Goal: Task Accomplishment & Management: Use online tool/utility

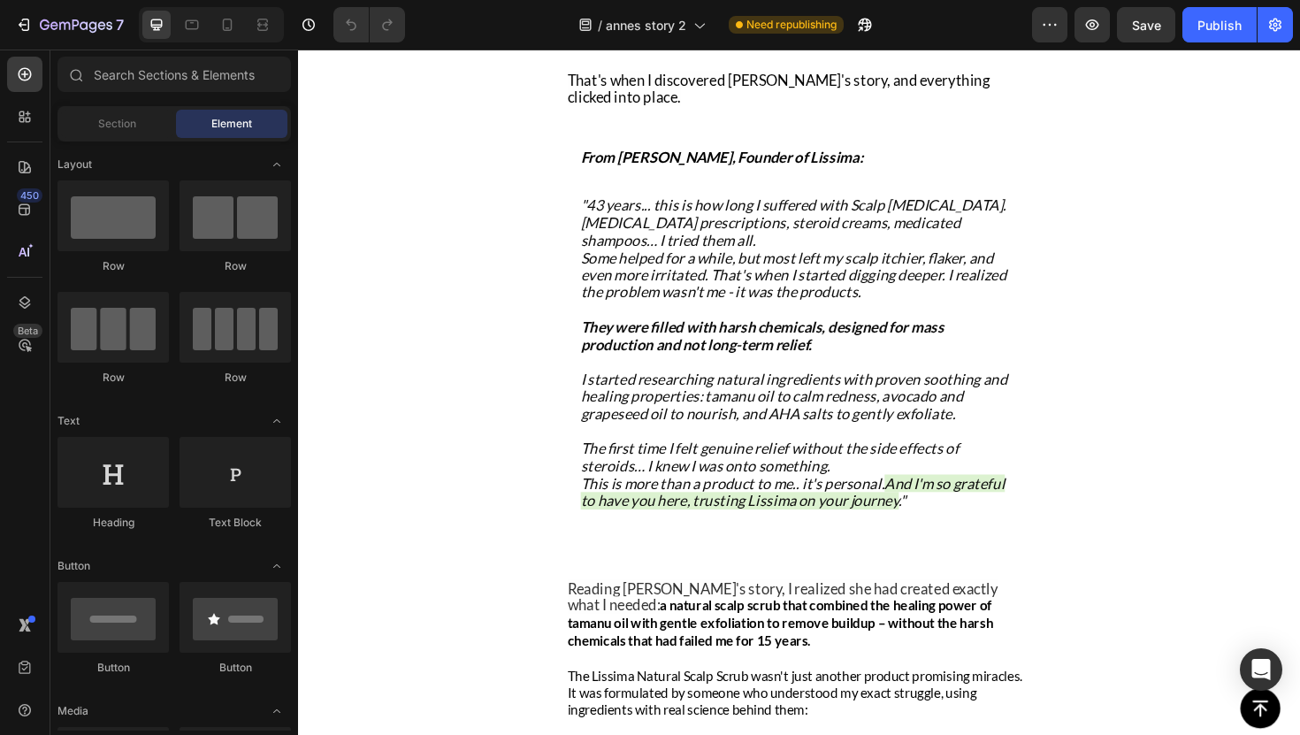
scroll to position [4695, 0]
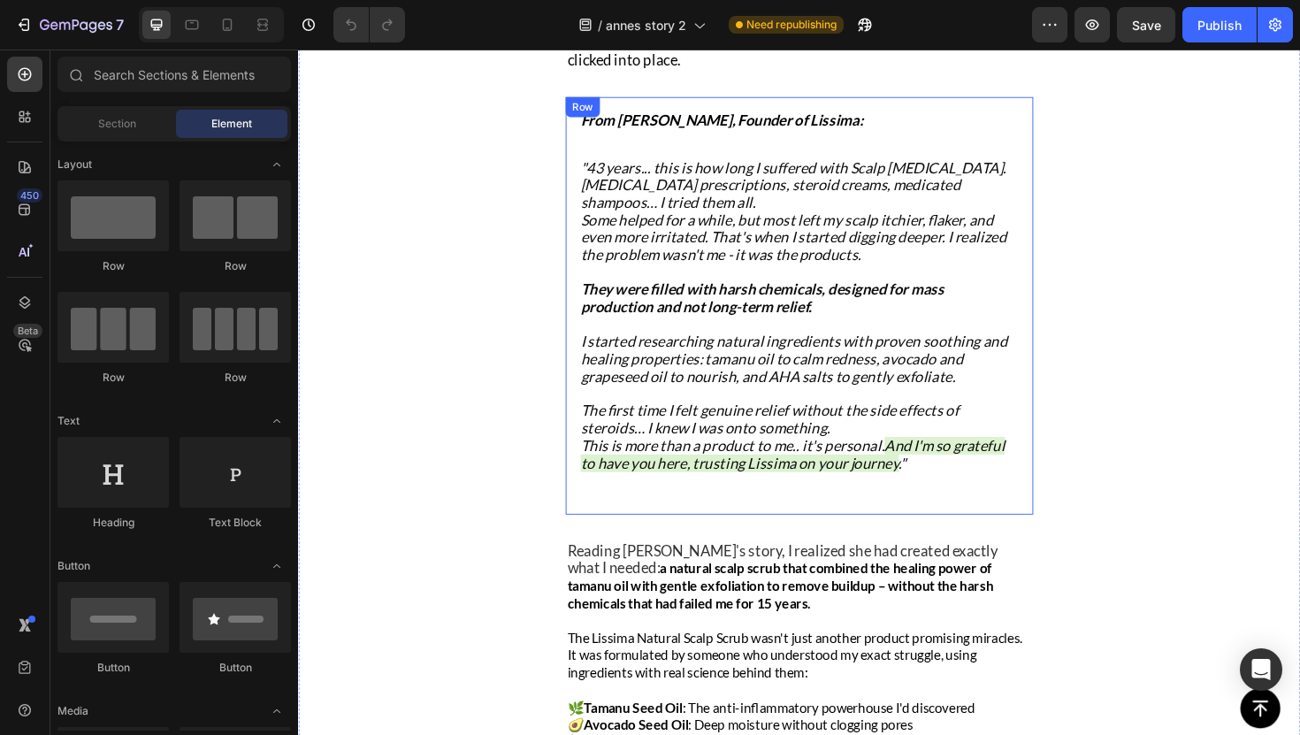
click at [568, 464] on div "Finding the Perfect Solution Heading Title Line That's when I discovered [PERSO…" at bounding box center [828, 691] width 1061 height 1761
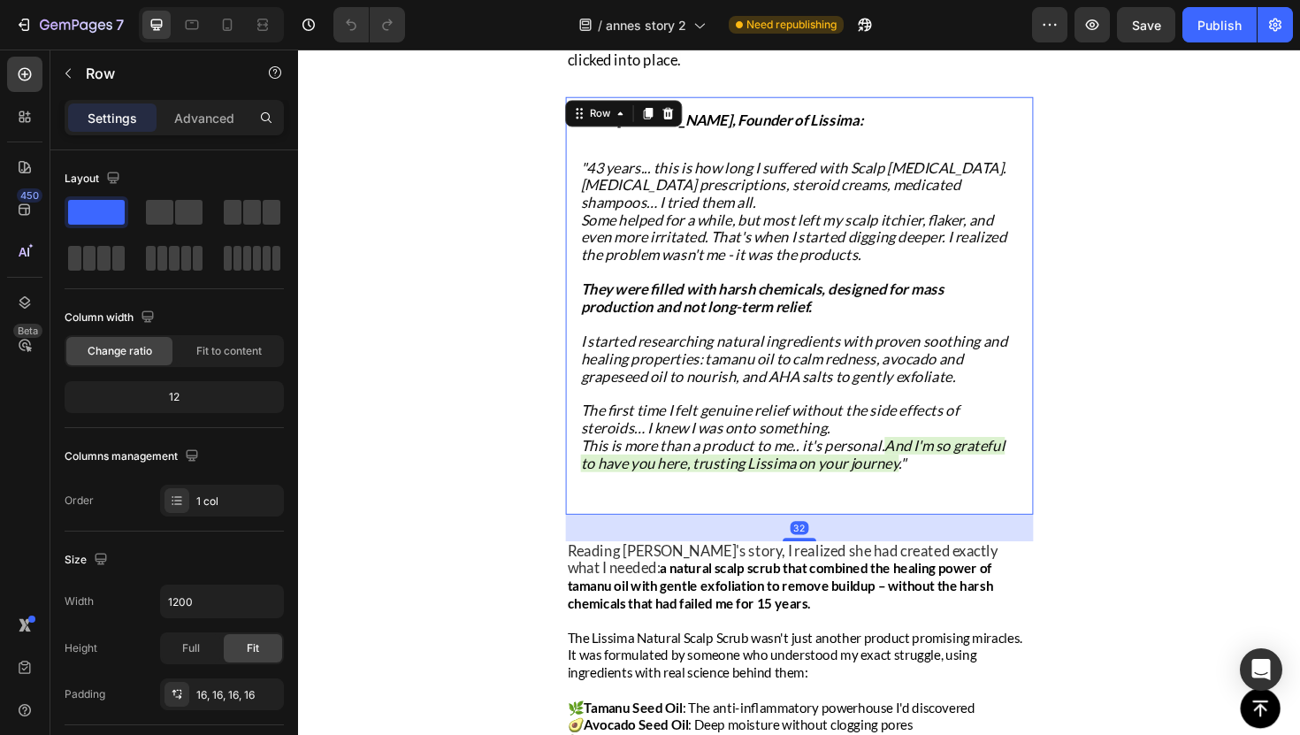
click at [582, 502] on div "From [PERSON_NAME], Founder of Lissima: Text Block "43 years... this is how lon…" at bounding box center [828, 320] width 495 height 441
click at [561, 506] on div "Finding the Perfect Solution Heading Title Line That's when I discovered [PERSO…" at bounding box center [828, 691] width 1061 height 1761
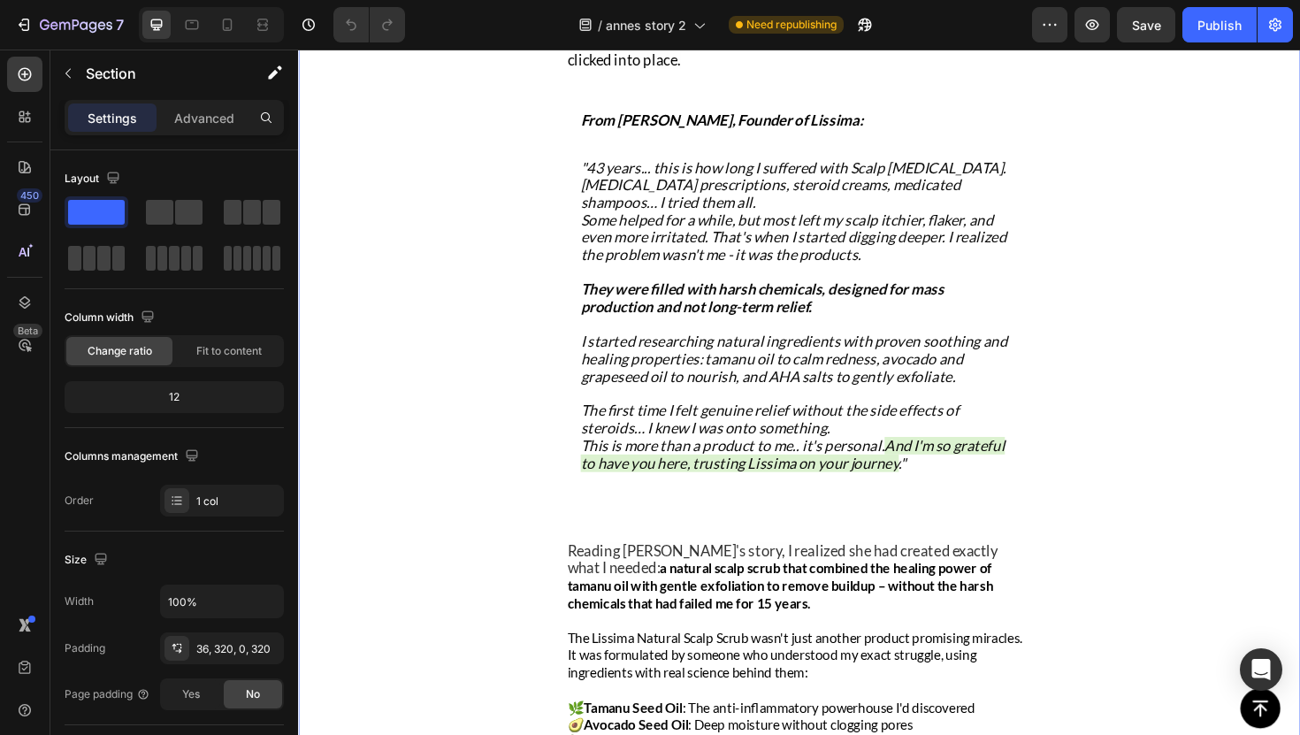
click at [418, 432] on div "Finding the Perfect Solution Heading Title Line That's when I discovered [PERSO…" at bounding box center [828, 691] width 1061 height 1761
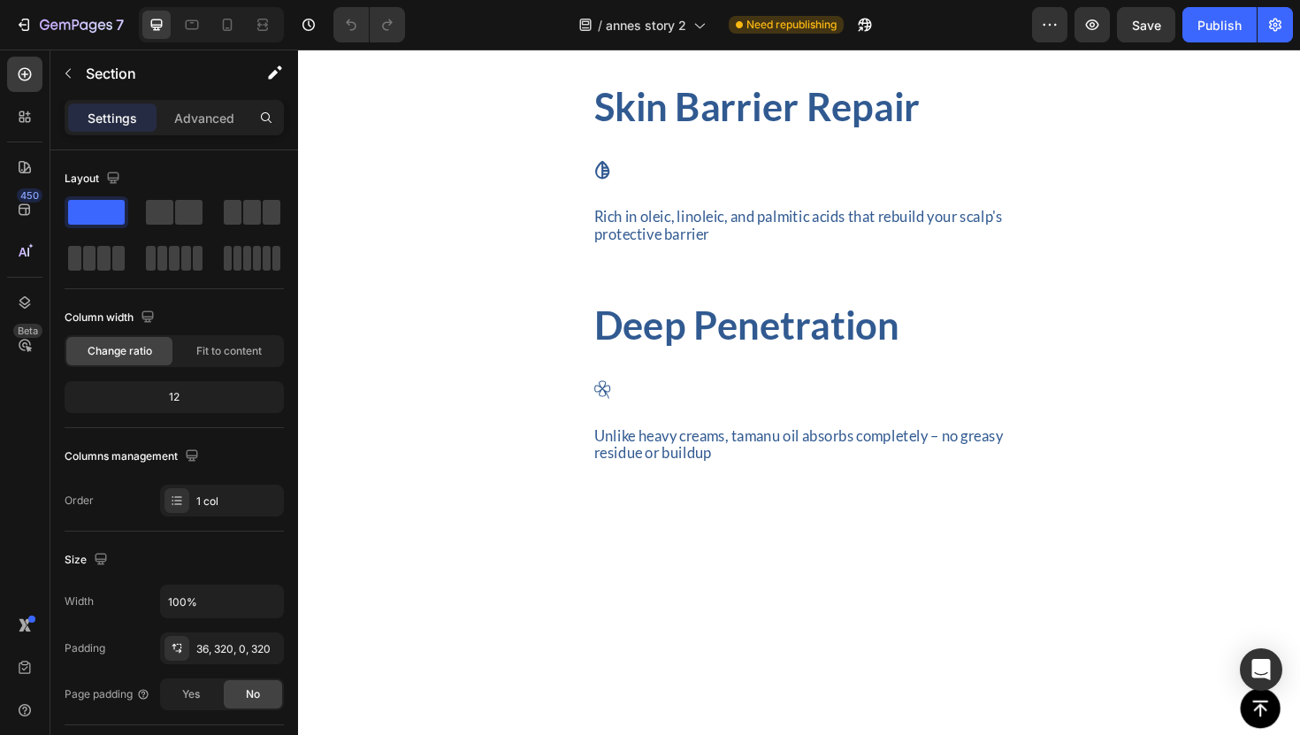
click at [470, 409] on div "The Breaking Point Heading Title Line The real breaking point came last winter …" at bounding box center [828, 68] width 1061 height 2046
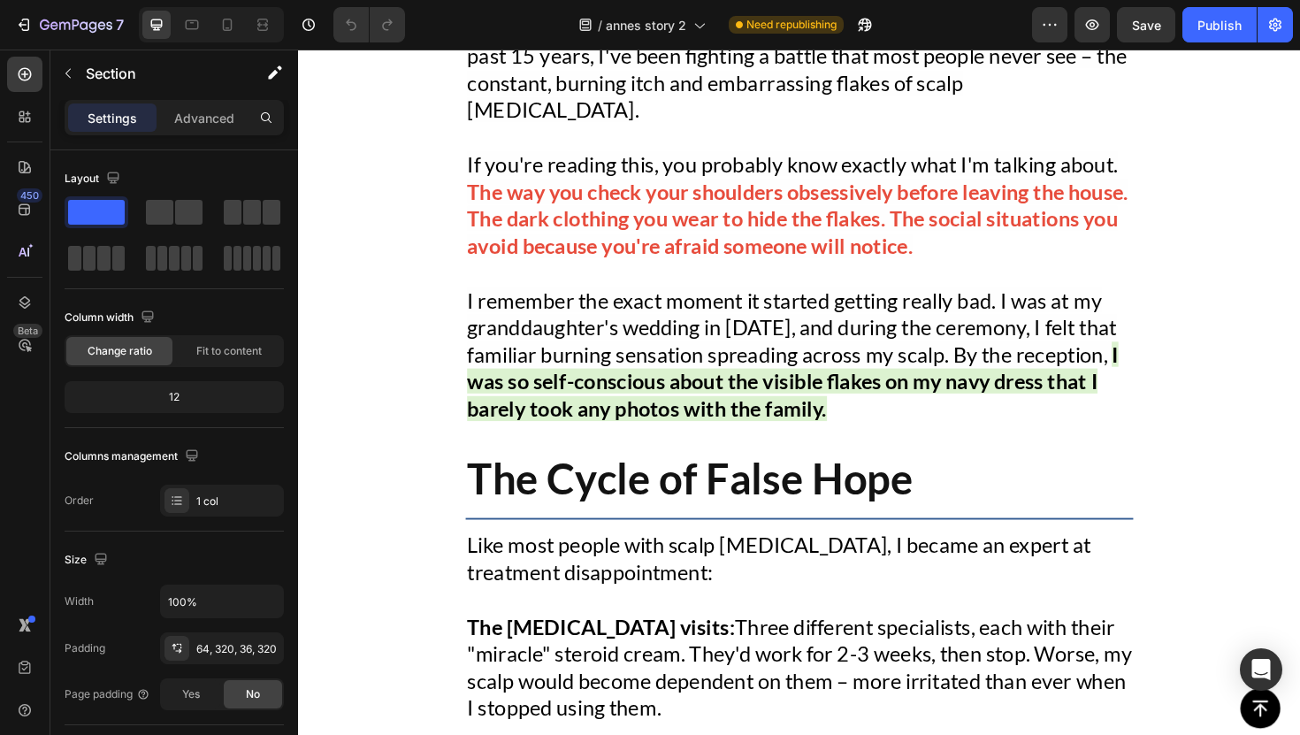
scroll to position [1095, 0]
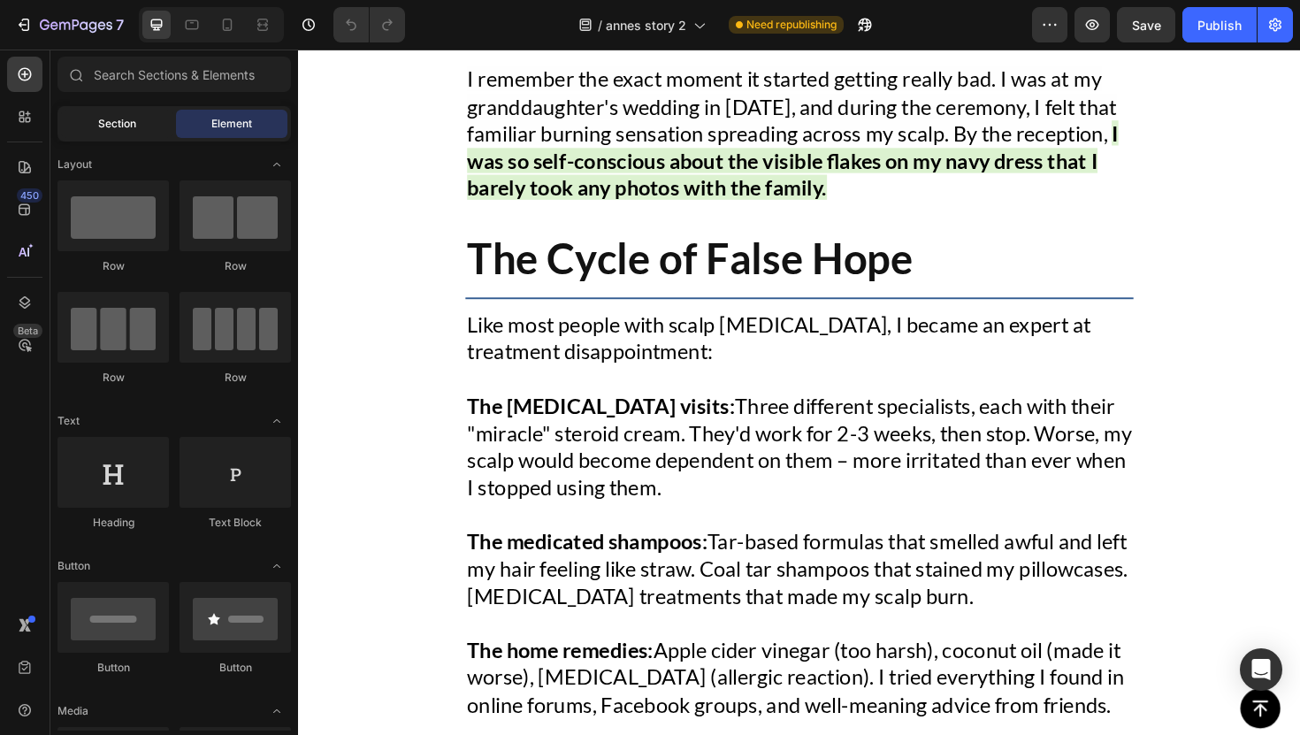
click at [117, 119] on span "Section" at bounding box center [117, 124] width 38 height 16
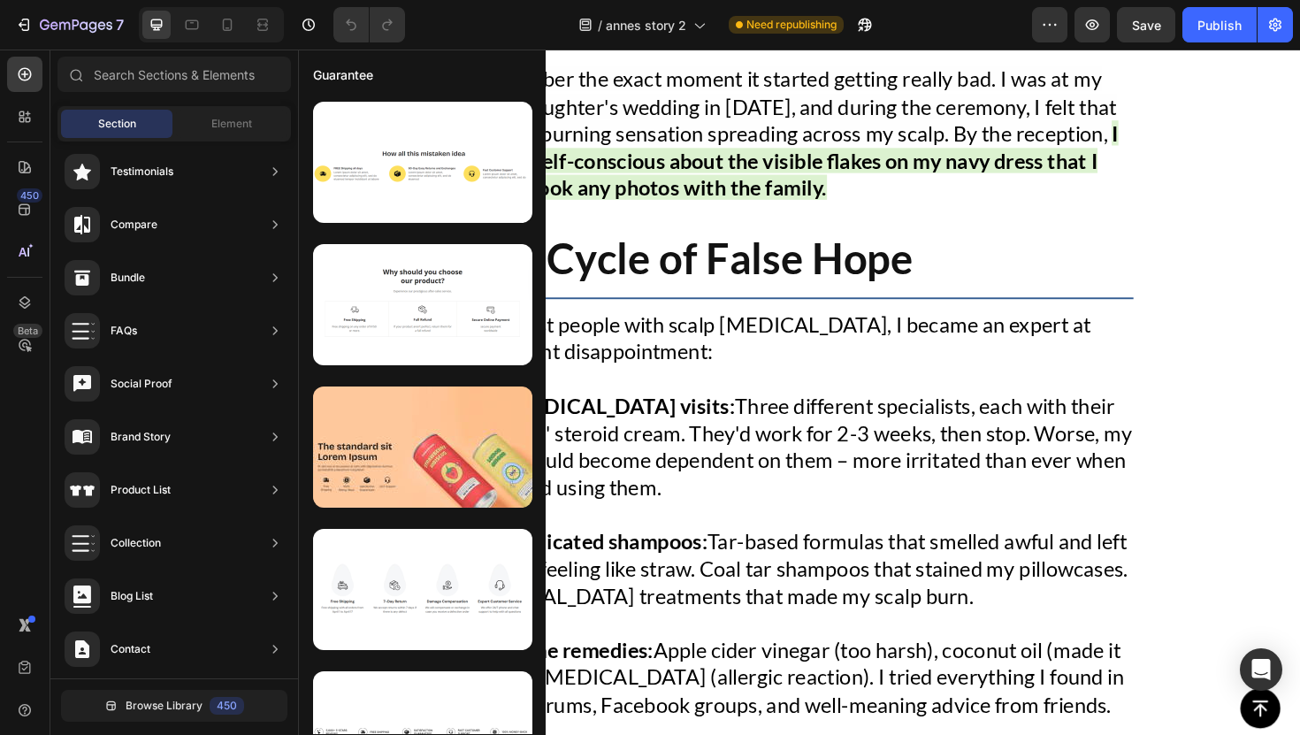
scroll to position [0, 0]
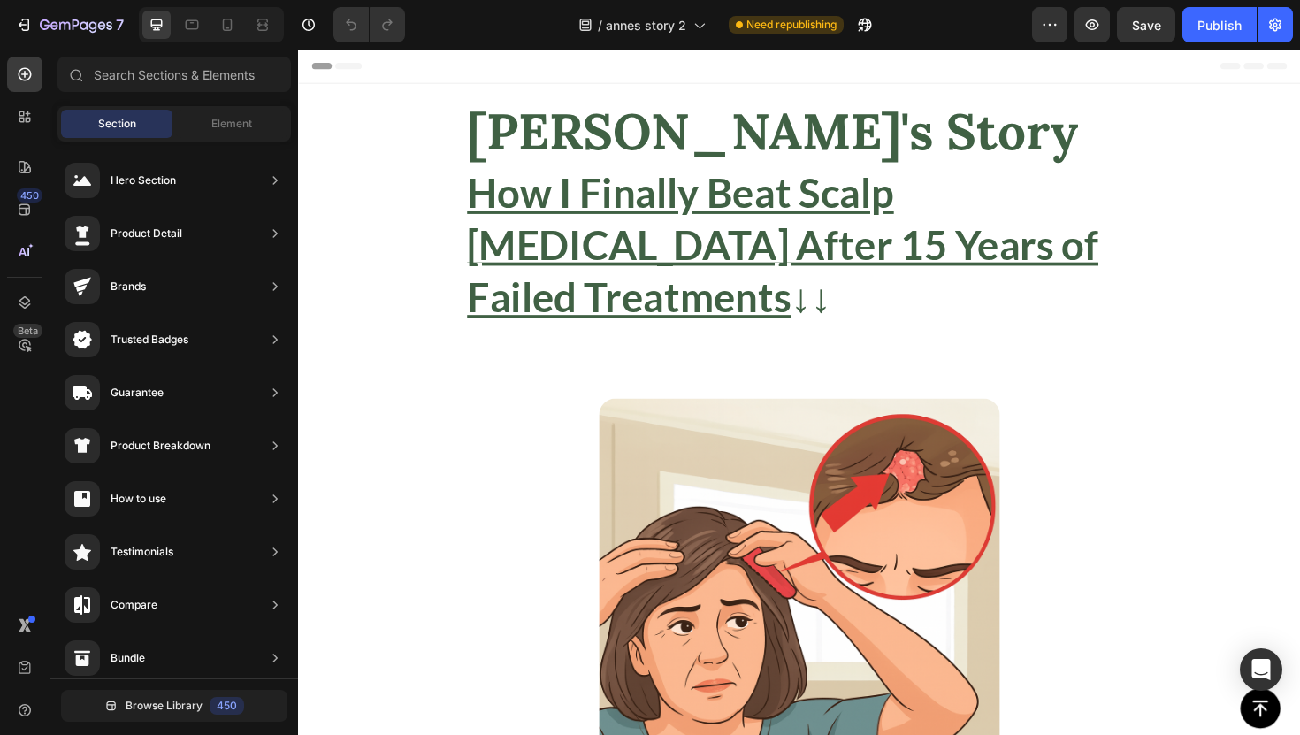
click at [394, 200] on div "[PERSON_NAME]'s Story Heading How I Finally Beat Scalp [MEDICAL_DATA] After 15 …" at bounding box center [828, 224] width 1061 height 277
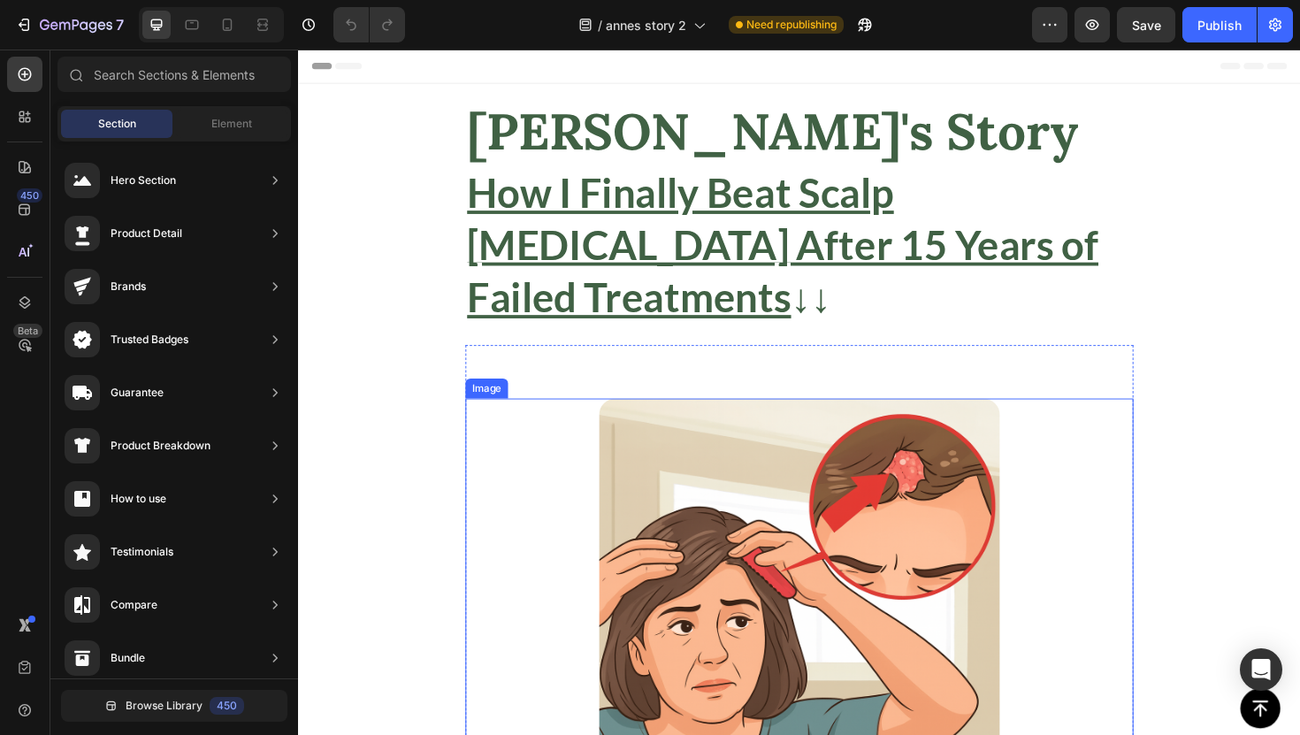
click at [614, 469] on div at bounding box center [829, 631] width 708 height 425
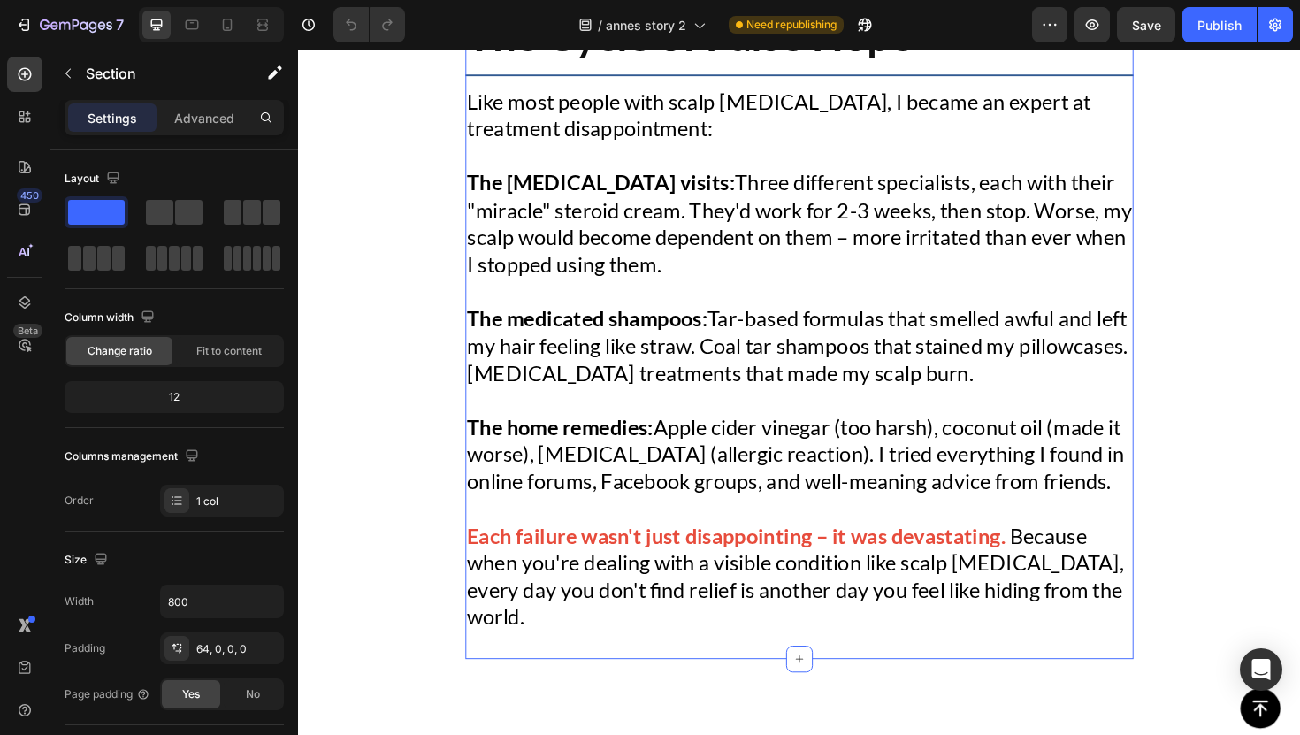
scroll to position [1352, 0]
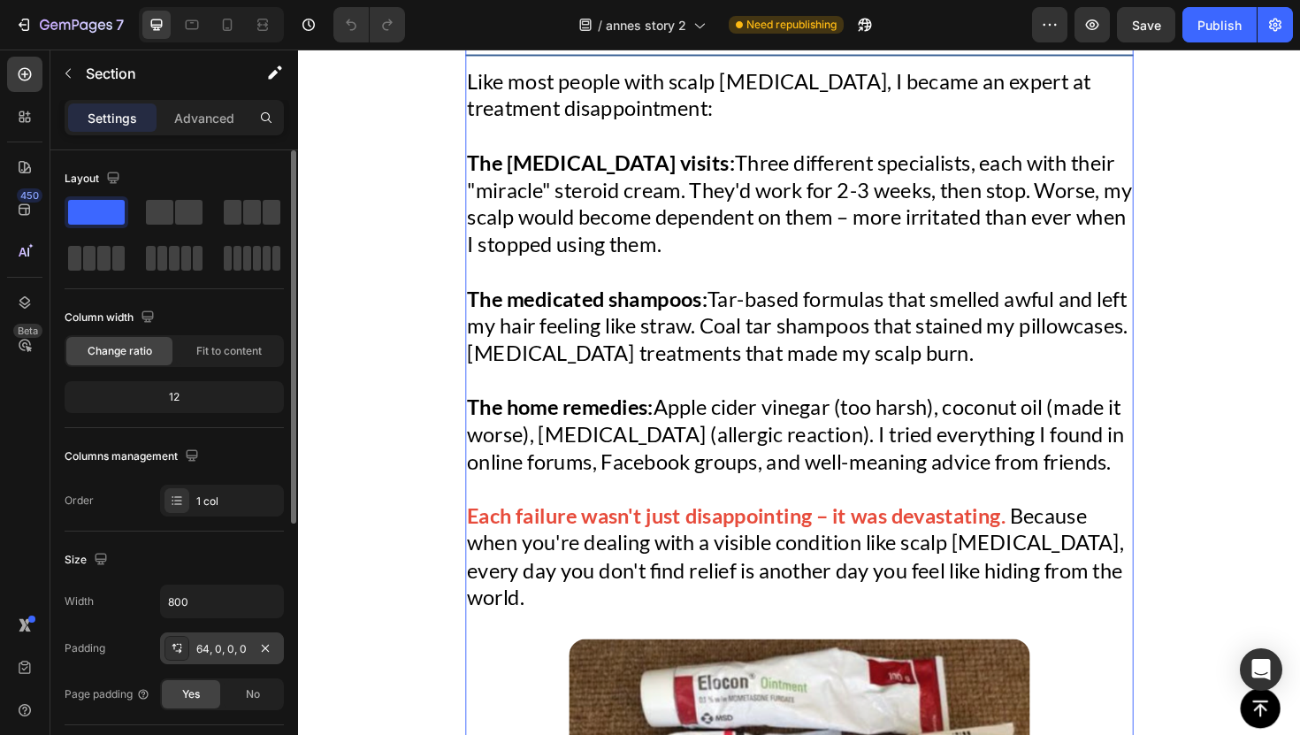
click at [200, 637] on div "64, 0, 0, 0" at bounding box center [222, 648] width 124 height 32
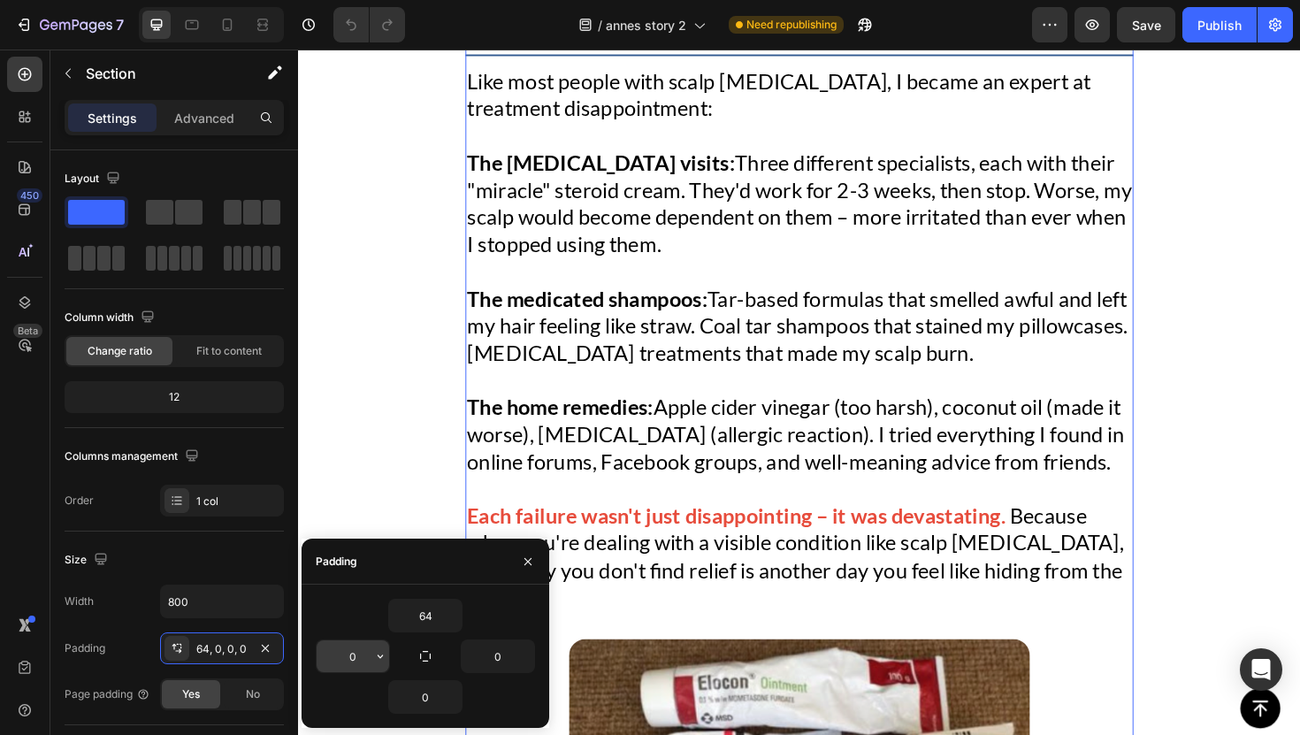
click at [346, 649] on input "0" at bounding box center [353, 656] width 73 height 32
click at [352, 653] on input "0" at bounding box center [353, 656] width 73 height 32
click at [352, 654] on input "0" at bounding box center [353, 656] width 73 height 32
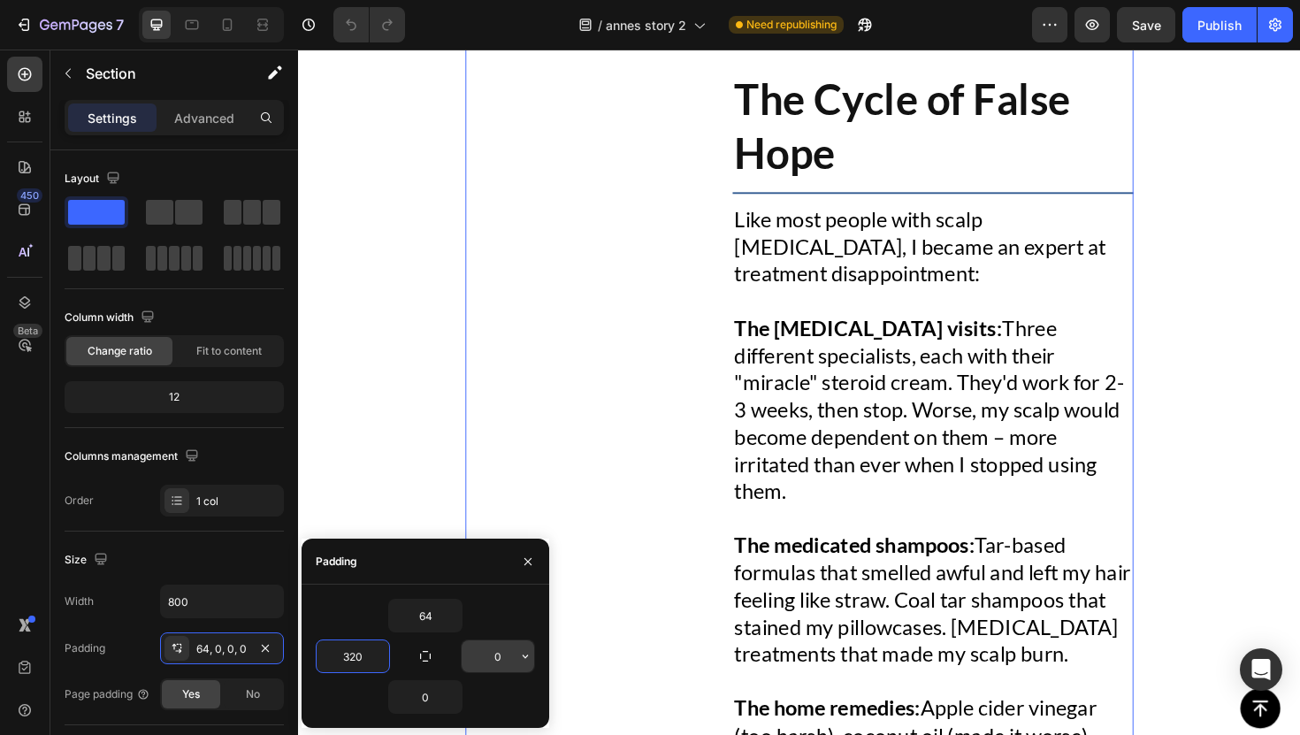
type input "320"
click at [495, 660] on input "0" at bounding box center [498, 656] width 73 height 32
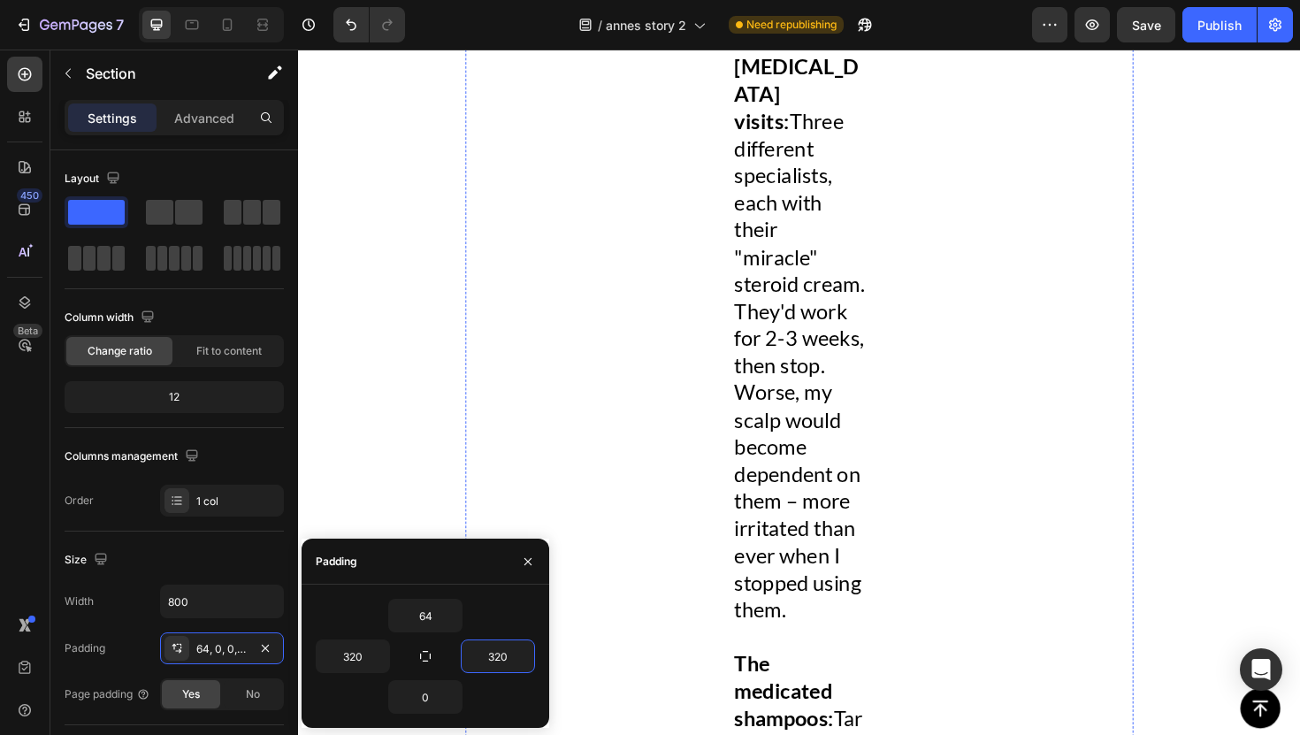
scroll to position [3302, 0]
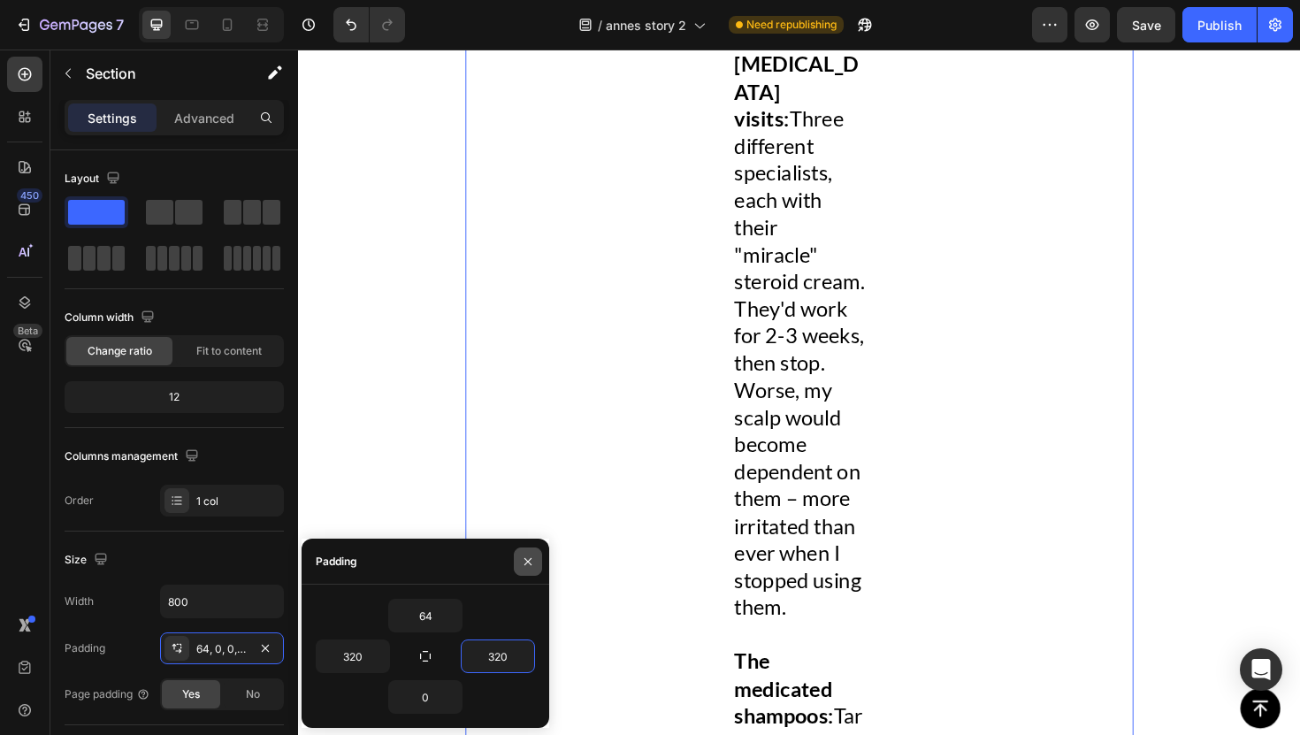
type input "320"
click at [531, 560] on icon "button" at bounding box center [528, 562] width 14 height 14
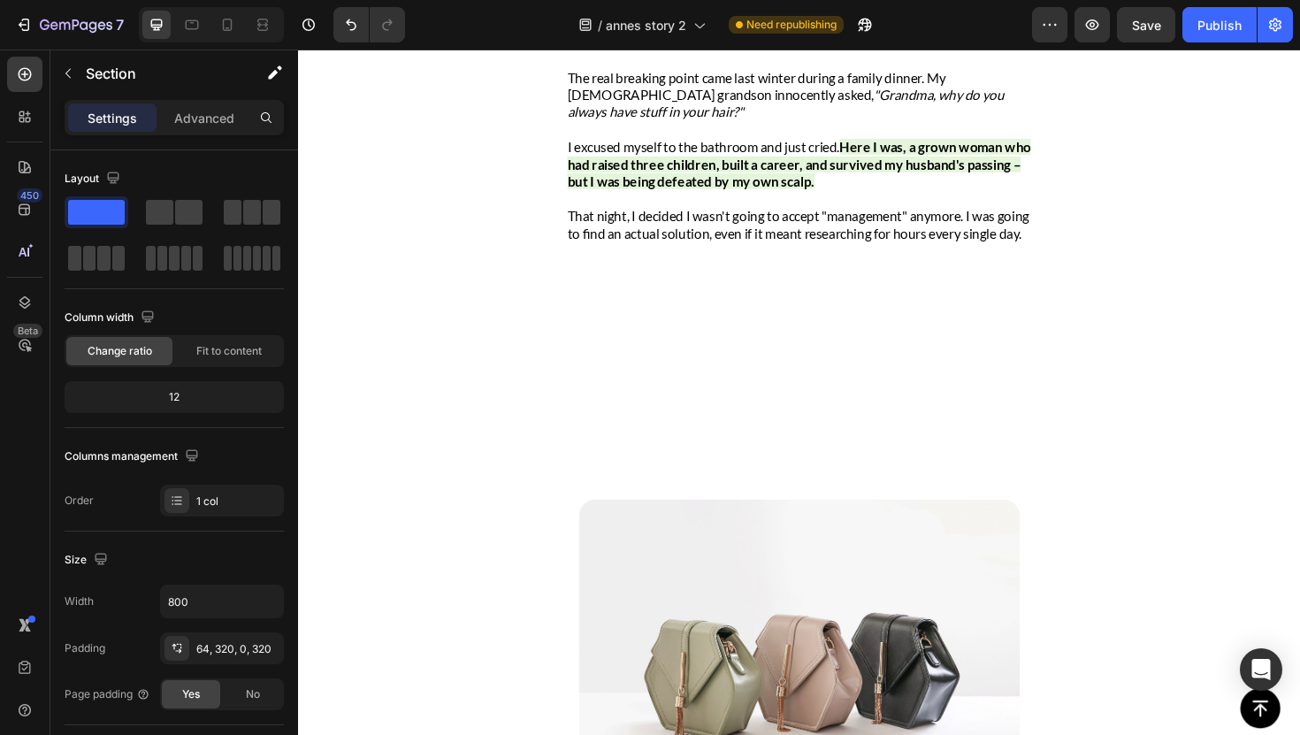
scroll to position [5538, 0]
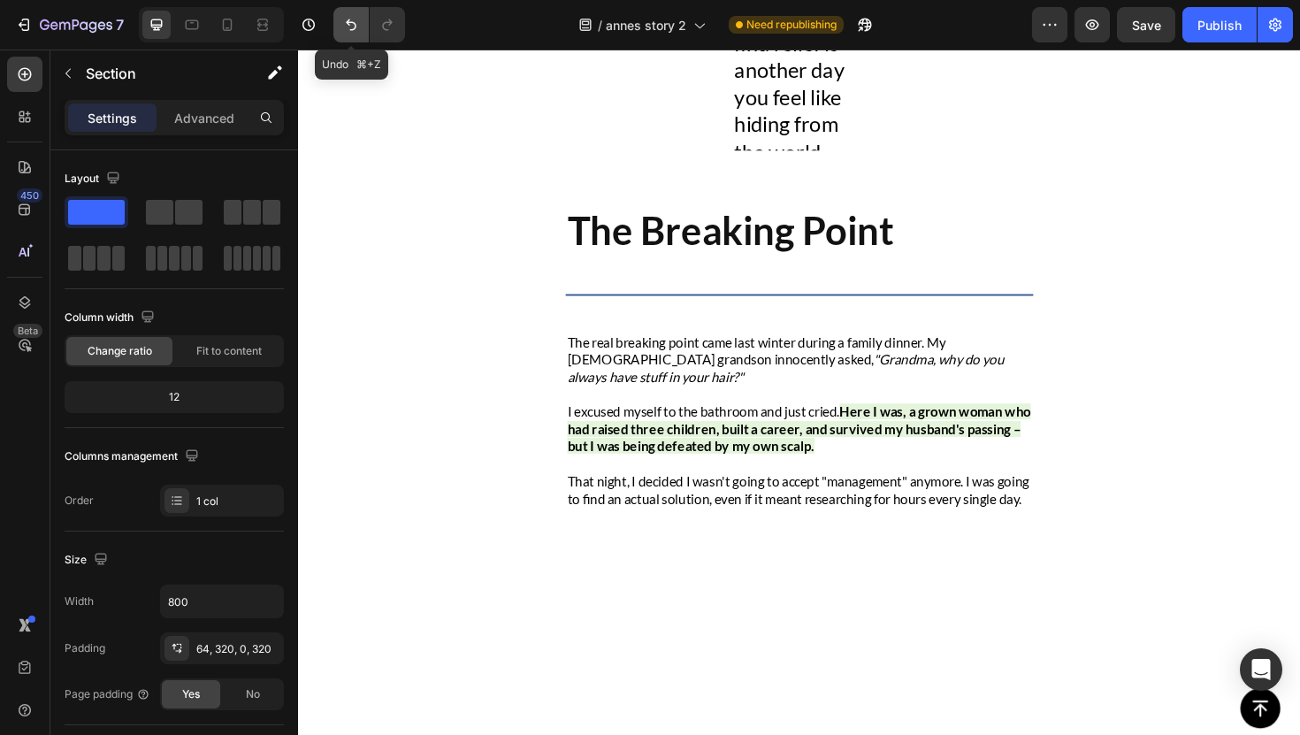
click at [334, 28] on button "Undo/Redo" at bounding box center [350, 24] width 35 height 35
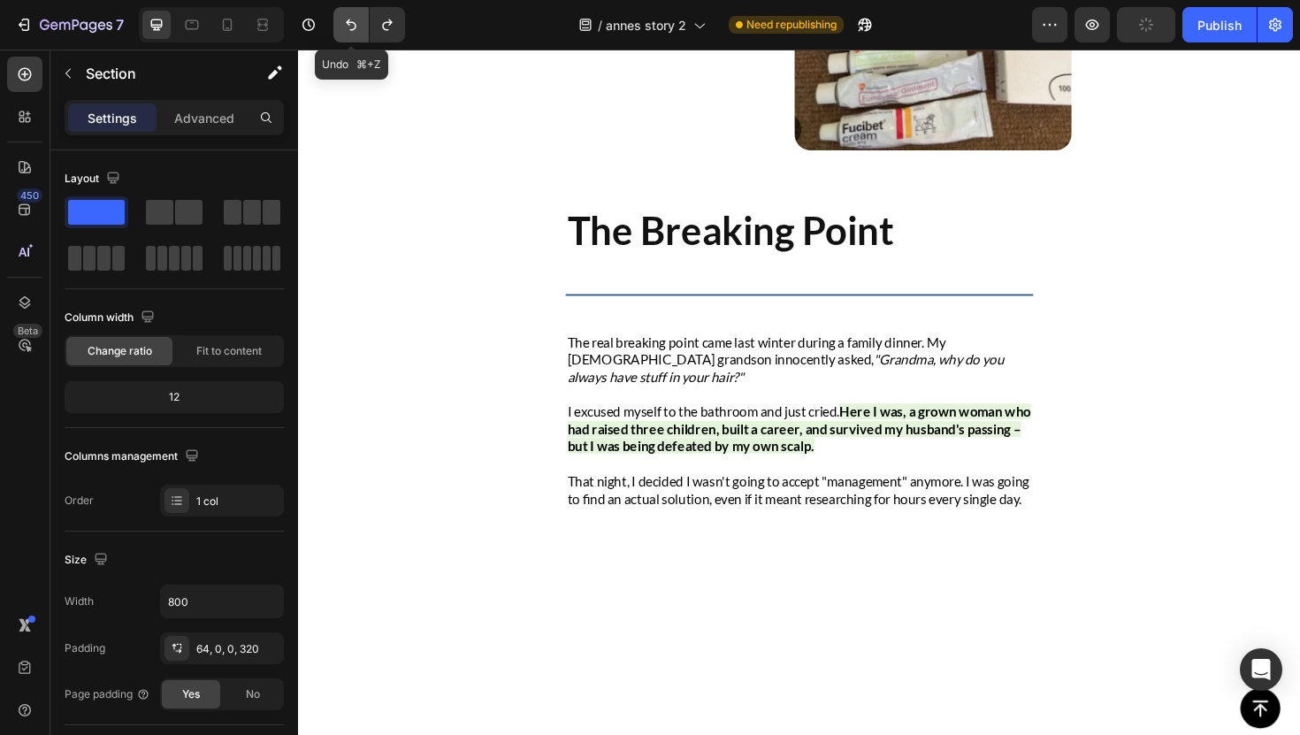
click at [334, 28] on button "Undo/Redo" at bounding box center [350, 24] width 35 height 35
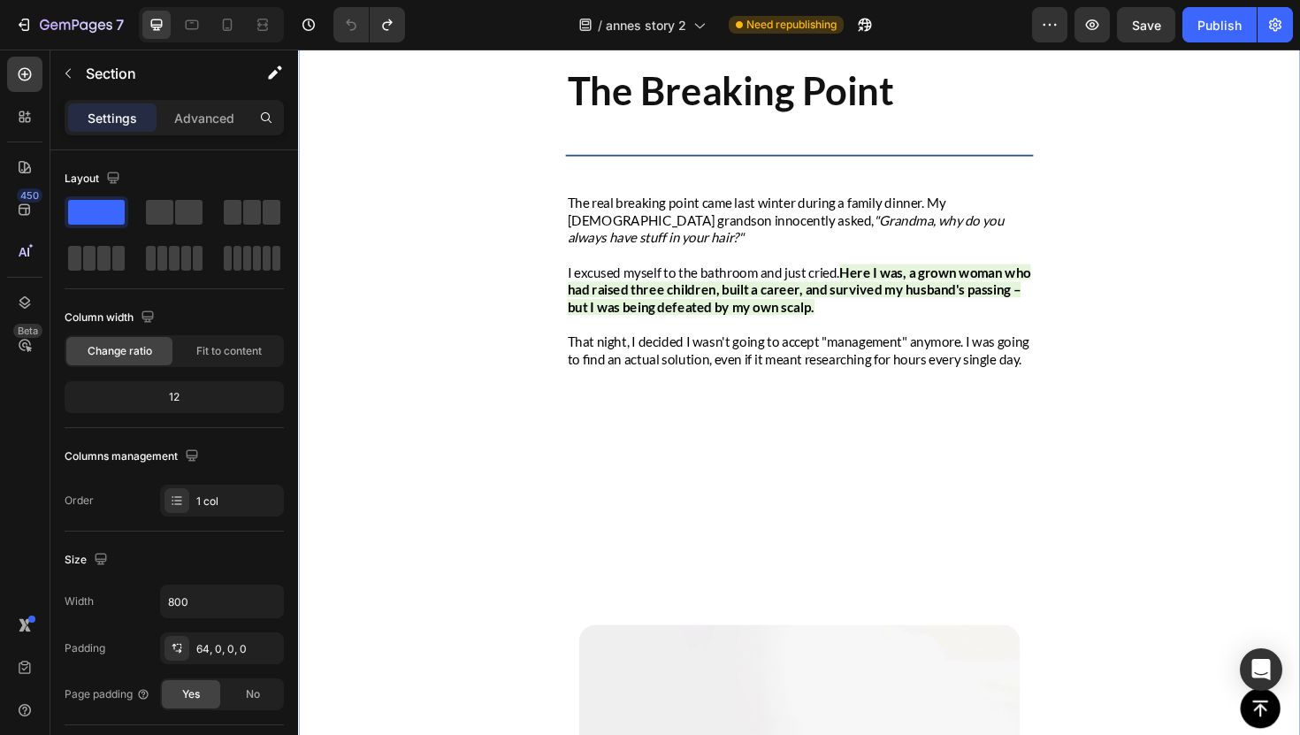
scroll to position [2196, 0]
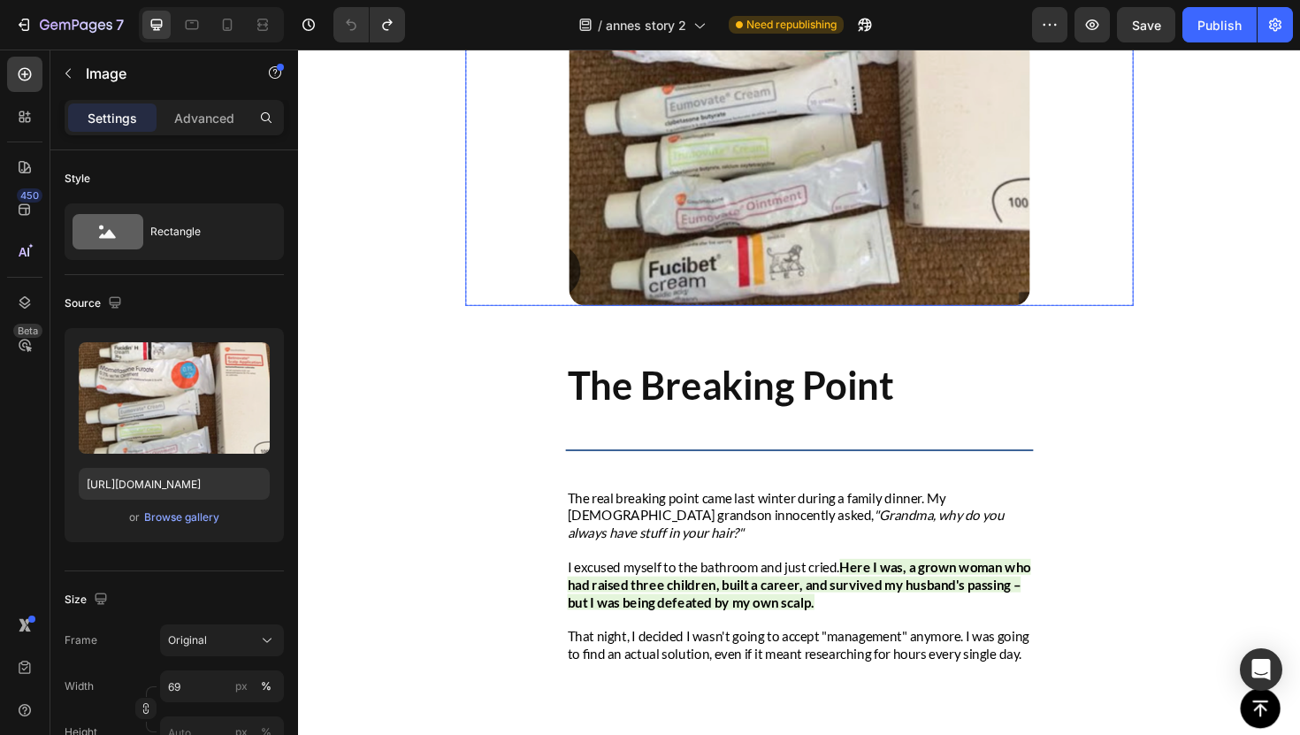
click at [489, 258] on div at bounding box center [829, 75] width 708 height 491
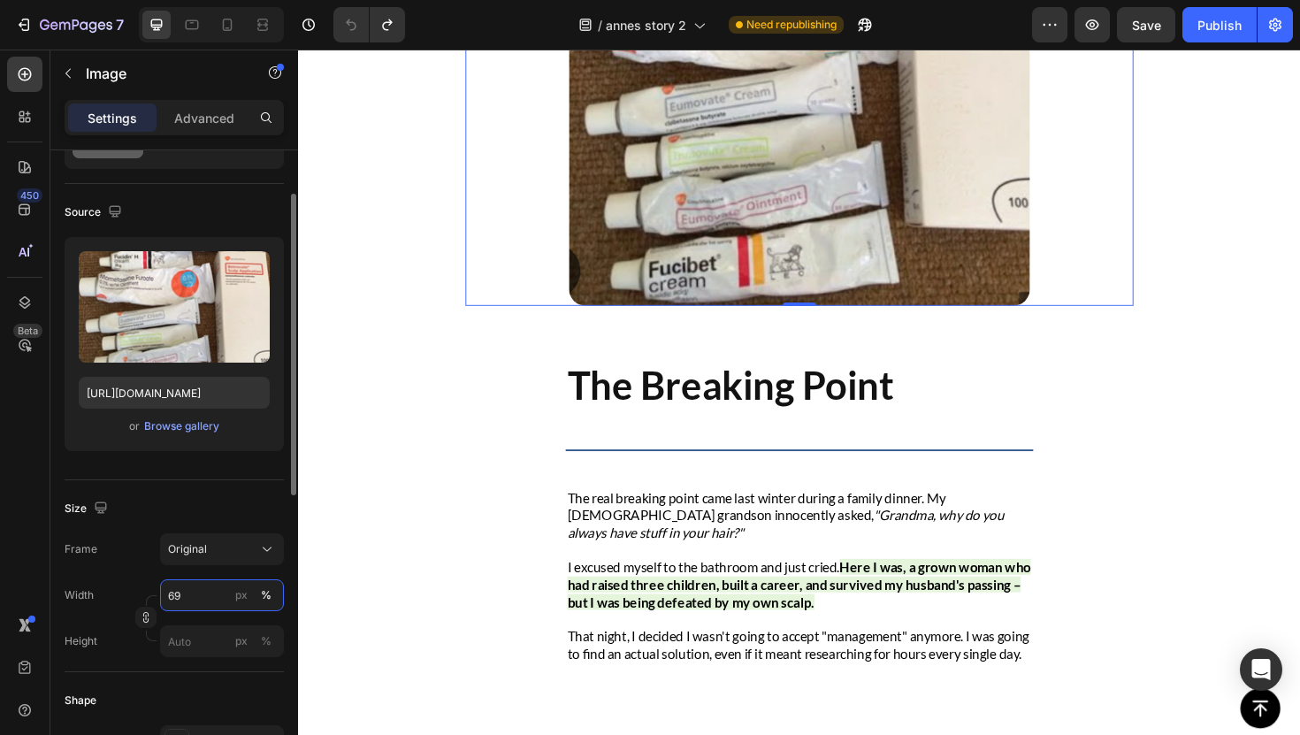
click at [192, 592] on input "69" at bounding box center [222, 595] width 124 height 32
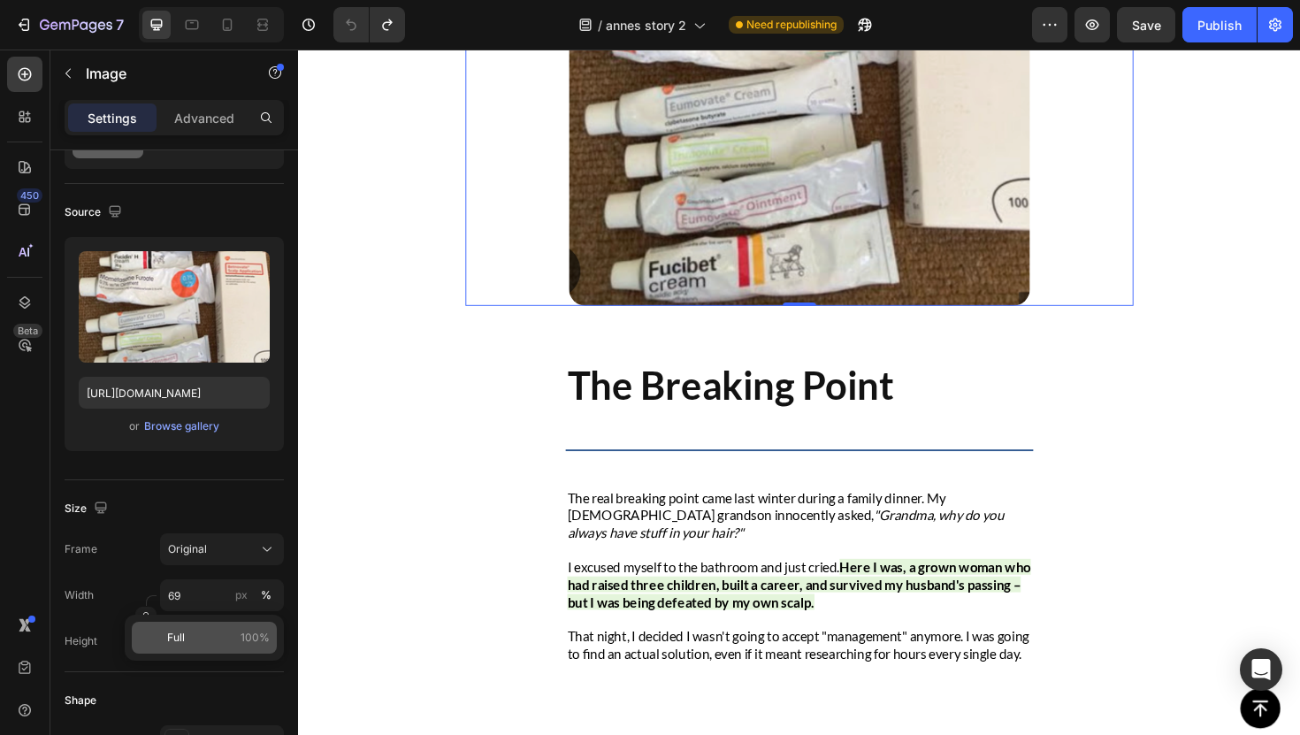
click at [205, 639] on p "Full 100%" at bounding box center [218, 638] width 103 height 16
type input "100"
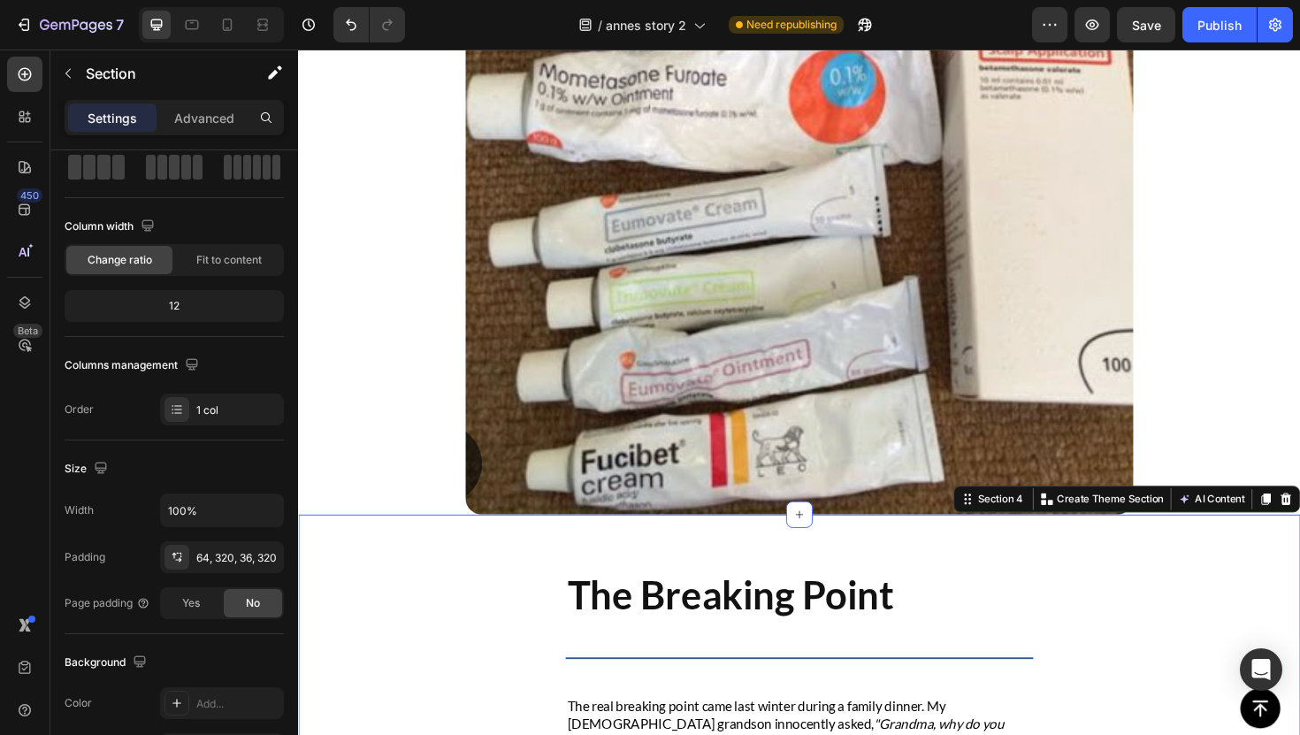
scroll to position [0, 0]
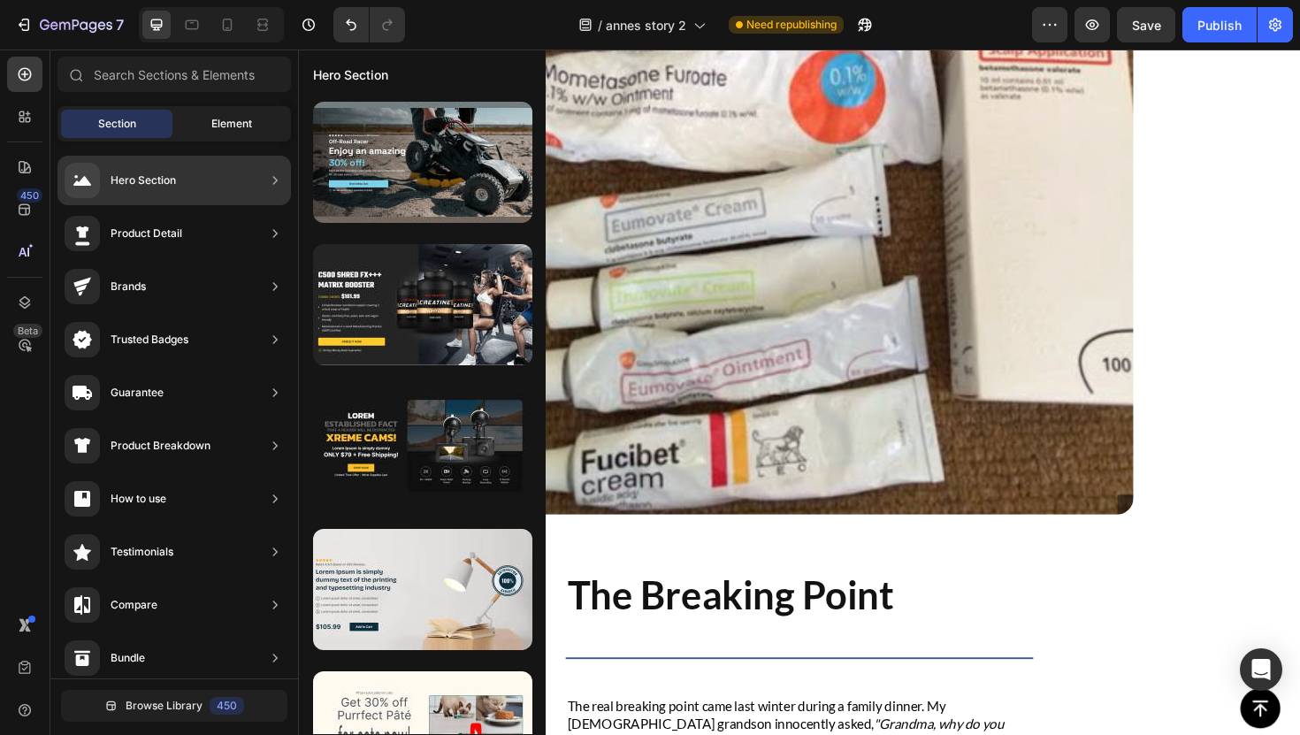
click at [234, 131] on div "Element" at bounding box center [231, 124] width 111 height 28
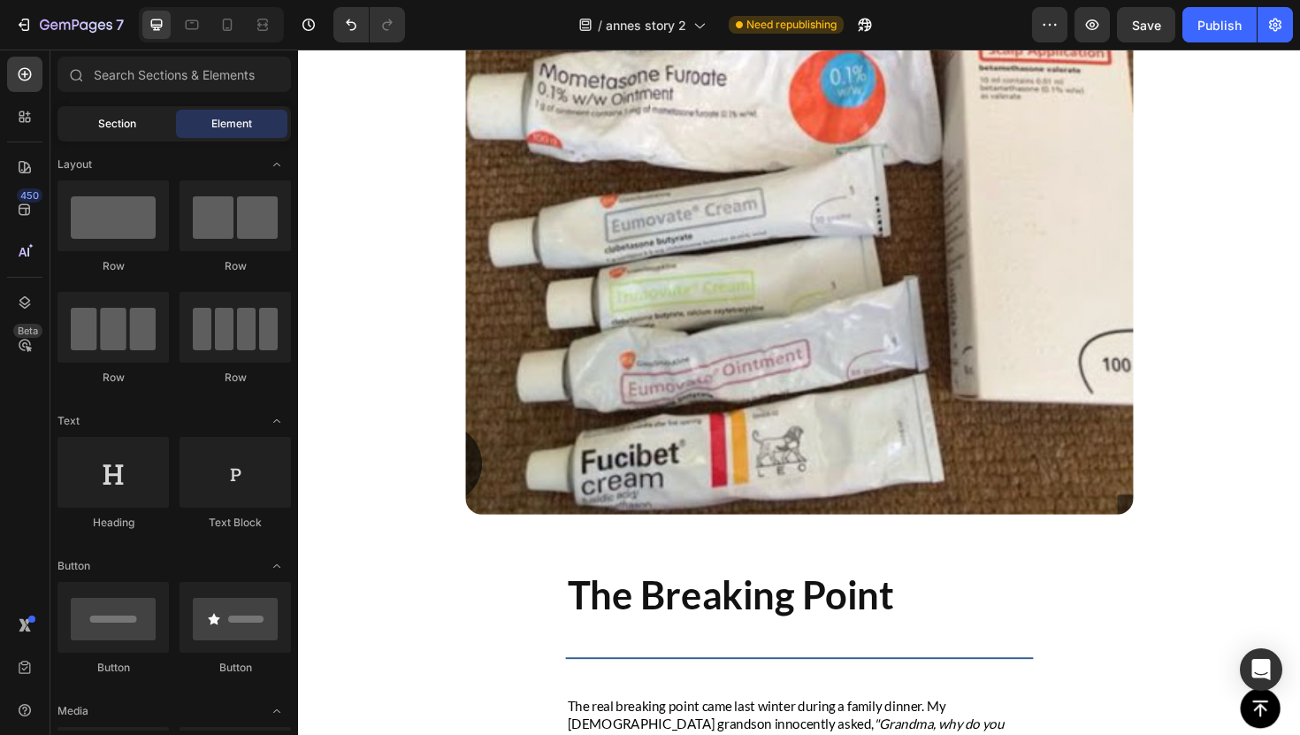
click at [119, 127] on span "Section" at bounding box center [117, 124] width 38 height 16
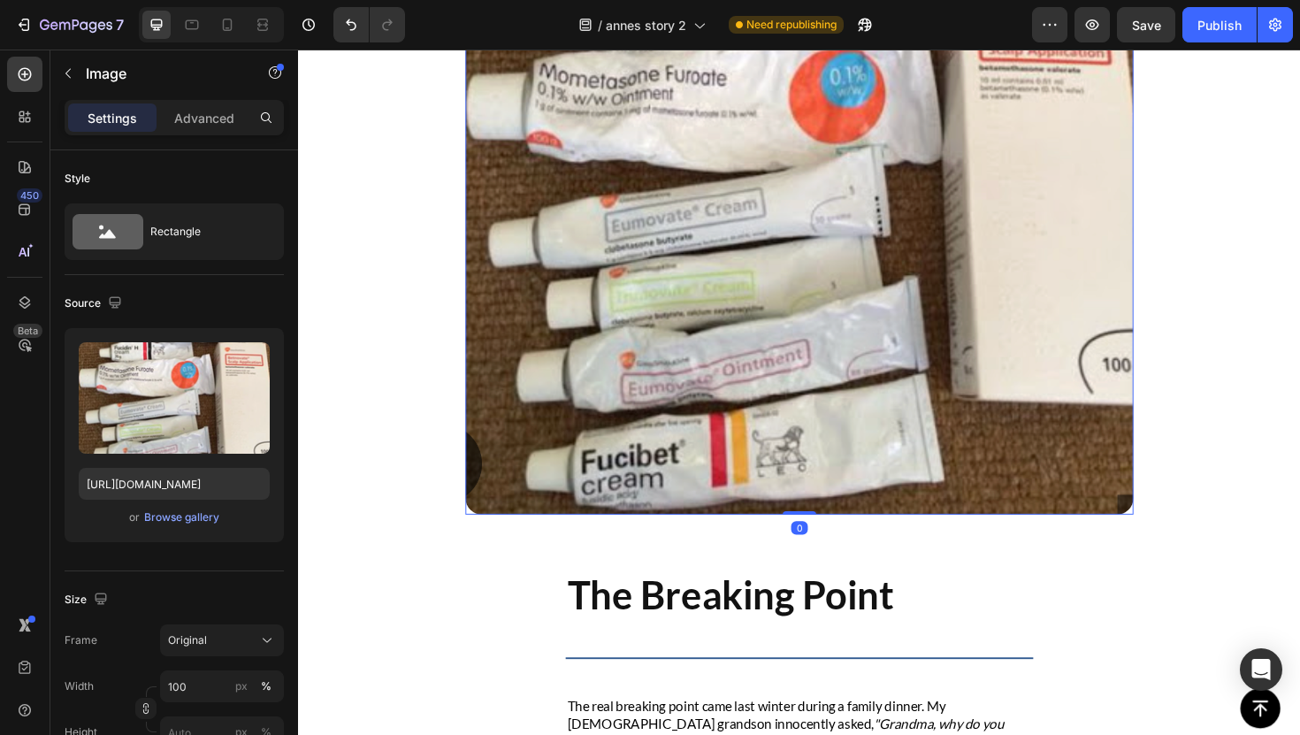
click at [475, 172] on img at bounding box center [829, 186] width 708 height 712
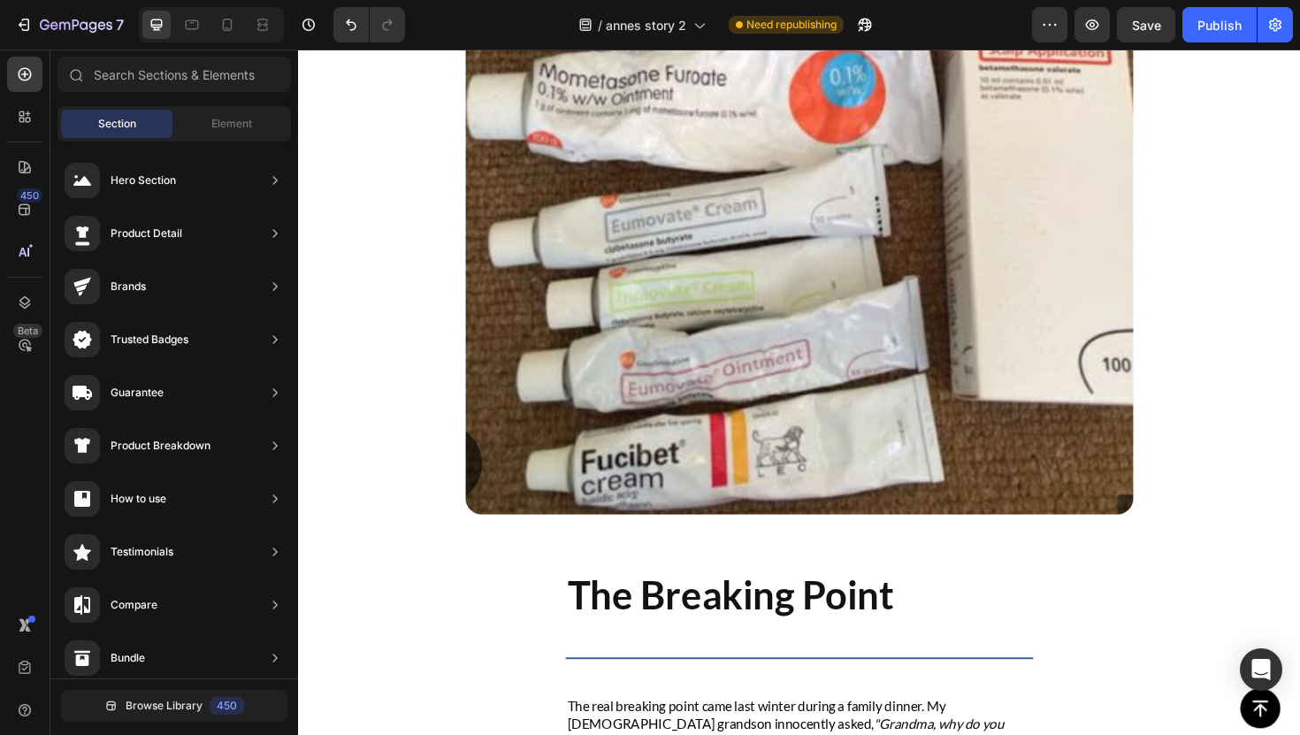
drag, startPoint x: 456, startPoint y: 174, endPoint x: 415, endPoint y: 275, distance: 108.7
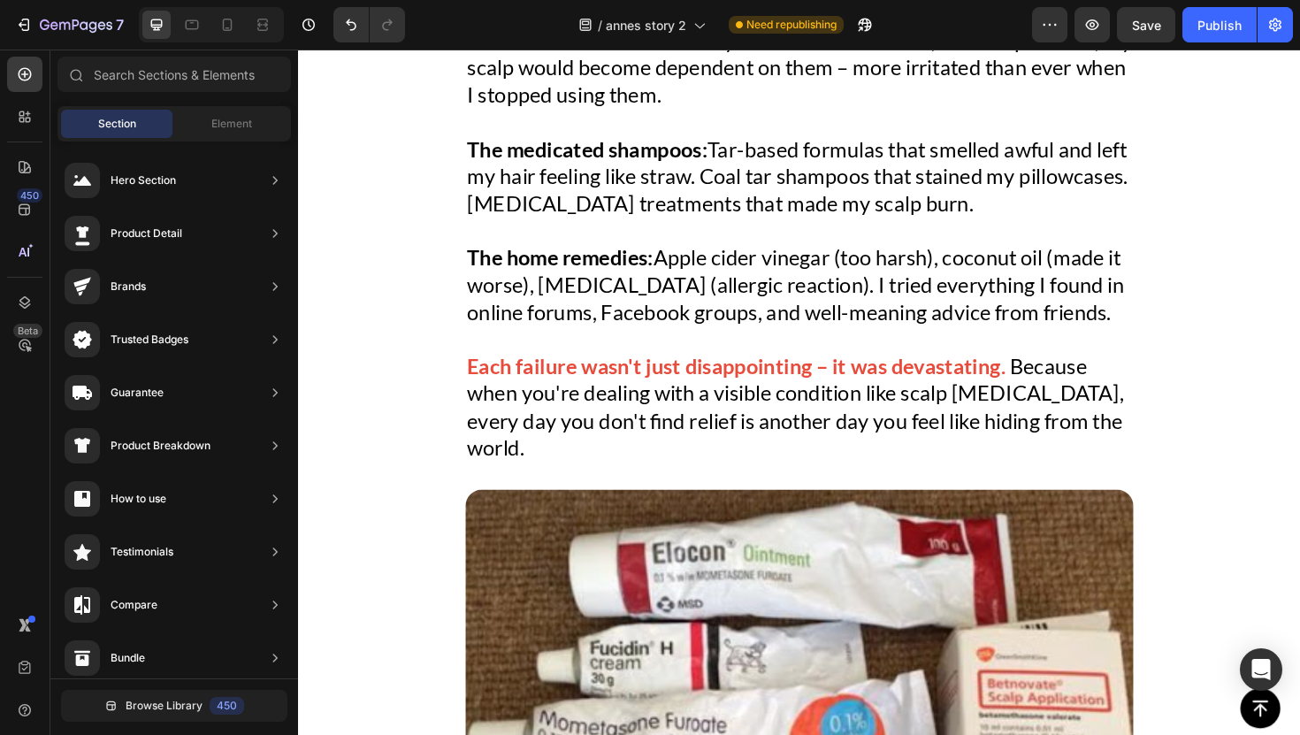
scroll to position [1167, 0]
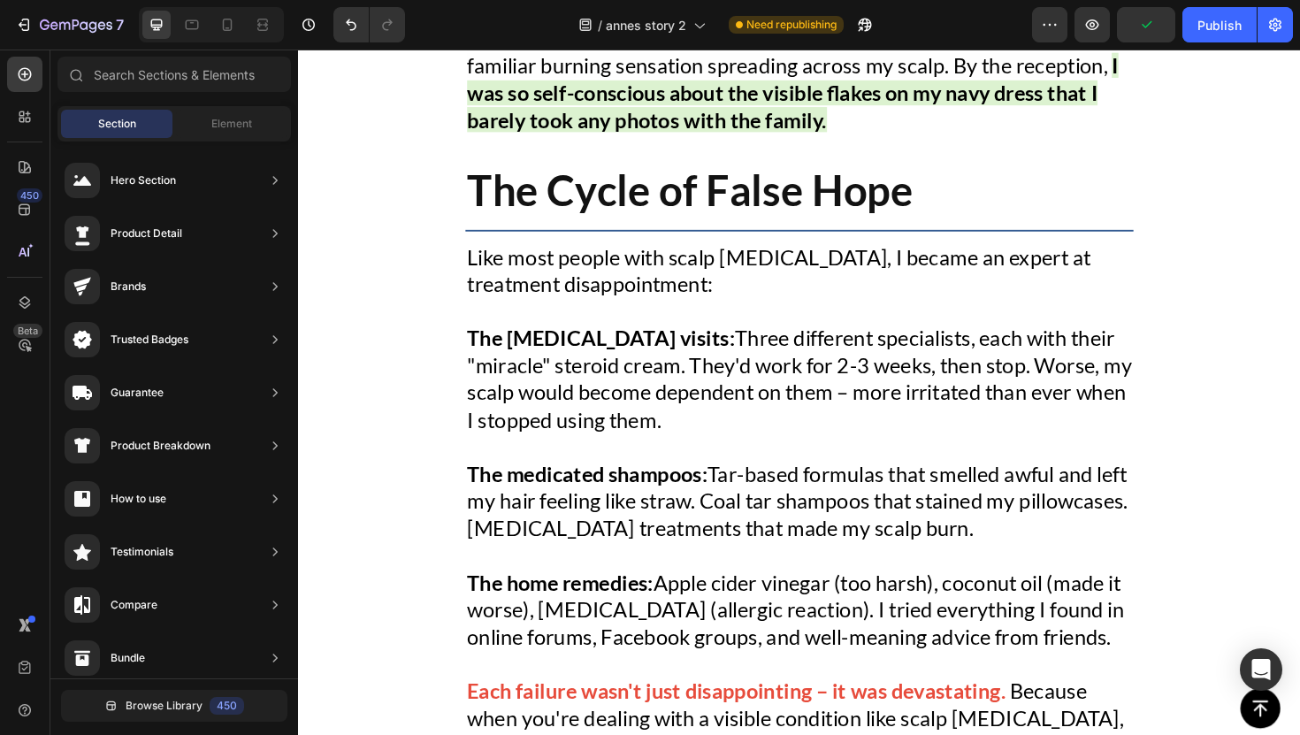
click at [494, 169] on h2 "The Cycle of False Hope" at bounding box center [829, 199] width 708 height 61
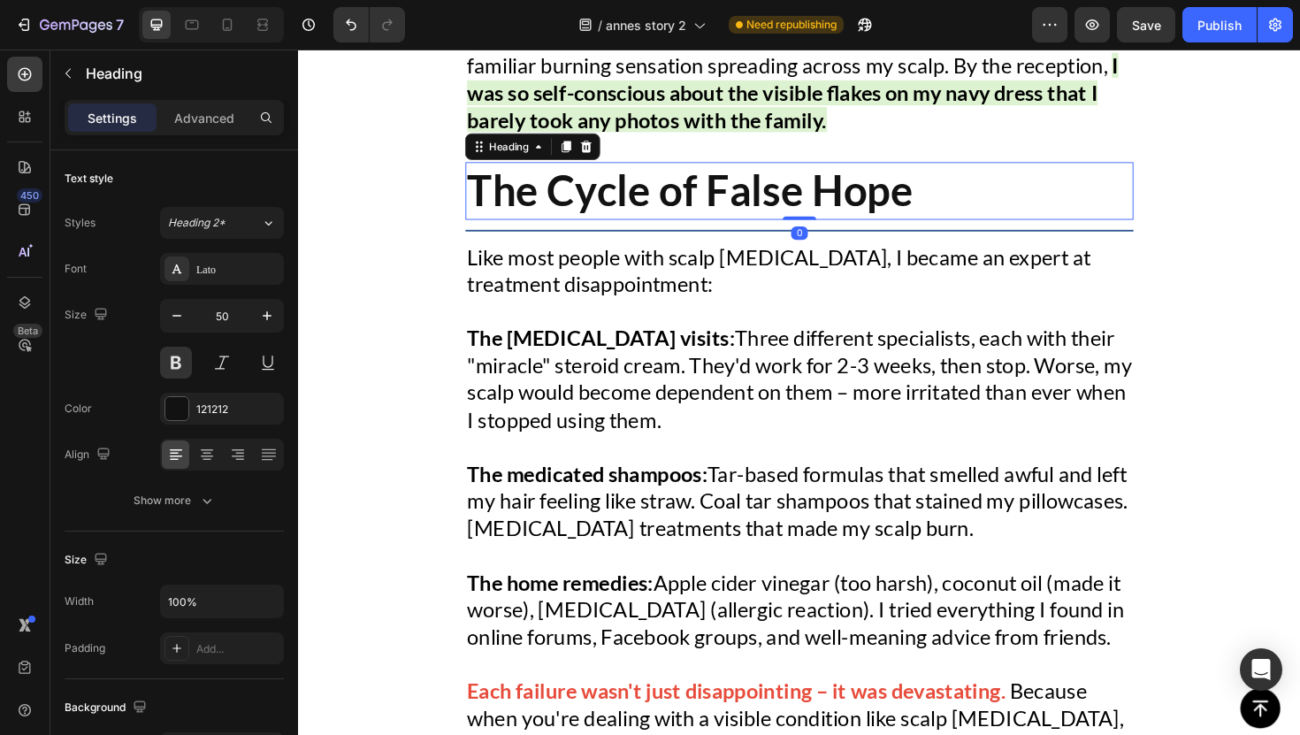
click at [470, 130] on section "Image My name is [PERSON_NAME], and I'm [DEMOGRAPHIC_DATA]. For the past 15 yea…" at bounding box center [829, 383] width 736 height 2375
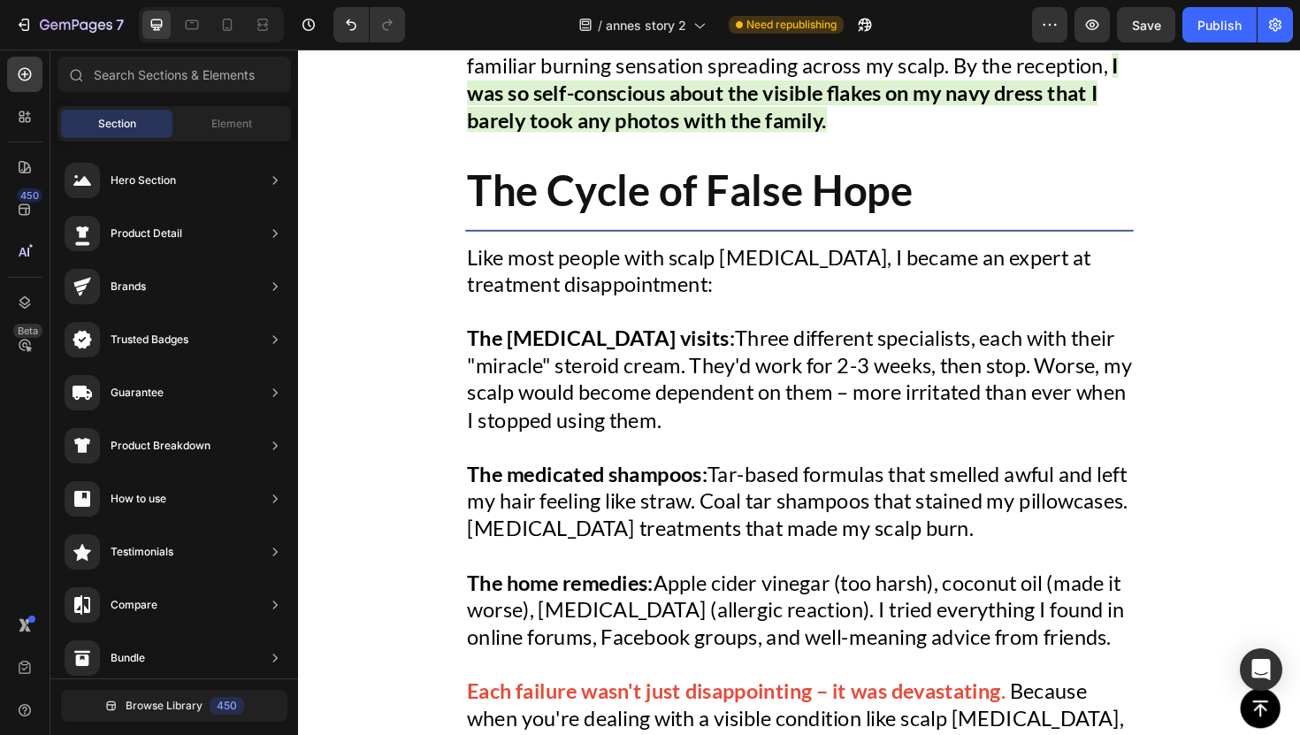
click at [472, 130] on section "Image My name is [PERSON_NAME], and I'm [DEMOGRAPHIC_DATA]. For the past 15 yea…" at bounding box center [829, 383] width 736 height 2375
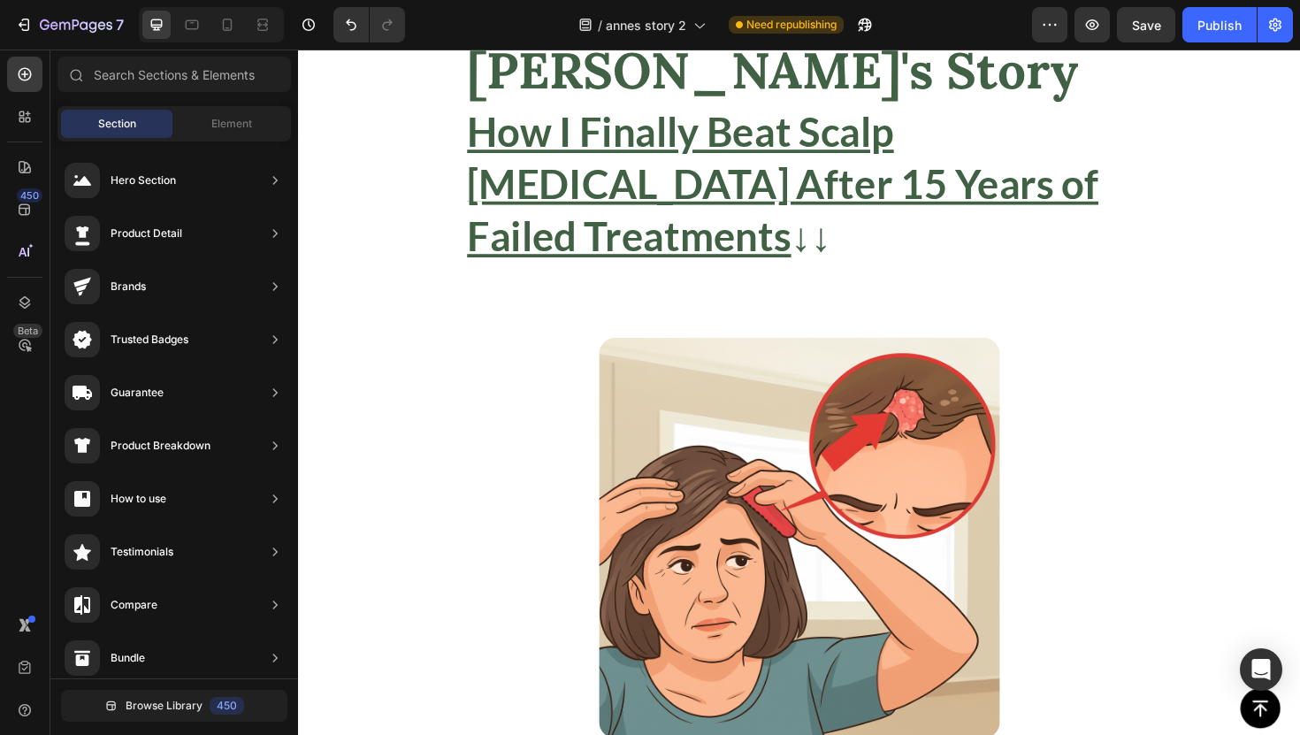
scroll to position [0, 0]
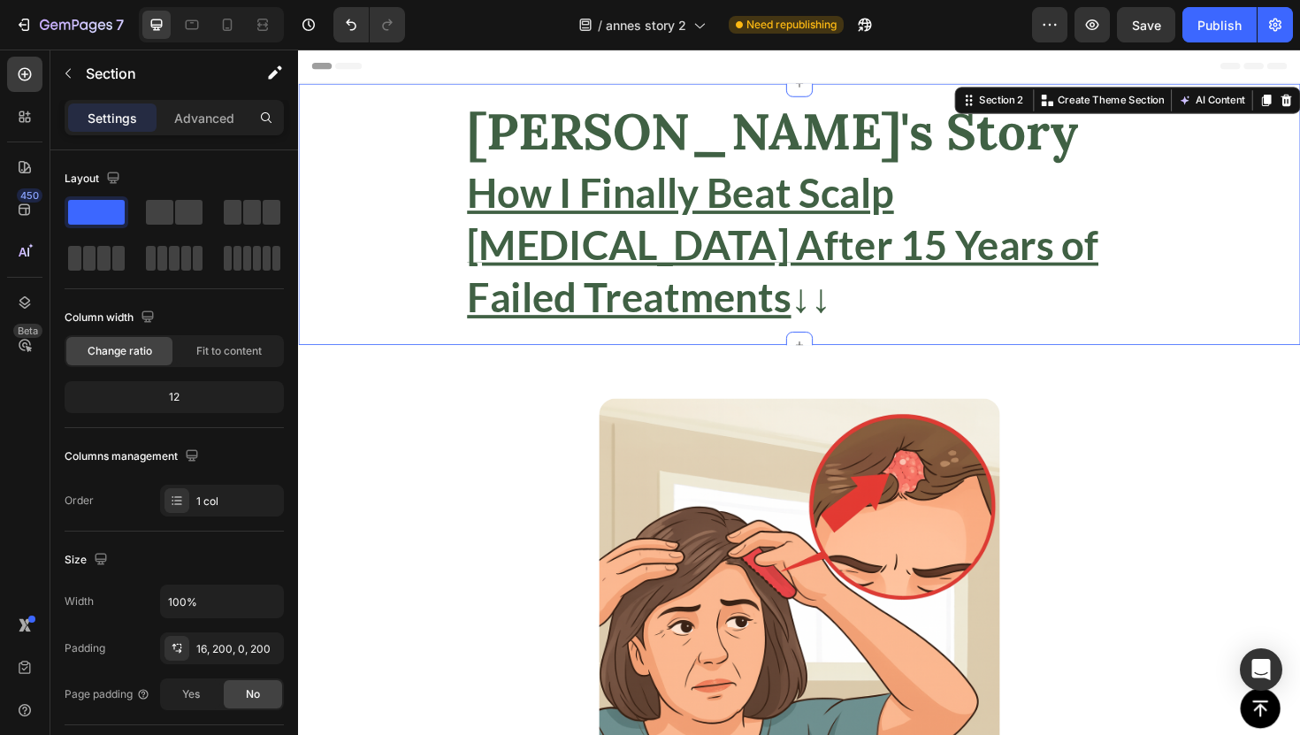
click at [453, 127] on div "[PERSON_NAME]'s Story Heading How I Finally Beat Scalp [MEDICAL_DATA] After 15 …" at bounding box center [828, 224] width 1061 height 277
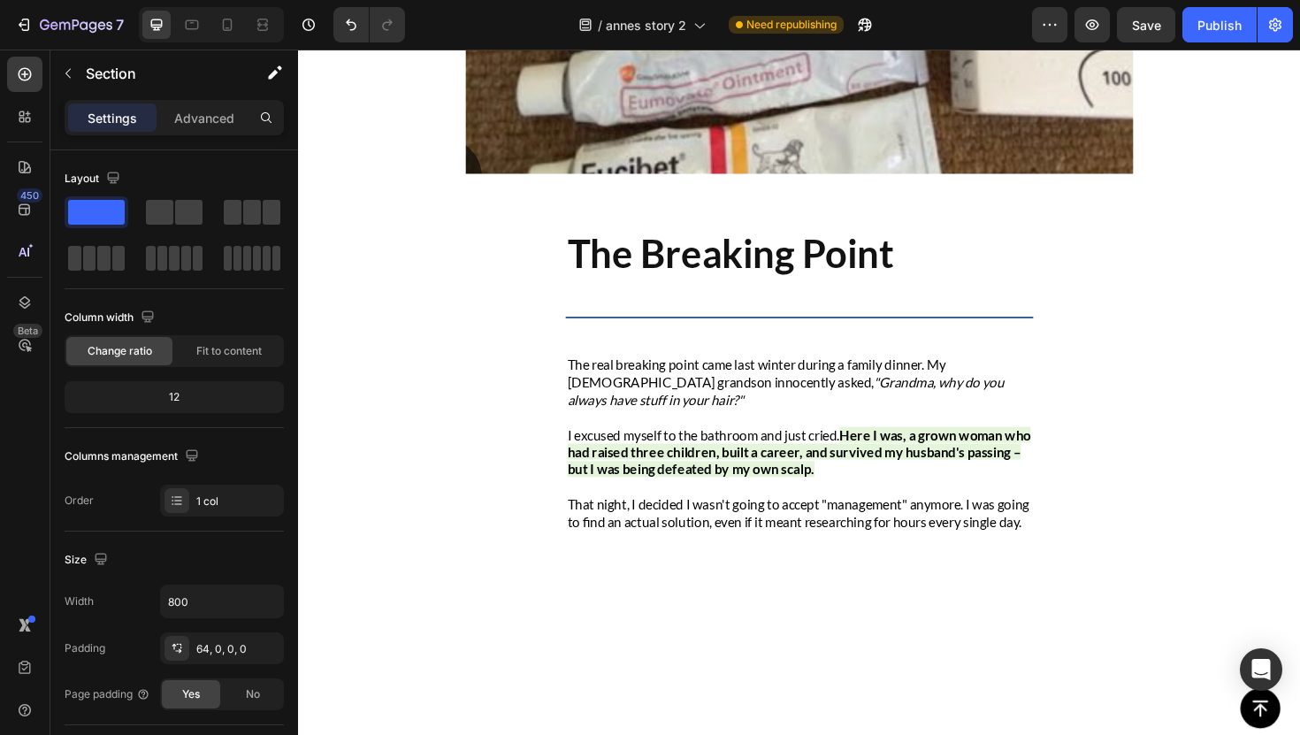
scroll to position [2493, 0]
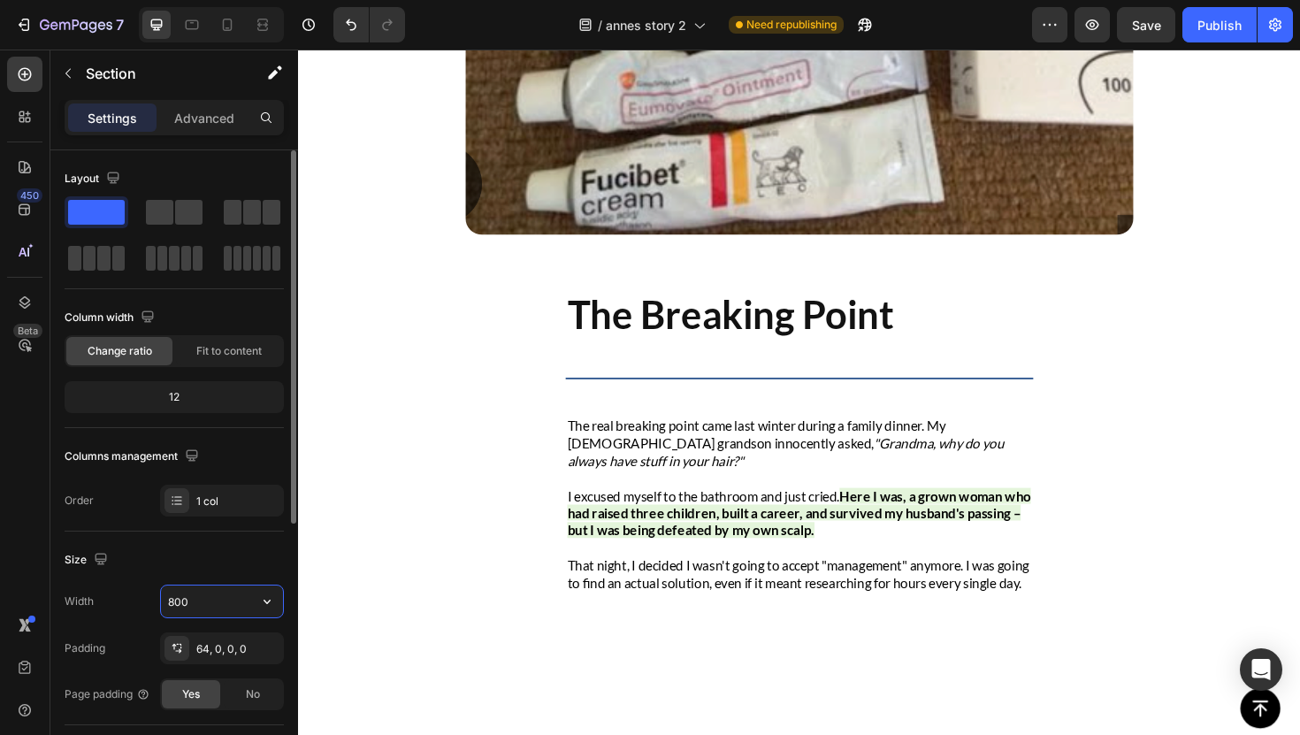
click at [188, 615] on input "800" at bounding box center [222, 602] width 122 height 32
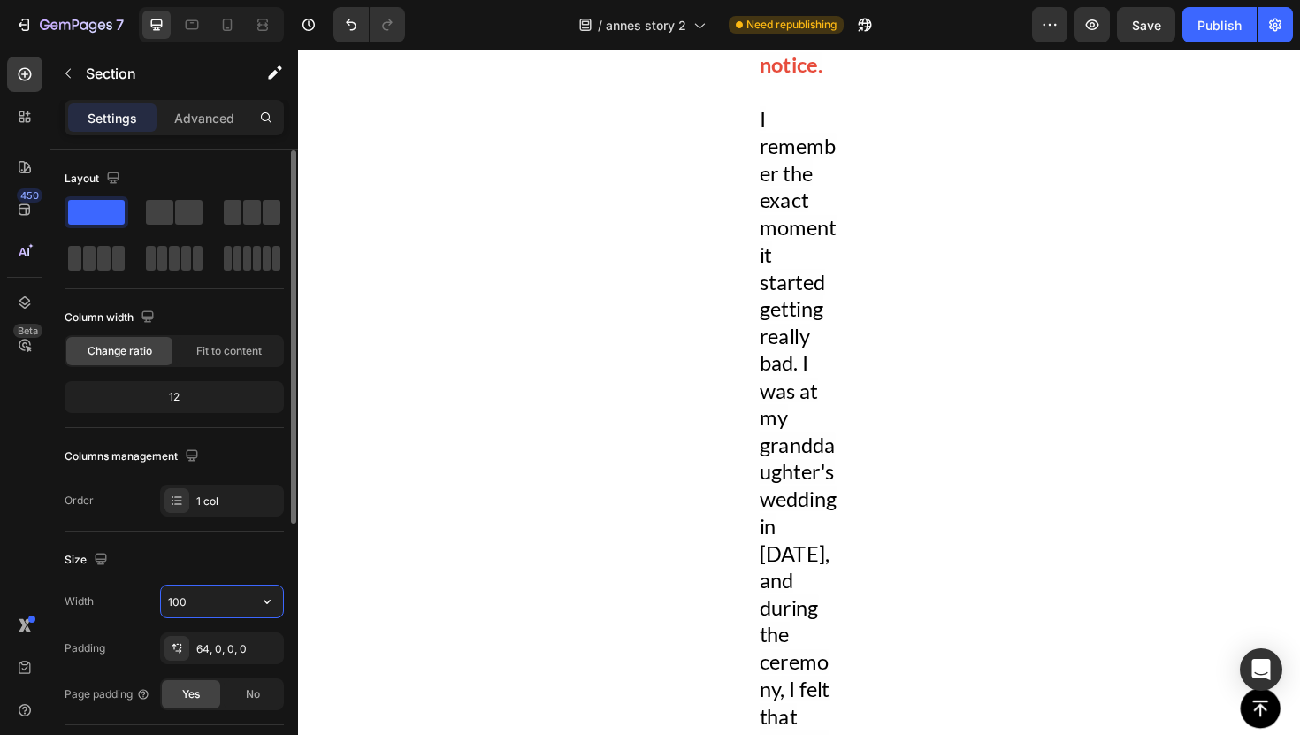
type input "1000"
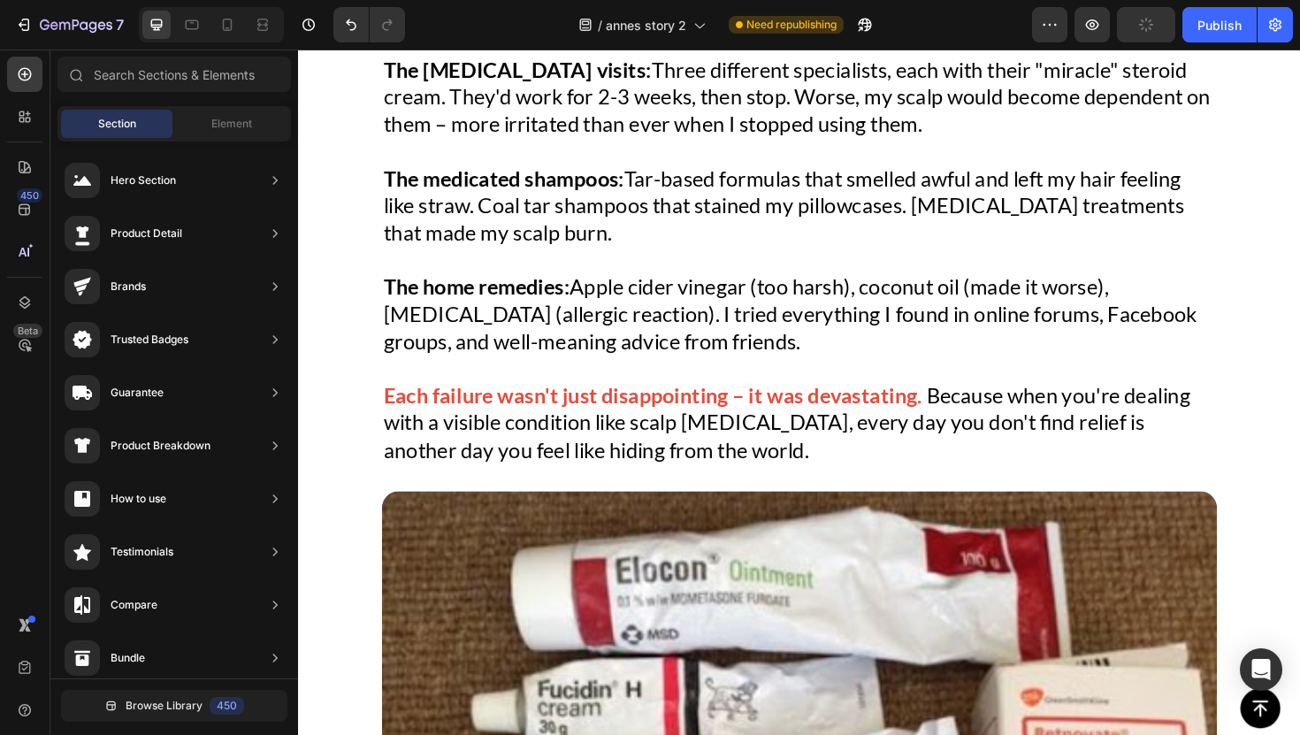
scroll to position [1323, 0]
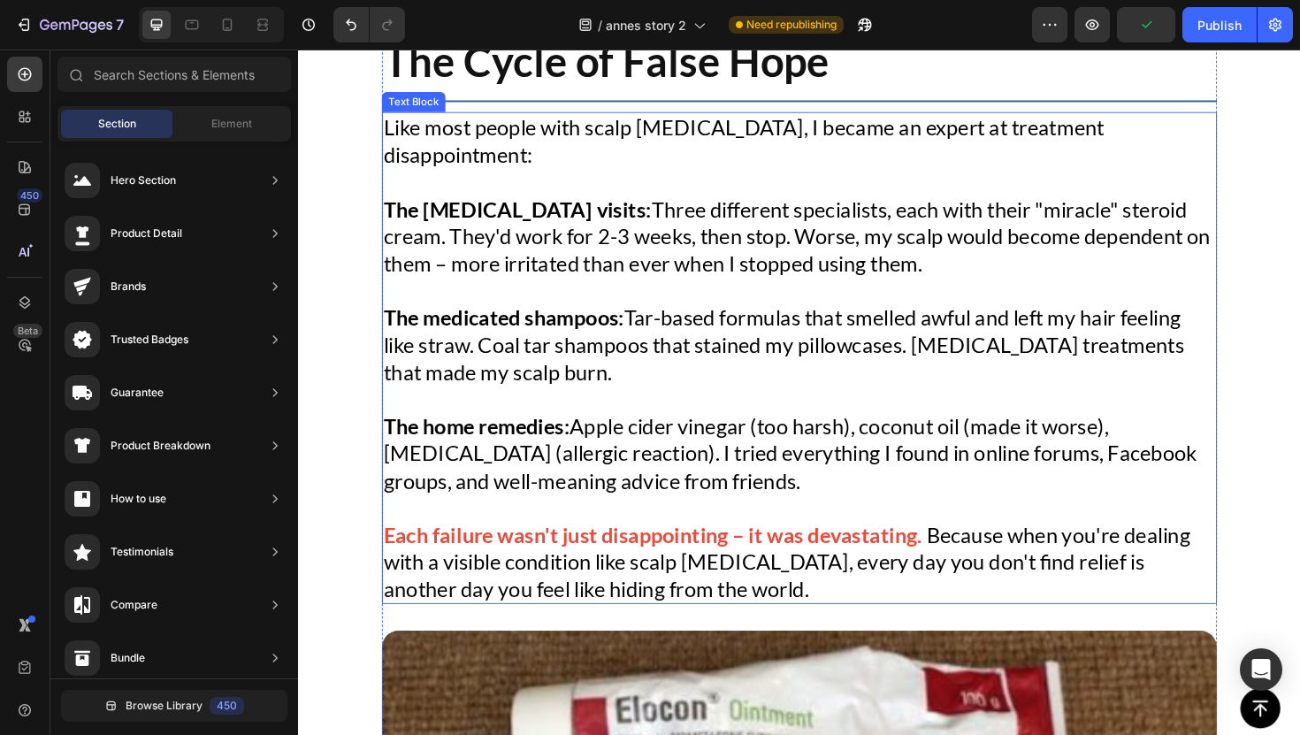
click at [1145, 320] on span "The medicated shampoos: Tar-based formulas that smelled awful and left my hair …" at bounding box center [812, 362] width 848 height 84
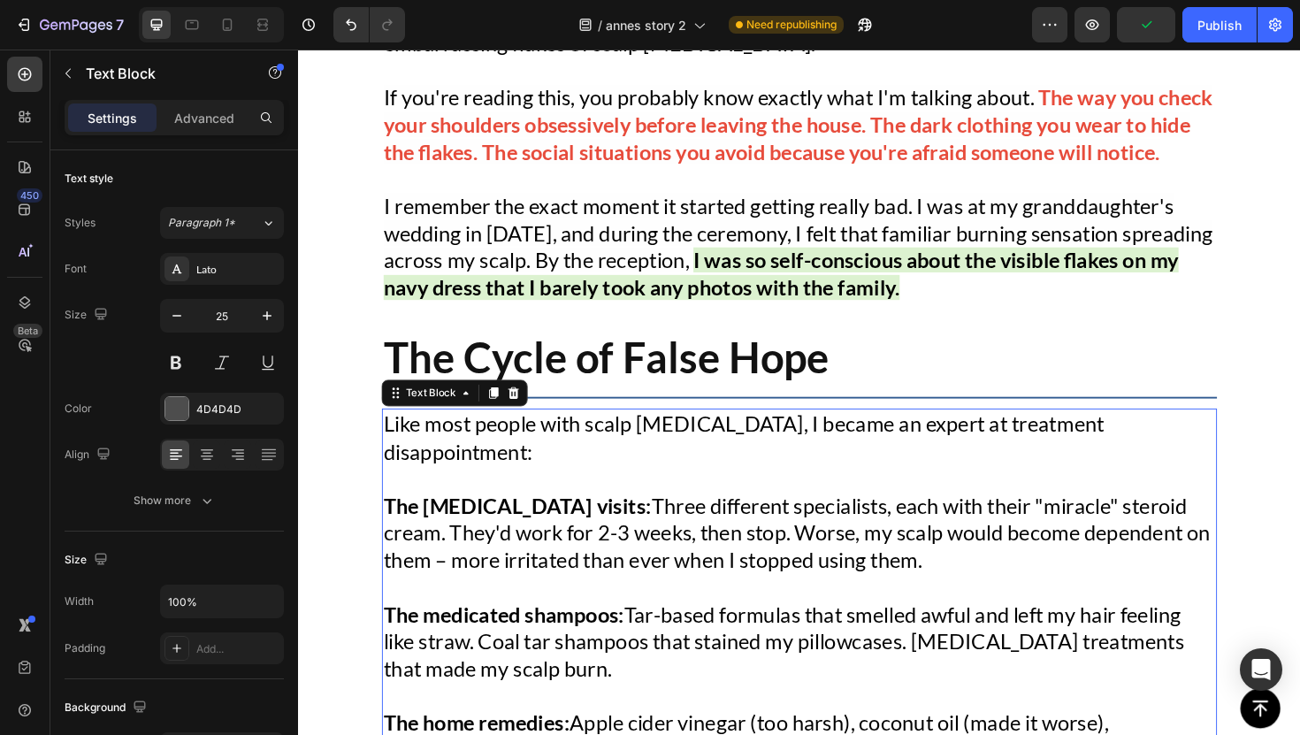
scroll to position [946, 0]
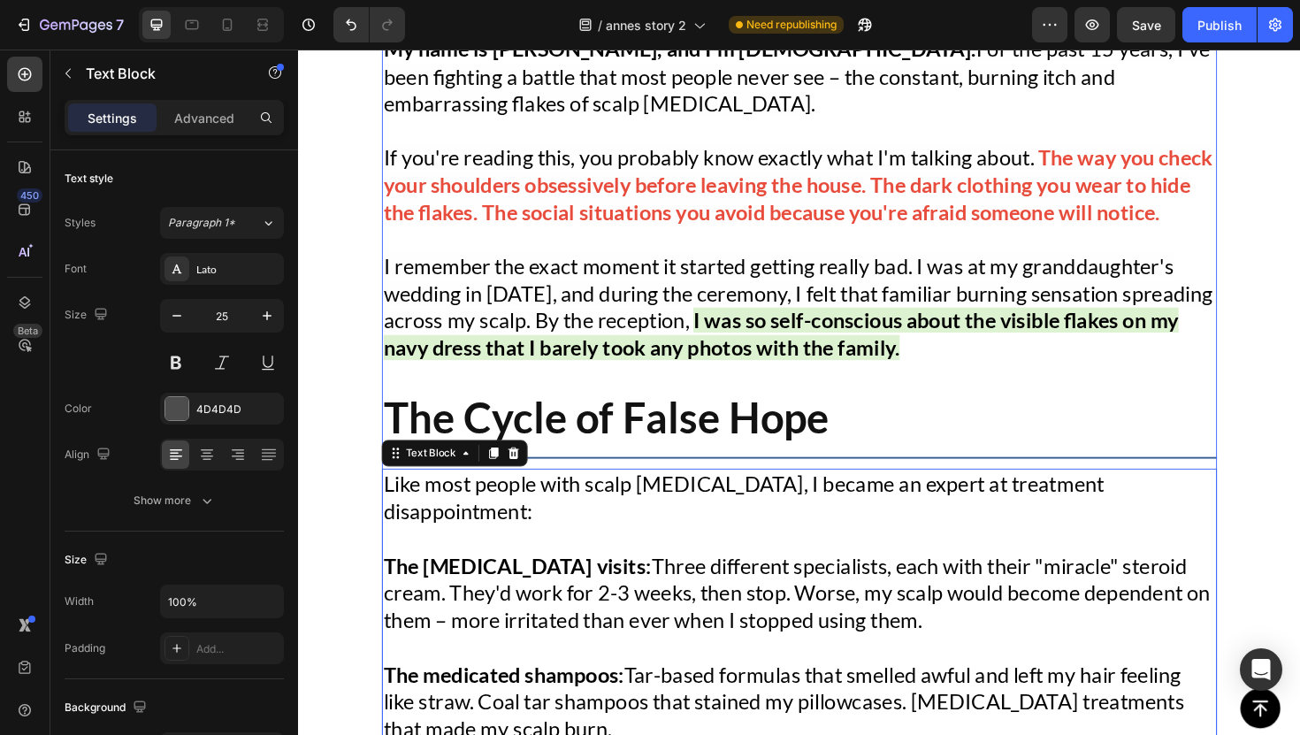
click at [1259, 396] on div "Image My name is [PERSON_NAME], and I'm [DEMOGRAPHIC_DATA]. For the past 15 yea…" at bounding box center [829, 703] width 884 height 2459
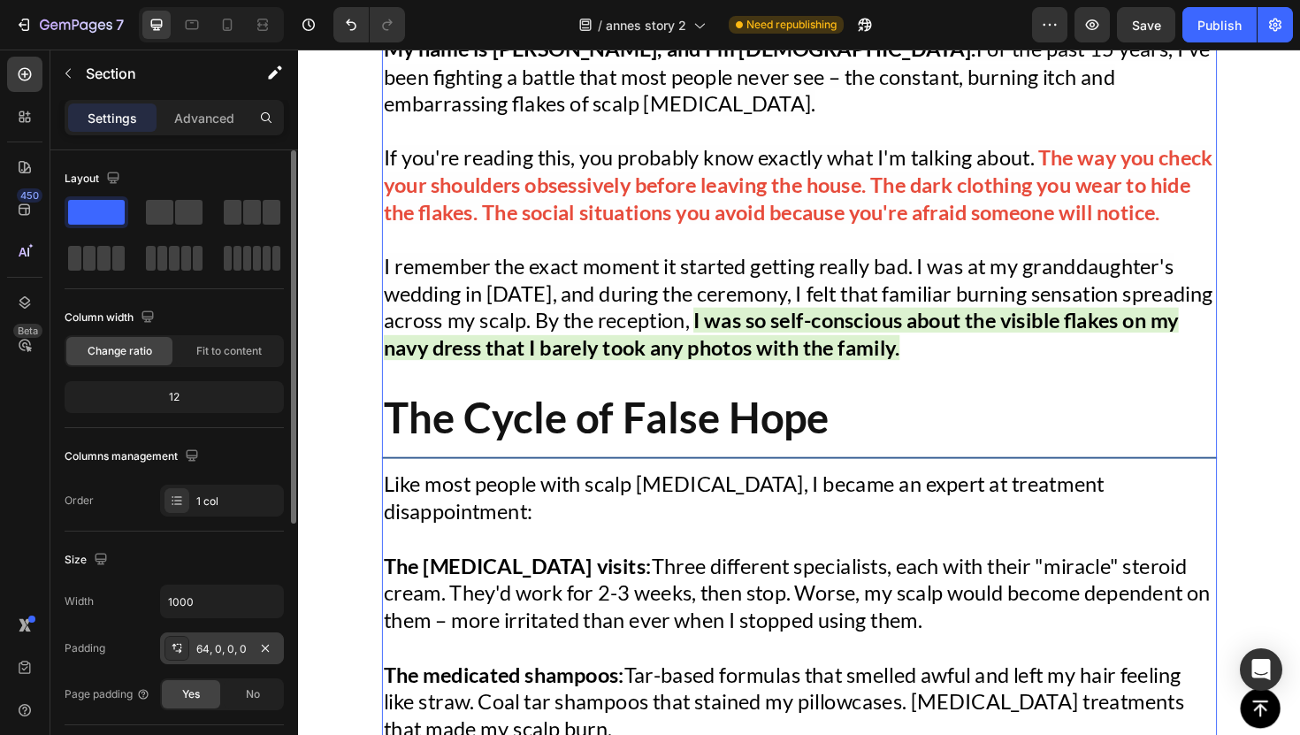
click at [222, 641] on div "64, 0, 0, 0" at bounding box center [221, 649] width 51 height 16
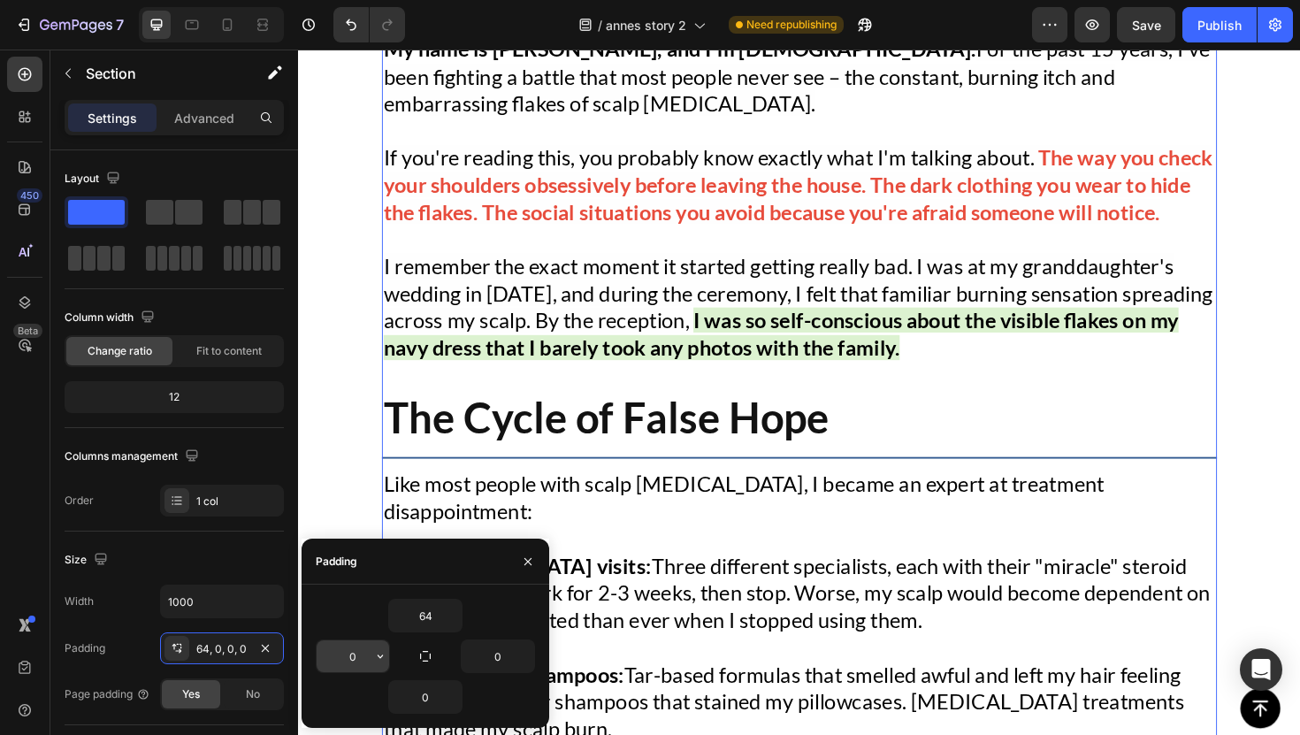
click at [364, 652] on input "0" at bounding box center [353, 656] width 73 height 32
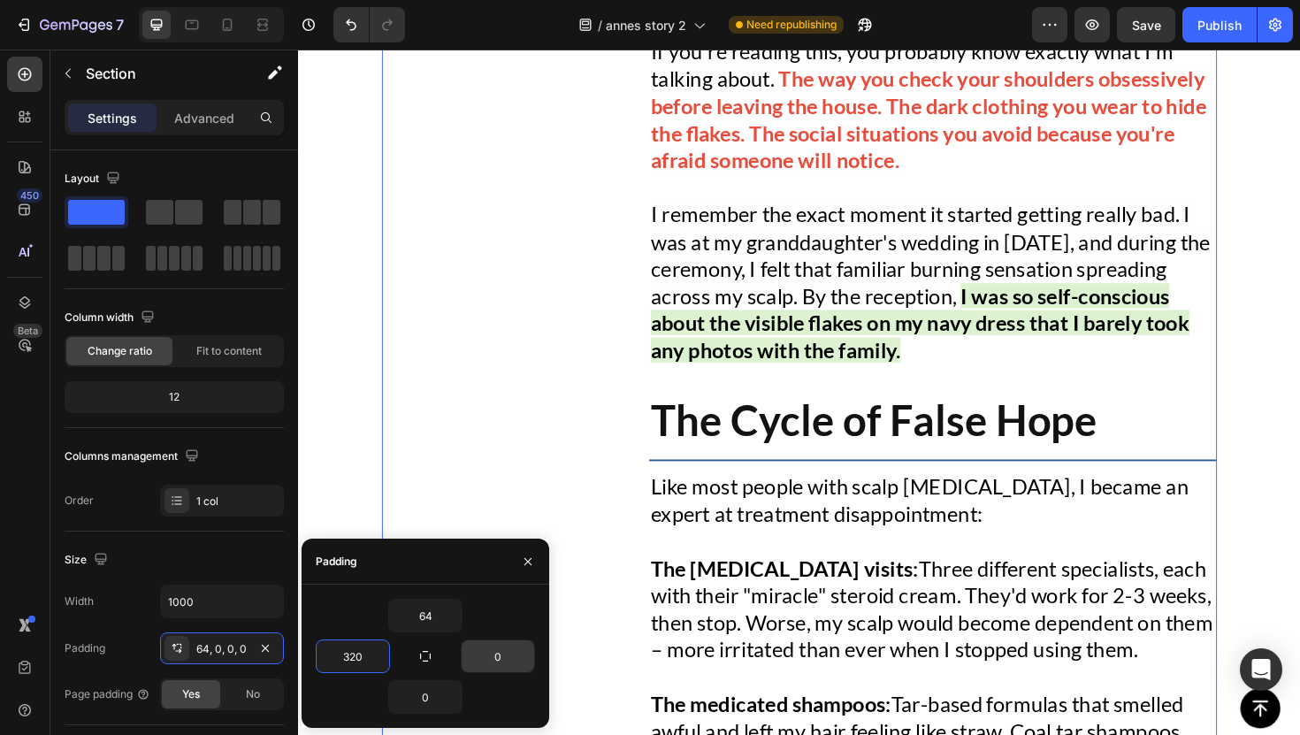
type input "320"
click at [503, 670] on input "0" at bounding box center [498, 656] width 73 height 32
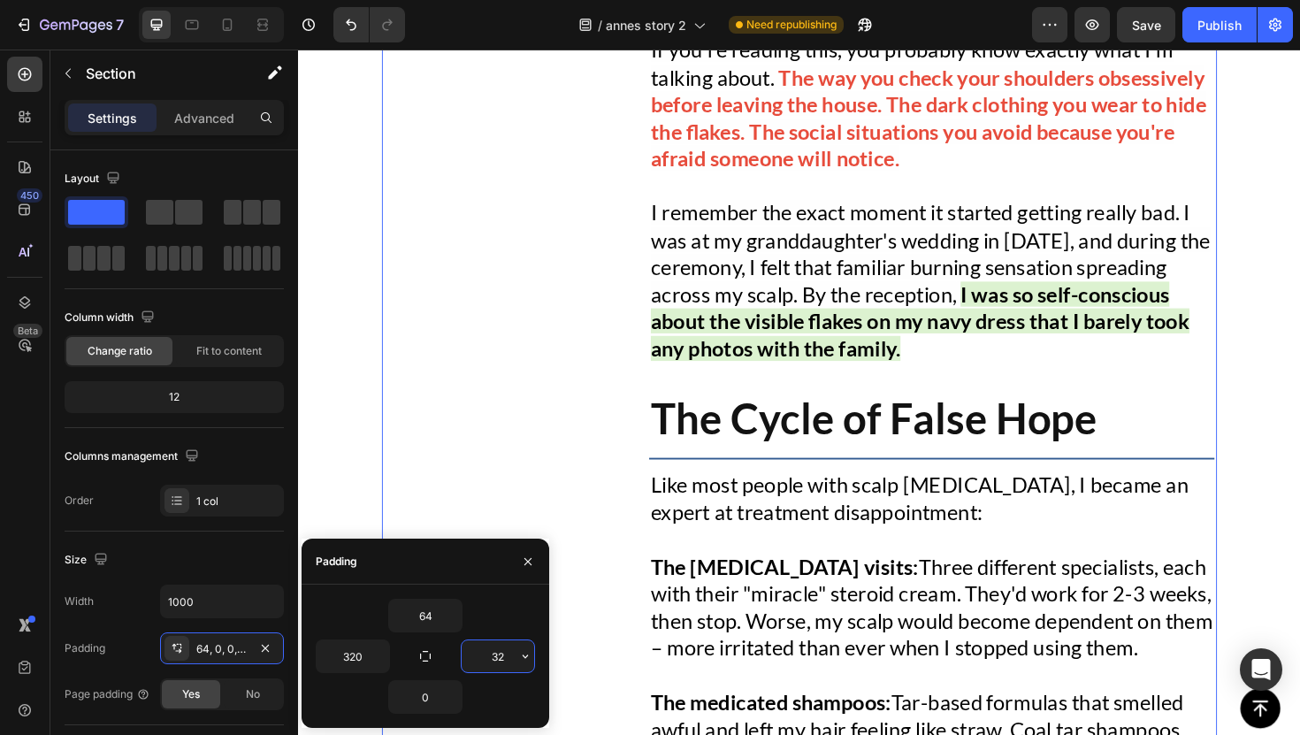
type input "320"
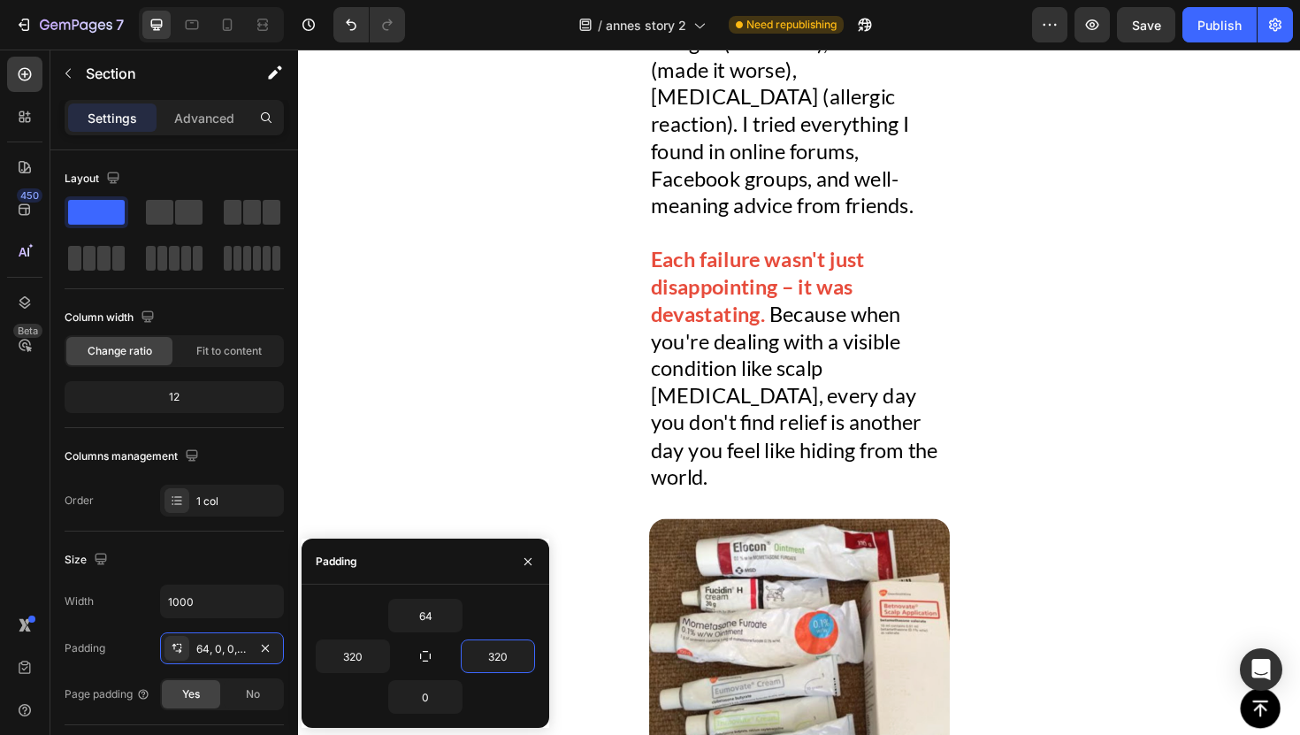
scroll to position [2401, 0]
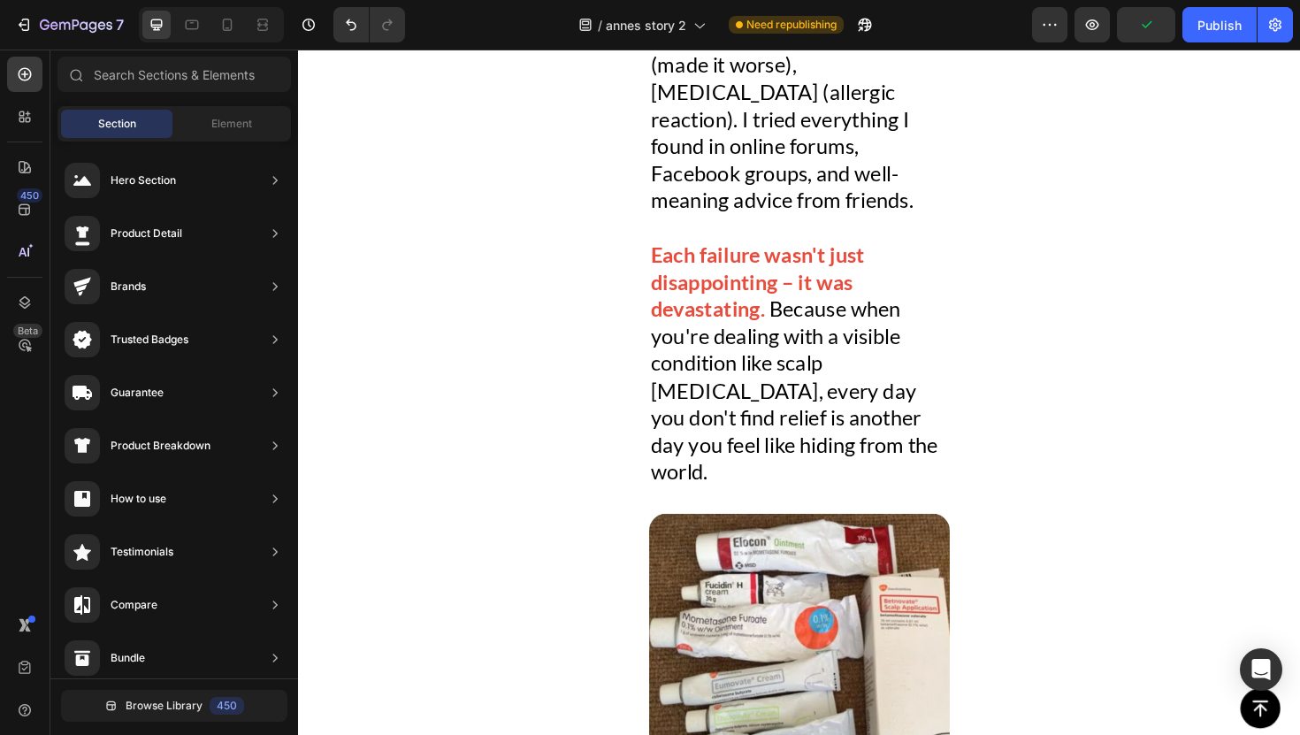
drag, startPoint x: 319, startPoint y: 226, endPoint x: 368, endPoint y: 226, distance: 48.6
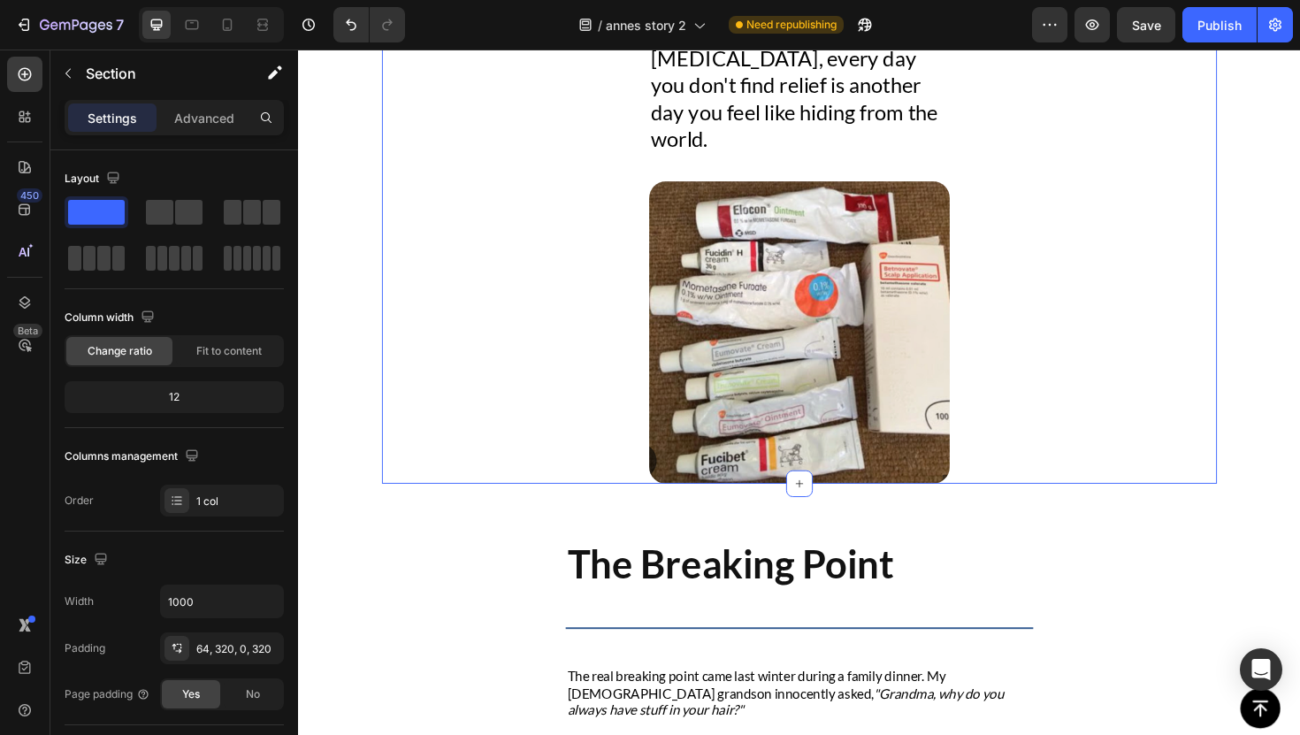
scroll to position [2776, 0]
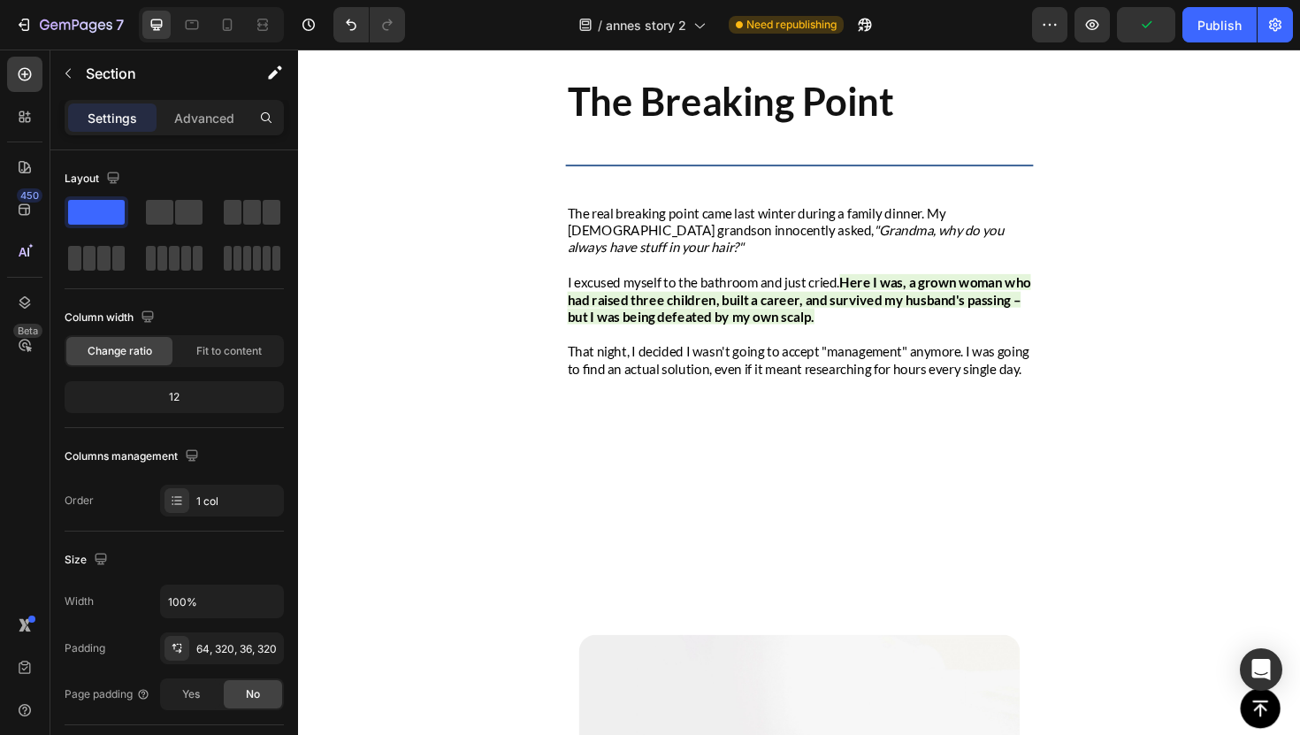
scroll to position [3013, 0]
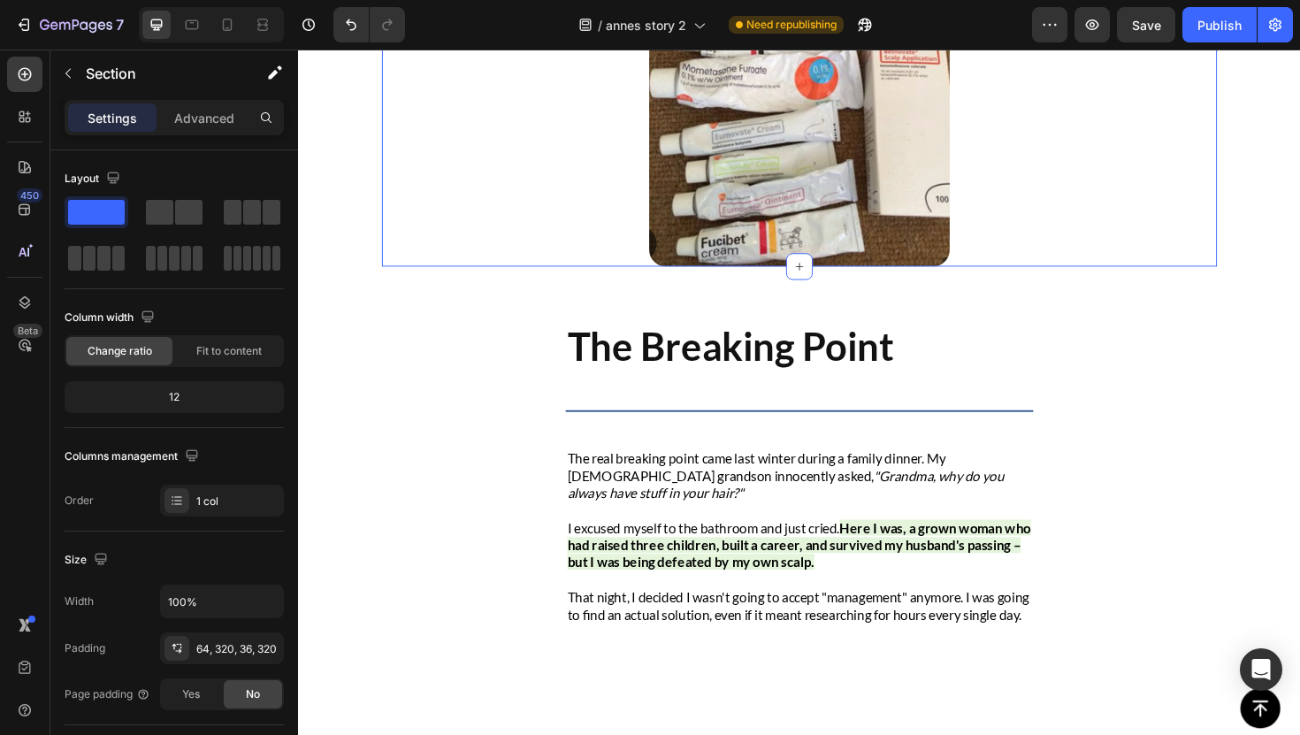
scroll to position [2993, 0]
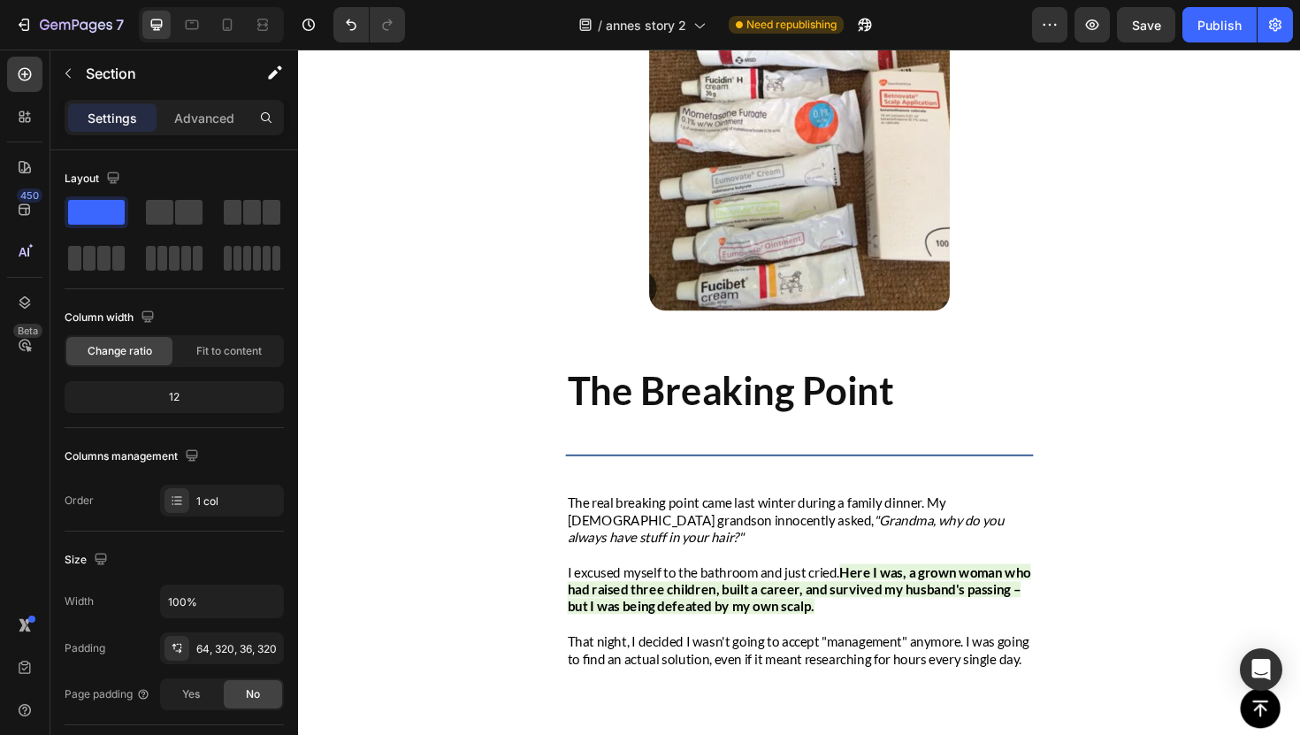
scroll to position [2876, 0]
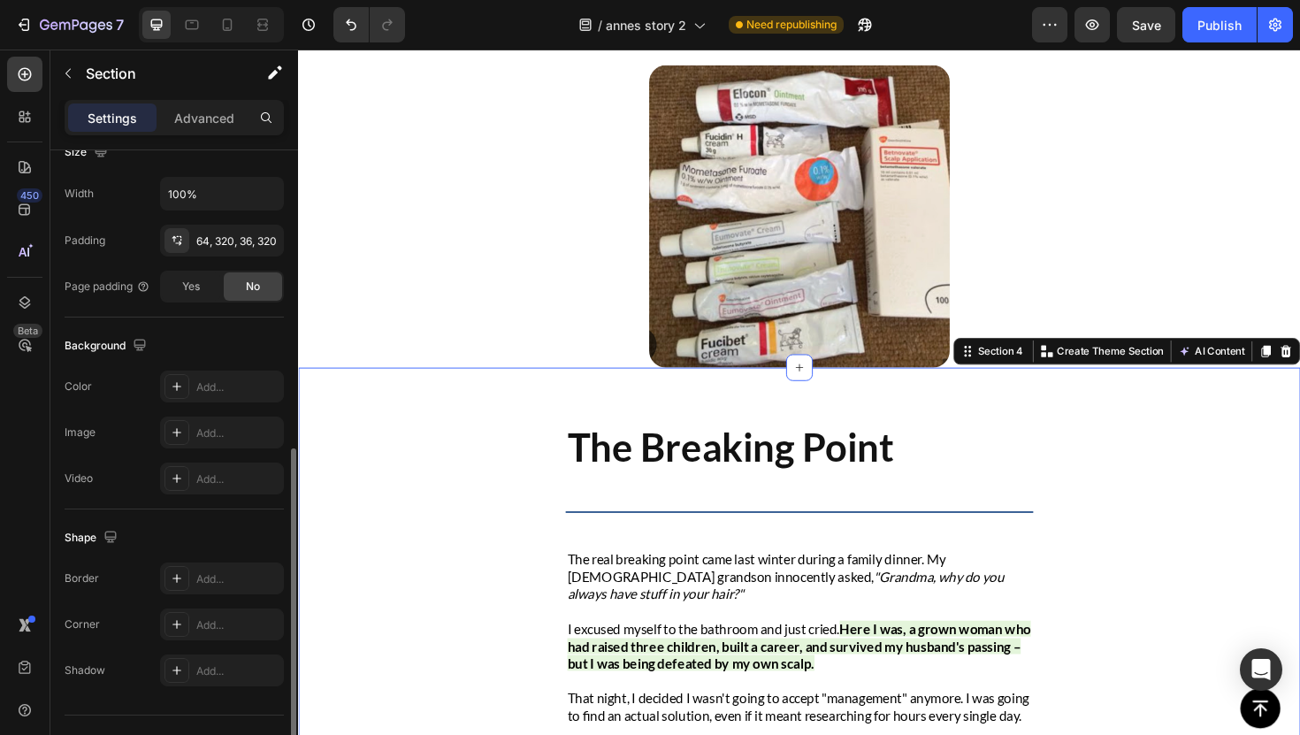
scroll to position [444, 0]
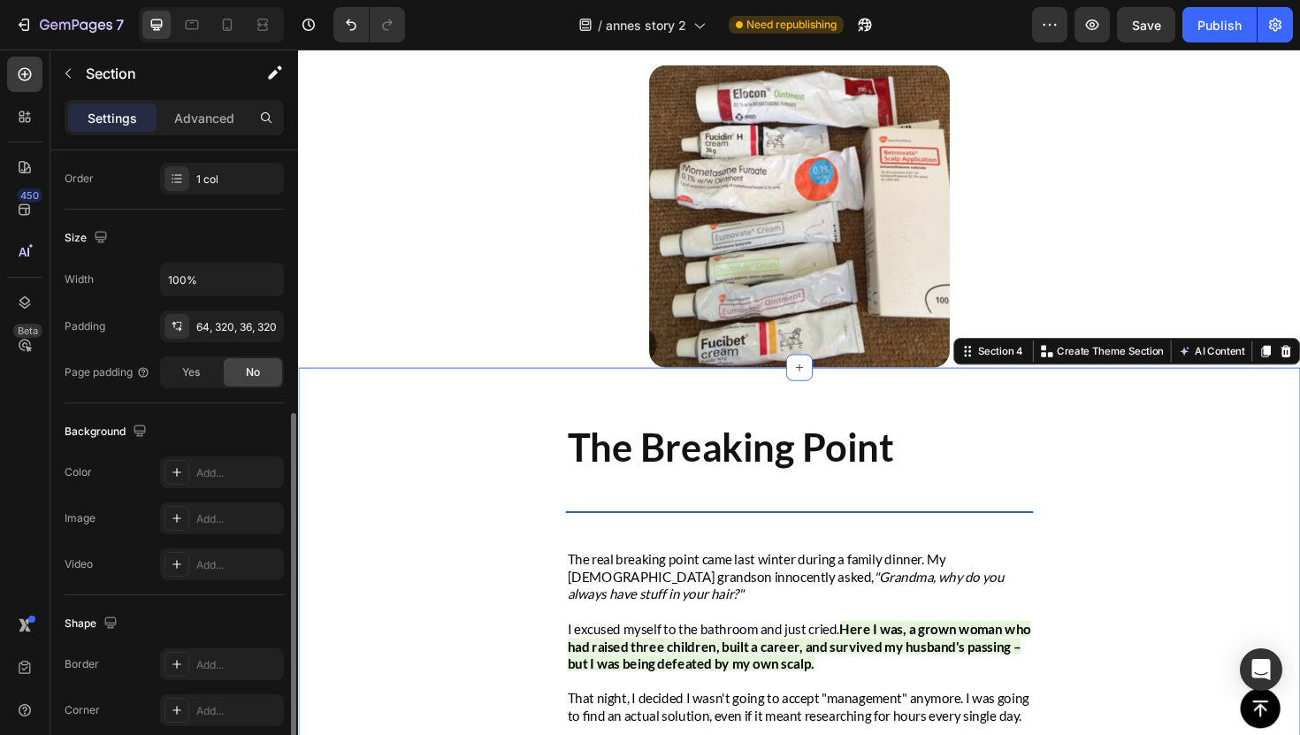
scroll to position [0, 0]
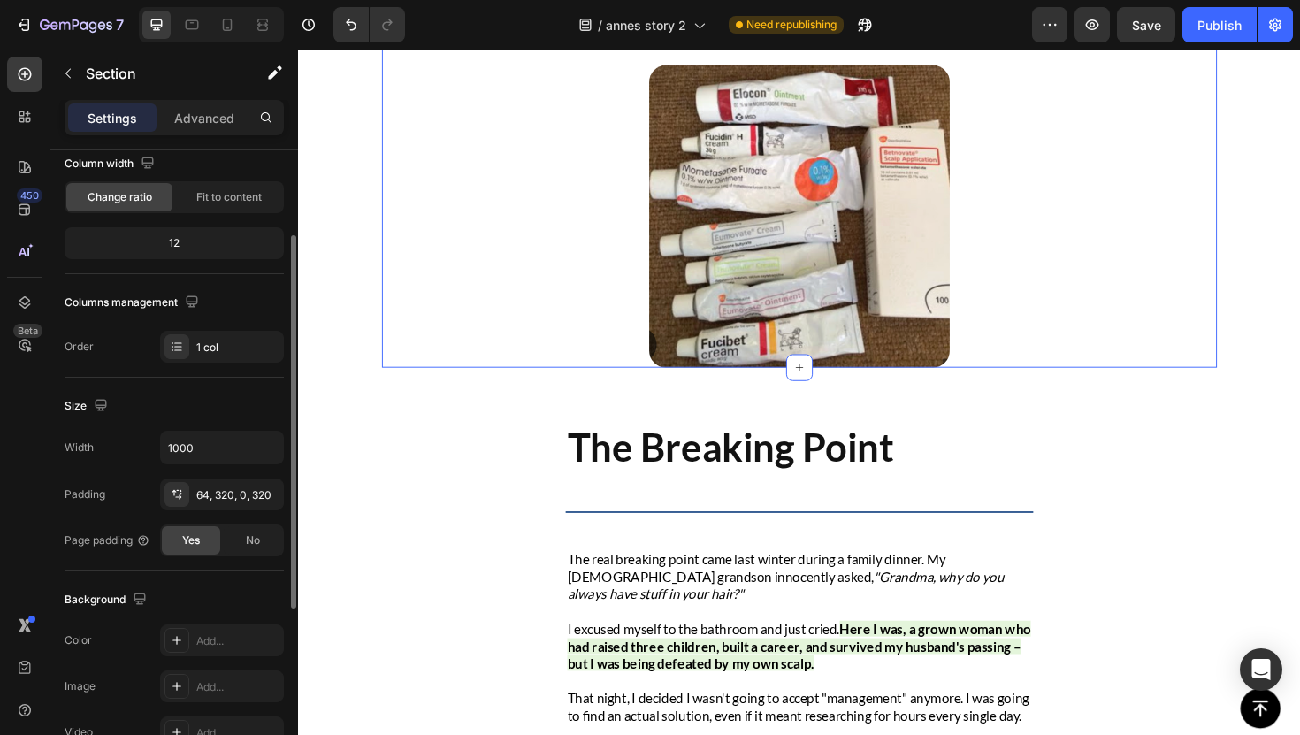
scroll to position [165, 0]
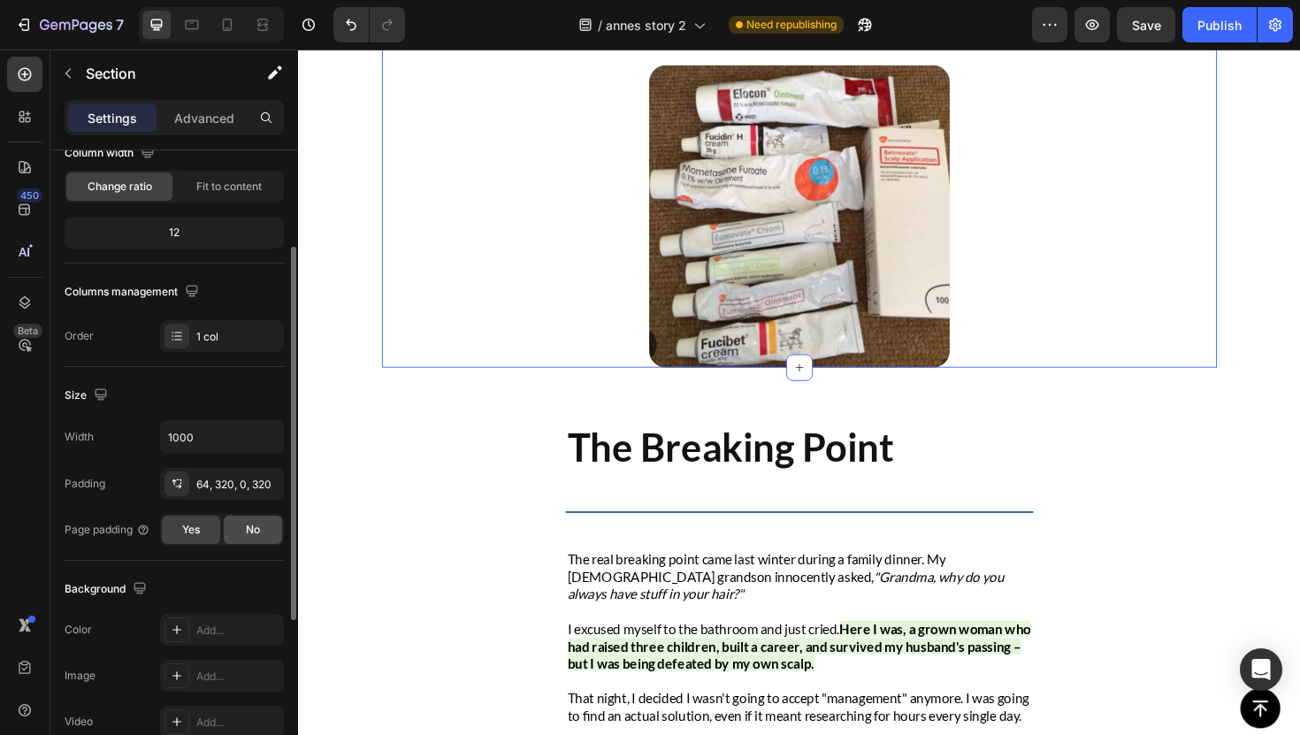
click at [228, 532] on div "No" at bounding box center [253, 530] width 58 height 28
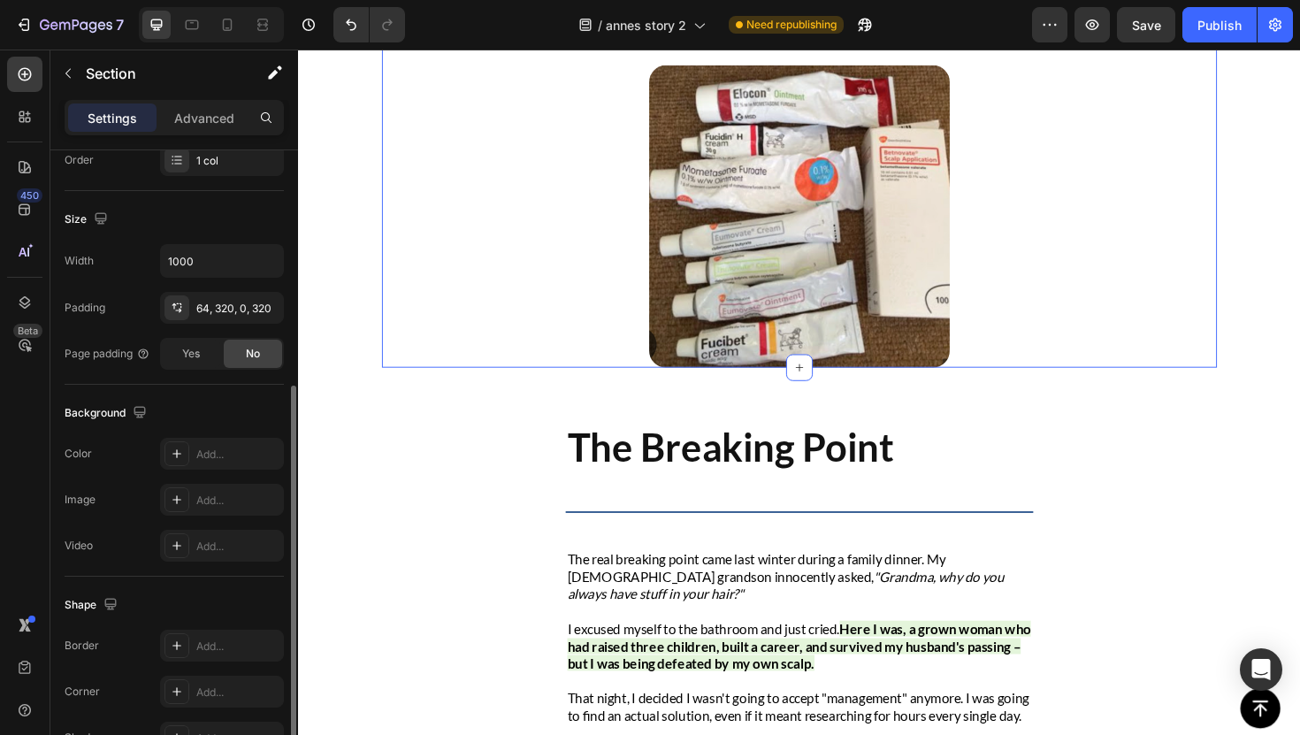
scroll to position [363, 0]
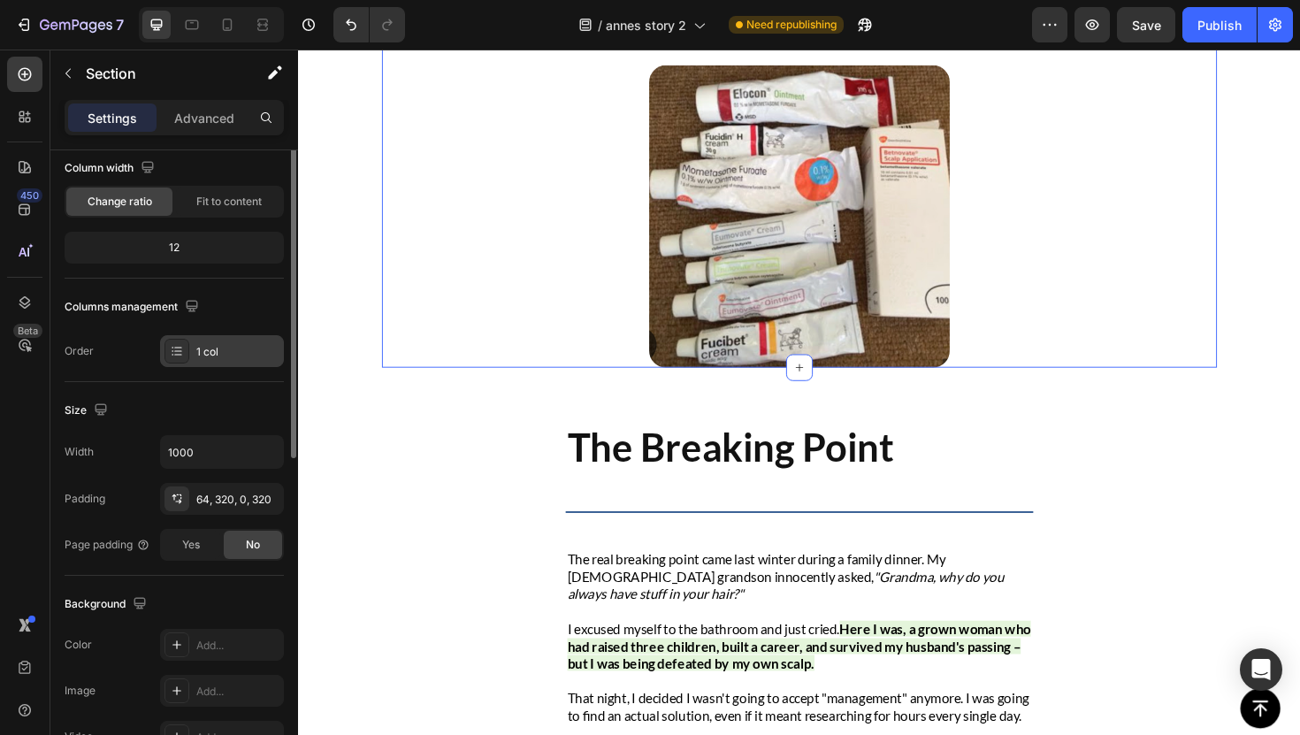
scroll to position [256, 0]
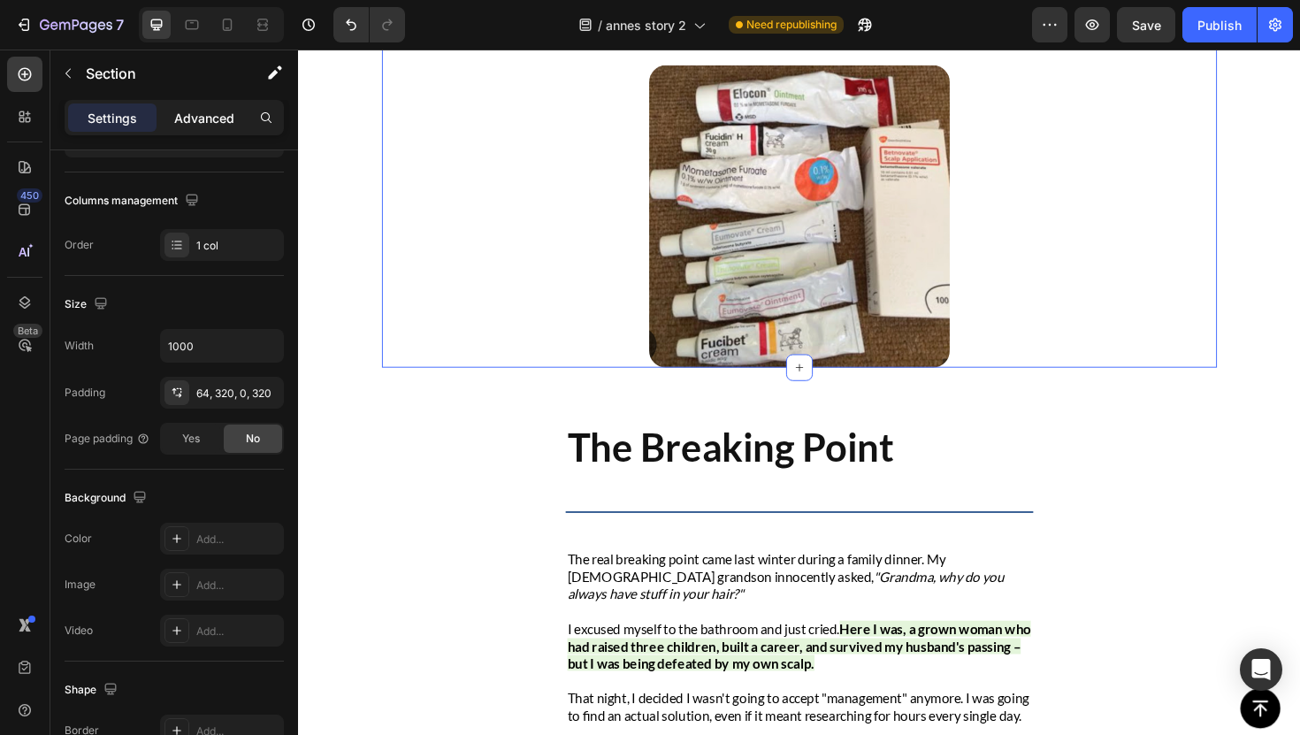
click at [225, 119] on p "Advanced" at bounding box center [204, 118] width 60 height 19
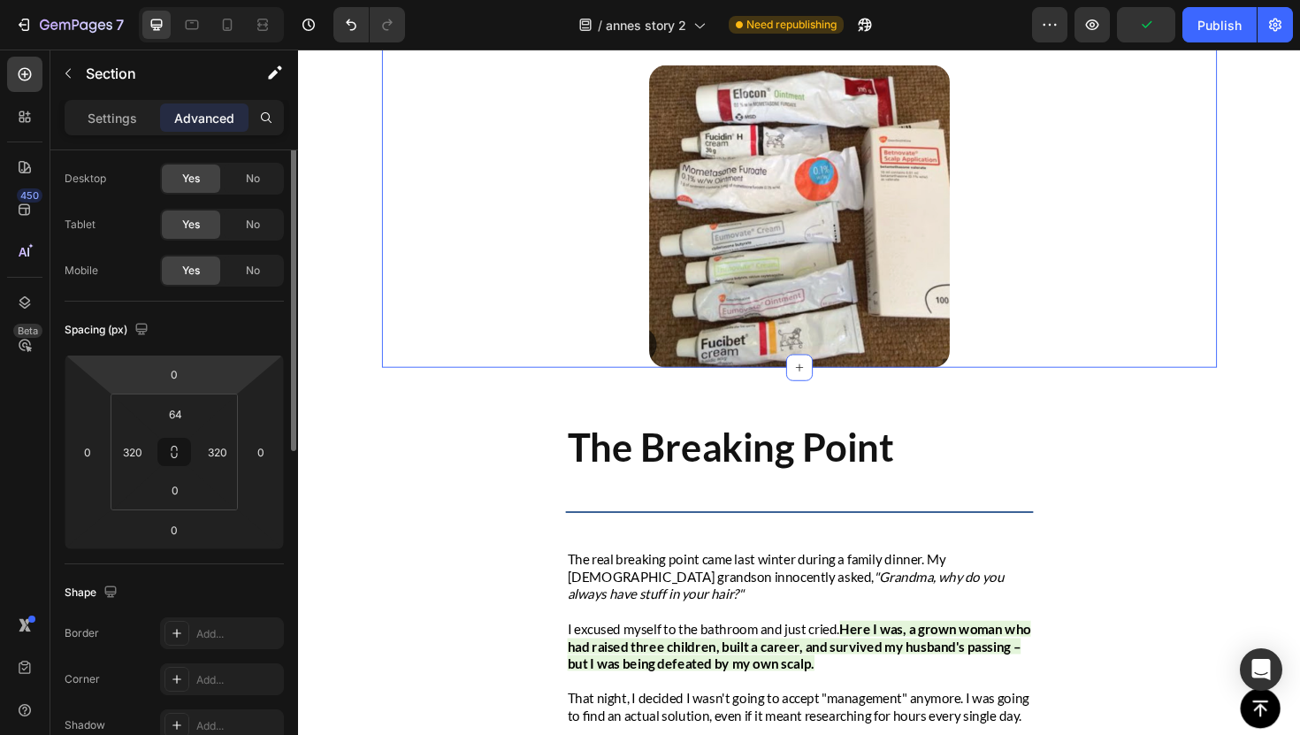
scroll to position [0, 0]
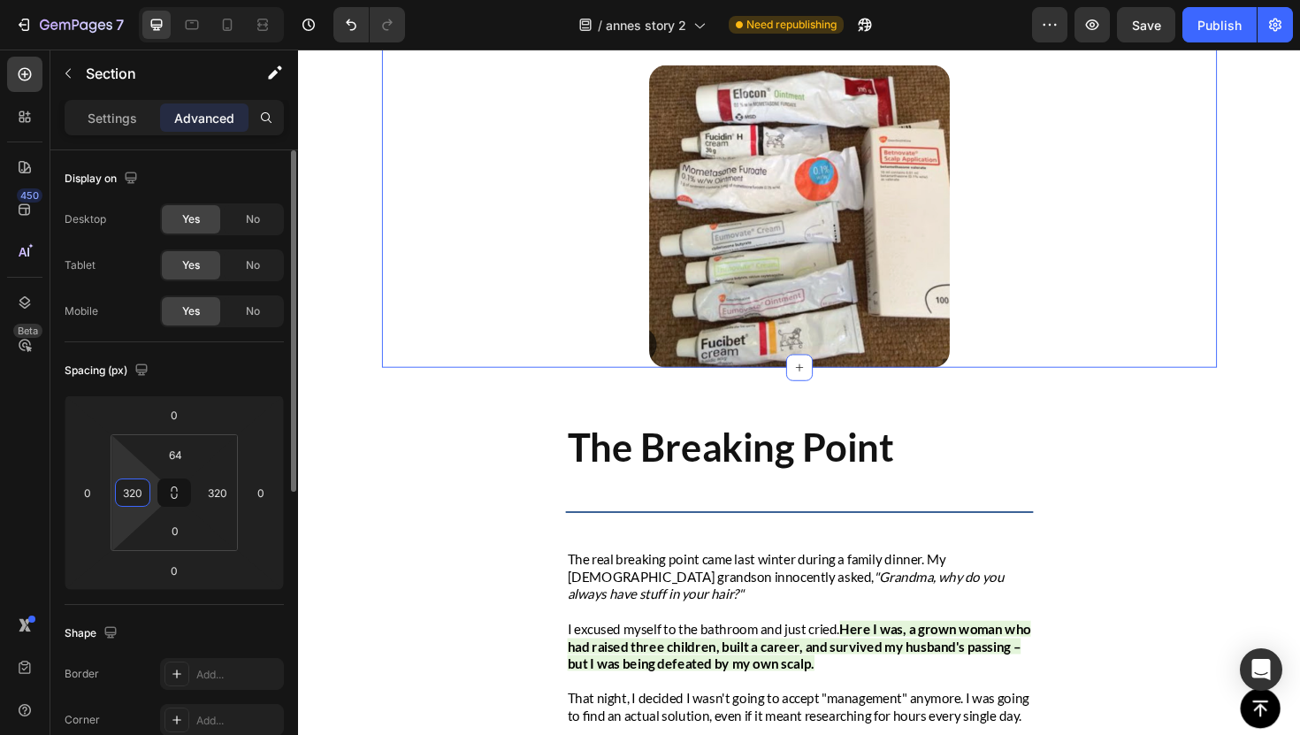
click at [126, 489] on input "320" at bounding box center [132, 492] width 27 height 27
type input "0"
click at [227, 506] on div "320" at bounding box center [217, 493] width 35 height 28
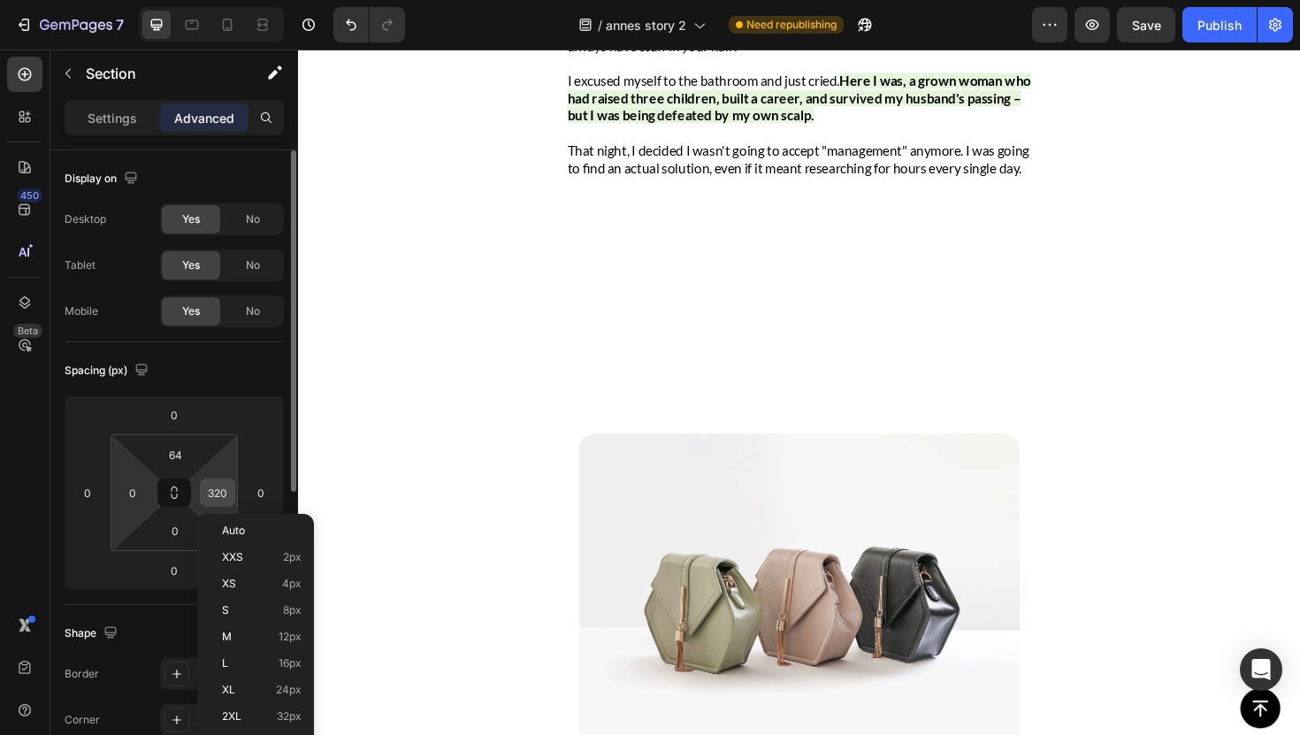
click at [218, 494] on input "320" at bounding box center [217, 492] width 27 height 27
type input "0"
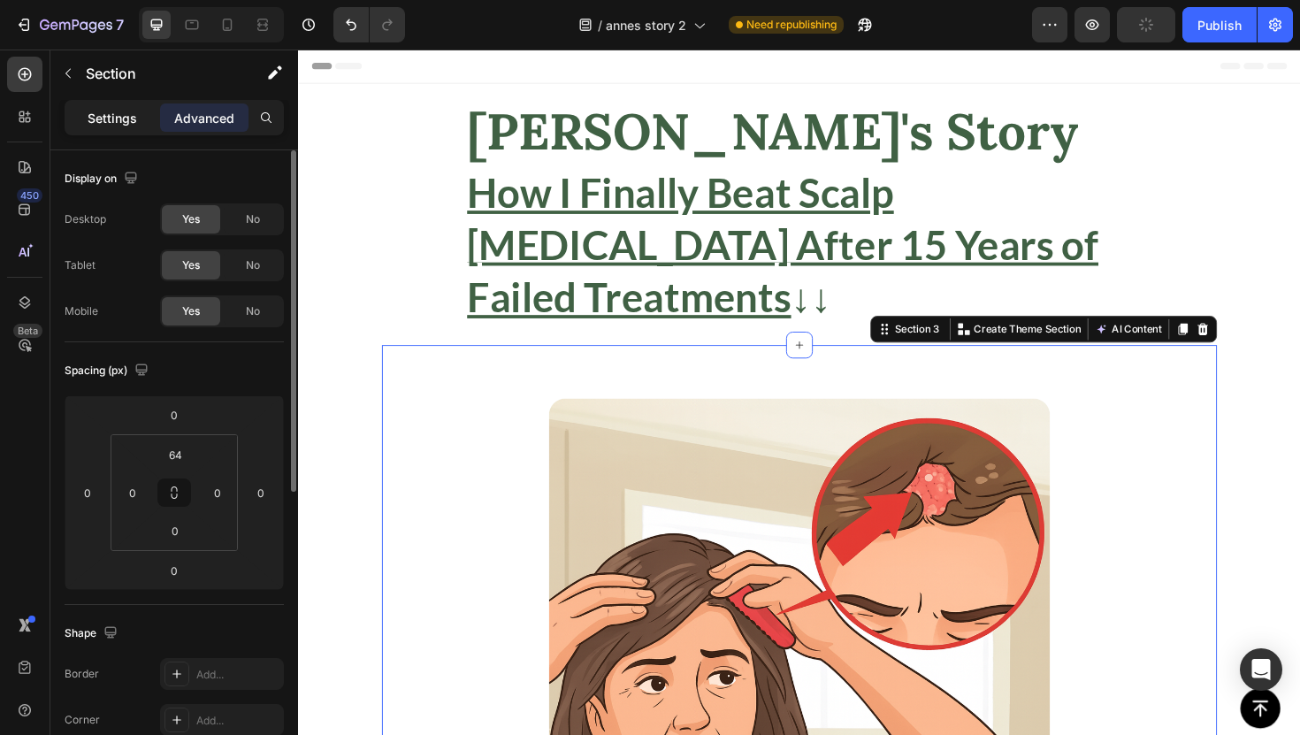
click at [117, 125] on p "Settings" at bounding box center [113, 118] width 50 height 19
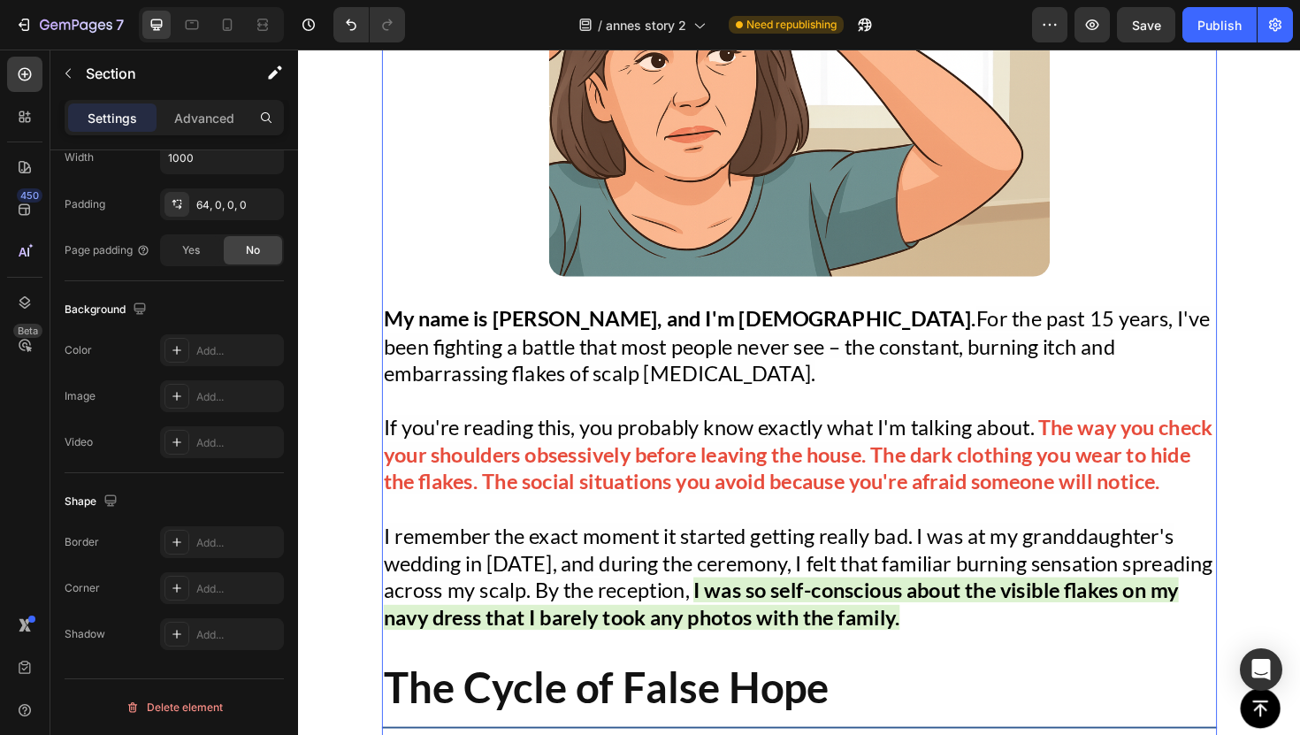
scroll to position [763, 0]
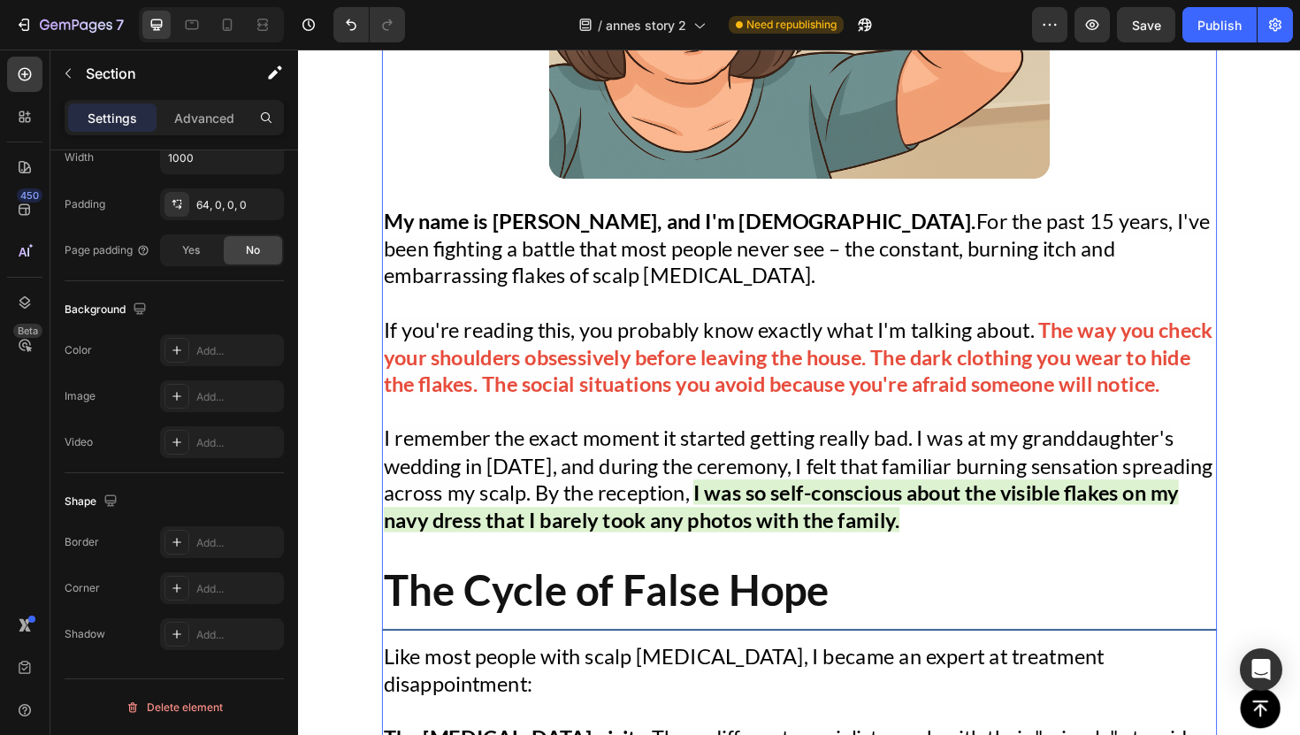
click at [174, 26] on div at bounding box center [211, 24] width 145 height 35
click at [181, 28] on div at bounding box center [192, 25] width 28 height 28
type input "100%"
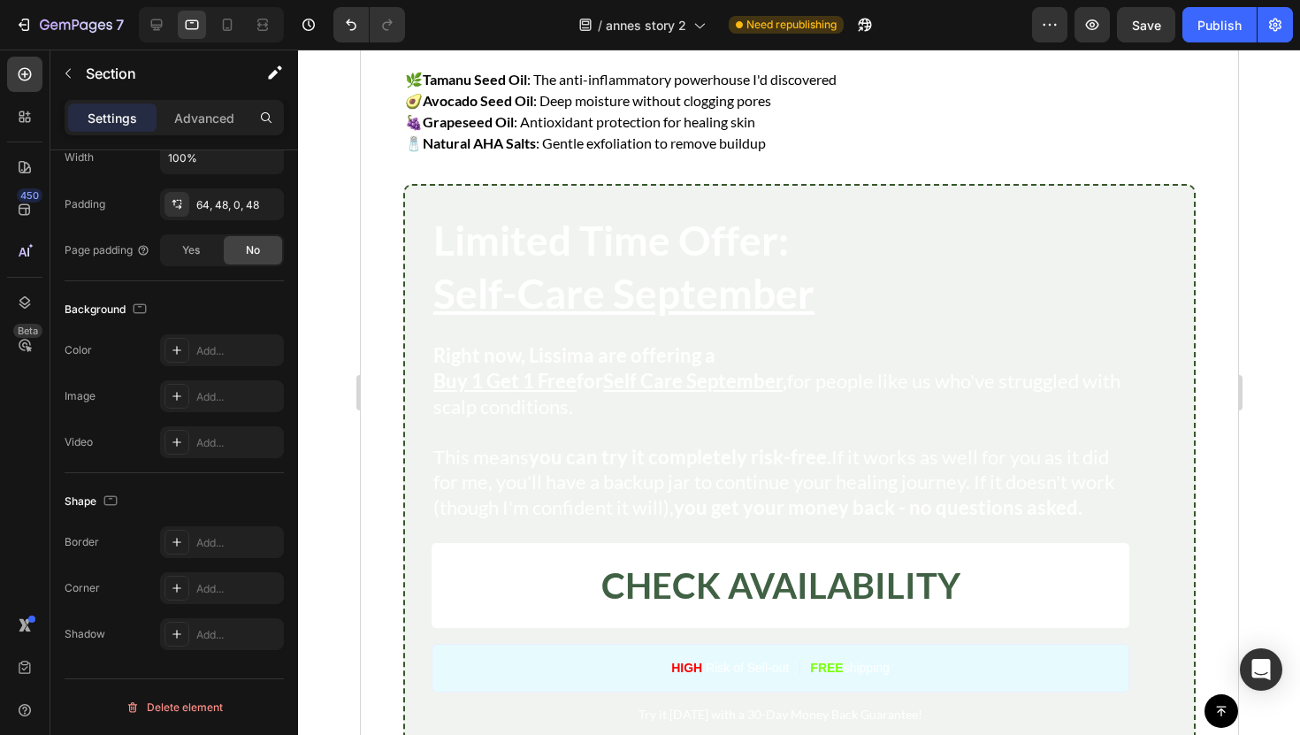
scroll to position [5333, 0]
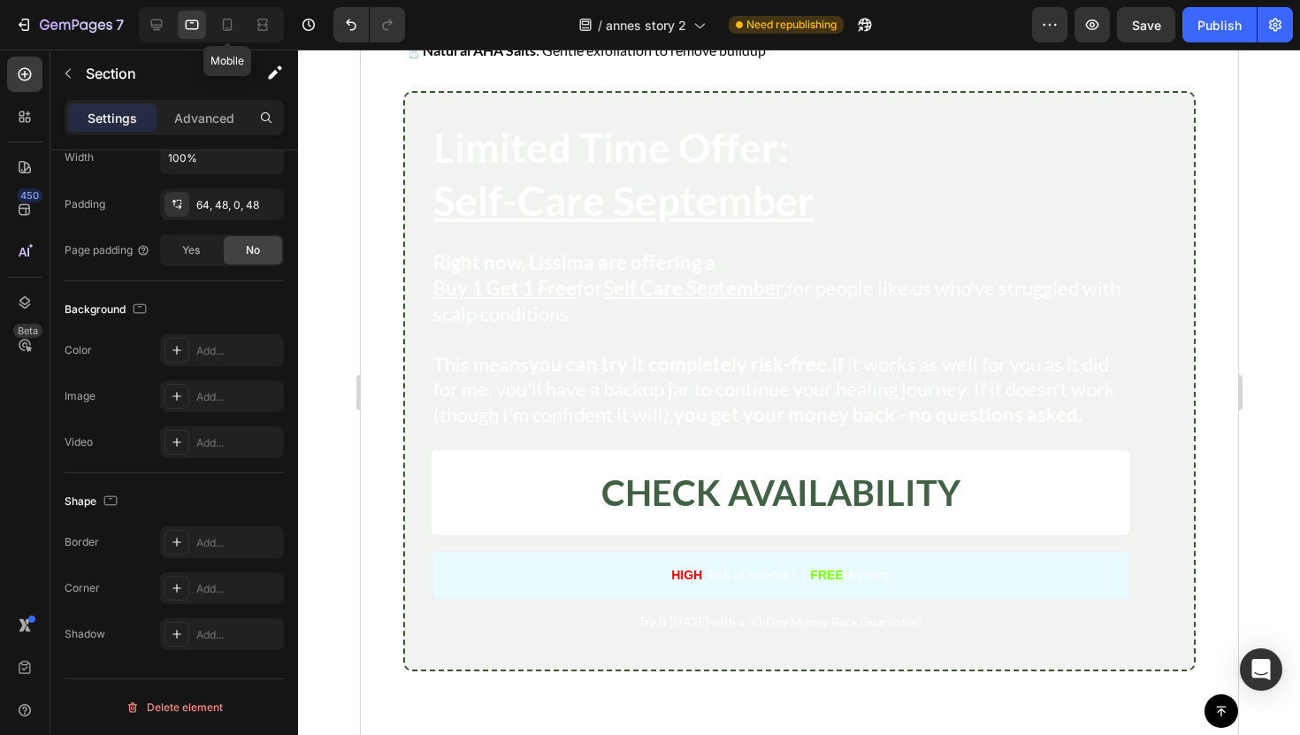
click at [241, 36] on div at bounding box center [227, 25] width 28 height 28
click at [238, 36] on div at bounding box center [227, 25] width 28 height 28
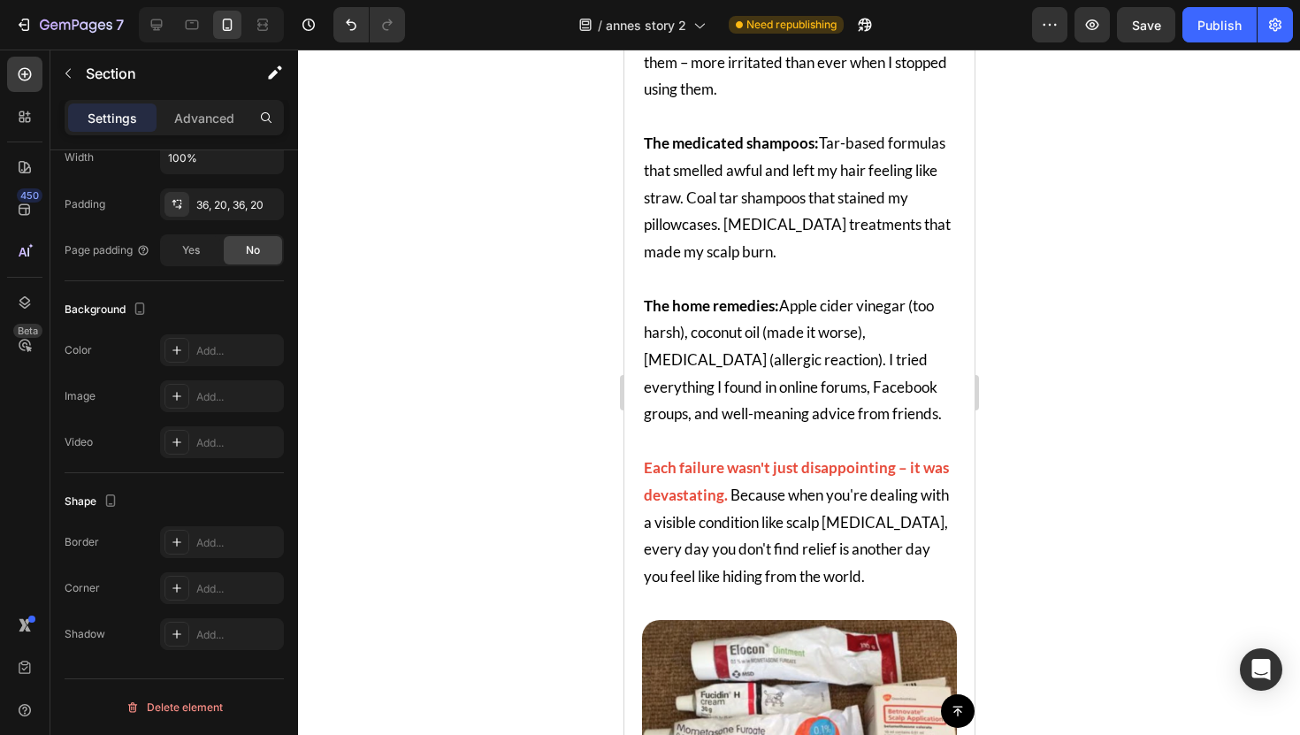
scroll to position [1983, 0]
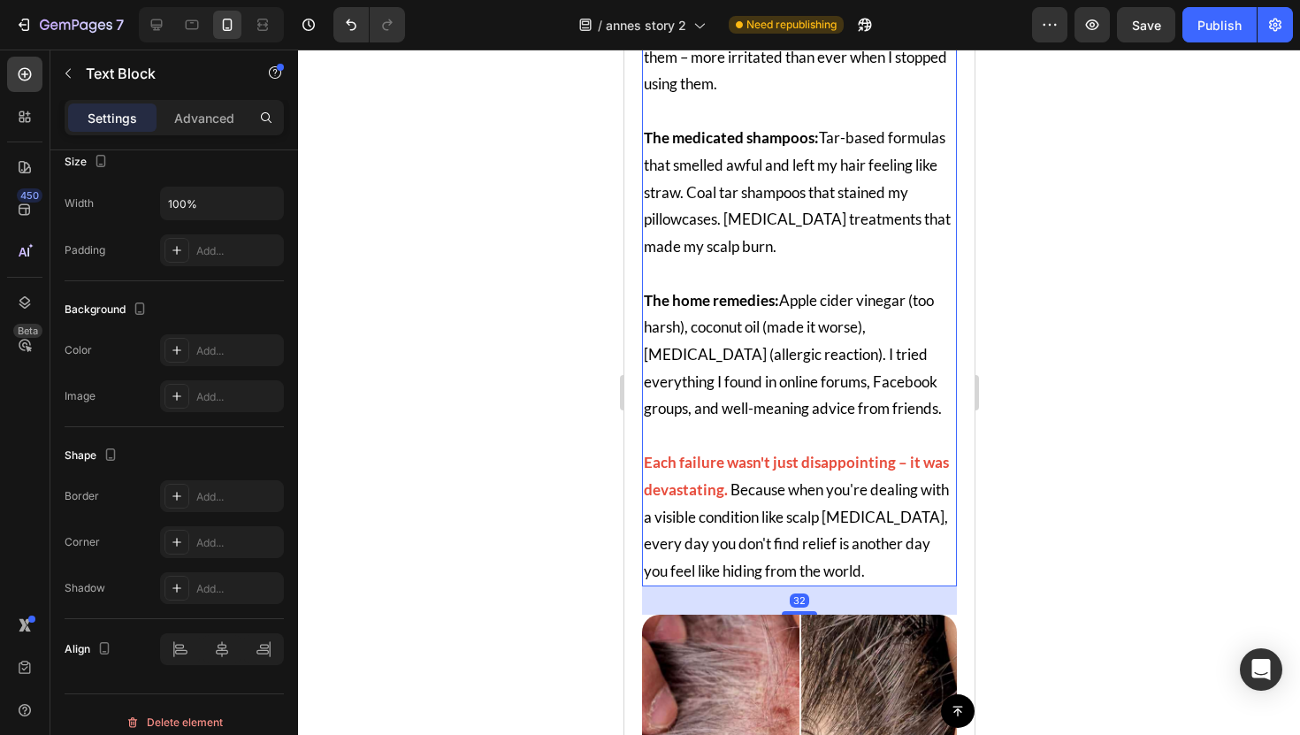
click at [731, 291] on span "The home remedies: Apple cider vinegar (too harsh), coconut oil (made it worse)…" at bounding box center [792, 354] width 298 height 126
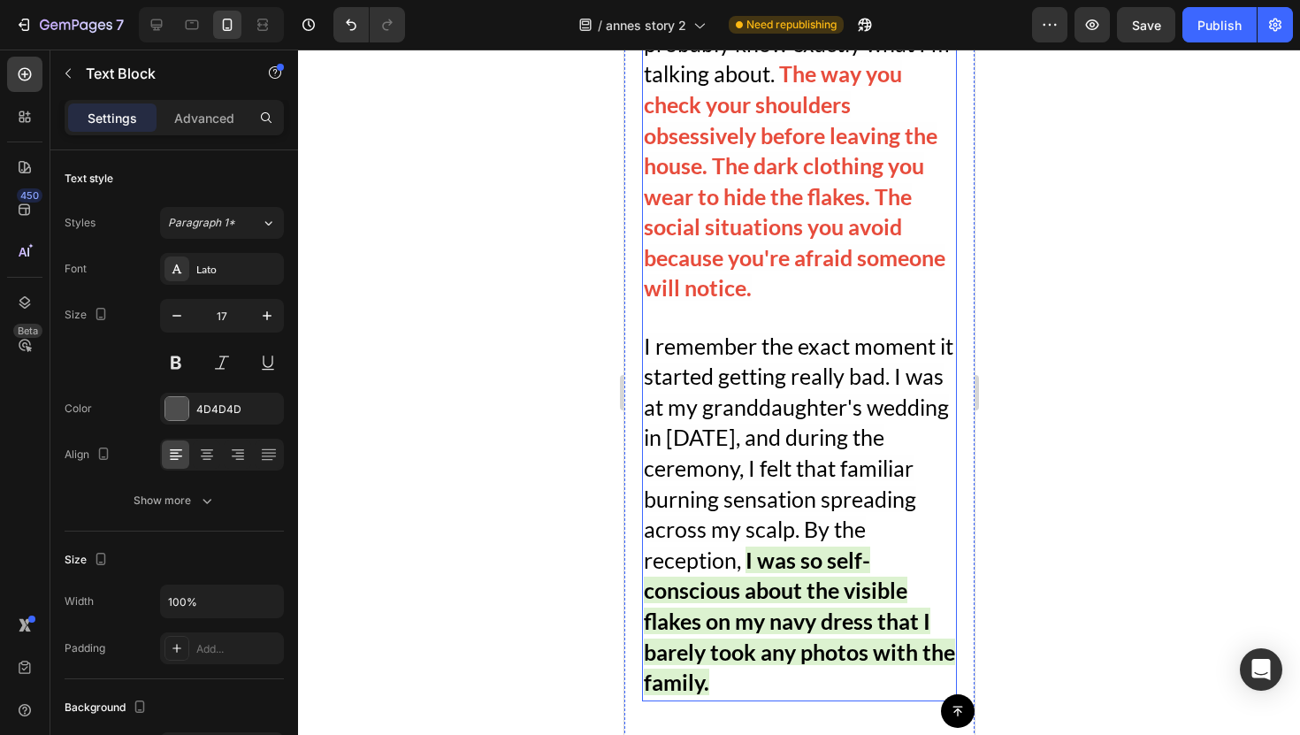
scroll to position [1038, 0]
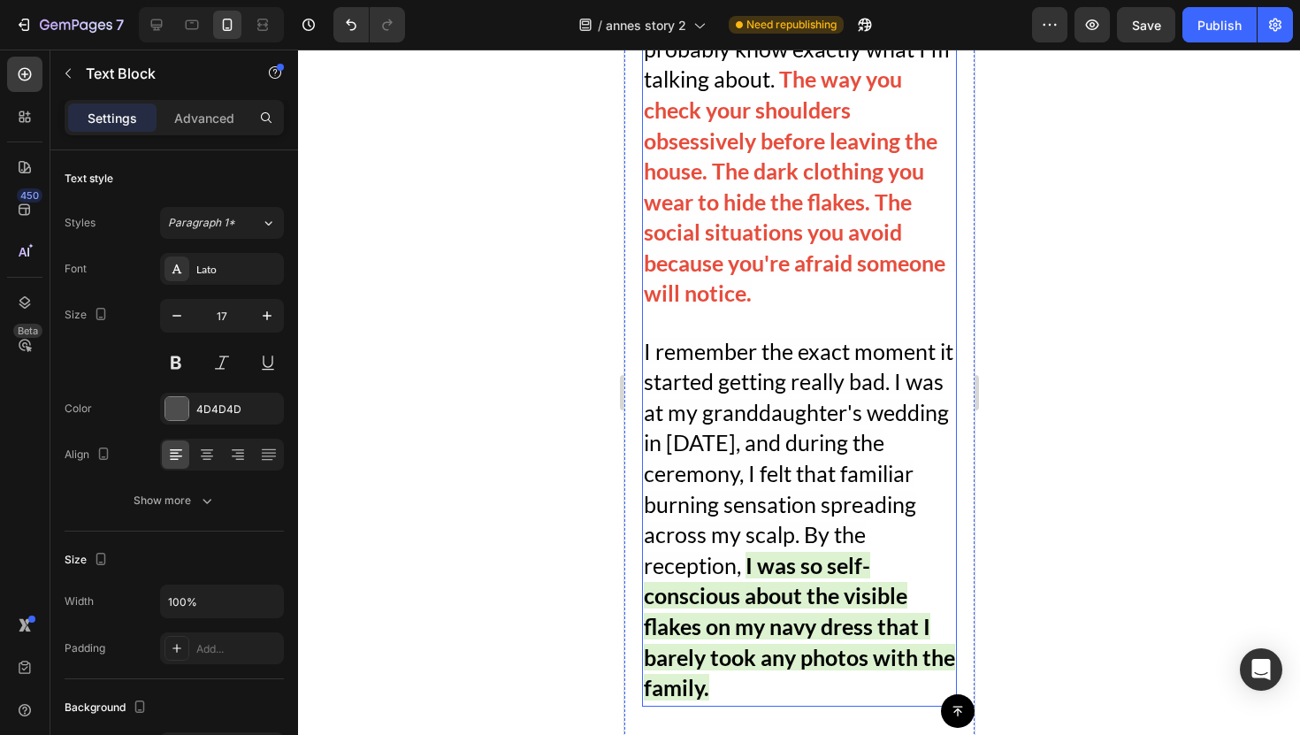
click at [731, 338] on span "I remember the exact moment it started getting really bad. I was at my granddau…" at bounding box center [798, 458] width 310 height 241
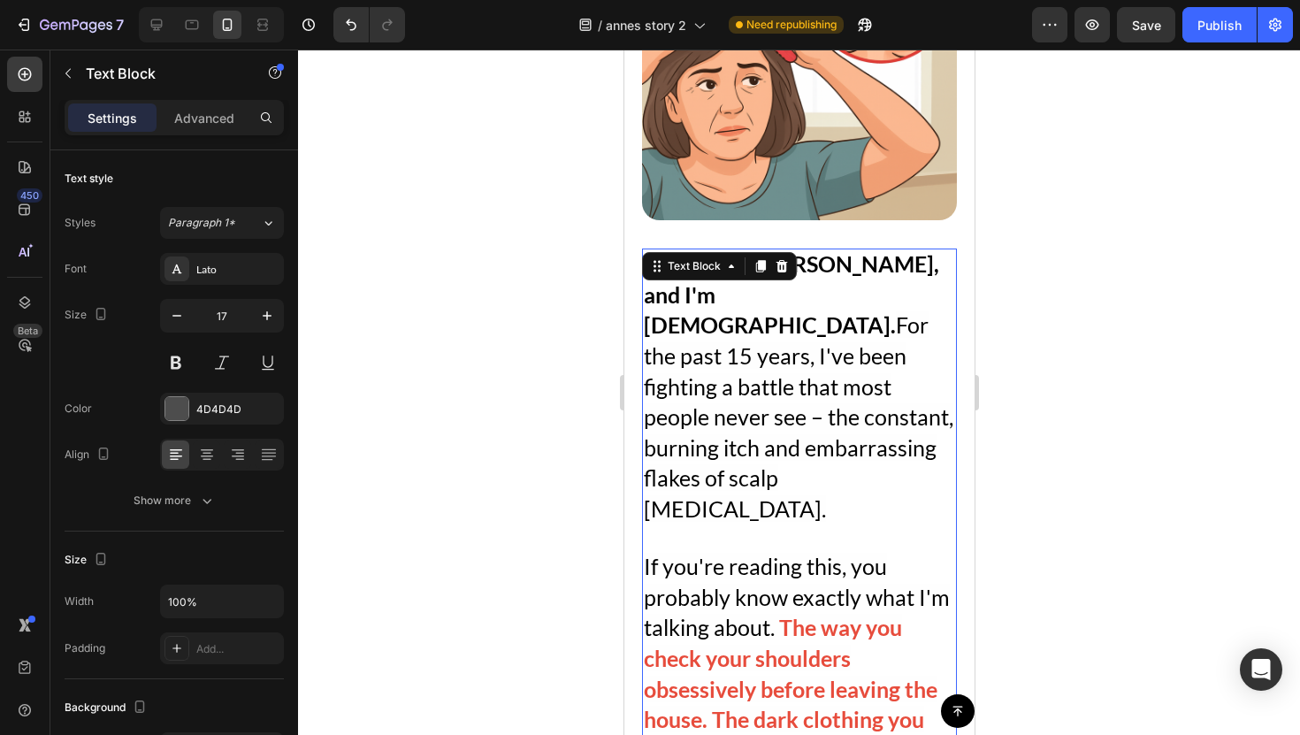
scroll to position [445, 0]
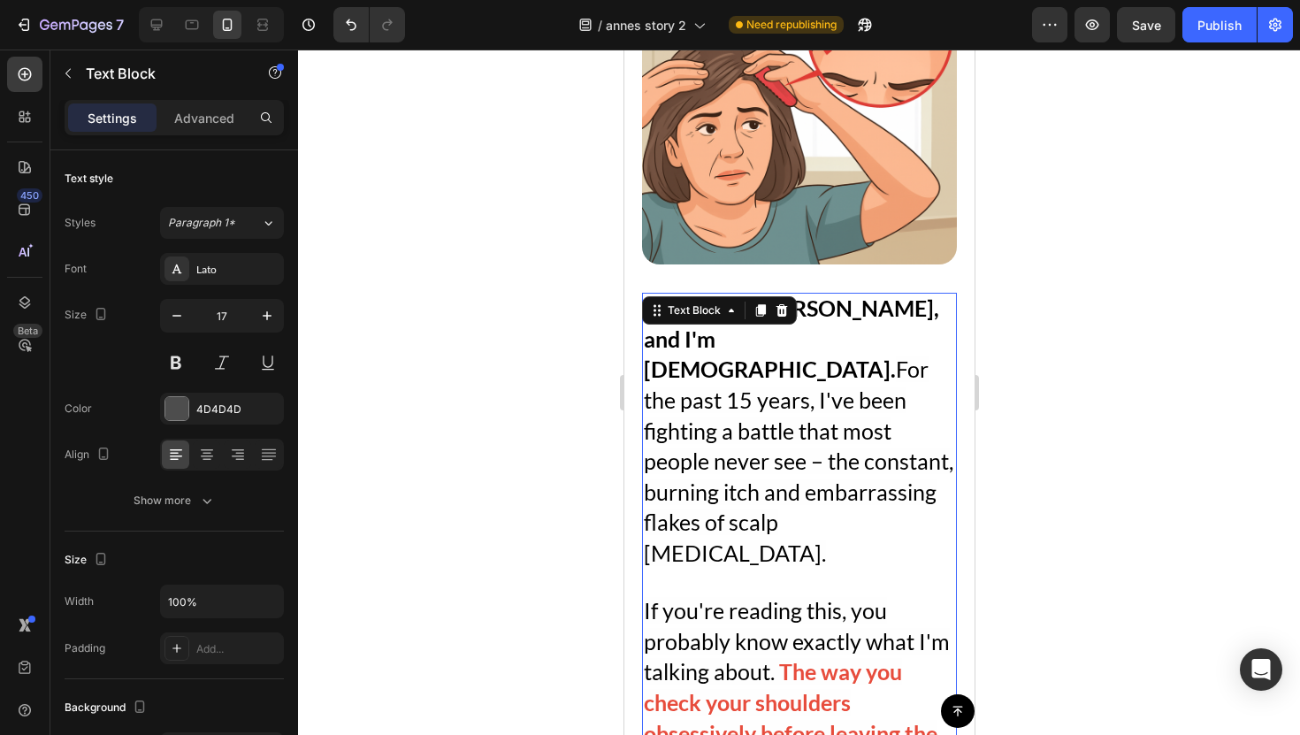
click at [1024, 404] on div at bounding box center [799, 392] width 1002 height 685
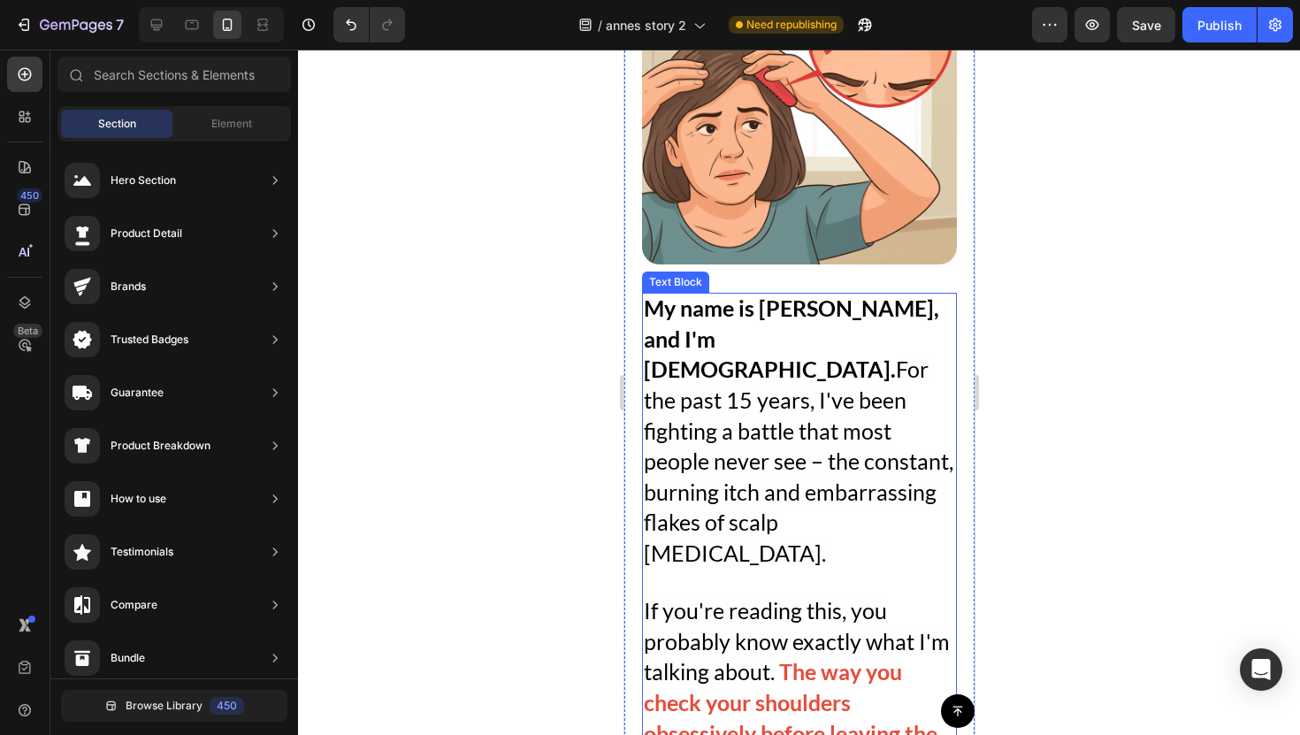
click at [889, 378] on span "For the past 15 years, I've been fighting a battle that most people never see –…" at bounding box center [798, 461] width 310 height 211
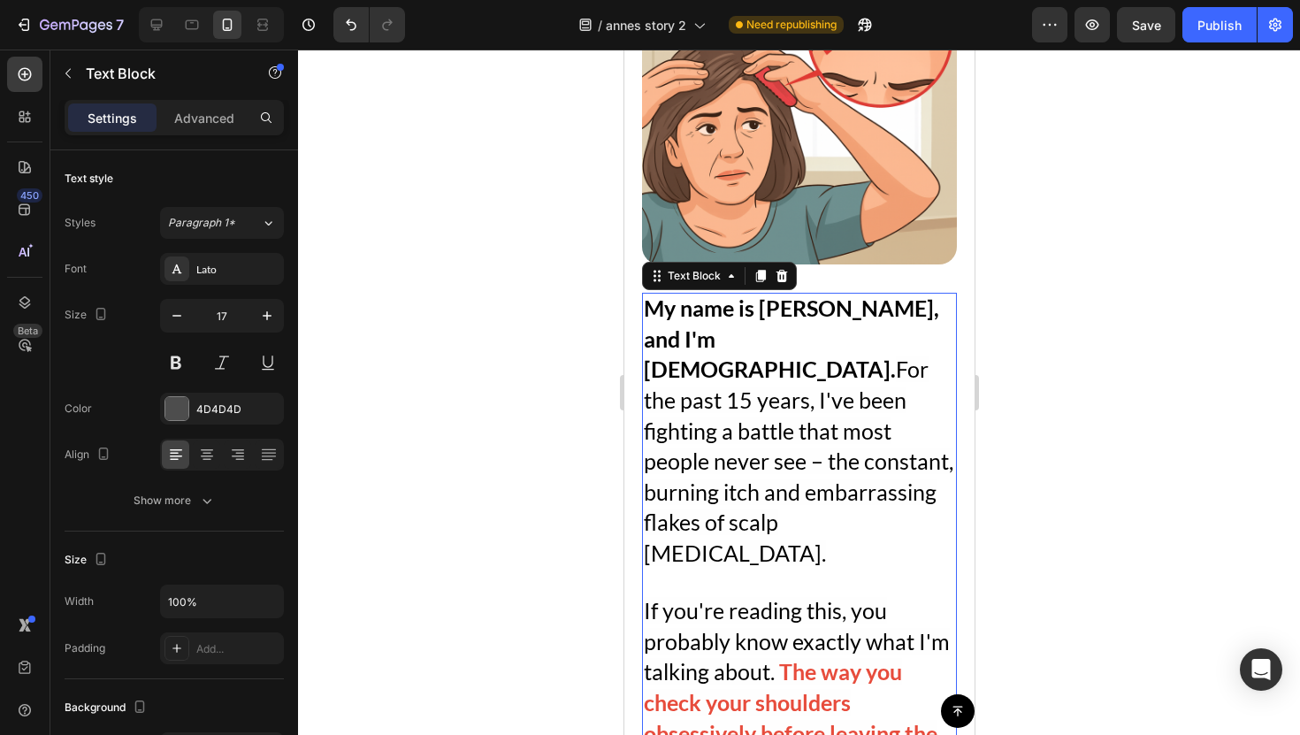
click at [1078, 362] on div at bounding box center [799, 392] width 1002 height 685
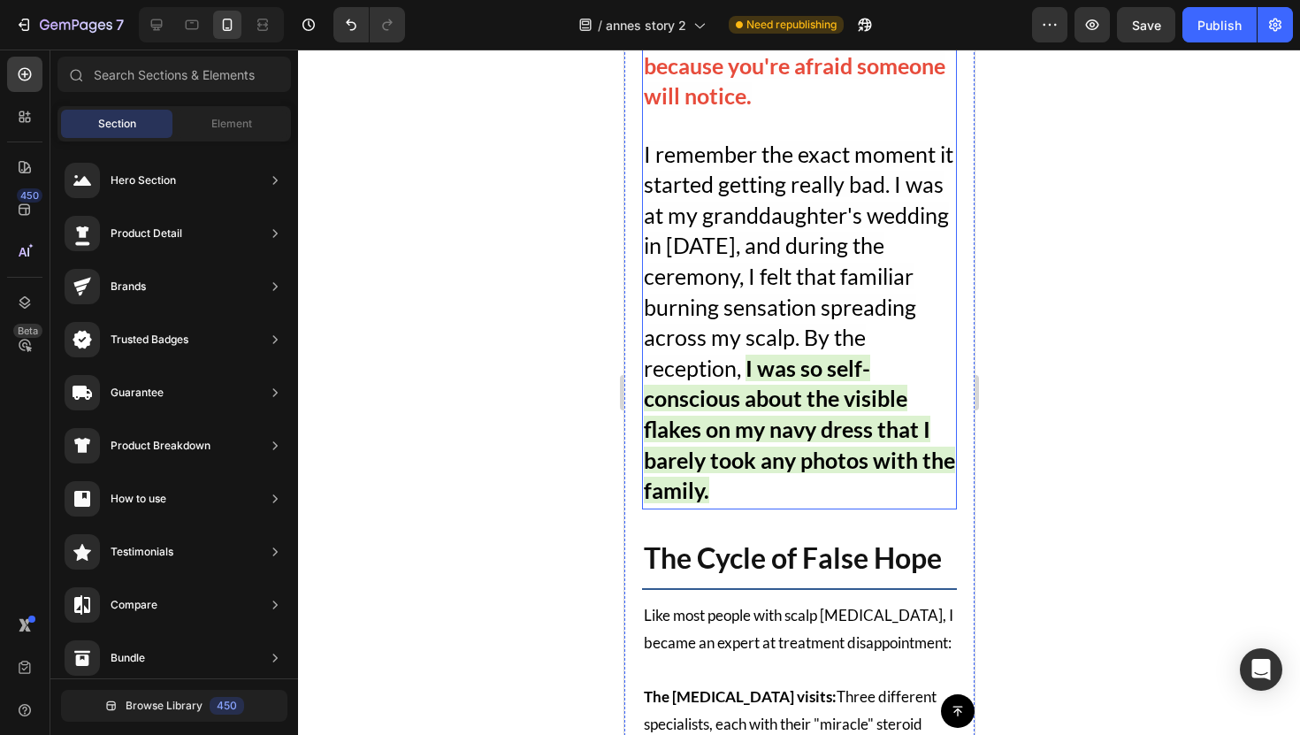
scroll to position [1240, 0]
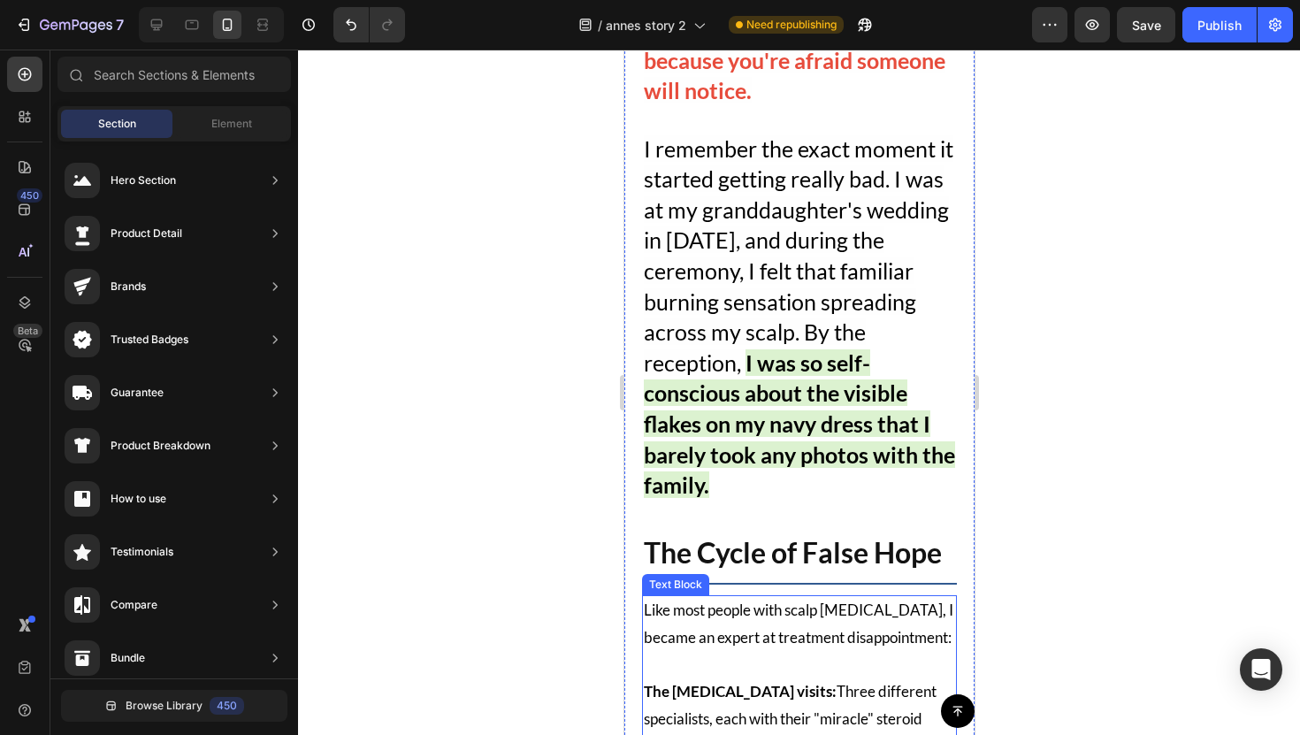
click at [724, 601] on span "Like most people with scalp [MEDICAL_DATA], I became an expert at treatment dis…" at bounding box center [798, 624] width 310 height 46
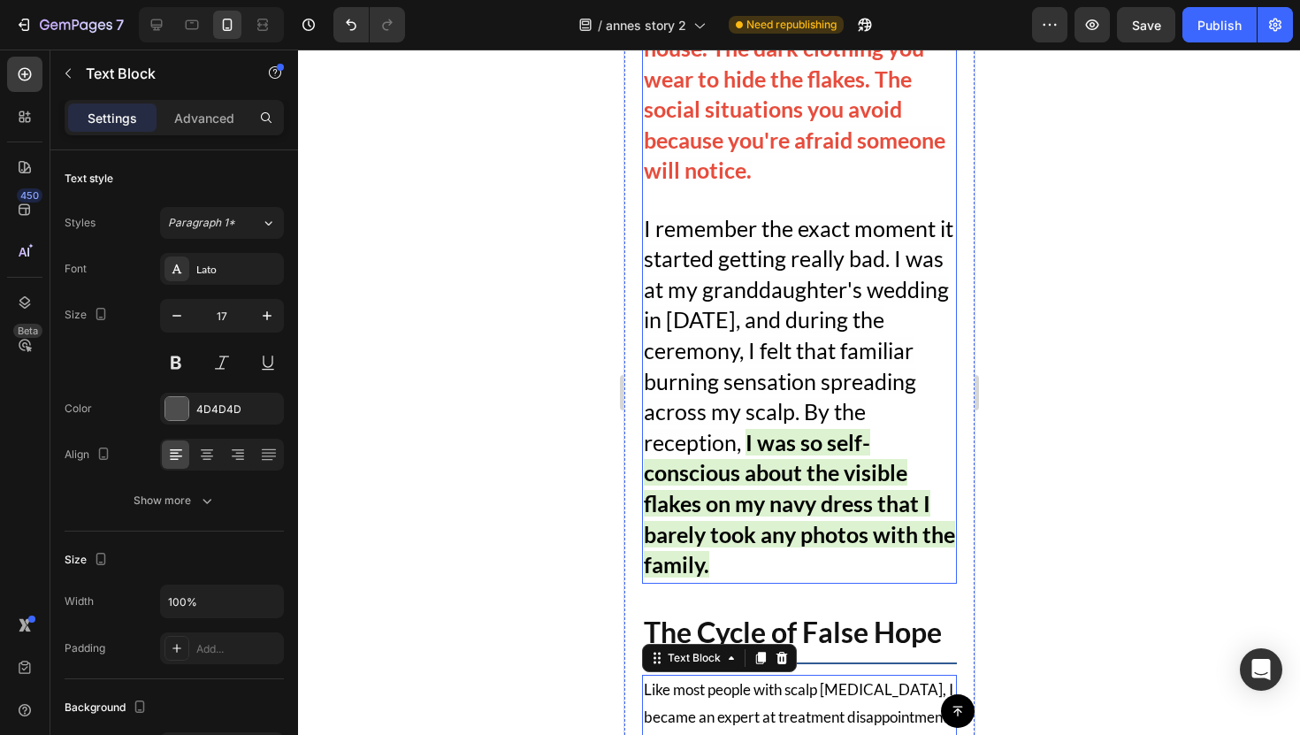
scroll to position [1158, 0]
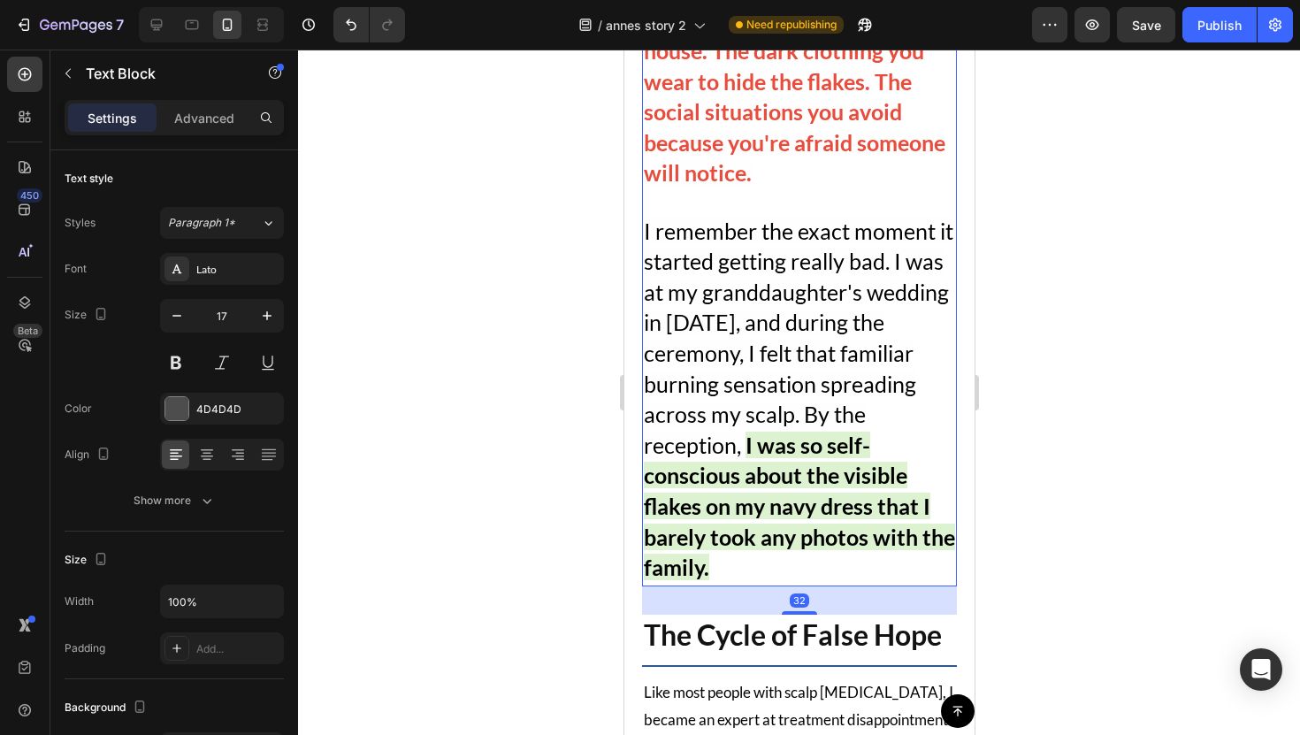
click at [770, 432] on strong "I was so self-conscious about the visible flakes on my navy dress that I barely…" at bounding box center [798, 506] width 311 height 149
click at [797, 456] on p "My name is [PERSON_NAME], and I'm [DEMOGRAPHIC_DATA]. For the past 15 years, I'…" at bounding box center [798, 83] width 311 height 1003
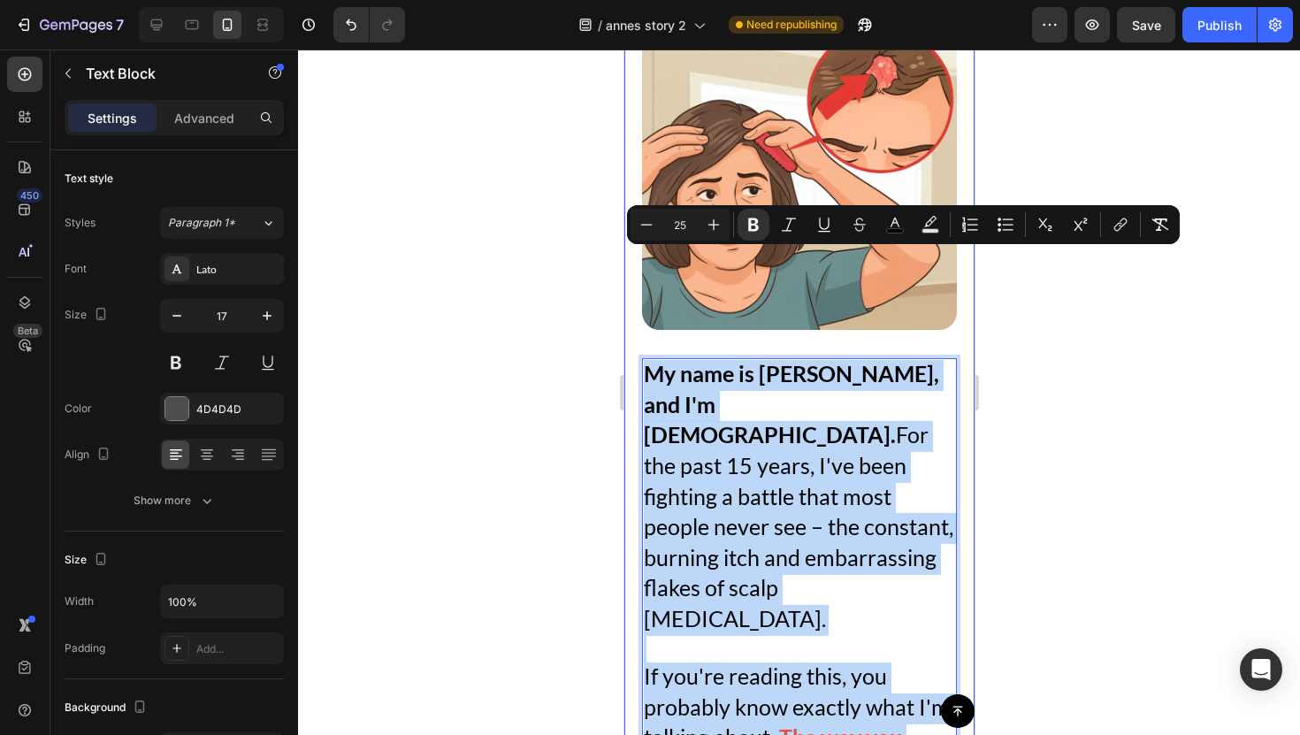
scroll to position [326, 0]
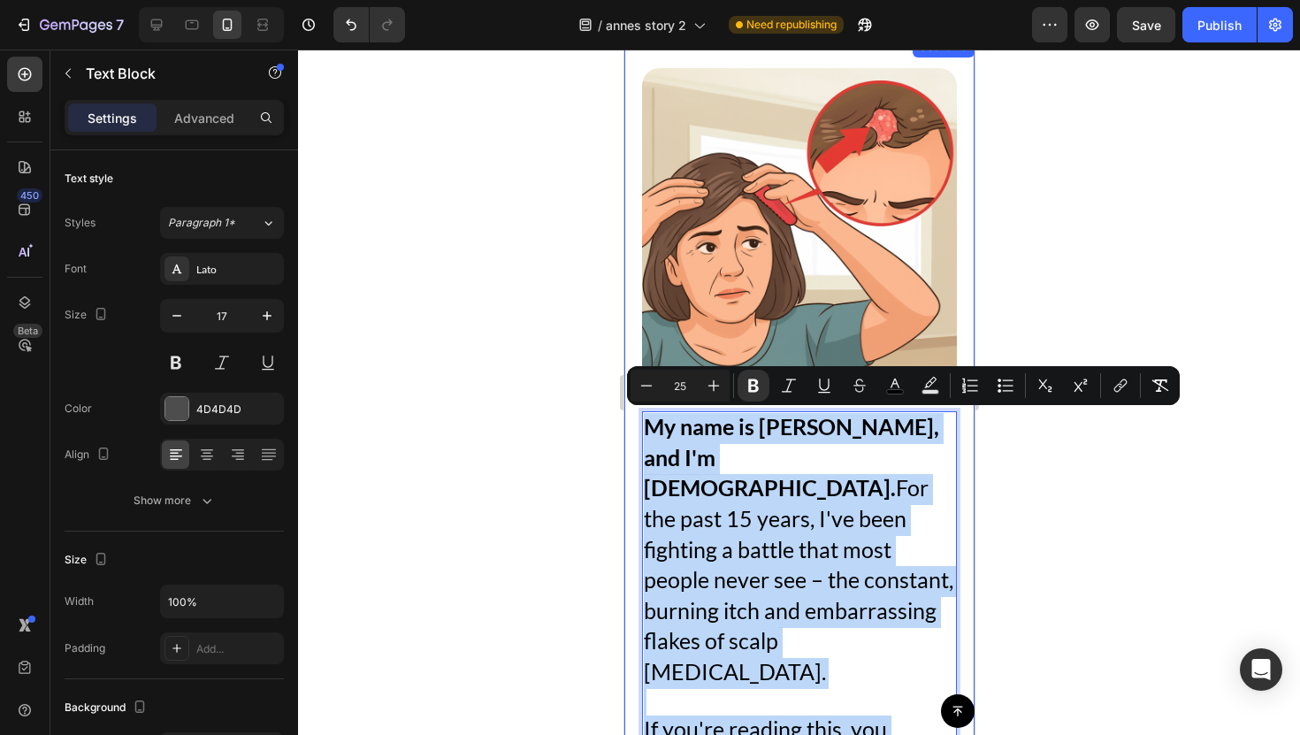
drag, startPoint x: 777, startPoint y: 463, endPoint x: 624, endPoint y: 428, distance: 157.7
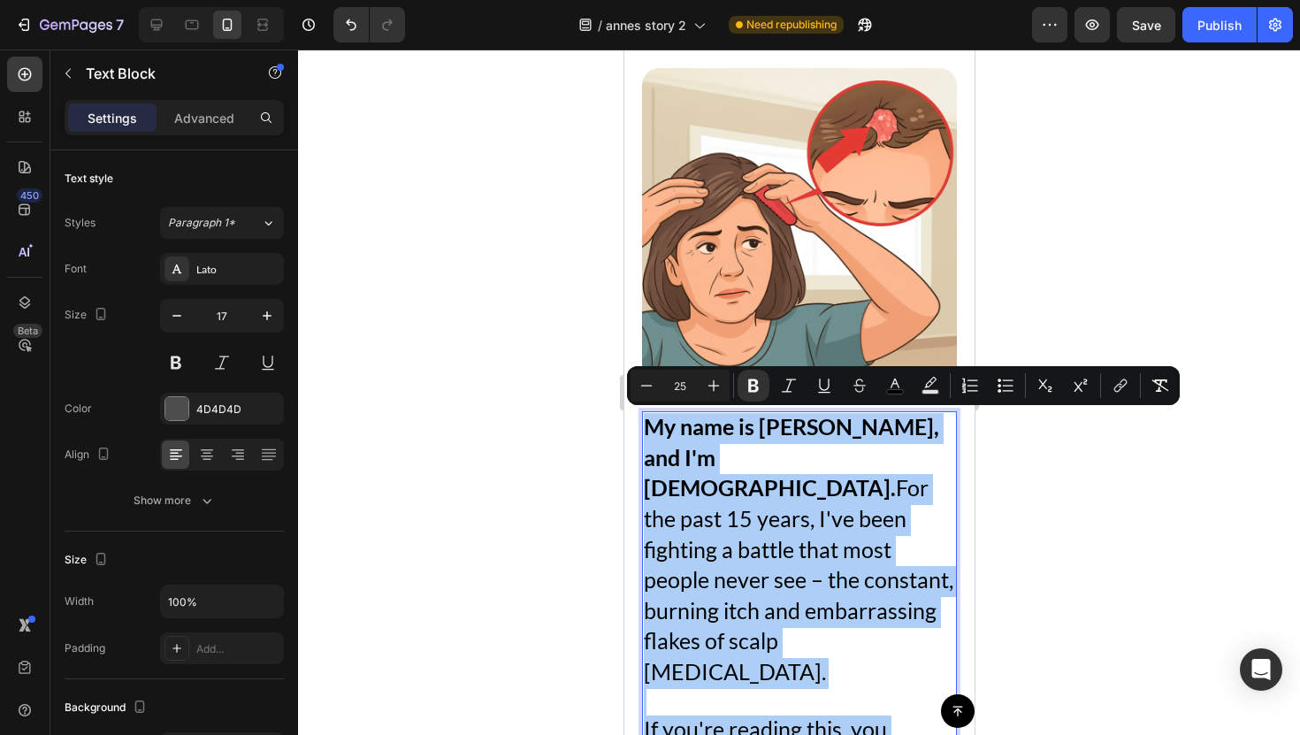
click at [695, 388] on input "25" at bounding box center [679, 385] width 35 height 21
click at [688, 388] on input "25" at bounding box center [679, 385] width 35 height 21
type input "17"
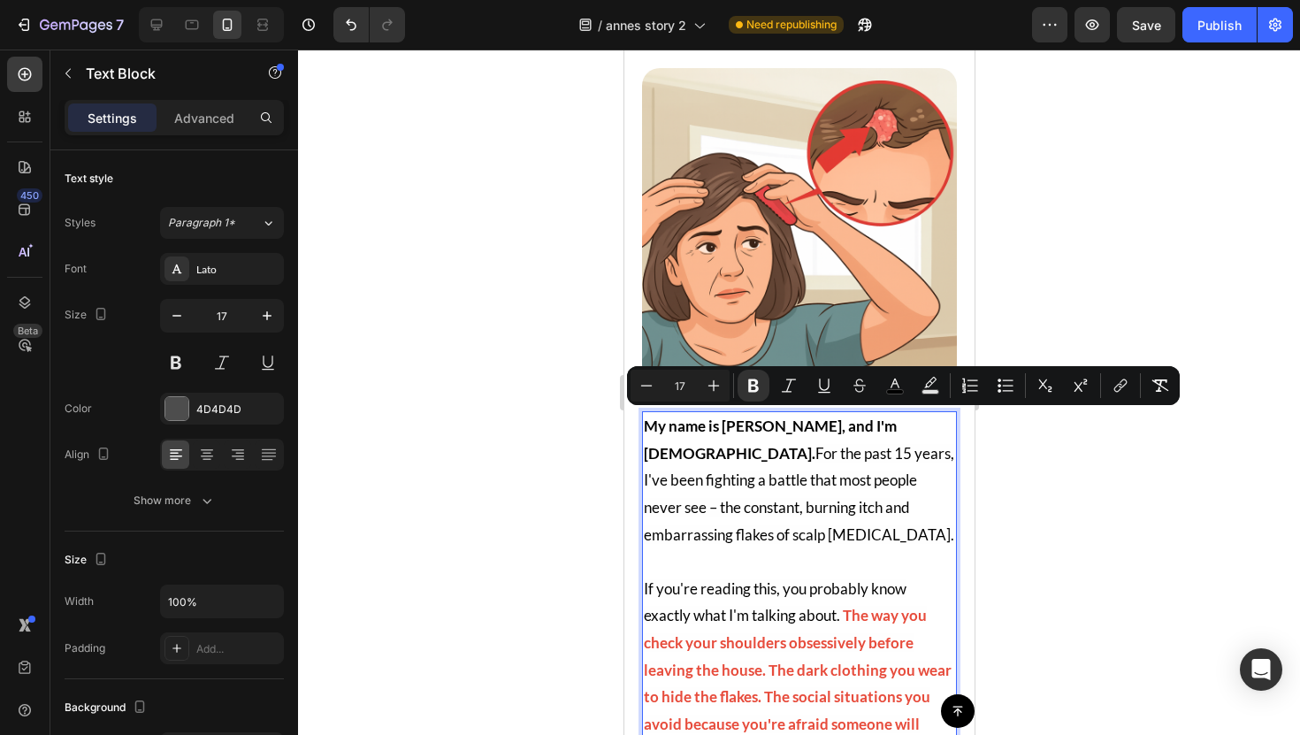
click at [1022, 448] on div at bounding box center [799, 392] width 1002 height 685
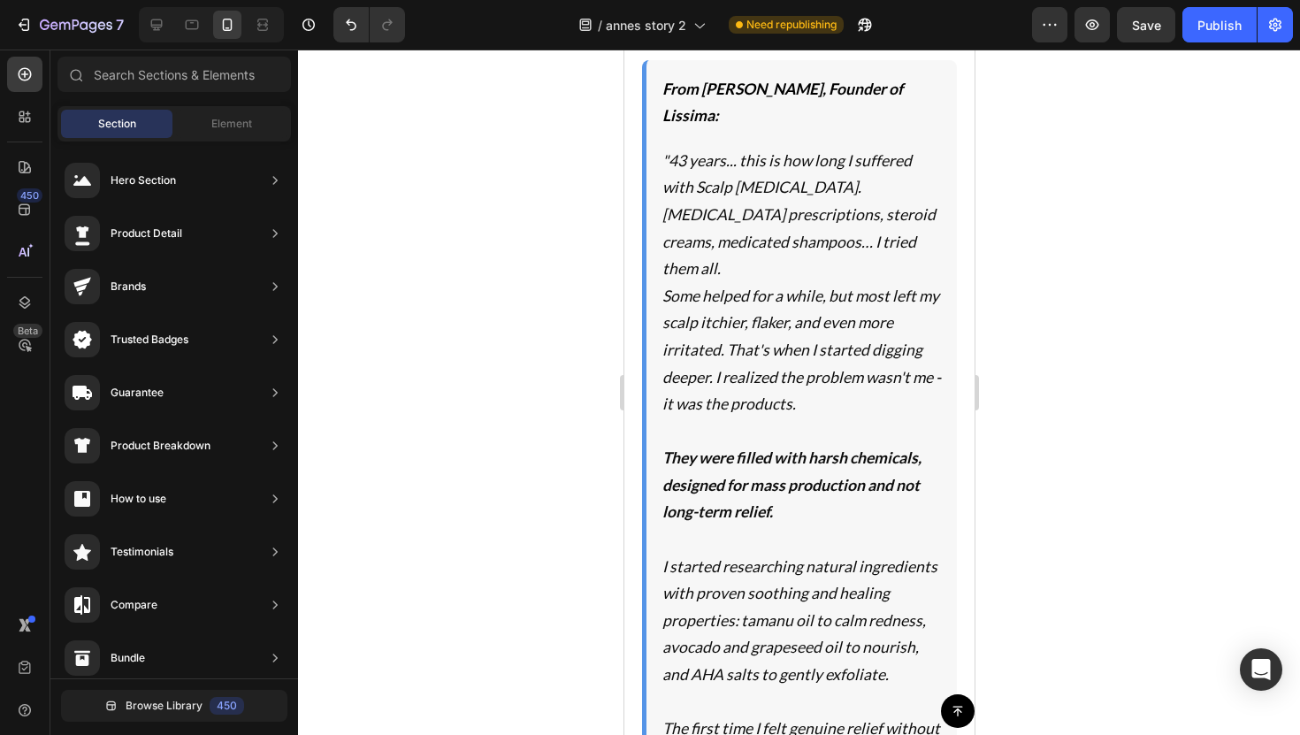
scroll to position [4535, 0]
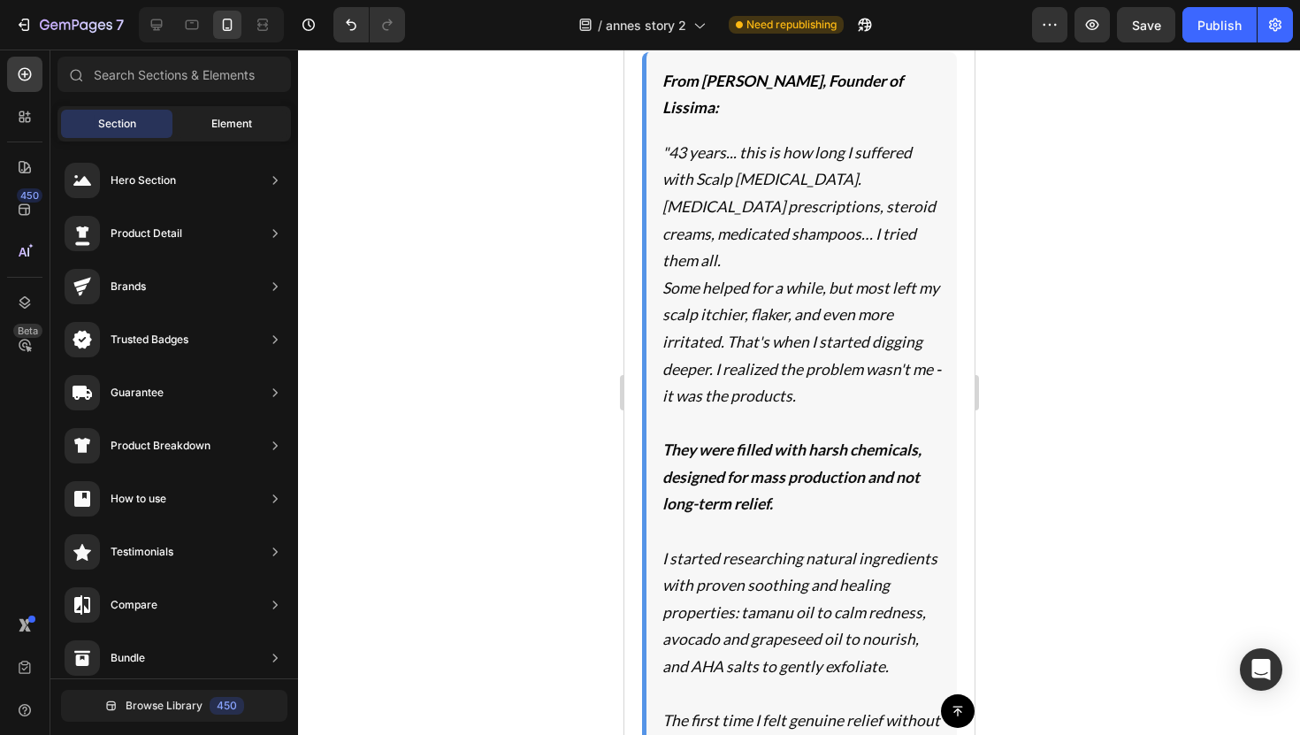
click at [207, 128] on div "Element" at bounding box center [231, 124] width 111 height 28
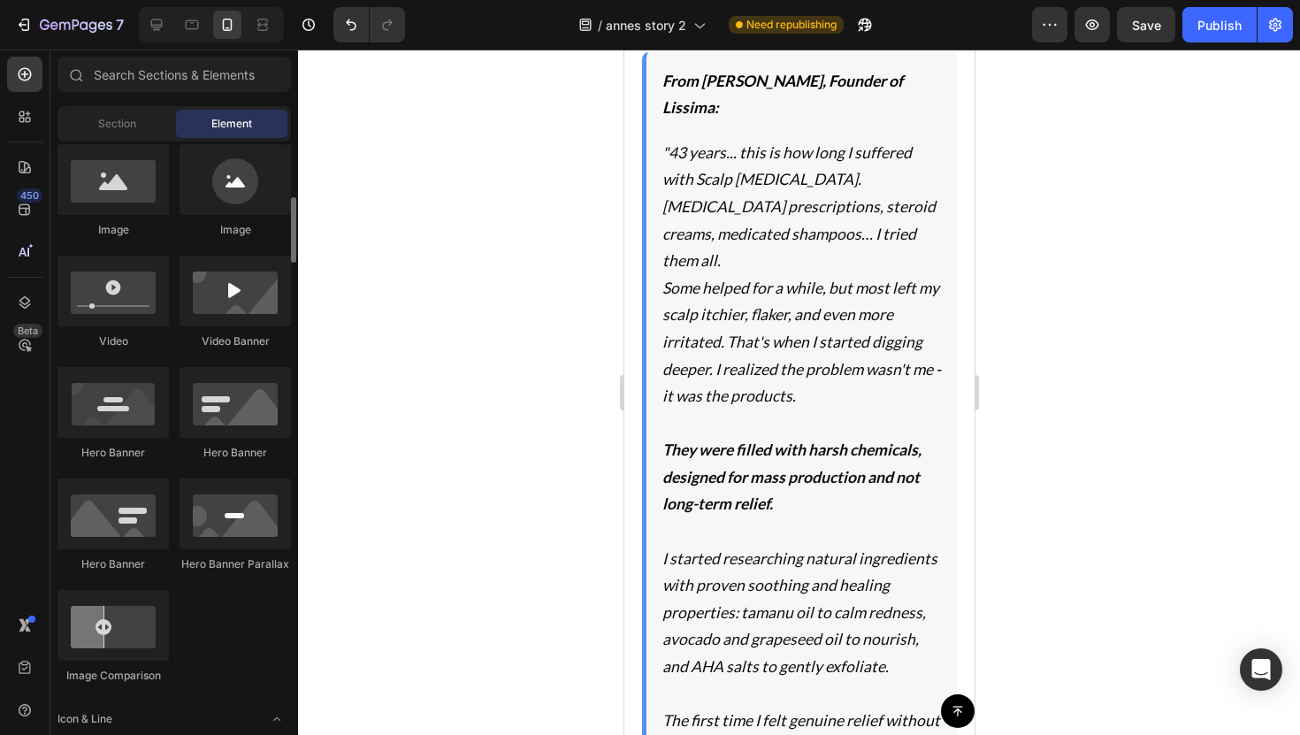
scroll to position [598, 0]
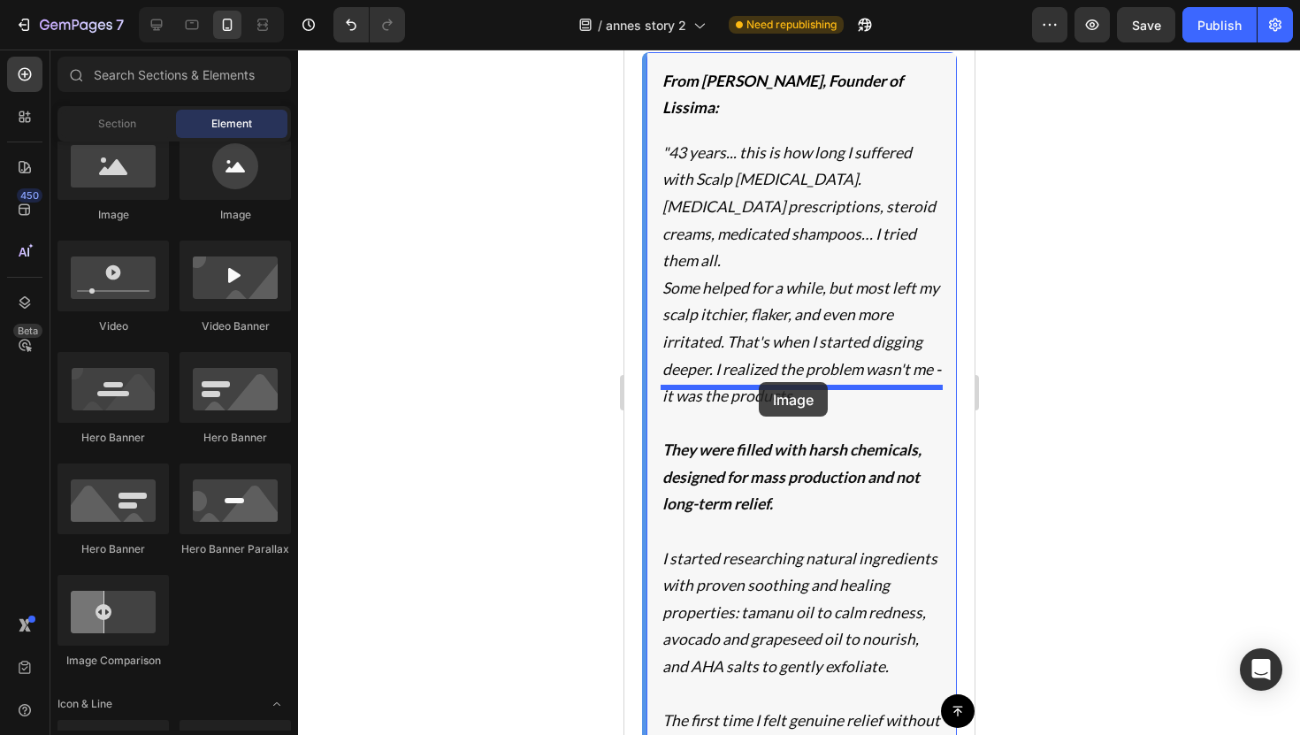
drag, startPoint x: 749, startPoint y: 223, endPoint x: 758, endPoint y: 383, distance: 160.3
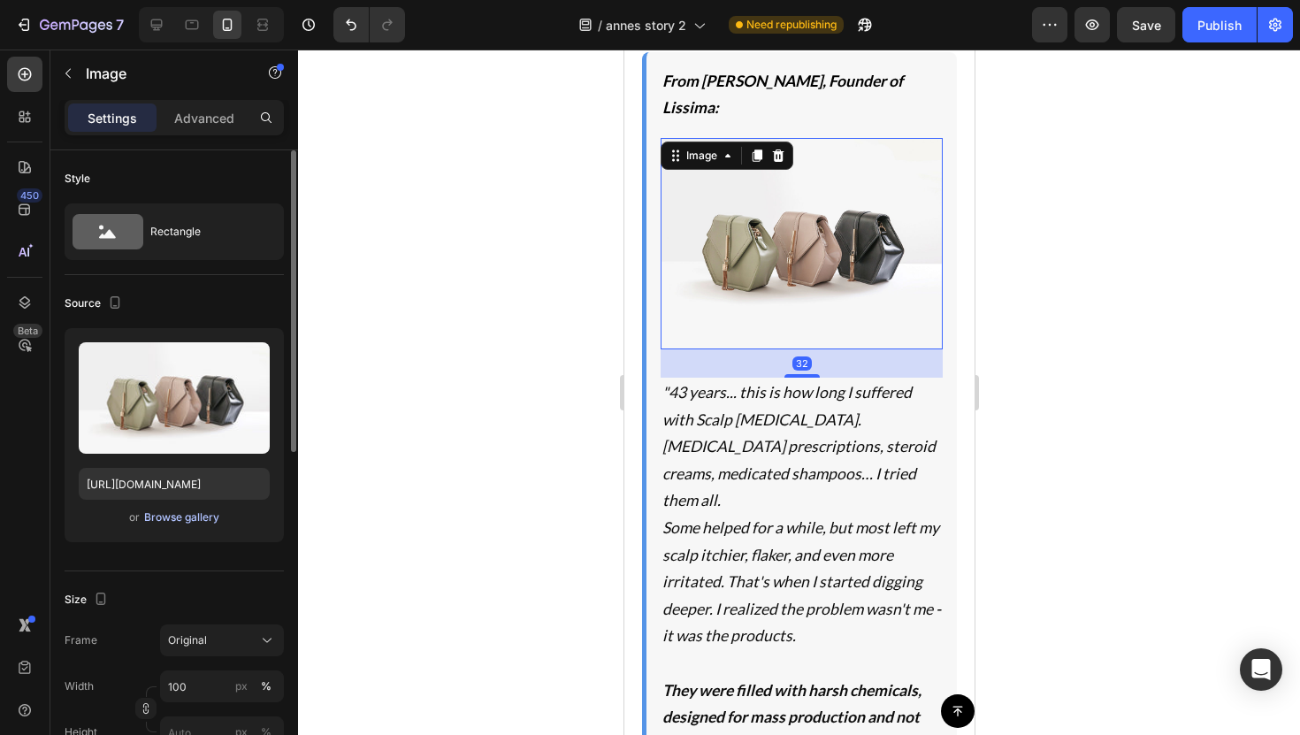
click at [160, 514] on div "Browse gallery" at bounding box center [181, 517] width 75 height 16
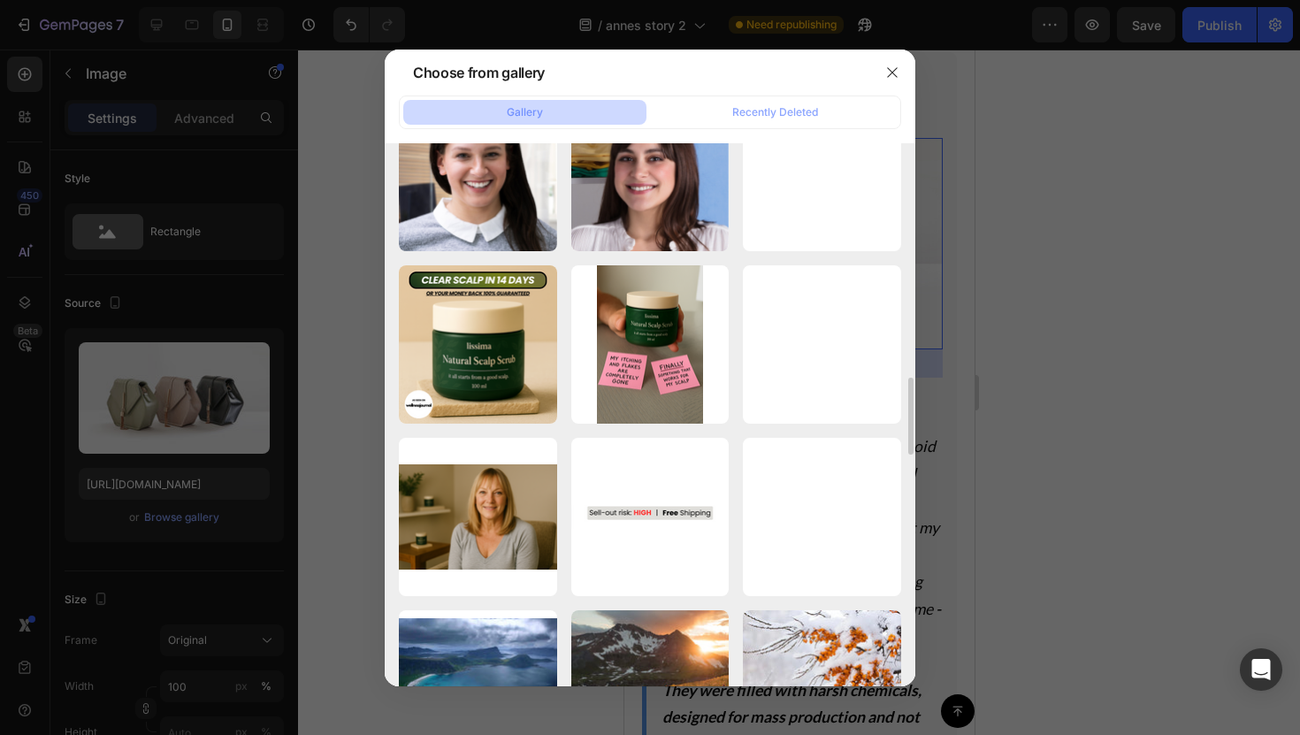
scroll to position [1623, 0]
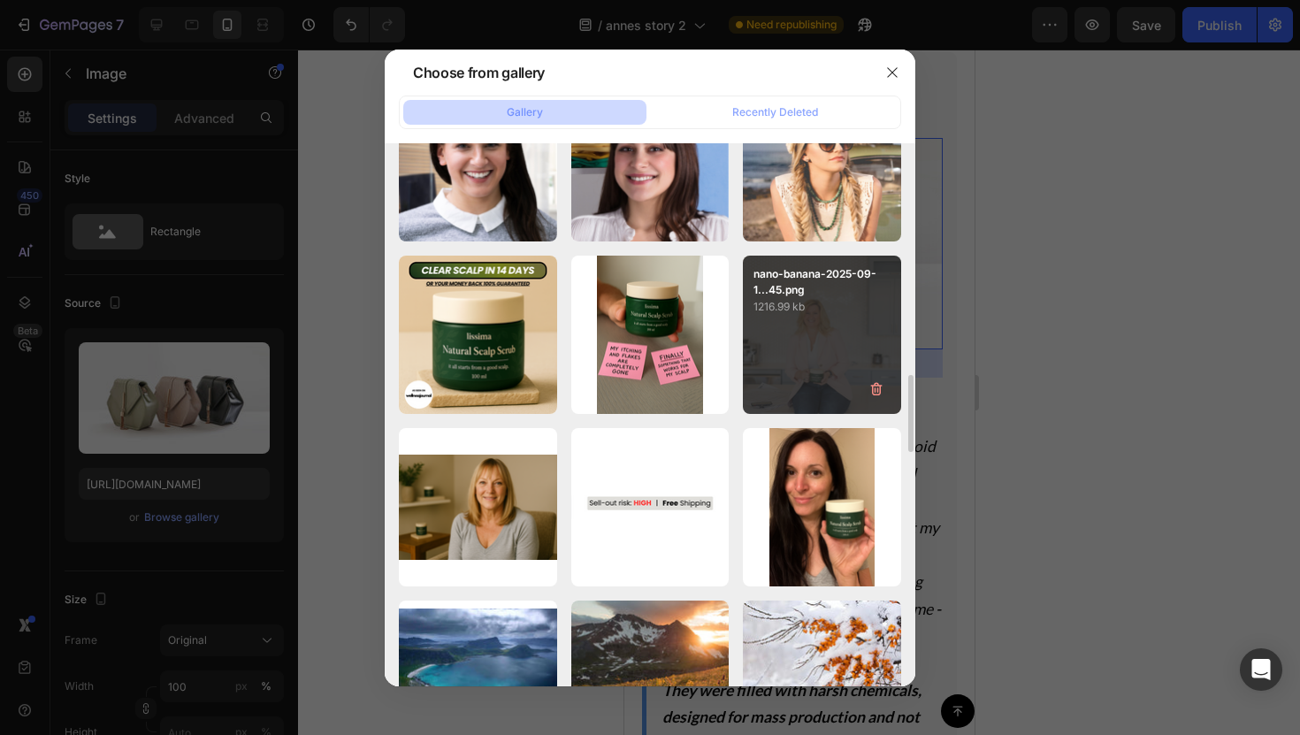
click at [810, 372] on div "nano-banana-2025-09-1...45.png 1216.99 kb" at bounding box center [822, 335] width 158 height 158
type input "[URL][DOMAIN_NAME]"
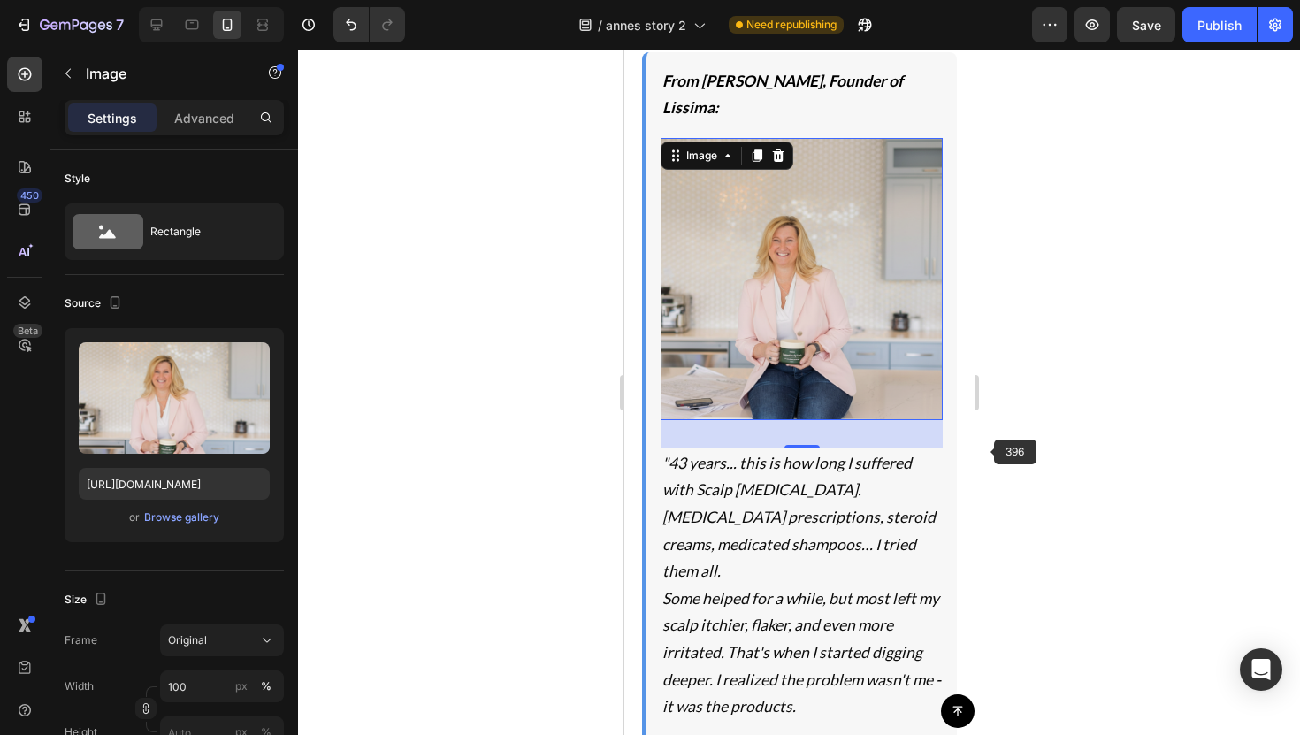
click at [1001, 473] on div at bounding box center [799, 392] width 1002 height 685
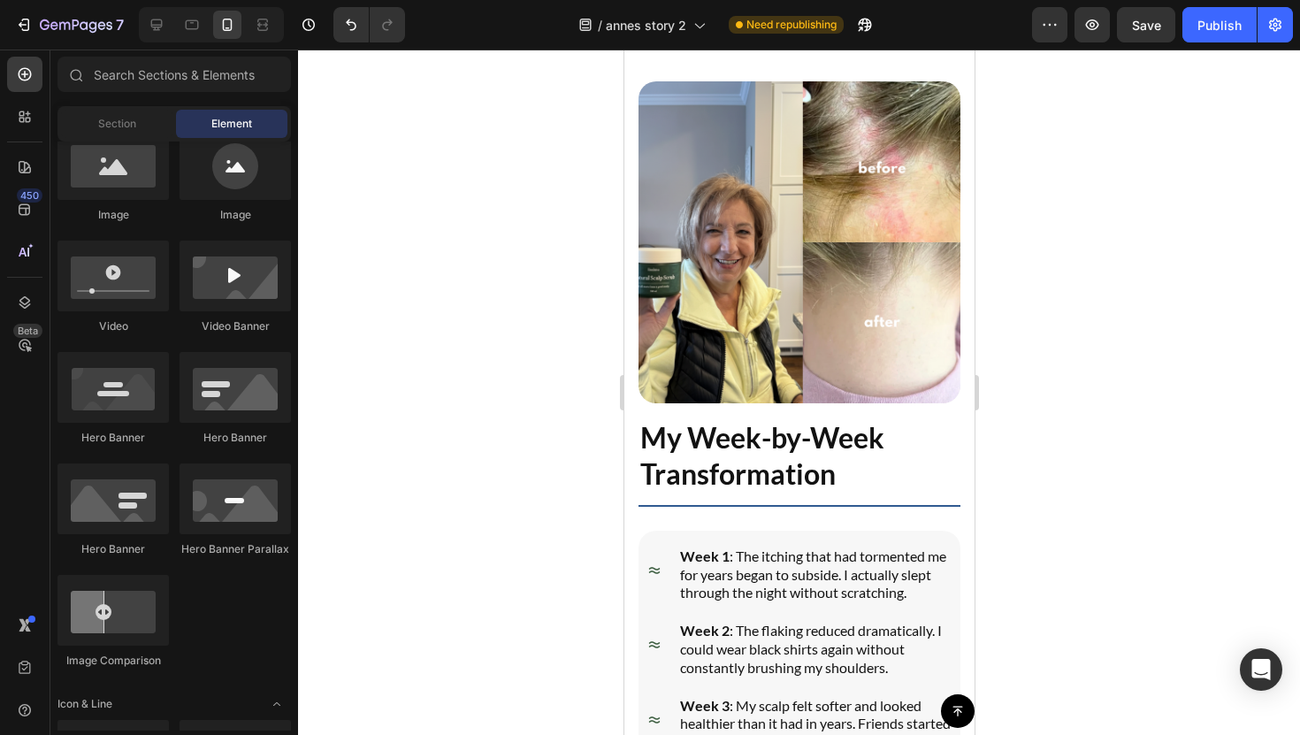
scroll to position [7160, 0]
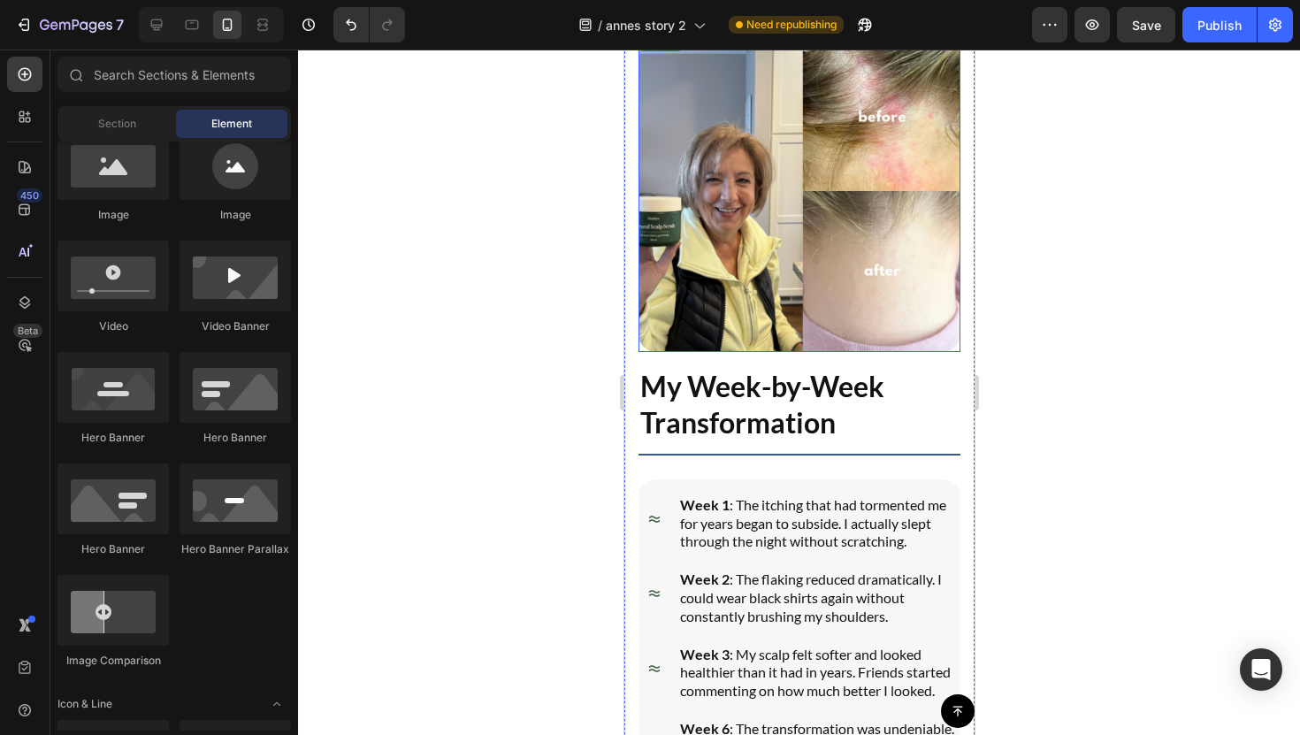
click at [844, 266] on img at bounding box center [799, 191] width 322 height 322
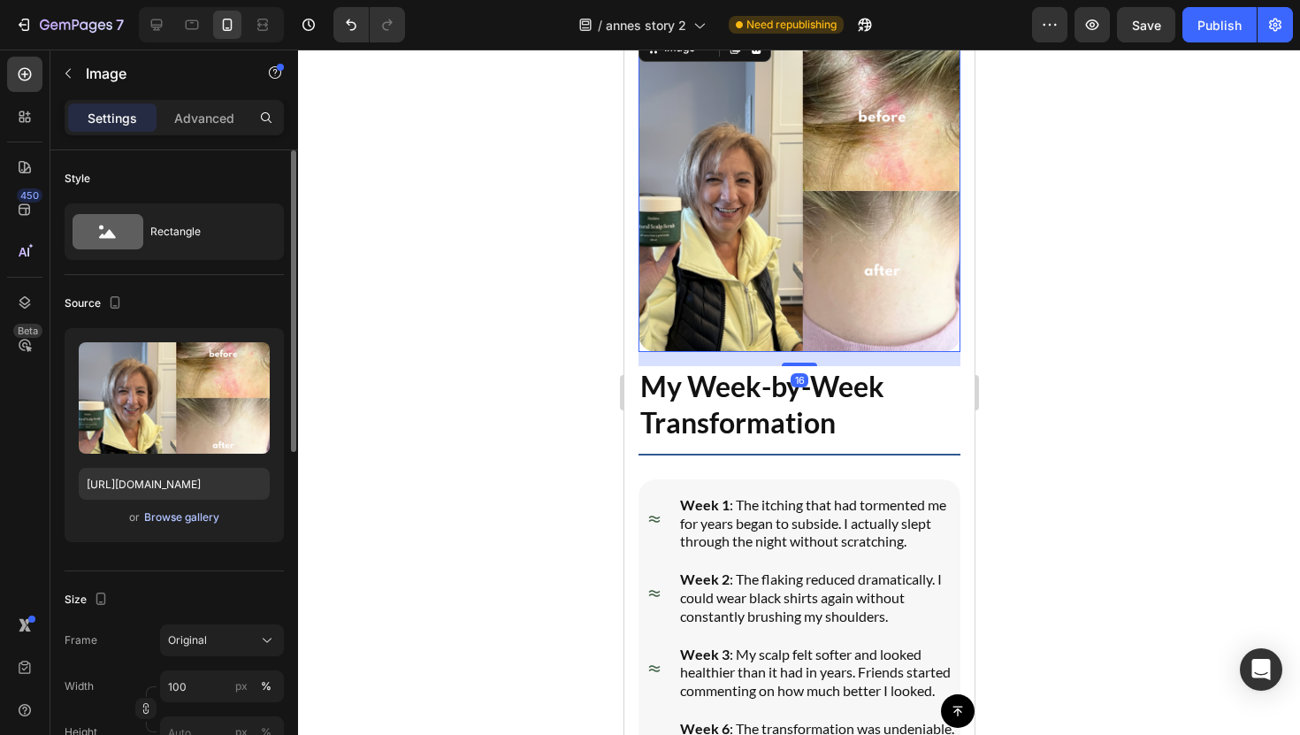
click at [206, 525] on div "Browse gallery" at bounding box center [181, 517] width 75 height 16
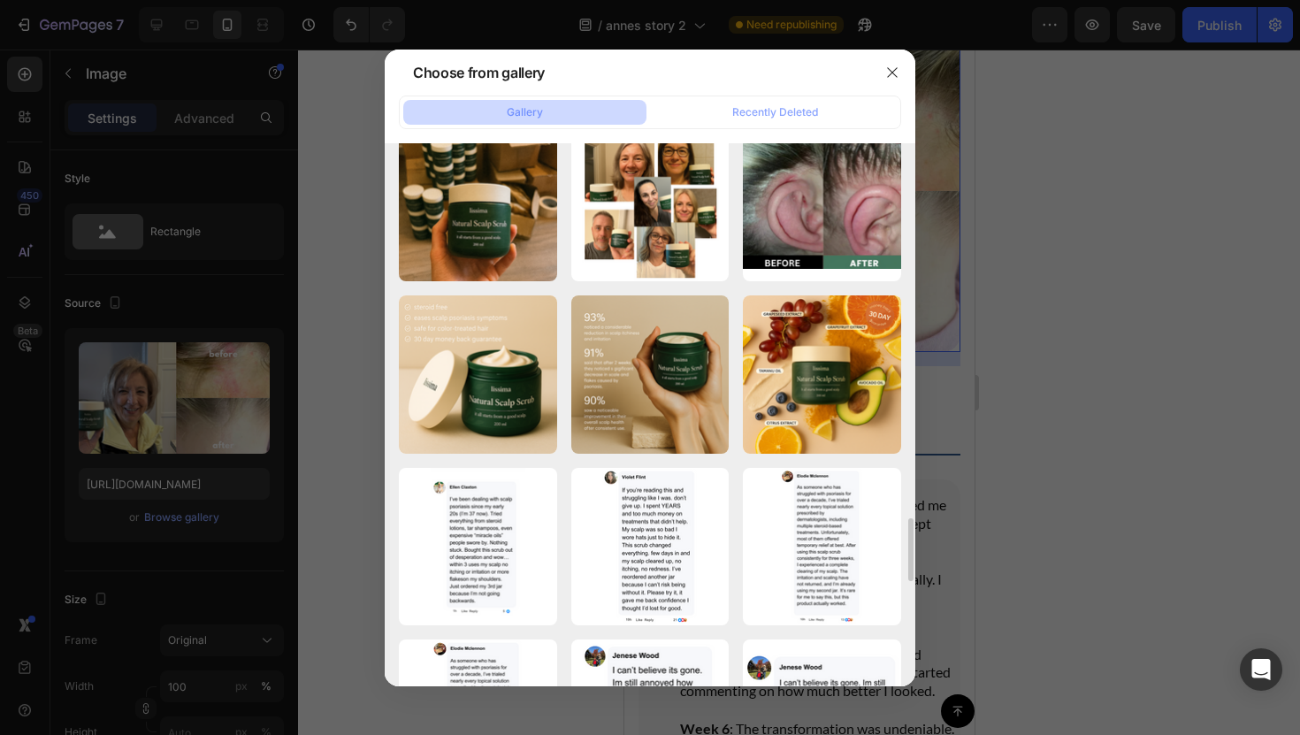
scroll to position [3297, 0]
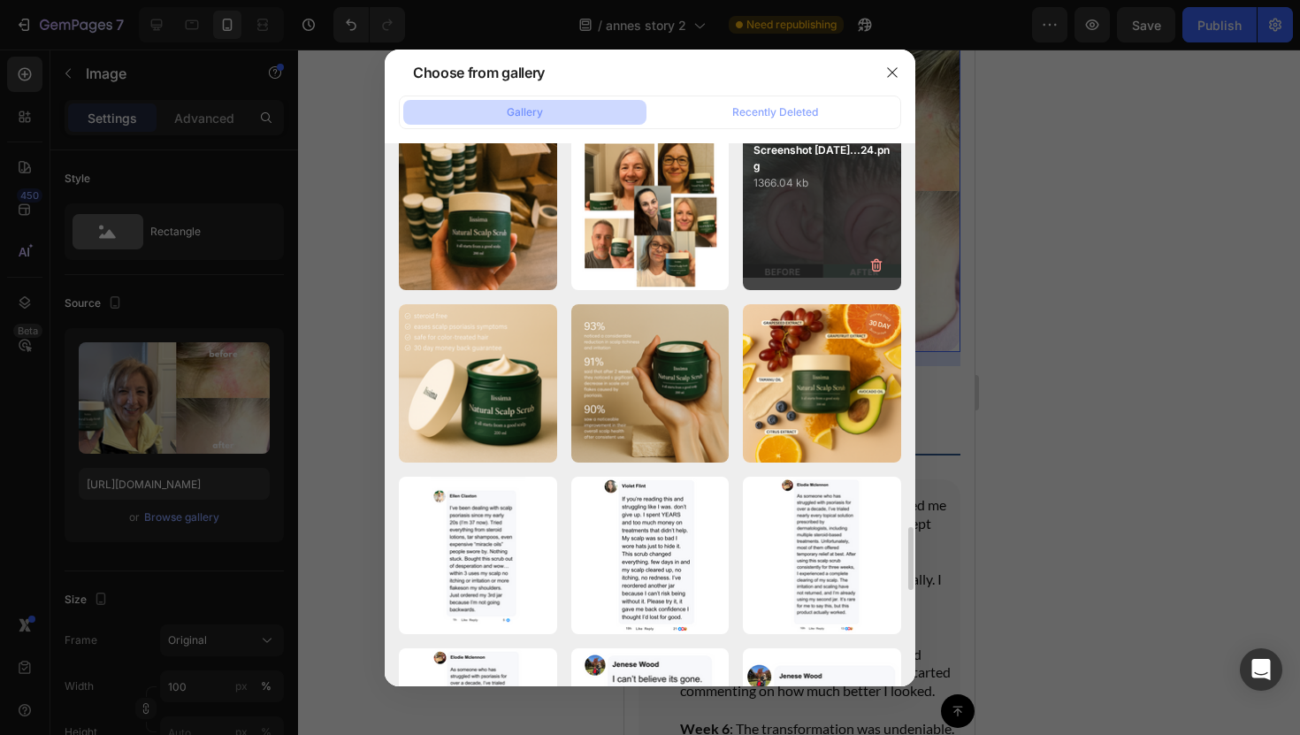
click at [823, 272] on div "Screenshot [DATE]...24.png 1366.04 kb" at bounding box center [822, 211] width 158 height 158
type input "[URL][DOMAIN_NAME]"
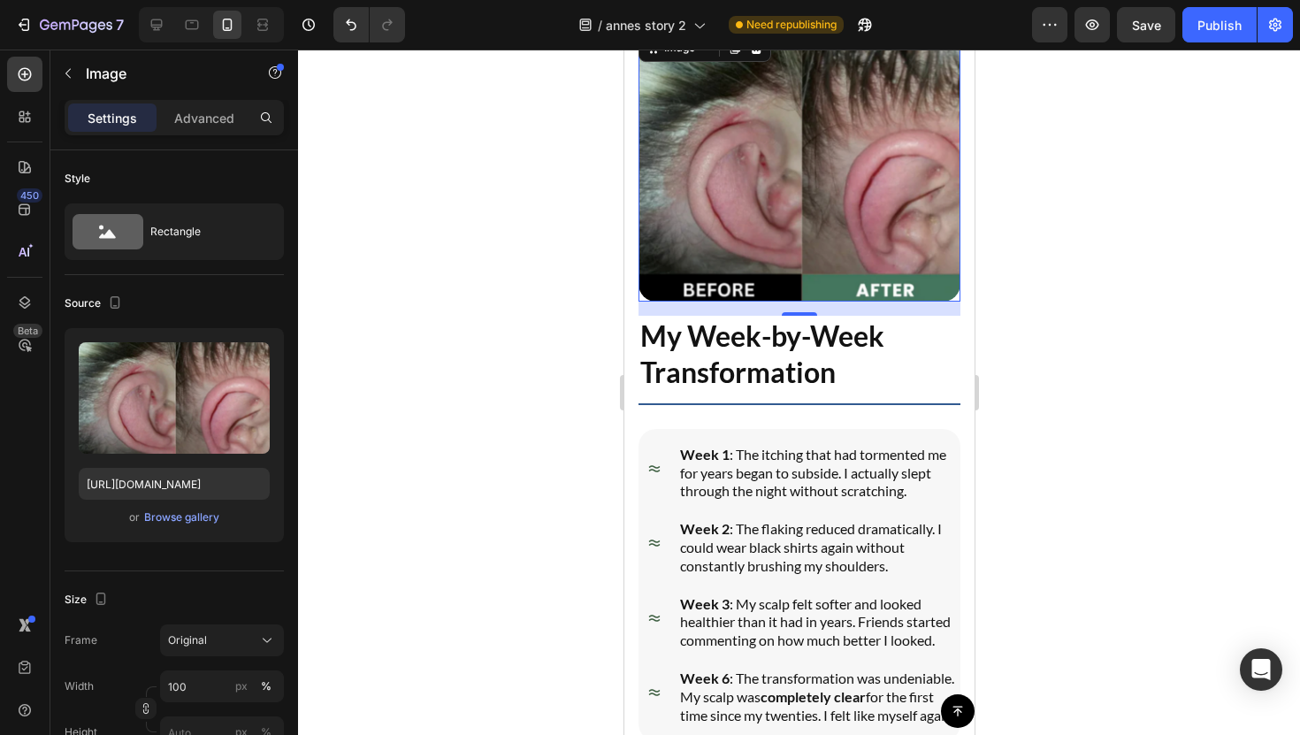
click at [999, 410] on div at bounding box center [799, 392] width 1002 height 685
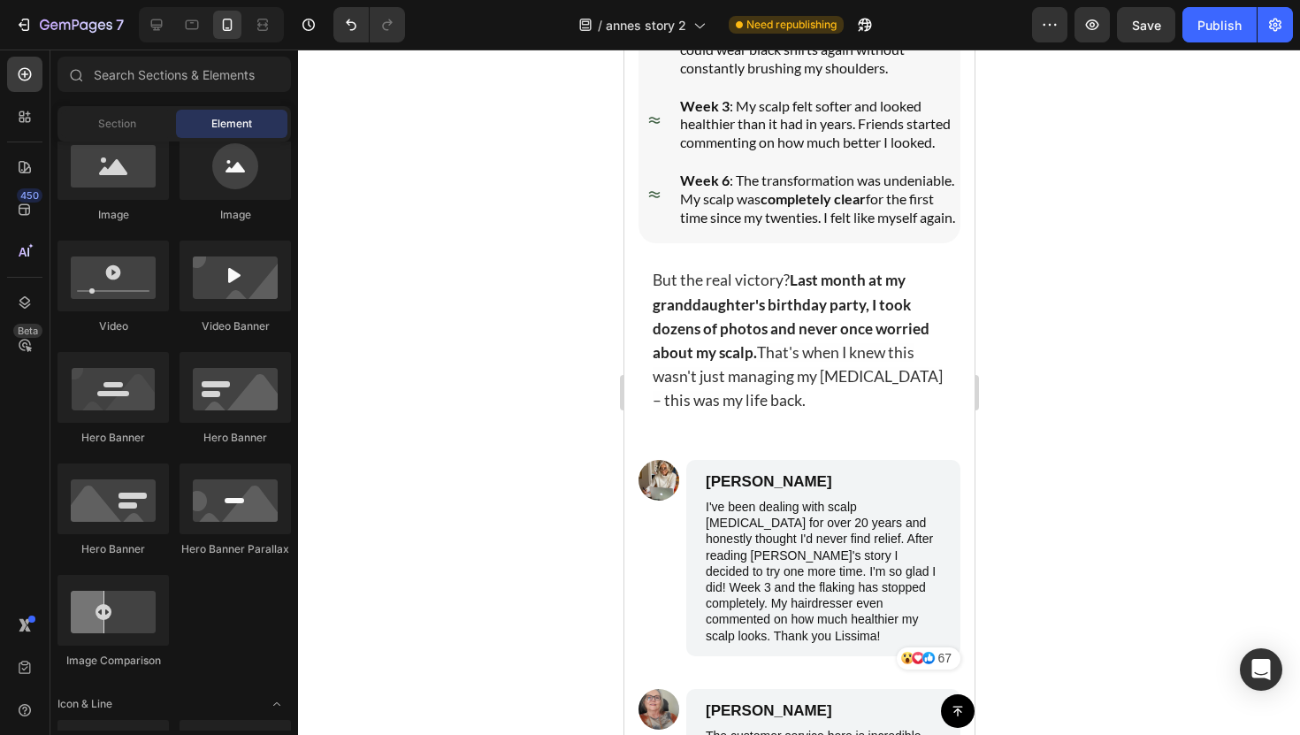
scroll to position [7657, 0]
drag, startPoint x: 780, startPoint y: 234, endPoint x: 743, endPoint y: 439, distance: 208.5
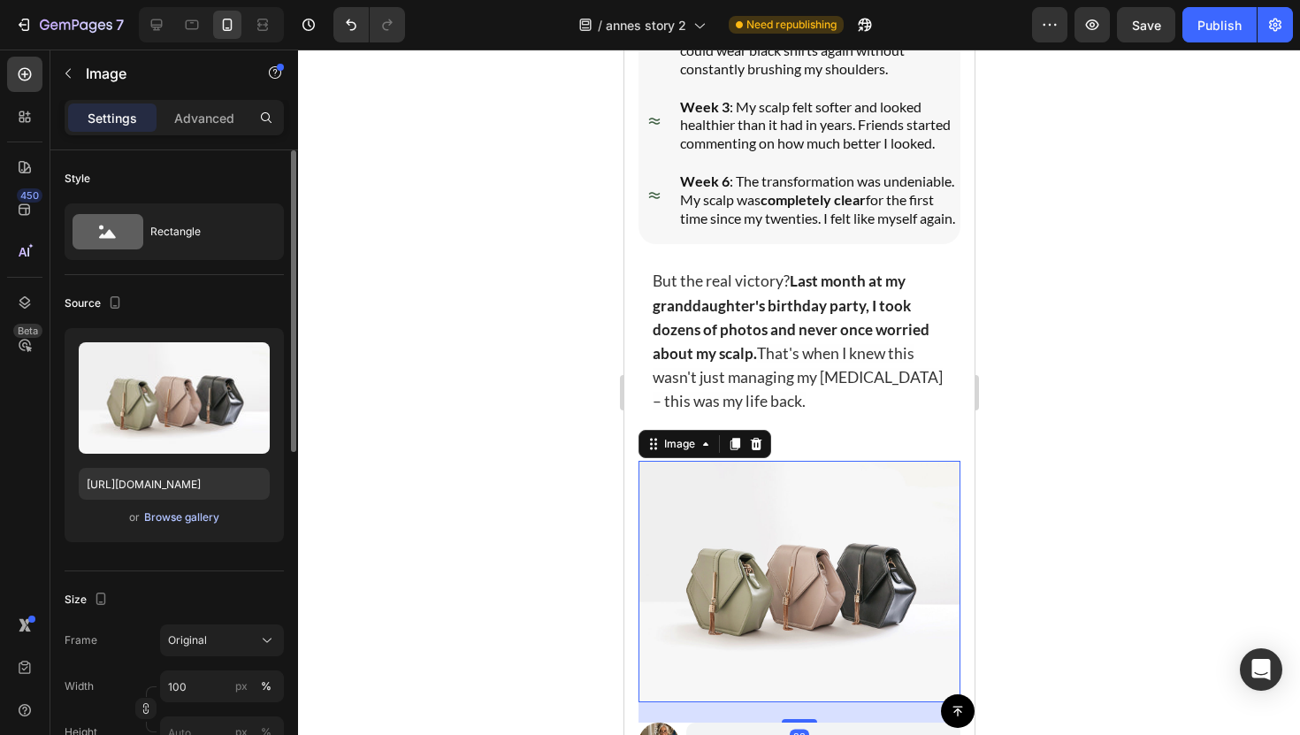
click at [188, 517] on div "Browse gallery" at bounding box center [181, 517] width 75 height 16
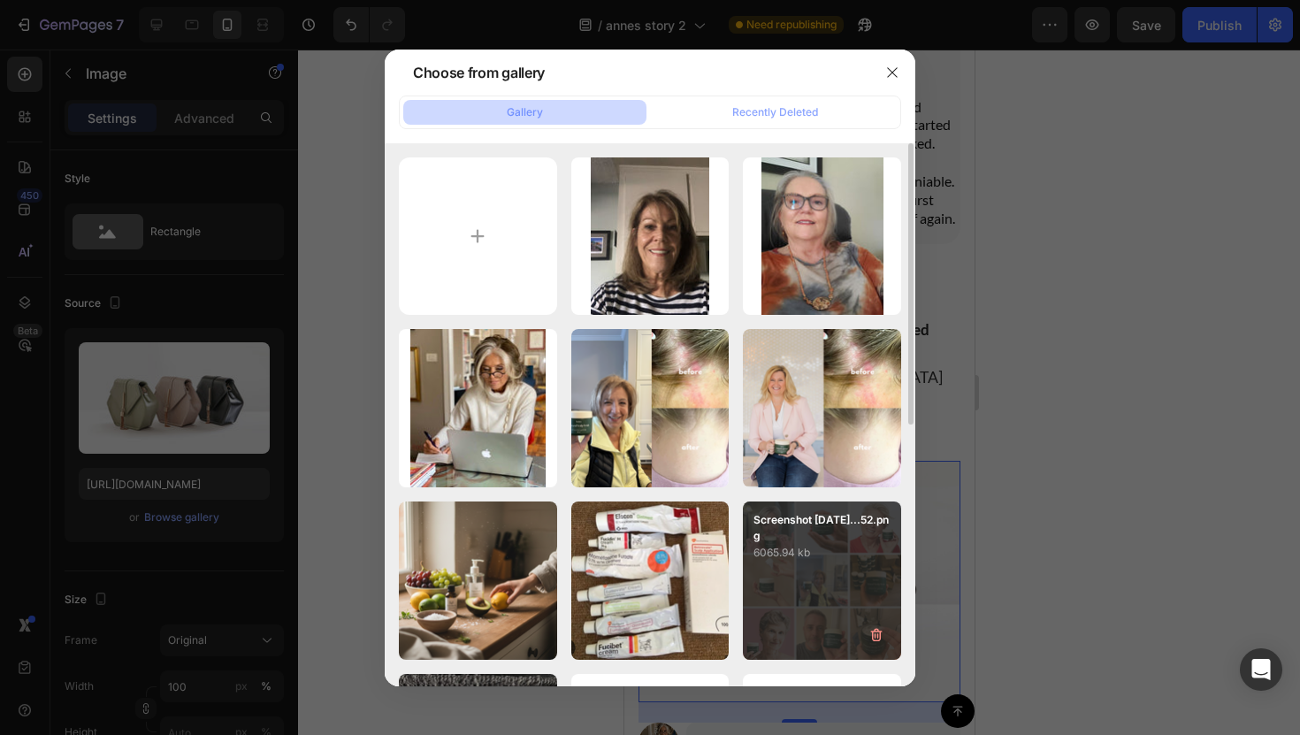
click at [828, 589] on div "Screenshot [DATE]...52.png 6065.94 kb" at bounding box center [822, 581] width 158 height 158
type input "[URL][DOMAIN_NAME]"
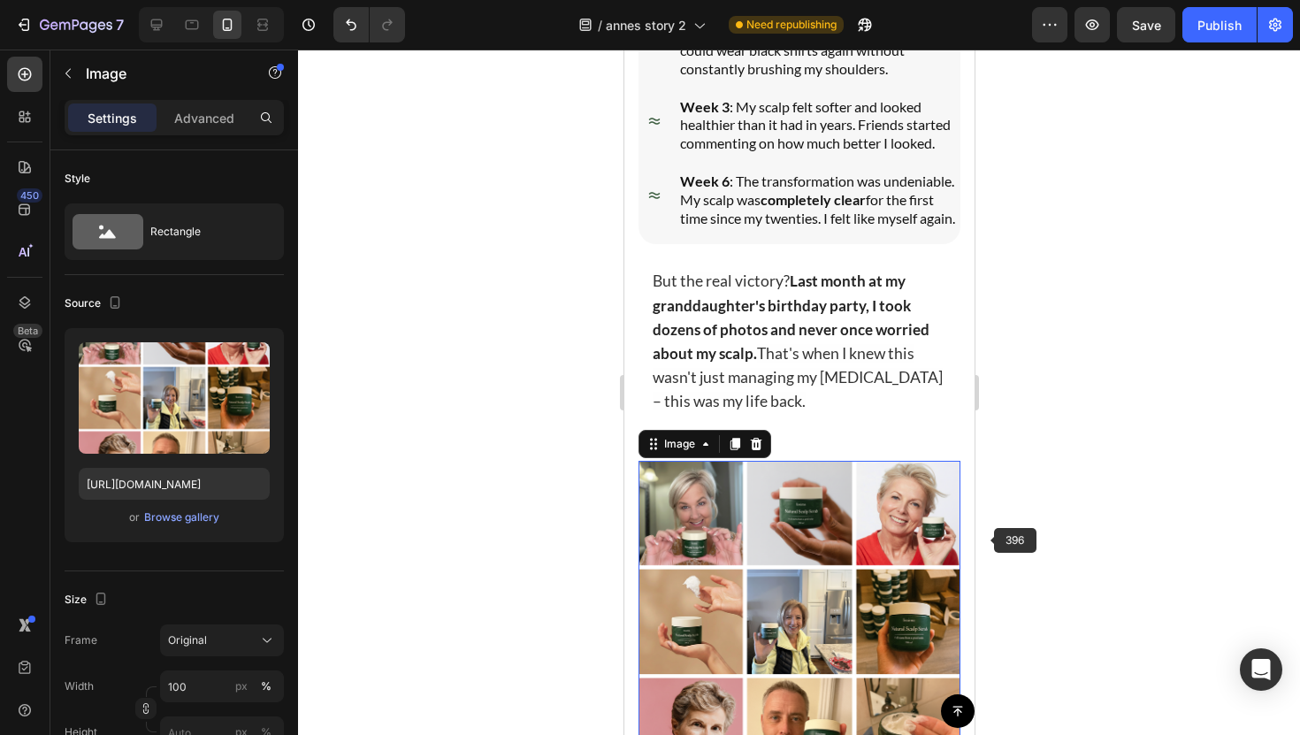
click at [1043, 540] on div at bounding box center [799, 392] width 1002 height 685
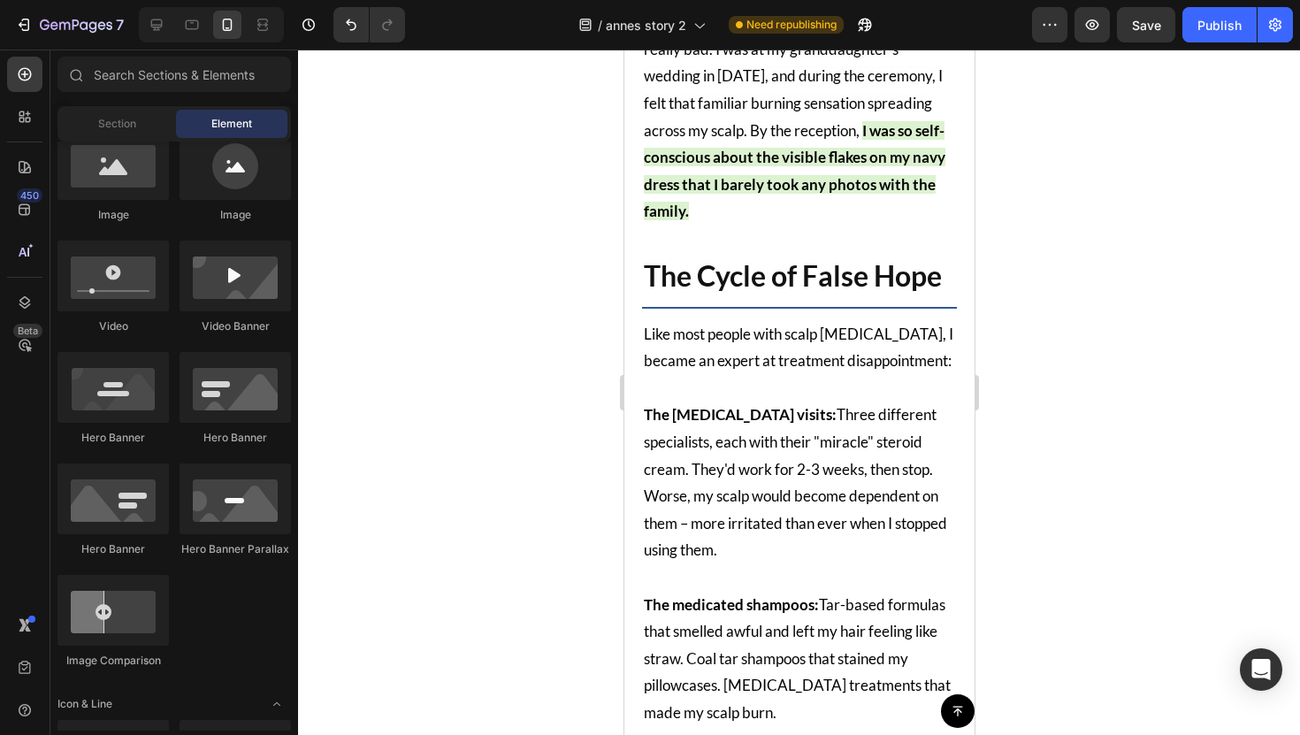
scroll to position [494, 0]
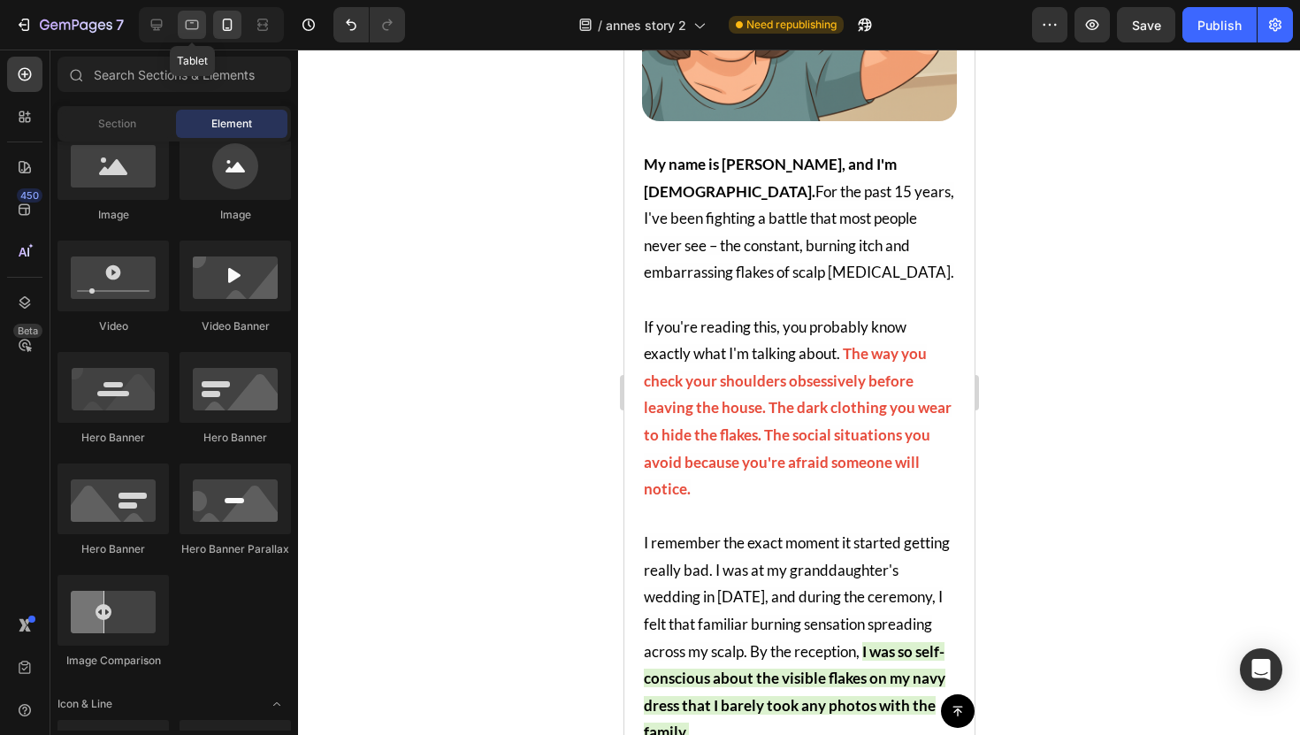
click at [184, 36] on div at bounding box center [192, 25] width 28 height 28
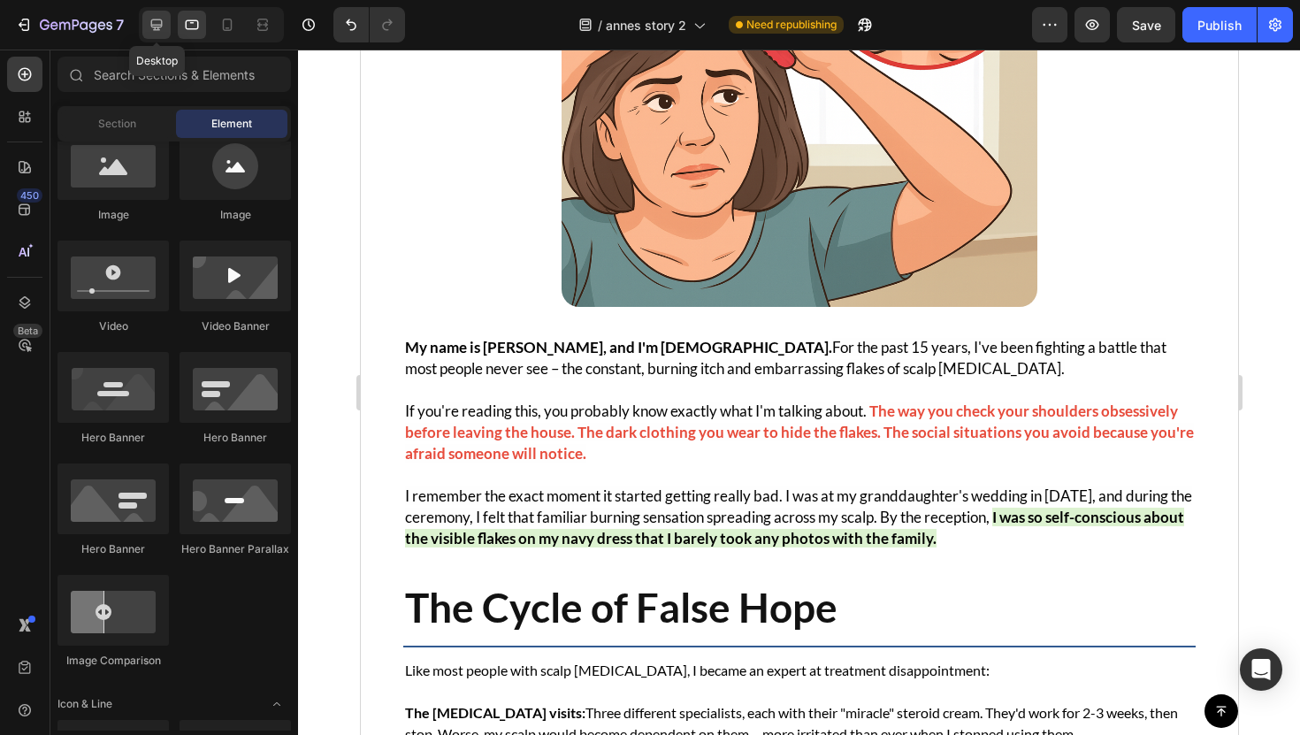
click at [148, 19] on icon at bounding box center [157, 25] width 18 height 18
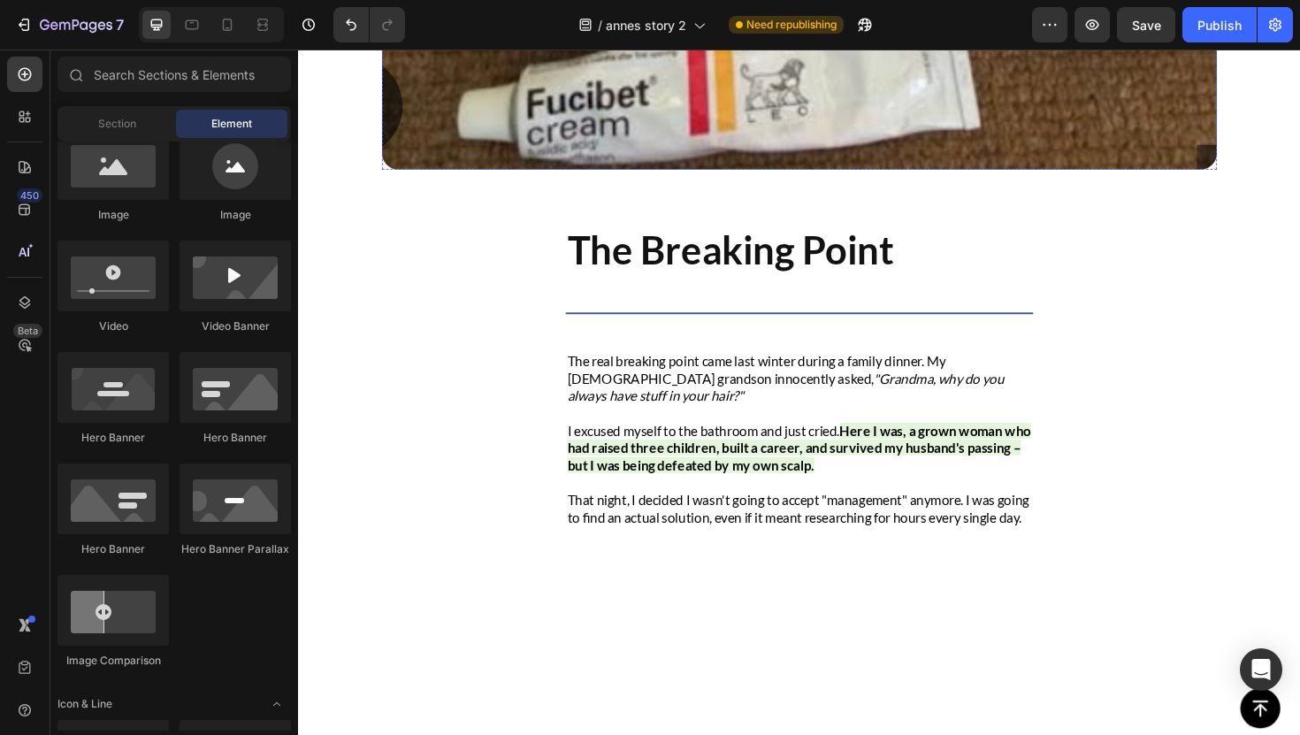
scroll to position [2550, 0]
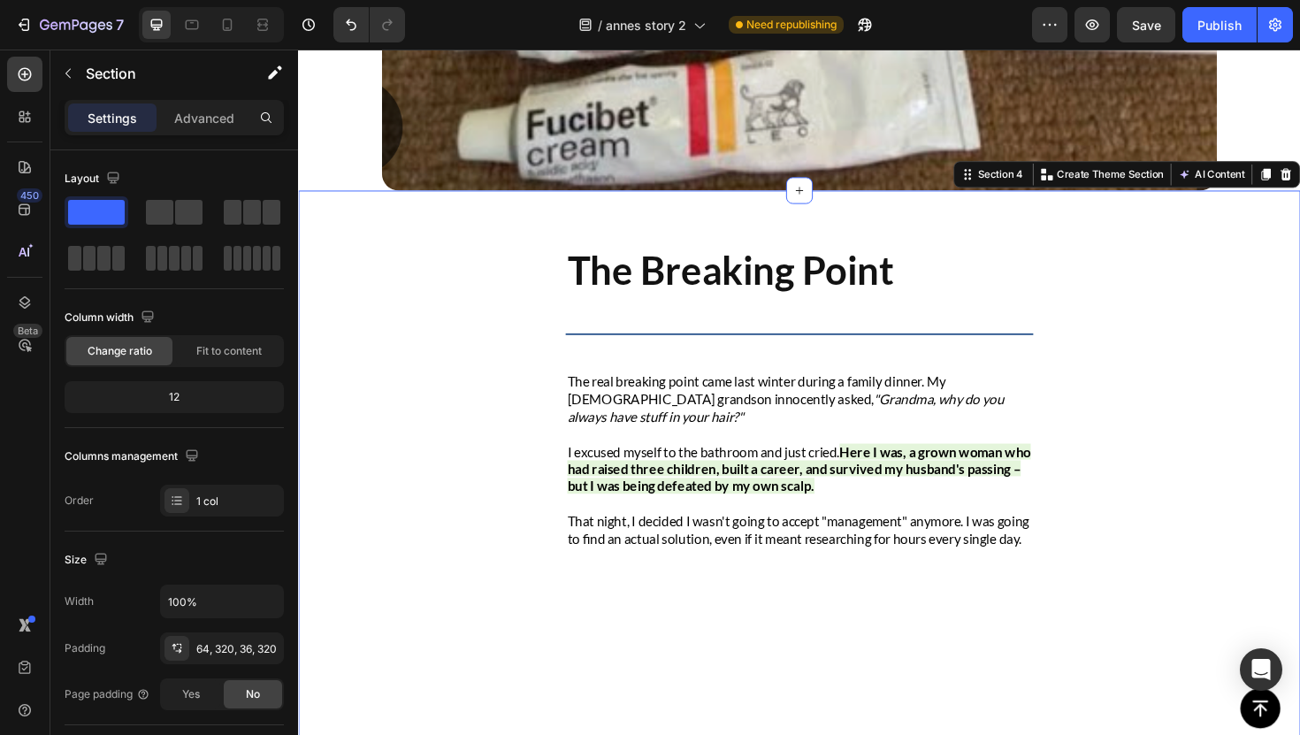
scroll to position [2517, 0]
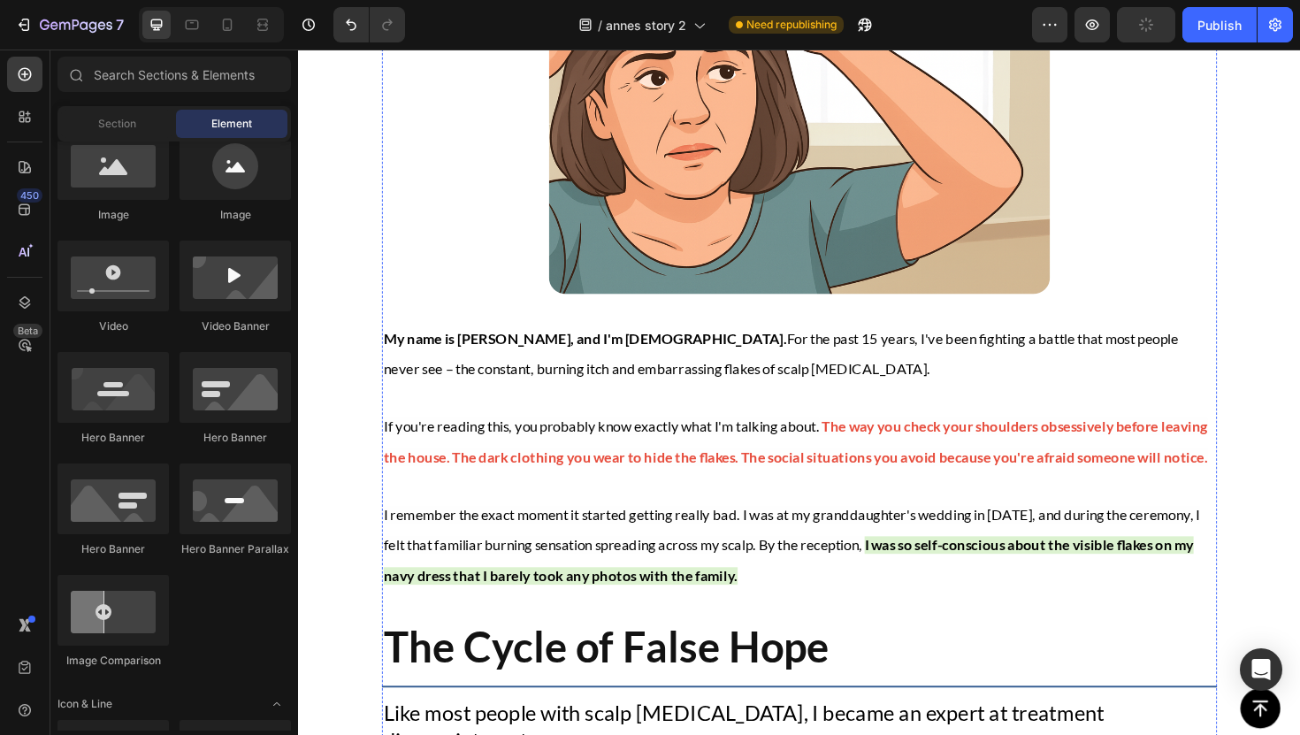
scroll to position [1413, 0]
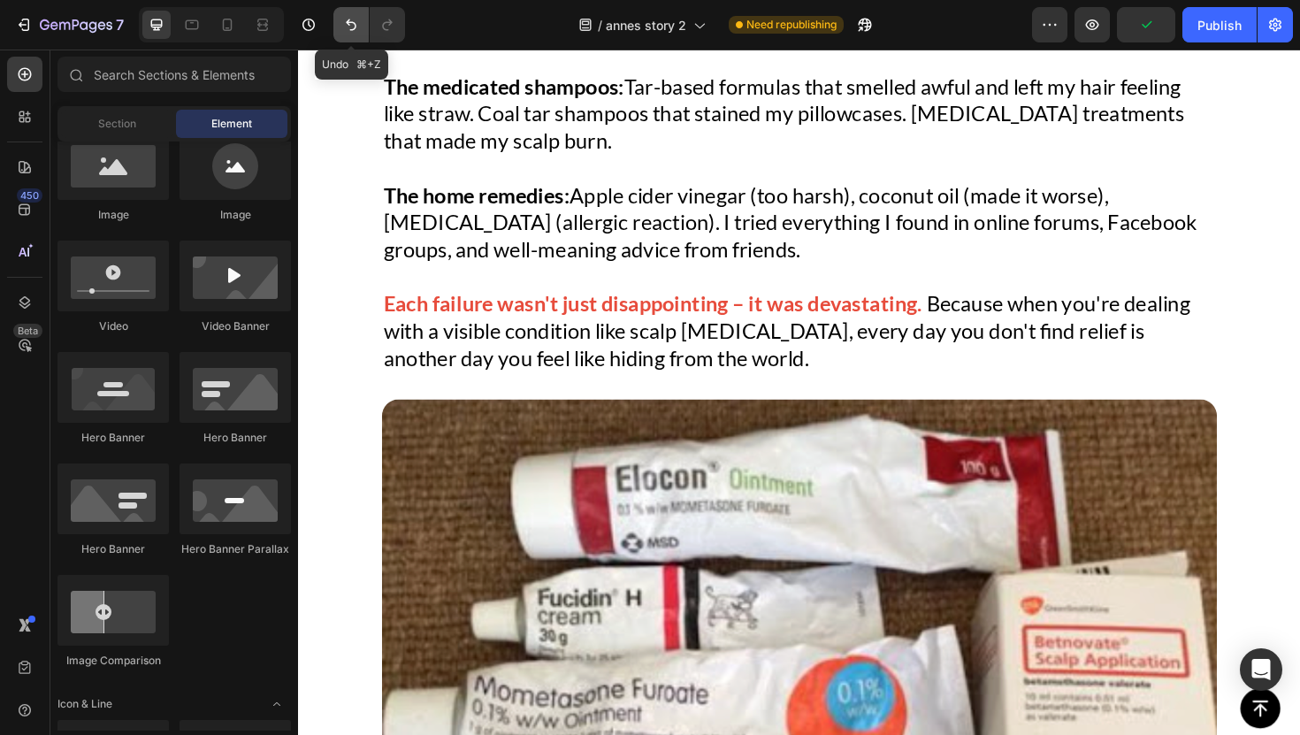
click at [352, 18] on icon "Undo/Redo" at bounding box center [351, 25] width 18 height 18
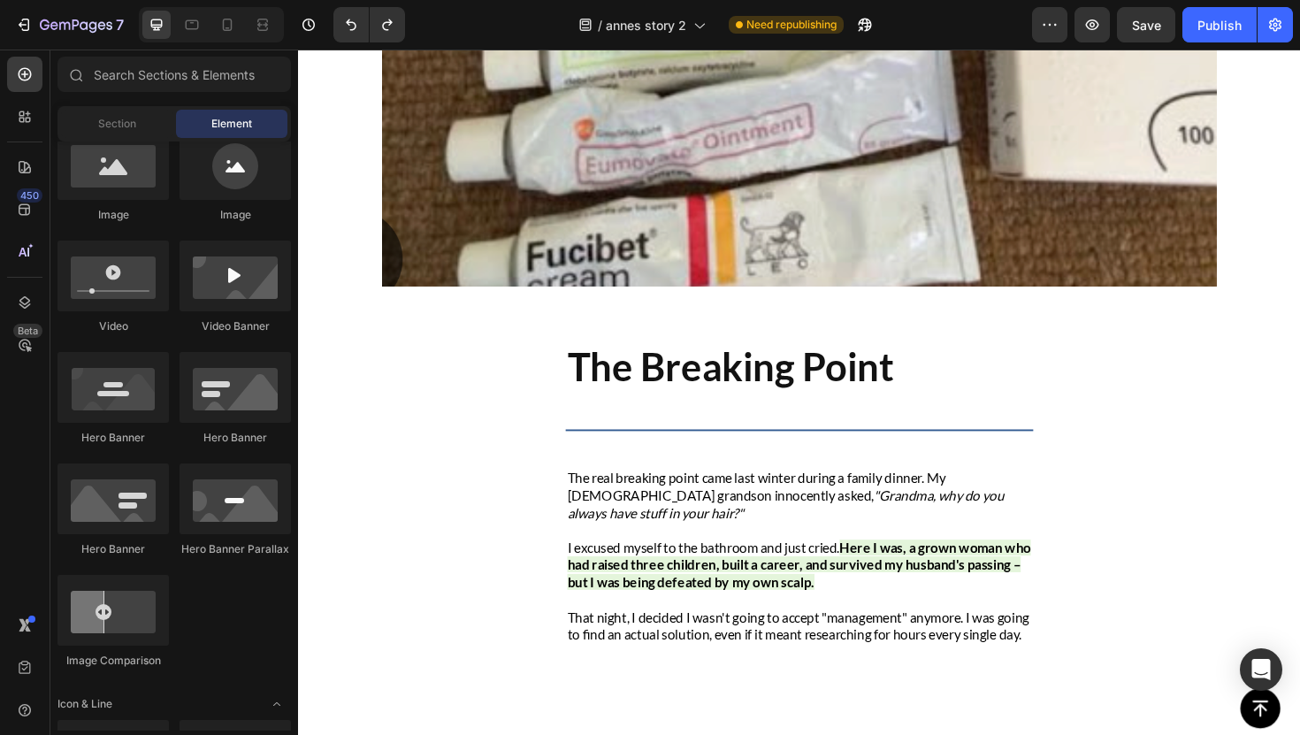
scroll to position [2360, 0]
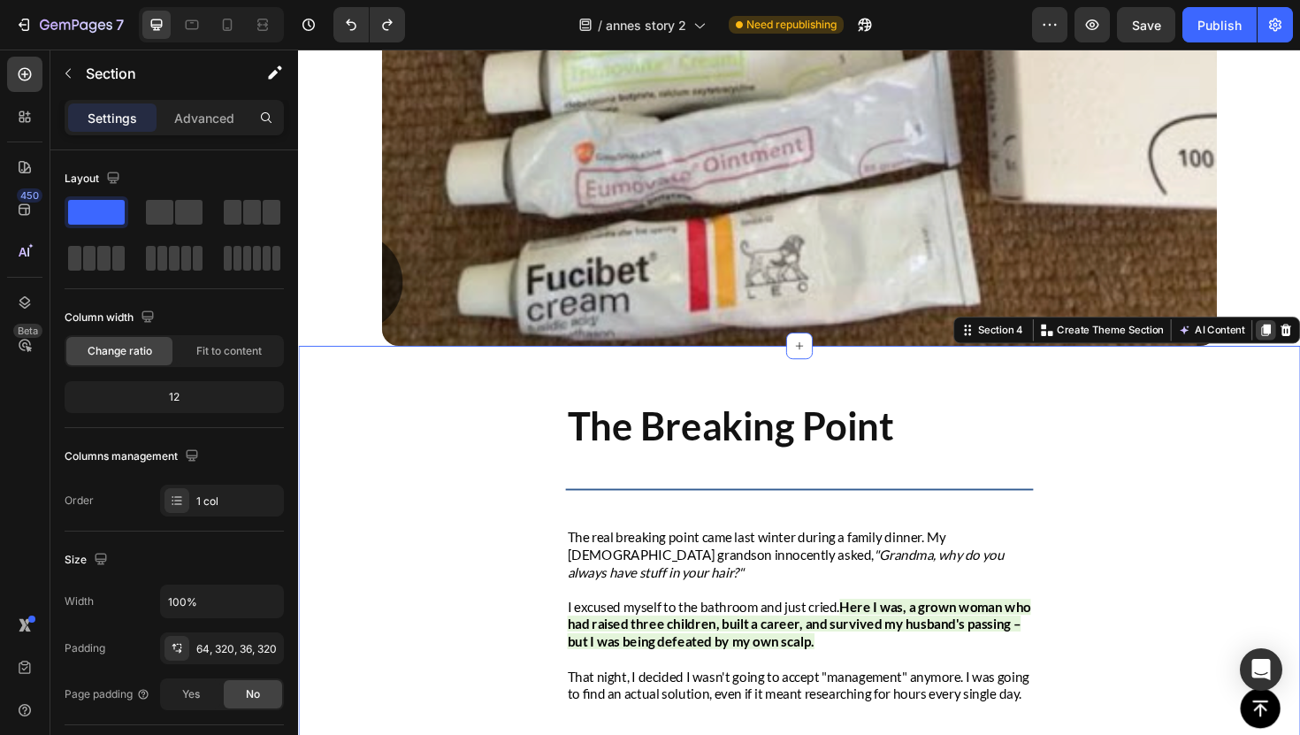
click at [1299, 340] on icon at bounding box center [1323, 347] width 14 height 14
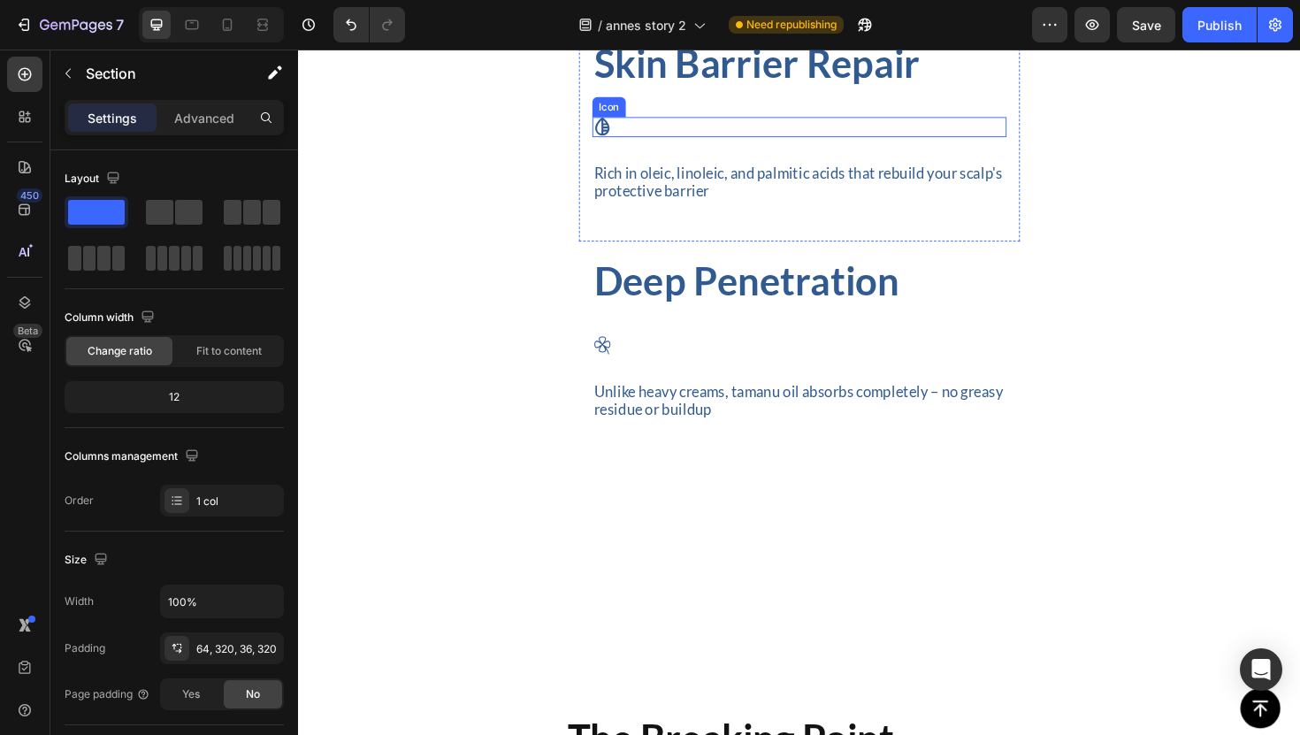
scroll to position [3979, 0]
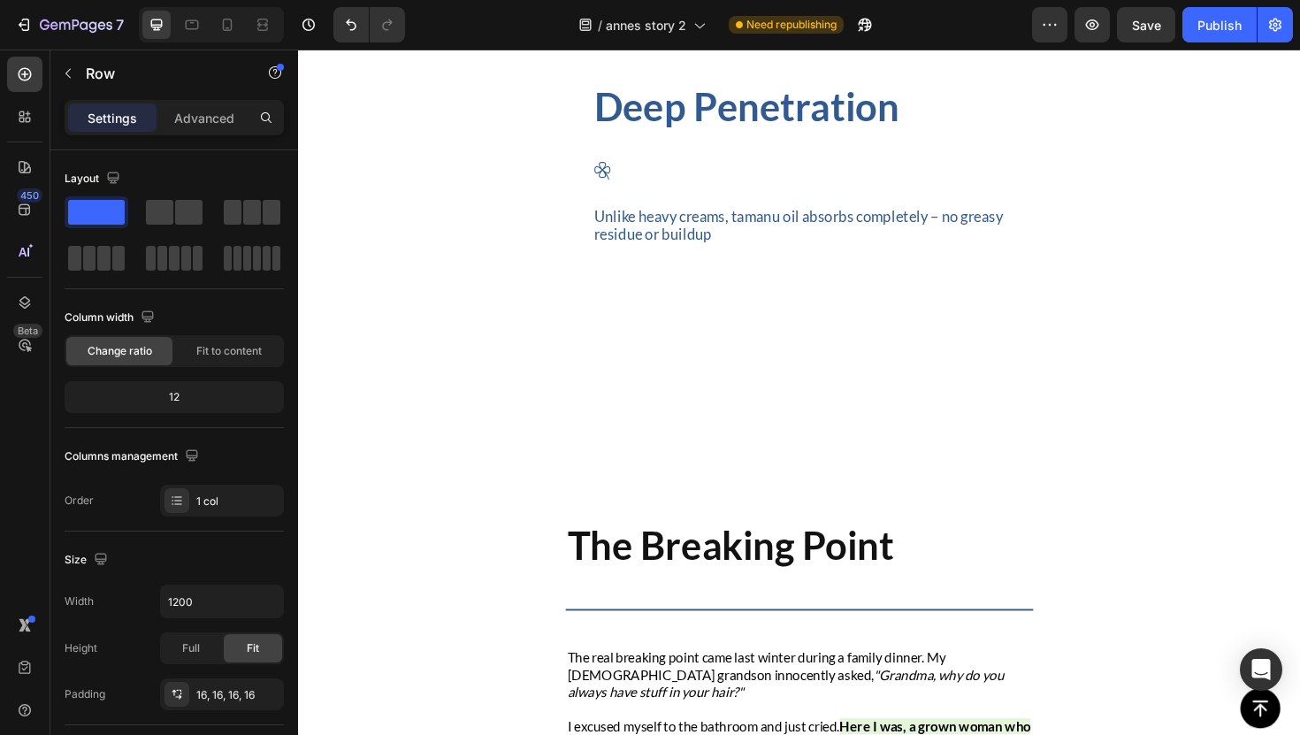
scroll to position [4238, 0]
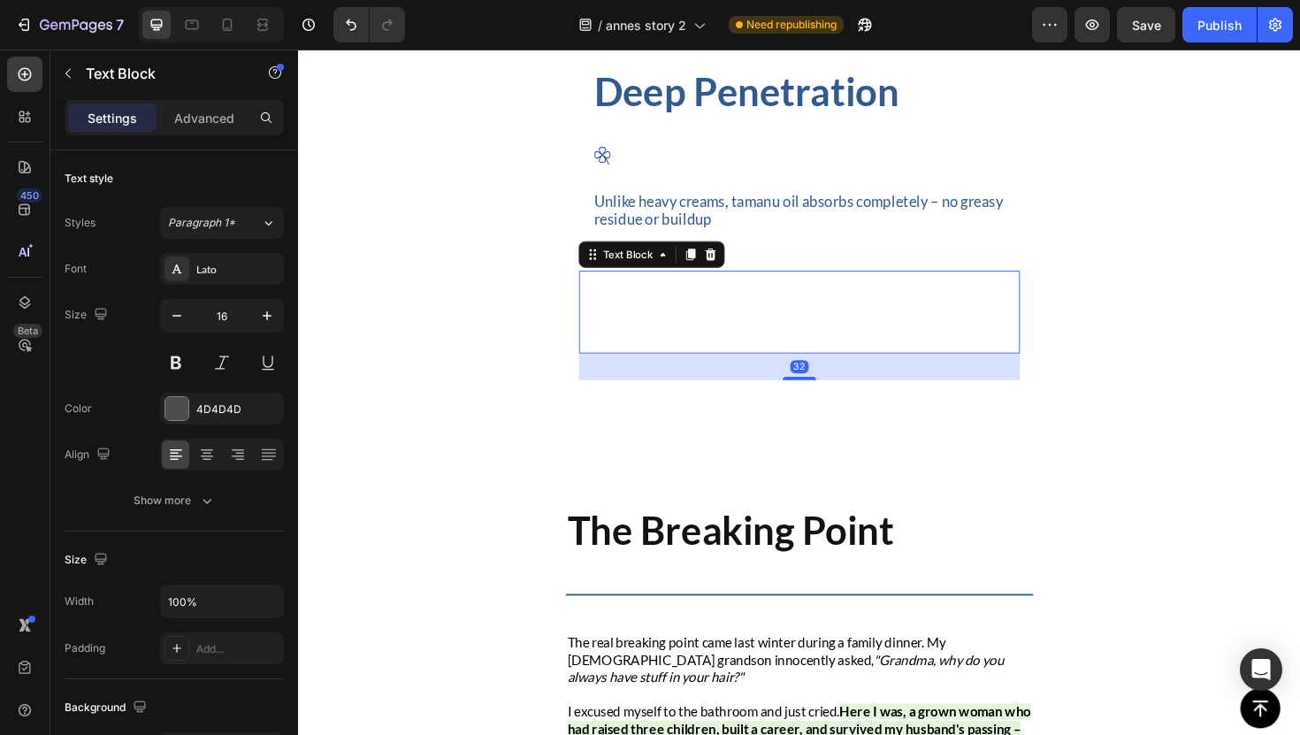
click at [628, 337] on strong "But here's the problem: Pure tamanu oil alone wasn't enough. I needed something…" at bounding box center [805, 326] width 416 height 88
click at [620, 400] on div "32" at bounding box center [828, 385] width 467 height 28
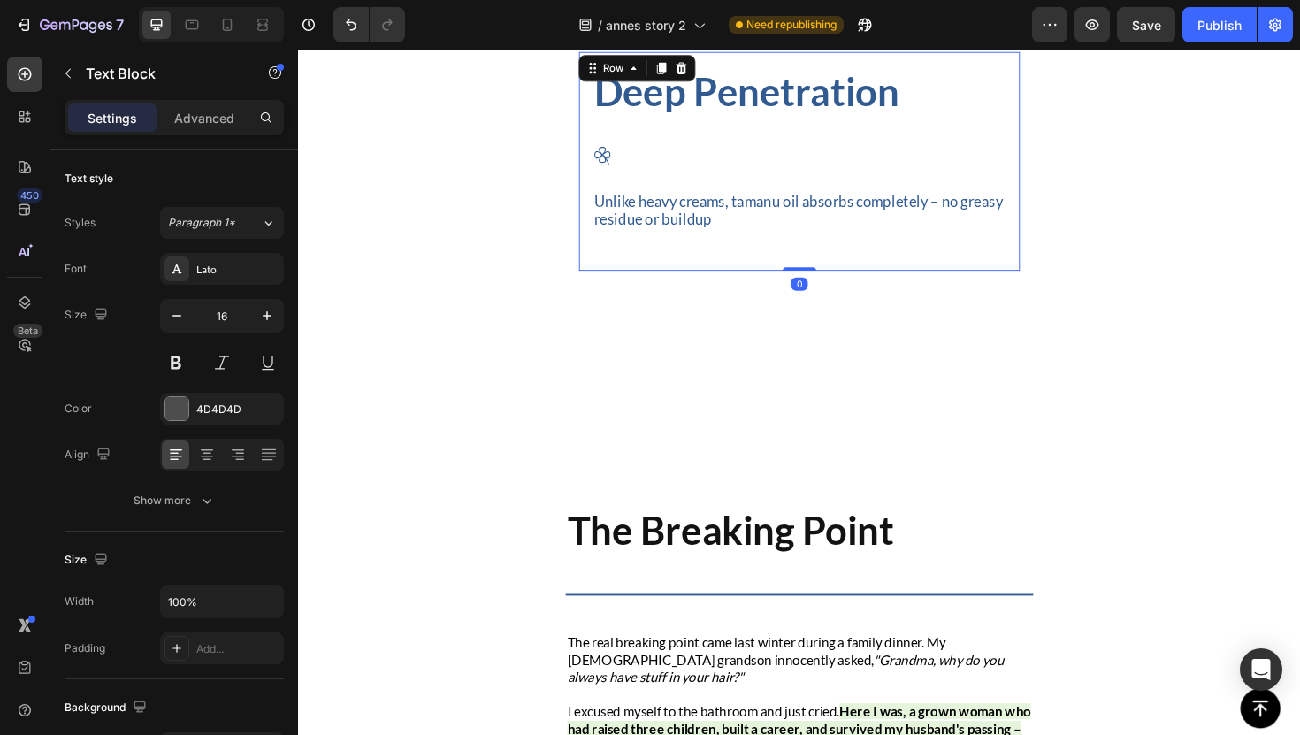
click at [596, 254] on div "Deep Penetration Heading Icon Unlike heavy creams, tamanu oil absorbs completel…" at bounding box center [828, 167] width 467 height 231
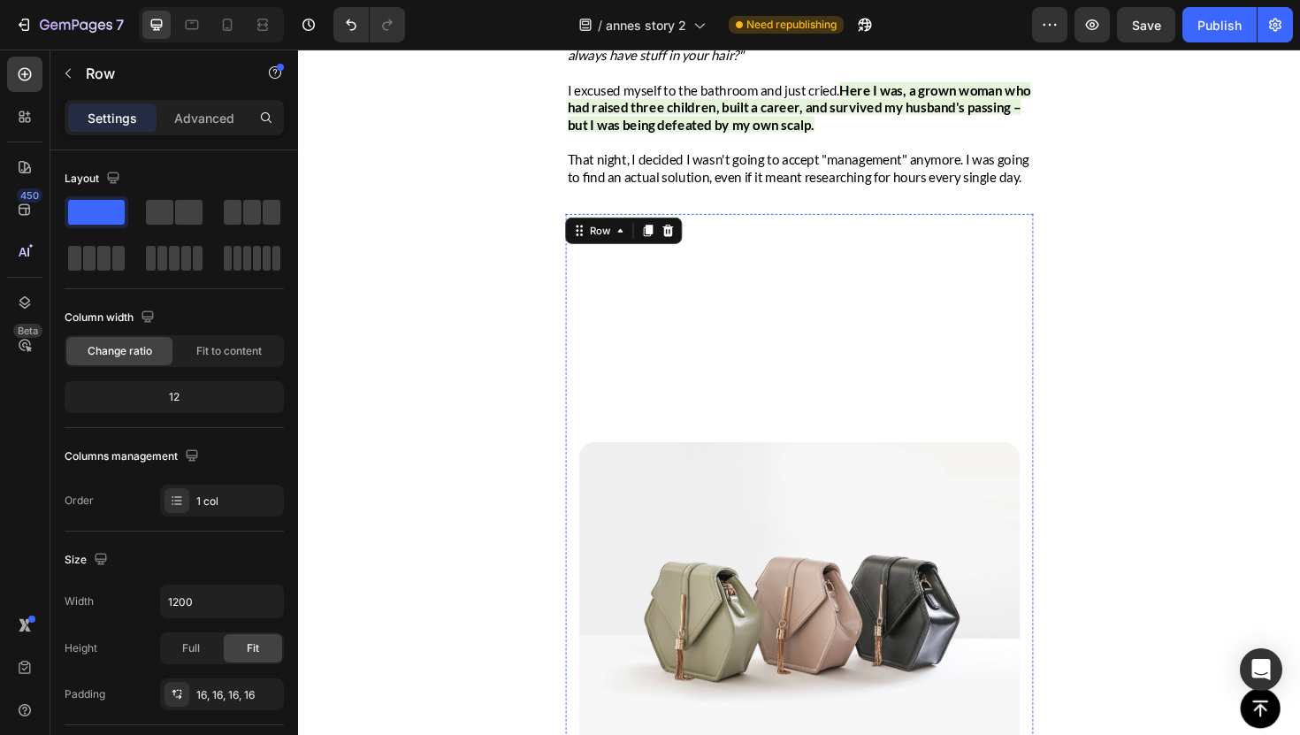
scroll to position [2868, 0]
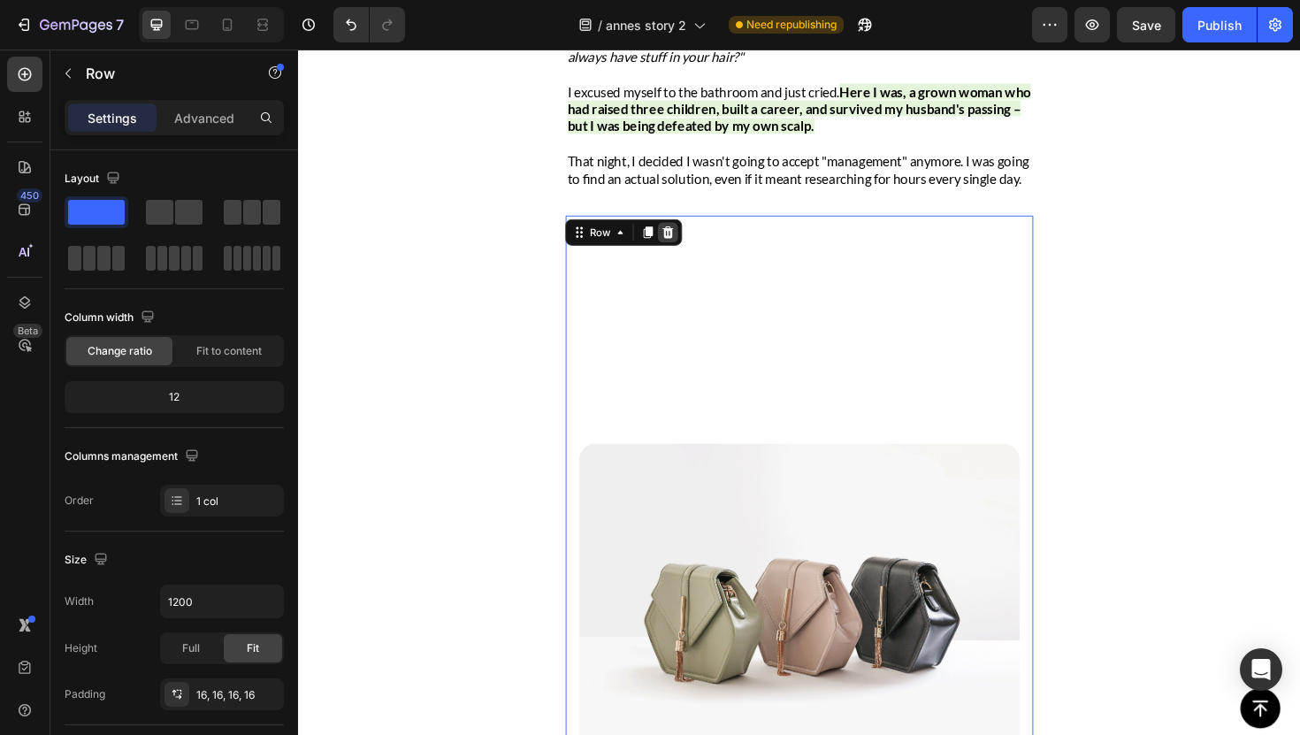
click at [688, 250] on icon at bounding box center [690, 243] width 14 height 14
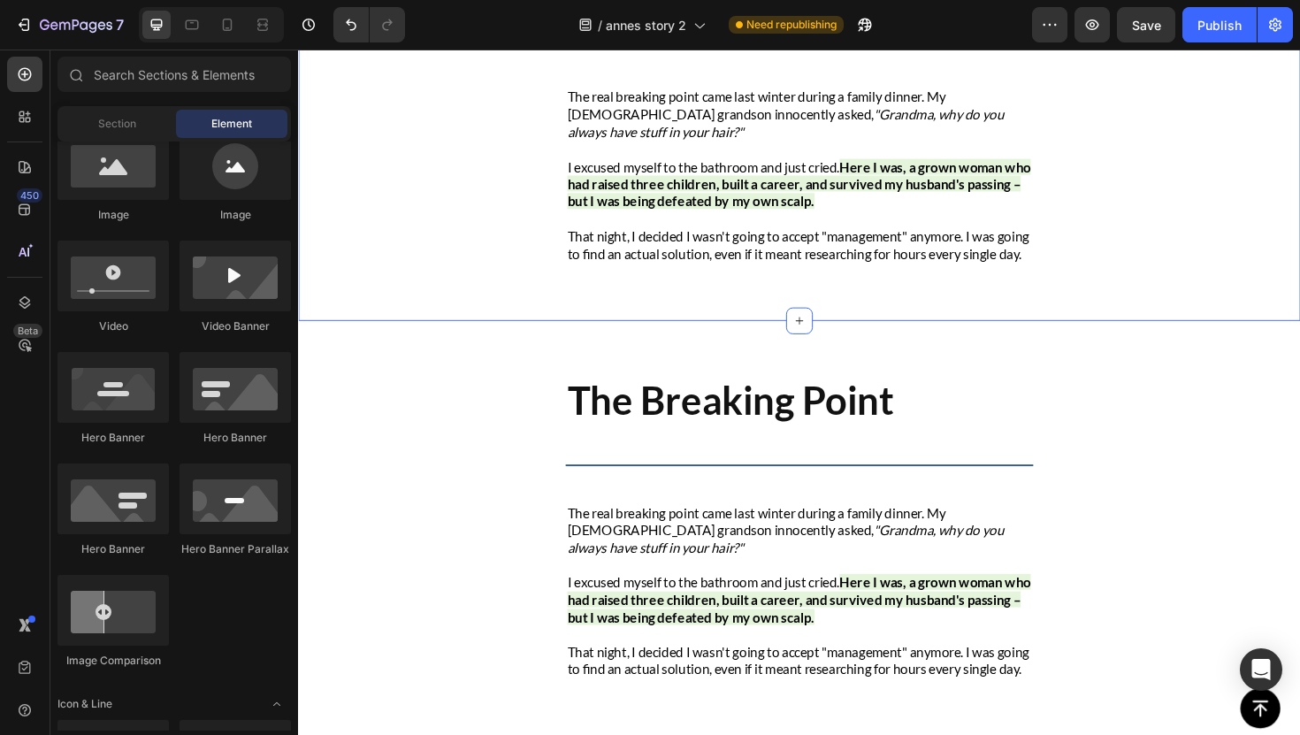
scroll to position [2691, 0]
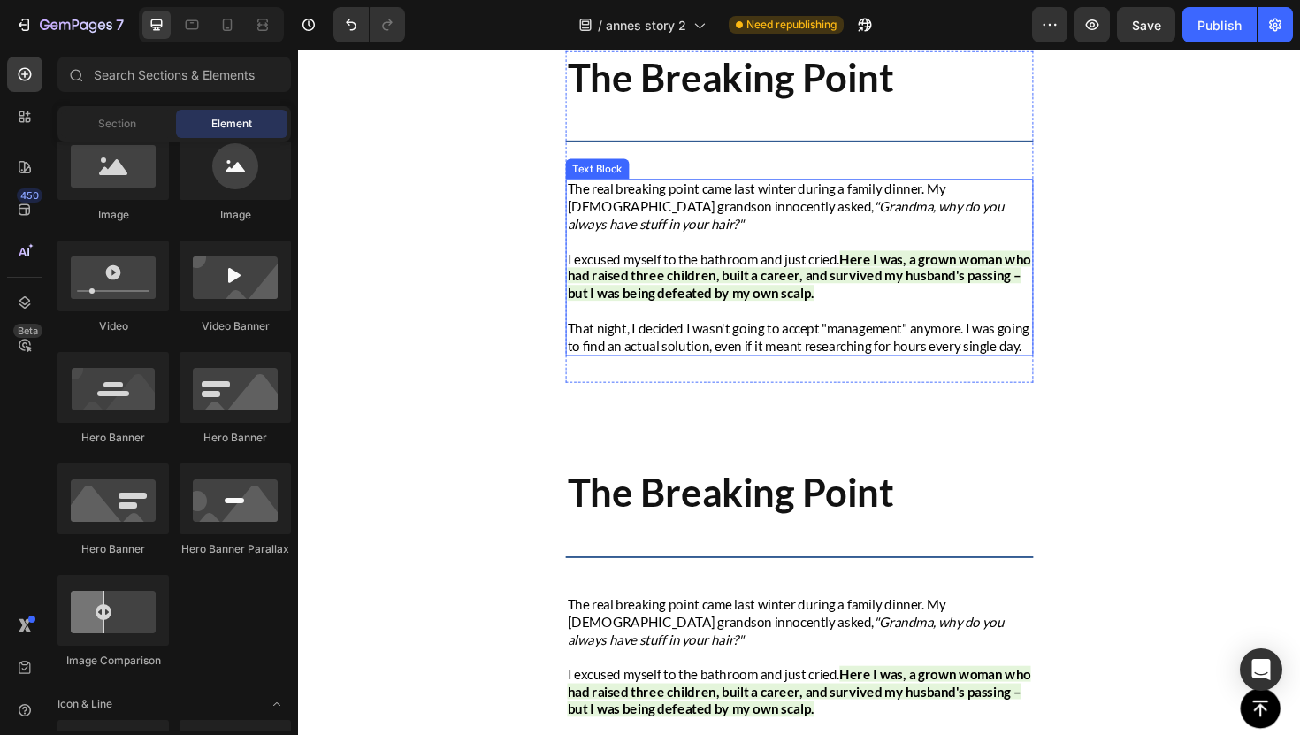
click at [679, 301] on strong "Here I was, a grown woman who had raised three children, built a career, and su…" at bounding box center [828, 290] width 491 height 54
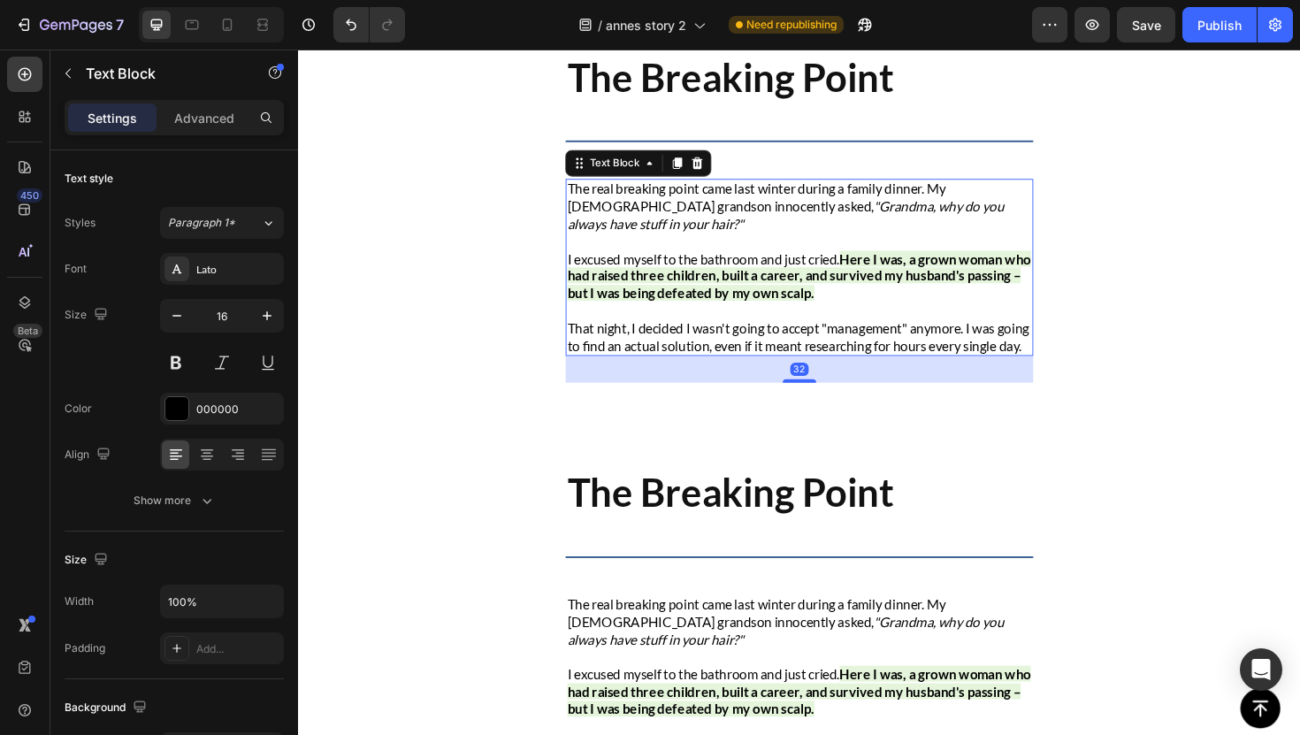
click at [676, 398] on div "32" at bounding box center [828, 388] width 495 height 28
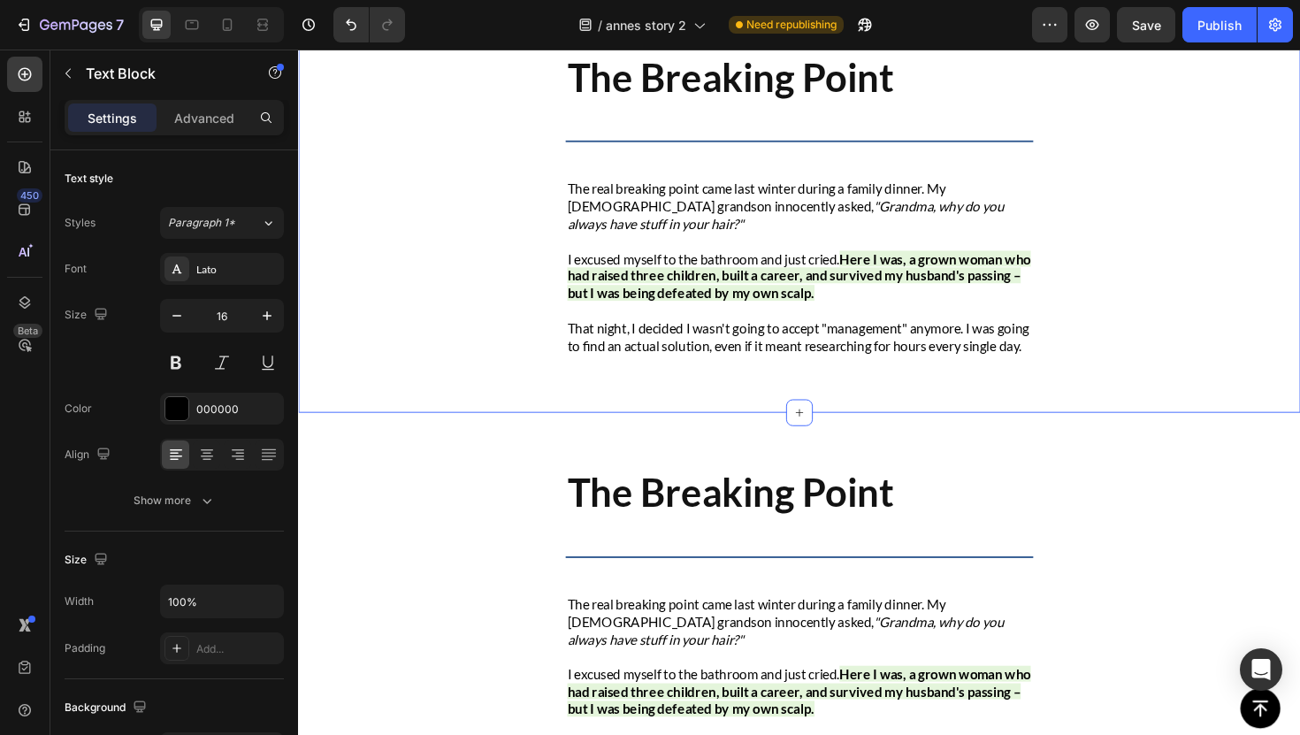
click at [571, 388] on div "The Breaking Point Heading Title Line The real breaking point came last winter …" at bounding box center [828, 215] width 1061 height 440
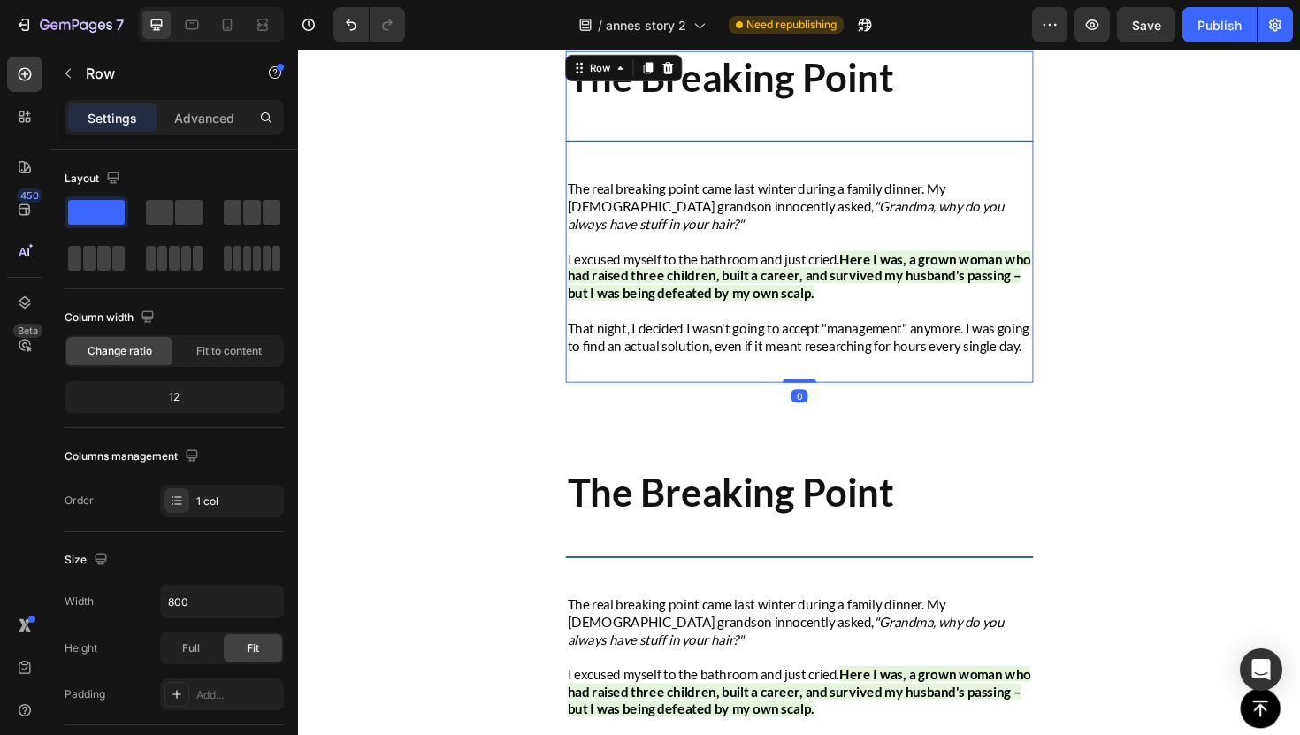
click at [621, 403] on div "The Breaking Point Heading Title Line The real breaking point came last winter …" at bounding box center [828, 227] width 495 height 352
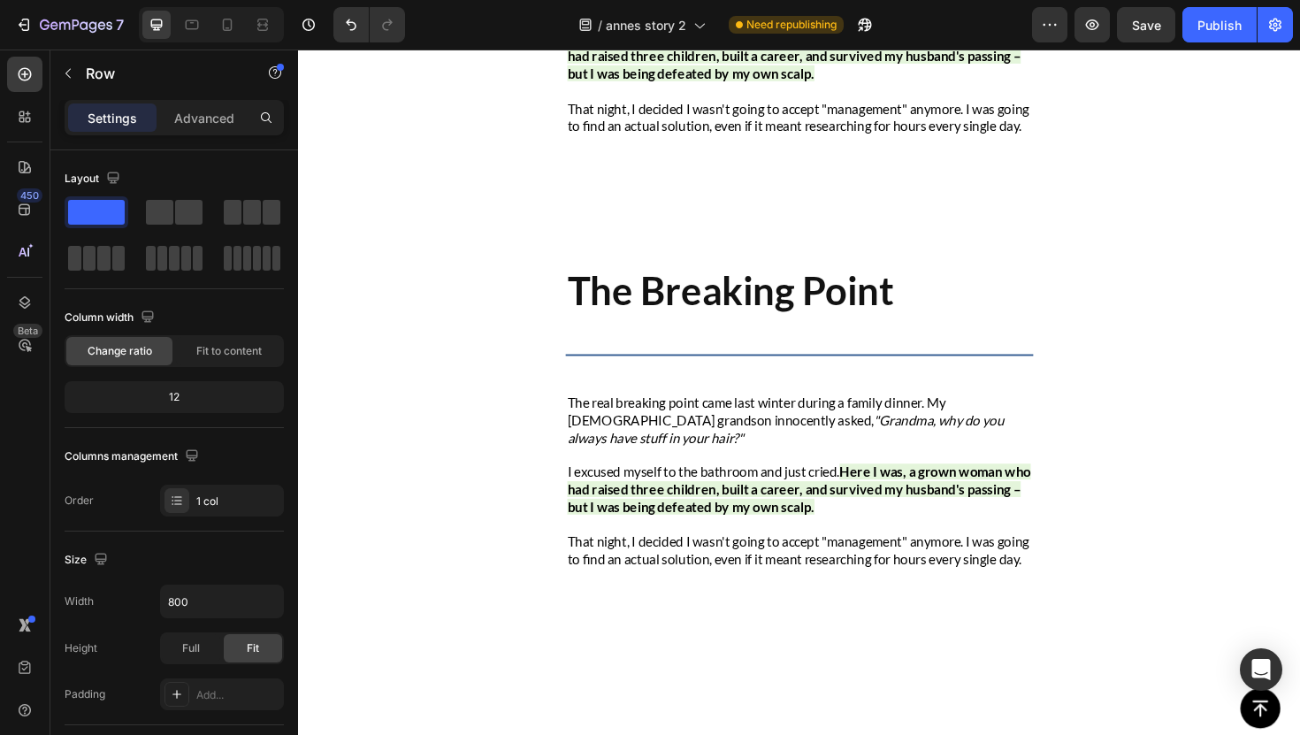
scroll to position [2922, 0]
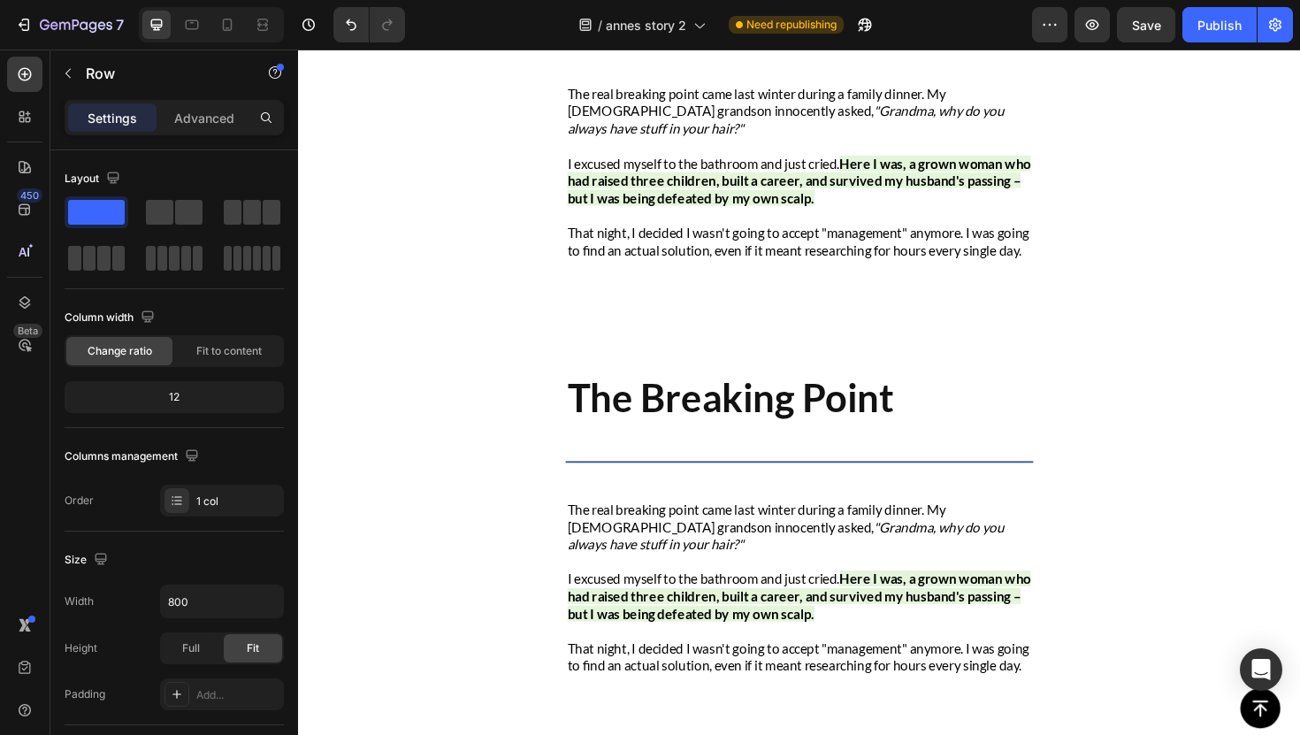
scroll to position [2776, 0]
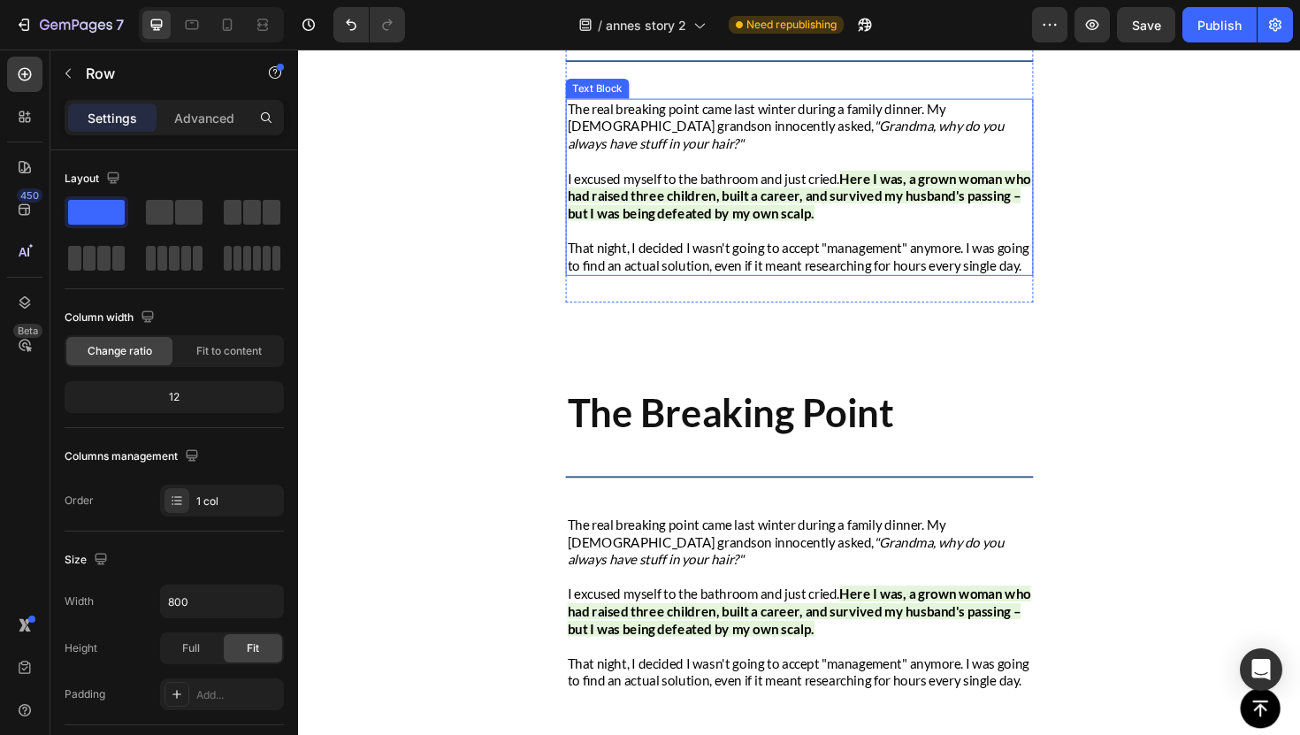
click at [597, 310] on div "The Breaking Point Heading Title Line The real breaking point came last winter …" at bounding box center [828, 142] width 495 height 352
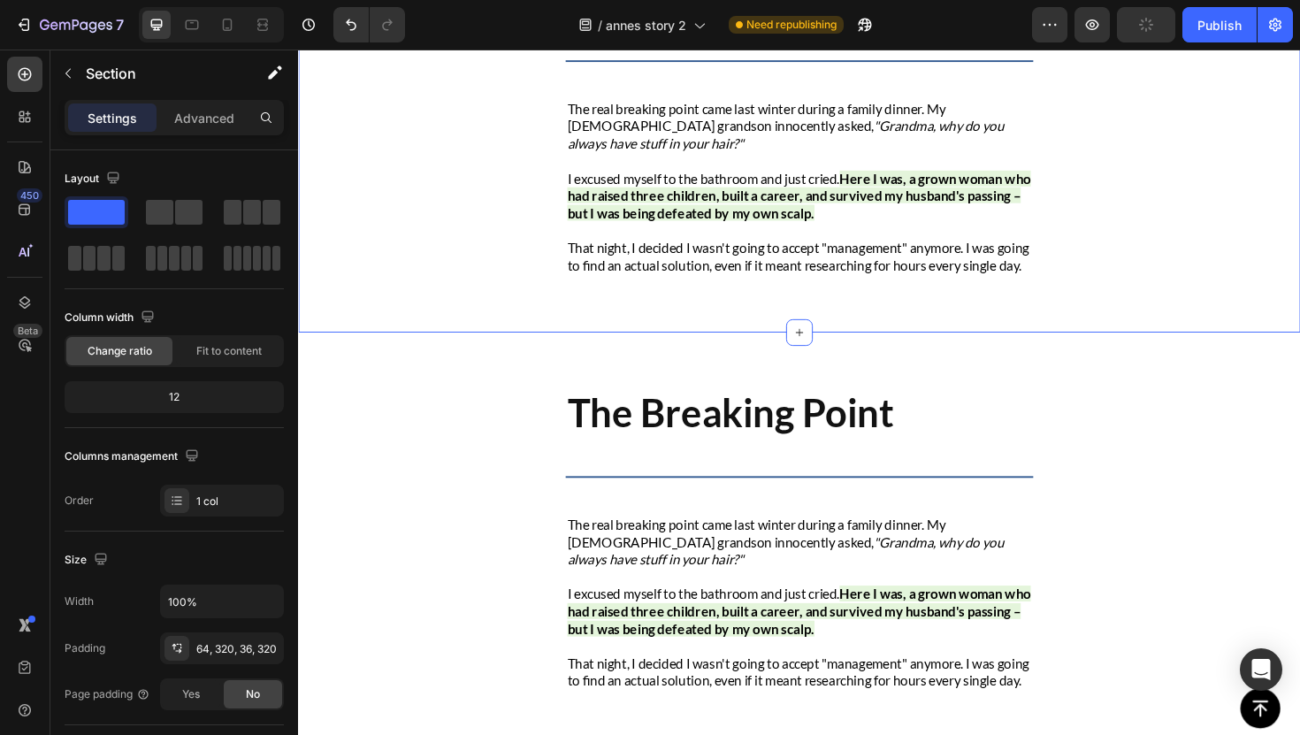
click at [560, 301] on div "The Breaking Point Heading Title Line The real breaking point came last winter …" at bounding box center [828, 130] width 1061 height 440
click at [603, 318] on div "The Breaking Point Heading Title Line The real breaking point came last winter …" at bounding box center [828, 142] width 495 height 352
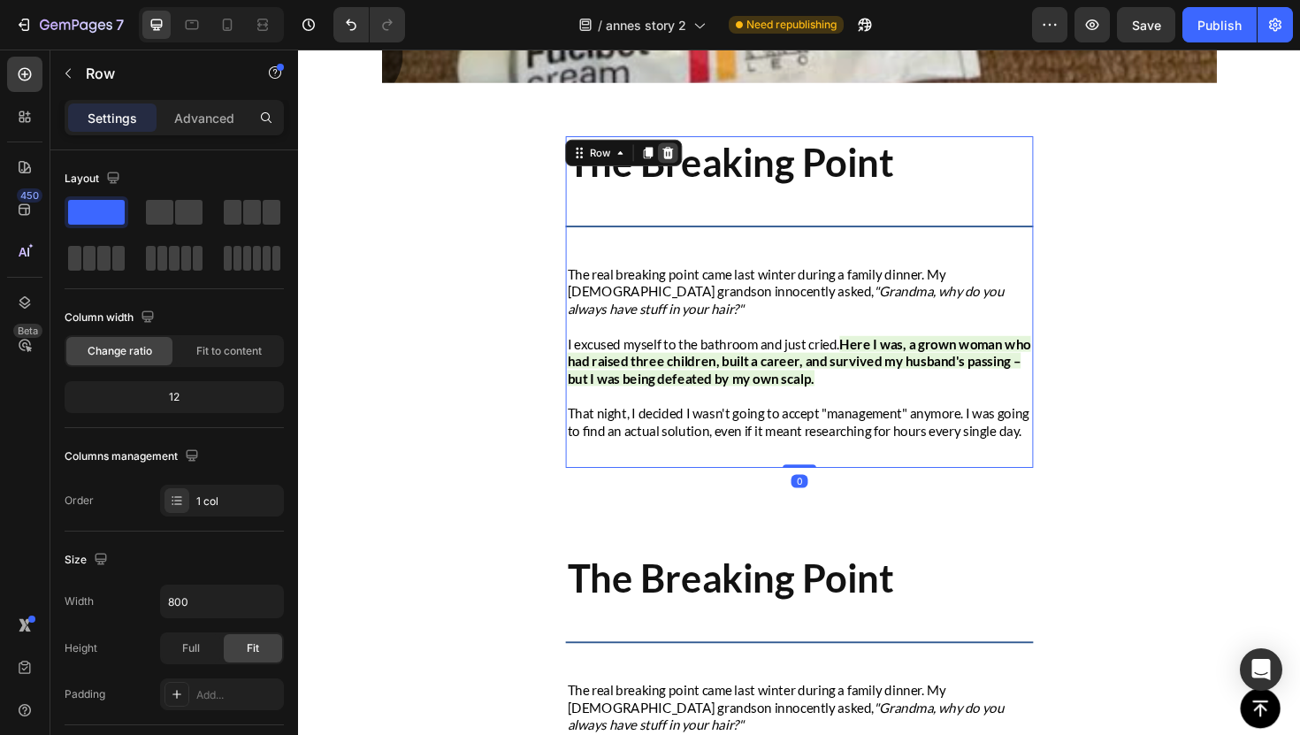
scroll to position [2594, 0]
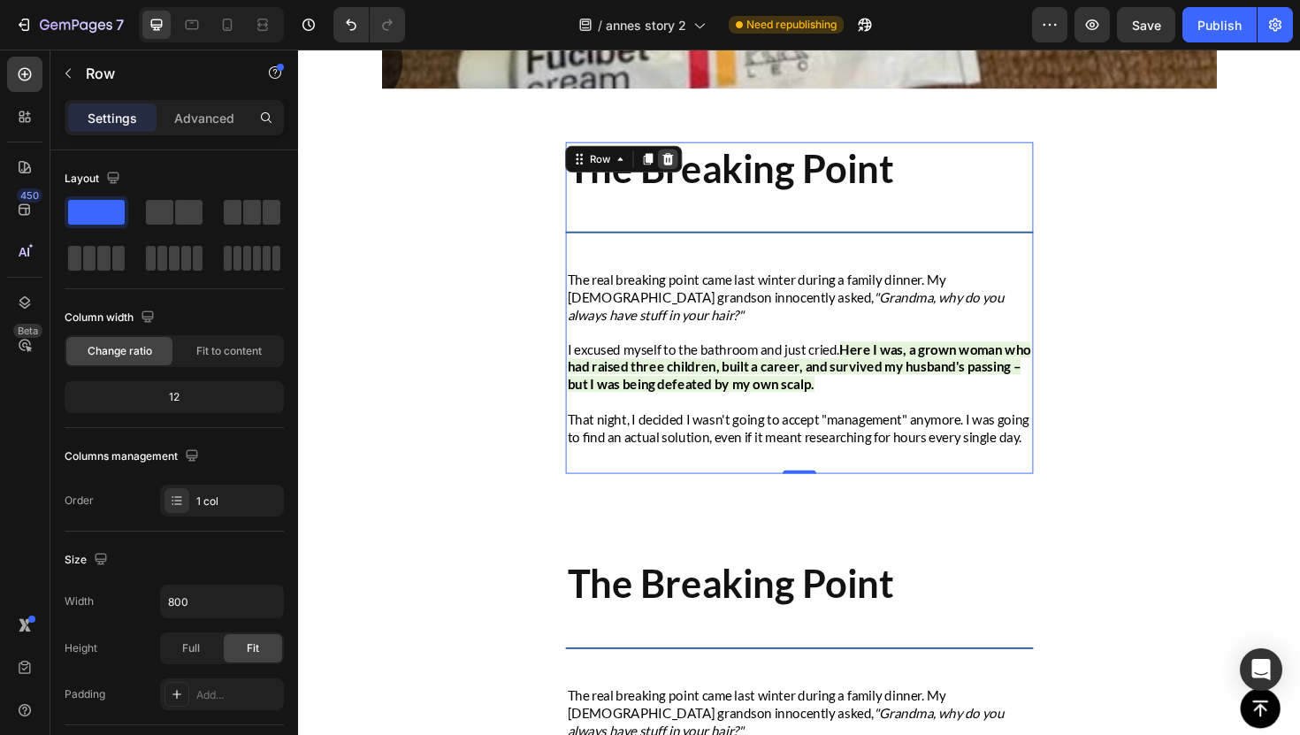
click at [693, 163] on icon at bounding box center [690, 165] width 14 height 14
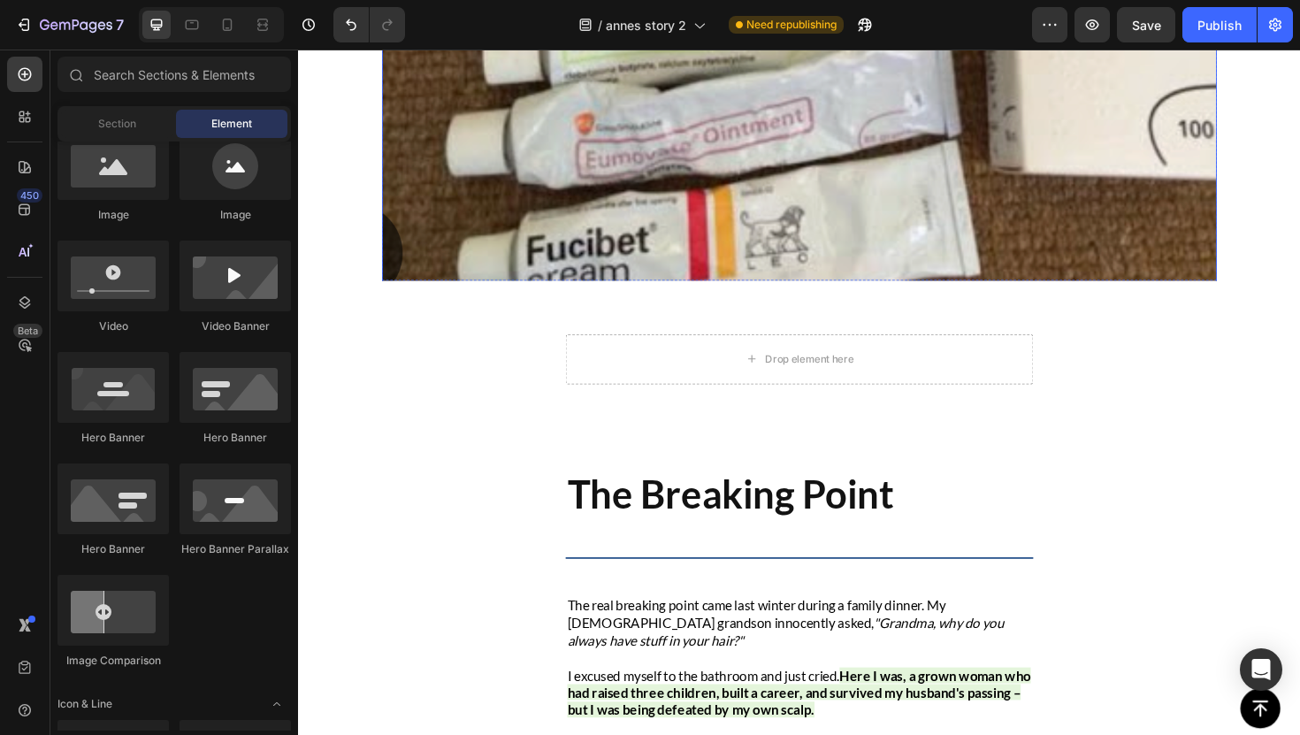
scroll to position [2456, 0]
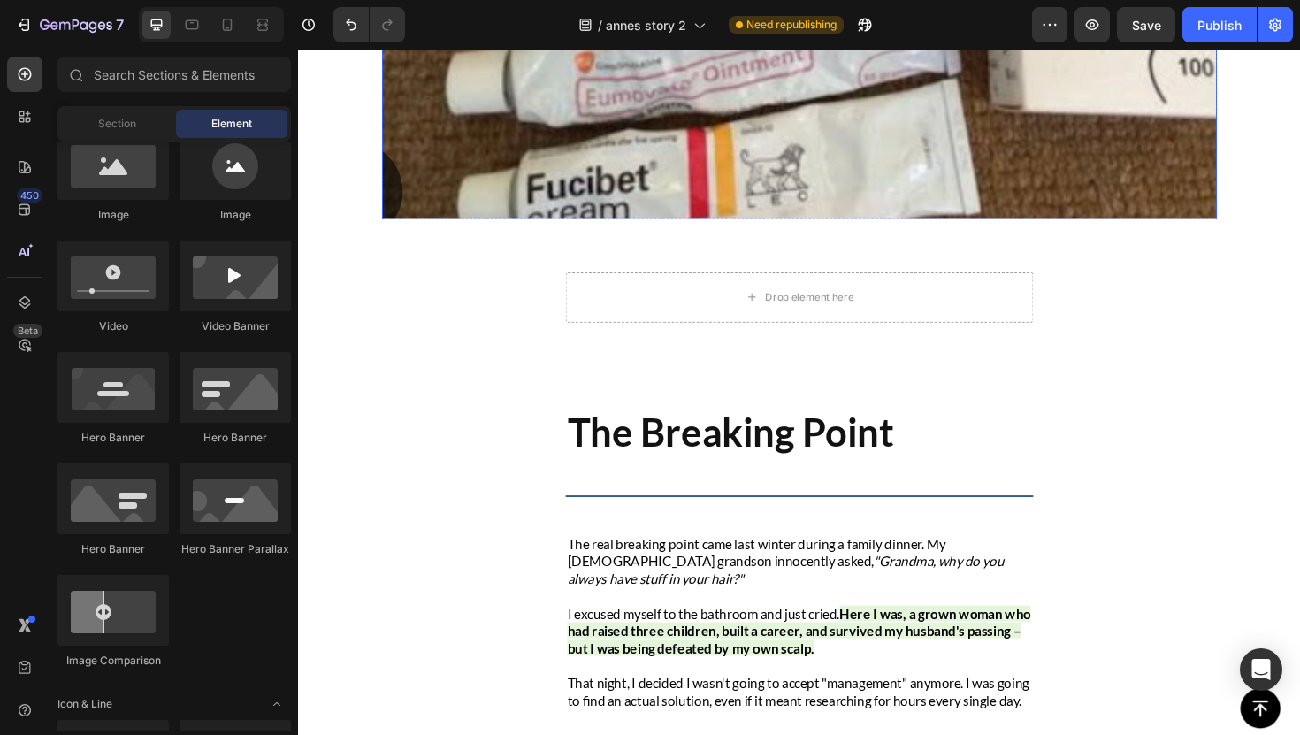
click at [541, 311] on div "Drop element here Section 4" at bounding box center [828, 300] width 1061 height 142
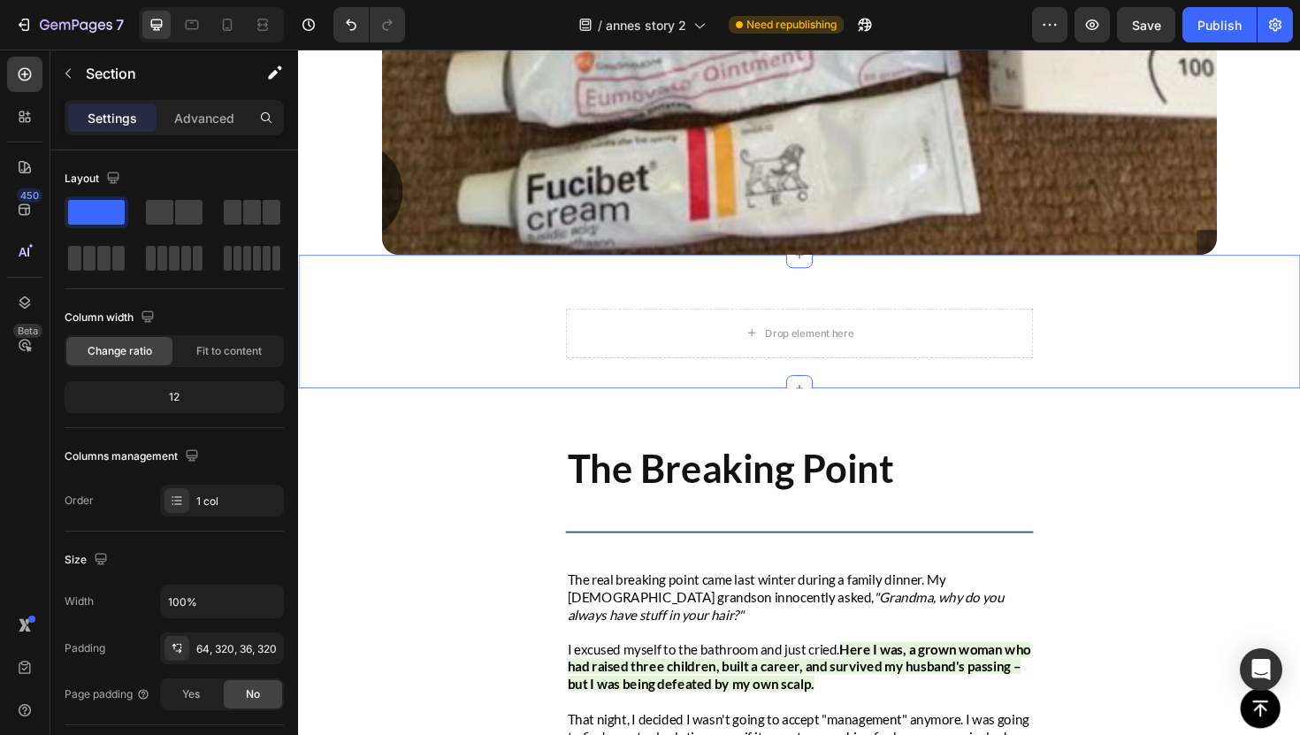
click at [538, 311] on div "Drop element here Section 4 You can create reusable sections Create Theme Secti…" at bounding box center [828, 338] width 1061 height 142
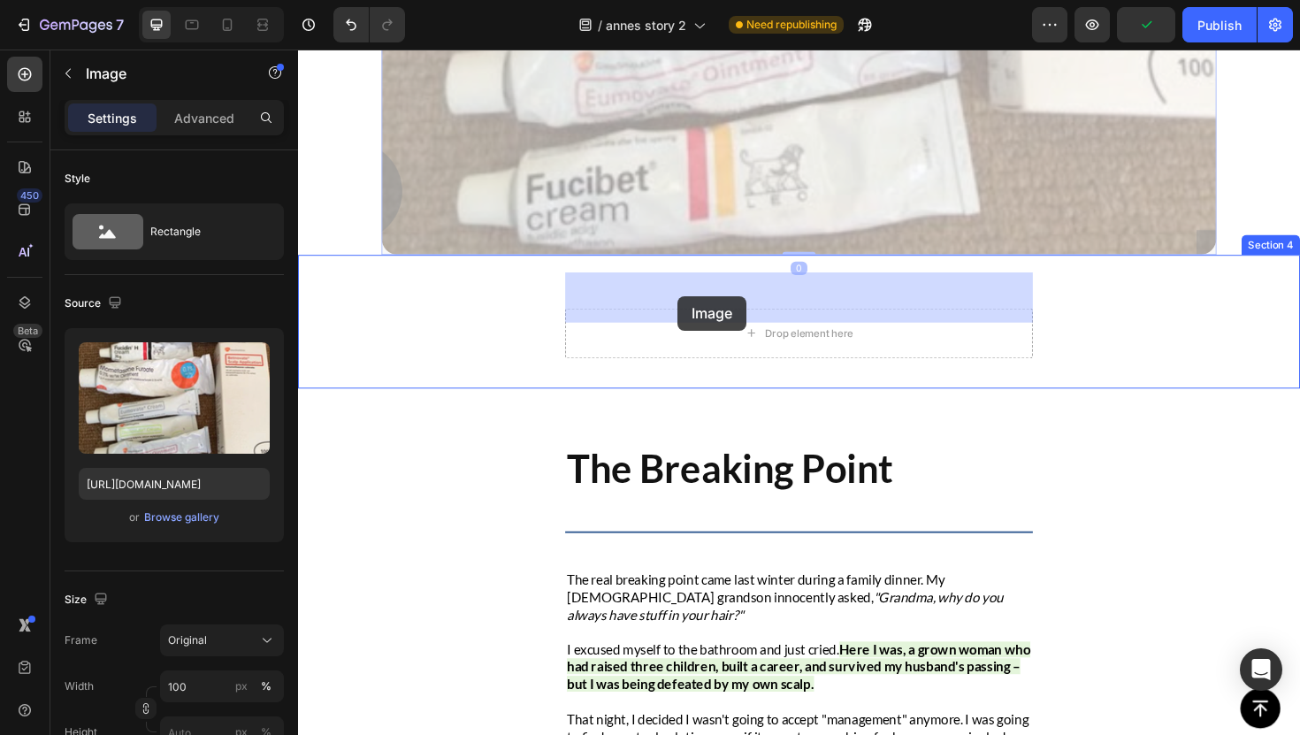
drag, startPoint x: 689, startPoint y: 145, endPoint x: 700, endPoint y: 310, distance: 165.7
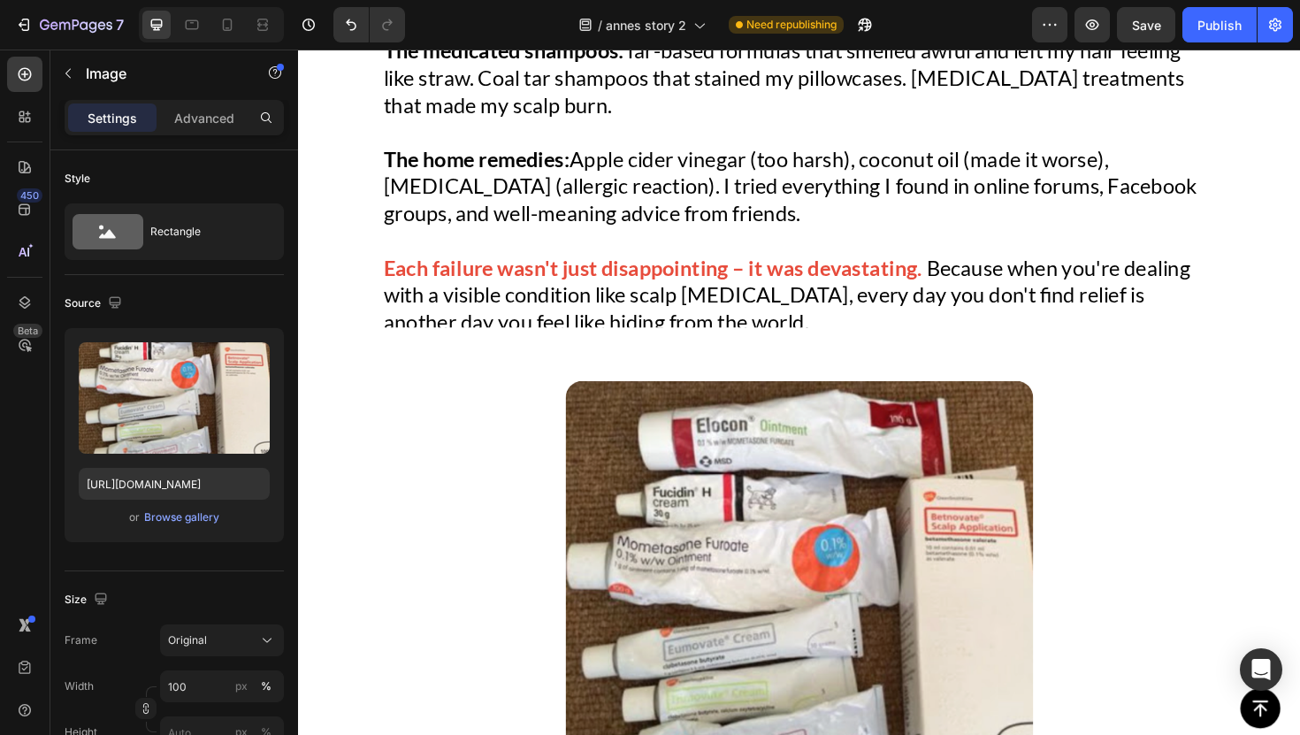
scroll to position [1443, 0]
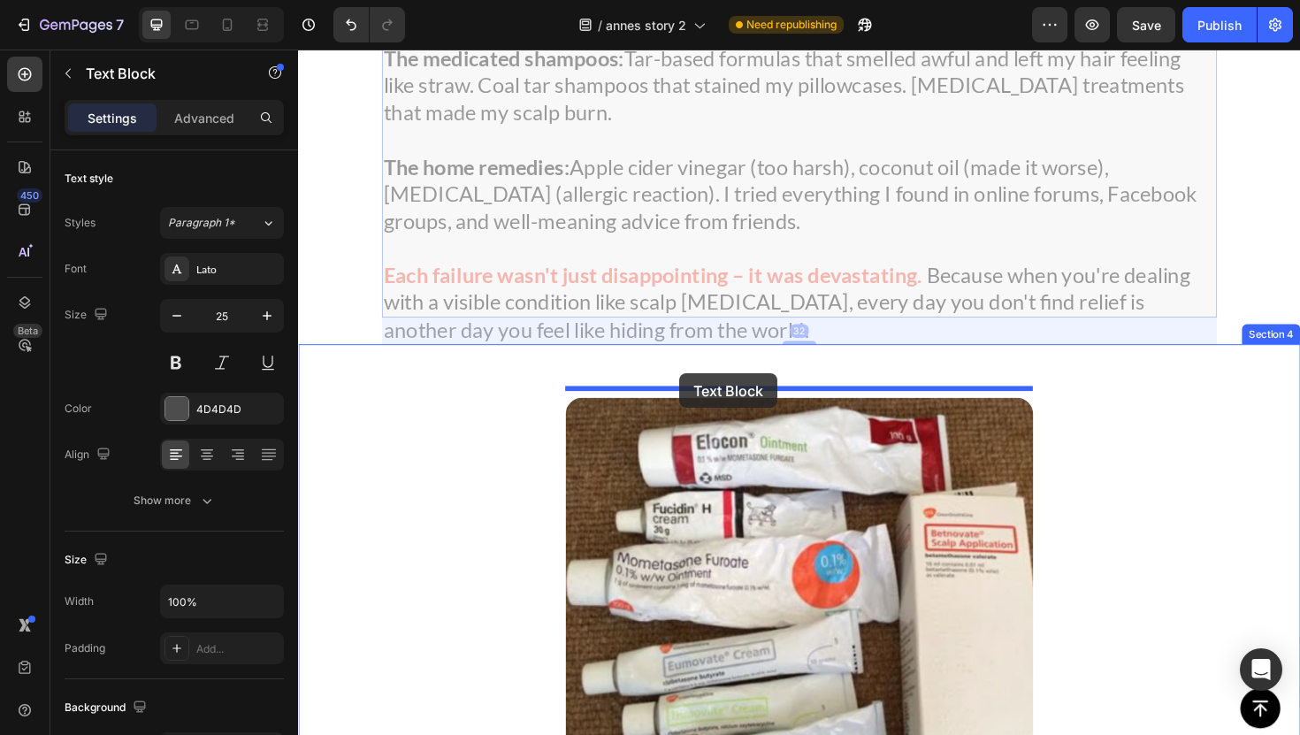
drag, startPoint x: 686, startPoint y: 259, endPoint x: 702, endPoint y: 393, distance: 134.5
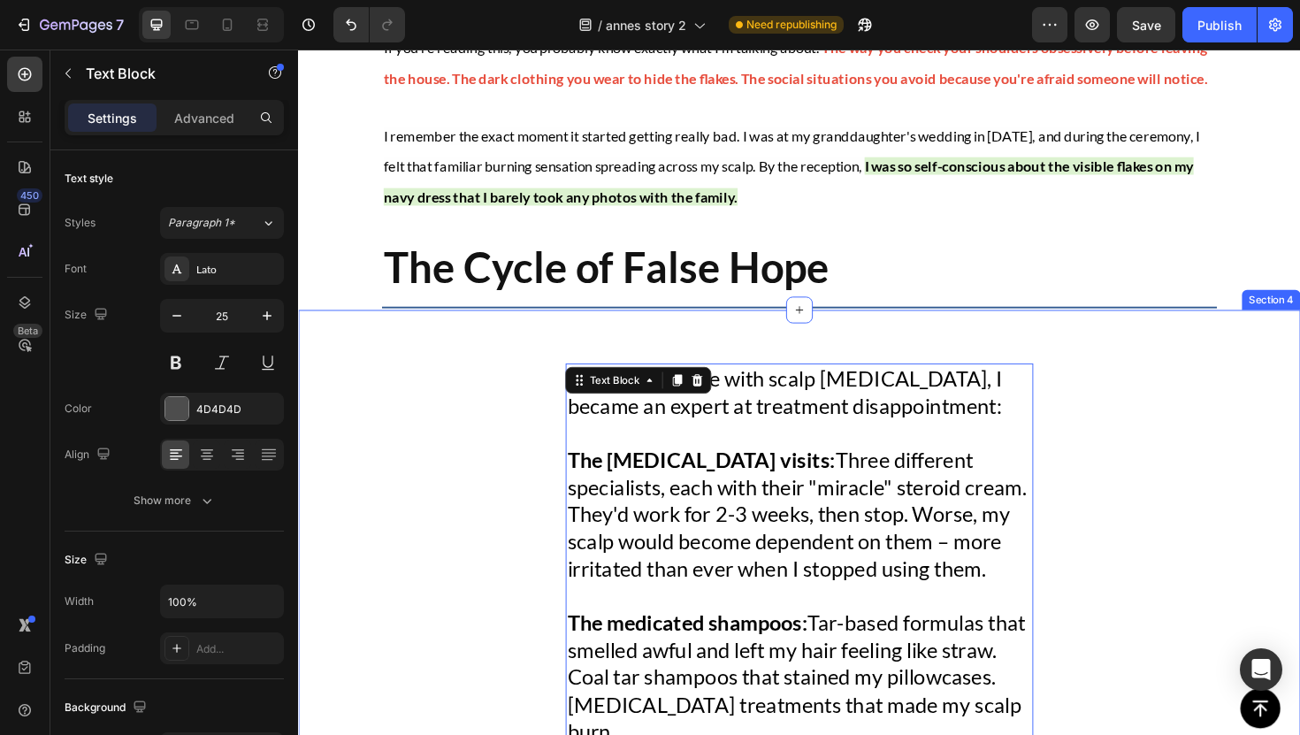
scroll to position [946, 0]
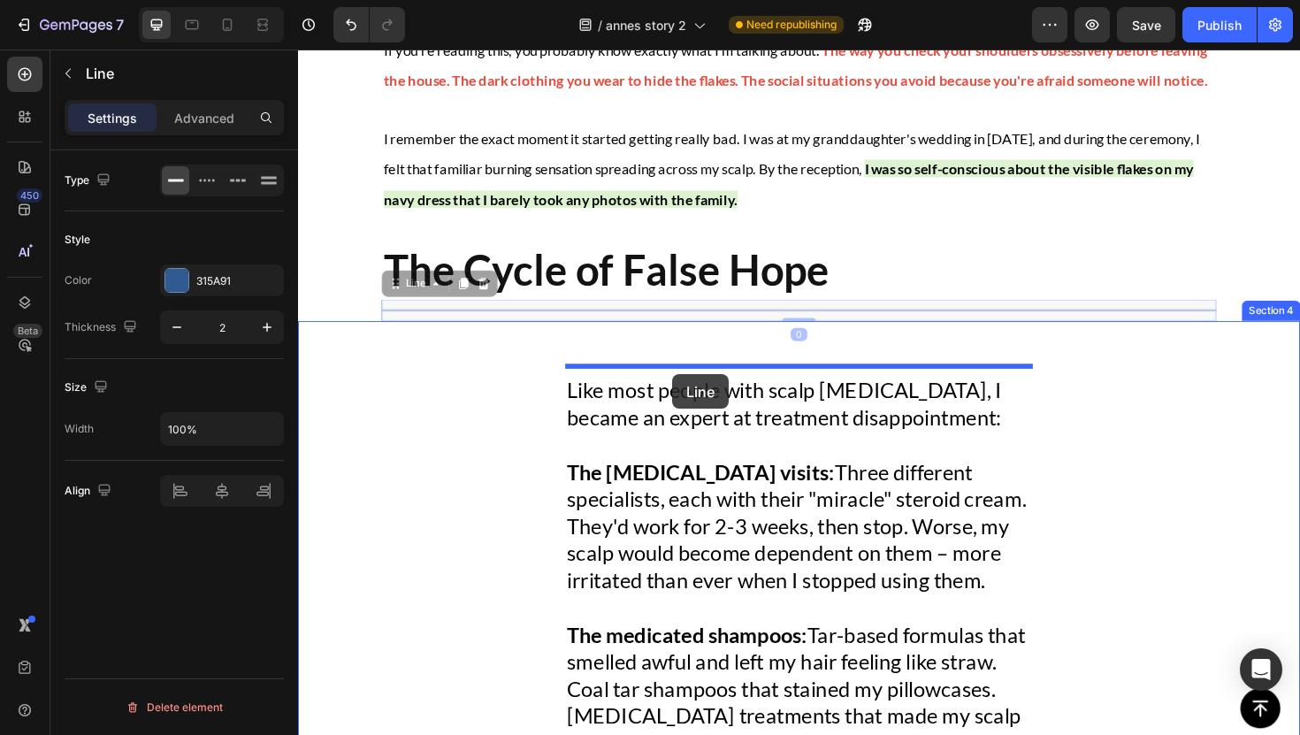
drag, startPoint x: 682, startPoint y: 319, endPoint x: 694, endPoint y: 394, distance: 75.3
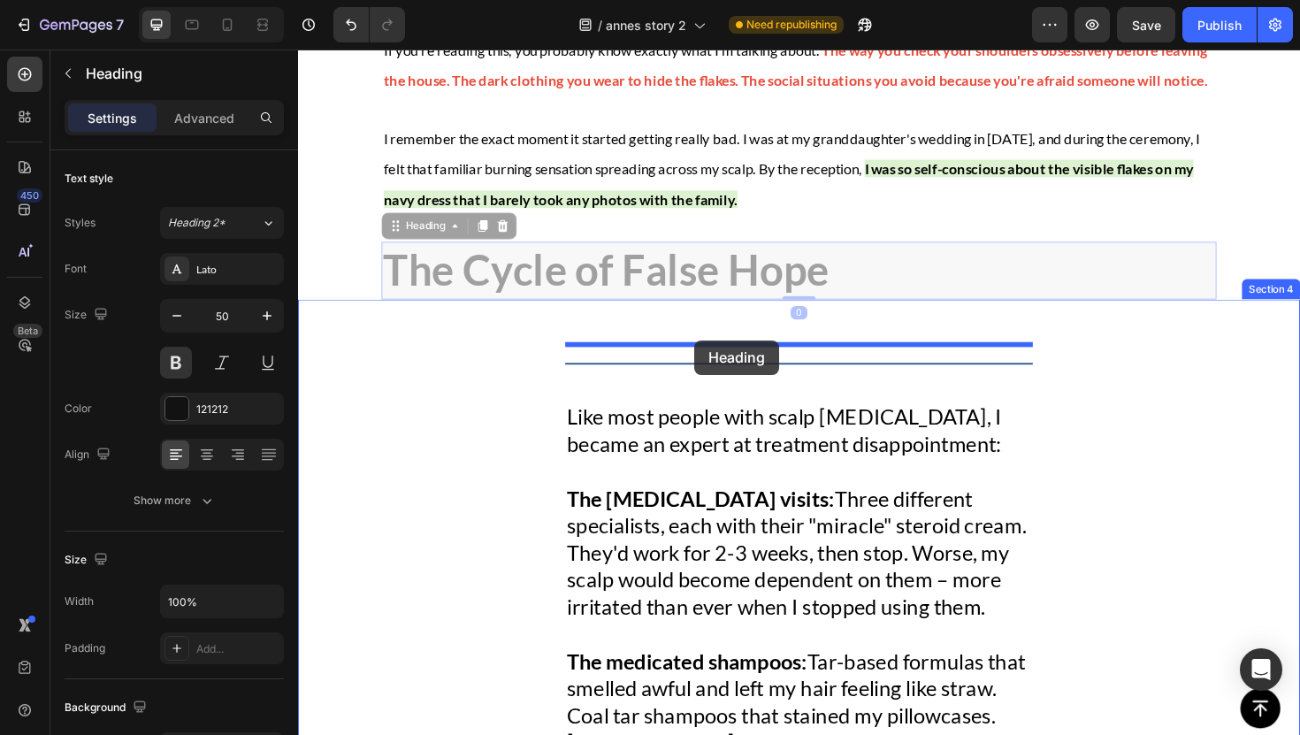
drag, startPoint x: 685, startPoint y: 282, endPoint x: 718, endPoint y: 357, distance: 82.4
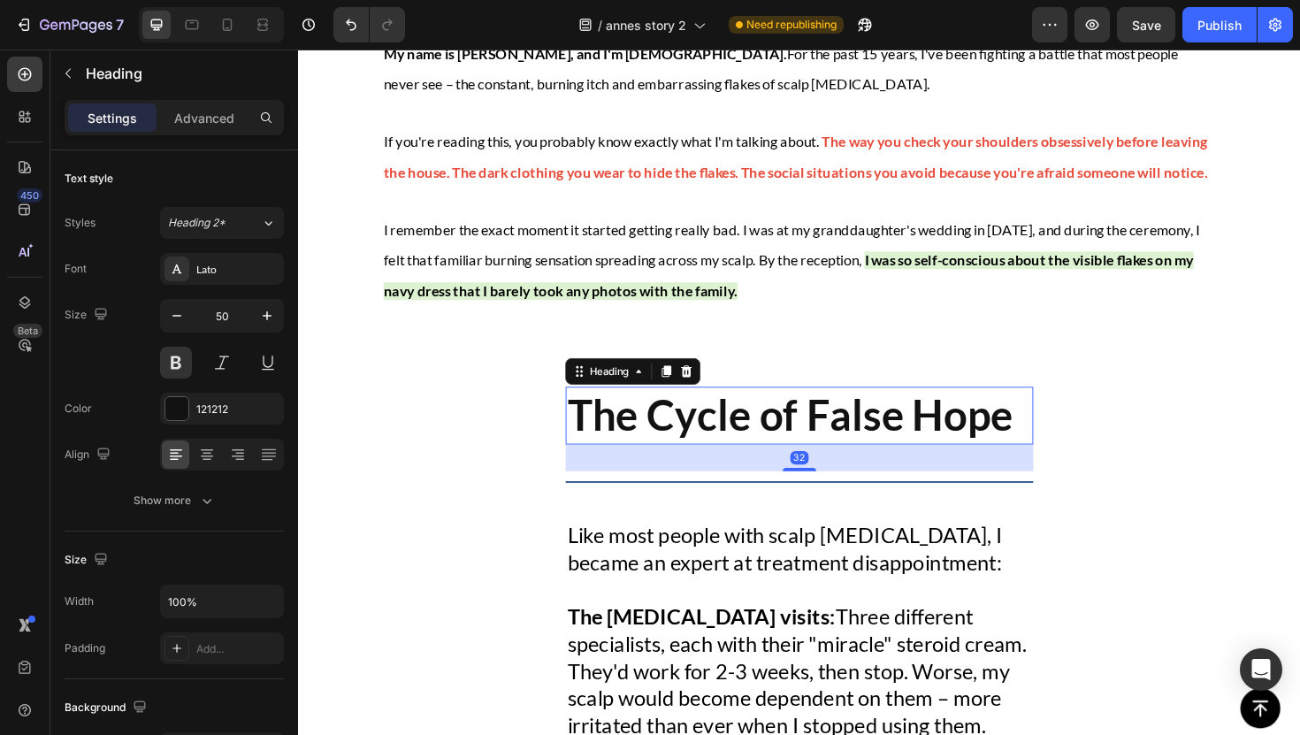
scroll to position [822, 0]
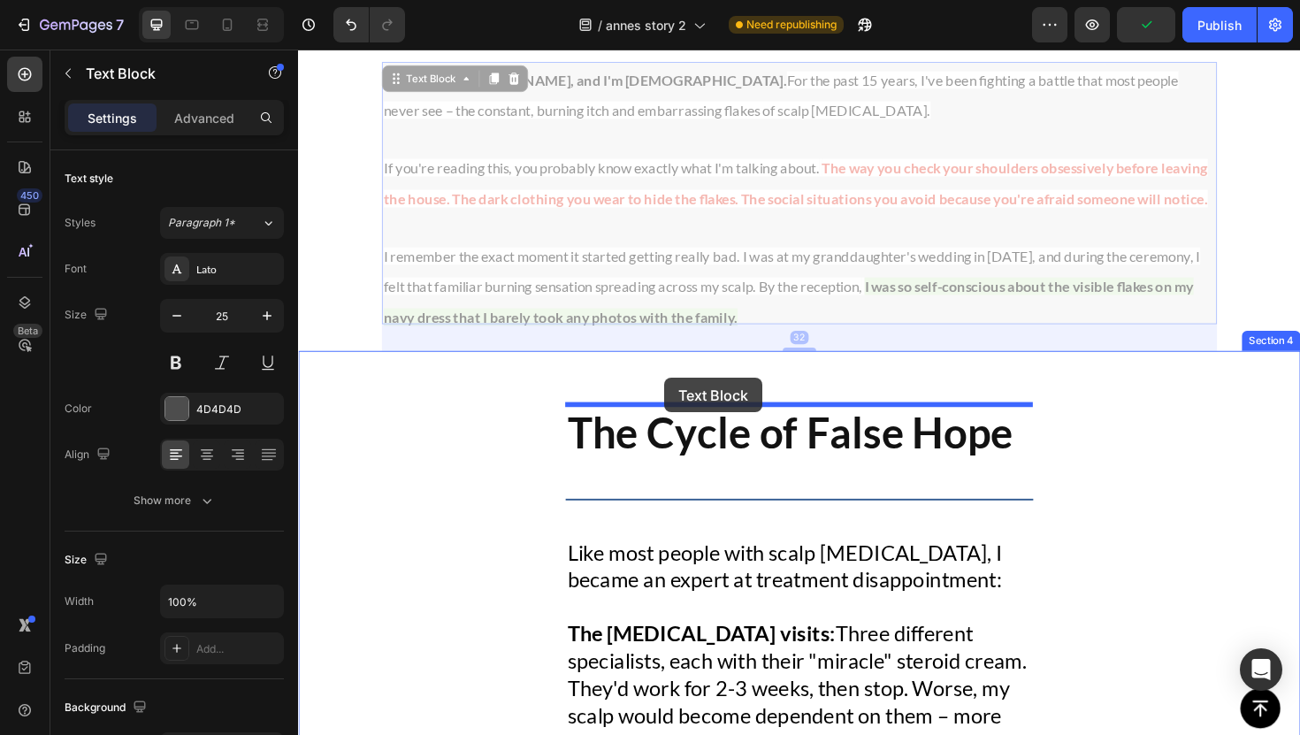
drag, startPoint x: 671, startPoint y: 266, endPoint x: 686, endPoint y: 398, distance: 132.6
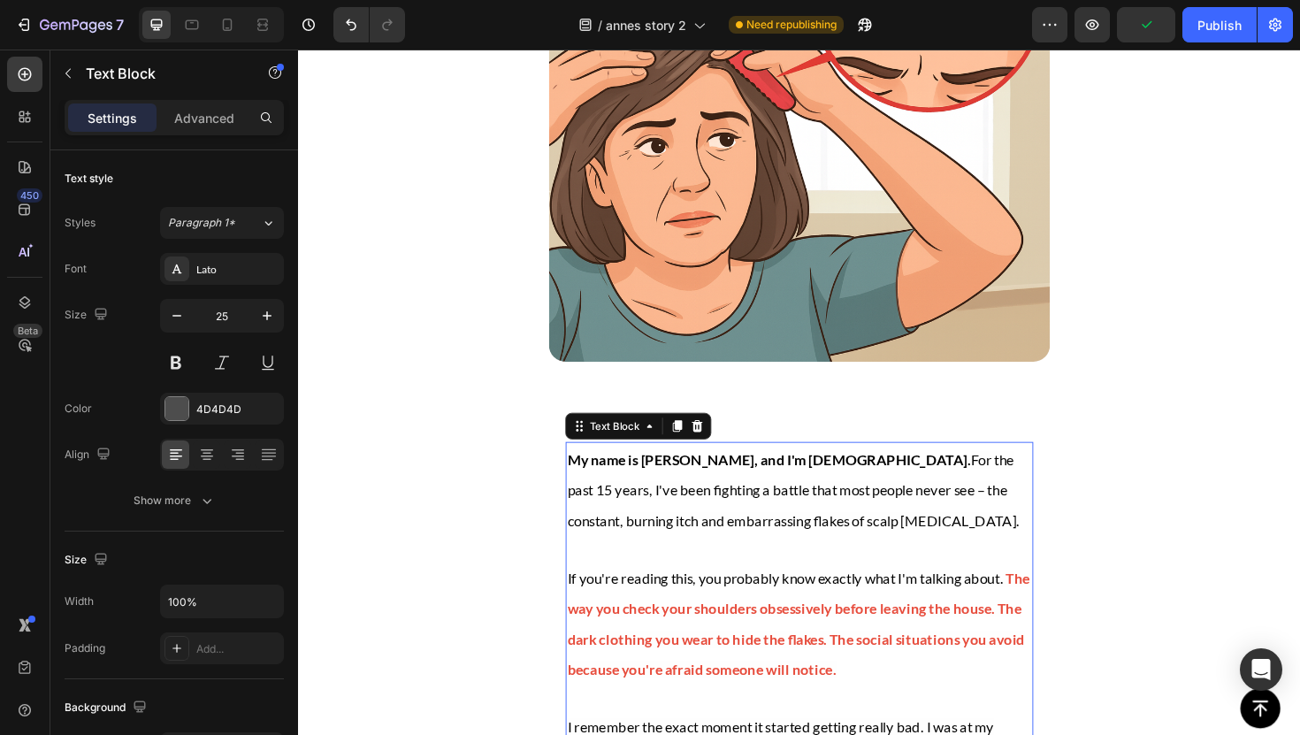
scroll to position [448, 0]
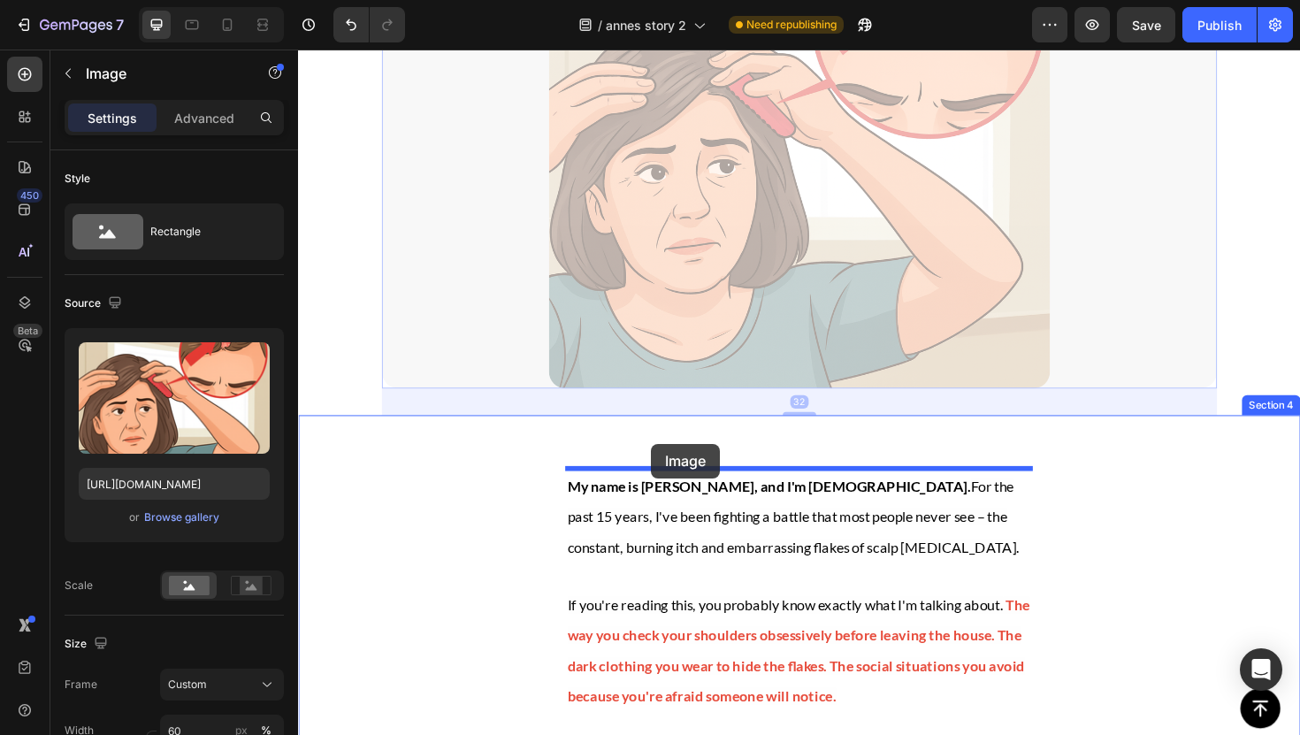
drag, startPoint x: 676, startPoint y: 328, endPoint x: 672, endPoint y: 467, distance: 138.9
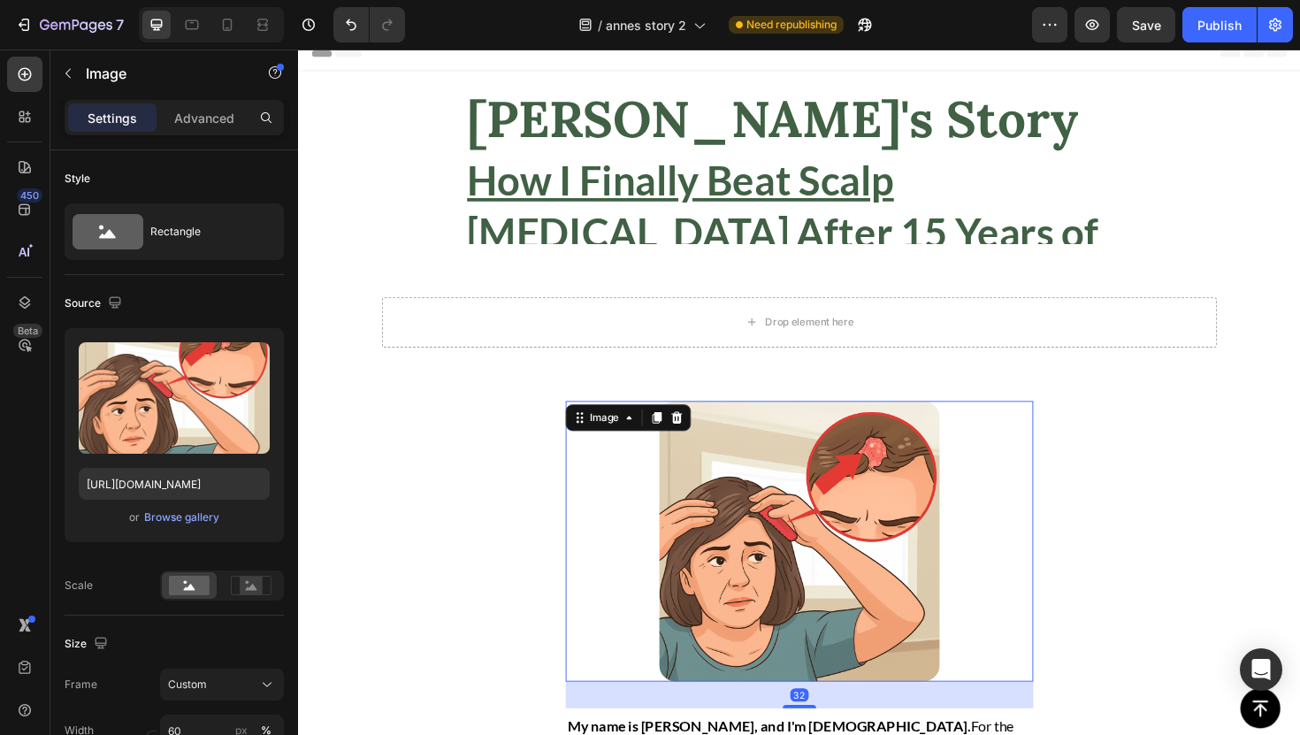
scroll to position [0, 0]
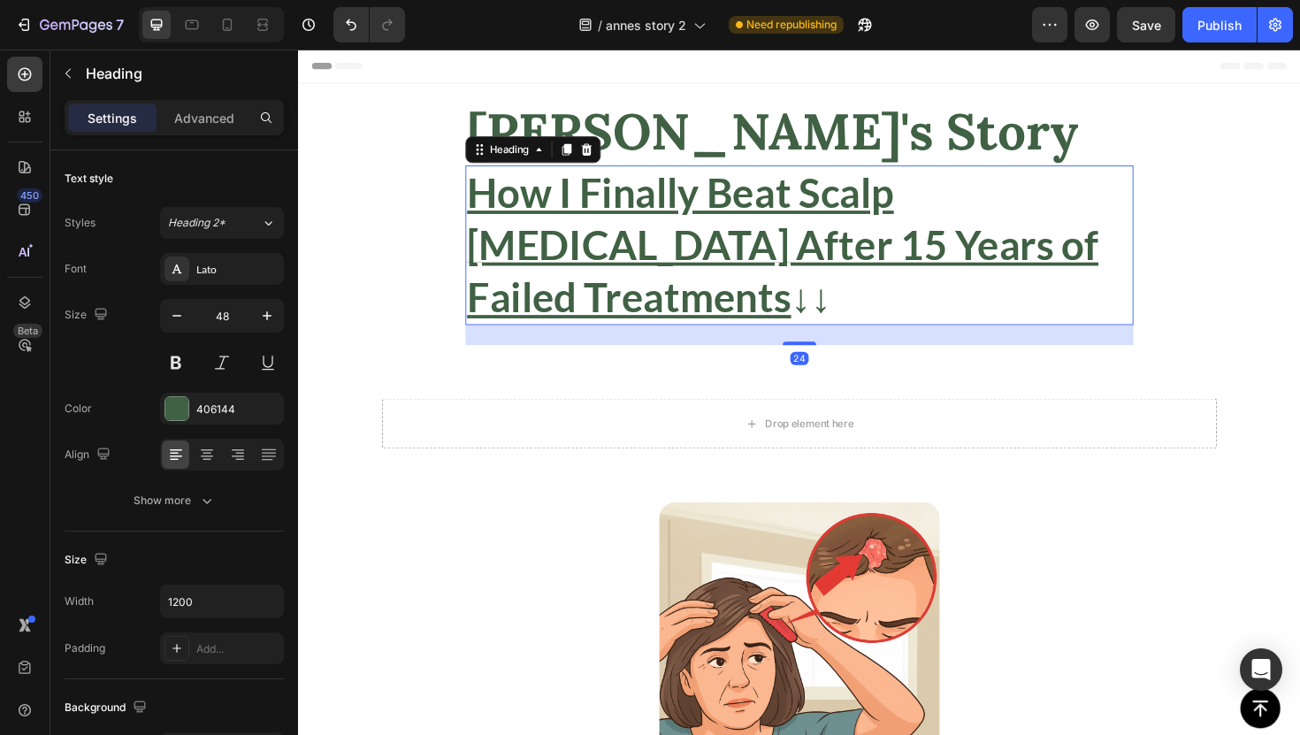
click at [667, 318] on u "Failed Treatments" at bounding box center [648, 312] width 343 height 50
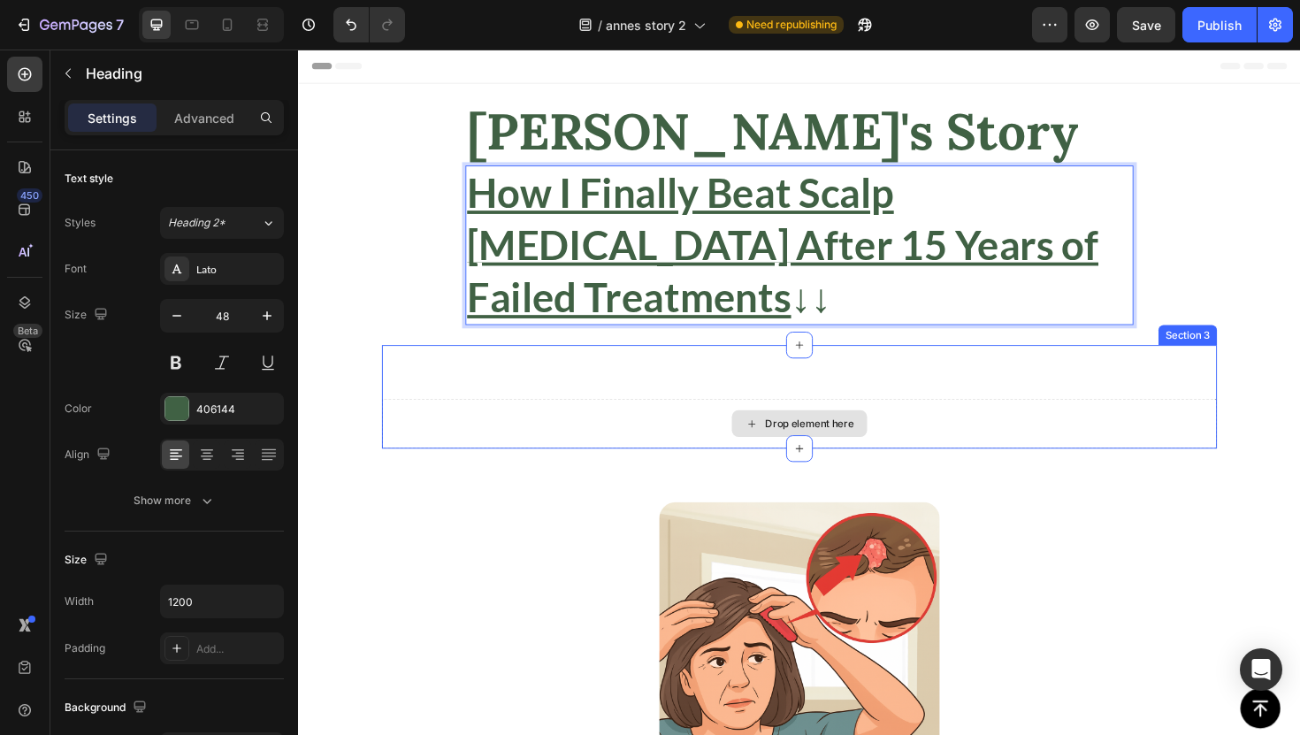
drag, startPoint x: 685, startPoint y: 302, endPoint x: 685, endPoint y: 453, distance: 151.2
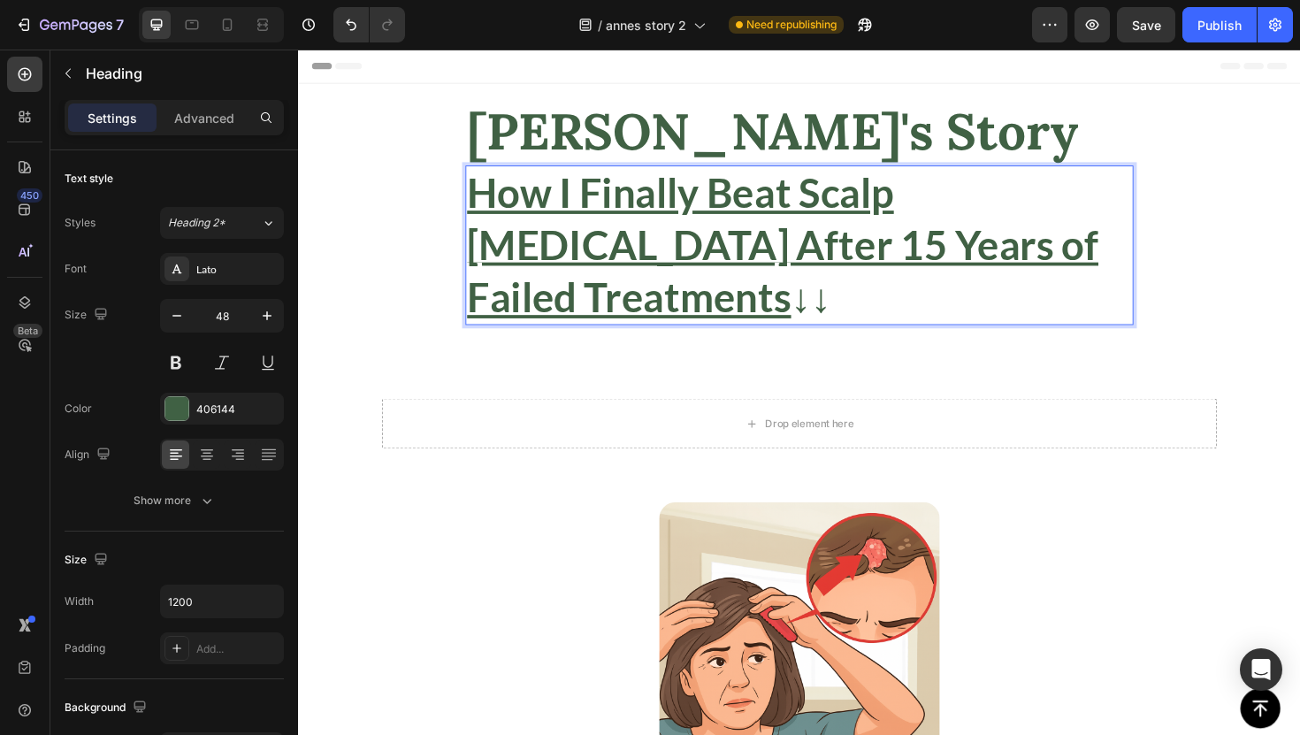
click at [687, 266] on u "How I Finally Beat Scalp [MEDICAL_DATA] After 15 Years of" at bounding box center [811, 228] width 669 height 105
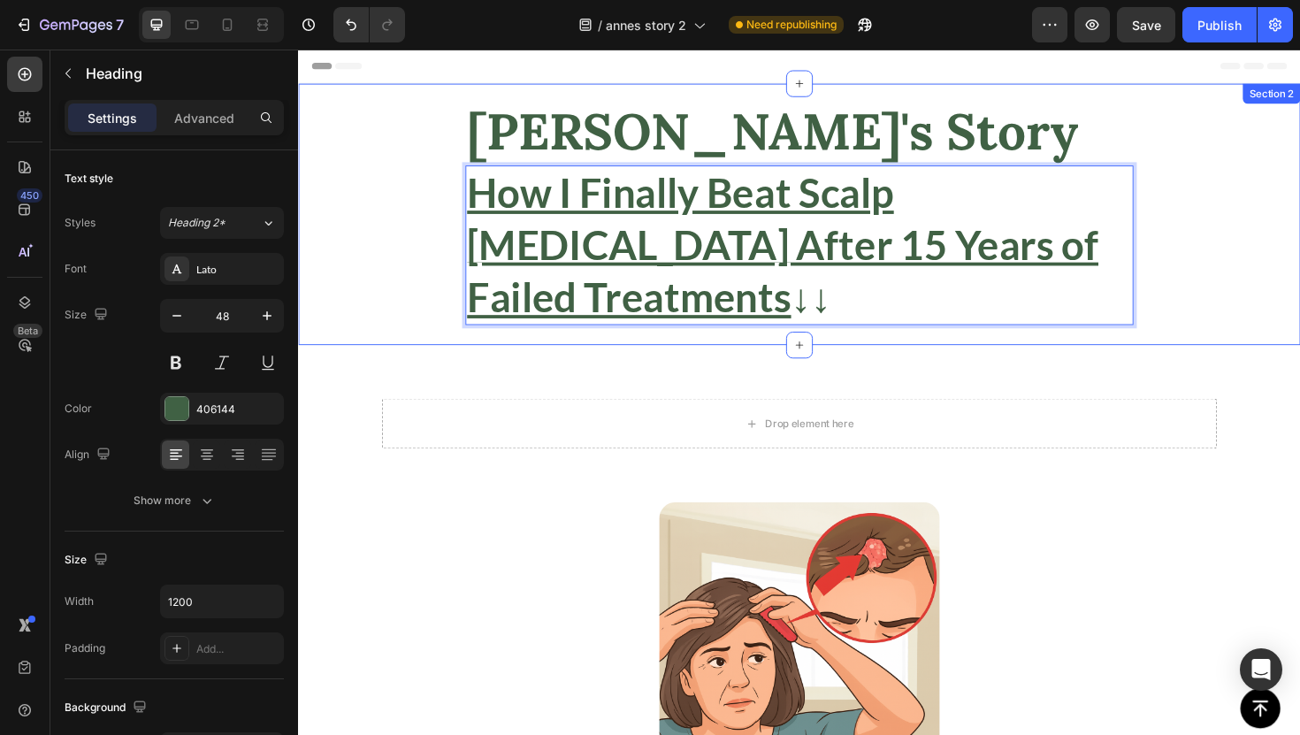
click at [351, 284] on div "[PERSON_NAME]'s Story Heading How I Finally Beat Scalp [MEDICAL_DATA] After 15 …" at bounding box center [828, 224] width 1061 height 277
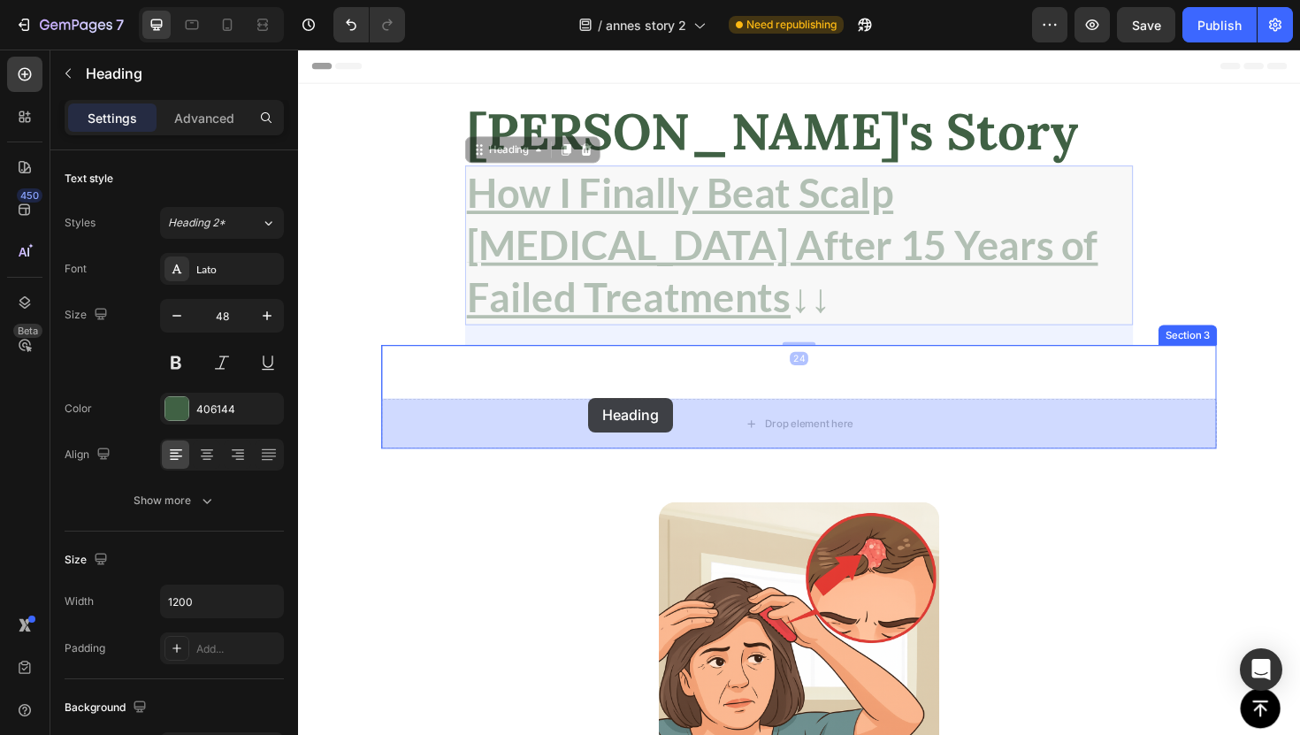
drag, startPoint x: 609, startPoint y: 281, endPoint x: 604, endPoint y: 432, distance: 150.5
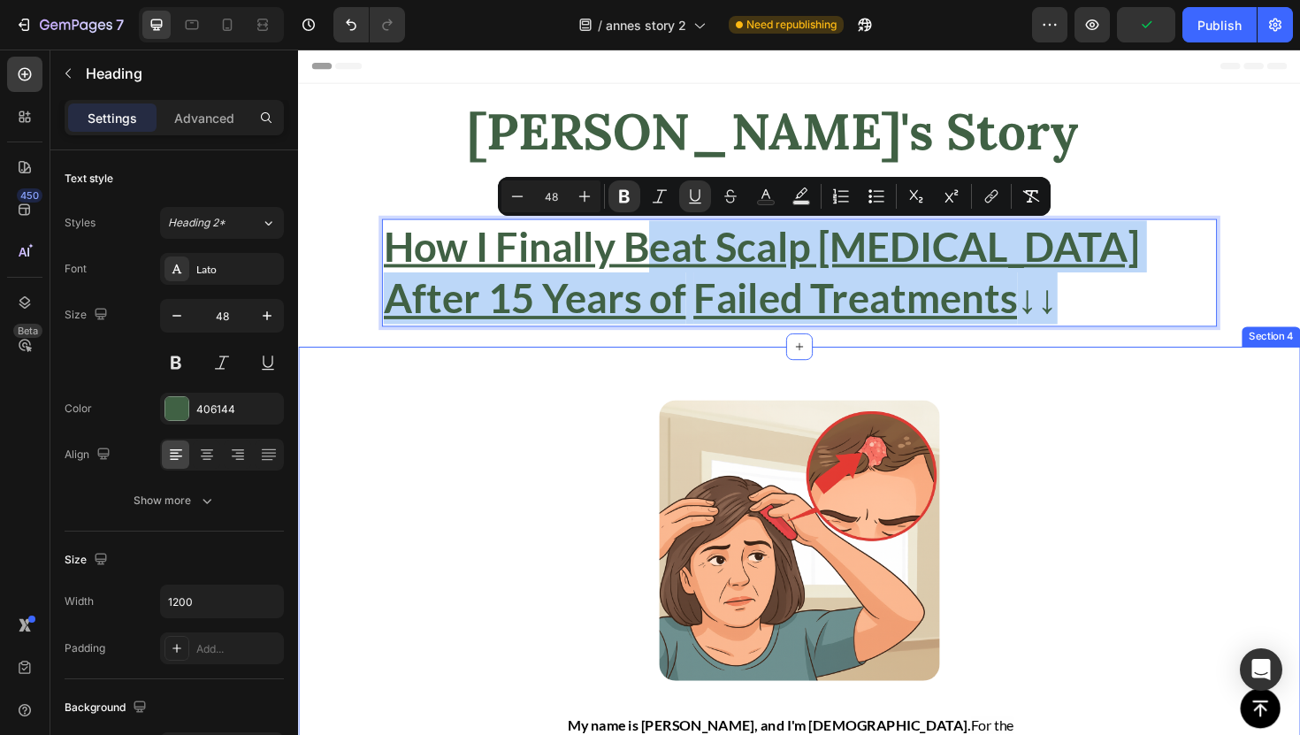
drag, startPoint x: 665, startPoint y: 280, endPoint x: 684, endPoint y: 424, distance: 144.5
click at [654, 423] on div at bounding box center [828, 569] width 495 height 297
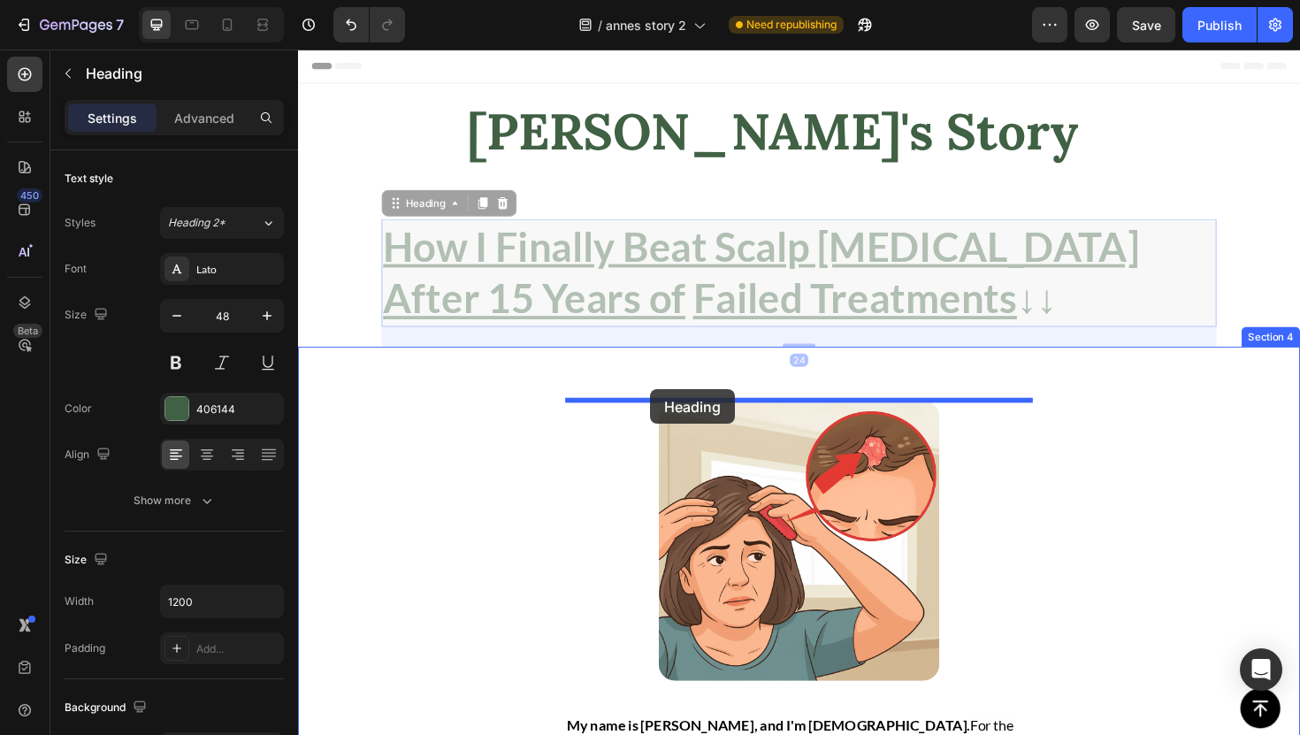
drag, startPoint x: 555, startPoint y: 325, endPoint x: 671, endPoint y: 410, distance: 143.8
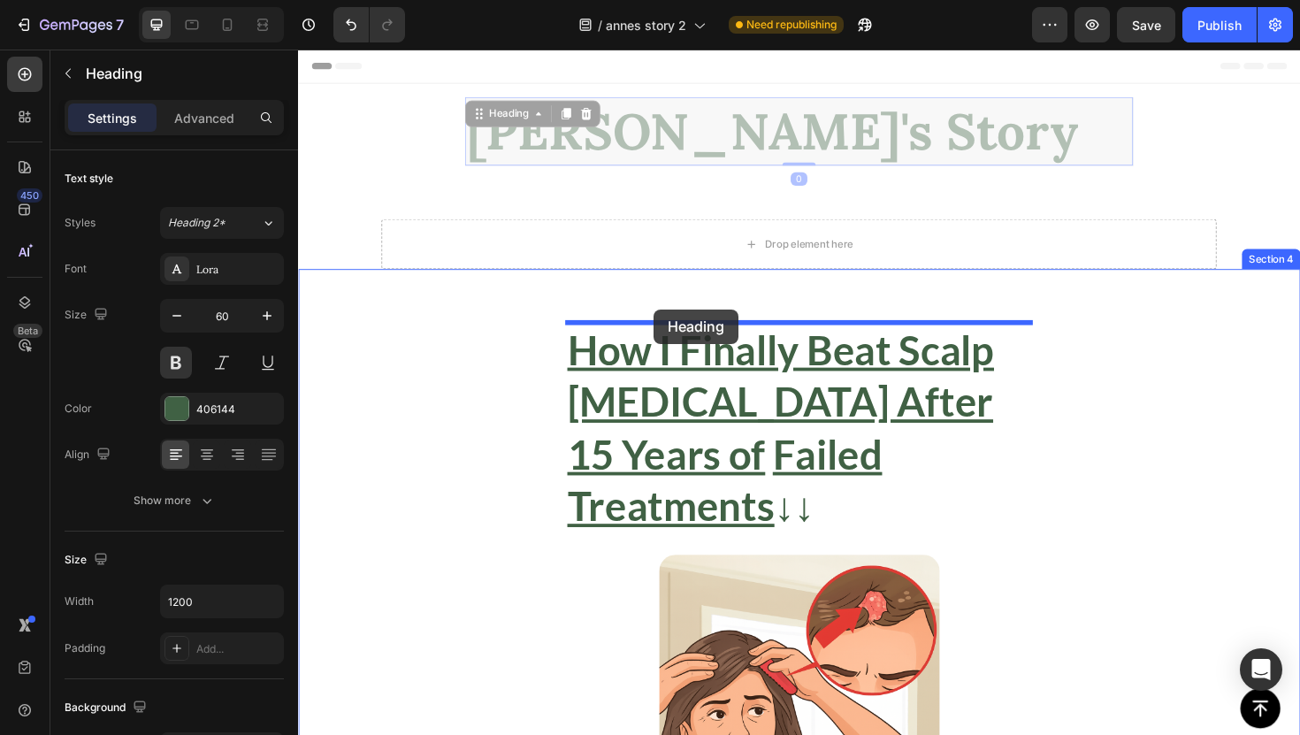
drag, startPoint x: 649, startPoint y: 138, endPoint x: 675, endPoint y: 325, distance: 188.4
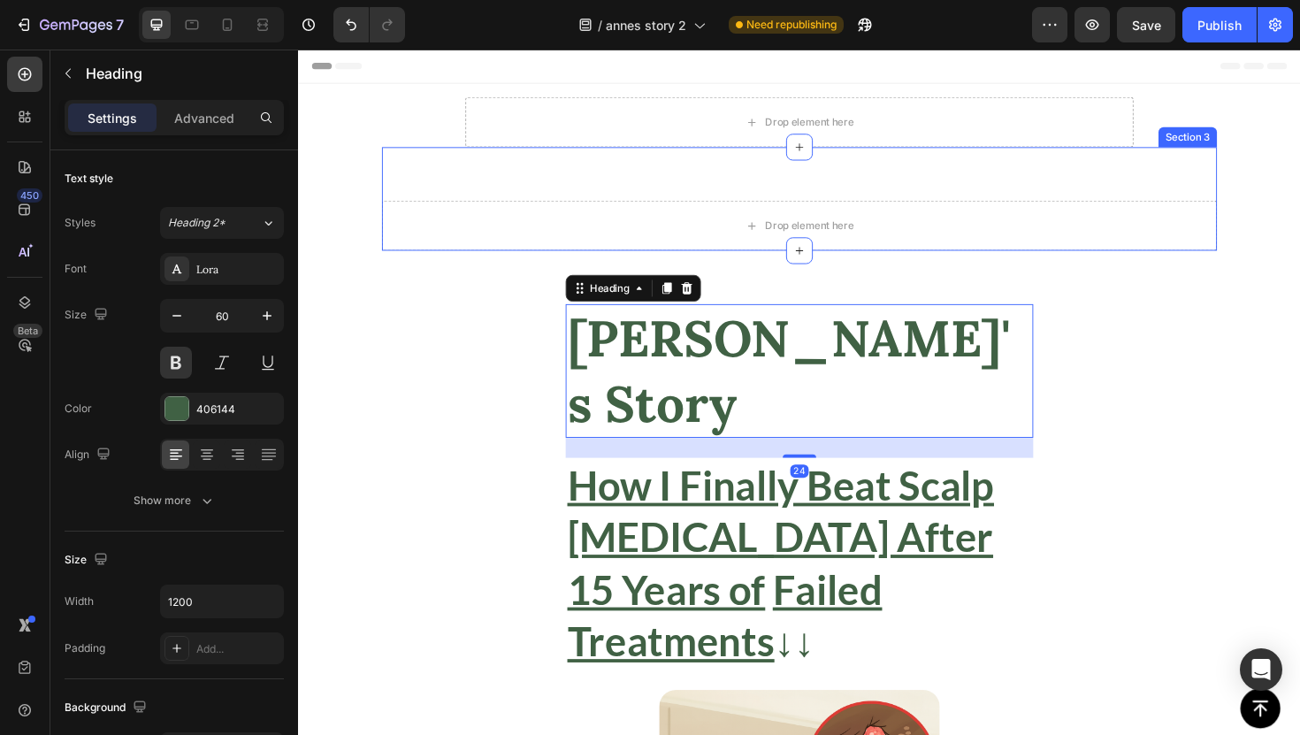
click at [529, 183] on div "Drop element here Section 3" at bounding box center [829, 208] width 884 height 110
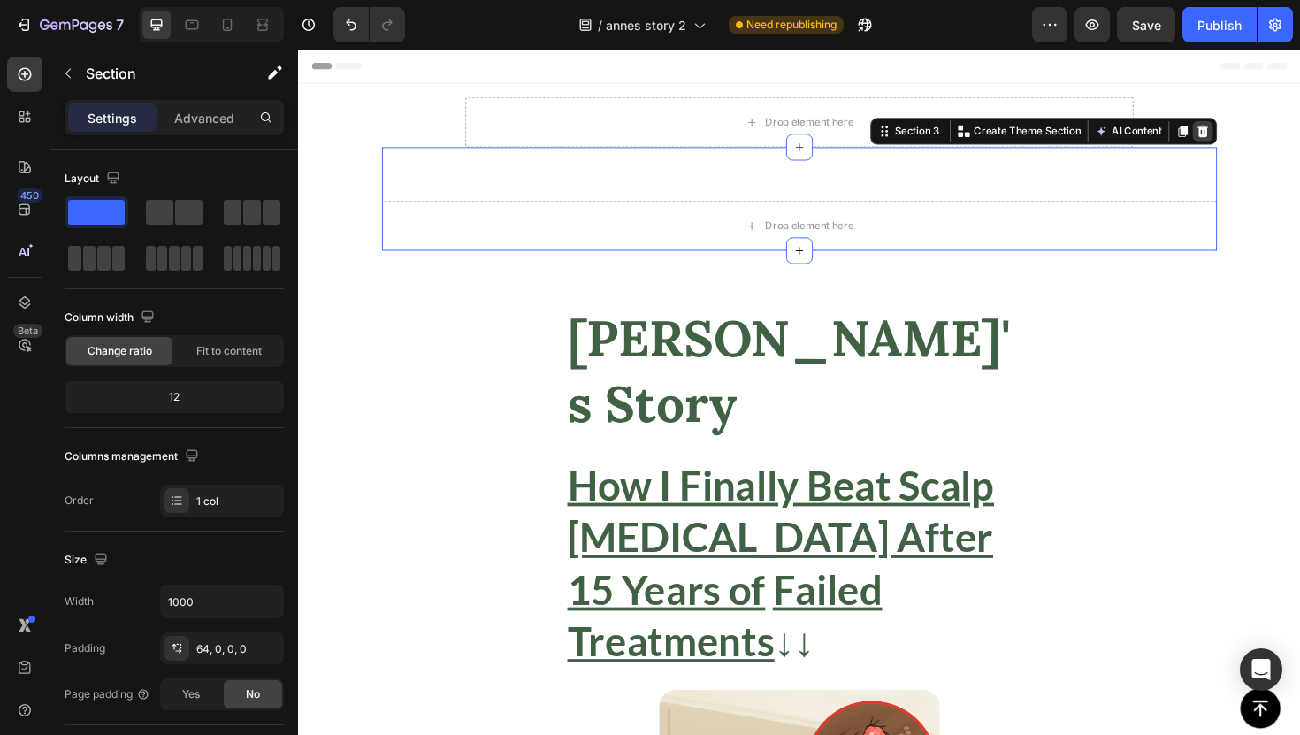
click at [1248, 137] on div at bounding box center [1255, 136] width 21 height 21
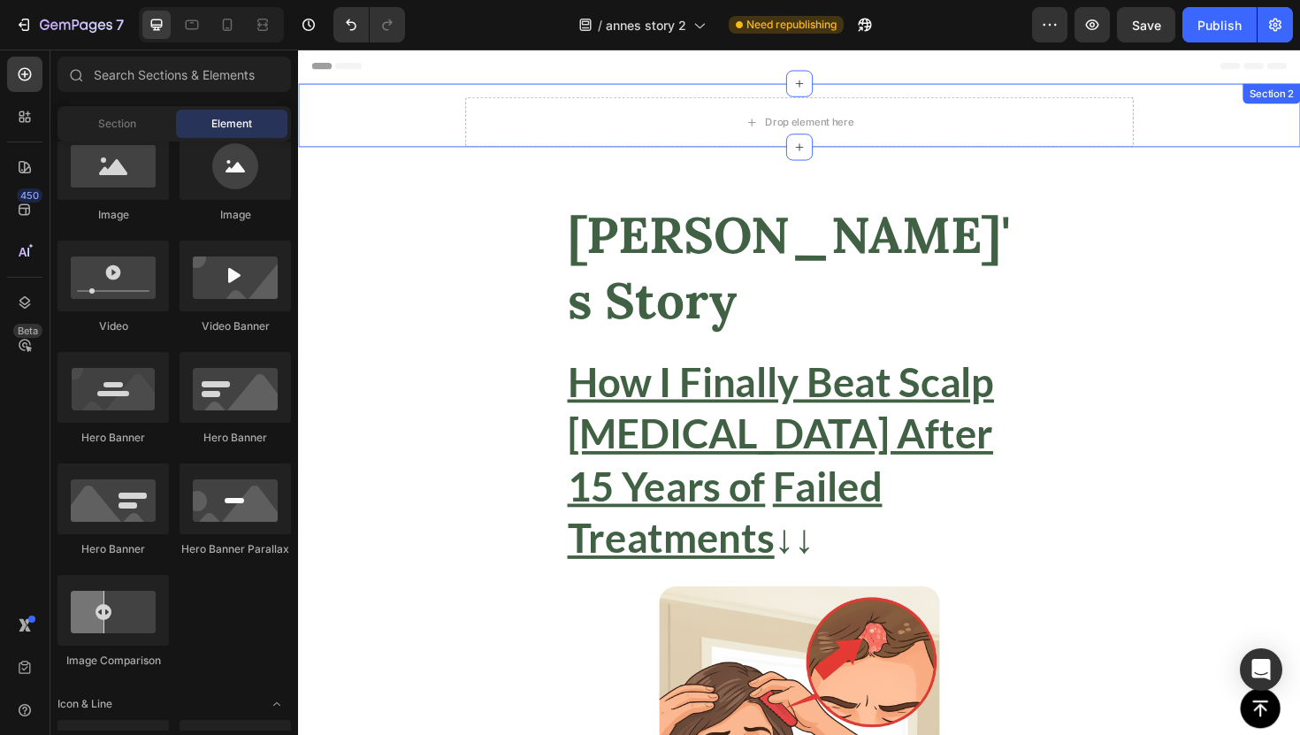
click at [1229, 123] on div "Drop element here Section 2" at bounding box center [828, 119] width 1061 height 67
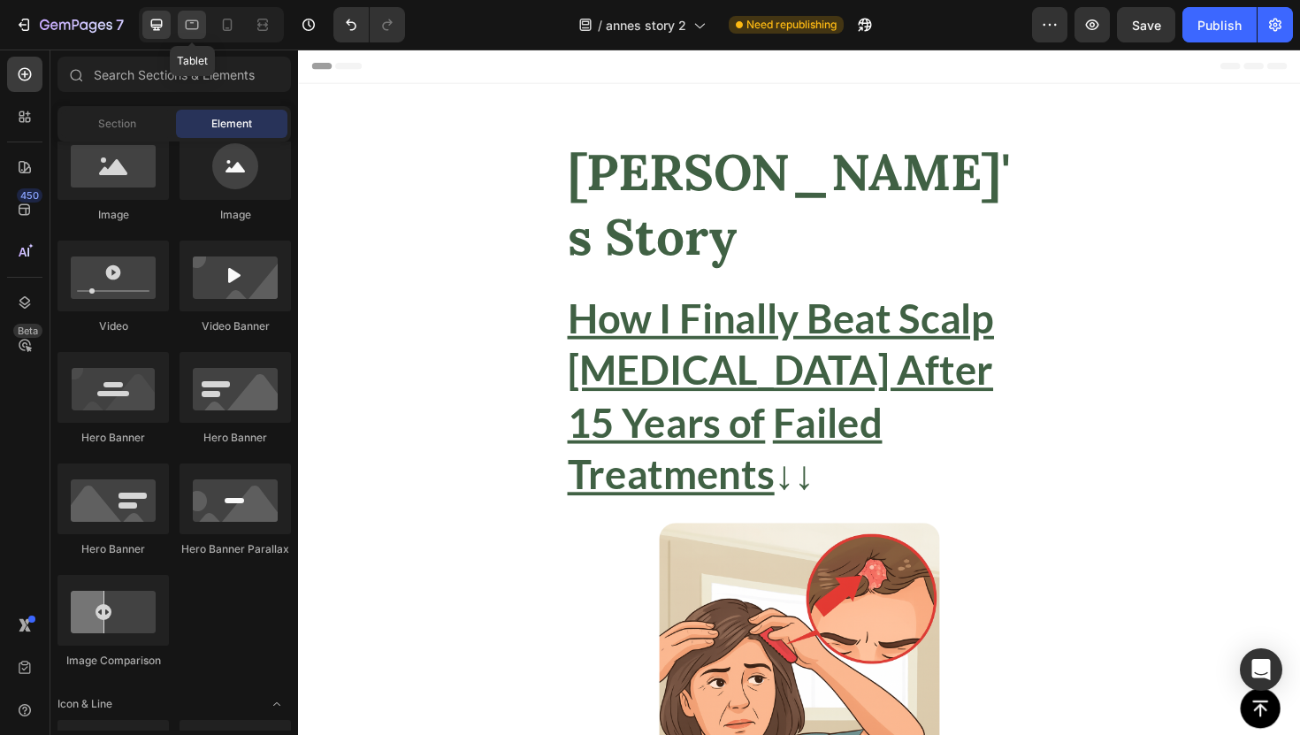
click at [204, 25] on div at bounding box center [192, 25] width 28 height 28
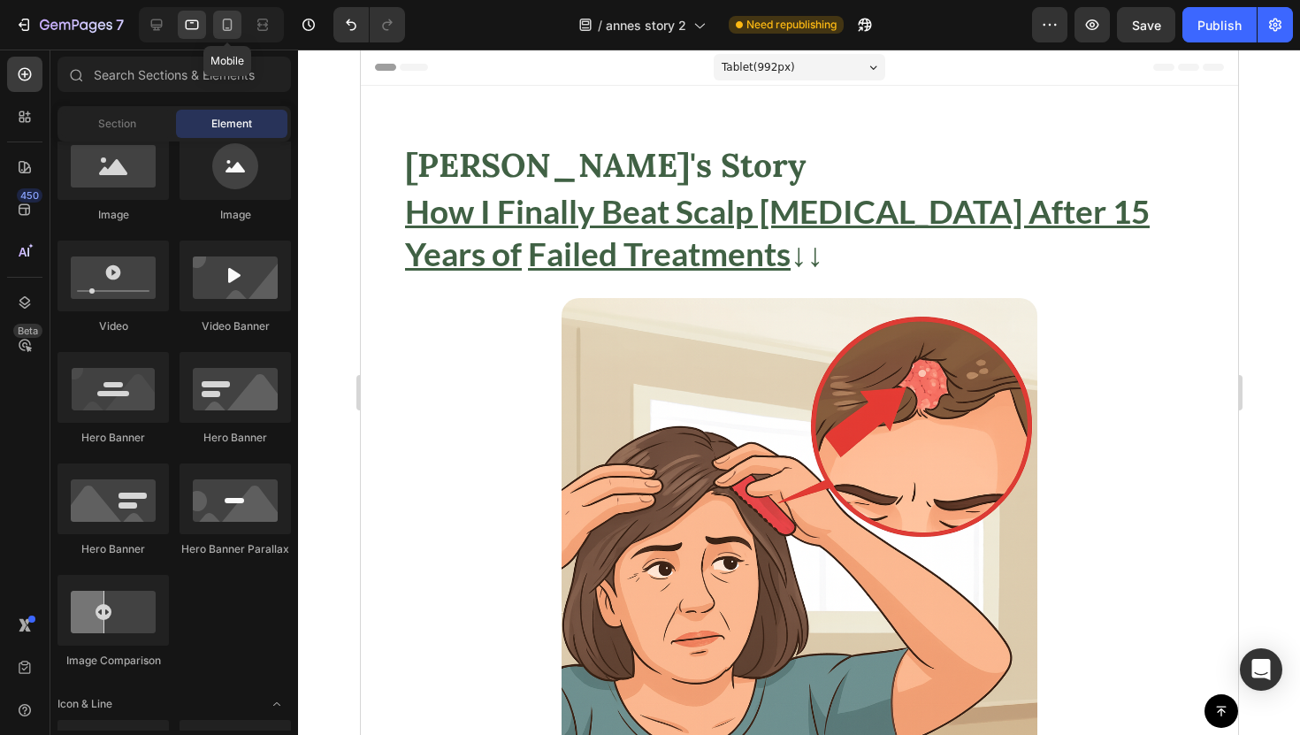
click at [220, 27] on icon at bounding box center [227, 25] width 18 height 18
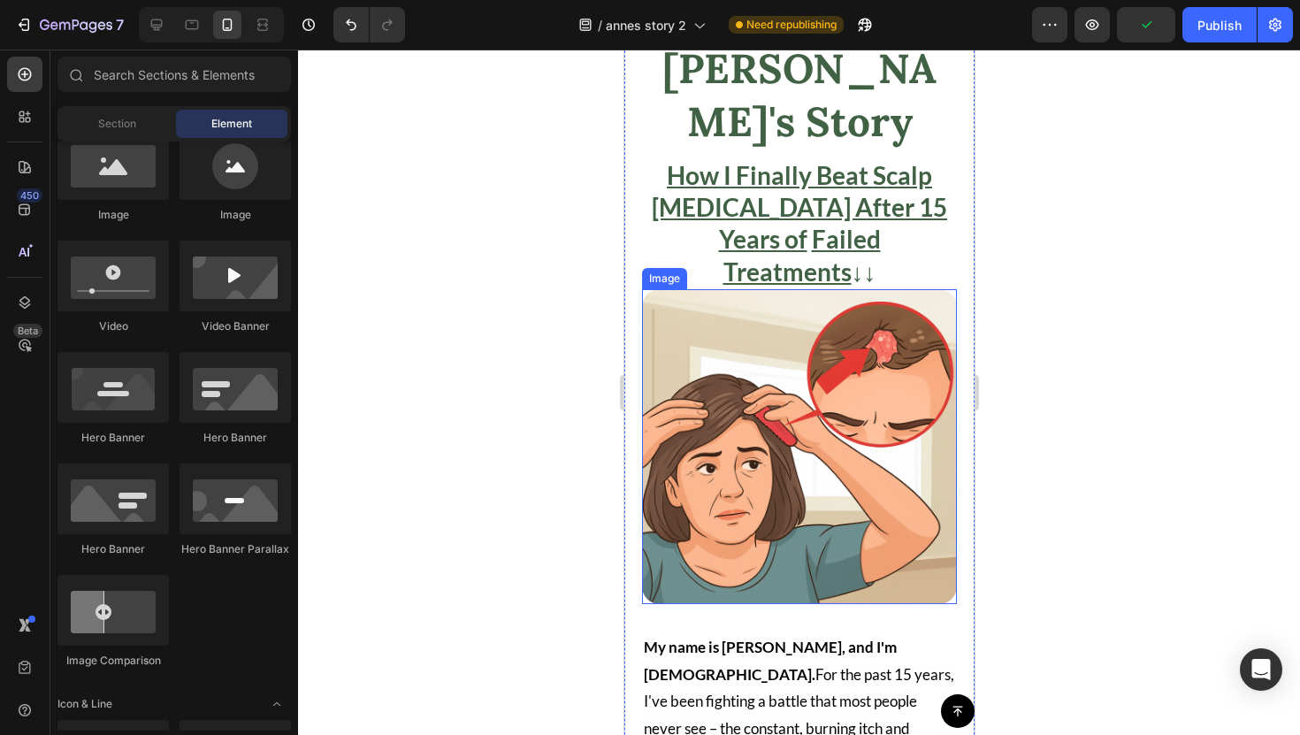
scroll to position [85, 0]
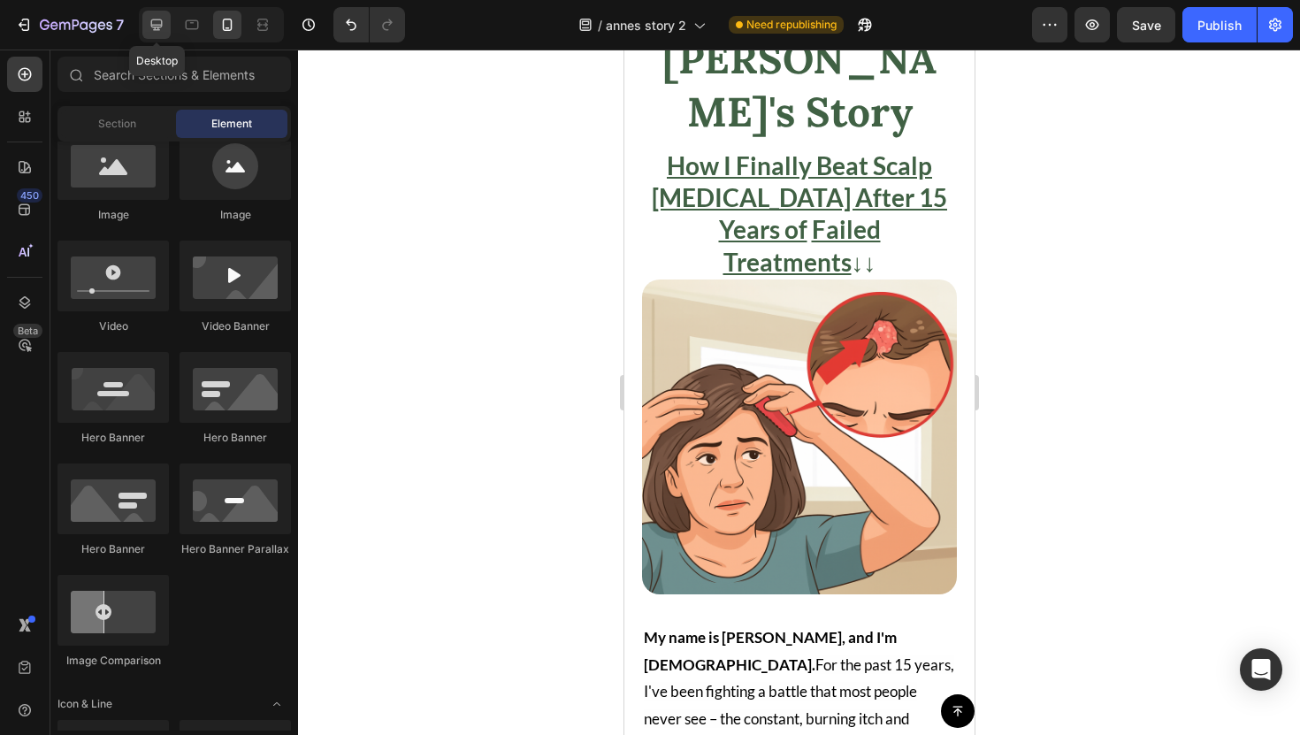
click at [148, 38] on div at bounding box center [156, 25] width 28 height 28
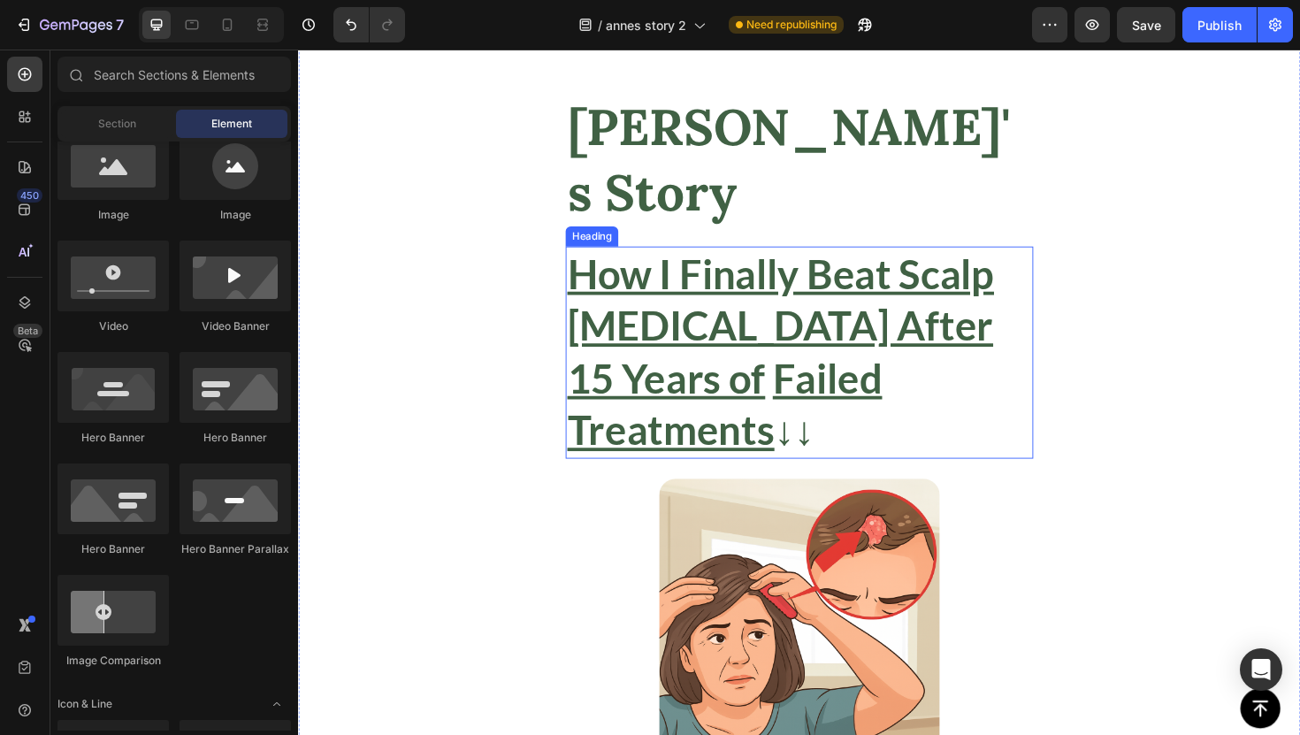
scroll to position [40, 0]
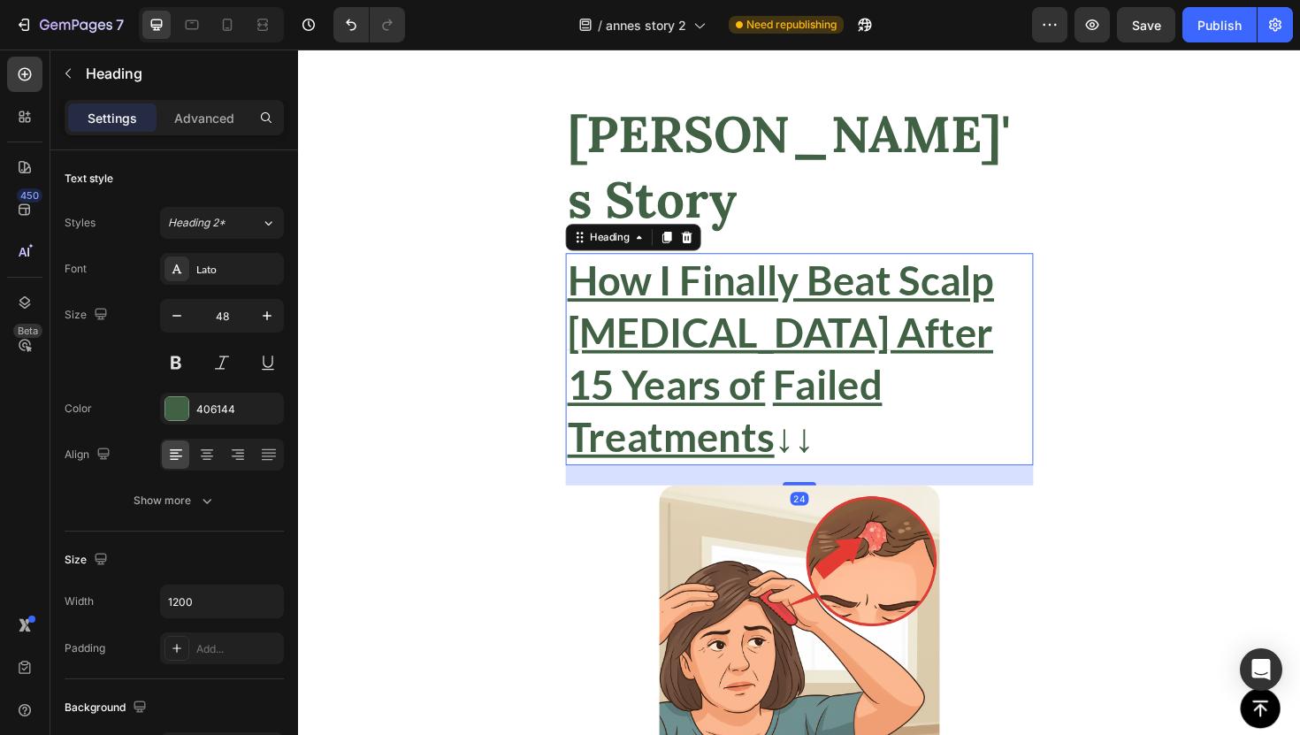
click at [710, 293] on u "How I Finally Beat Scalp [MEDICAL_DATA] After 15 Years of" at bounding box center [809, 349] width 452 height 161
click at [210, 450] on icon at bounding box center [207, 455] width 18 height 18
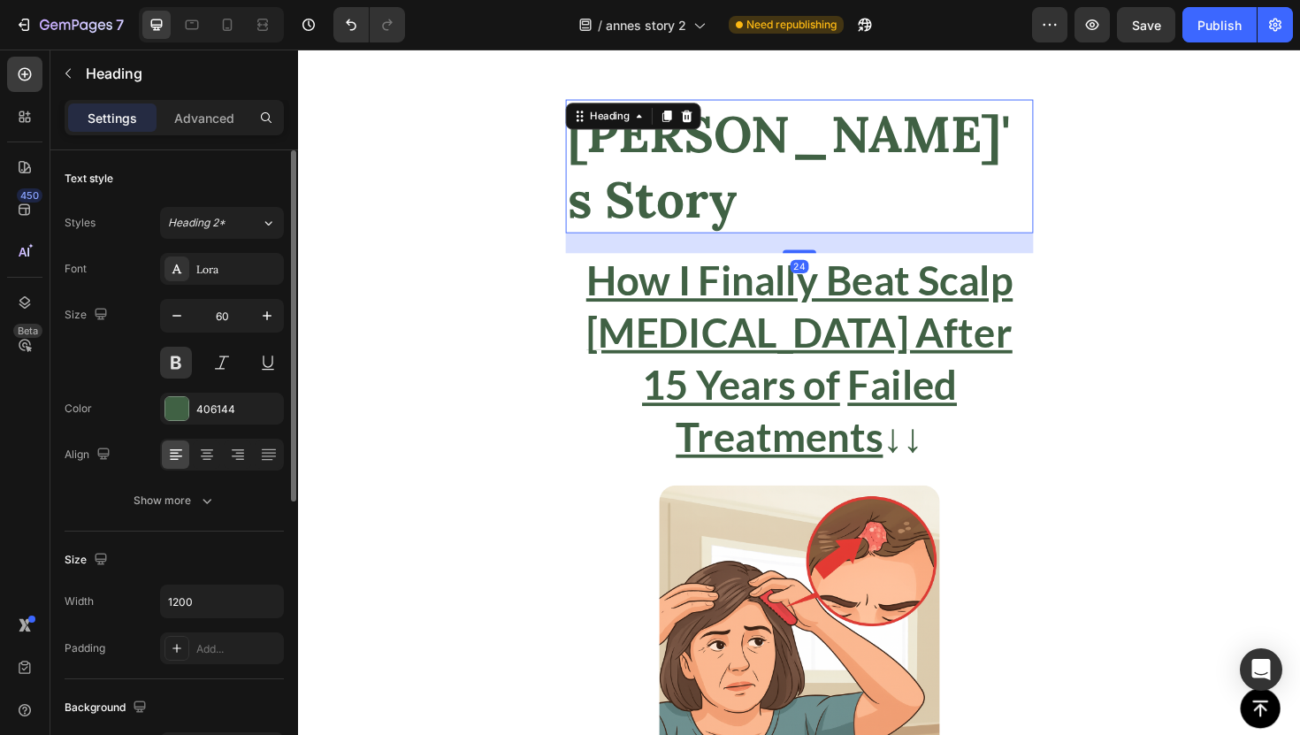
click at [778, 139] on h2 "[PERSON_NAME]'s Story" at bounding box center [828, 174] width 495 height 142
click at [213, 450] on icon at bounding box center [207, 455] width 18 height 18
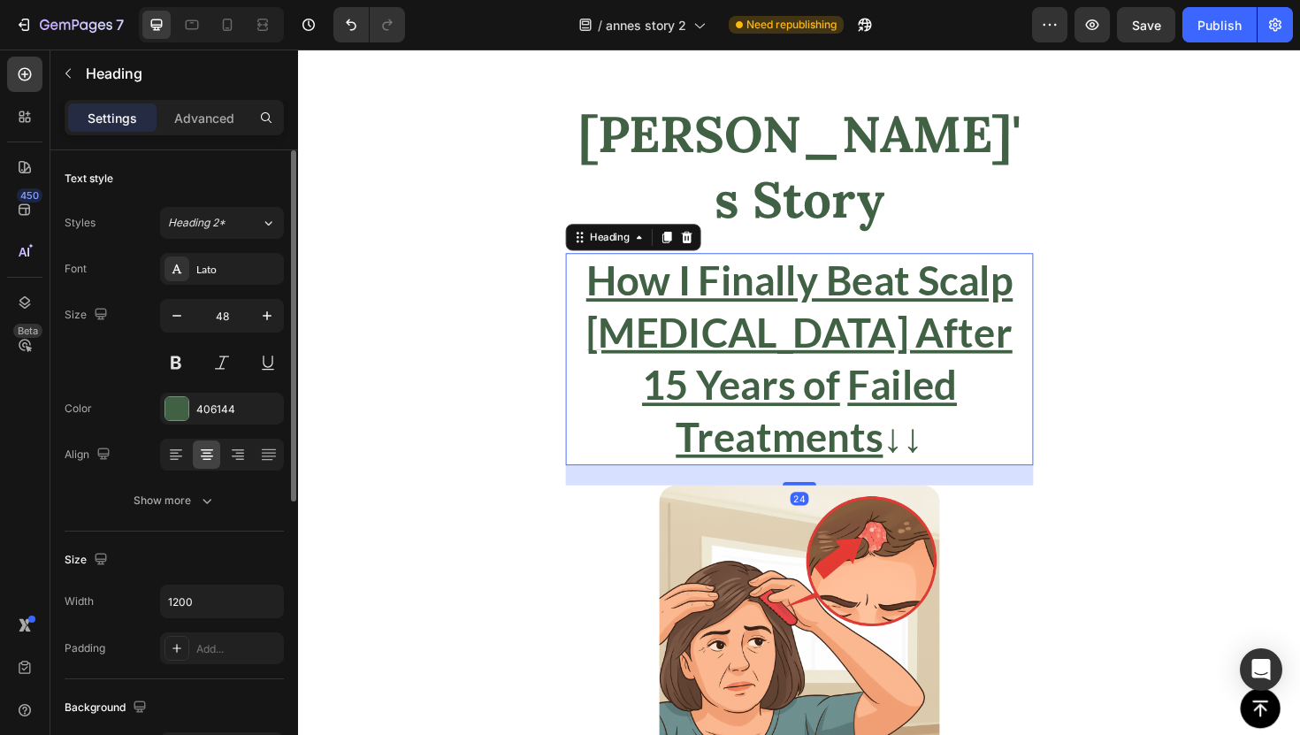
click at [761, 379] on u "Failed Treatments" at bounding box center [847, 431] width 298 height 105
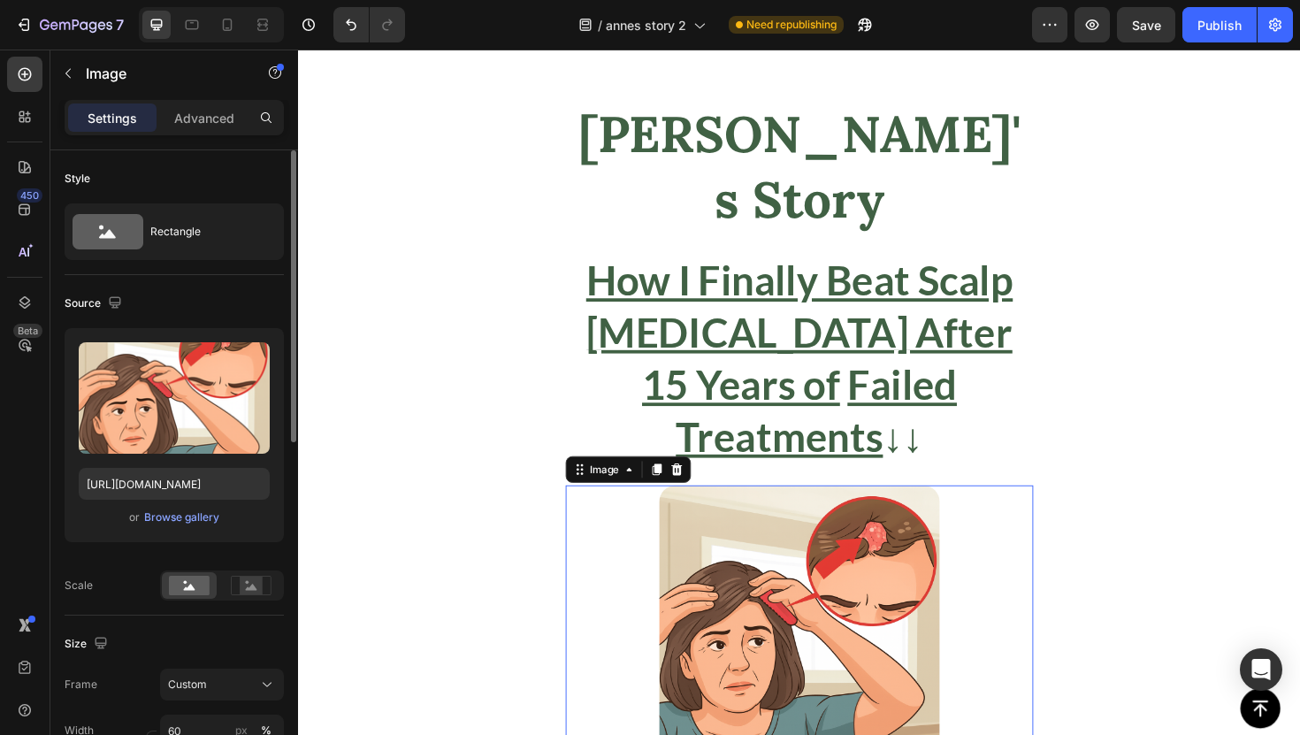
click at [827, 511] on img at bounding box center [828, 659] width 297 height 297
click at [193, 734] on input "60" at bounding box center [222, 731] width 124 height 32
click at [192, 729] on input "60" at bounding box center [222, 731] width 124 height 32
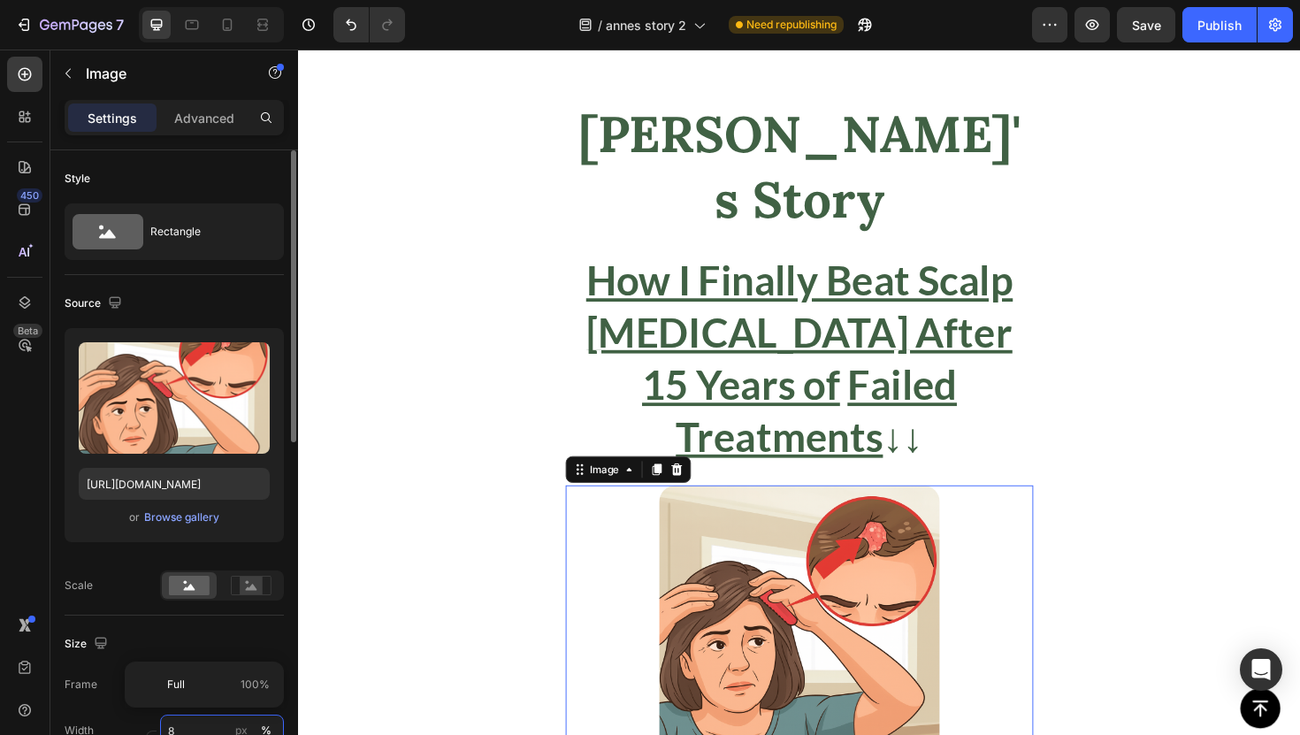
scroll to position [2, 0]
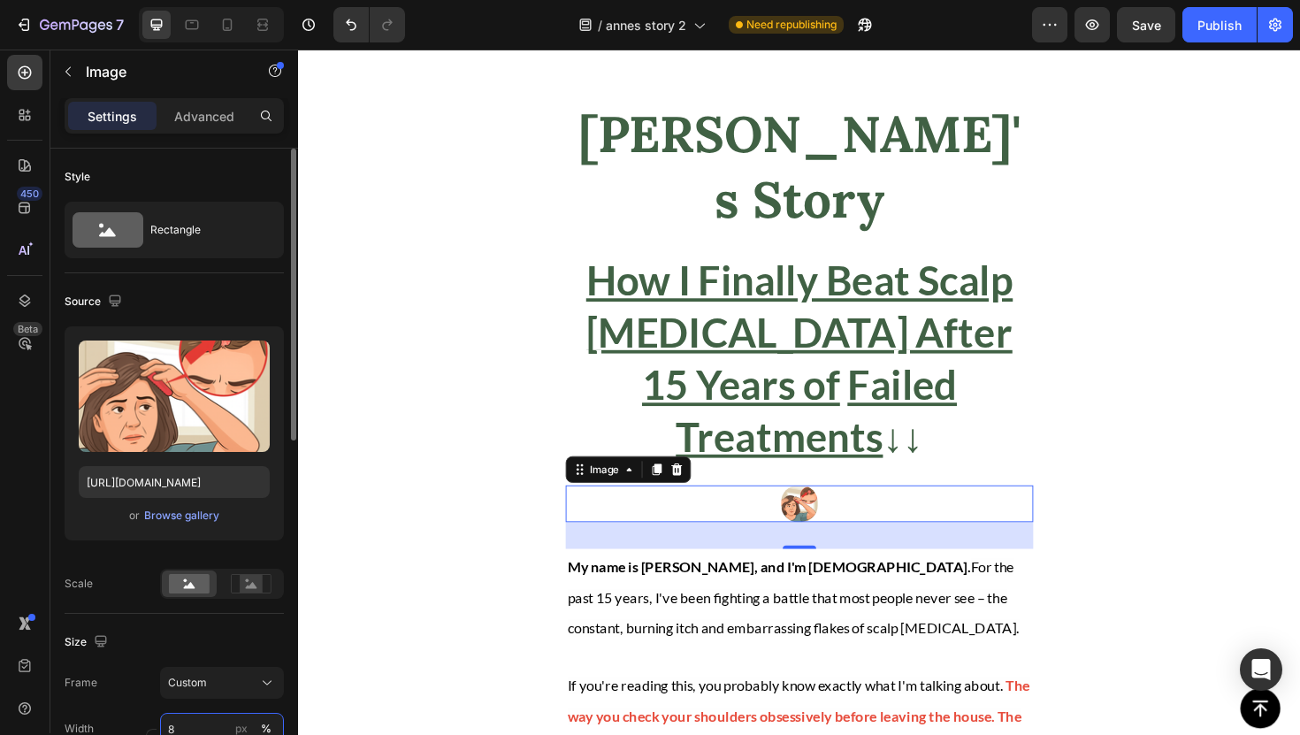
type input "80"
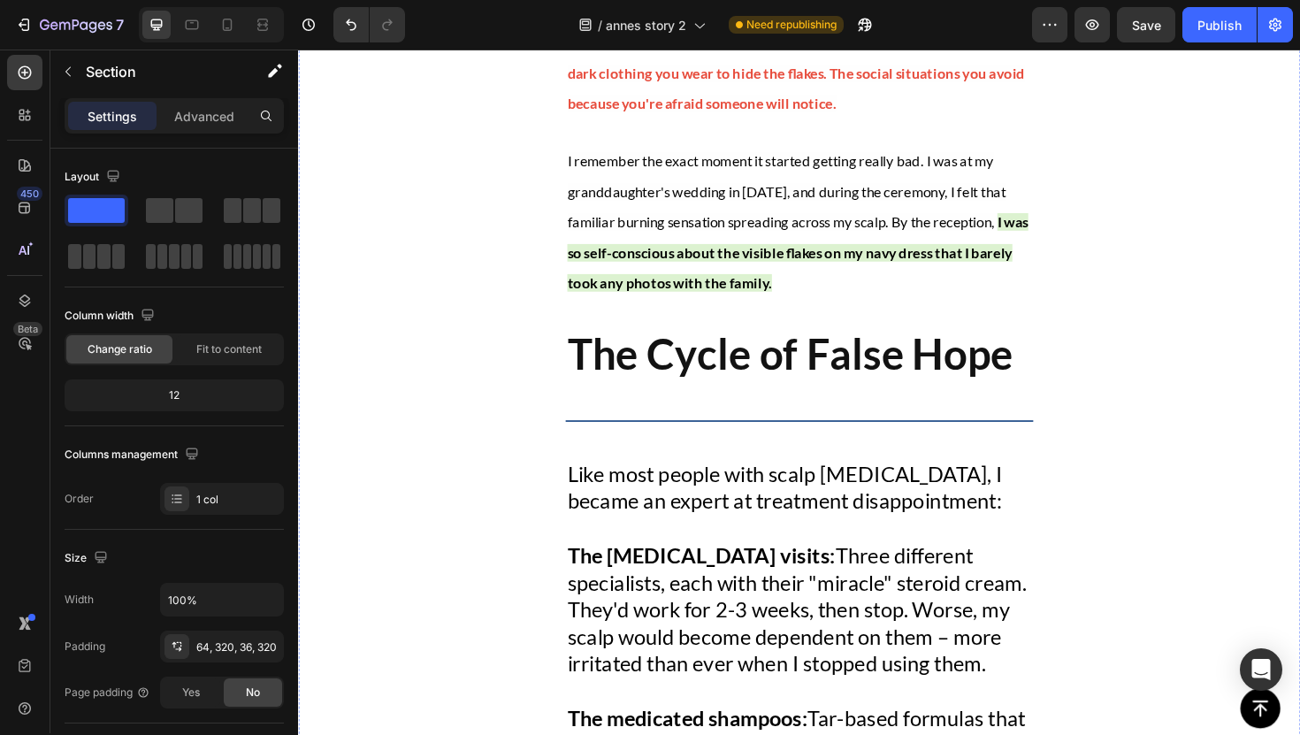
scroll to position [974, 0]
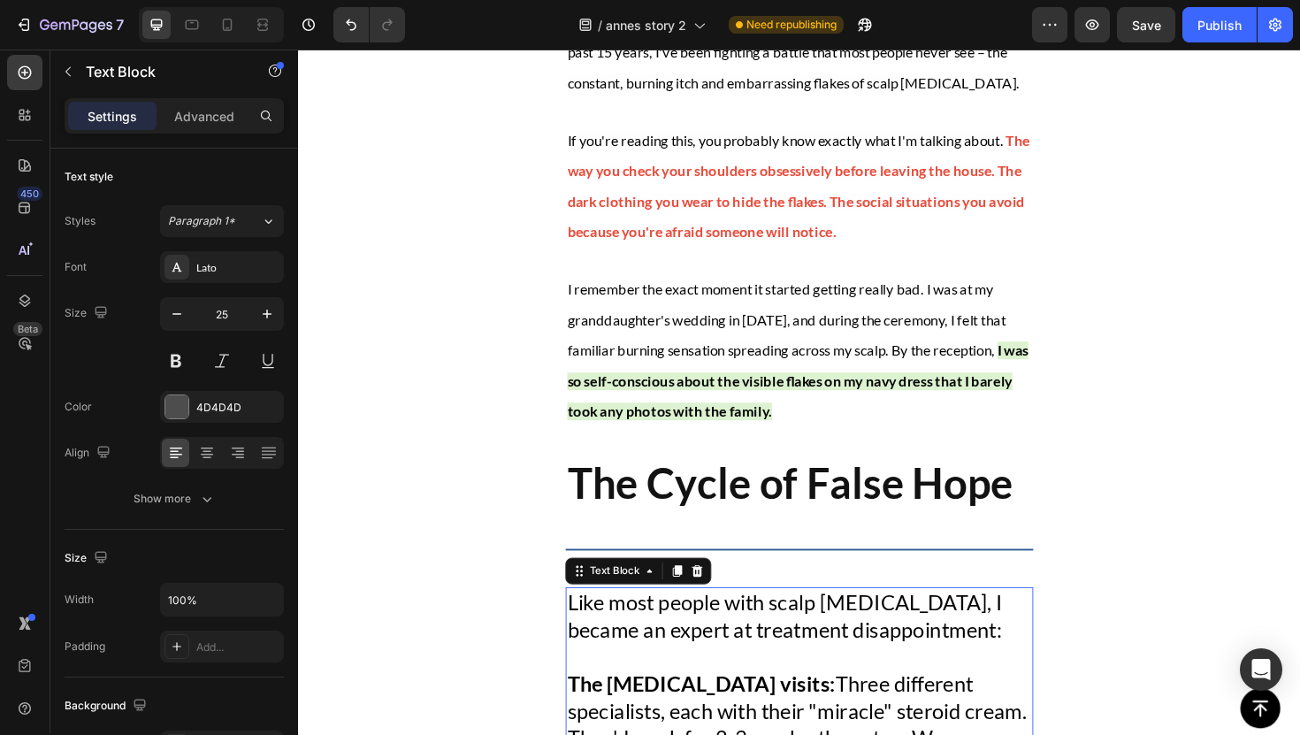
click at [865, 678] on p at bounding box center [829, 692] width 492 height 29
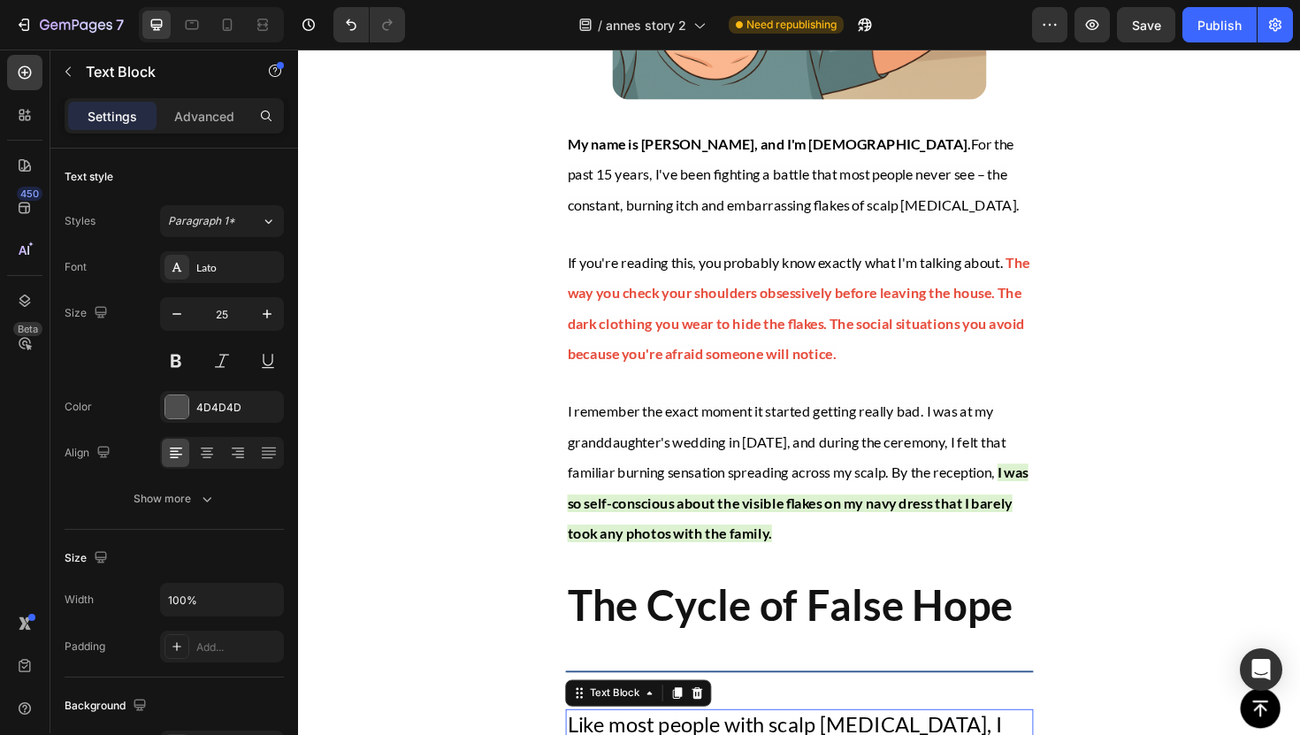
scroll to position [827, 0]
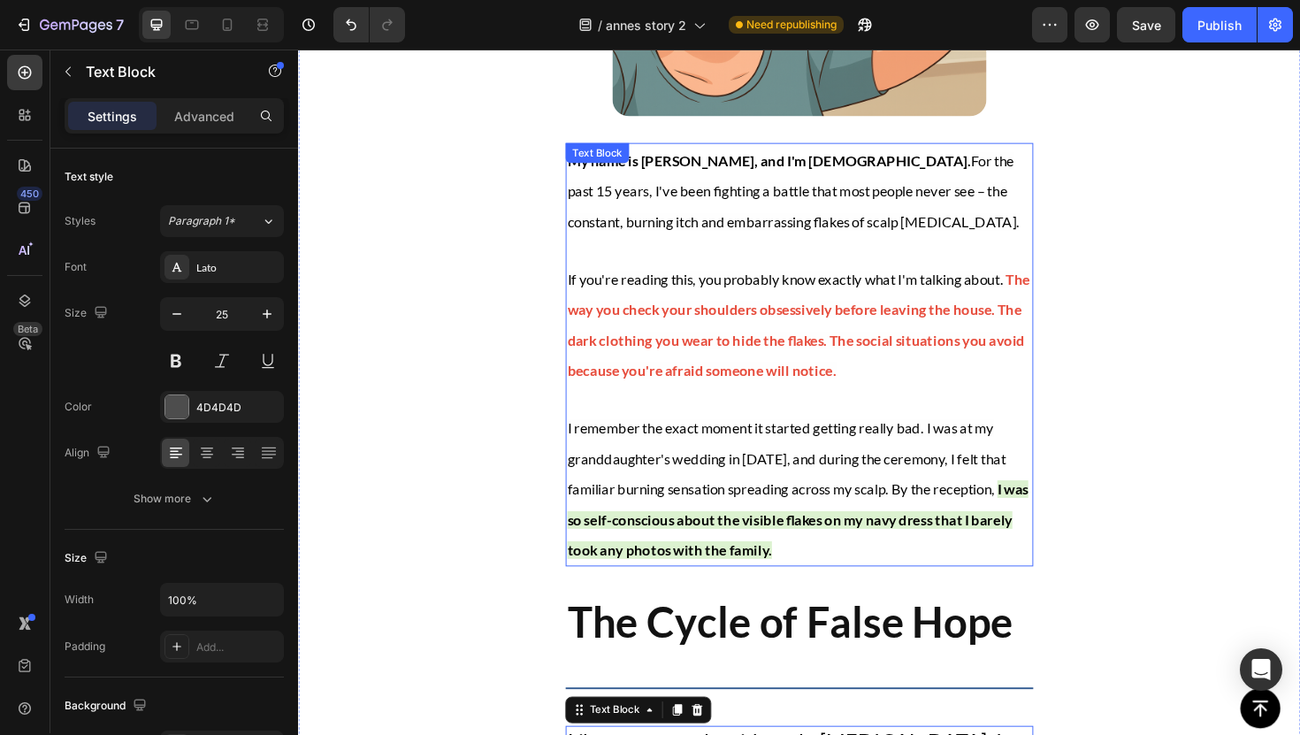
click at [809, 506] on strong "I was so self-conscious about the visible flakes on my navy dress that I barely…" at bounding box center [827, 547] width 488 height 83
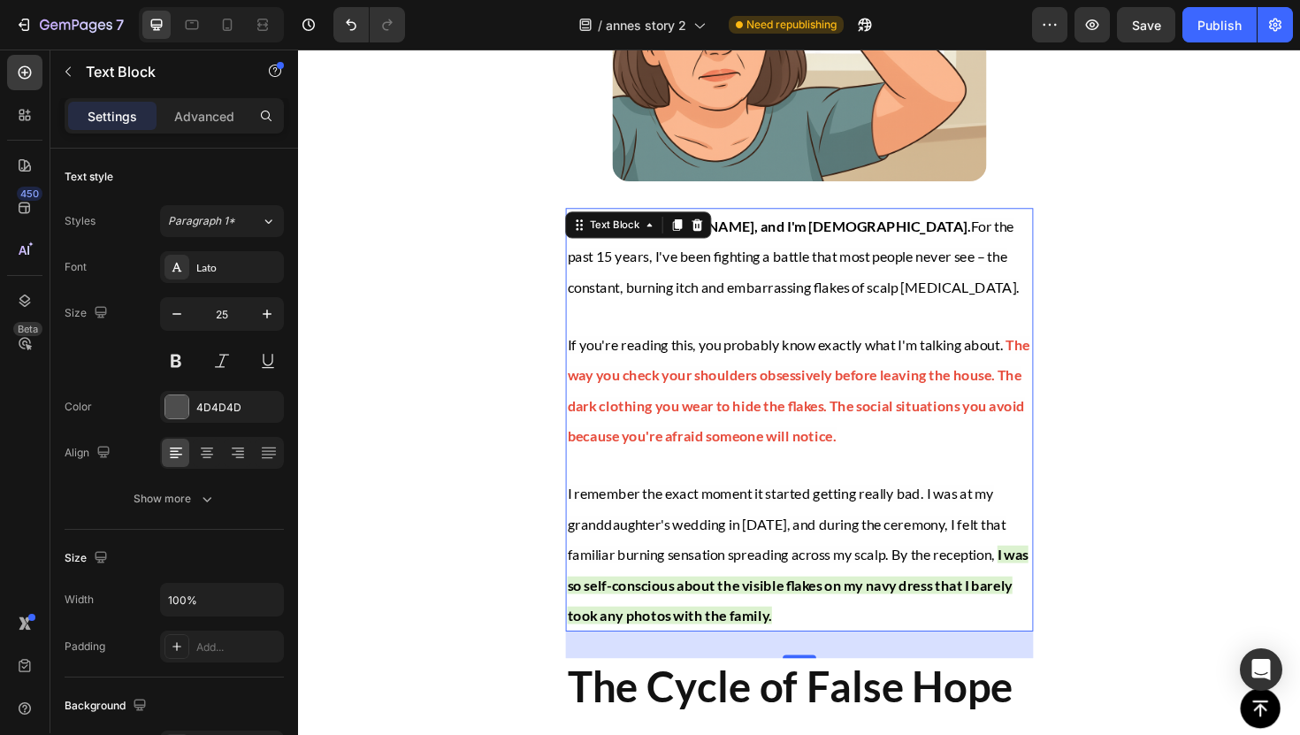
scroll to position [748, 0]
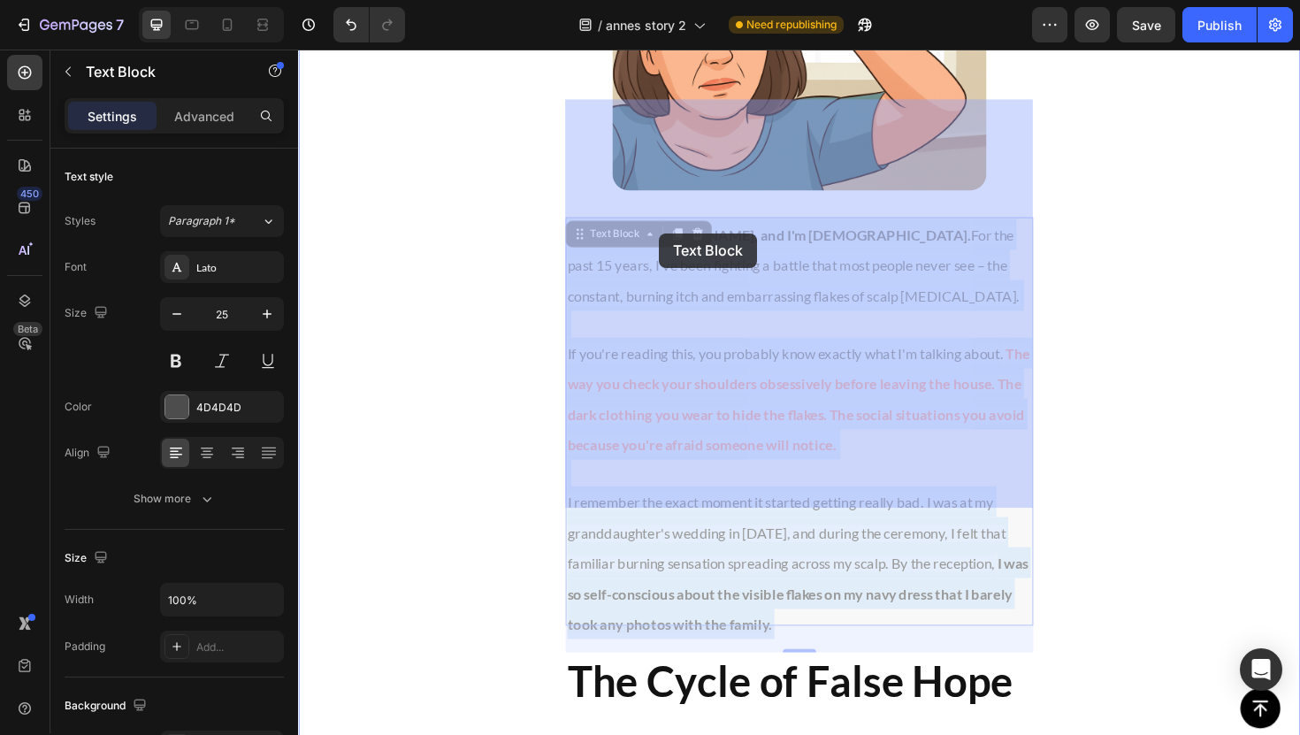
drag, startPoint x: 840, startPoint y: 517, endPoint x: 682, endPoint y: 245, distance: 314.3
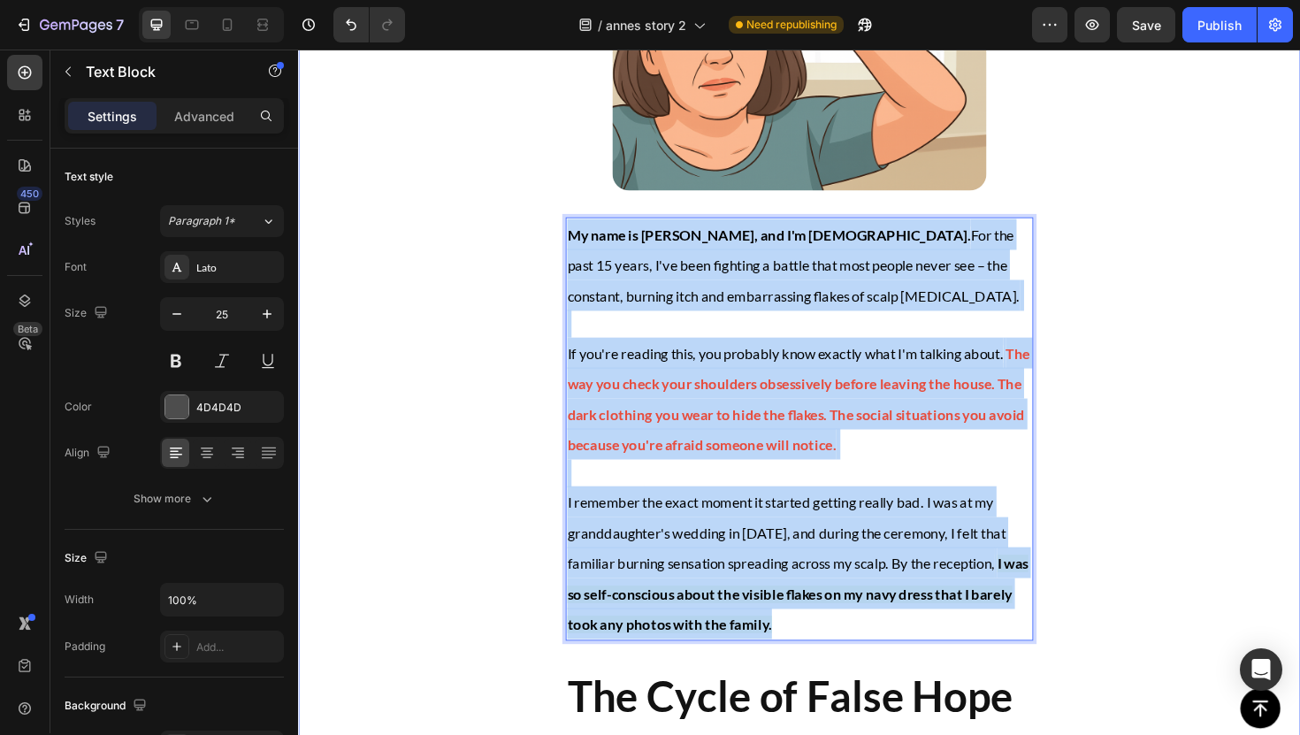
drag, startPoint x: 882, startPoint y: 516, endPoint x: 567, endPoint y: 80, distance: 537.1
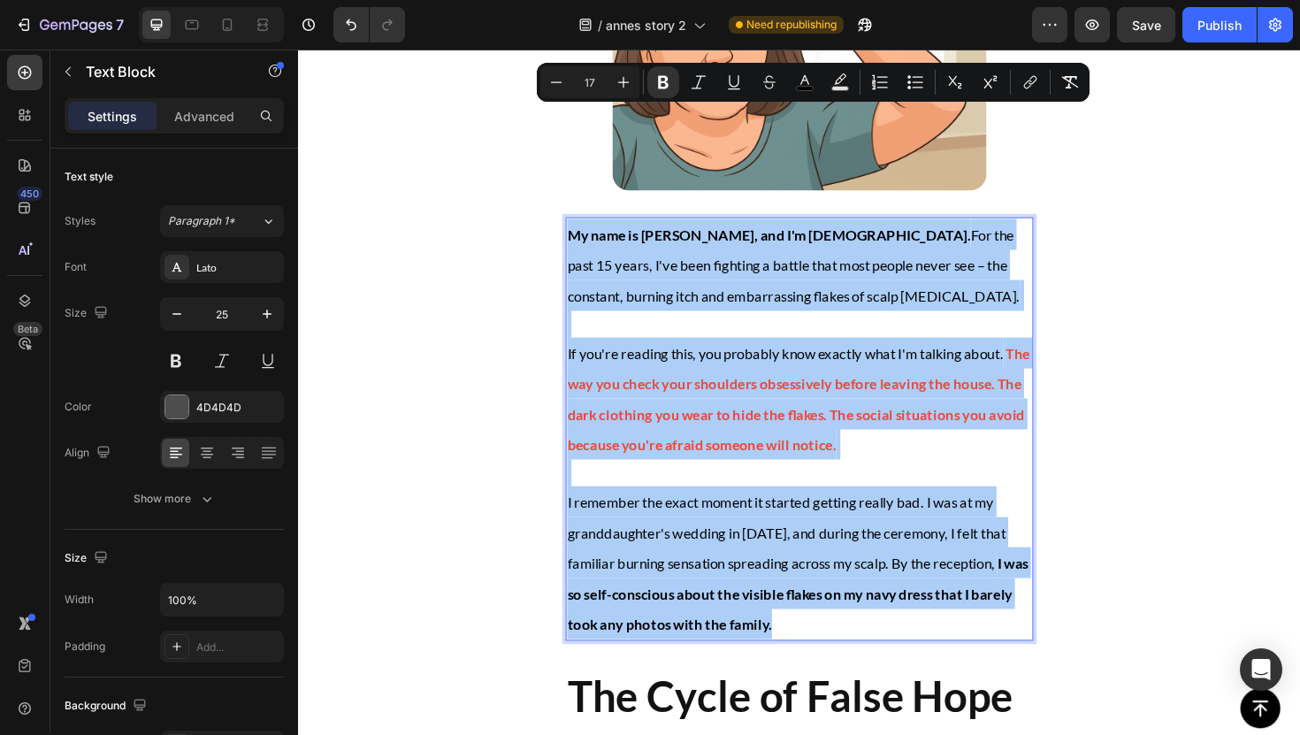
click at [600, 67] on div "Minus 17 Plus" at bounding box center [589, 82] width 99 height 32
click at [595, 74] on input "17" at bounding box center [589, 82] width 35 height 21
type input "25"
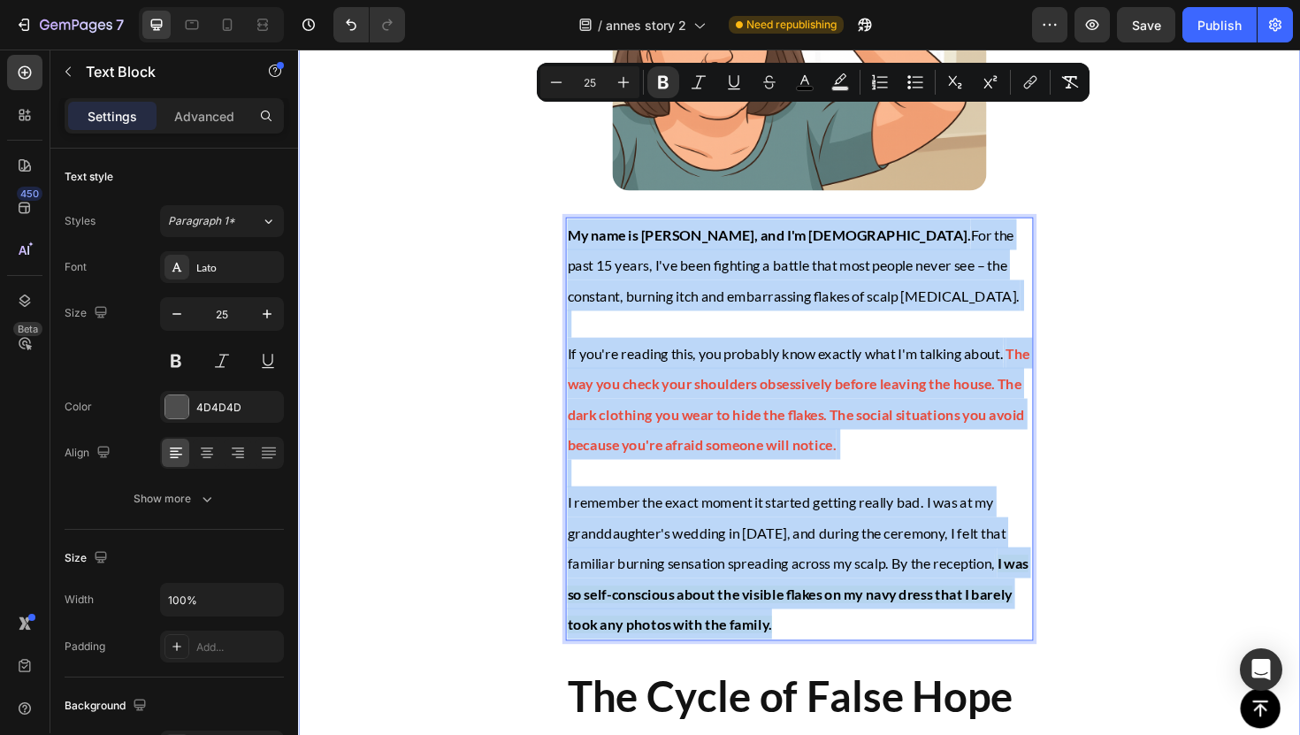
click at [535, 157] on div "[PERSON_NAME]'s Story Heading How I Finally Beat Scalp [MEDICAL_DATA] After 15 …" at bounding box center [828, 746] width 1061 height 2816
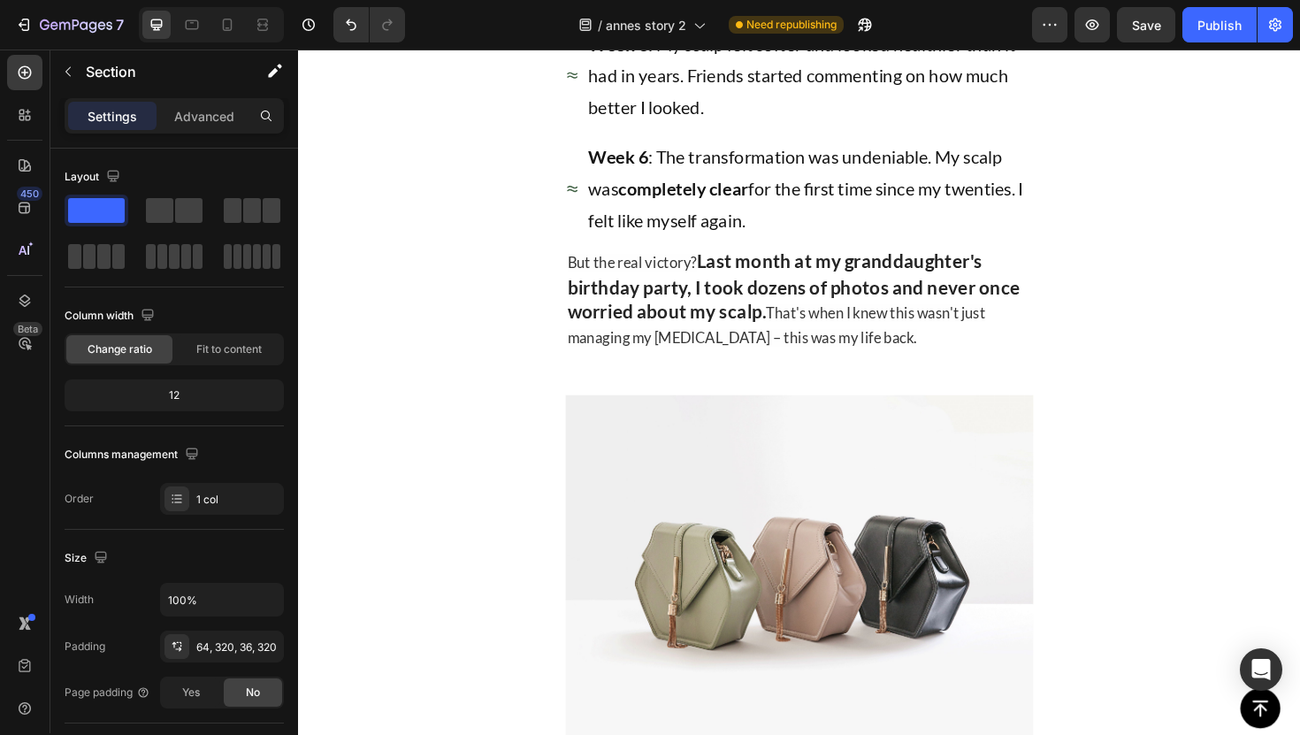
scroll to position [7003, 0]
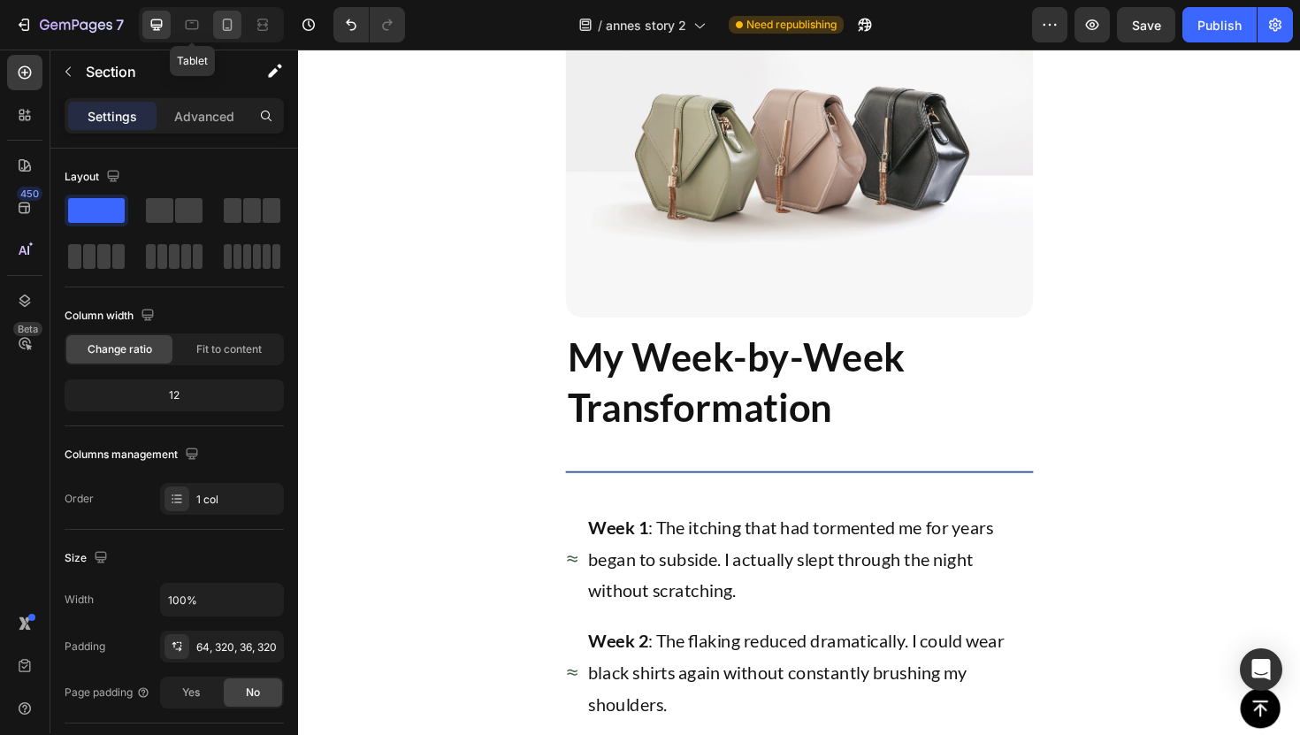
click at [218, 26] on icon at bounding box center [227, 25] width 18 height 18
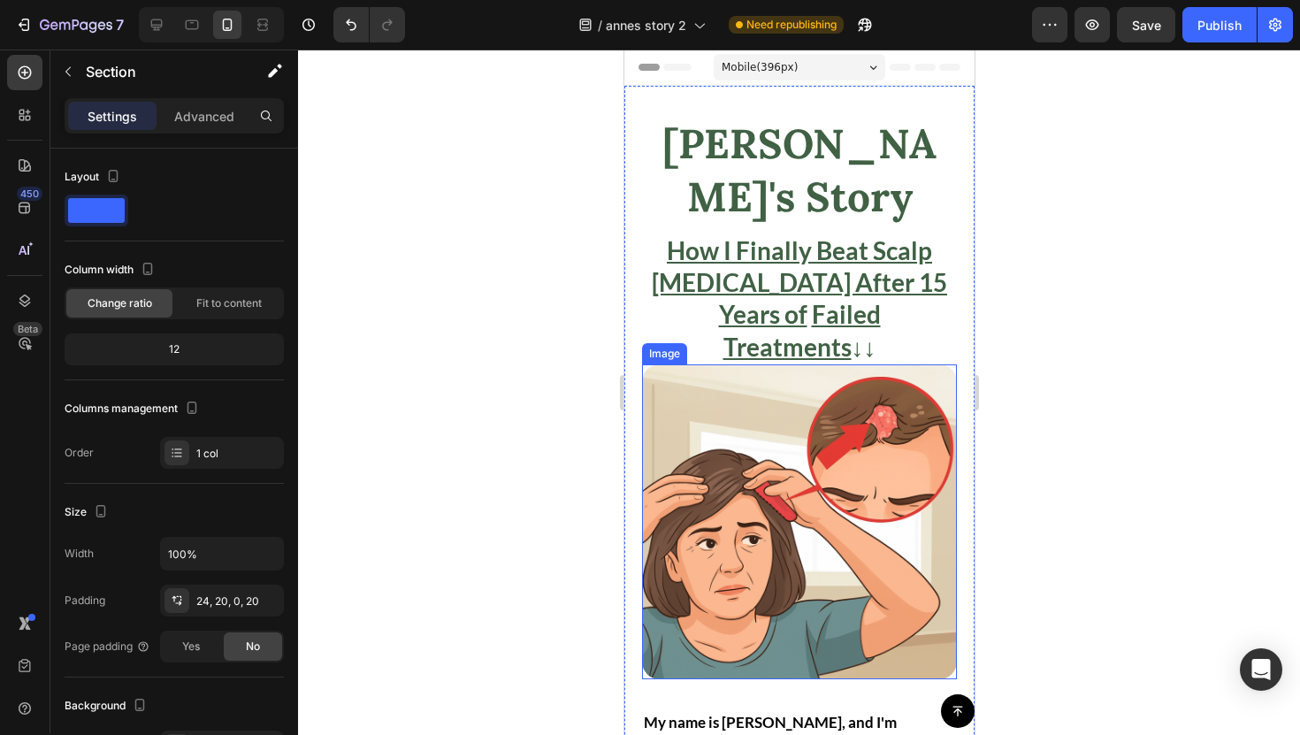
click at [892, 402] on img at bounding box center [798, 521] width 315 height 315
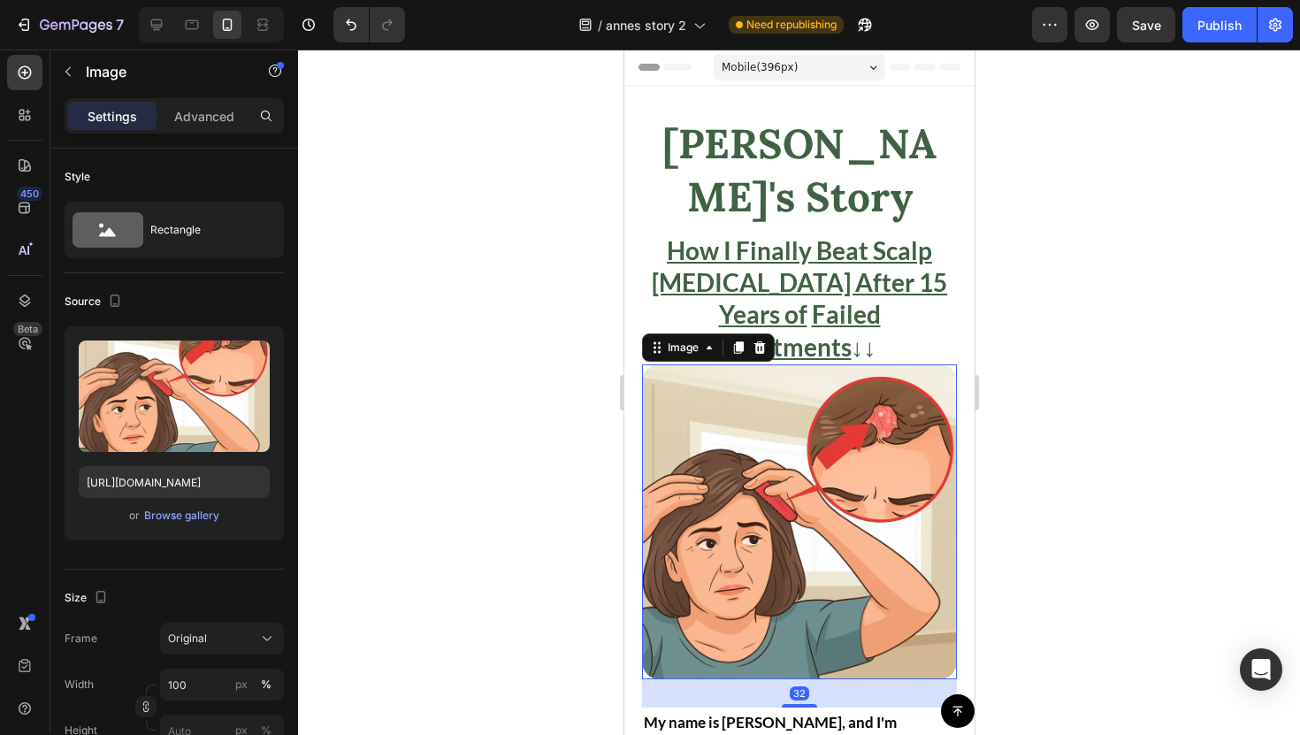
click at [1065, 471] on div at bounding box center [799, 392] width 1002 height 685
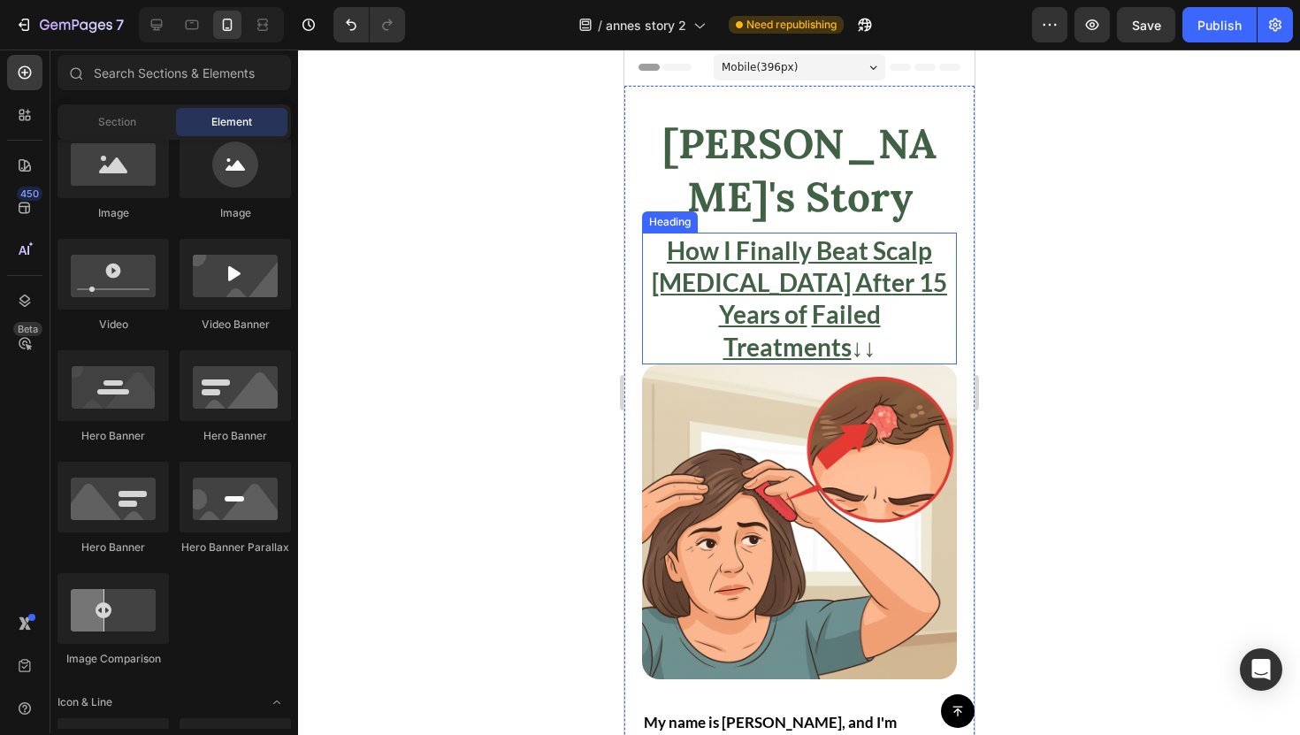
click at [873, 299] on u "Failed Treatments" at bounding box center [801, 330] width 157 height 62
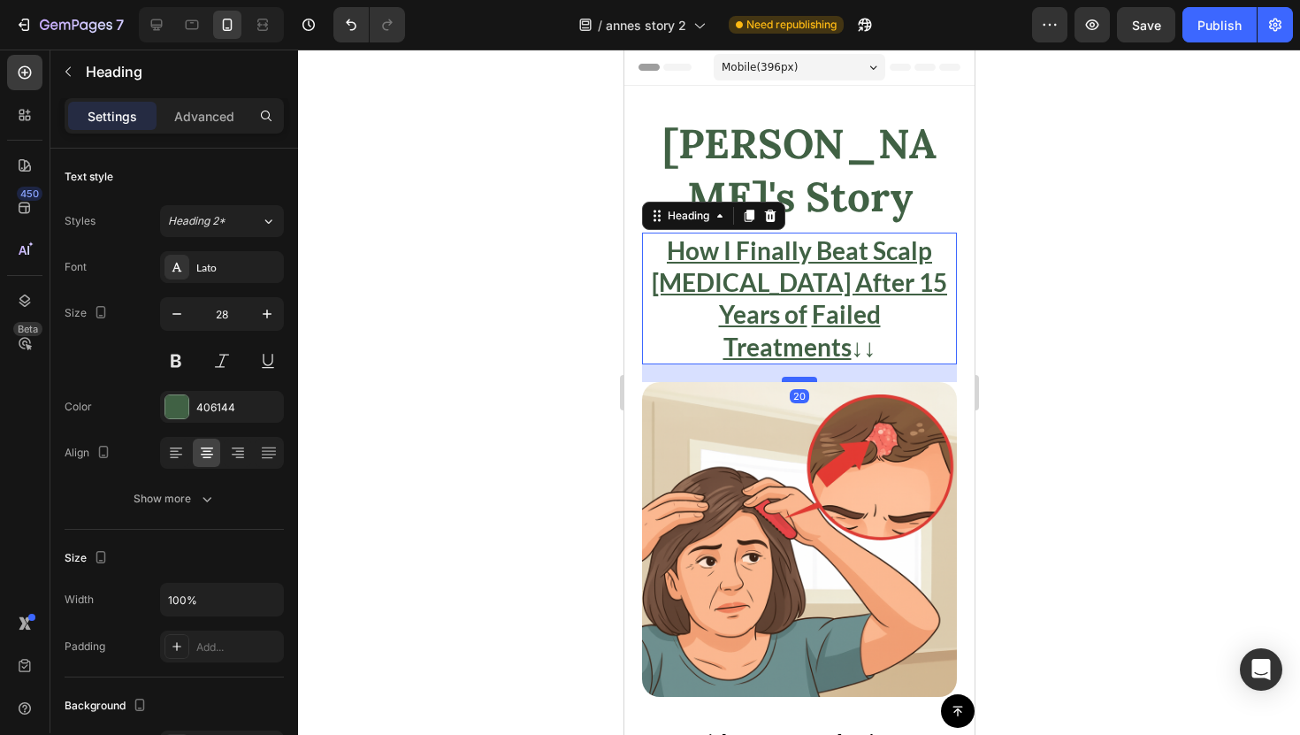
drag, startPoint x: 811, startPoint y: 279, endPoint x: 810, endPoint y: 296, distance: 17.7
click at [810, 377] on div at bounding box center [798, 379] width 35 height 5
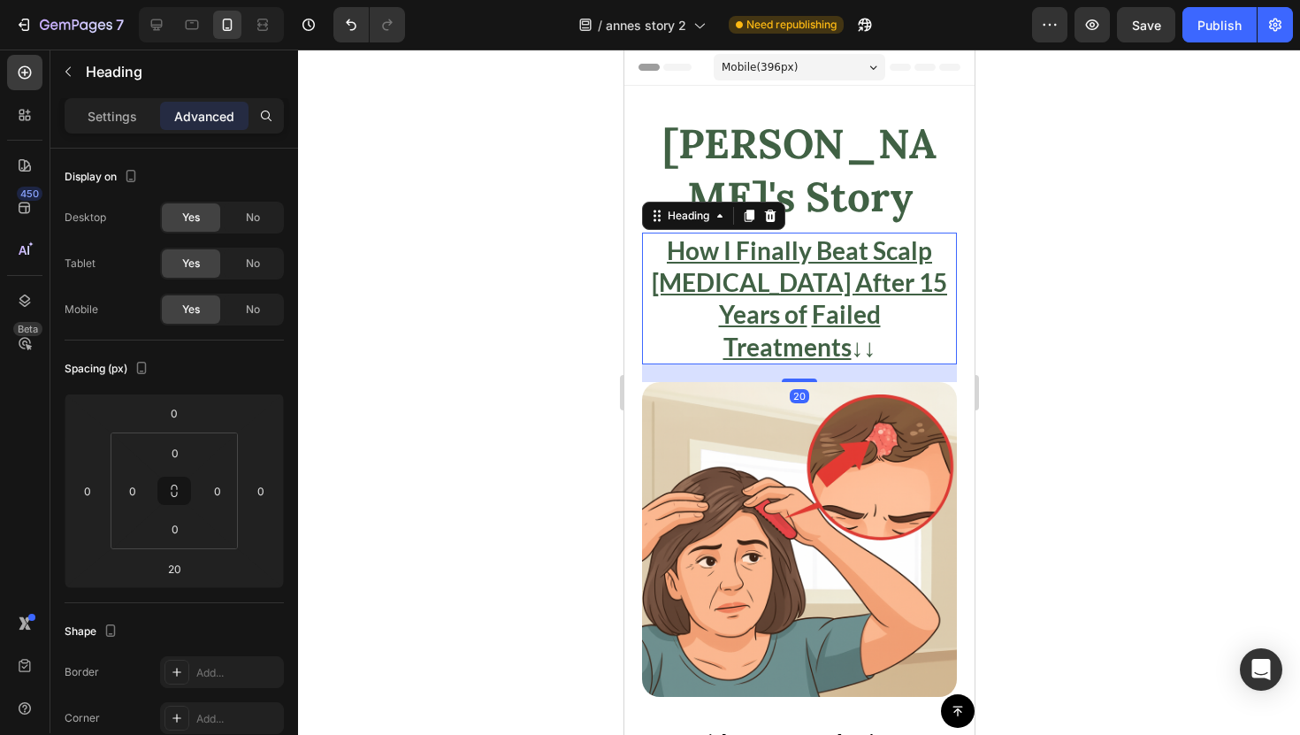
click at [1045, 316] on div at bounding box center [799, 392] width 1002 height 685
click at [884, 255] on h2 "How I Finally Beat Scalp [MEDICAL_DATA] After 15 Years of Failed Treatments ↓↓" at bounding box center [798, 299] width 315 height 133
click at [126, 115] on p "Settings" at bounding box center [113, 116] width 50 height 19
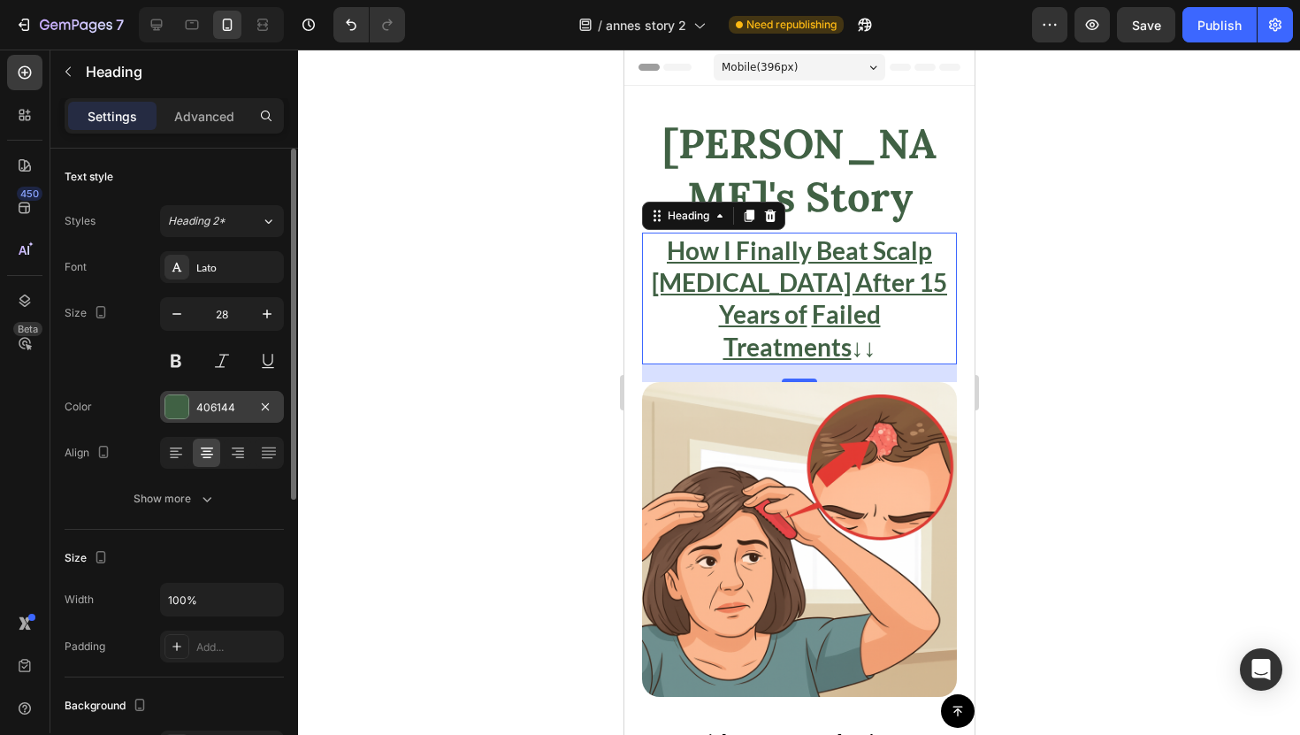
click at [236, 400] on div "406144" at bounding box center [221, 408] width 51 height 16
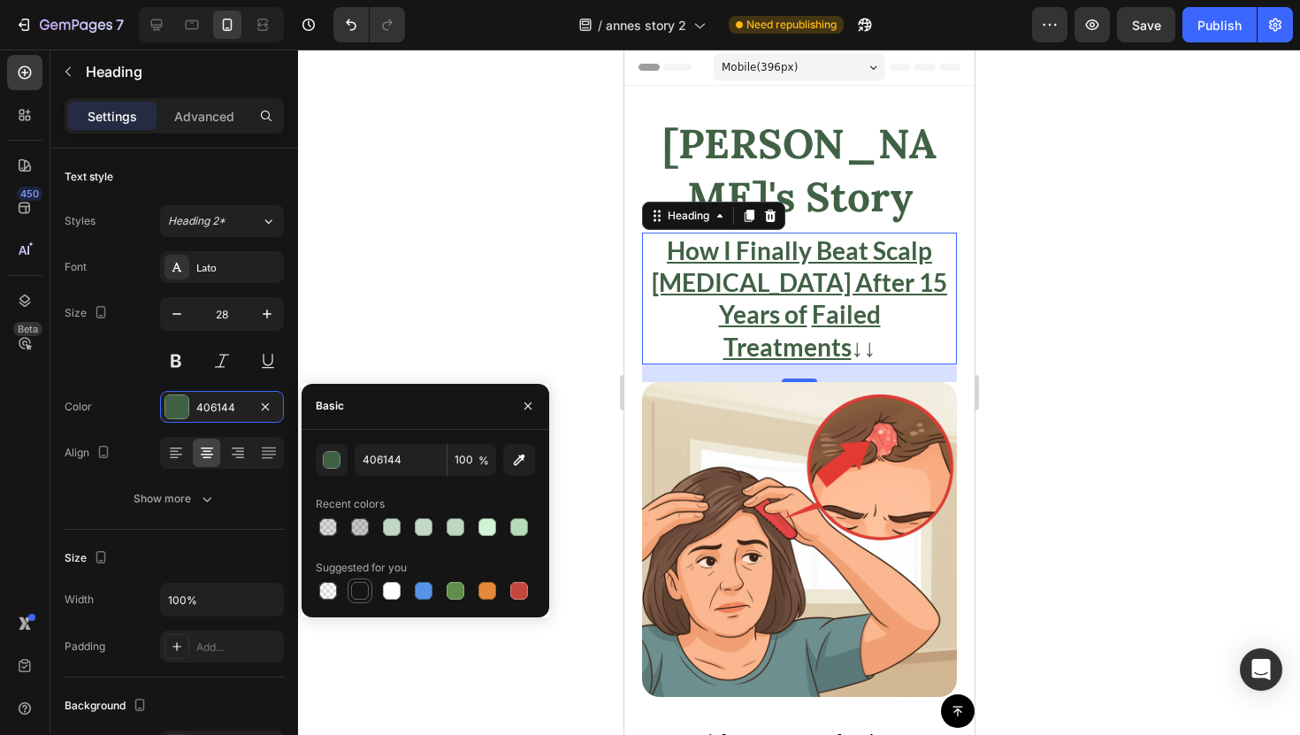
click at [366, 583] on div at bounding box center [360, 591] width 18 height 18
type input "151515"
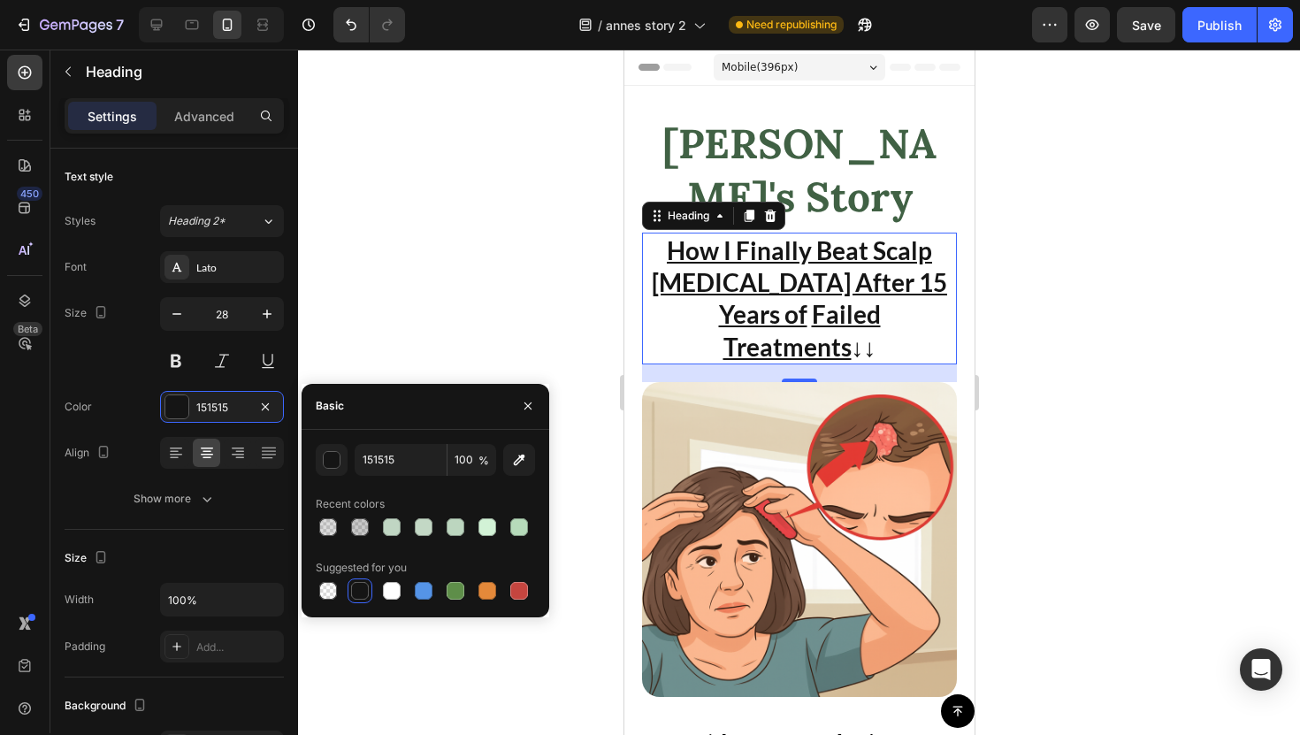
click at [938, 255] on h2 "How I Finally Beat Scalp [MEDICAL_DATA] After 15 Years of Failed Treatments ↓↓" at bounding box center [798, 299] width 315 height 133
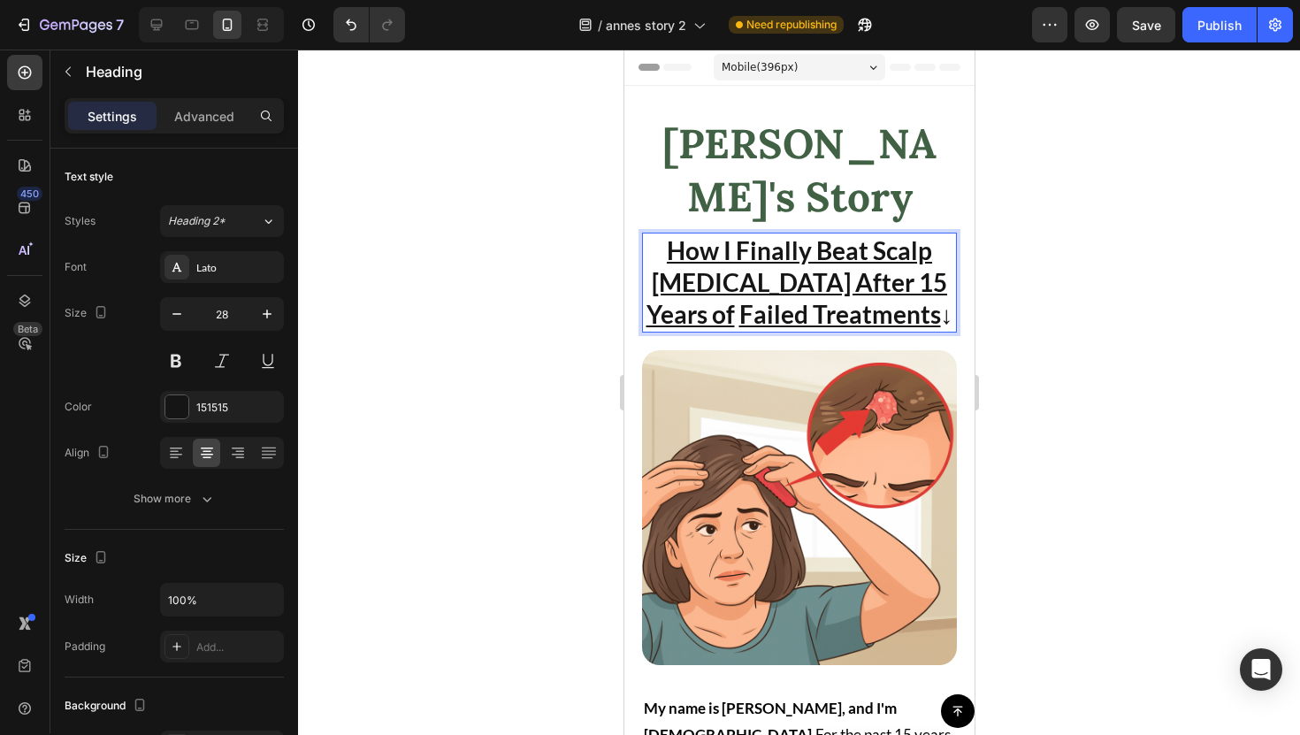
click at [888, 299] on u "Failed Treatments" at bounding box center [840, 314] width 202 height 30
click at [1083, 336] on div at bounding box center [799, 392] width 1002 height 685
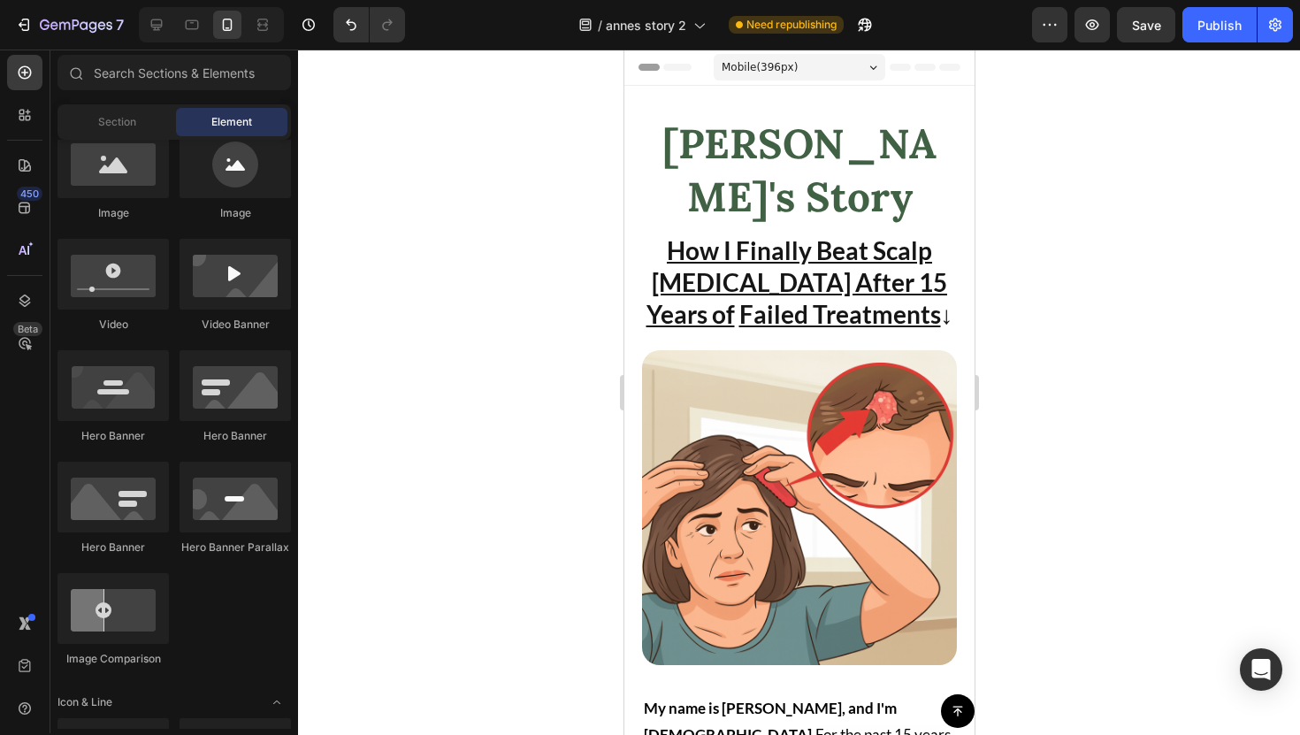
scroll to position [22, 0]
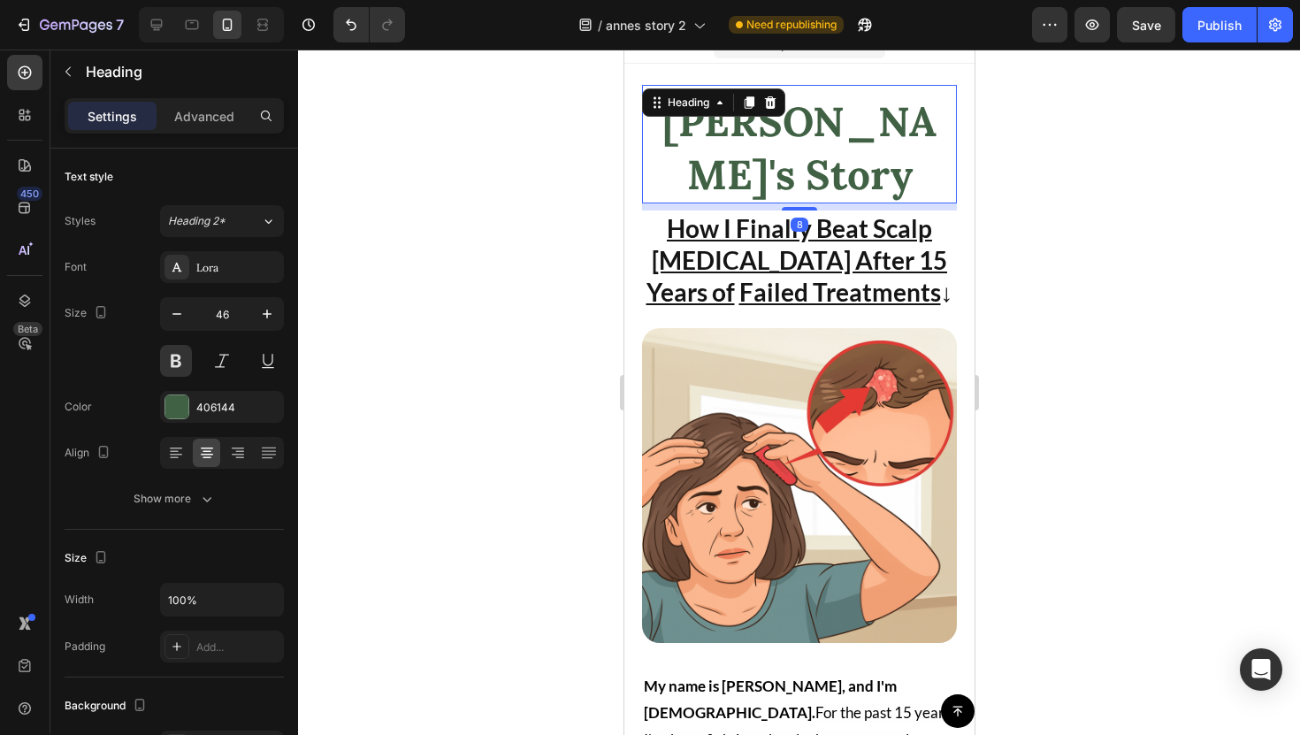
click at [935, 103] on h2 "[PERSON_NAME]'s Story" at bounding box center [798, 149] width 315 height 110
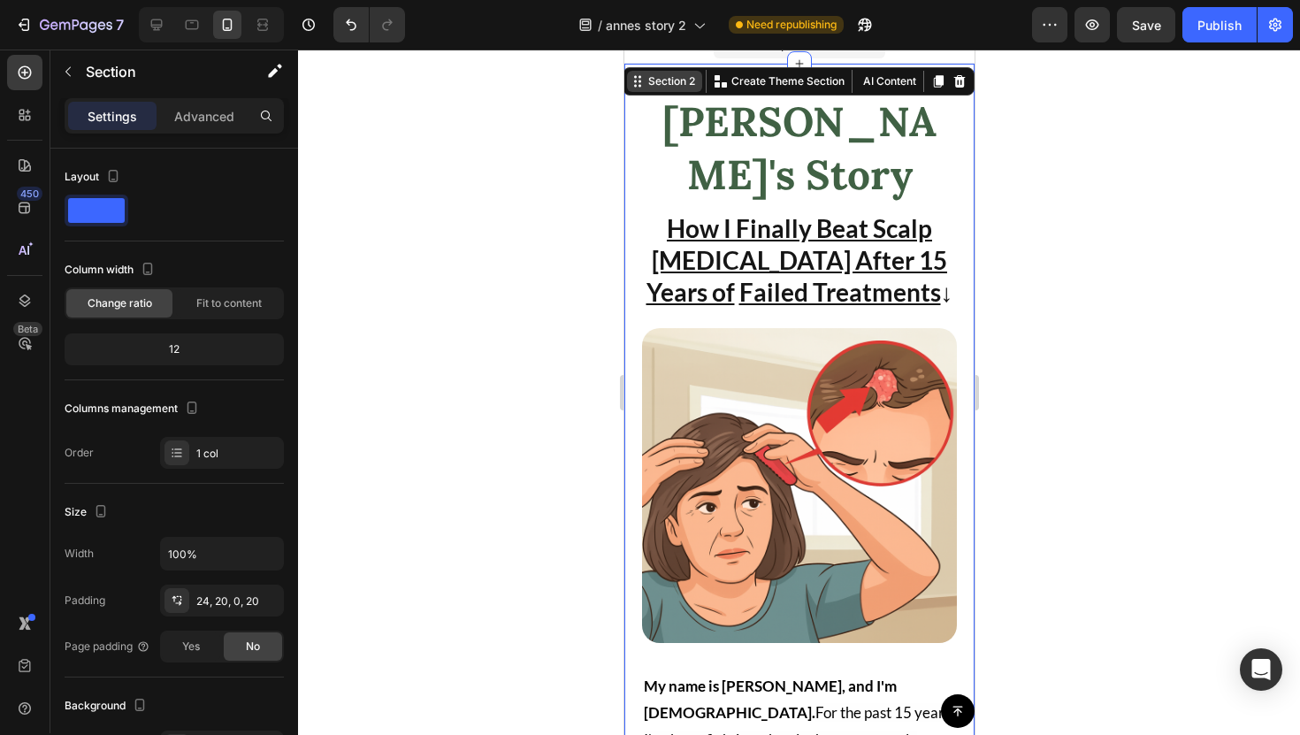
click at [938, 77] on div "Section 2 You can create reusable sections Create Theme Section AI Content Writ…" at bounding box center [798, 81] width 352 height 28
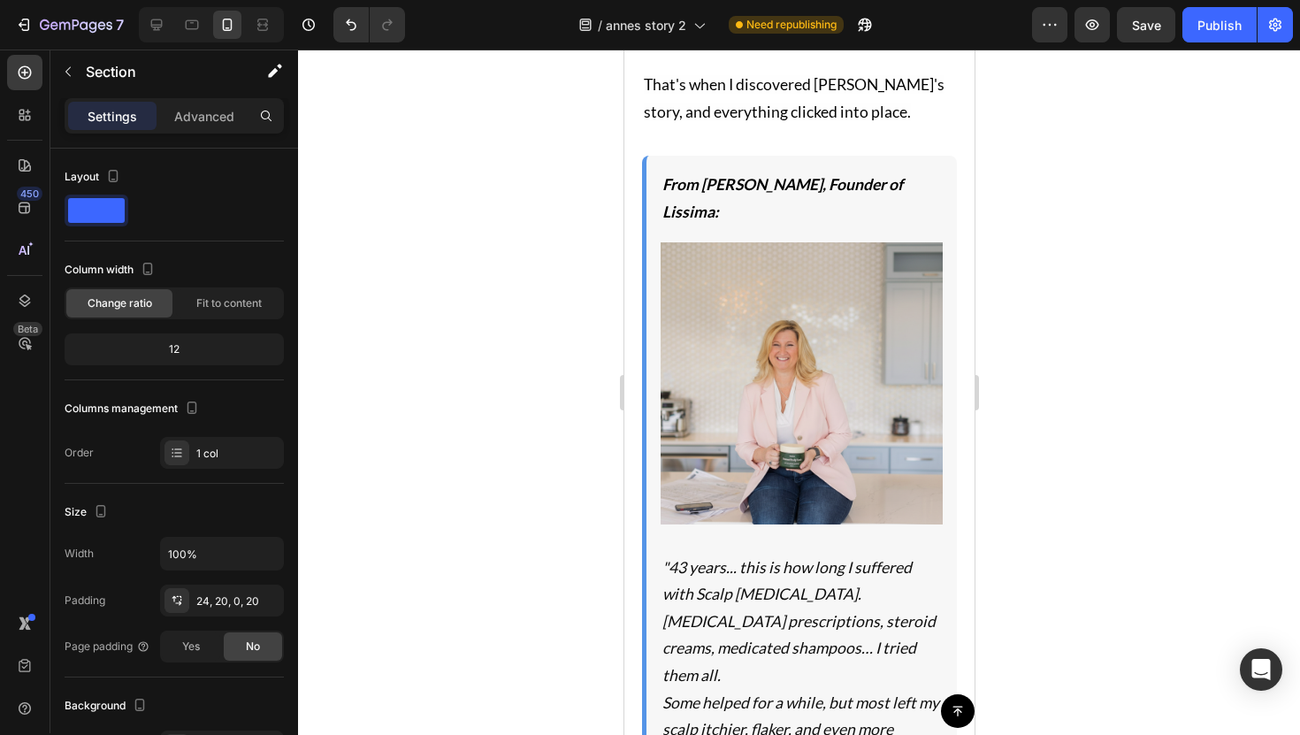
scroll to position [4752, 0]
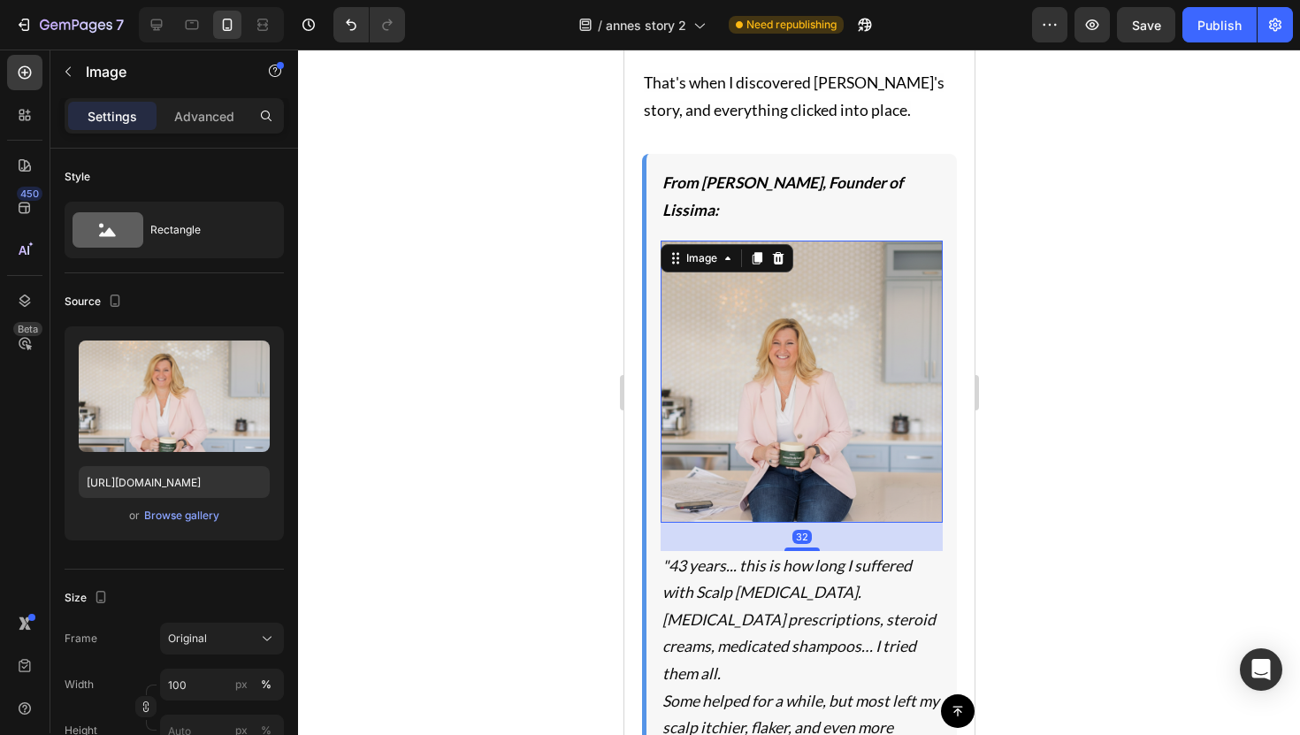
click at [777, 331] on img at bounding box center [801, 382] width 282 height 282
click at [1014, 458] on div at bounding box center [799, 392] width 1002 height 685
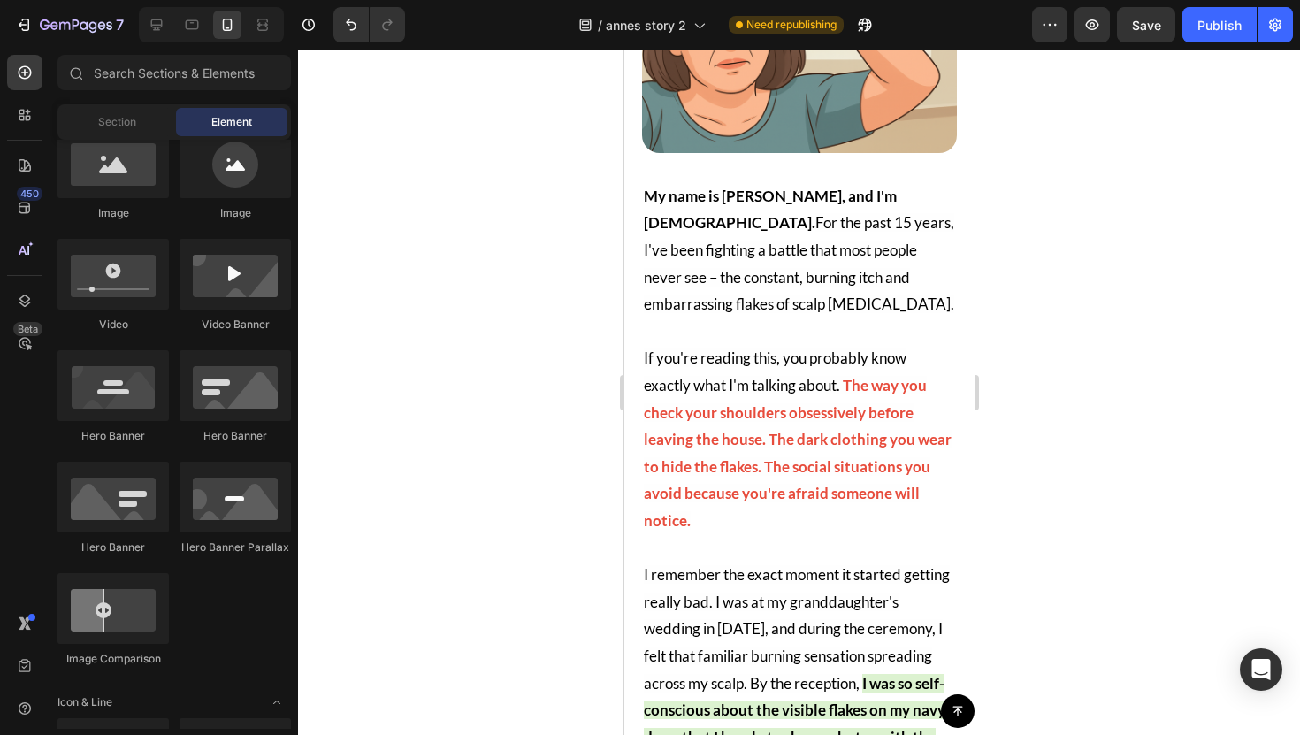
scroll to position [515, 0]
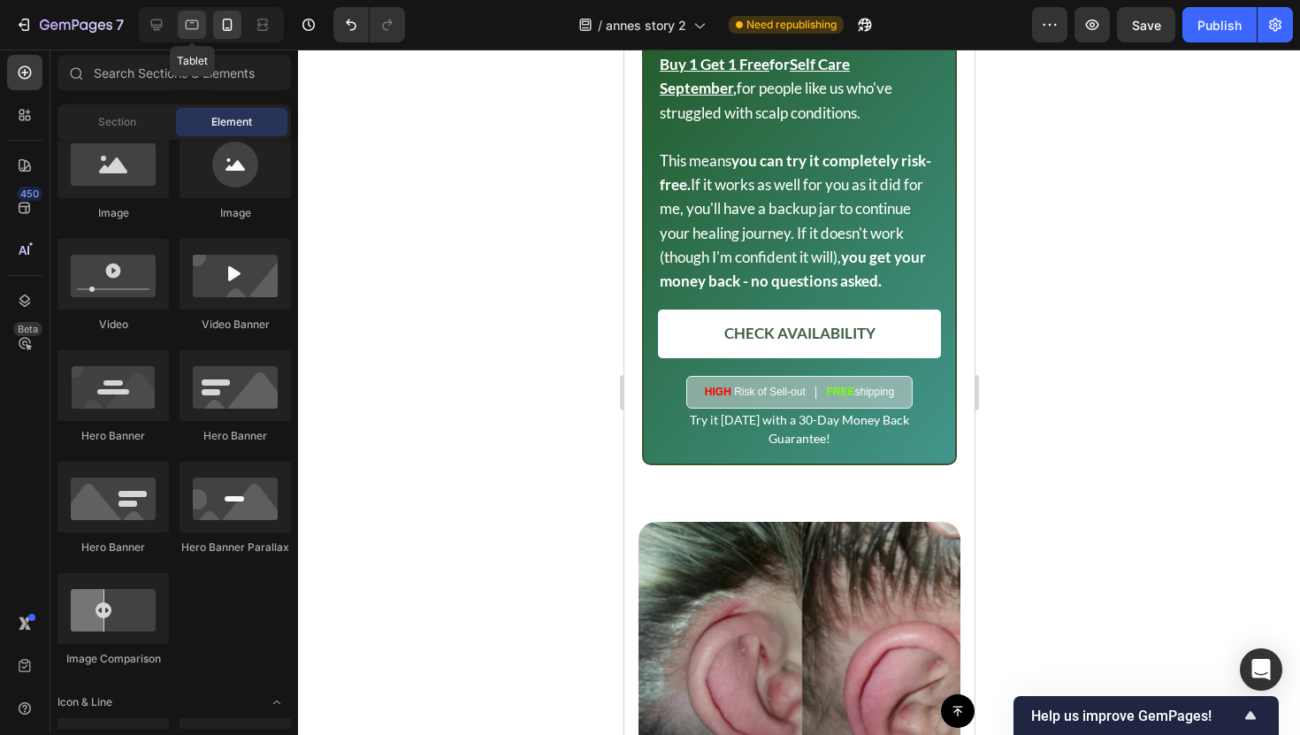
click at [183, 36] on div at bounding box center [192, 25] width 28 height 28
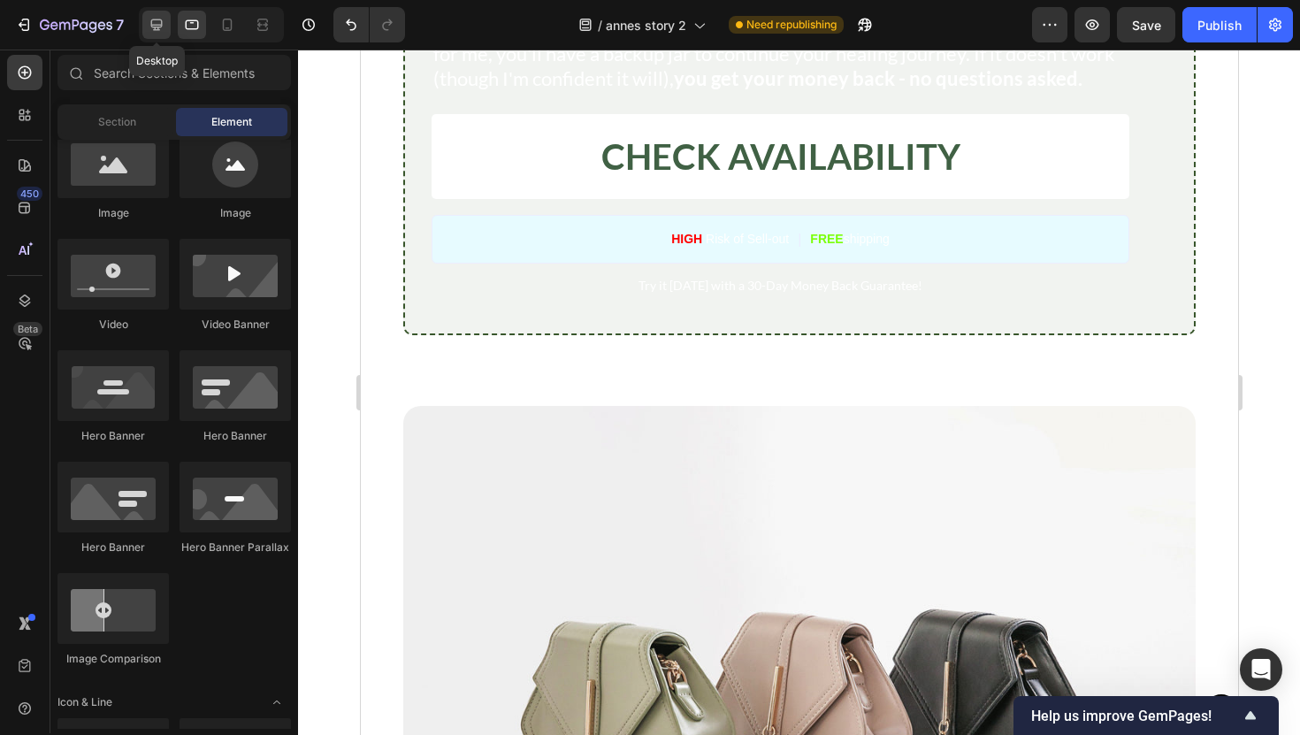
click at [154, 29] on icon at bounding box center [156, 24] width 11 height 11
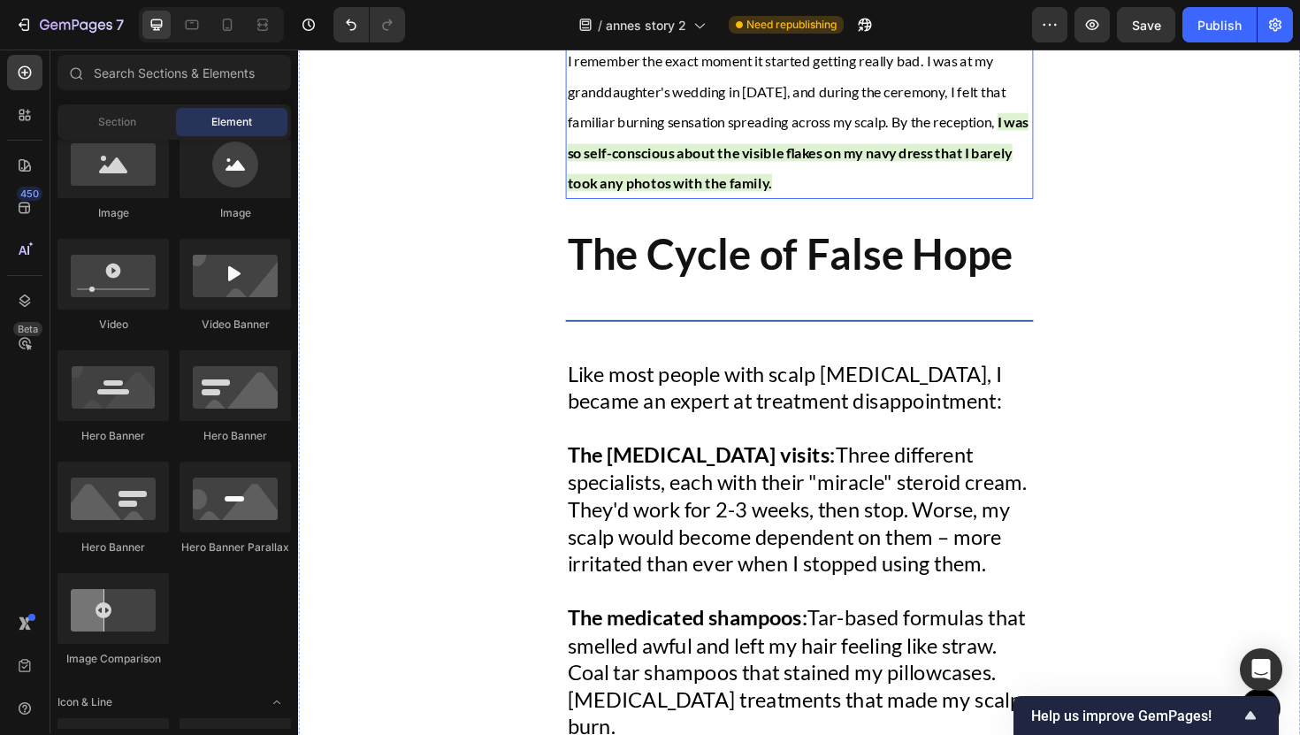
scroll to position [1223, 0]
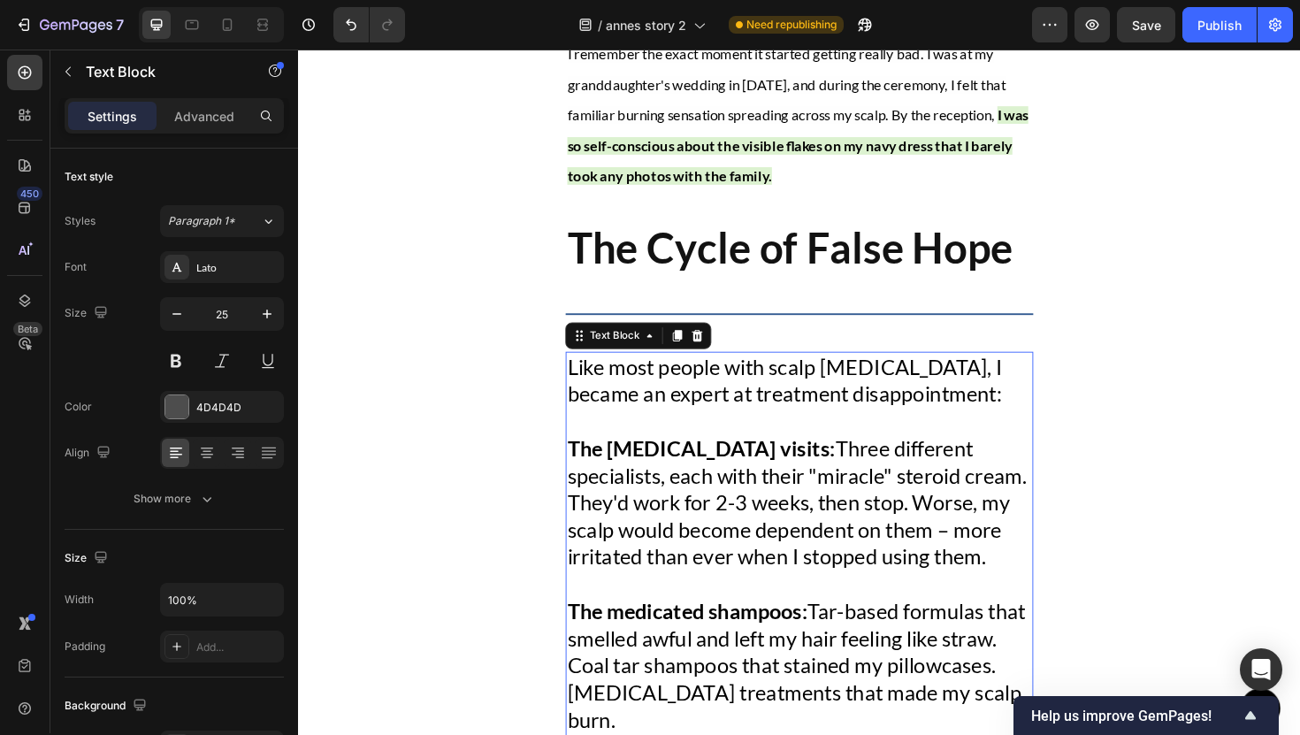
click at [702, 458] on span "The [MEDICAL_DATA] visits: Three different specialists, each with their "miracl…" at bounding box center [826, 529] width 486 height 142
click at [228, 330] on div "25" at bounding box center [222, 337] width 124 height 80
click at [225, 321] on input "25" at bounding box center [222, 314] width 58 height 32
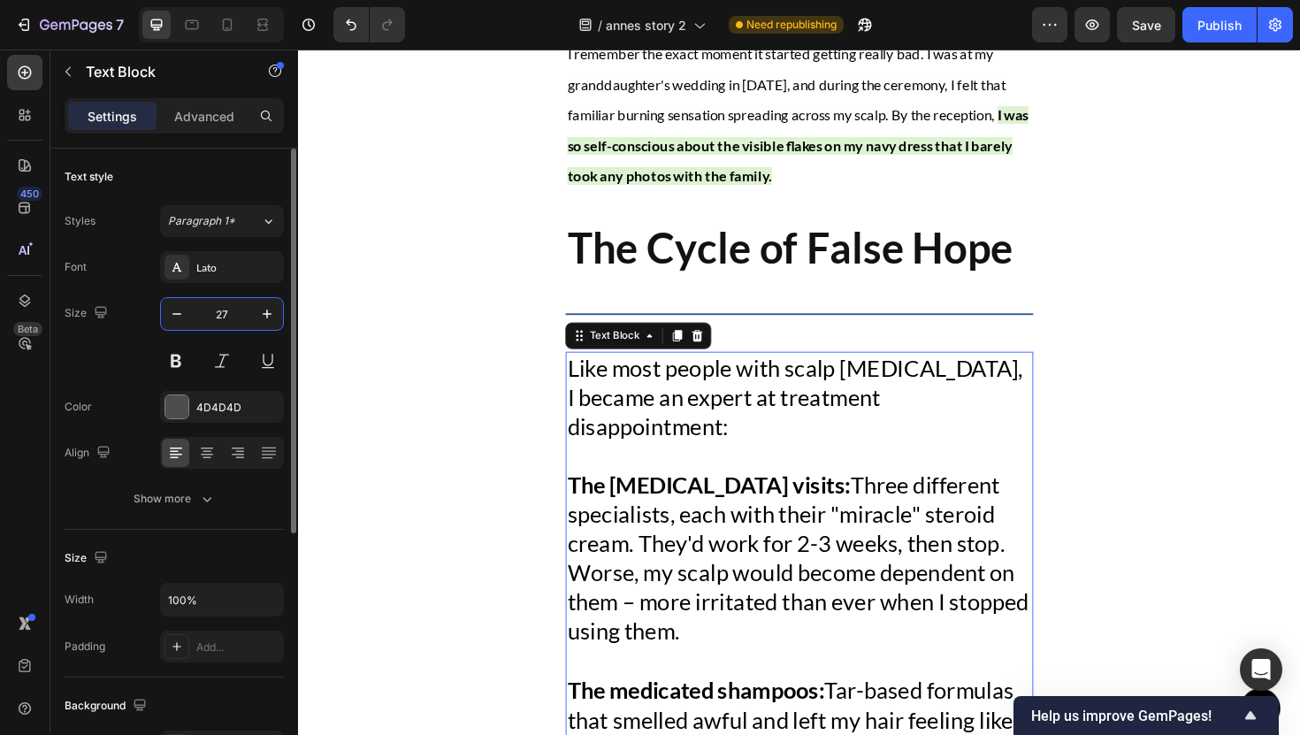
type input "2"
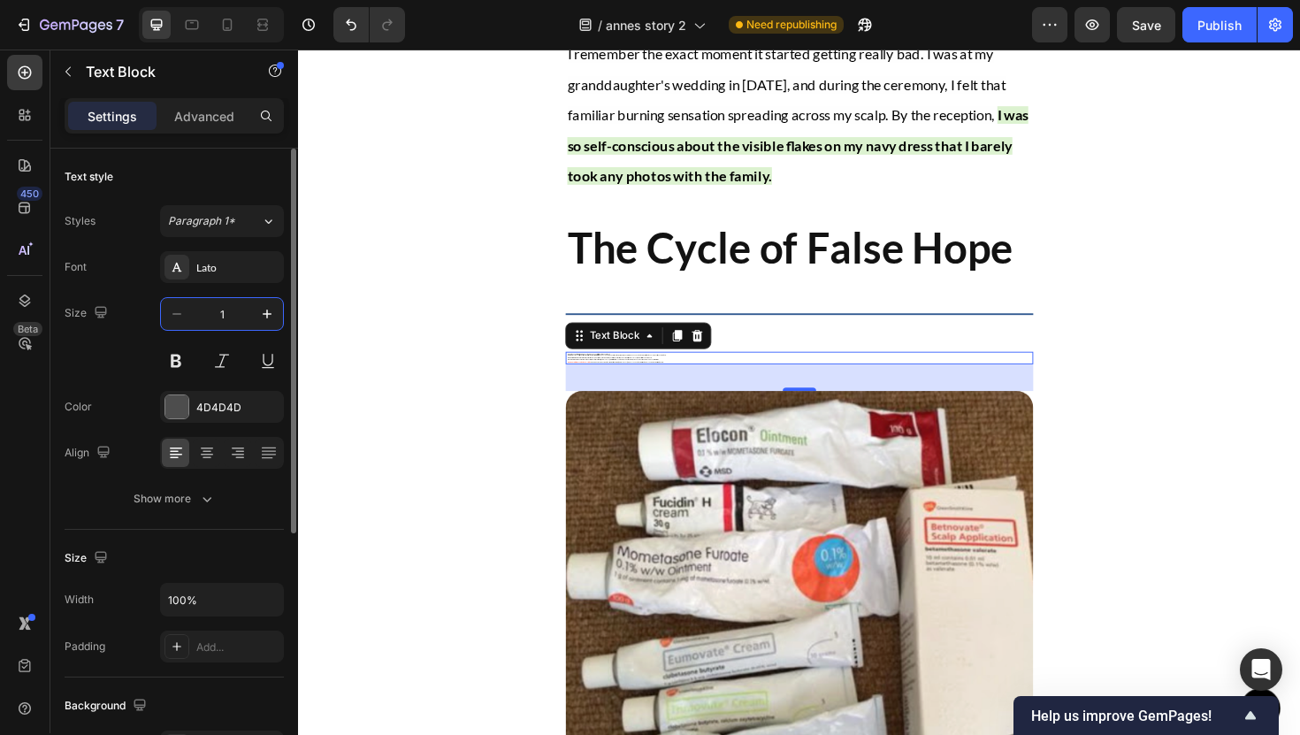
type input "17"
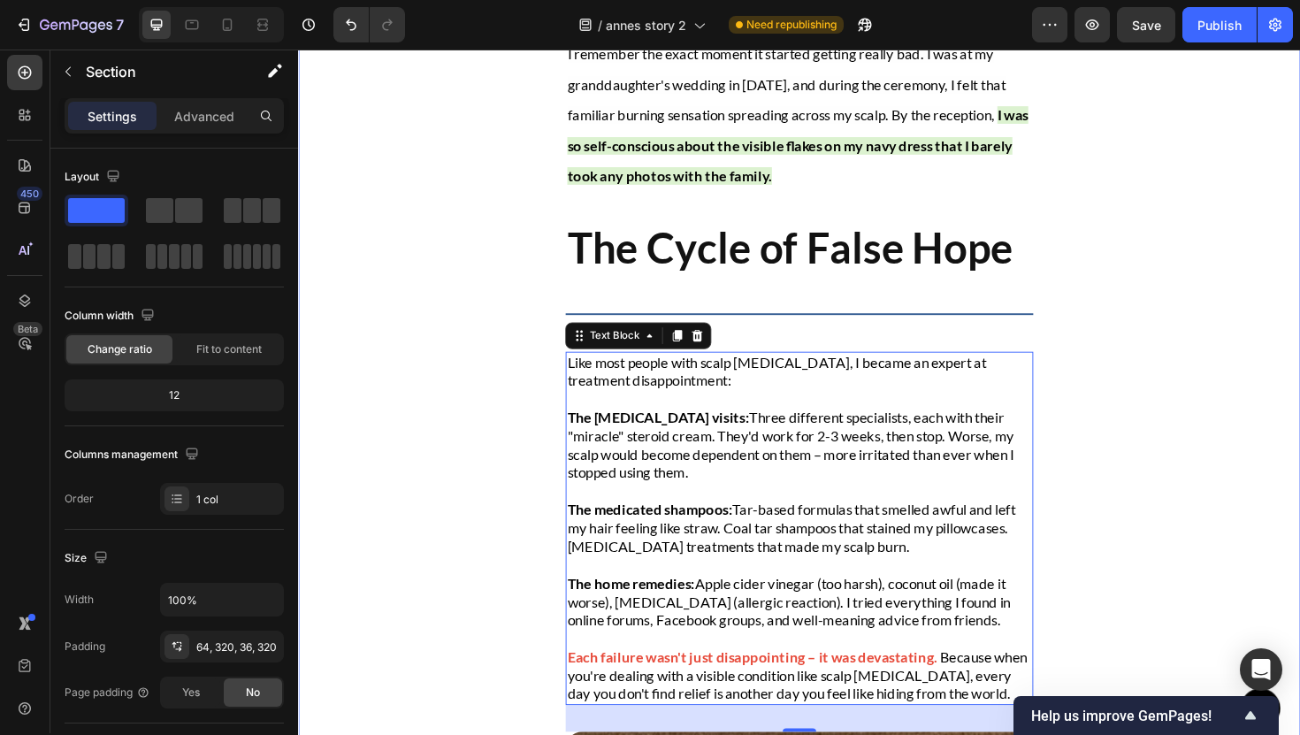
click at [339, 321] on div "[PERSON_NAME]'s Story Heading How I Finally Beat Scalp [MEDICAL_DATA] After 15 …" at bounding box center [828, 83] width 1061 height 2440
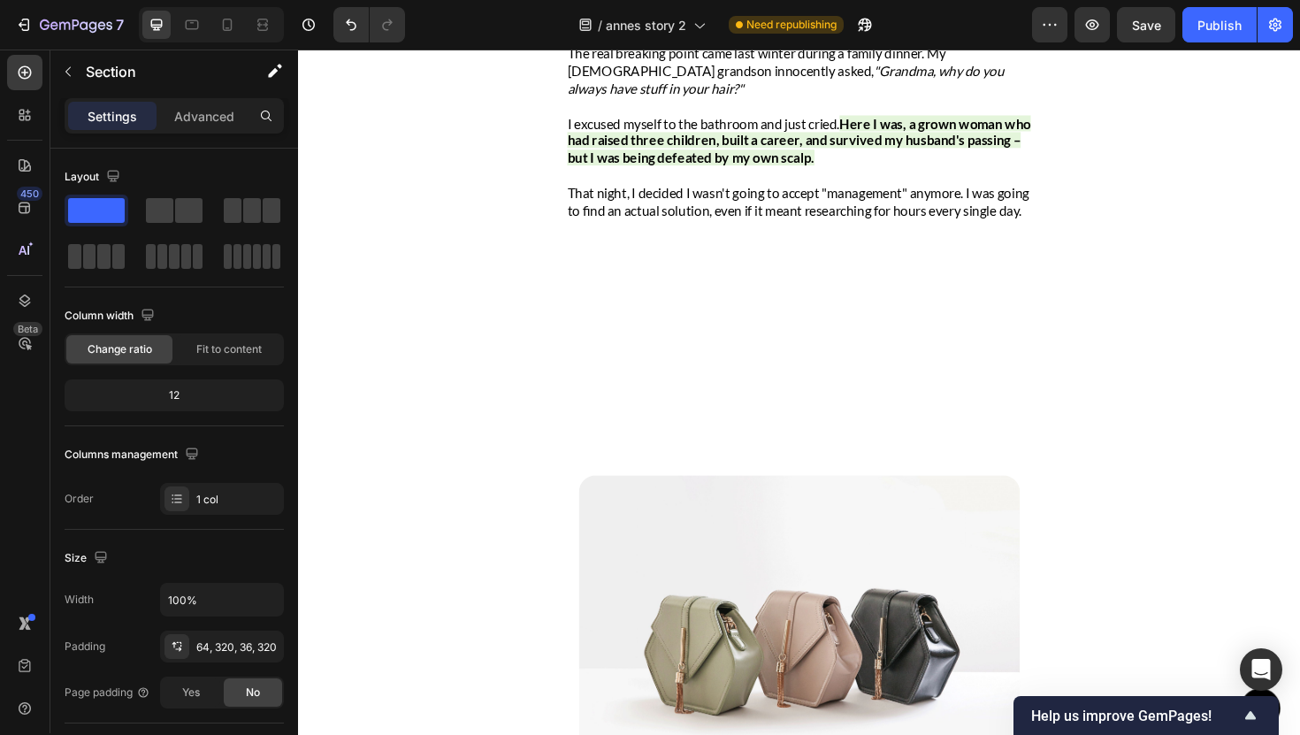
scroll to position [2407, 0]
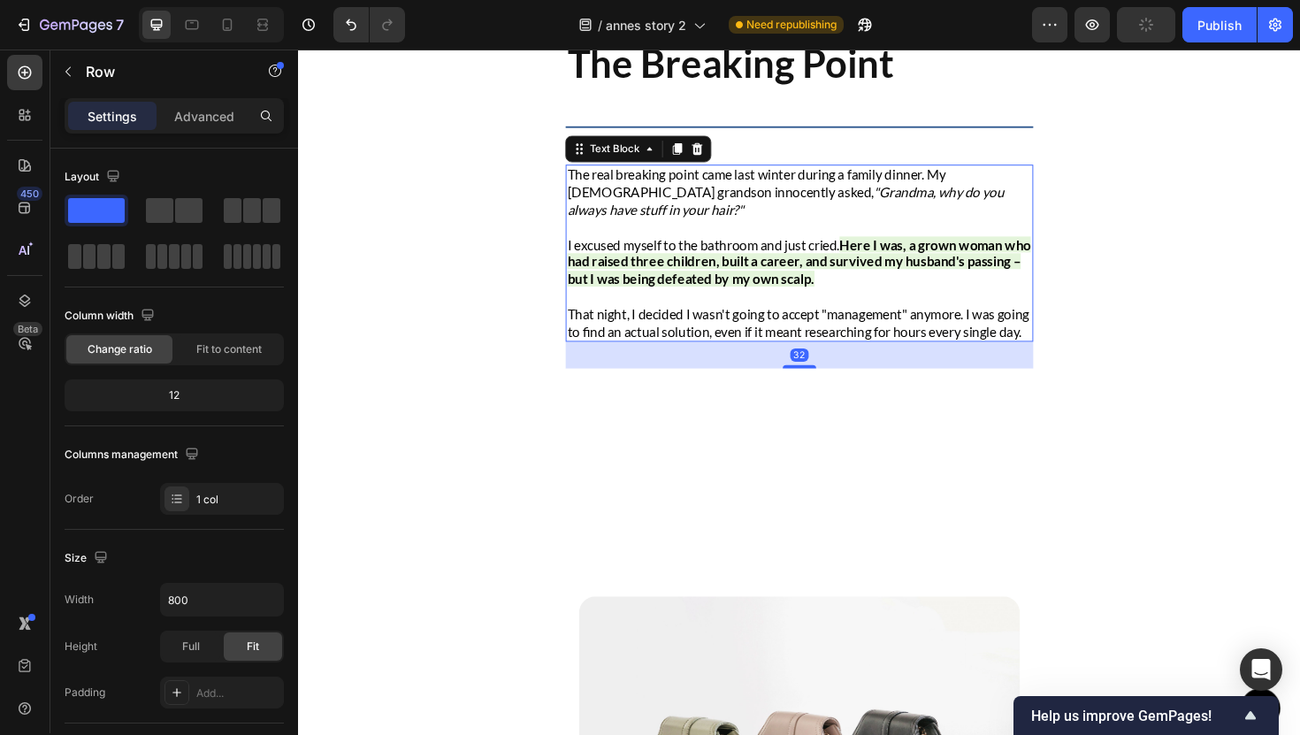
click at [685, 358] on p "That night, I decided I wasn't going to accept "management" anymore. I was goin…" at bounding box center [829, 339] width 492 height 37
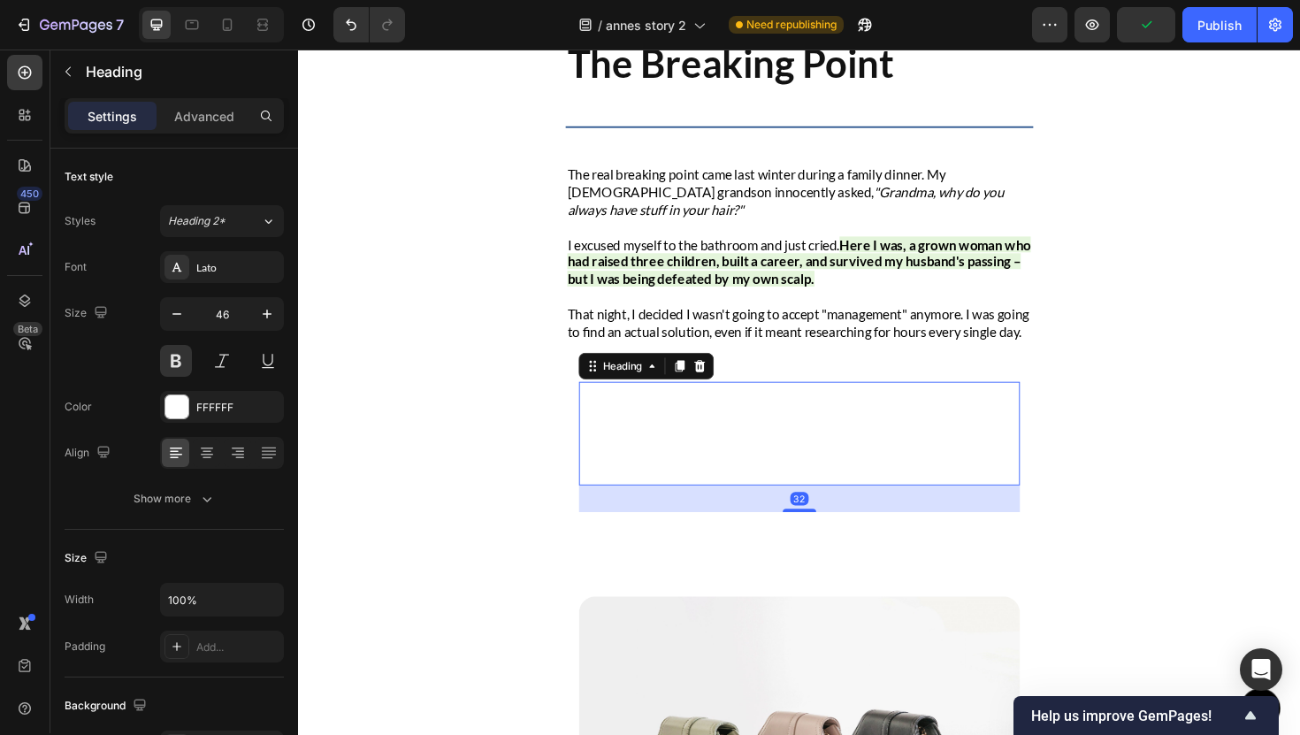
click at [790, 466] on h2 "The Game-Changer: Tamanu Seed Oil" at bounding box center [828, 457] width 467 height 110
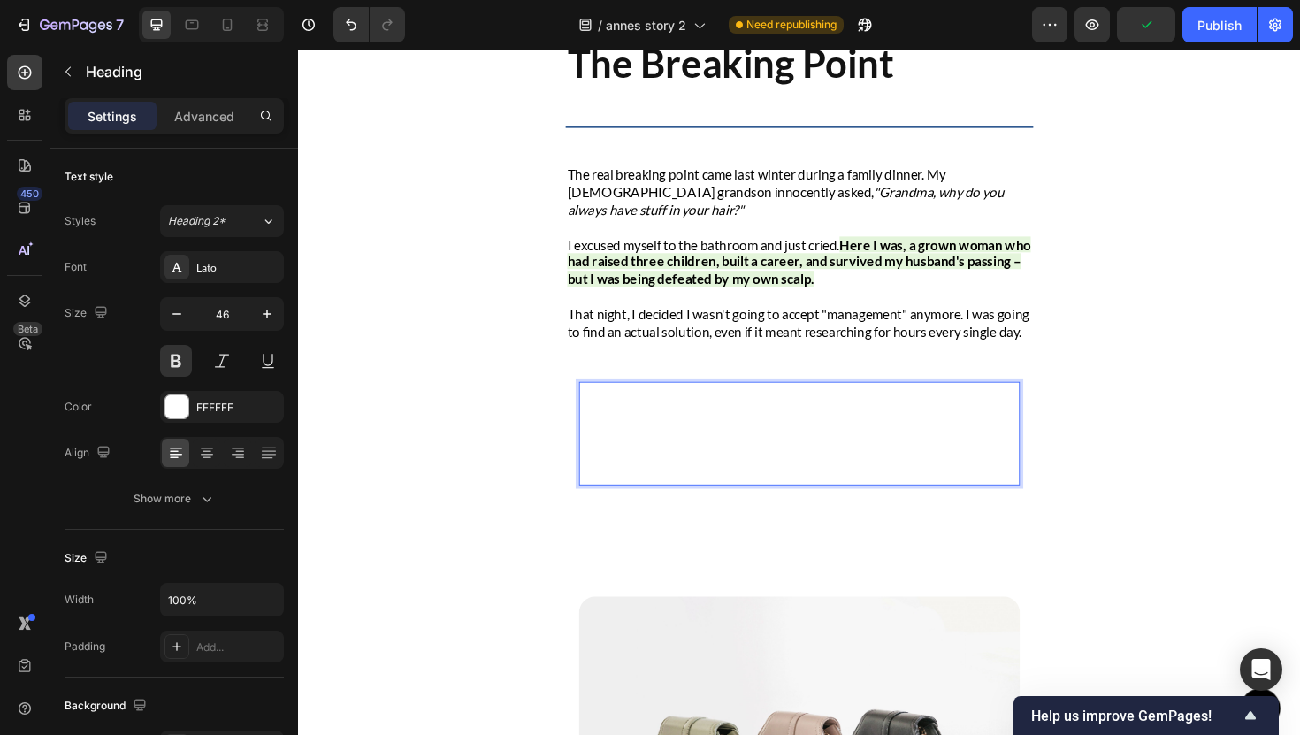
click at [790, 466] on h2 "The Game-Changer: Tamanu Seed Oil" at bounding box center [828, 457] width 467 height 110
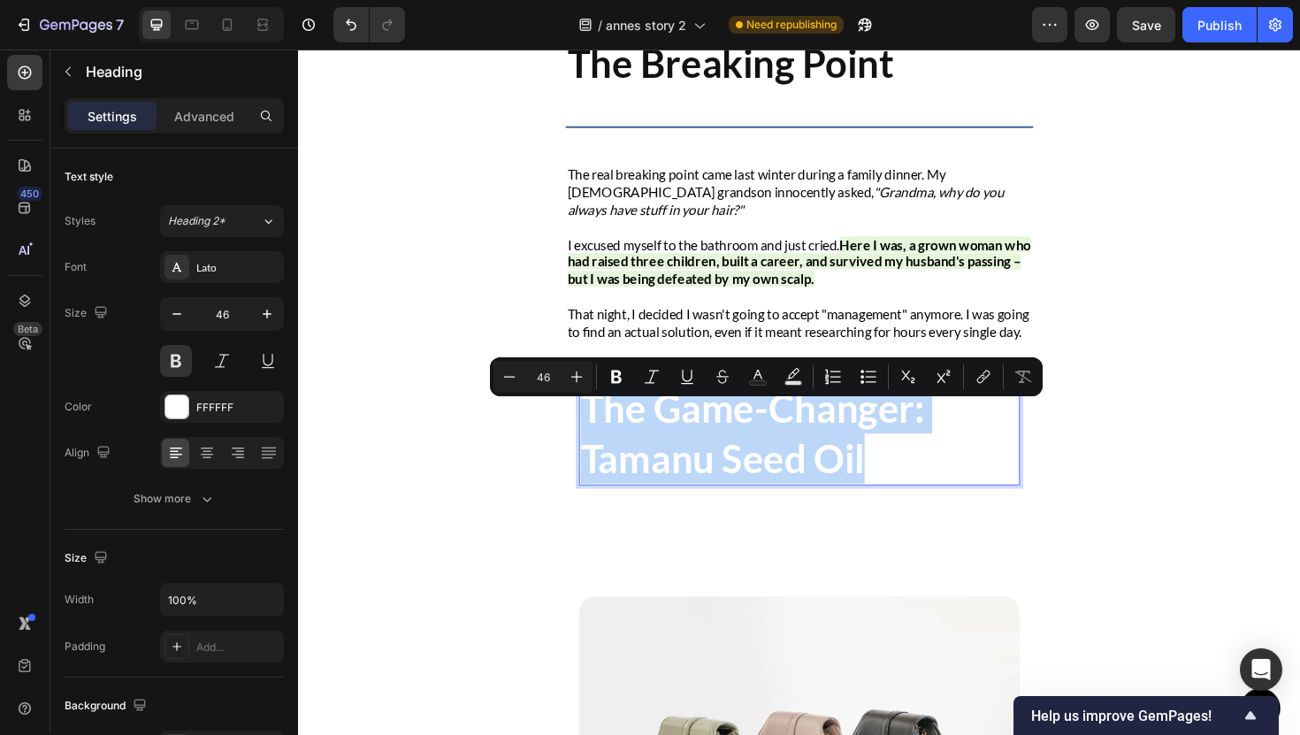
drag, startPoint x: 1037, startPoint y: 498, endPoint x: 601, endPoint y: 451, distance: 437.7
click at [601, 451] on p "The Game-Changer: Tamanu Seed Oil" at bounding box center [828, 456] width 463 height 106
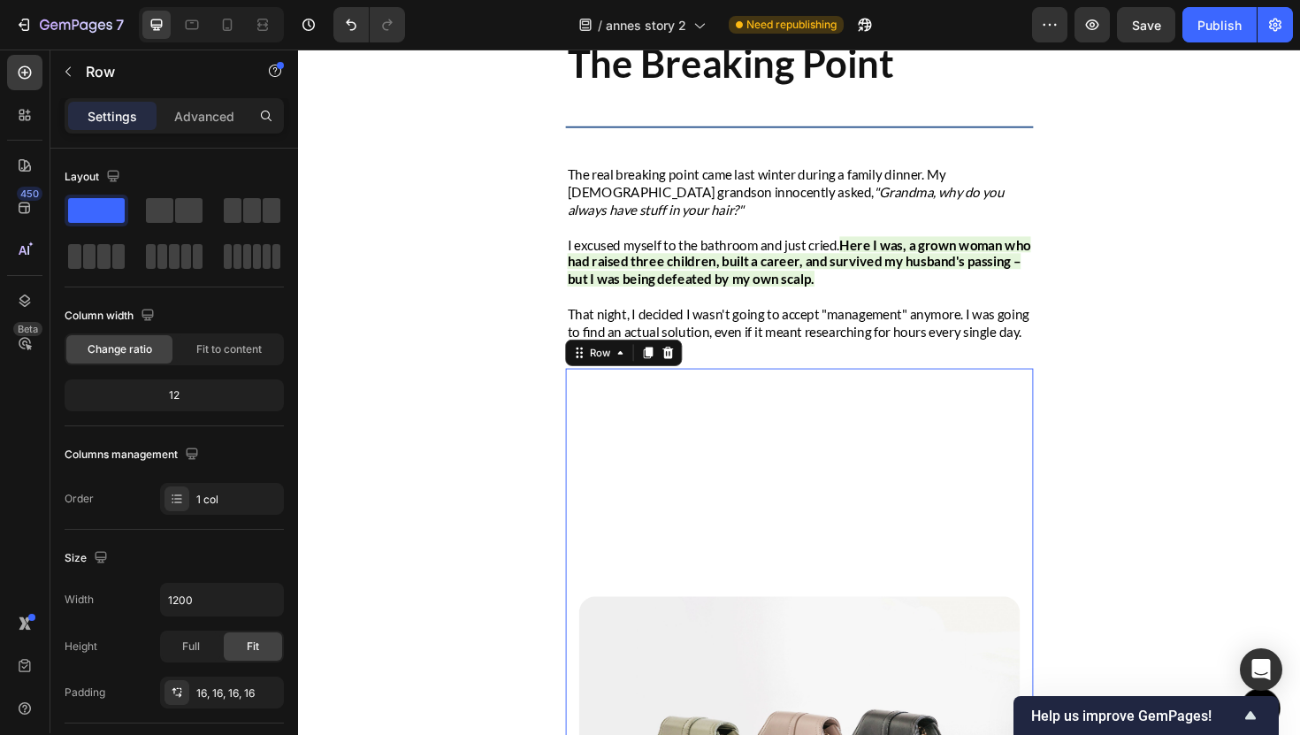
click at [180, 135] on div "Settings Advanced" at bounding box center [174, 123] width 248 height 50
click at [180, 129] on div "Settings Advanced" at bounding box center [174, 115] width 219 height 35
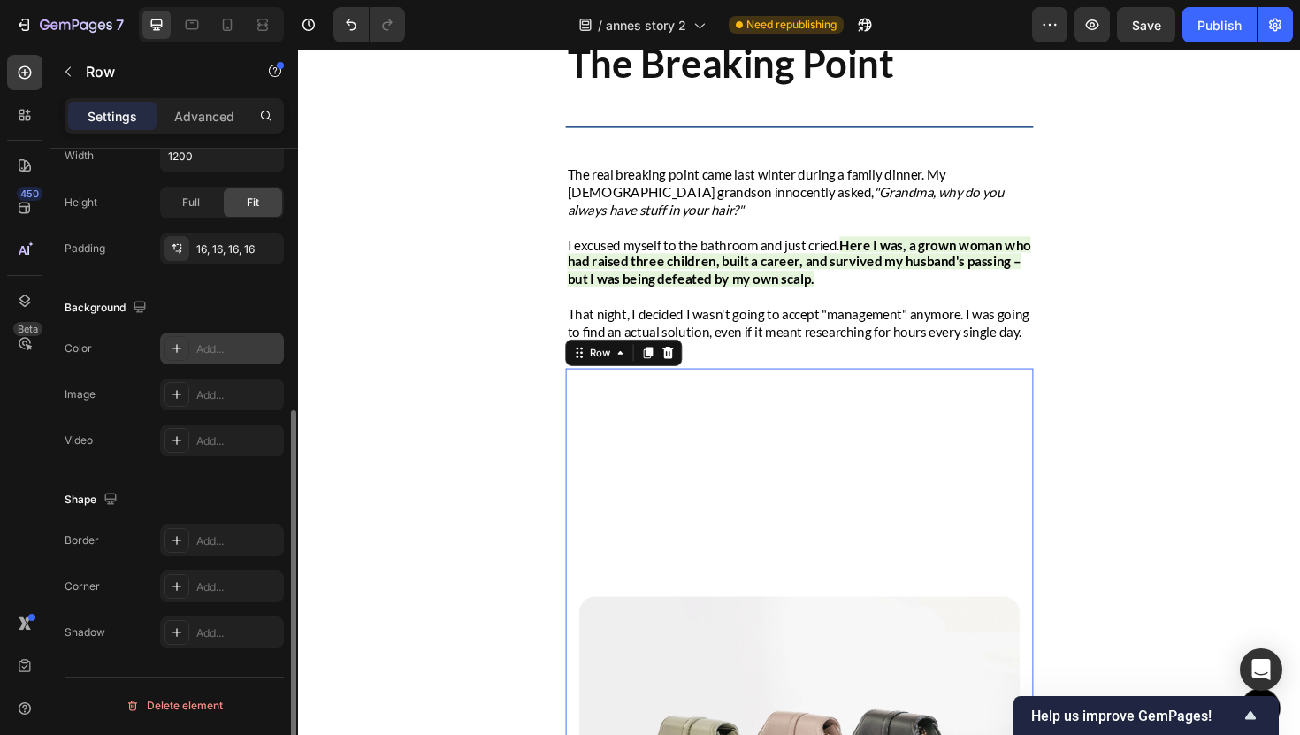
click at [217, 357] on div "Add..." at bounding box center [222, 349] width 124 height 32
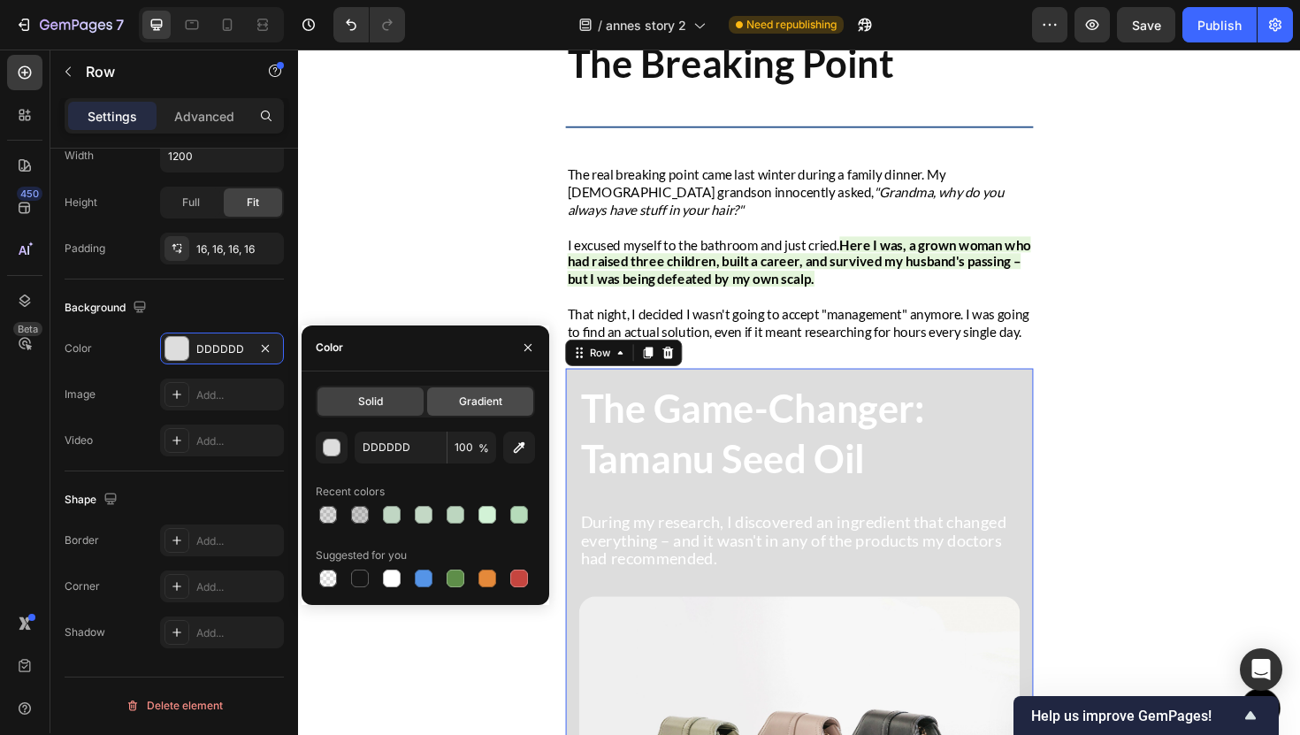
click at [471, 413] on div "Gradient" at bounding box center [480, 401] width 106 height 28
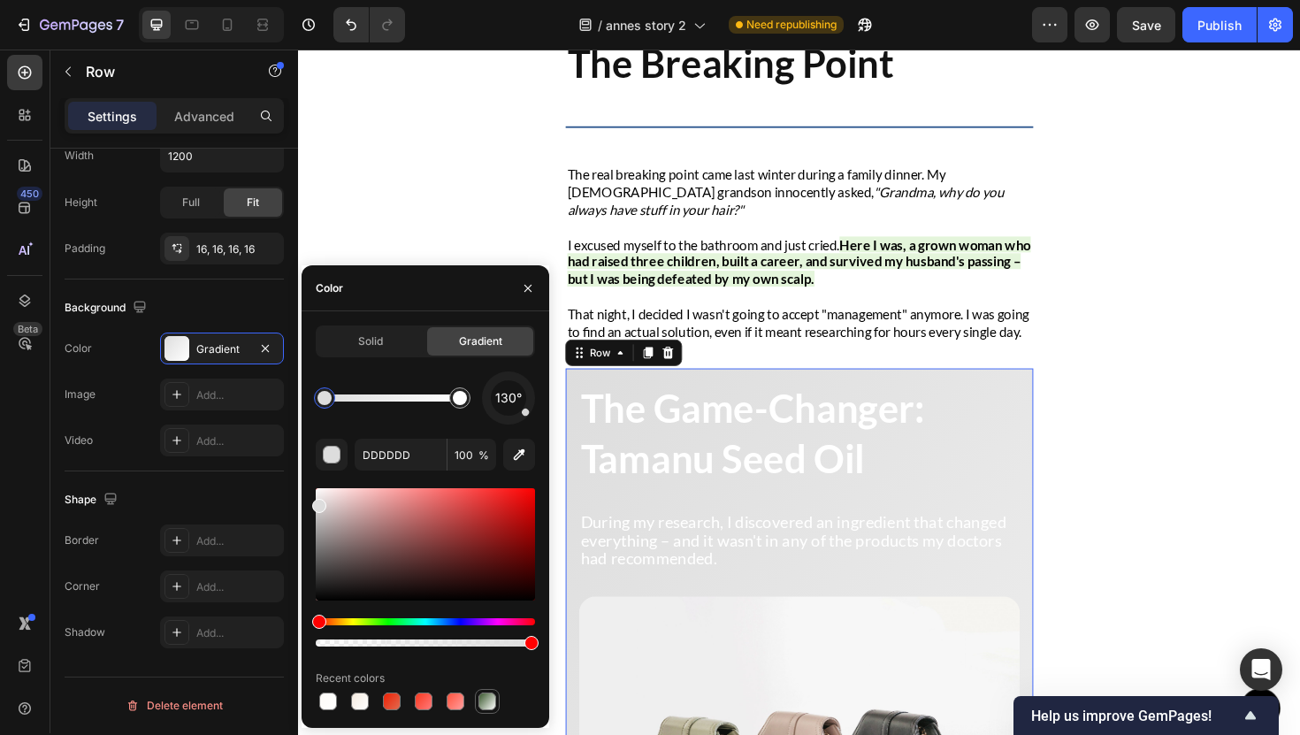
click at [480, 702] on div at bounding box center [488, 702] width 18 height 18
type input "38562B"
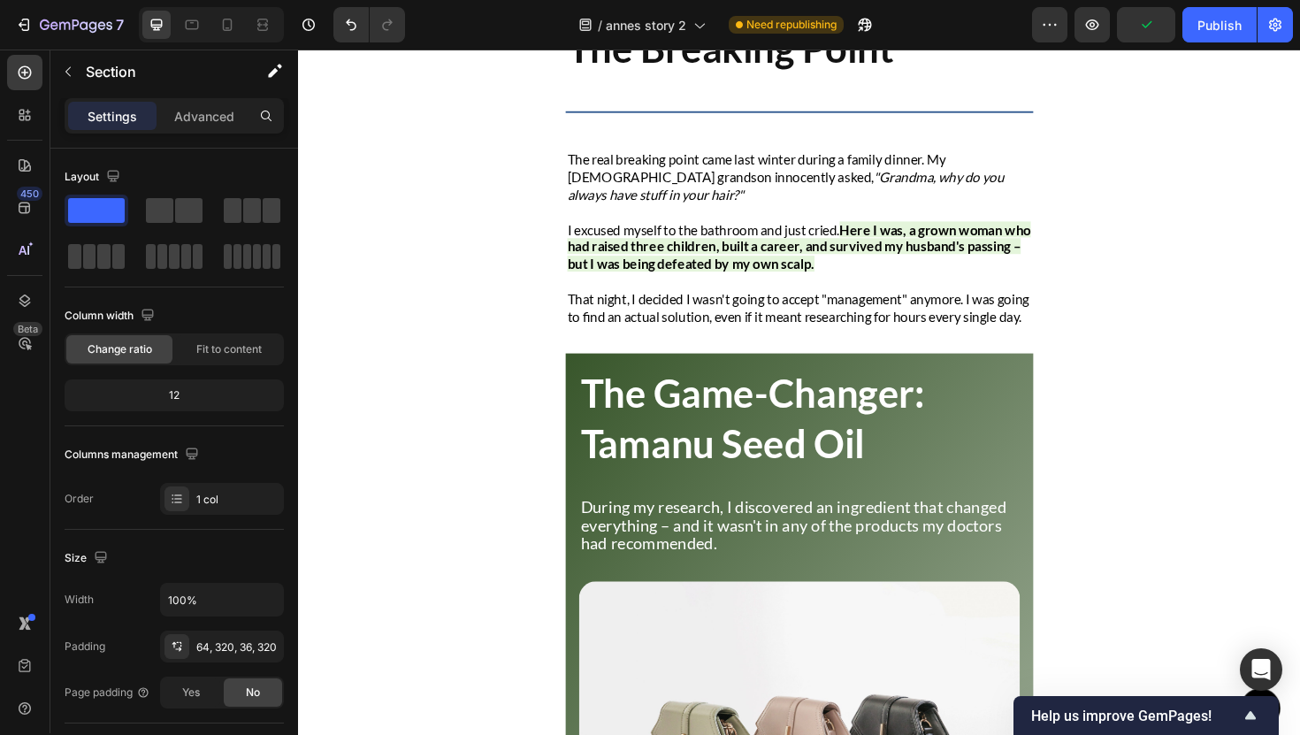
scroll to position [2485, 0]
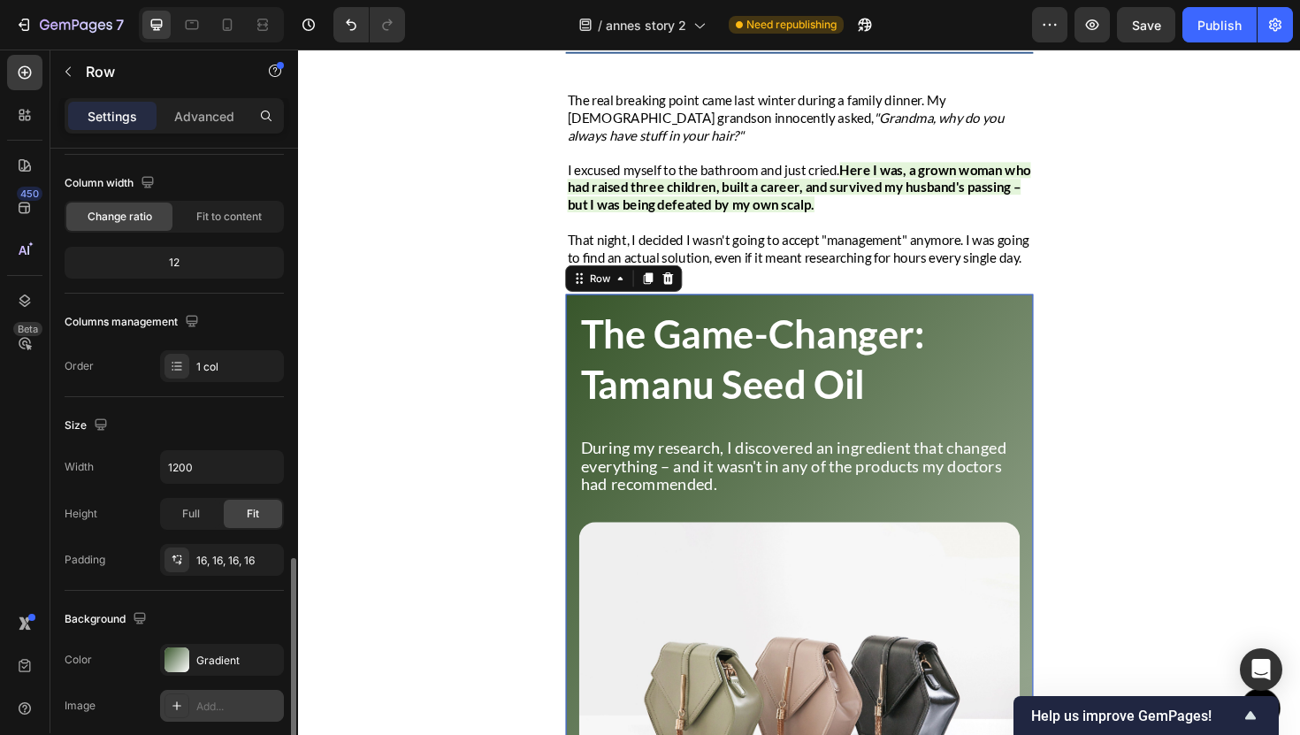
scroll to position [444, 0]
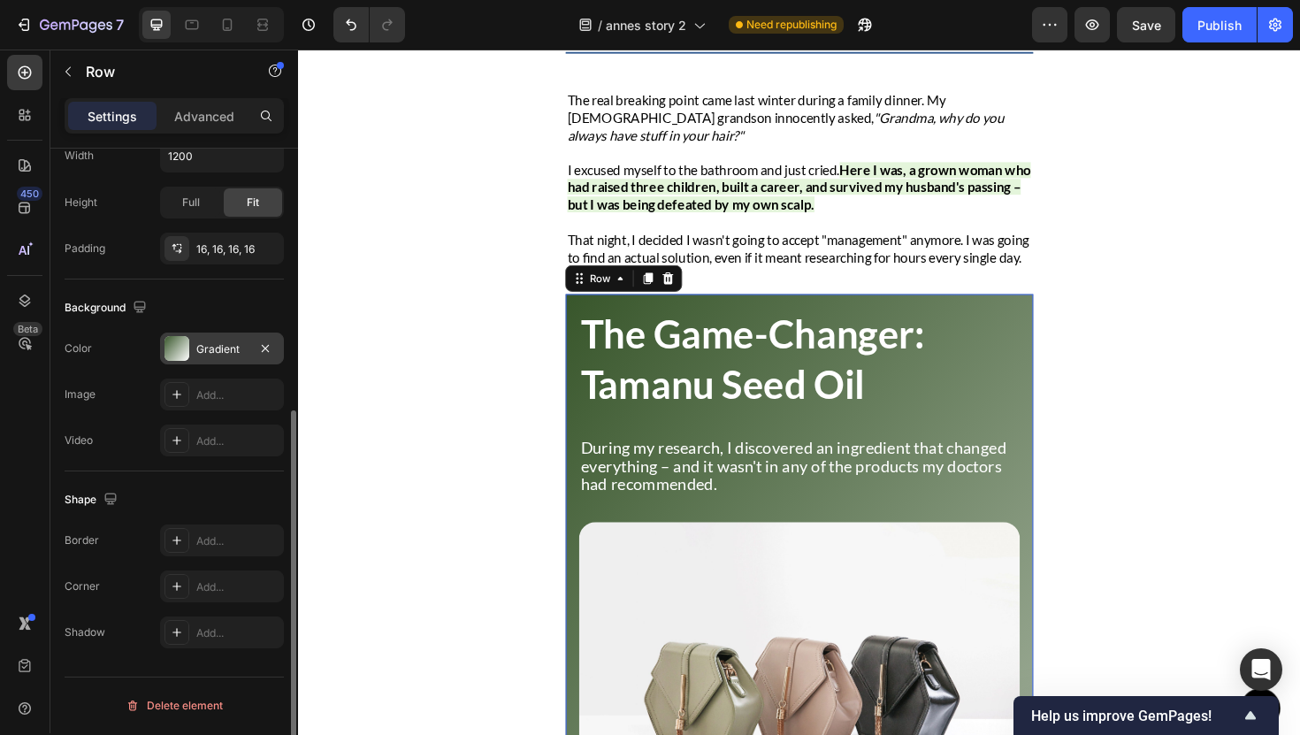
click at [203, 351] on div "Gradient" at bounding box center [221, 349] width 51 height 16
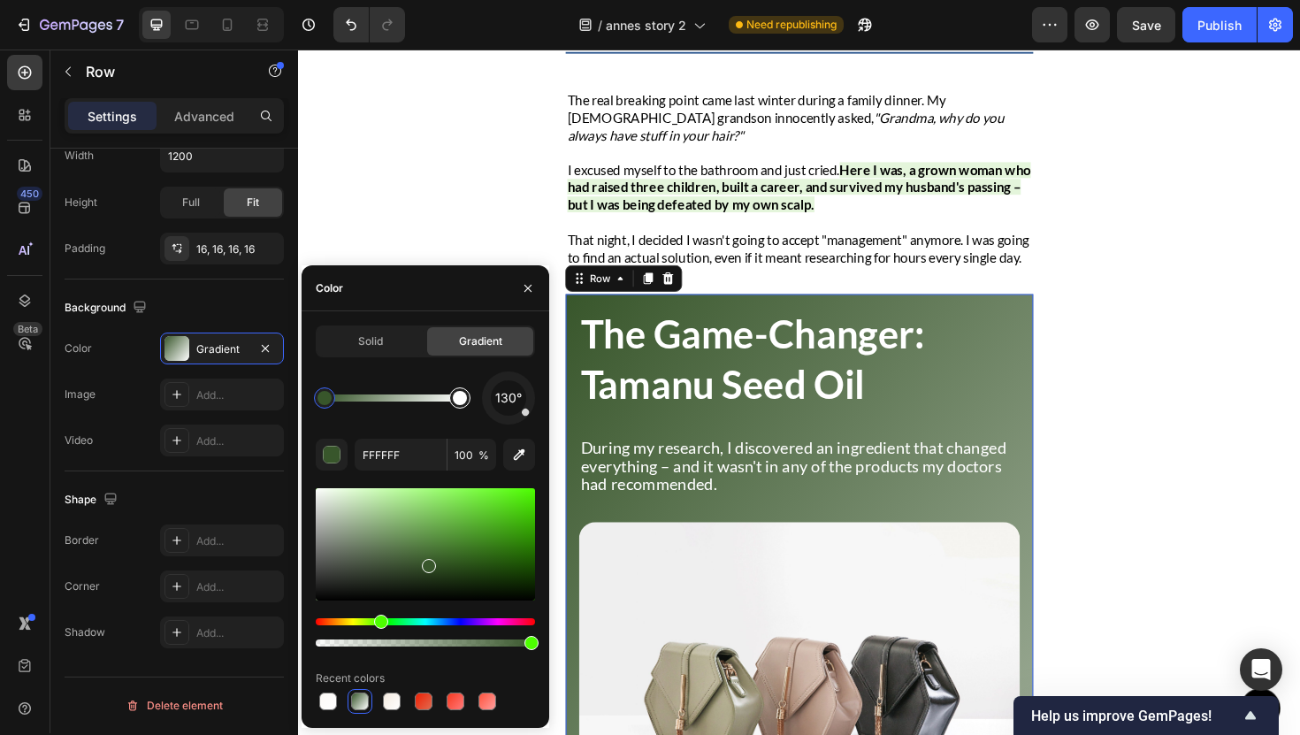
click at [463, 410] on div at bounding box center [460, 398] width 32 height 32
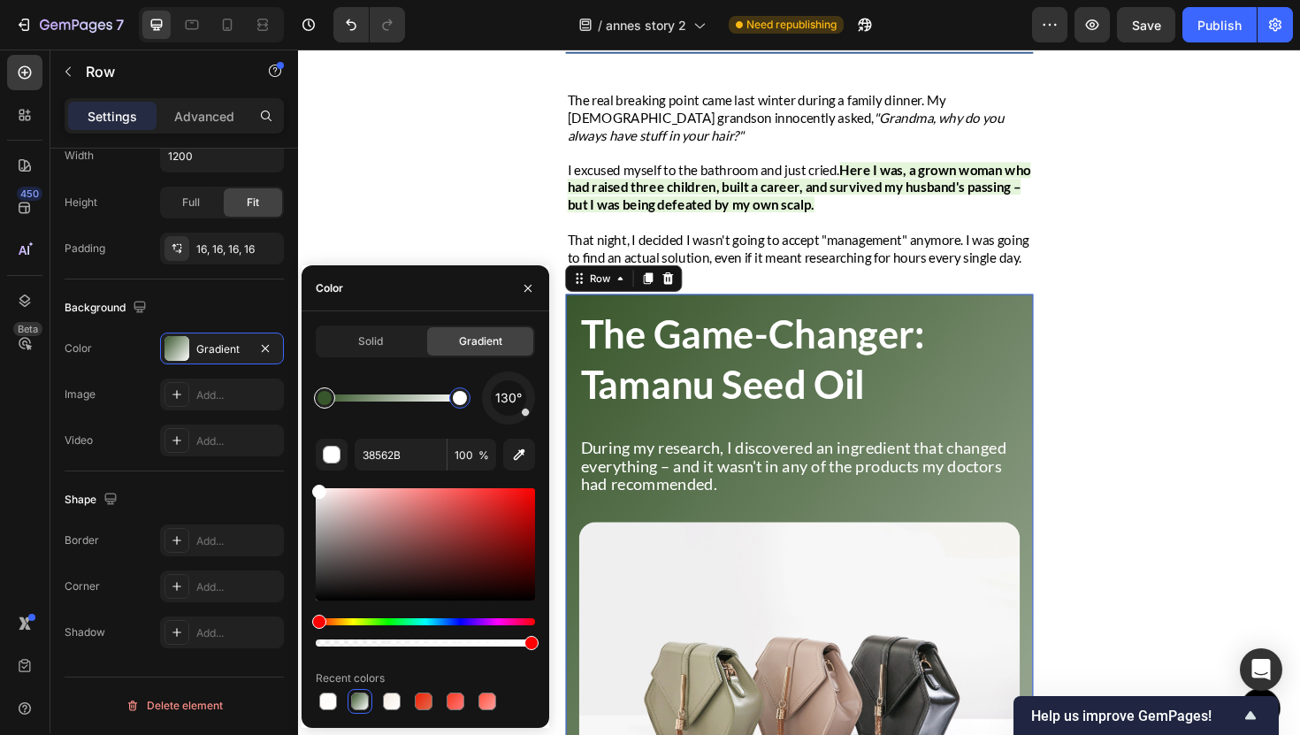
click at [333, 393] on div at bounding box center [324, 397] width 21 height 21
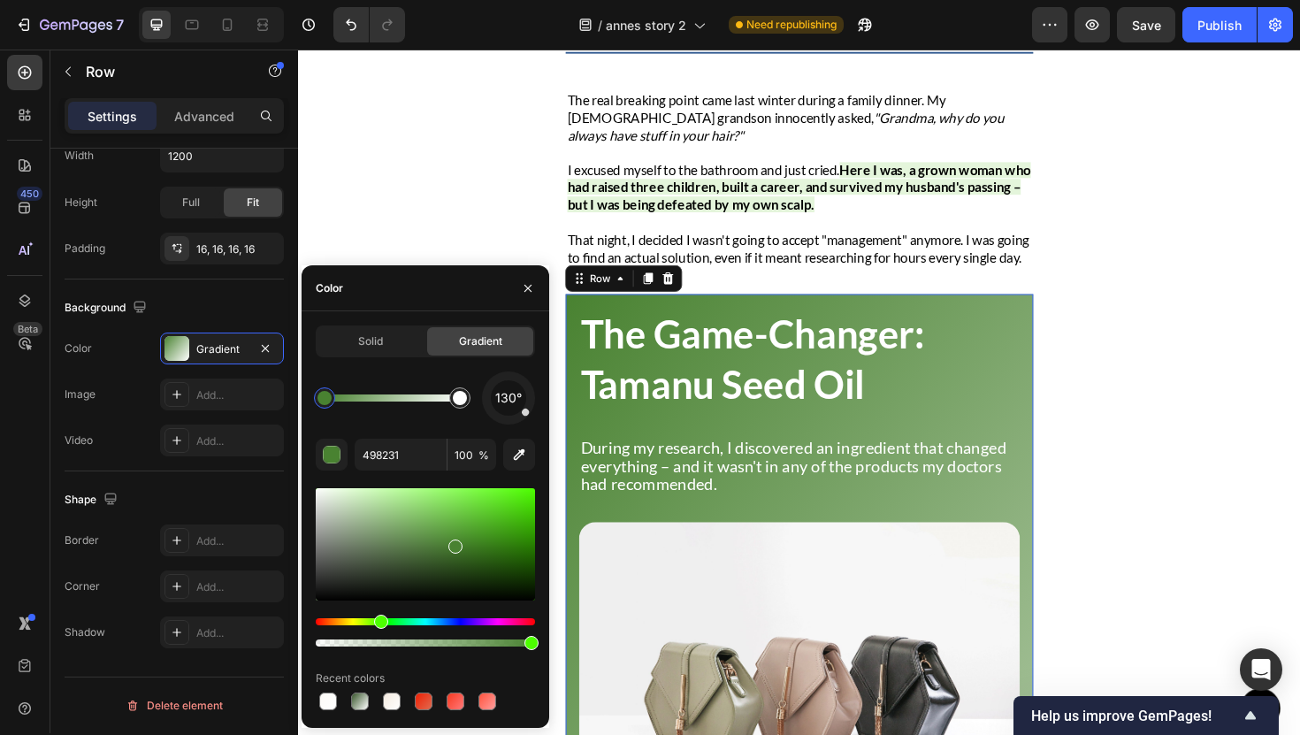
drag, startPoint x: 434, startPoint y: 571, endPoint x: 454, endPoint y: 543, distance: 34.3
click at [462, 408] on div at bounding box center [460, 398] width 32 height 32
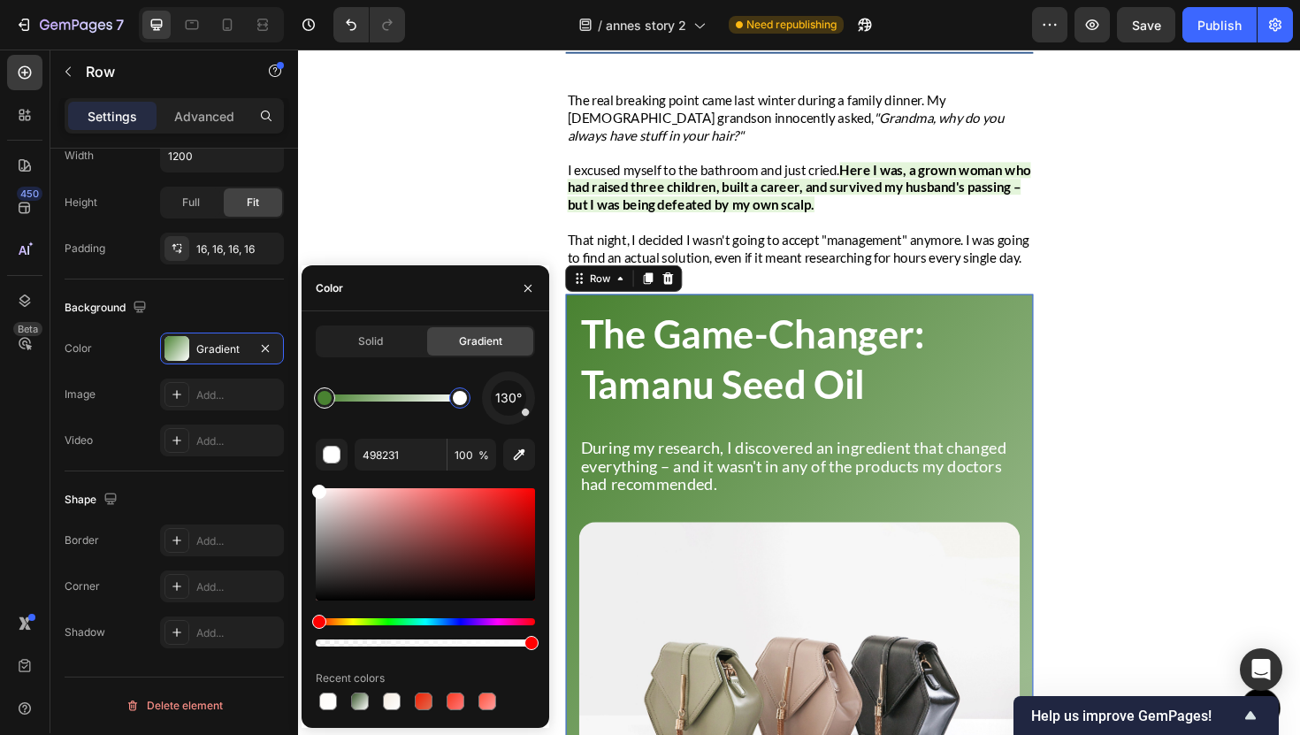
click at [325, 396] on div at bounding box center [325, 398] width 14 height 14
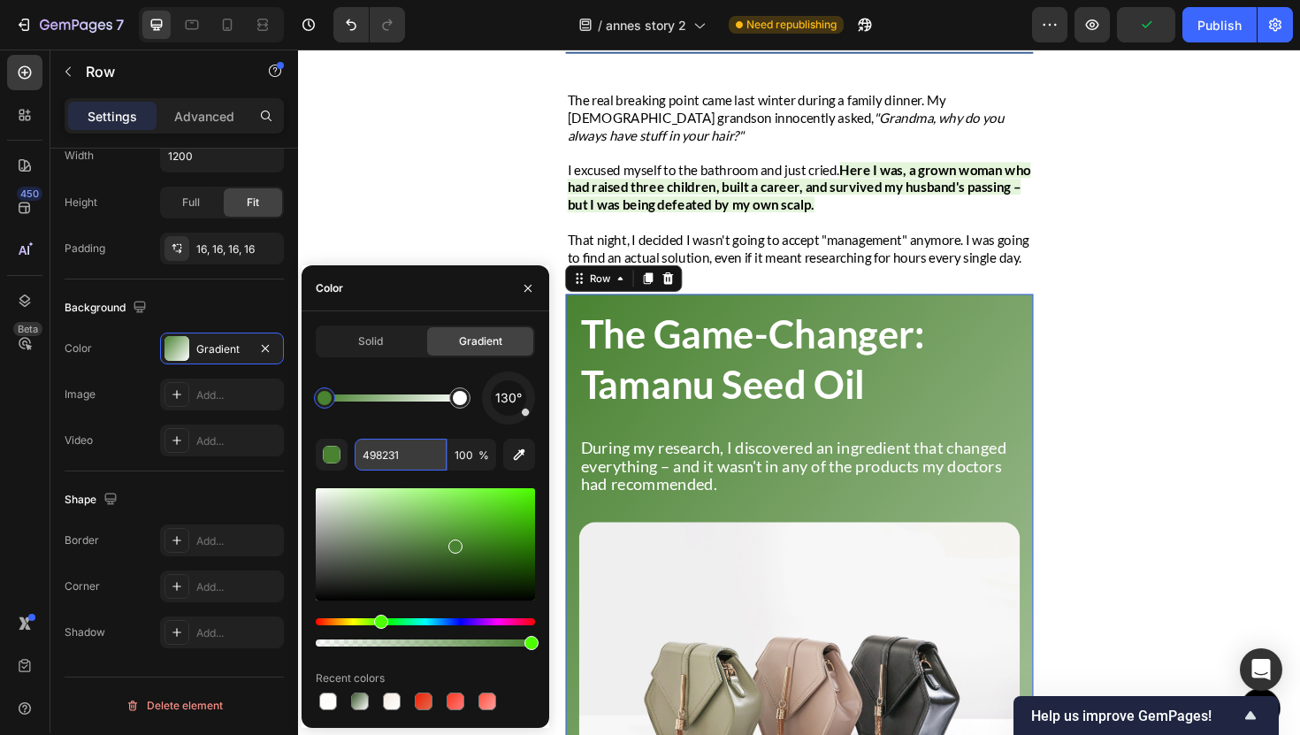
click at [374, 454] on input "498231" at bounding box center [401, 455] width 92 height 32
click at [463, 399] on div at bounding box center [460, 398] width 14 height 14
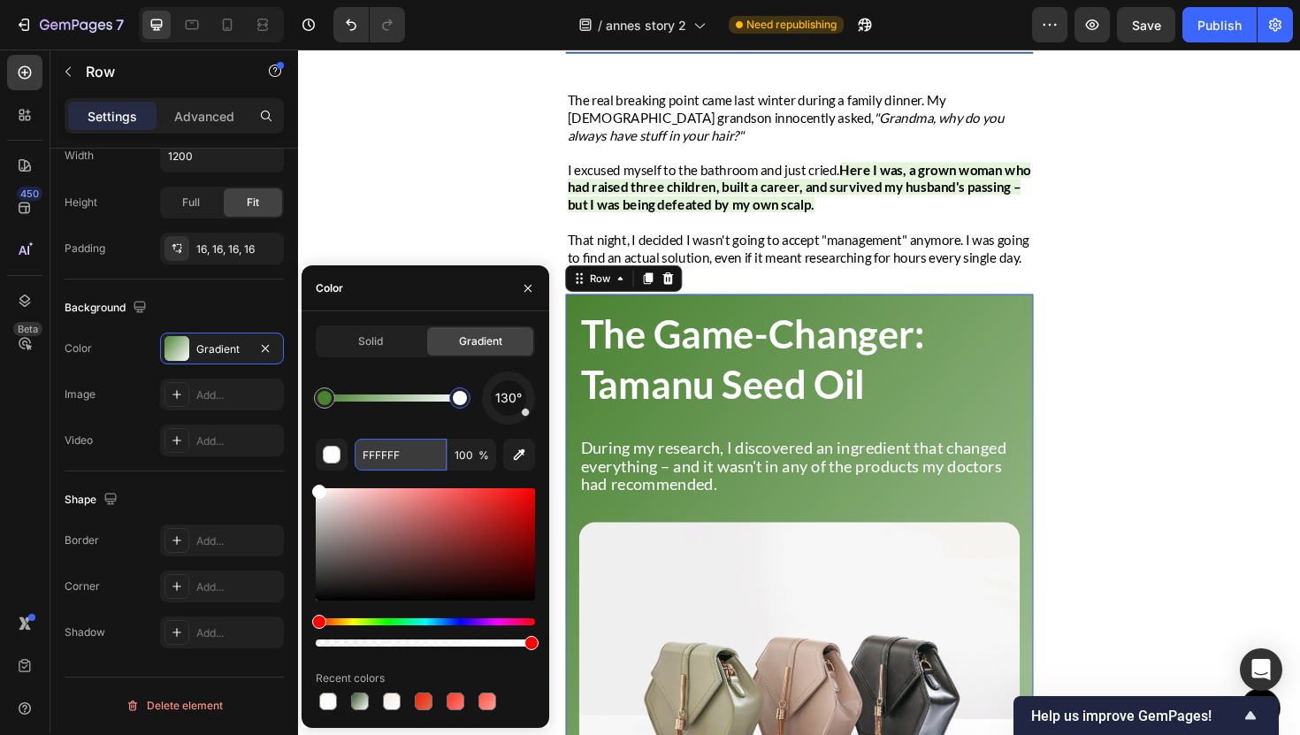
click at [387, 464] on input "FFFFFF" at bounding box center [401, 455] width 92 height 32
paste input "498231"
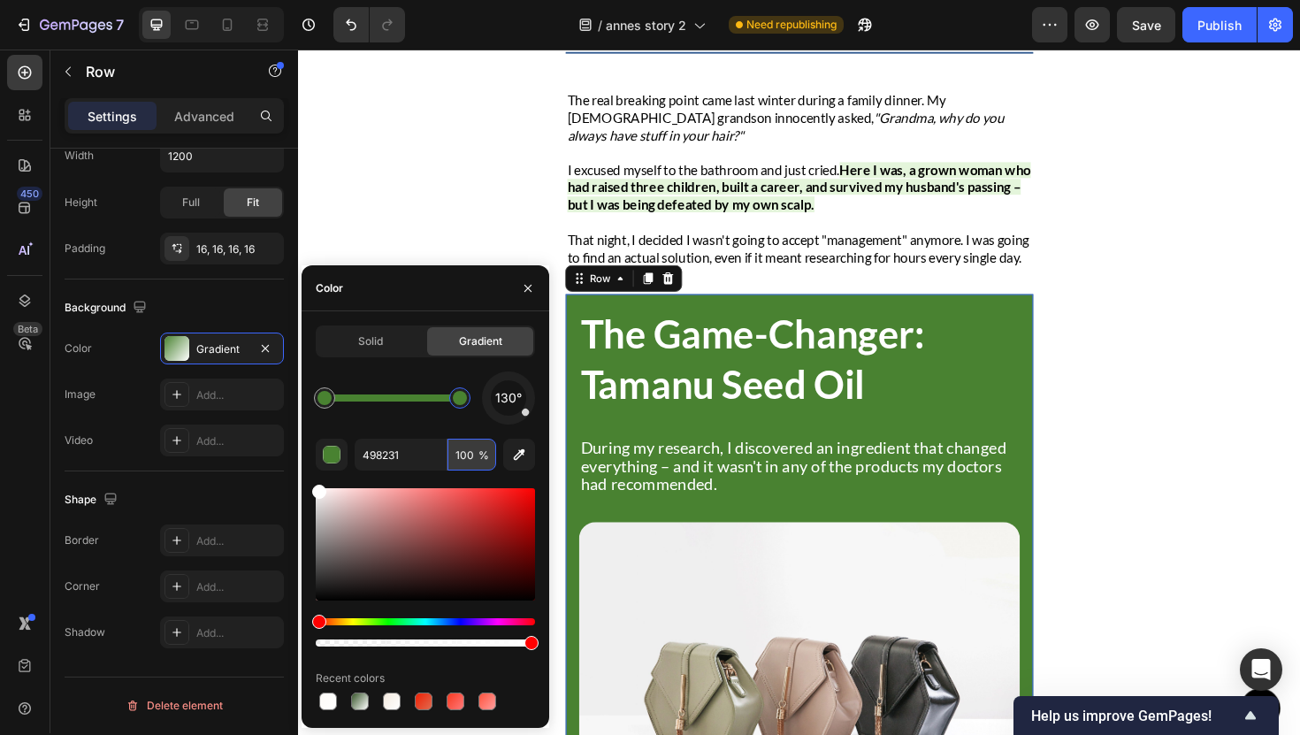
click at [465, 451] on input "100" at bounding box center [472, 455] width 49 height 32
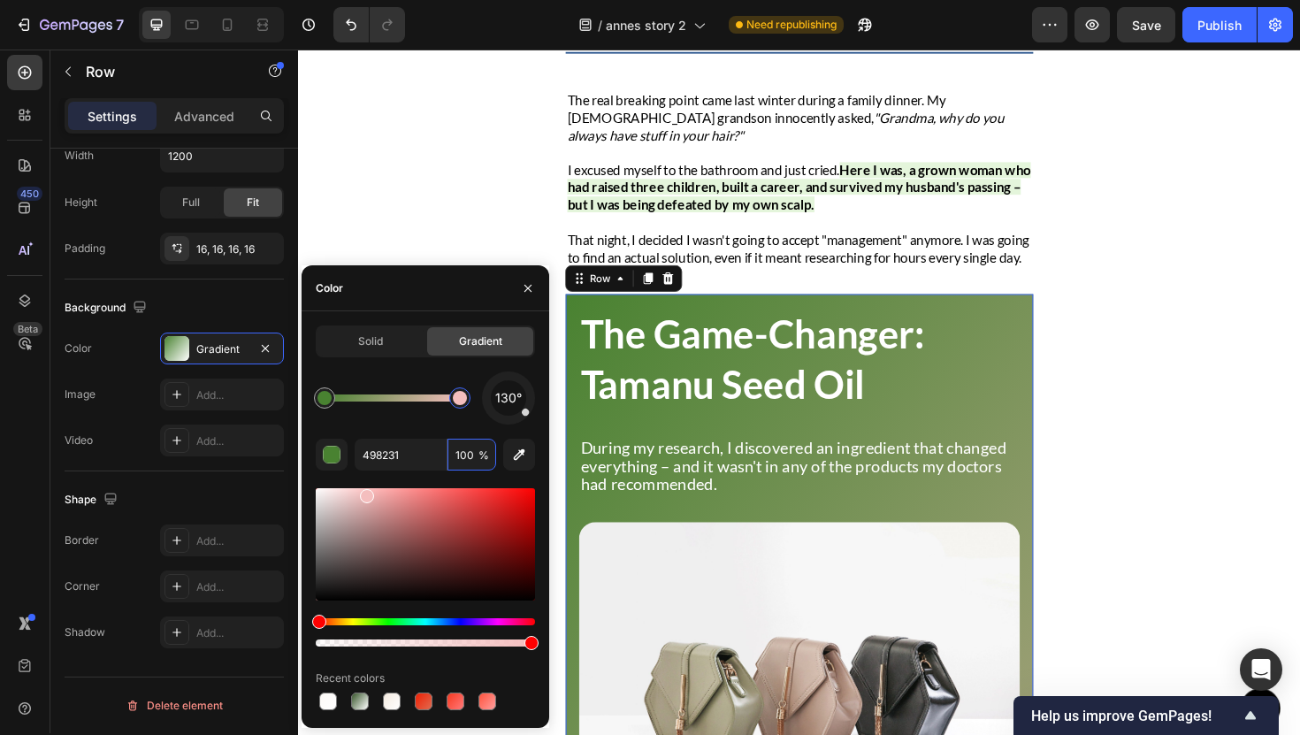
drag, startPoint x: 317, startPoint y: 489, endPoint x: 365, endPoint y: 493, distance: 48.8
click at [365, 493] on div at bounding box center [367, 496] width 14 height 14
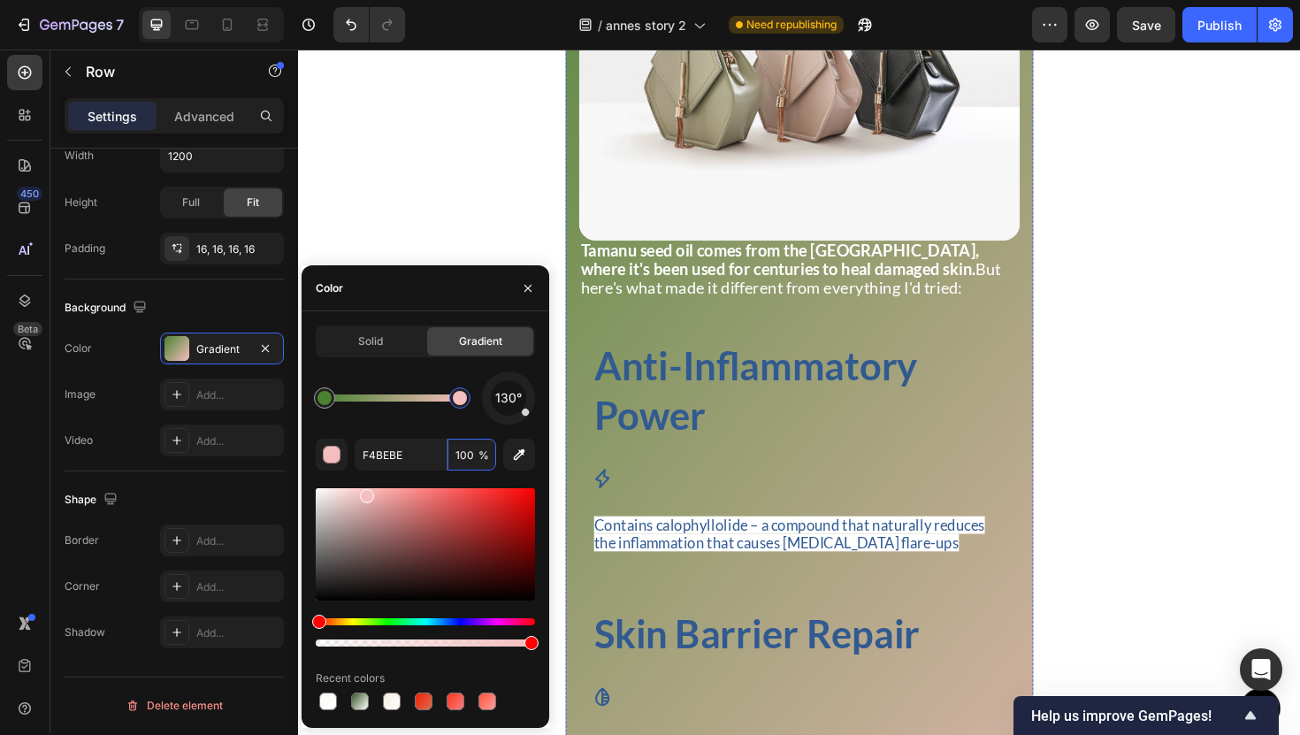
scroll to position [3148, 0]
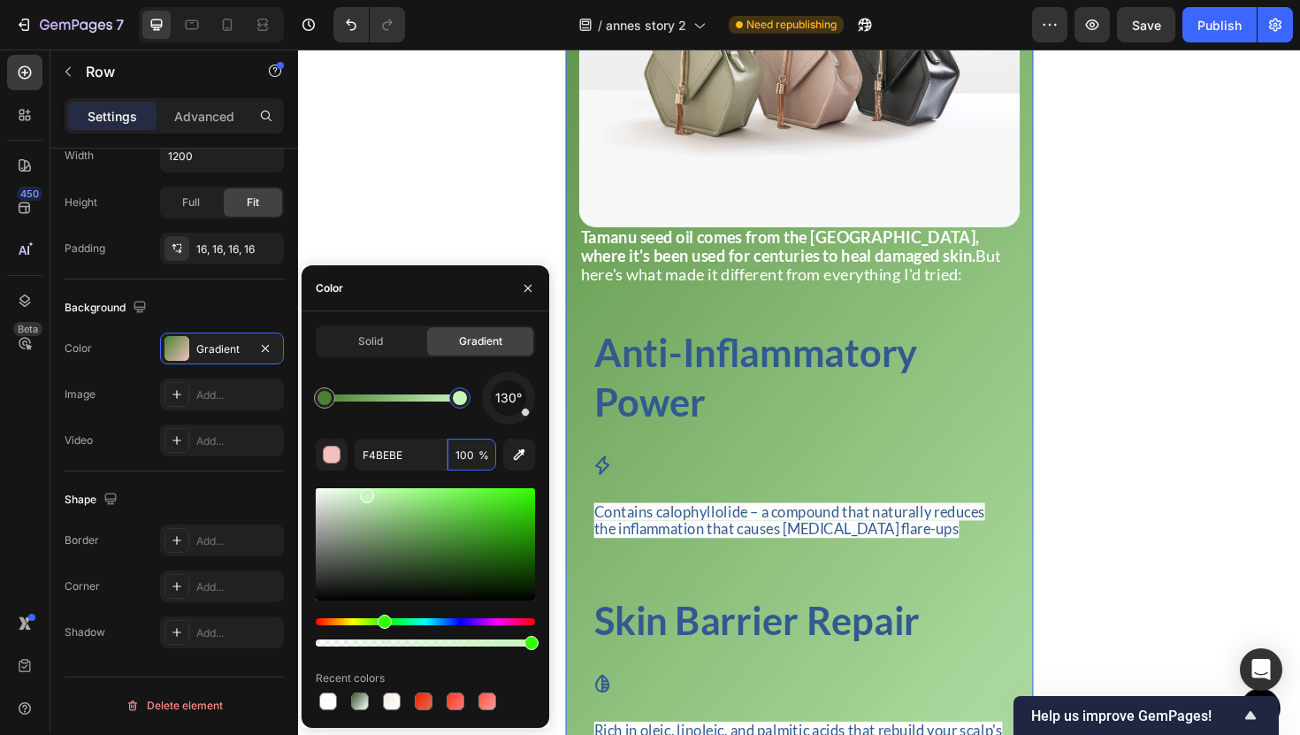
drag, startPoint x: 395, startPoint y: 621, endPoint x: 382, endPoint y: 621, distance: 13.3
click at [382, 621] on div "Hue" at bounding box center [425, 621] width 219 height 7
click at [368, 490] on div at bounding box center [370, 493] width 14 height 14
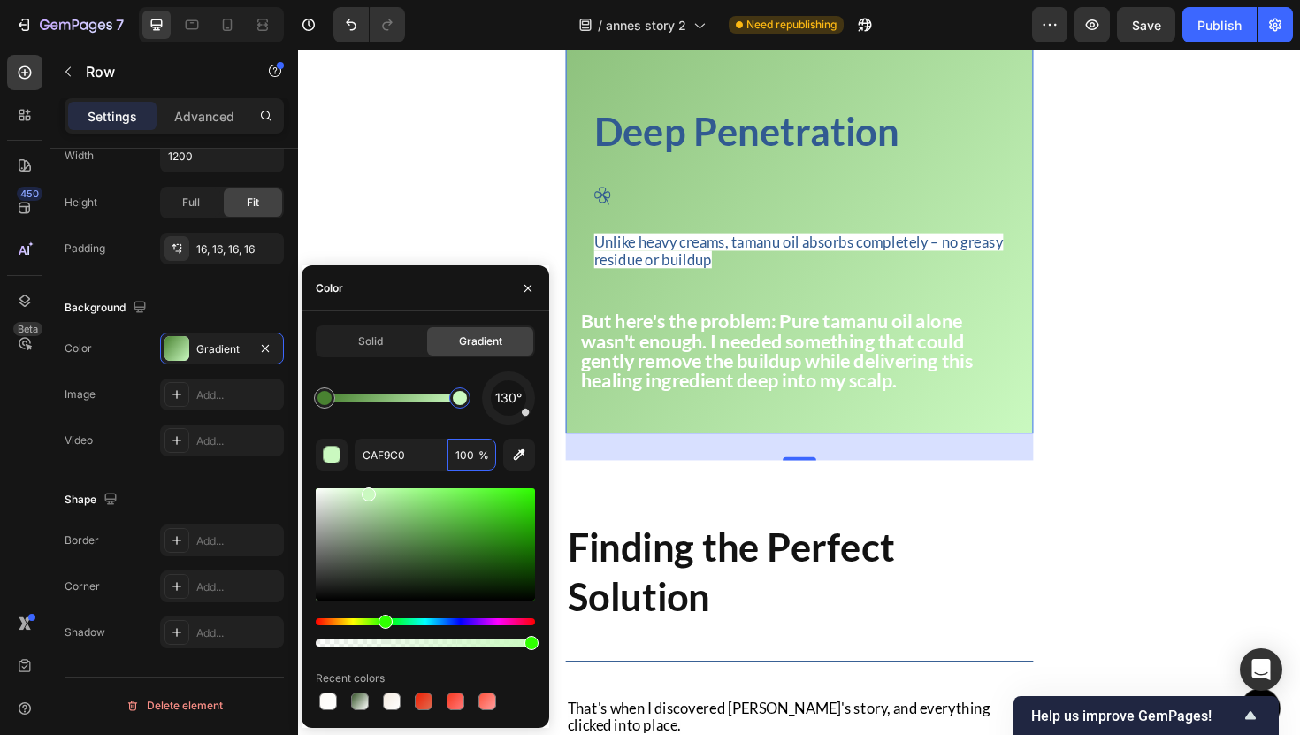
scroll to position [3878, 0]
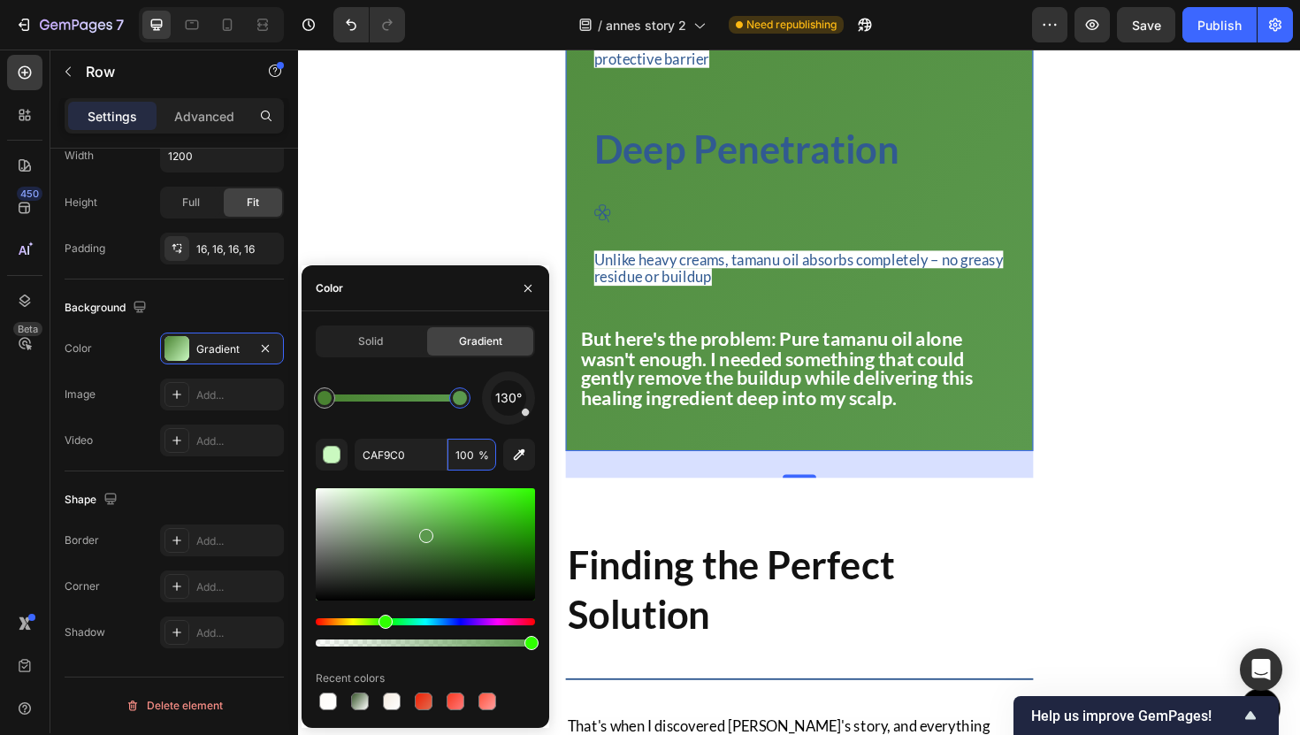
drag, startPoint x: 374, startPoint y: 496, endPoint x: 424, endPoint y: 532, distance: 61.4
click at [424, 532] on div at bounding box center [426, 536] width 14 height 14
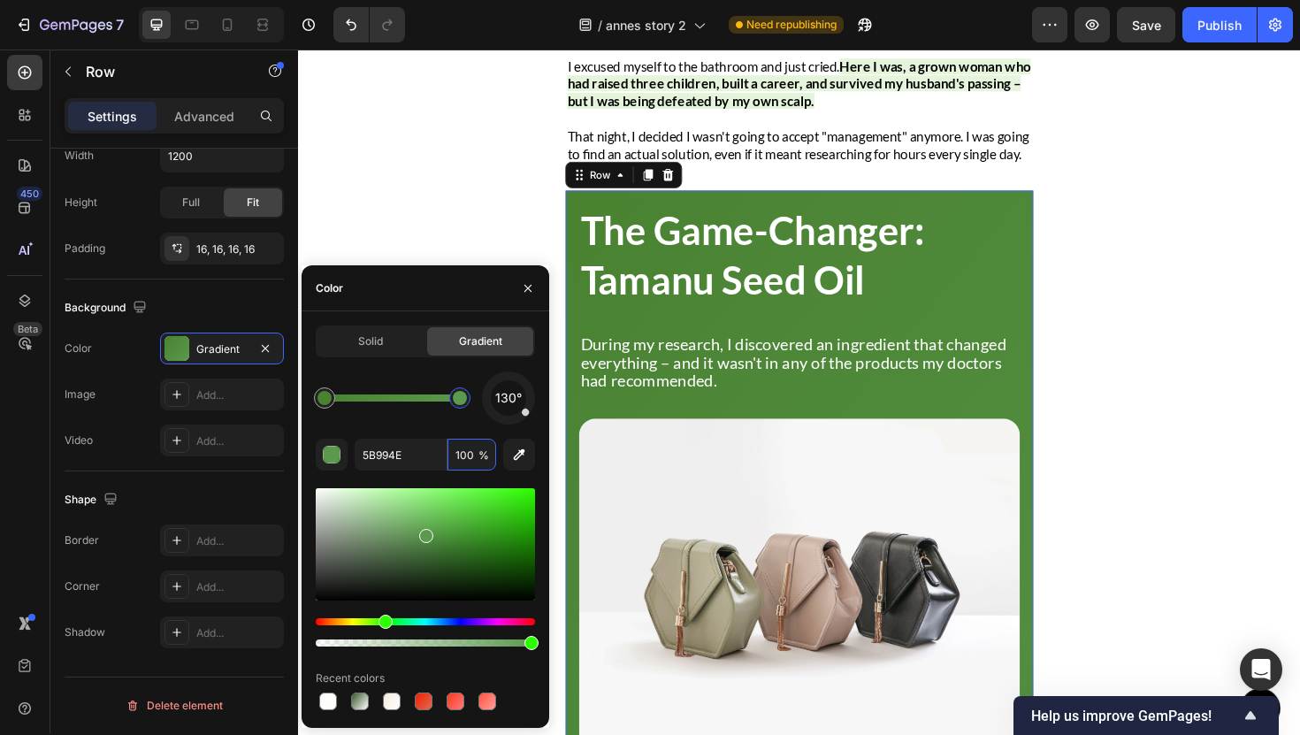
scroll to position [2585, 0]
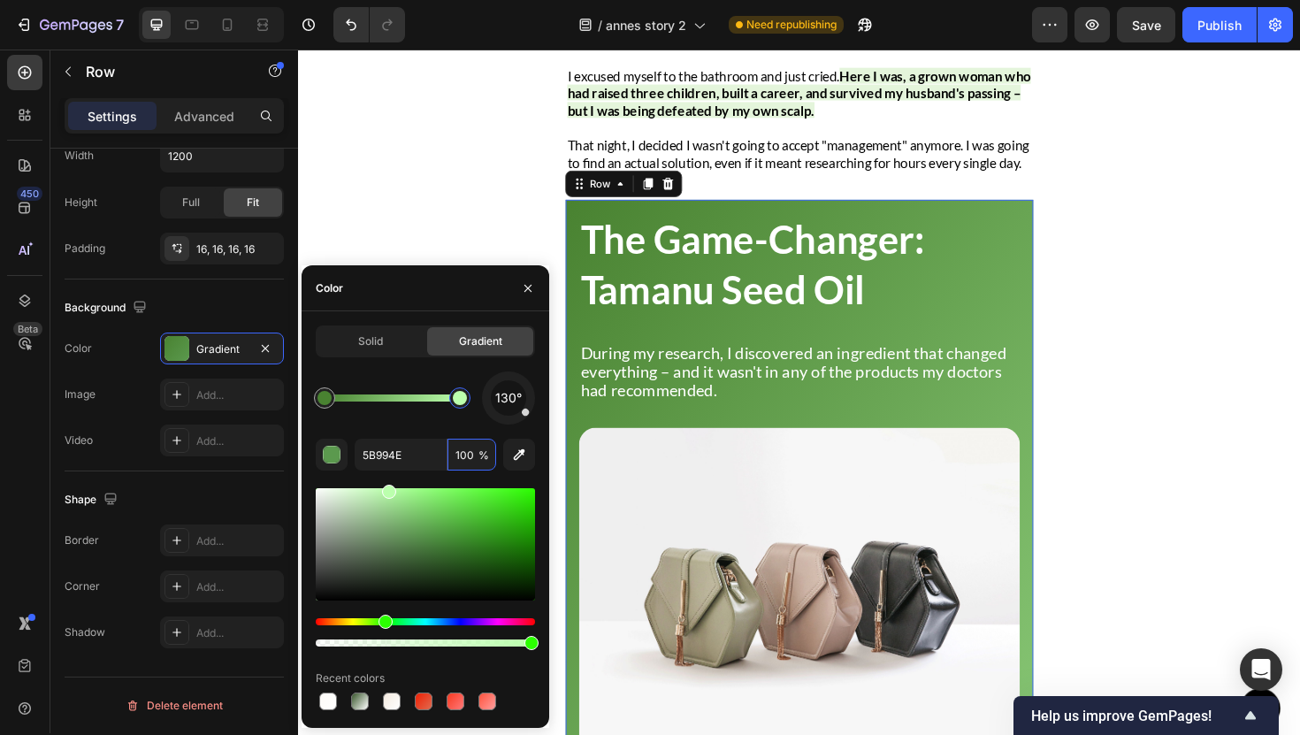
drag, startPoint x: 427, startPoint y: 538, endPoint x: 390, endPoint y: 487, distance: 62.6
click at [390, 487] on div at bounding box center [389, 492] width 14 height 14
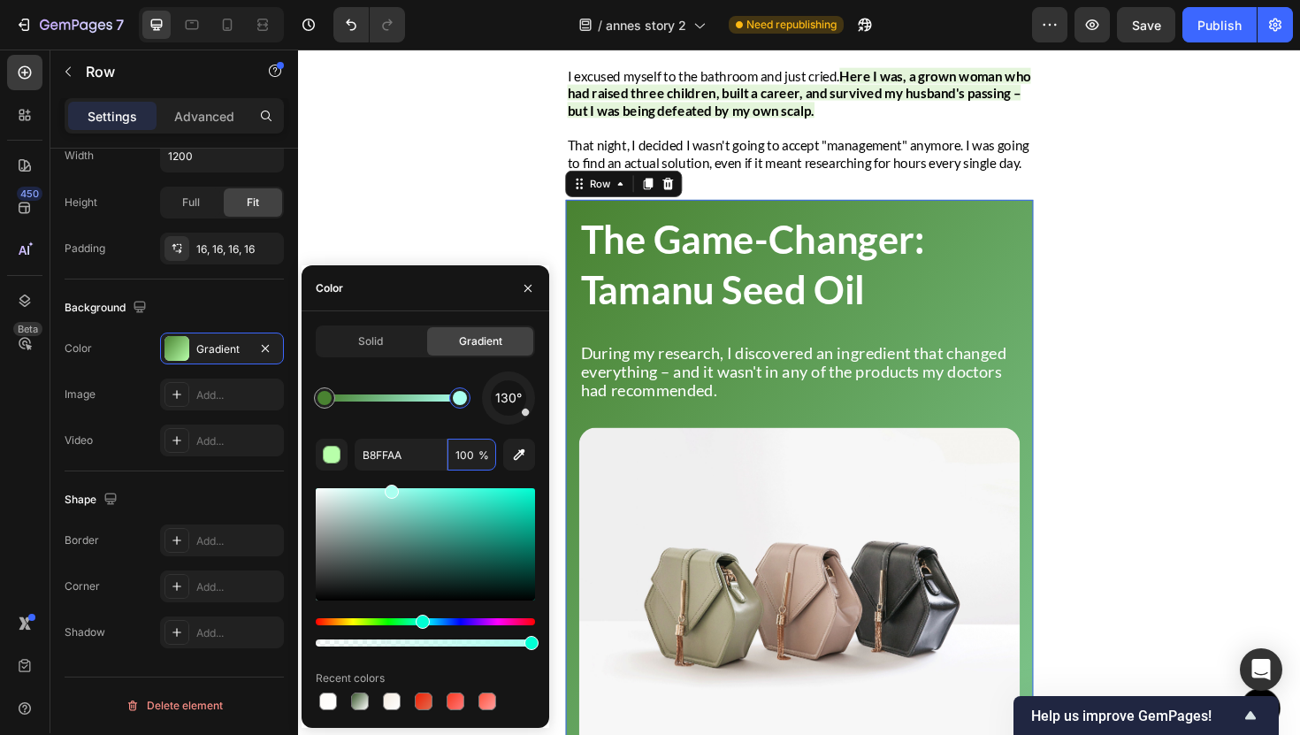
drag, startPoint x: 390, startPoint y: 616, endPoint x: 420, endPoint y: 610, distance: 30.7
click at [420, 610] on div at bounding box center [425, 567] width 219 height 165
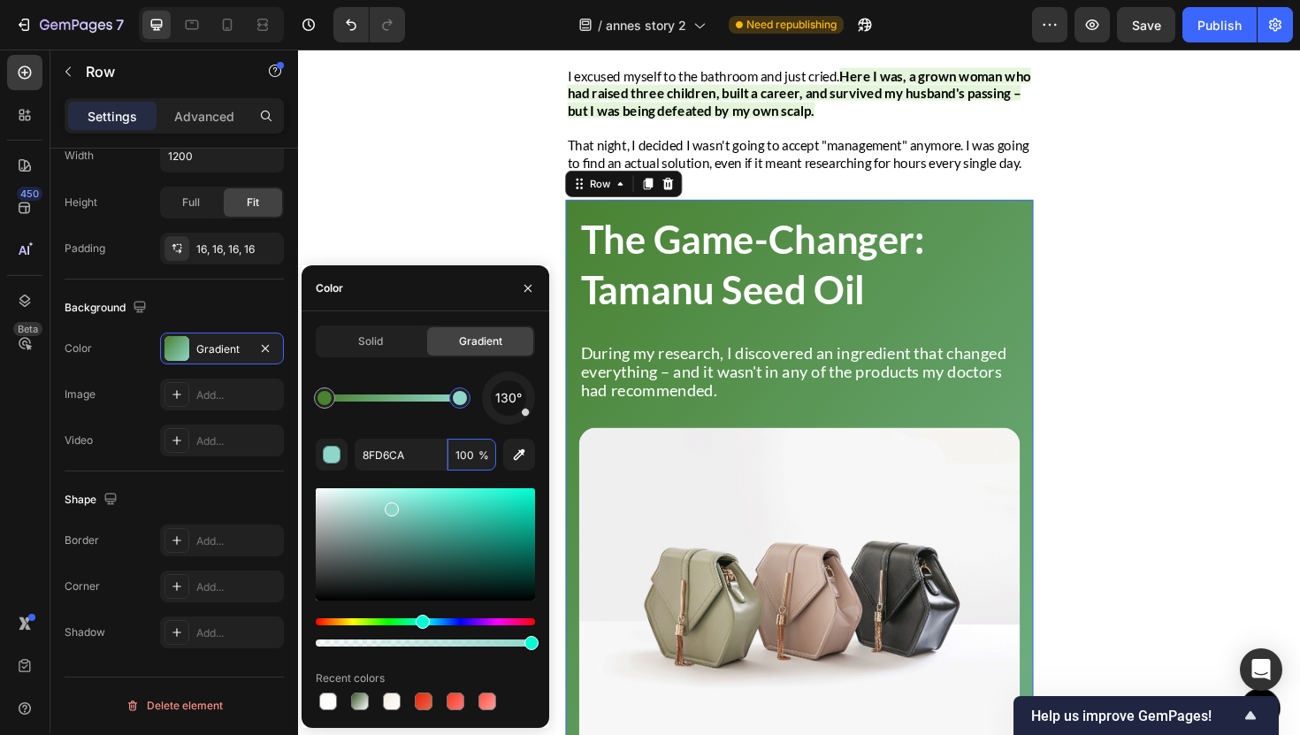
drag, startPoint x: 389, startPoint y: 506, endPoint x: 369, endPoint y: 518, distance: 23.8
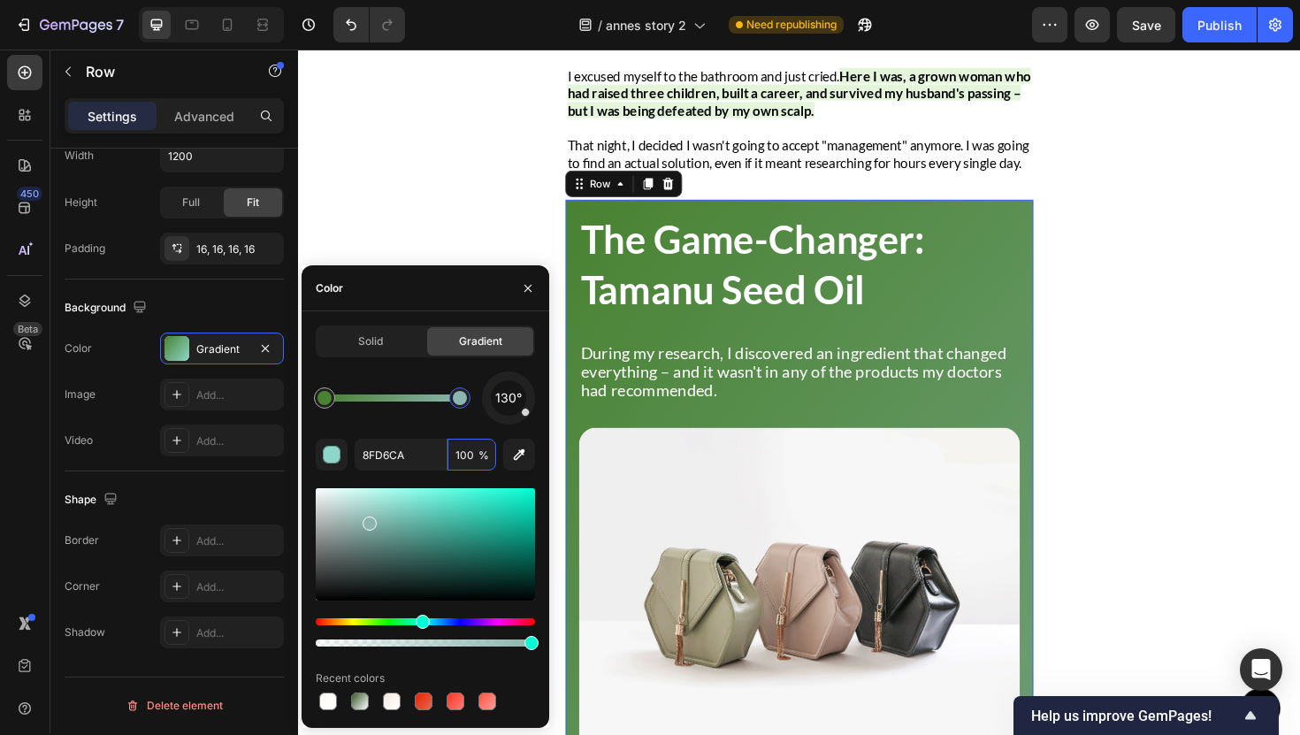
drag, startPoint x: 386, startPoint y: 516, endPoint x: 367, endPoint y: 520, distance: 19.1
click at [367, 520] on div at bounding box center [425, 544] width 219 height 112
type input "8BB5AE"
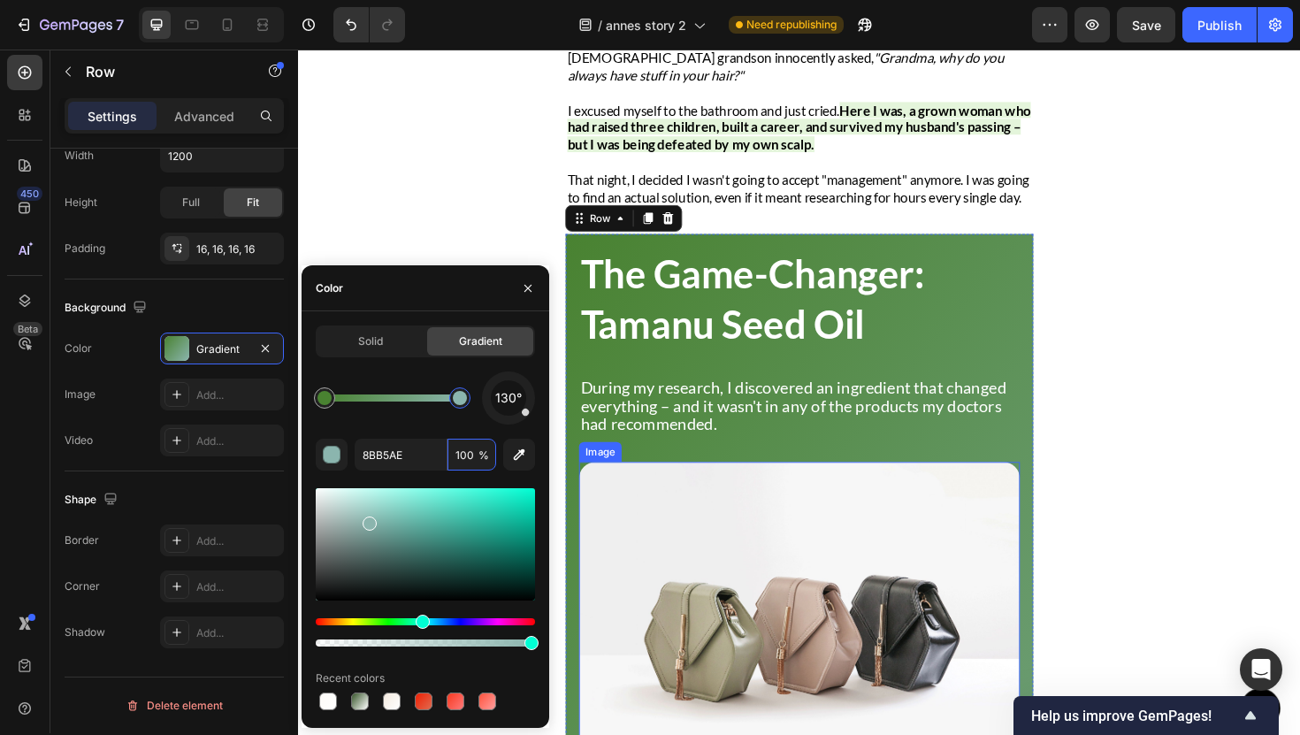
scroll to position [2522, 0]
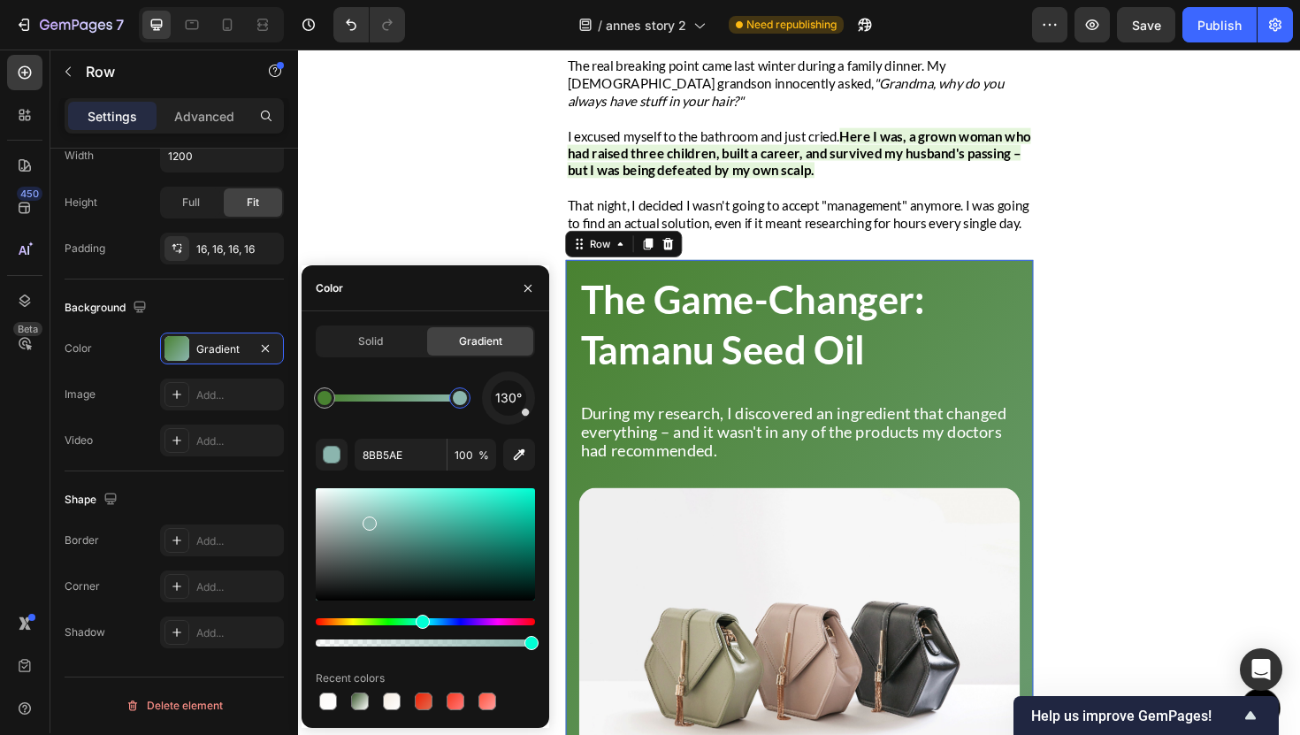
click at [770, 370] on h2 "The Game-Changer: Tamanu Seed Oil" at bounding box center [828, 342] width 467 height 110
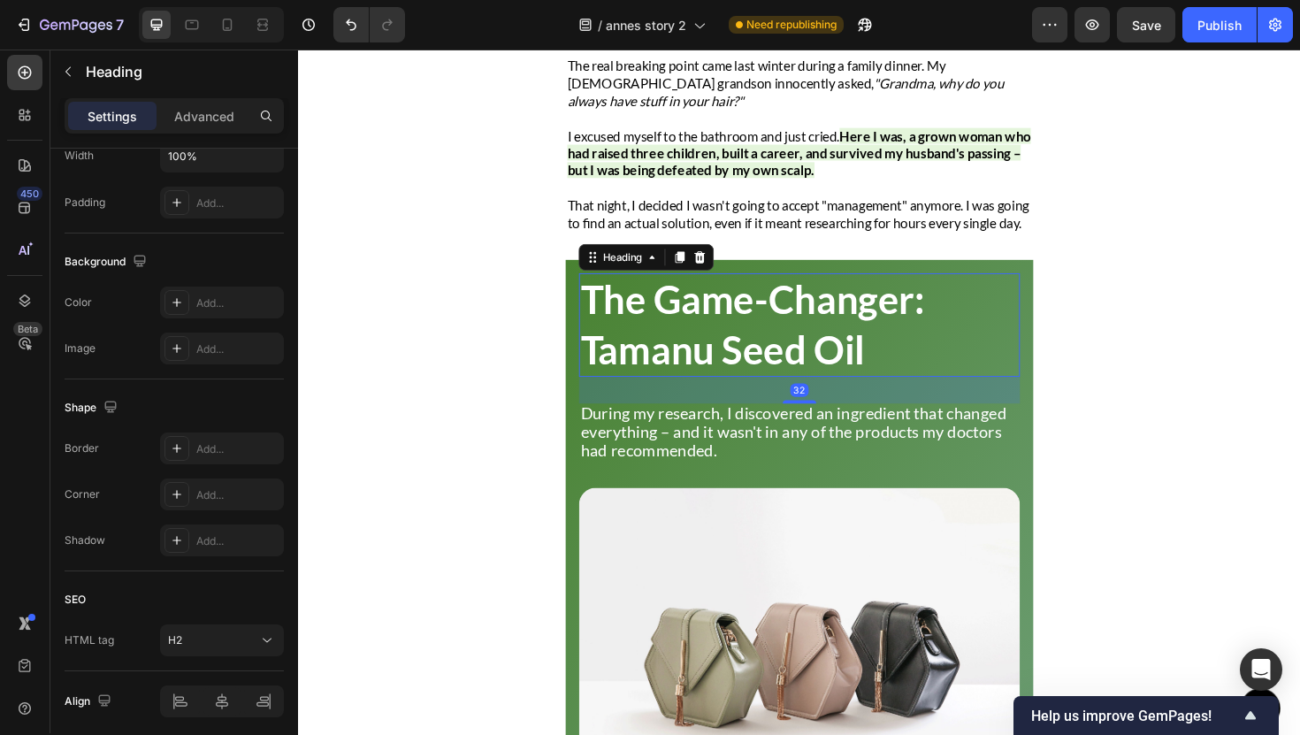
scroll to position [0, 0]
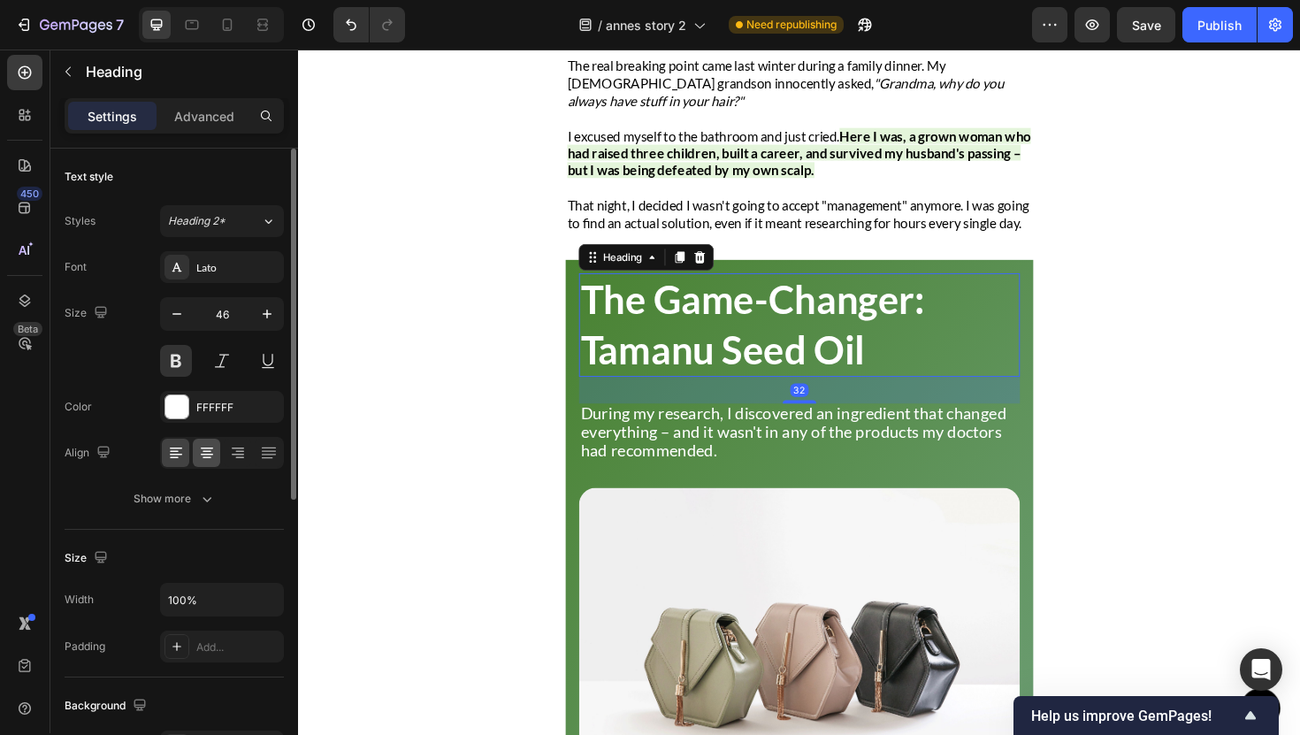
click at [198, 451] on icon at bounding box center [207, 453] width 18 height 18
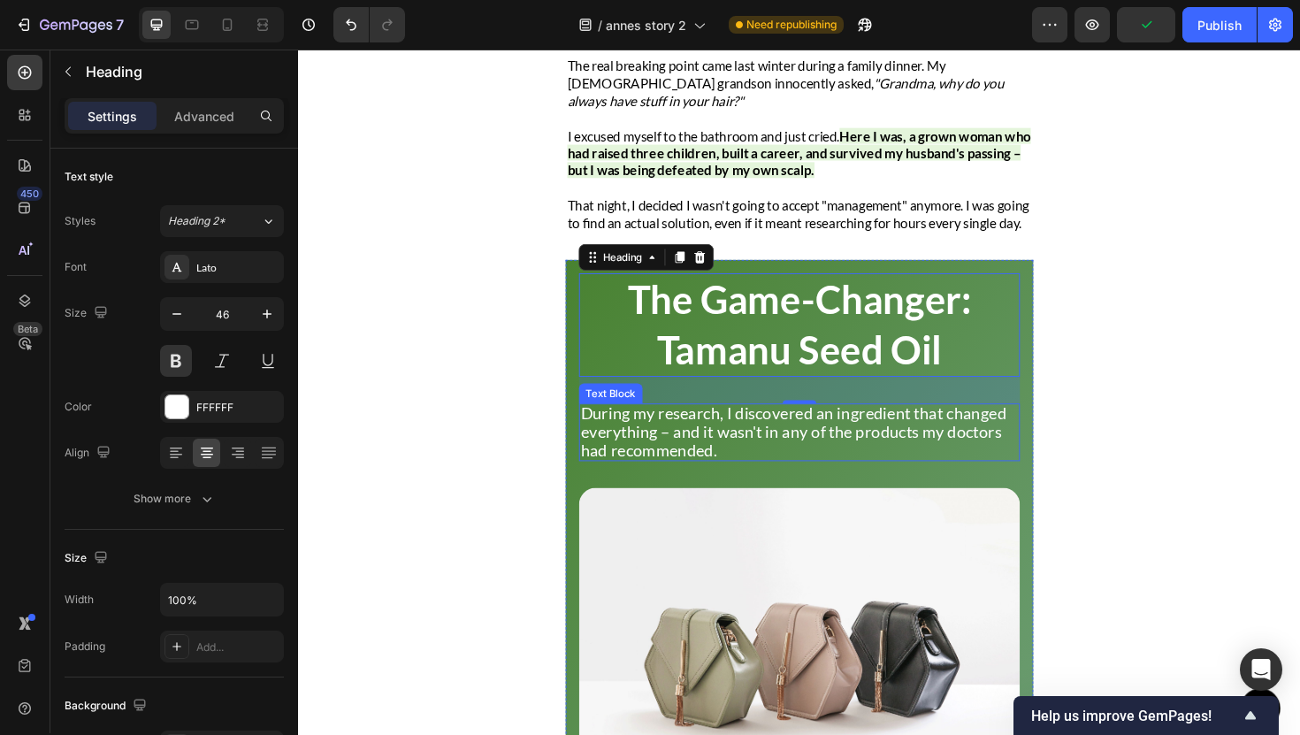
click at [791, 484] on p "During my research, I discovered an ingredient that changed everything – and it…" at bounding box center [828, 454] width 463 height 57
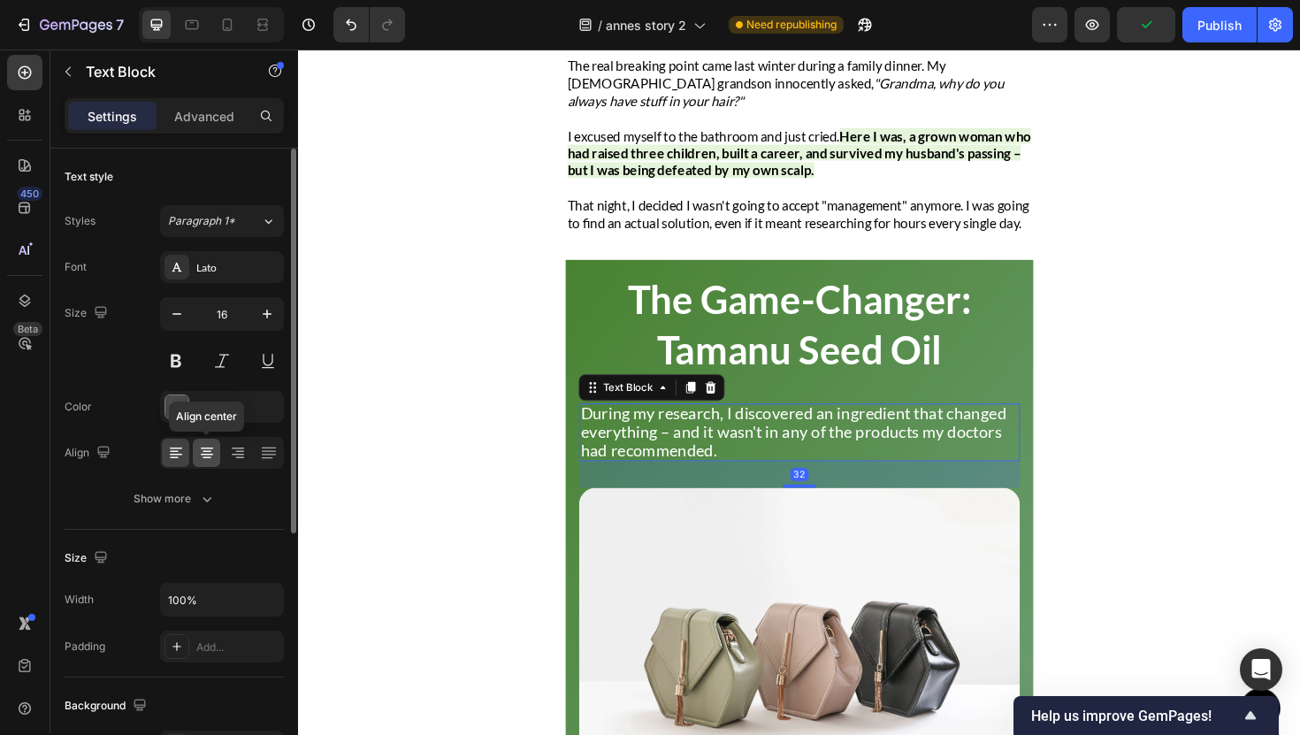
click at [203, 454] on icon at bounding box center [207, 455] width 12 height 2
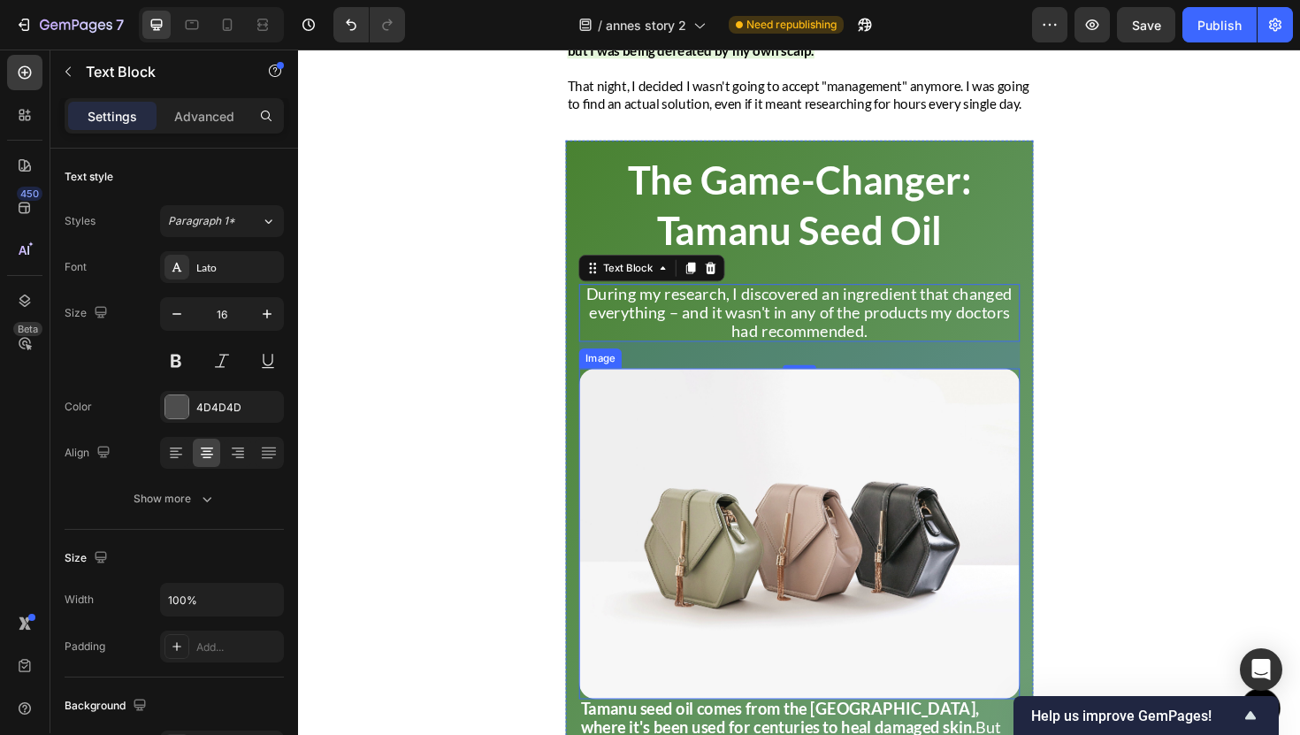
scroll to position [2788, 0]
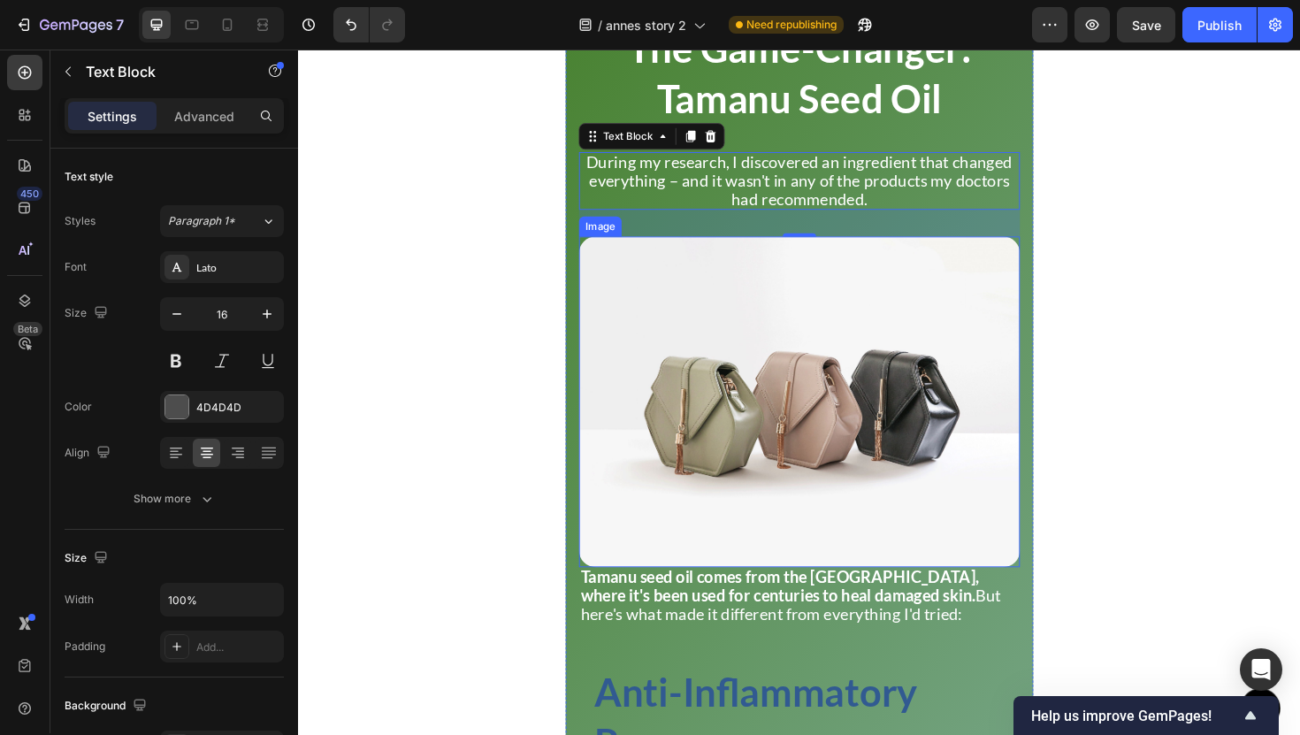
click at [678, 535] on img at bounding box center [828, 423] width 467 height 350
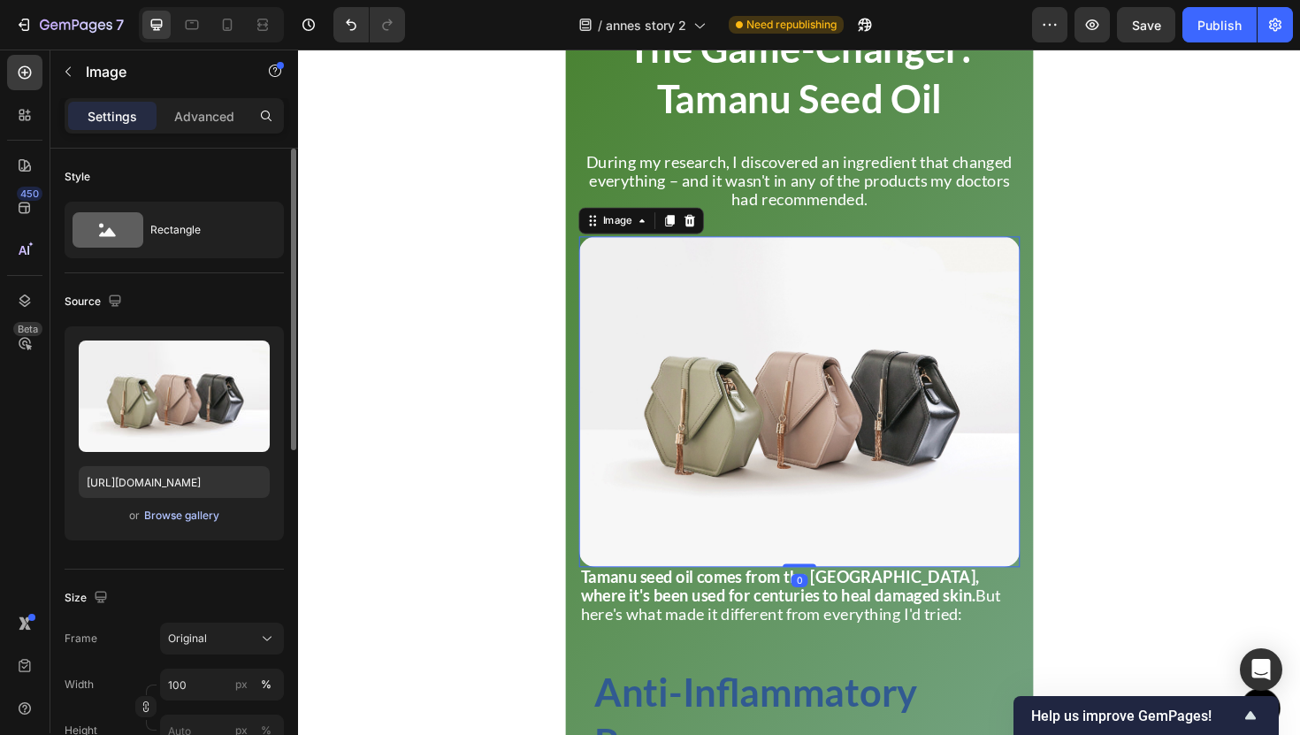
click at [206, 516] on div "Browse gallery" at bounding box center [181, 516] width 75 height 16
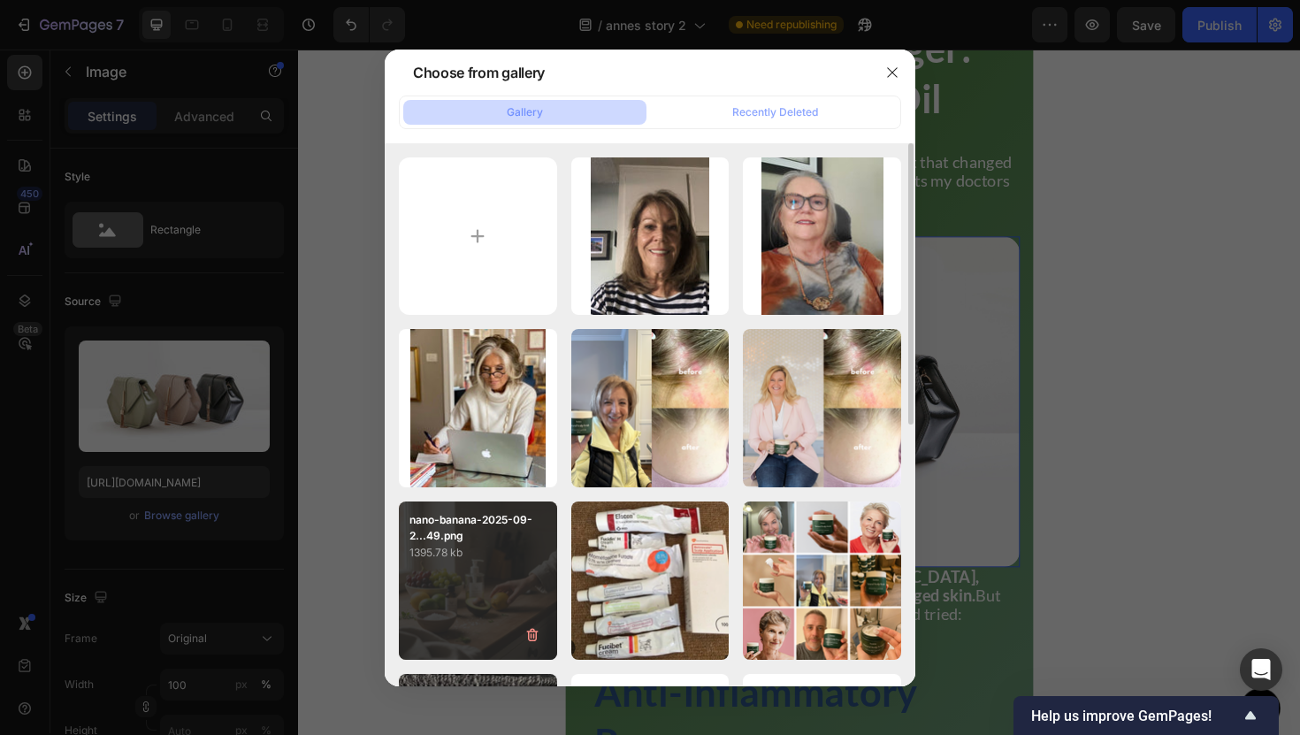
click at [526, 552] on p "1395.78 kb" at bounding box center [478, 553] width 137 height 18
type input "https://cdn.shopify.com/s/files/1/0952/2102/3049/files/gempages_575005679476015…"
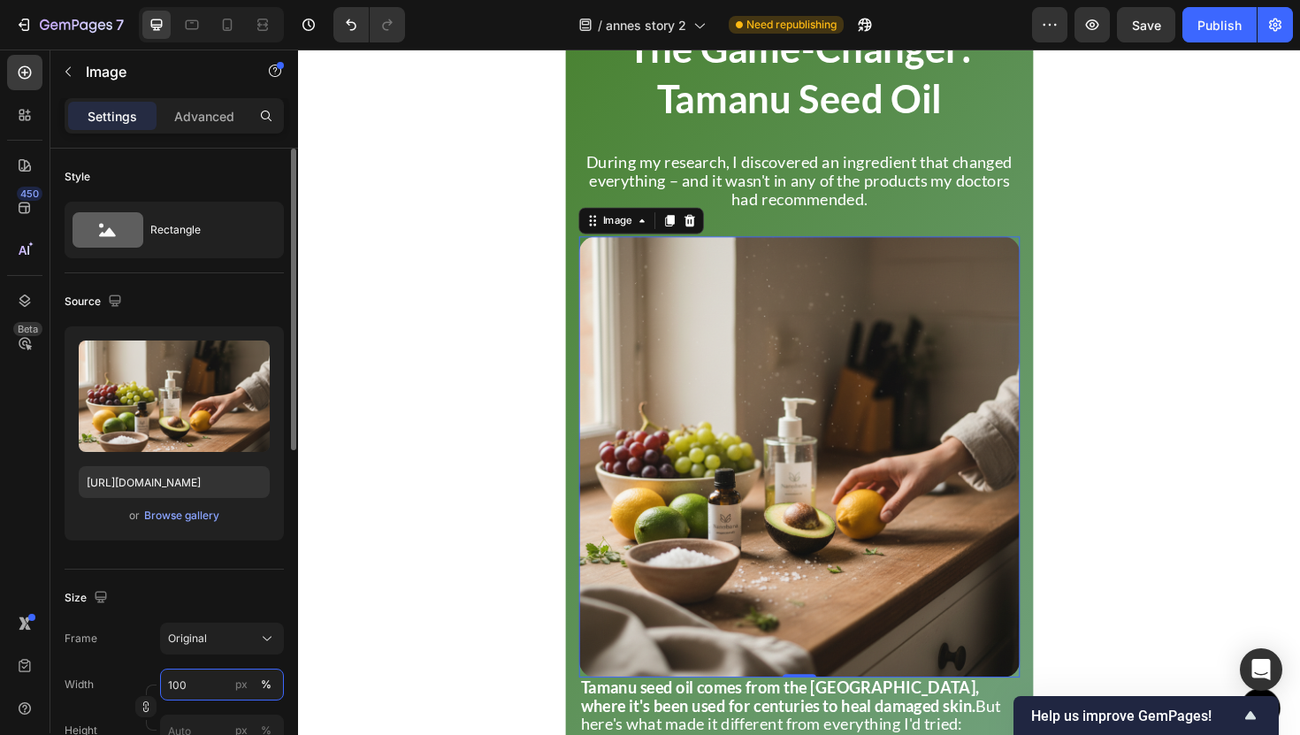
click at [185, 679] on input "100" at bounding box center [222, 685] width 124 height 32
type input "69"
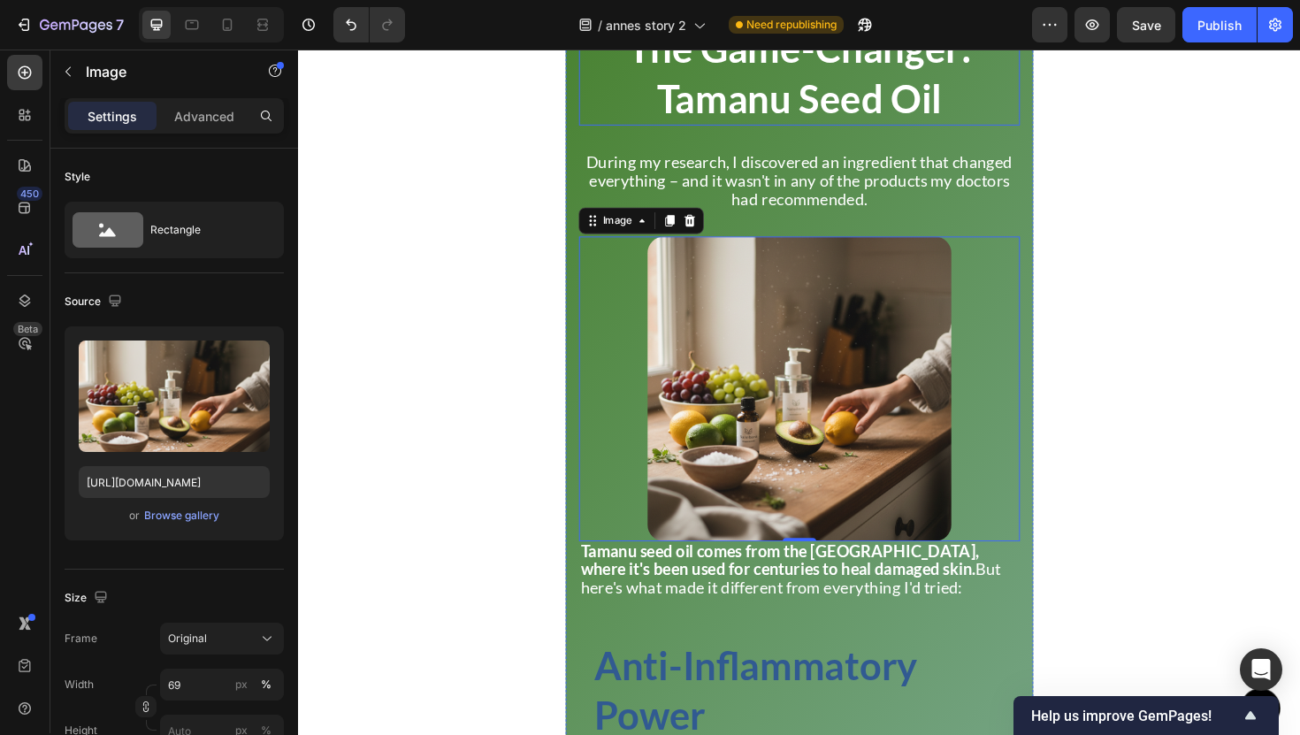
click at [622, 130] on h2 "The Game-Changer: Tamanu Seed Oil" at bounding box center [828, 75] width 467 height 110
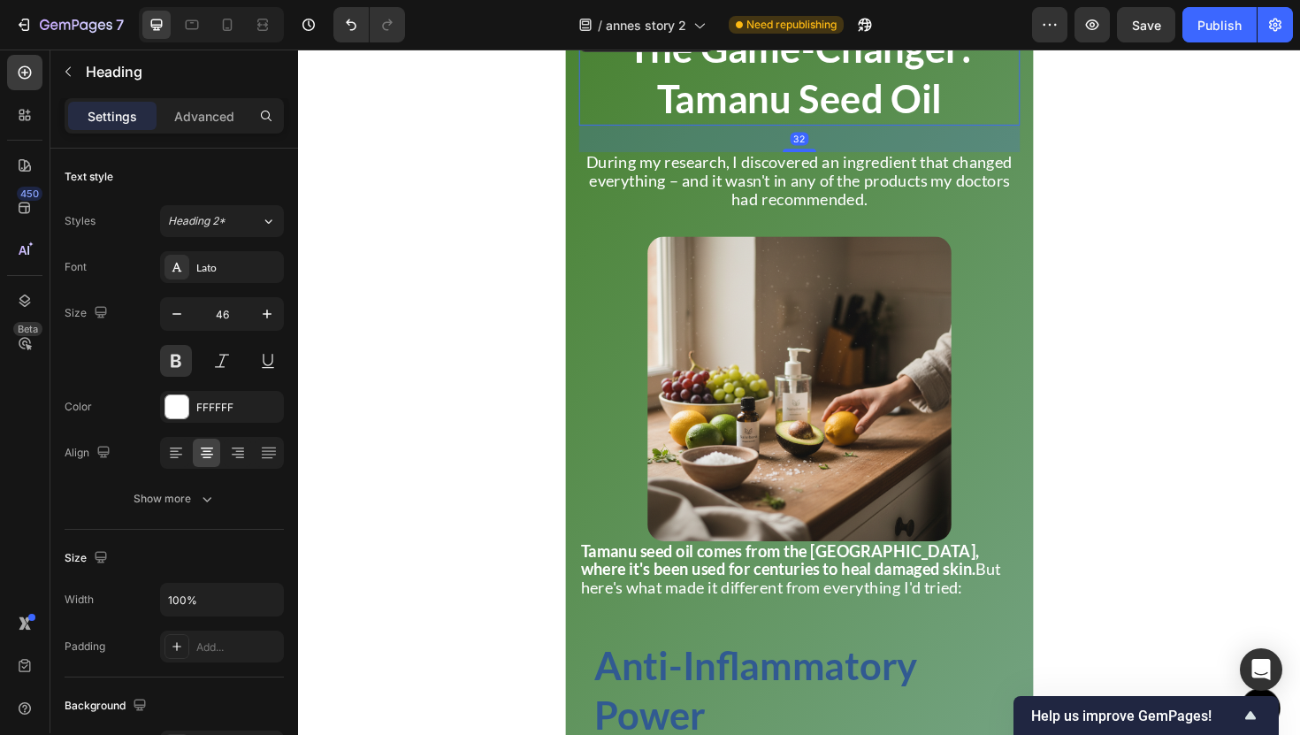
click at [599, 157] on div "32" at bounding box center [828, 144] width 467 height 28
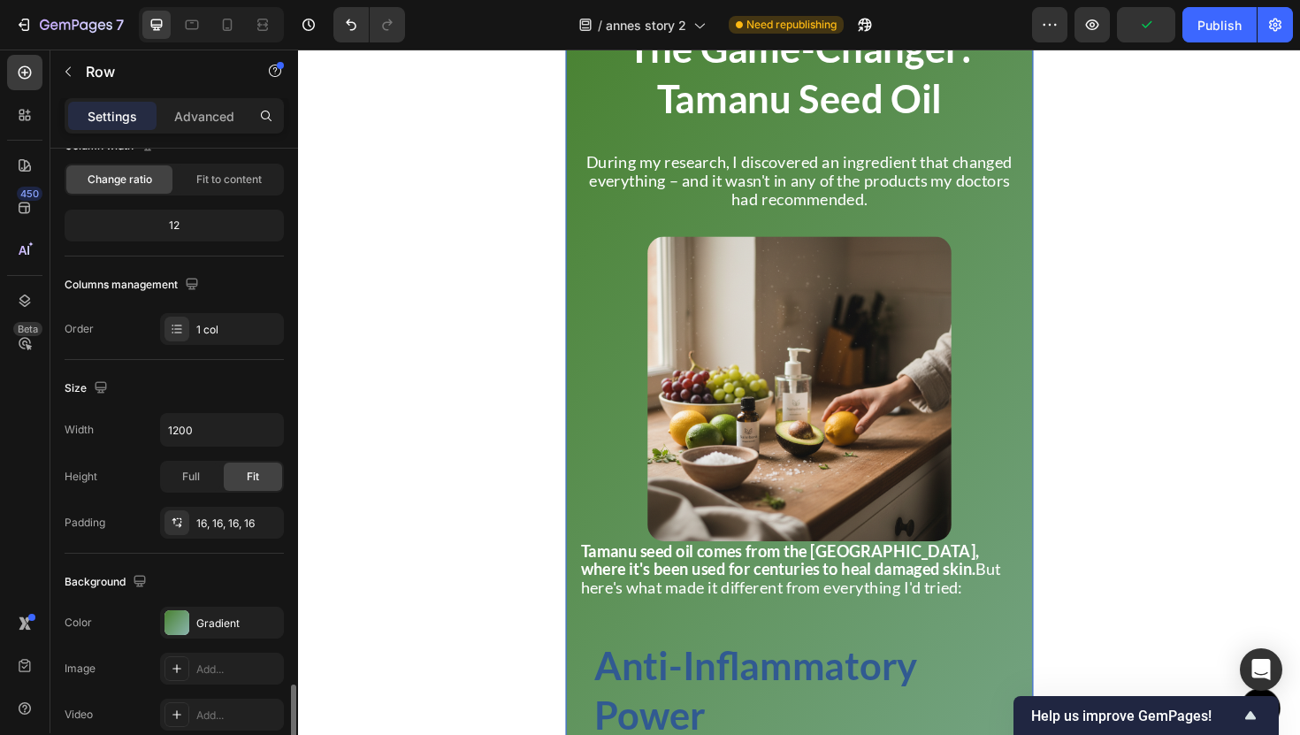
scroll to position [444, 0]
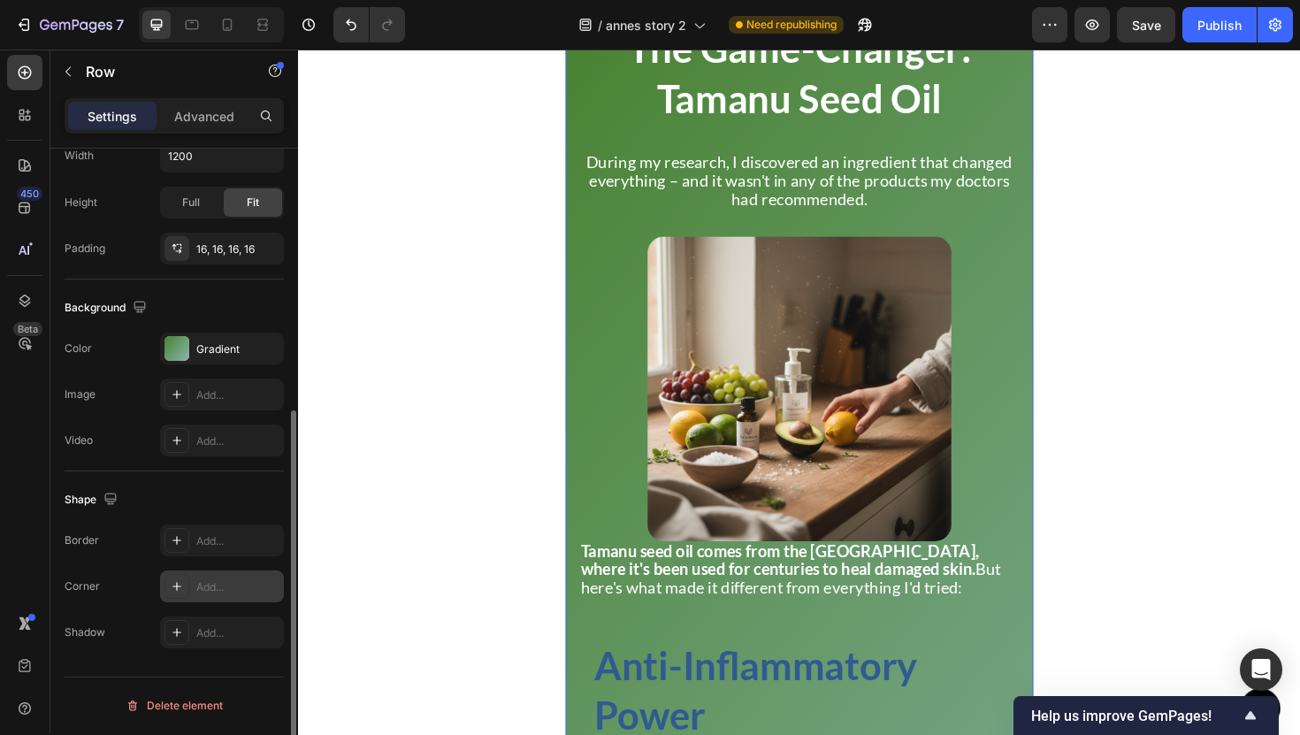
click at [190, 571] on div "Add..." at bounding box center [222, 587] width 124 height 32
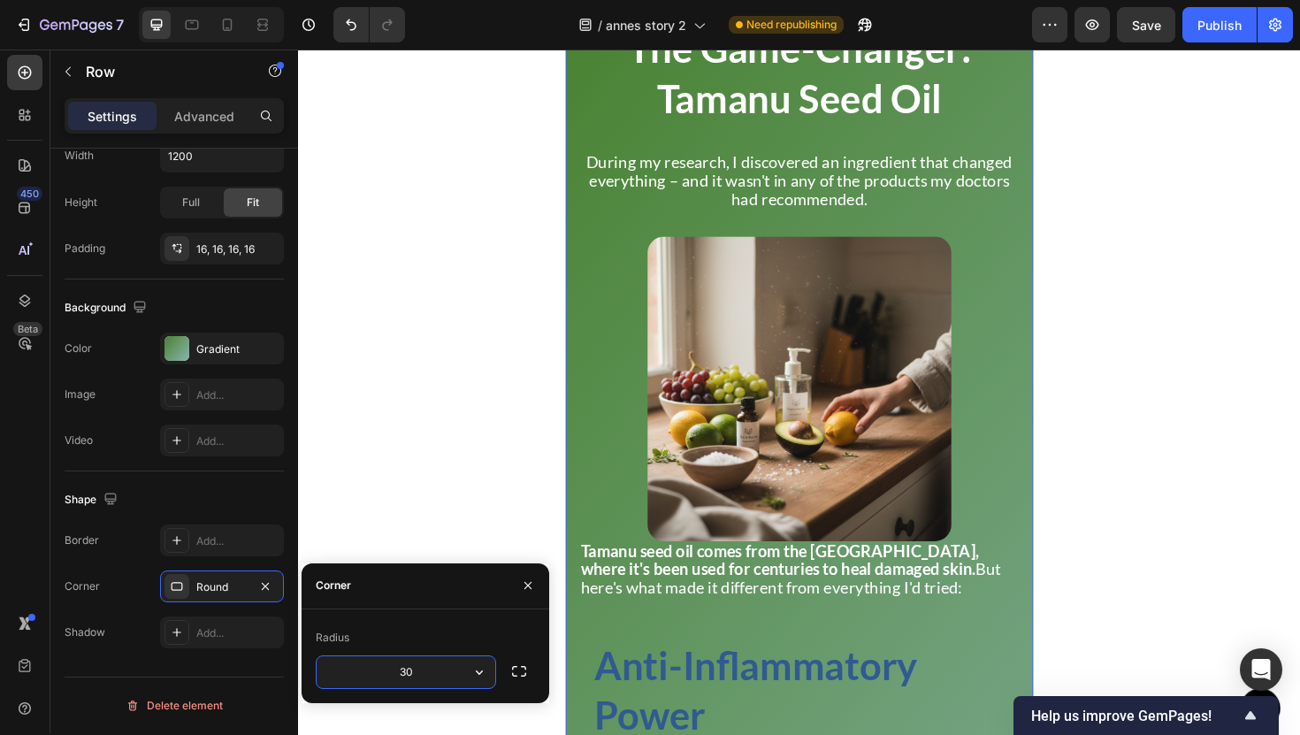
type input "3"
type input "50"
click at [580, 523] on div "The Breaking Point Heading Title Line The real breaking point came last winter …" at bounding box center [828, 597] width 1061 height 1999
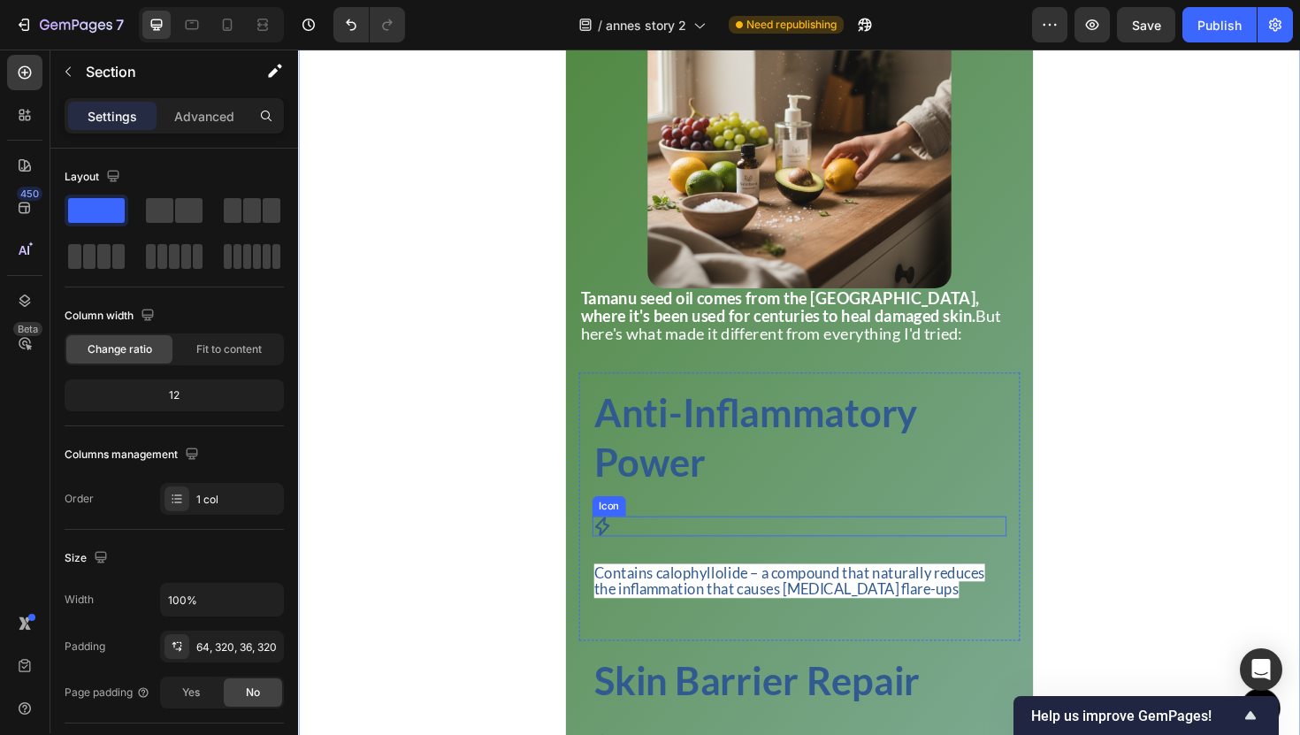
scroll to position [3100, 0]
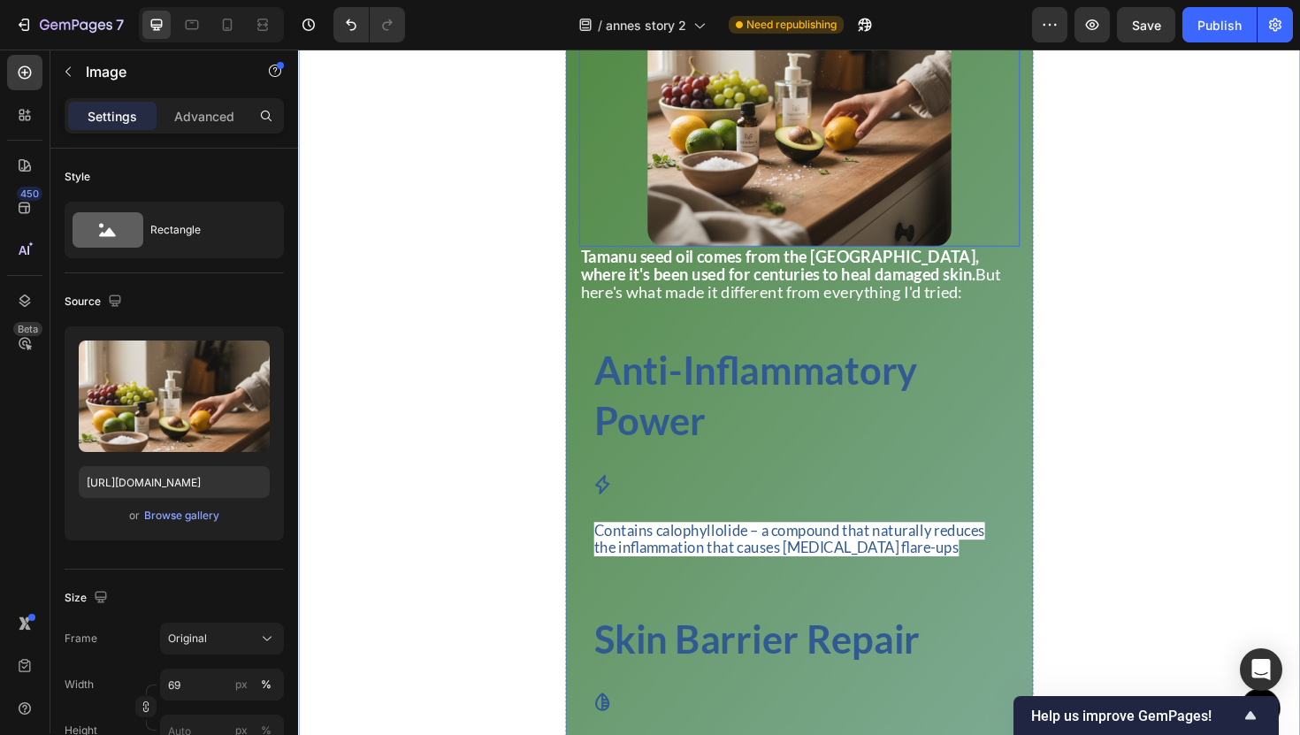
click at [827, 257] on img at bounding box center [829, 96] width 322 height 322
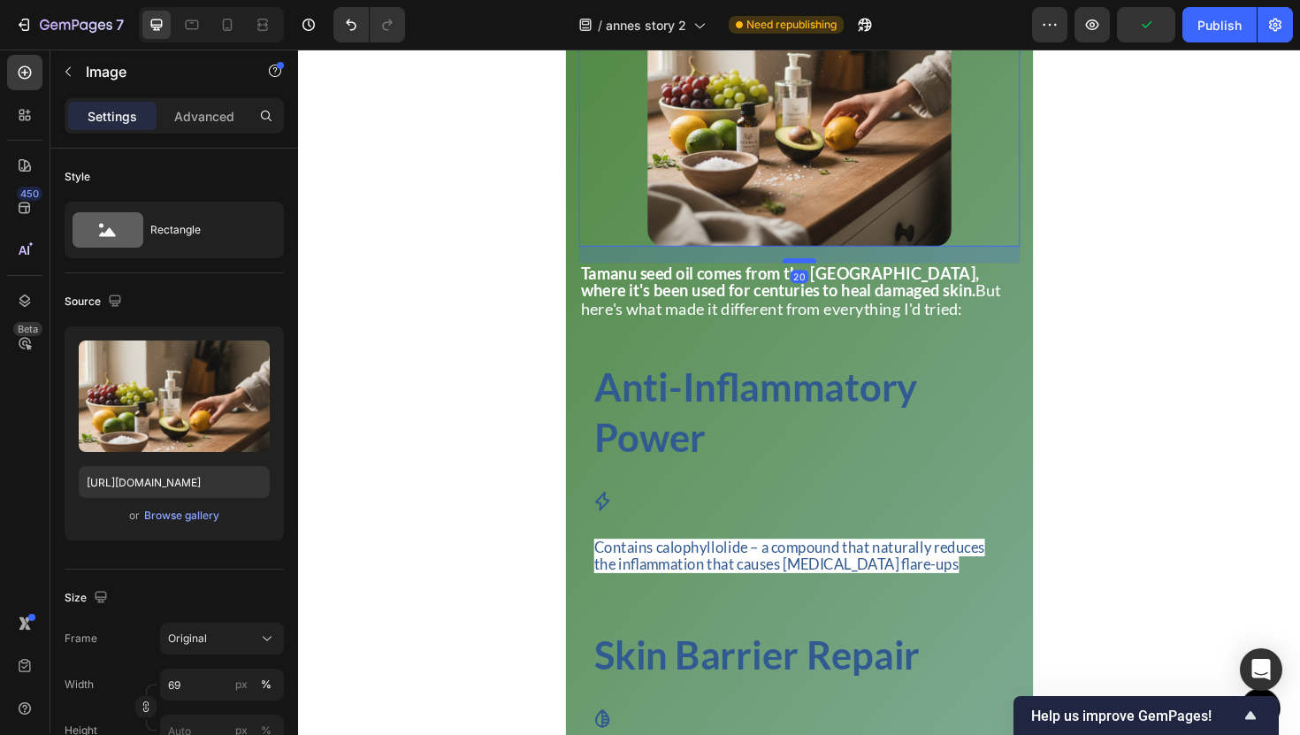
drag, startPoint x: 830, startPoint y: 272, endPoint x: 831, endPoint y: 290, distance: 17.7
click at [831, 276] on div at bounding box center [828, 273] width 35 height 5
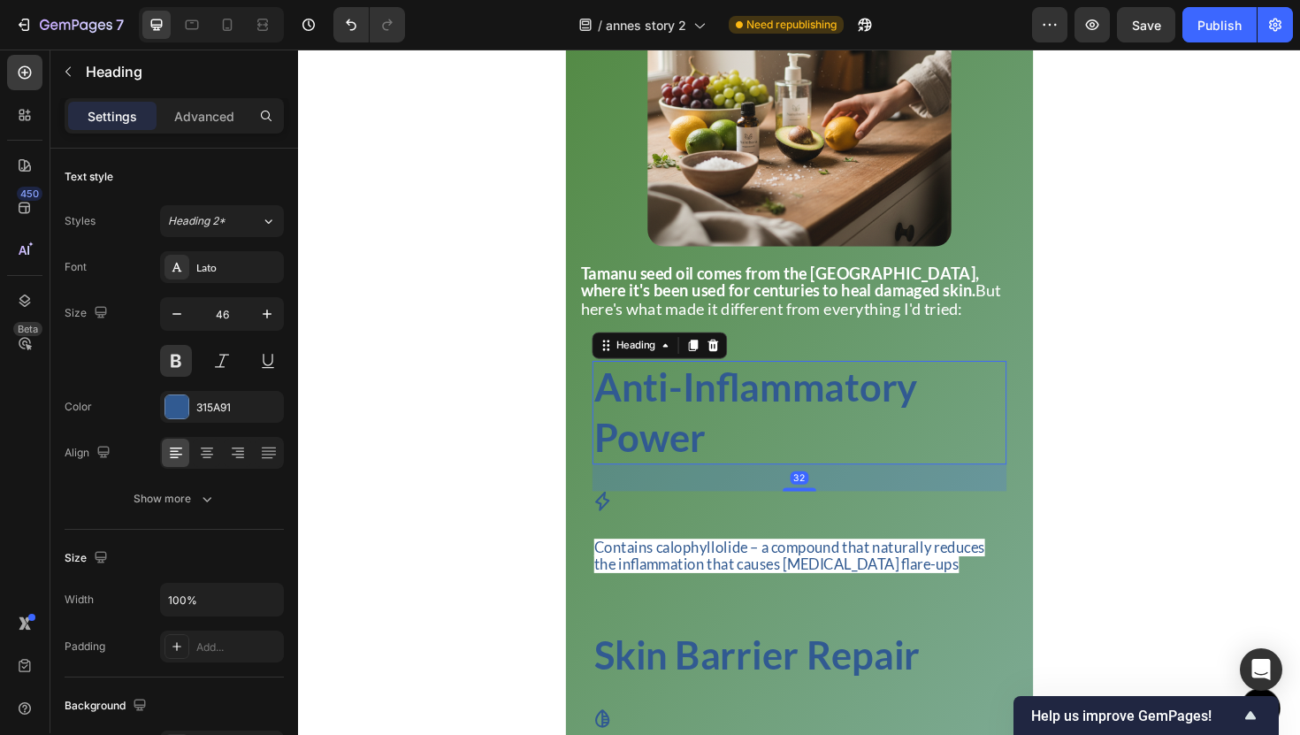
click at [791, 411] on h2 "Anti-Inflammatory Power" at bounding box center [828, 434] width 439 height 110
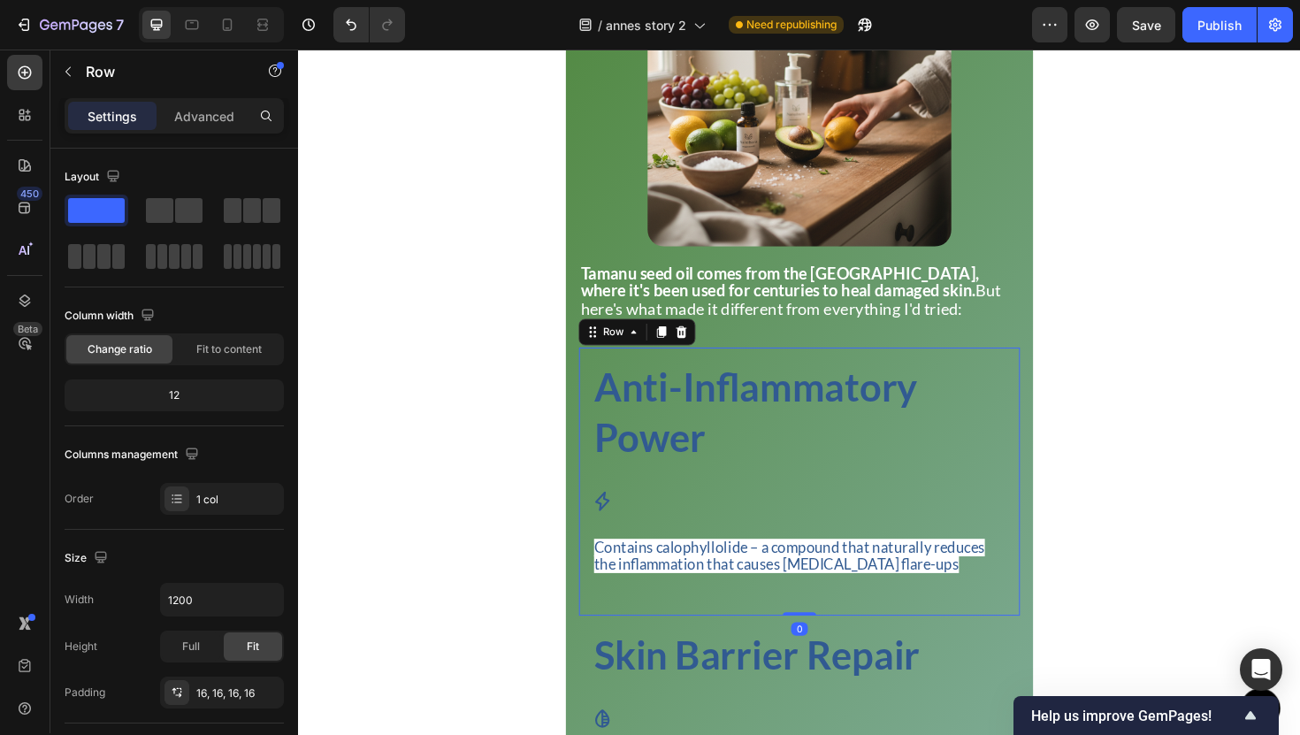
click at [801, 395] on div "Anti-Inflammatory Power Heading Icon Contains calophyllolide – a compound that …" at bounding box center [828, 507] width 467 height 284
click at [221, 33] on icon at bounding box center [227, 25] width 18 height 18
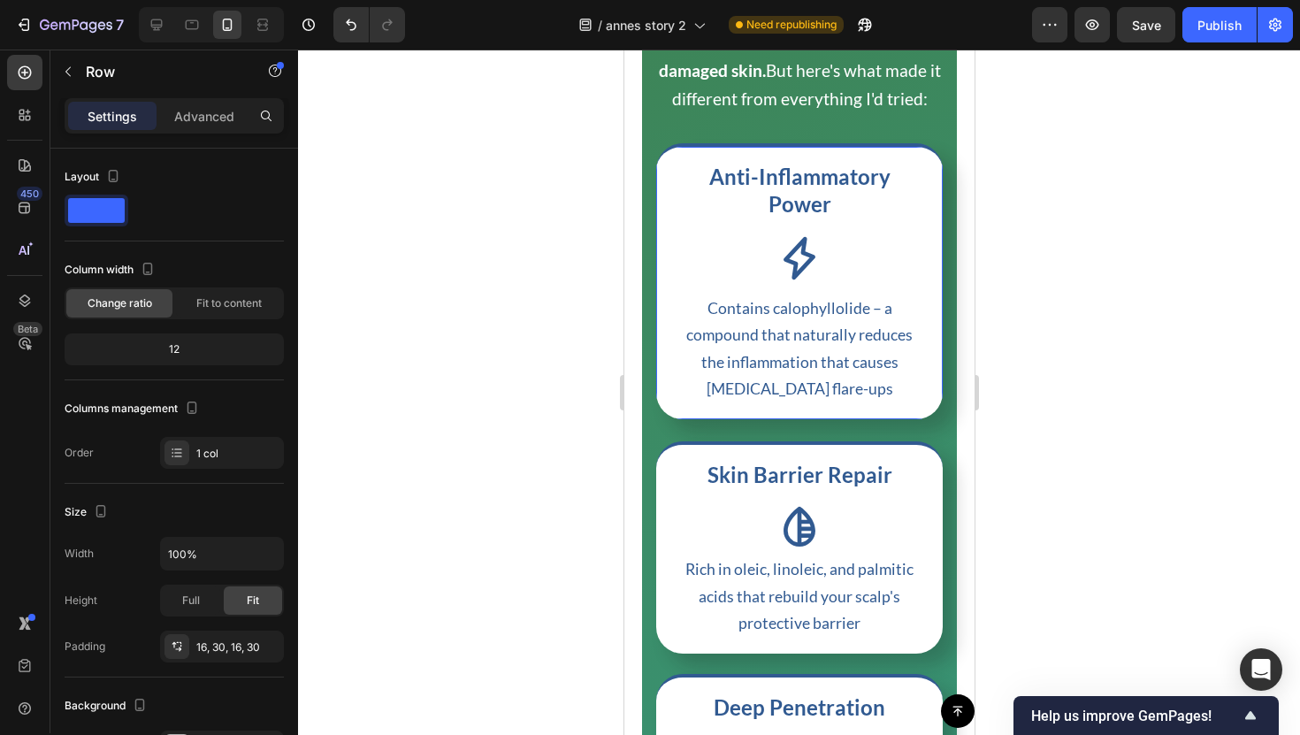
scroll to position [3463, 0]
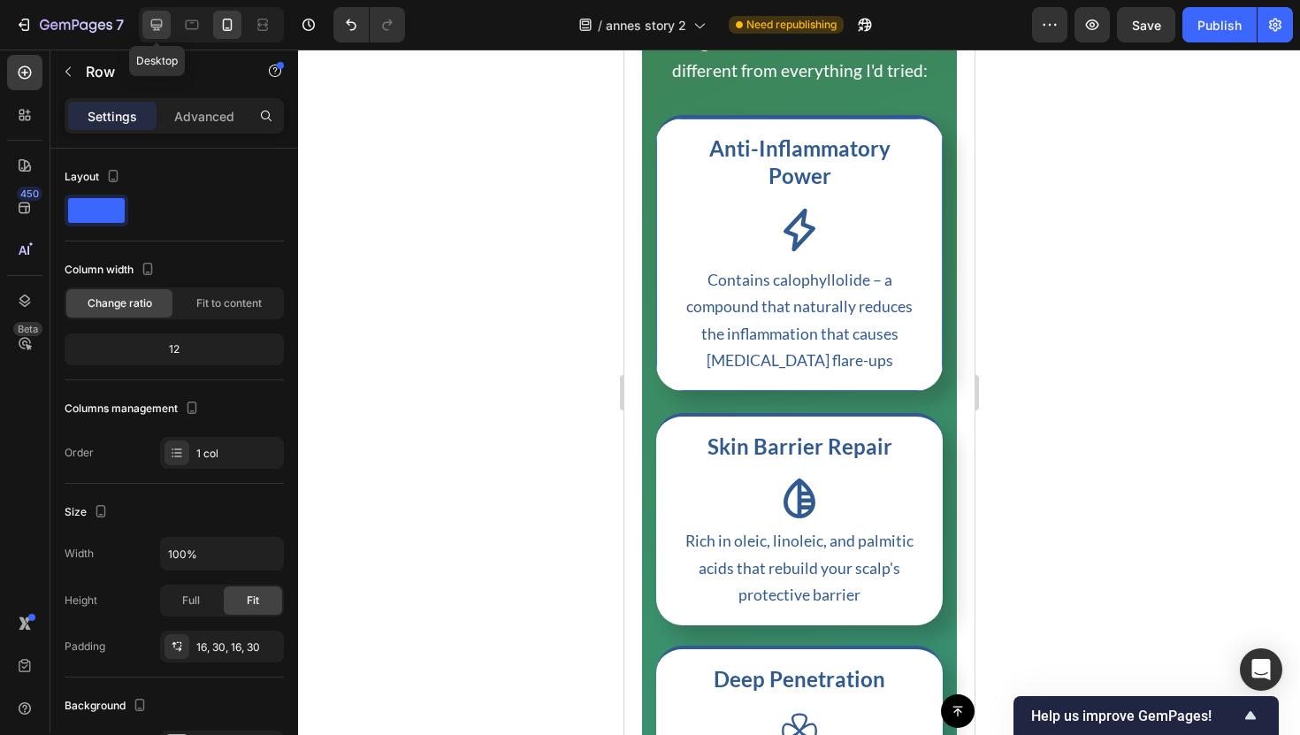
click at [166, 33] on div at bounding box center [156, 25] width 28 height 28
type input "1200"
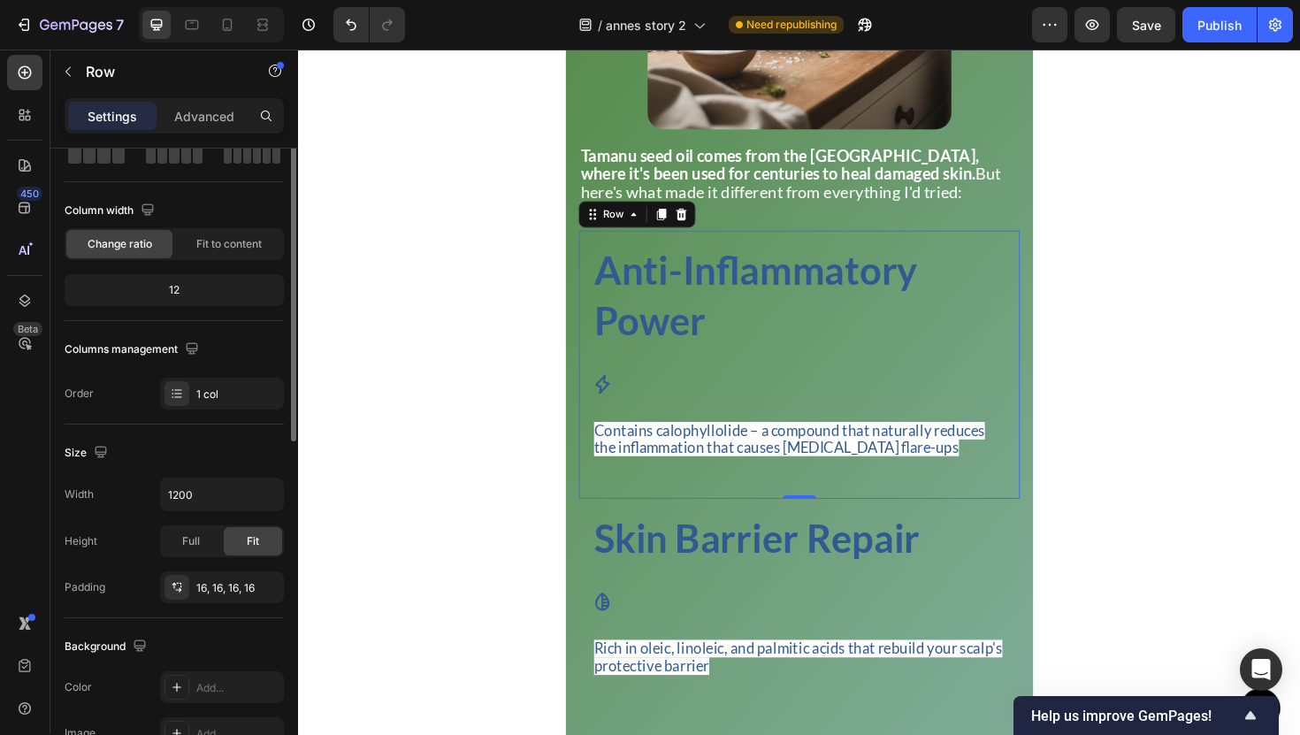
scroll to position [444, 0]
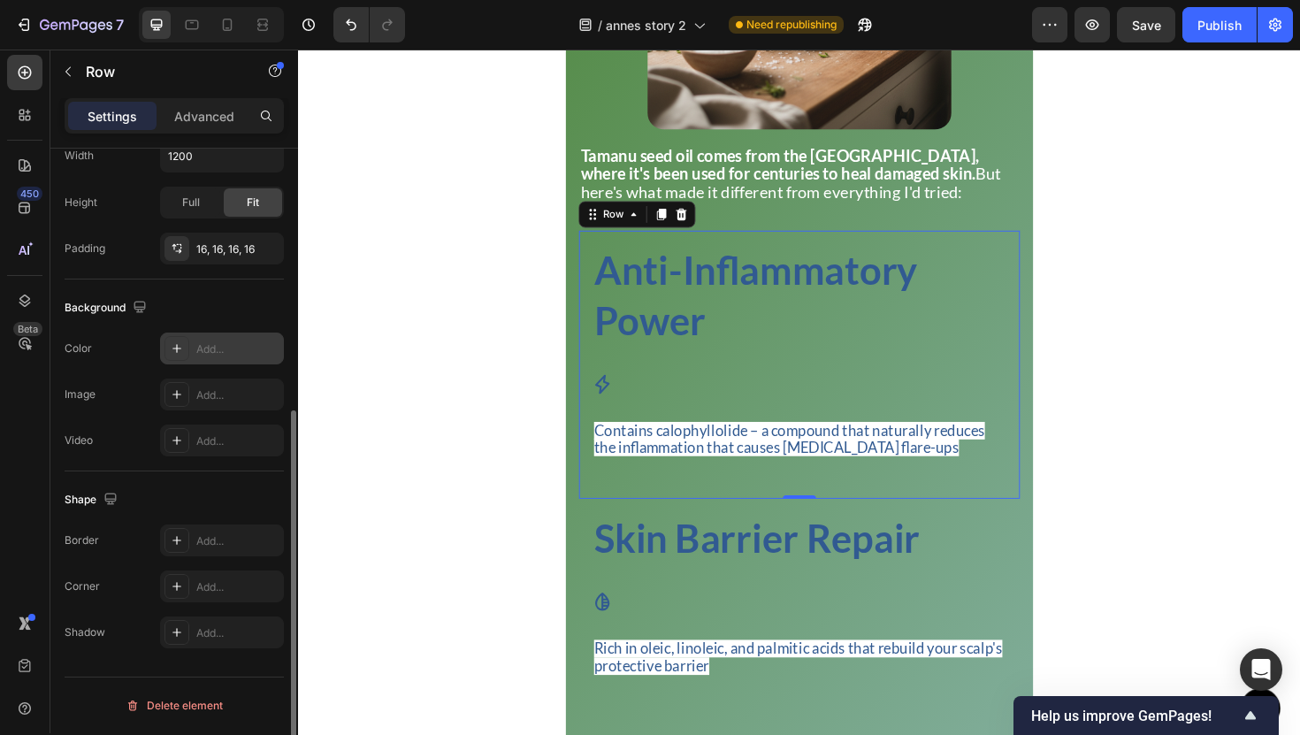
click at [234, 343] on div "Add..." at bounding box center [237, 349] width 83 height 16
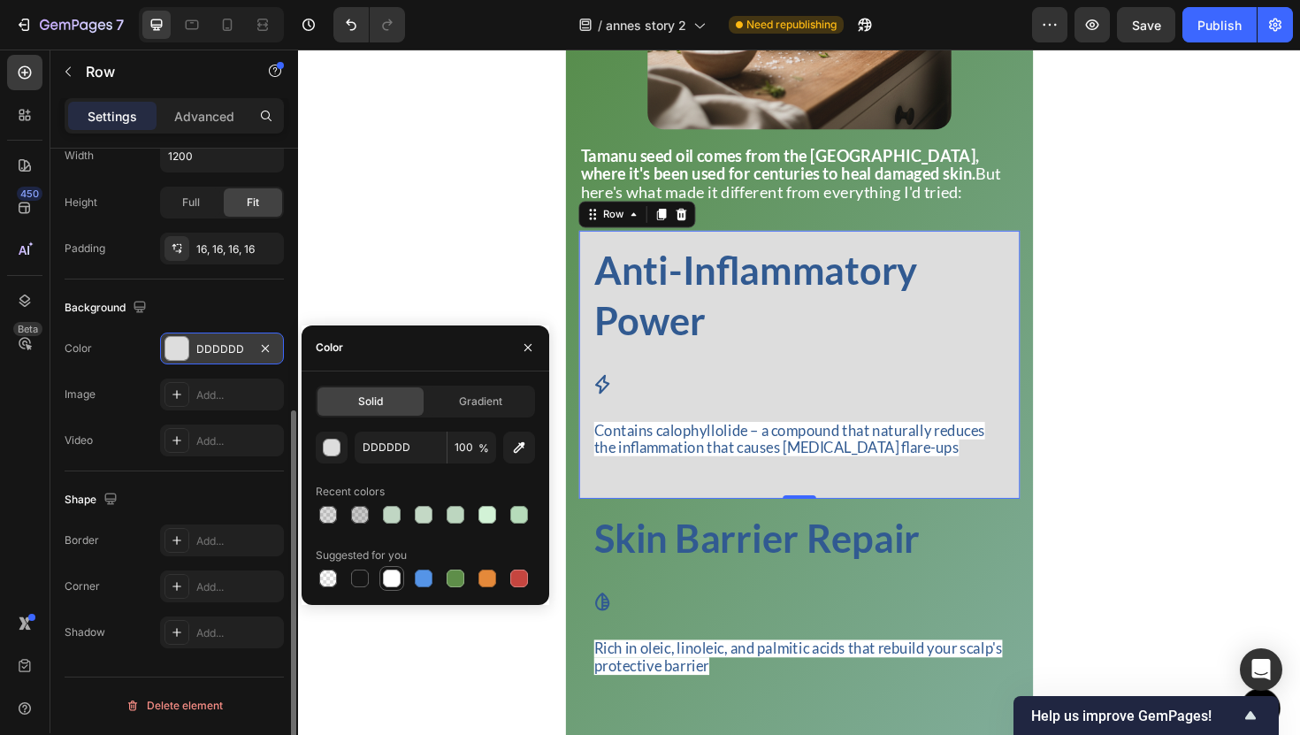
click at [392, 577] on div at bounding box center [392, 579] width 18 height 18
type input "FFFFFF"
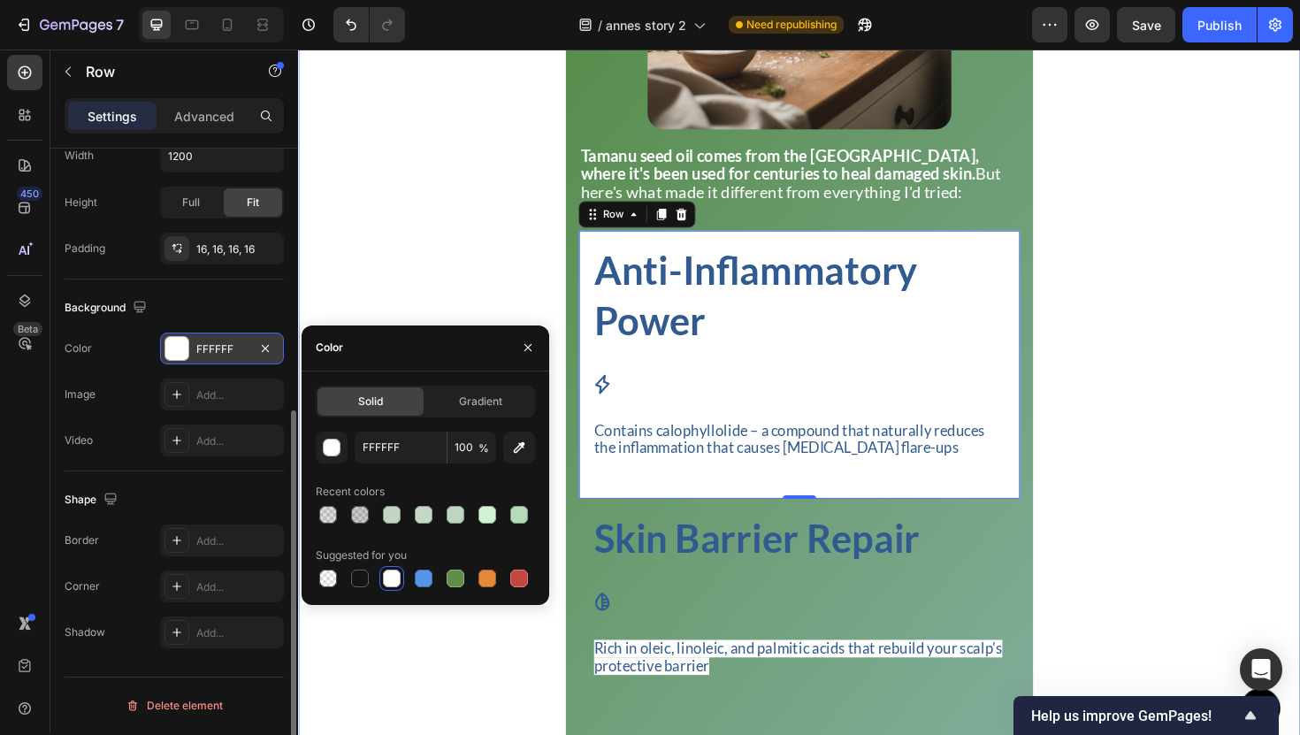
click at [1122, 427] on div "The Breaking Point Heading Title Line The real breaking point came last winter …" at bounding box center [828, 170] width 1061 height 2017
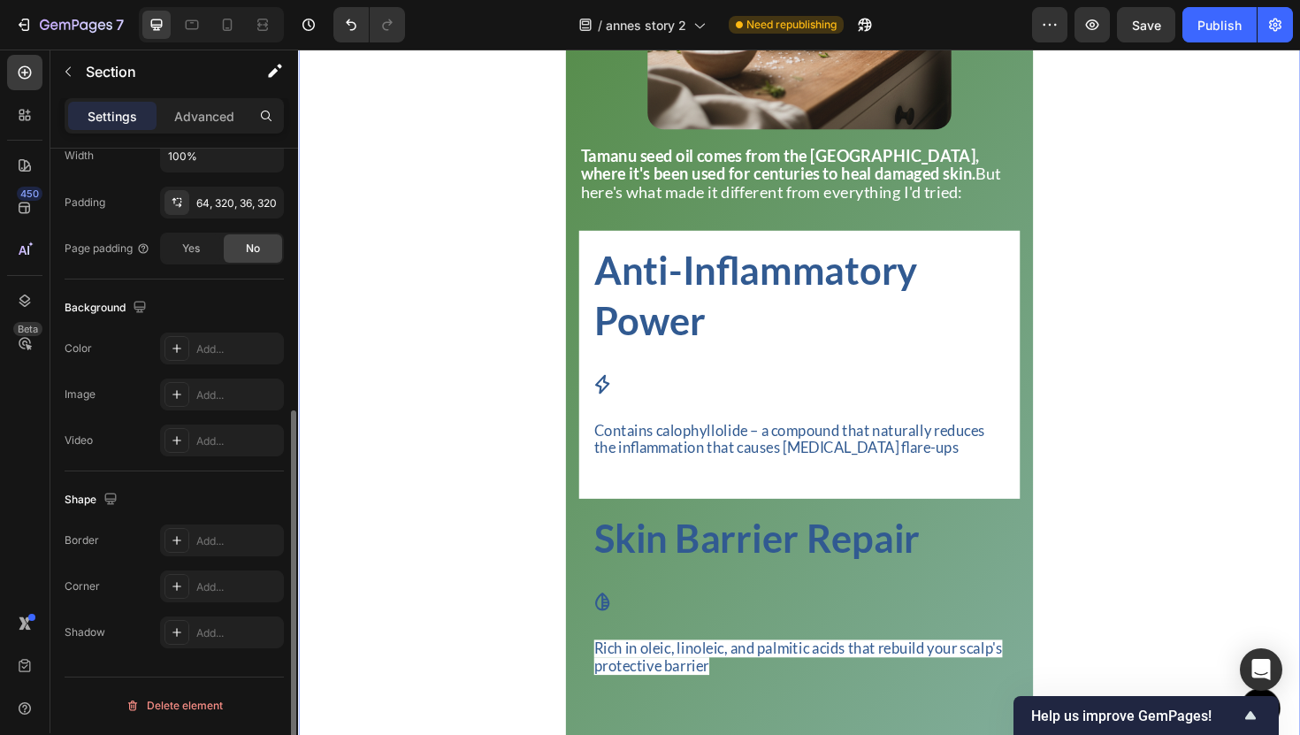
scroll to position [0, 0]
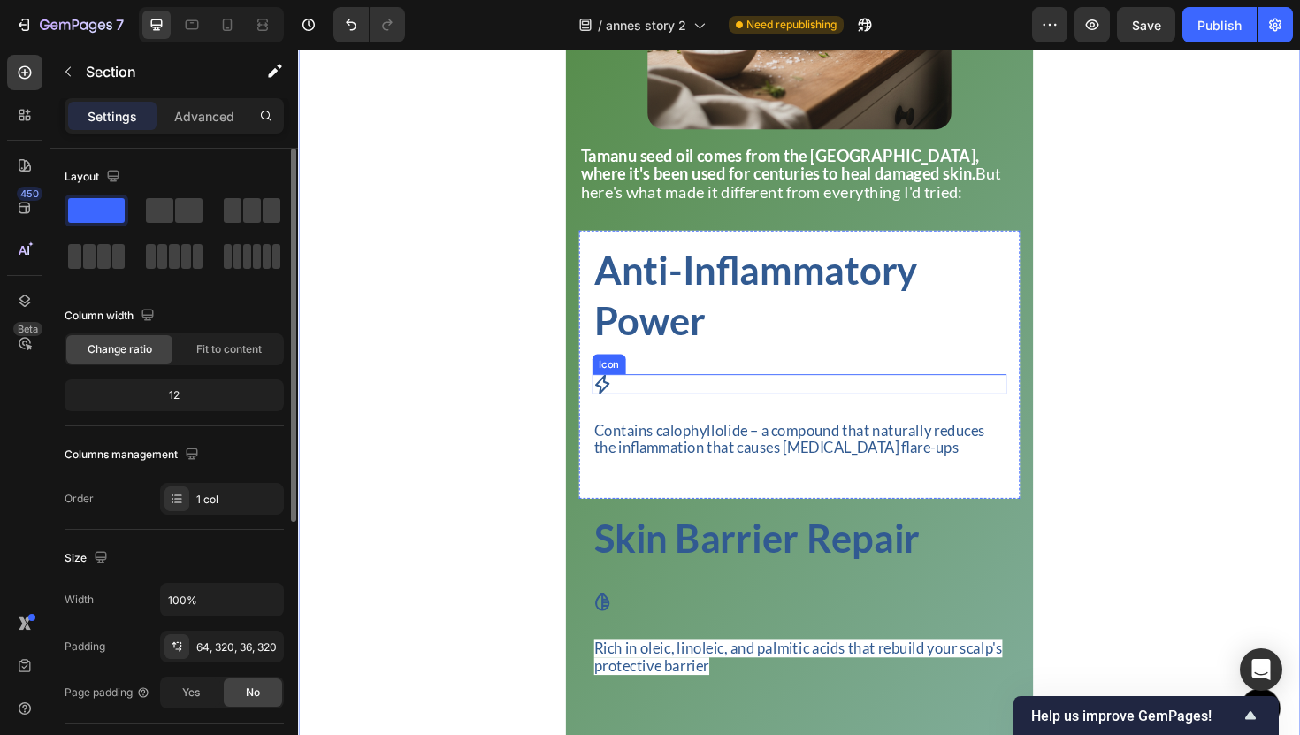
click at [652, 415] on div "Icon" at bounding box center [828, 404] width 439 height 21
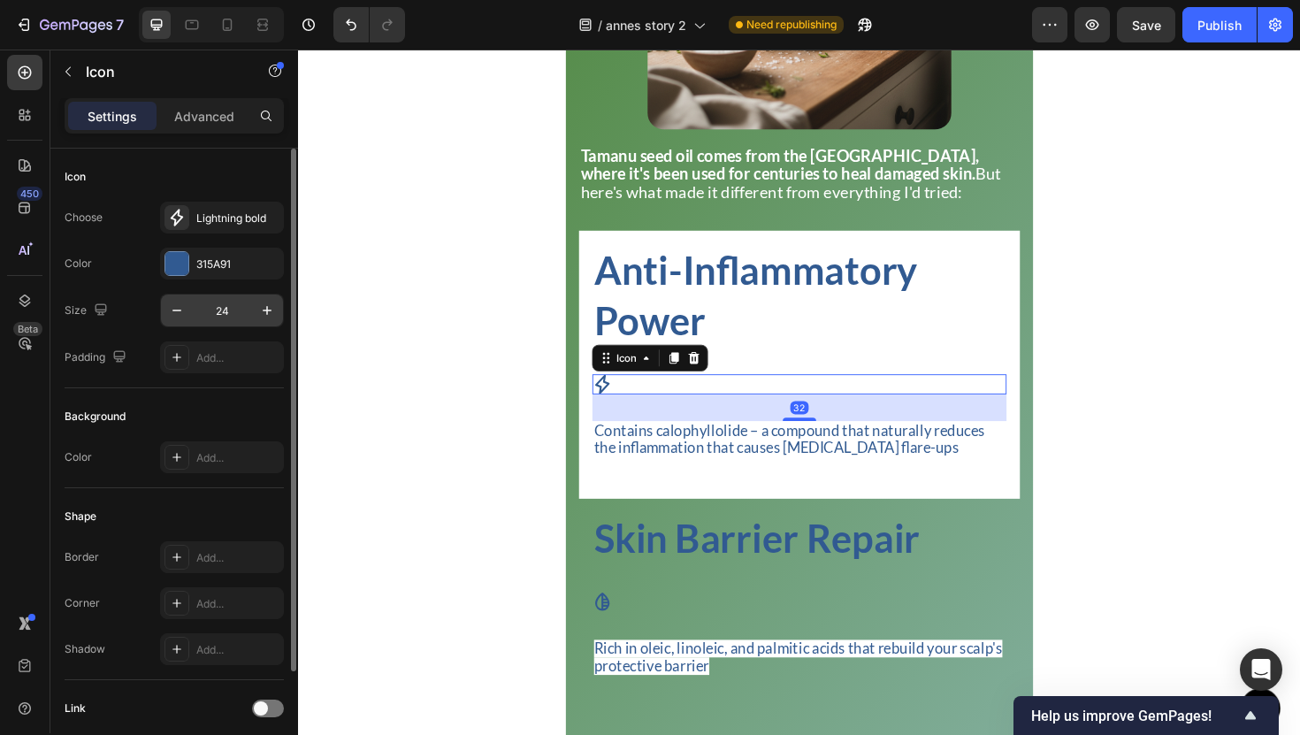
click at [235, 307] on input "24" at bounding box center [222, 311] width 58 height 32
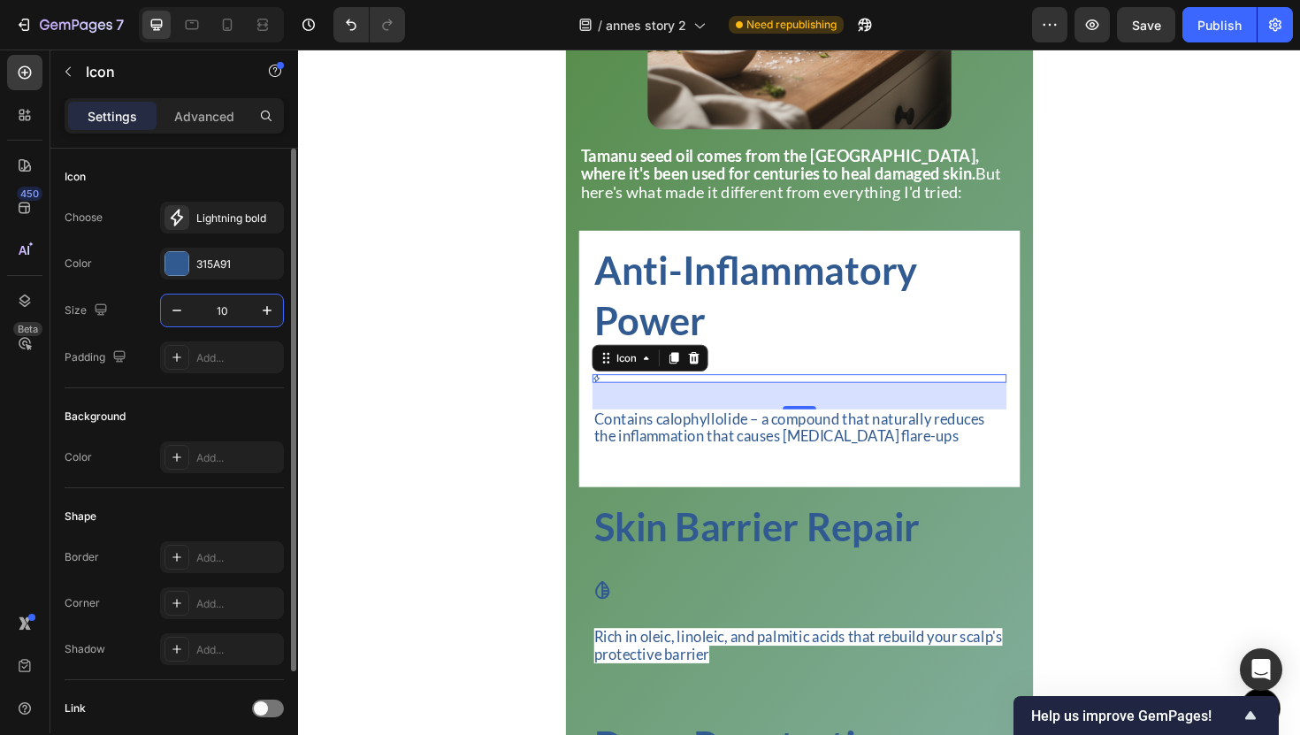
type input "100"
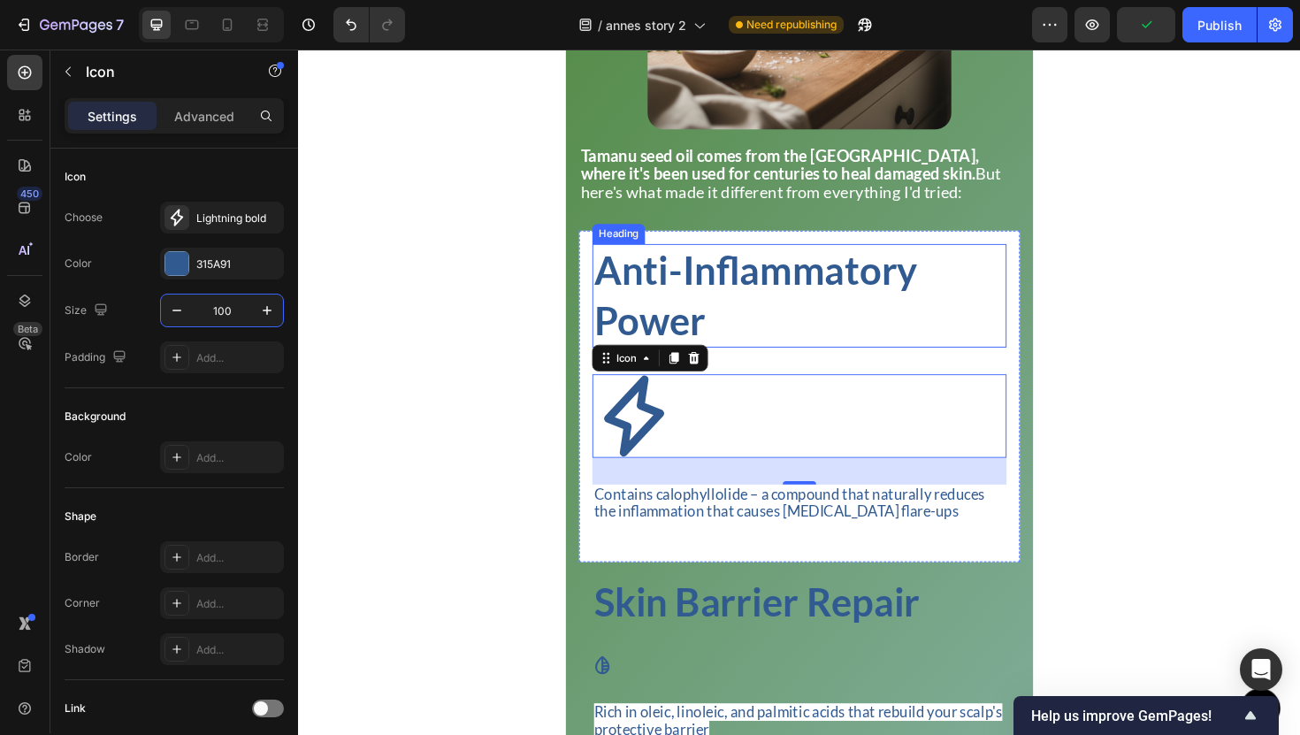
click at [619, 305] on h2 "Anti-Inflammatory Power" at bounding box center [828, 311] width 439 height 110
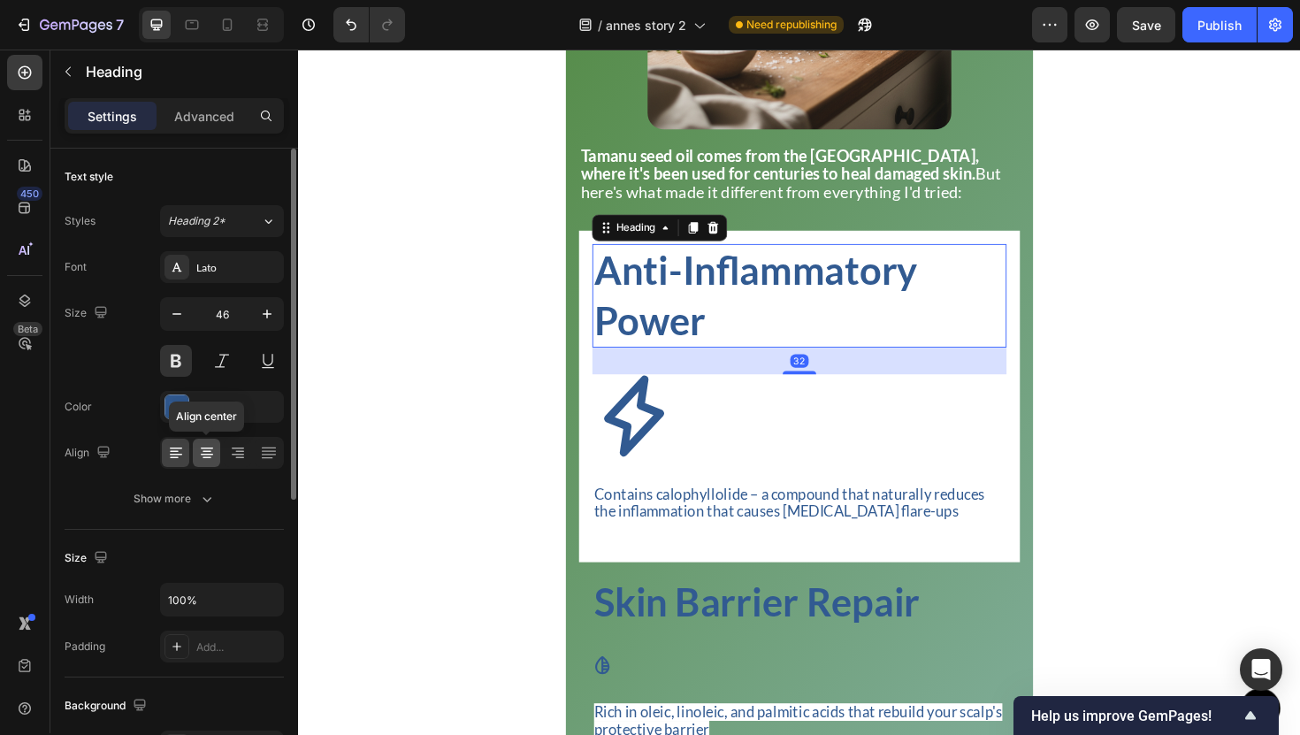
click at [204, 448] on icon at bounding box center [207, 453] width 18 height 18
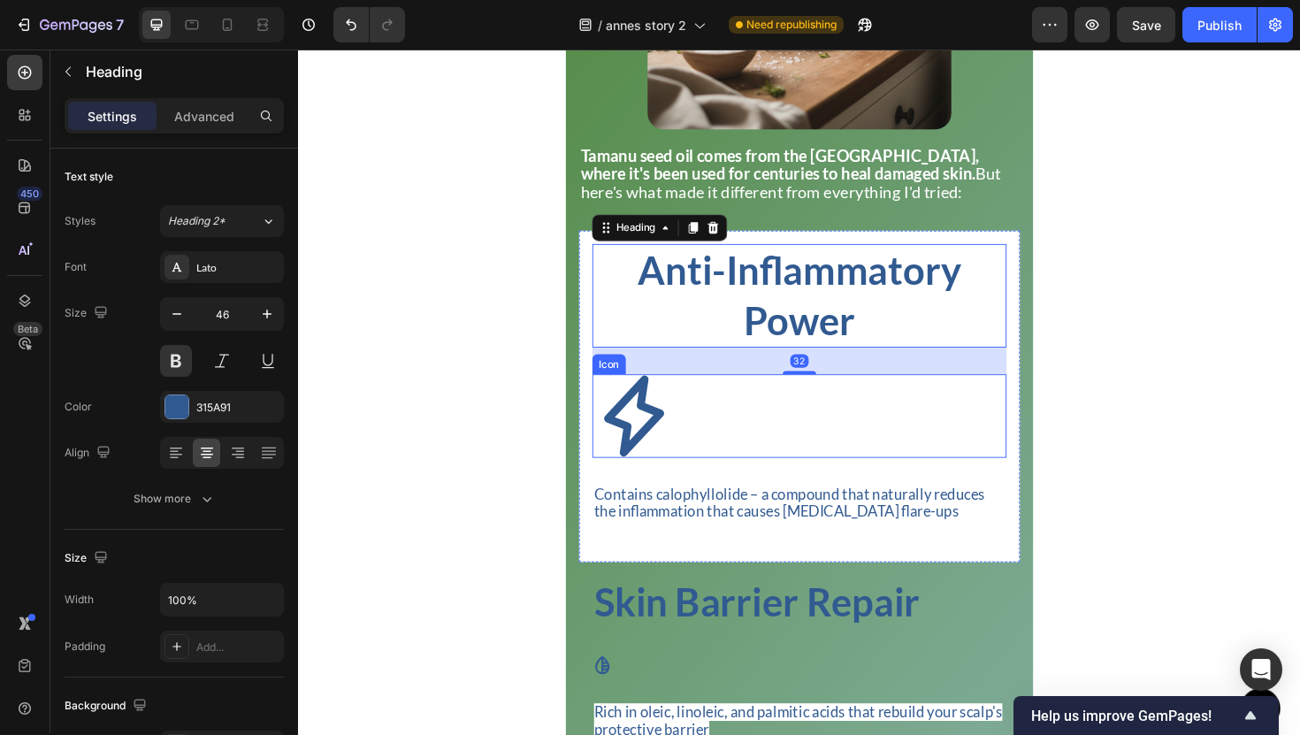
click at [666, 470] on icon at bounding box center [654, 437] width 64 height 86
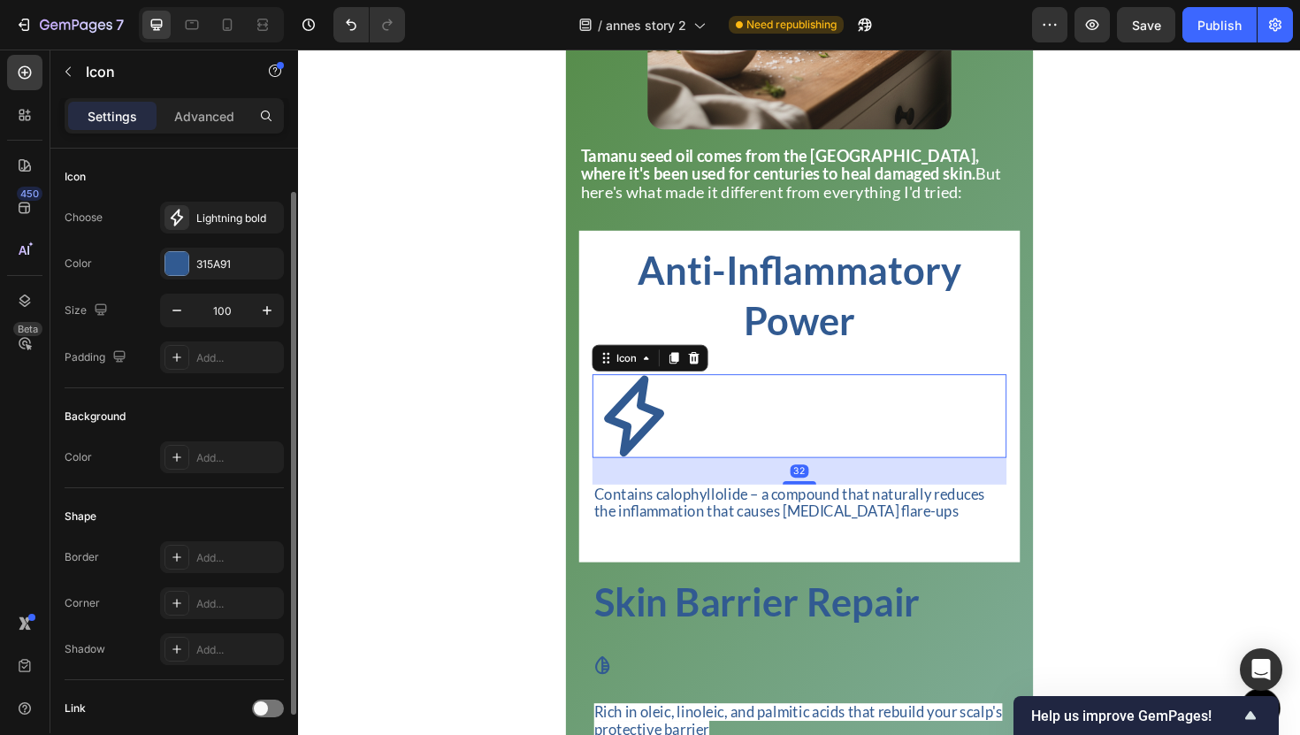
scroll to position [135, 0]
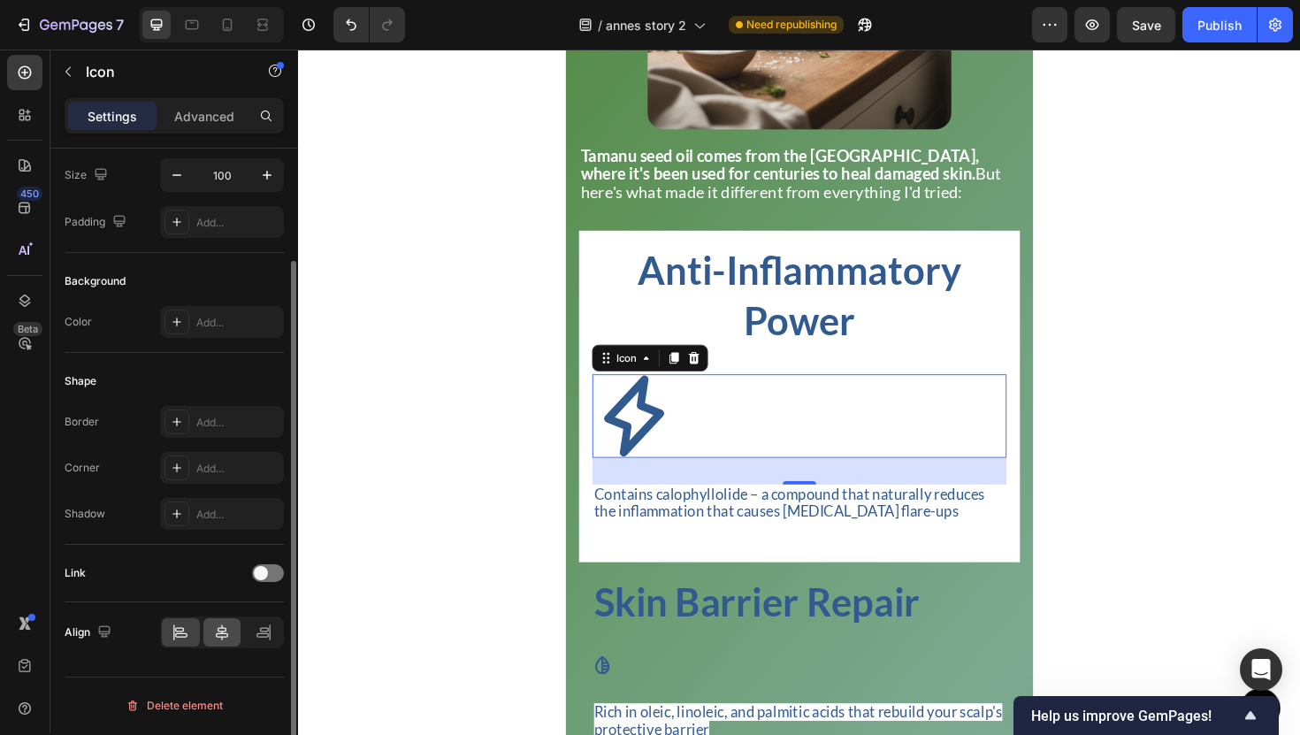
click at [210, 646] on div at bounding box center [222, 632] width 38 height 28
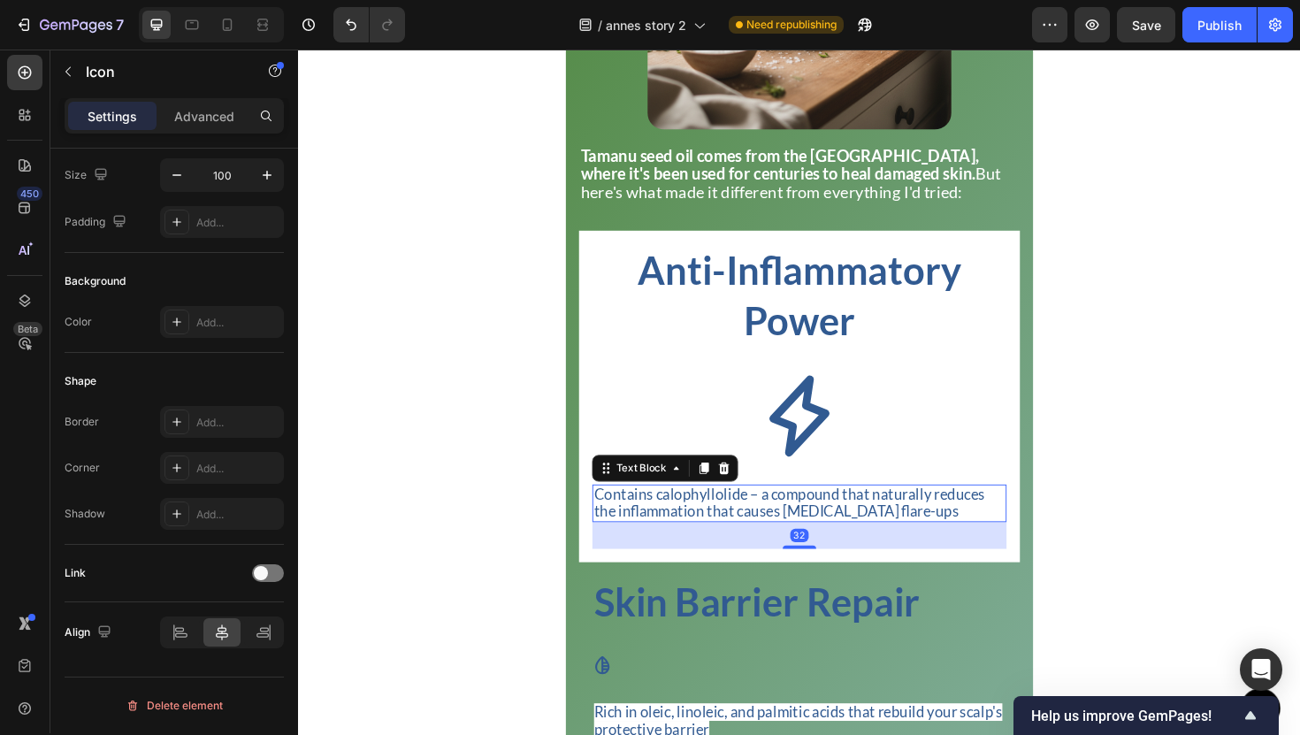
click at [651, 548] on span "Contains calophyllolide – a compound that naturally reduces the inflammation th…" at bounding box center [818, 529] width 414 height 37
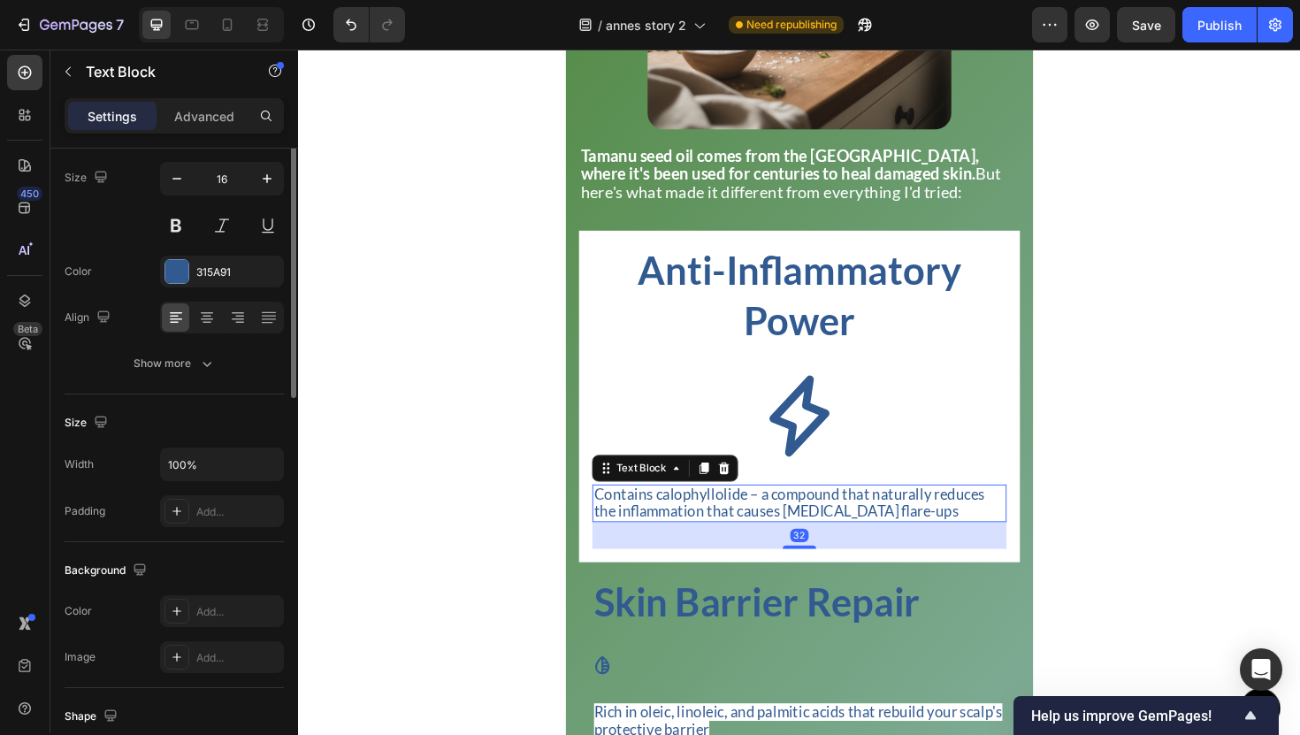
scroll to position [0, 0]
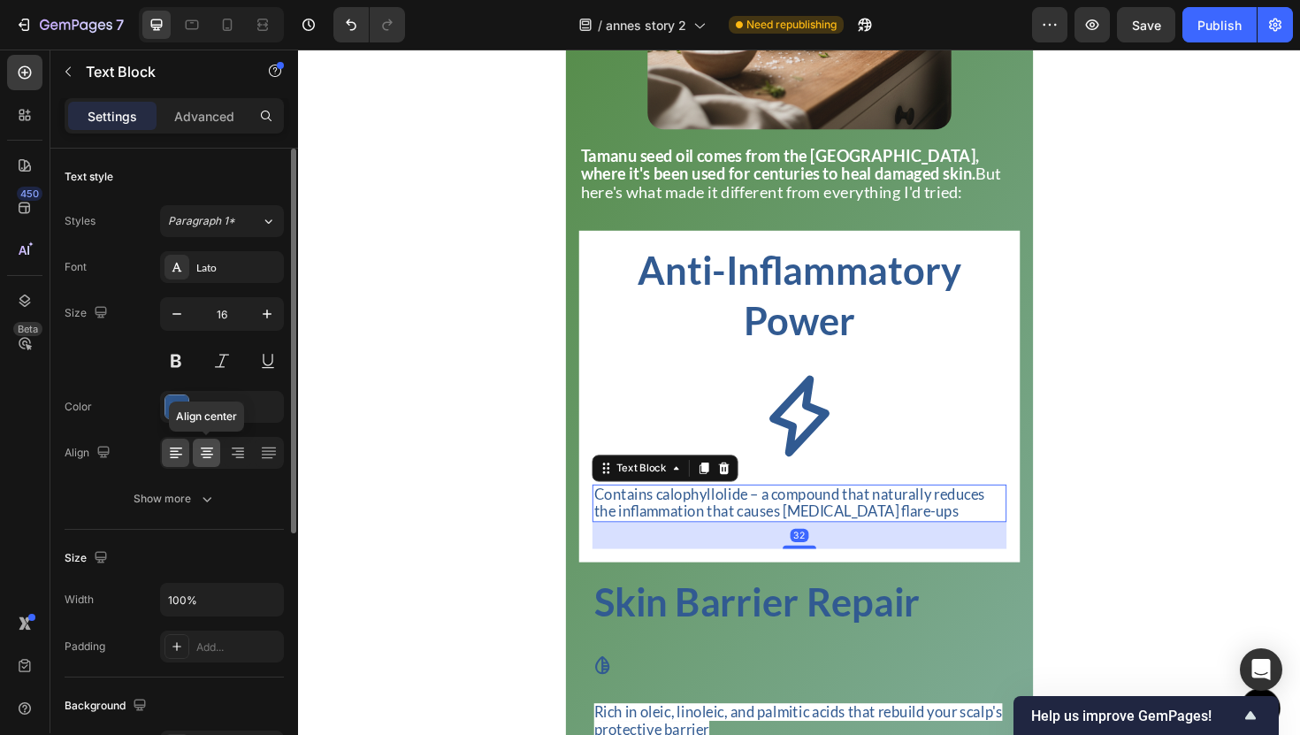
click at [210, 456] on icon at bounding box center [207, 453] width 18 height 18
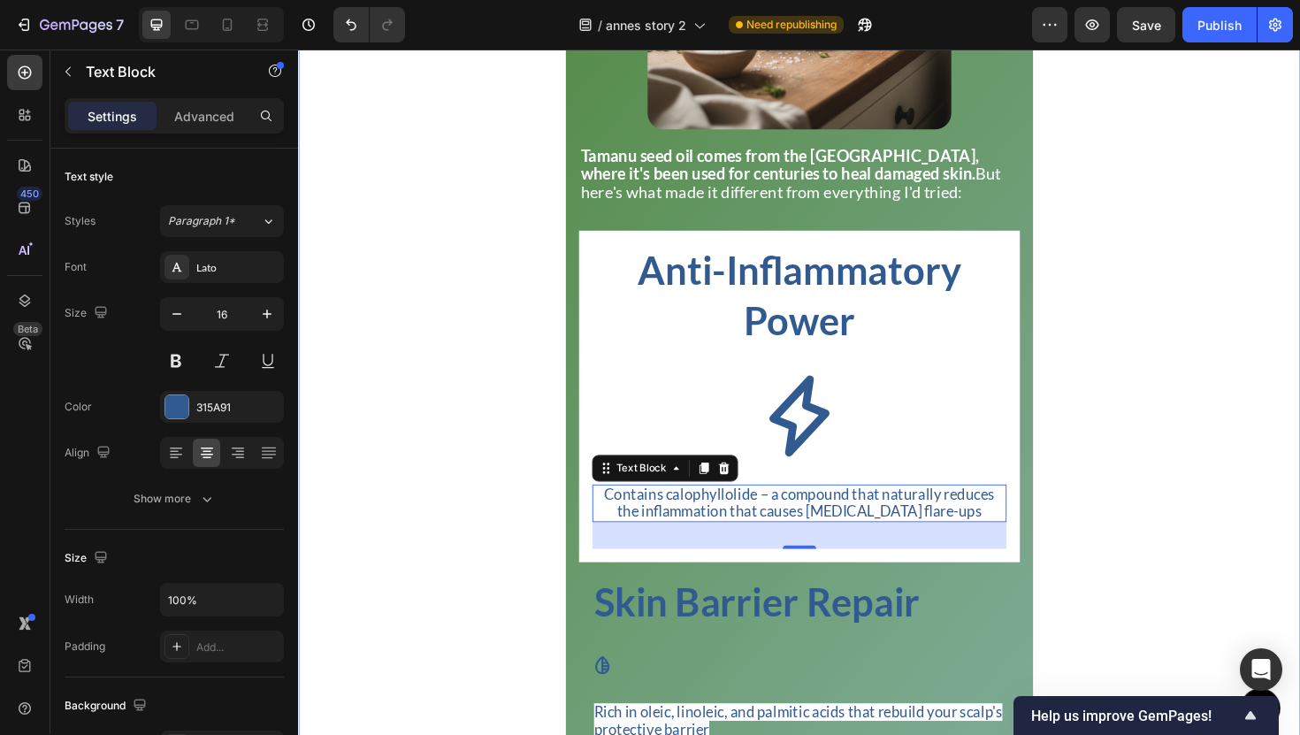
click at [1104, 467] on div "The Breaking Point Heading Title Line The real breaking point came last winter …" at bounding box center [828, 204] width 1061 height 2084
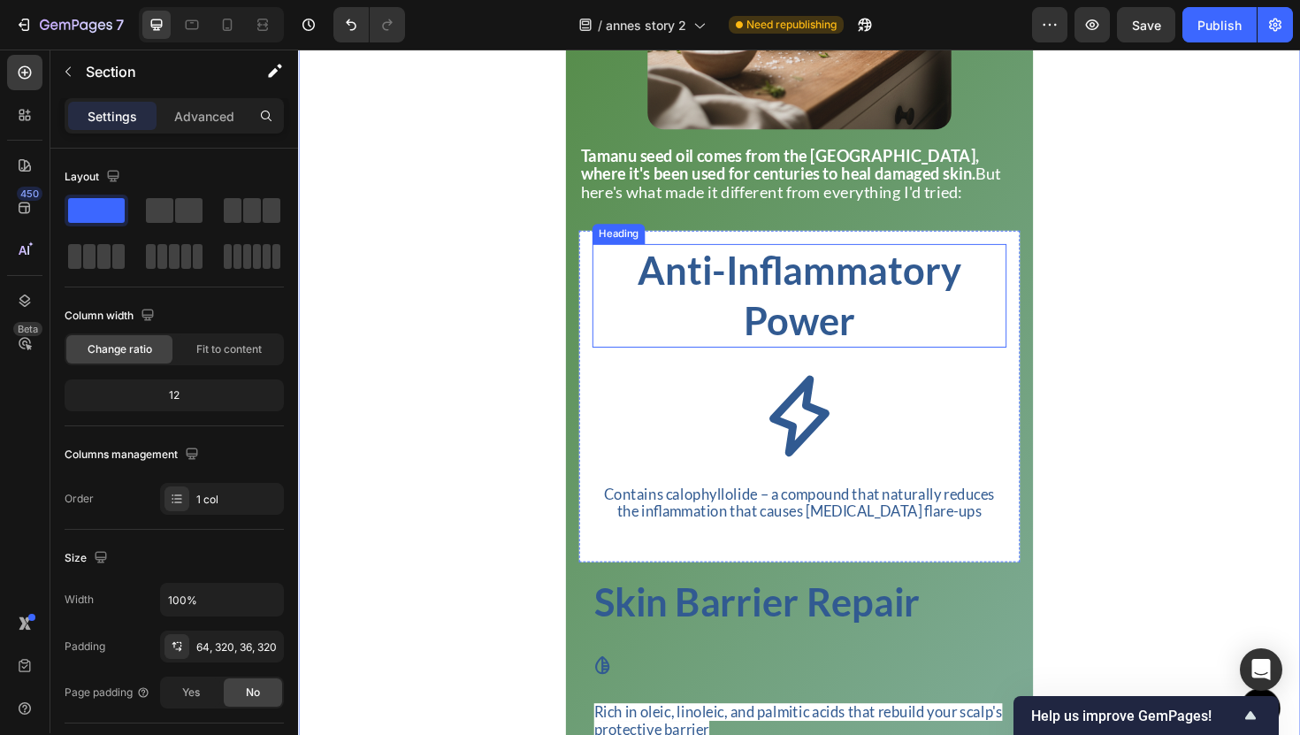
drag, startPoint x: 477, startPoint y: 249, endPoint x: 700, endPoint y: 280, distance: 225.0
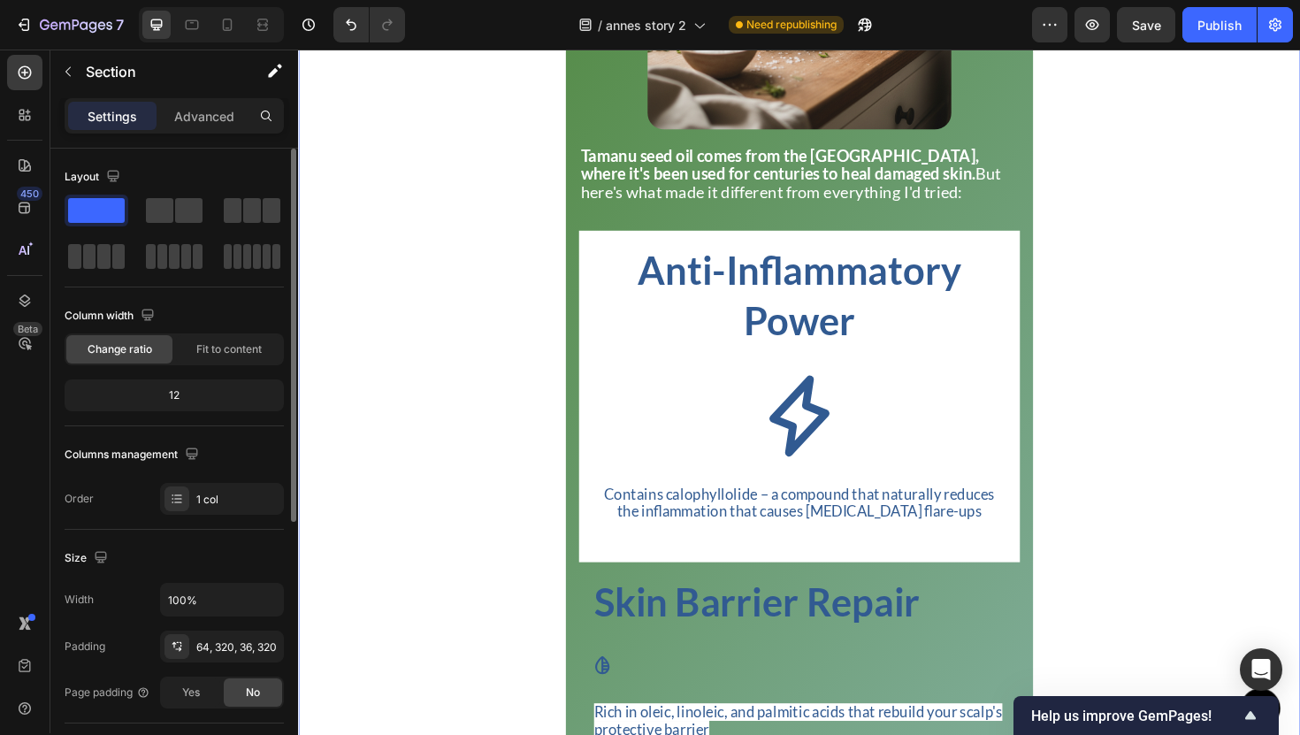
drag, startPoint x: 160, startPoint y: 211, endPoint x: 133, endPoint y: 203, distance: 28.3
click at [133, 203] on div at bounding box center [174, 234] width 219 height 78
click at [167, 208] on span at bounding box center [159, 210] width 27 height 25
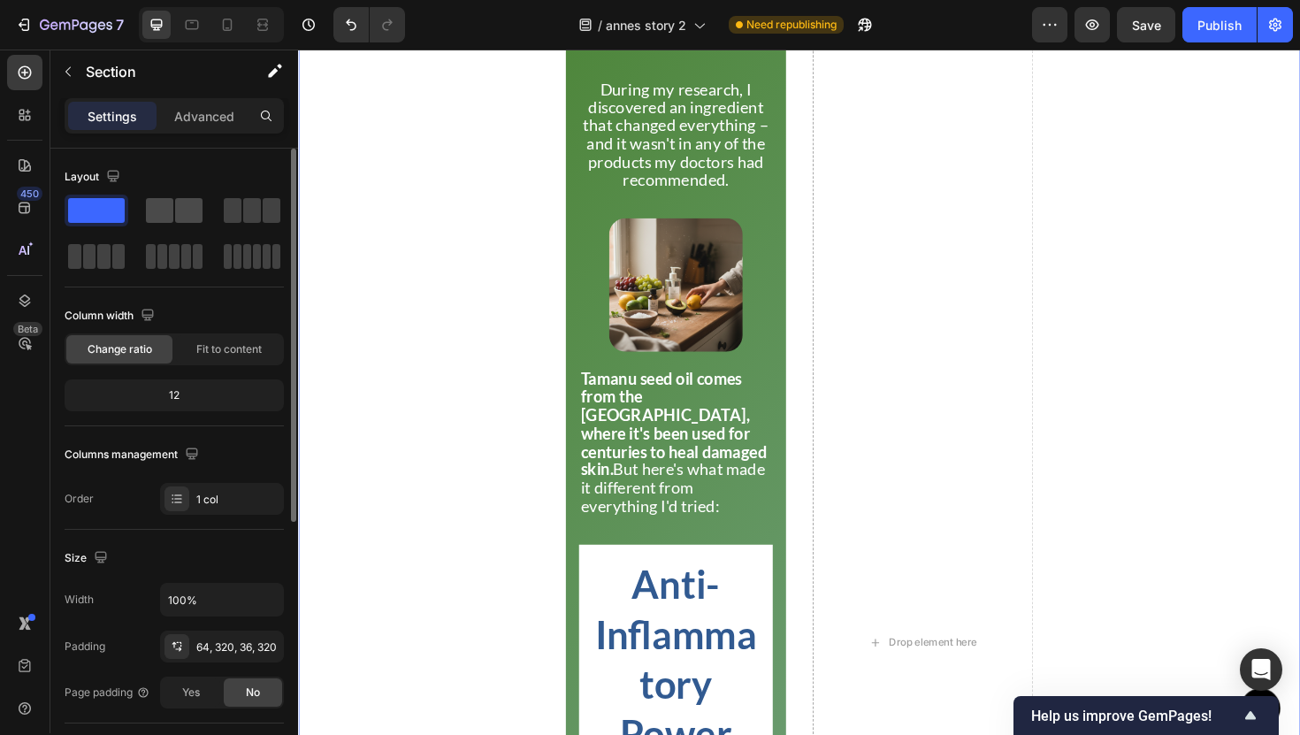
scroll to position [3622, 0]
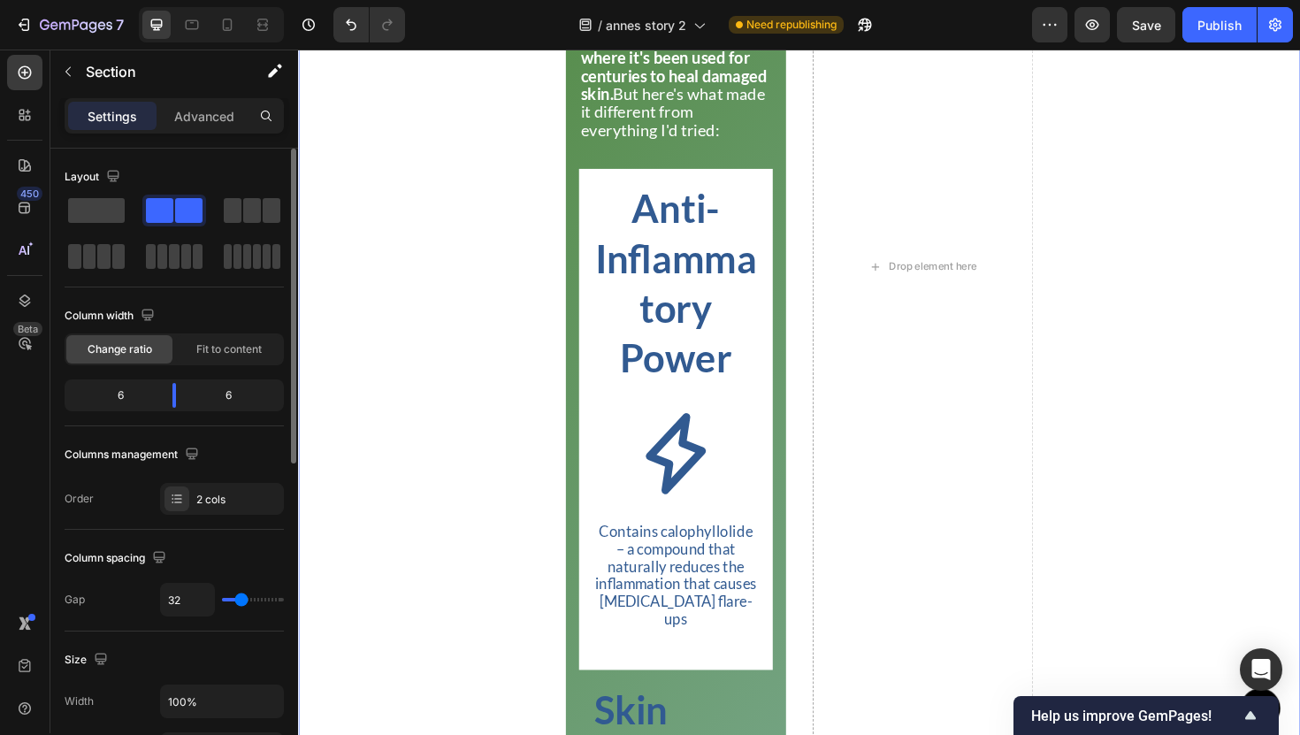
click at [167, 208] on span at bounding box center [159, 210] width 27 height 25
click at [356, 18] on icon "Undo/Redo" at bounding box center [351, 25] width 18 height 18
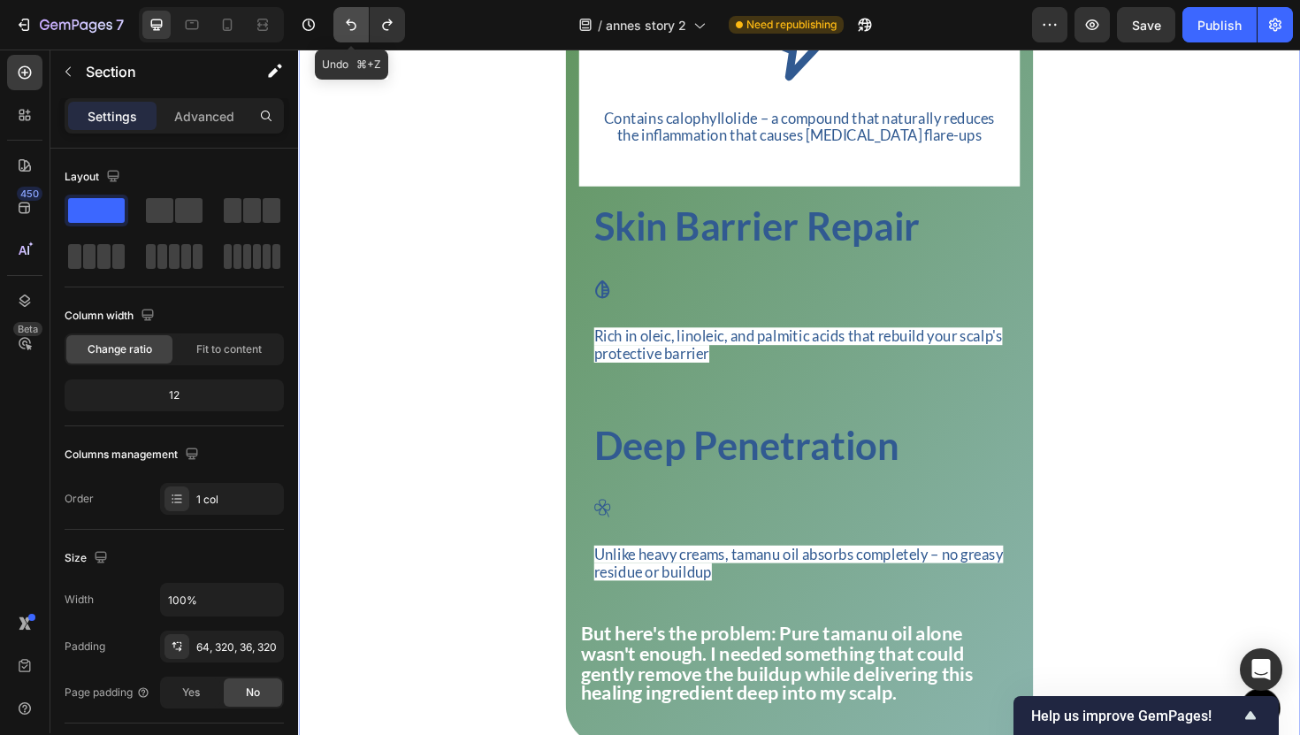
scroll to position [3224, 0]
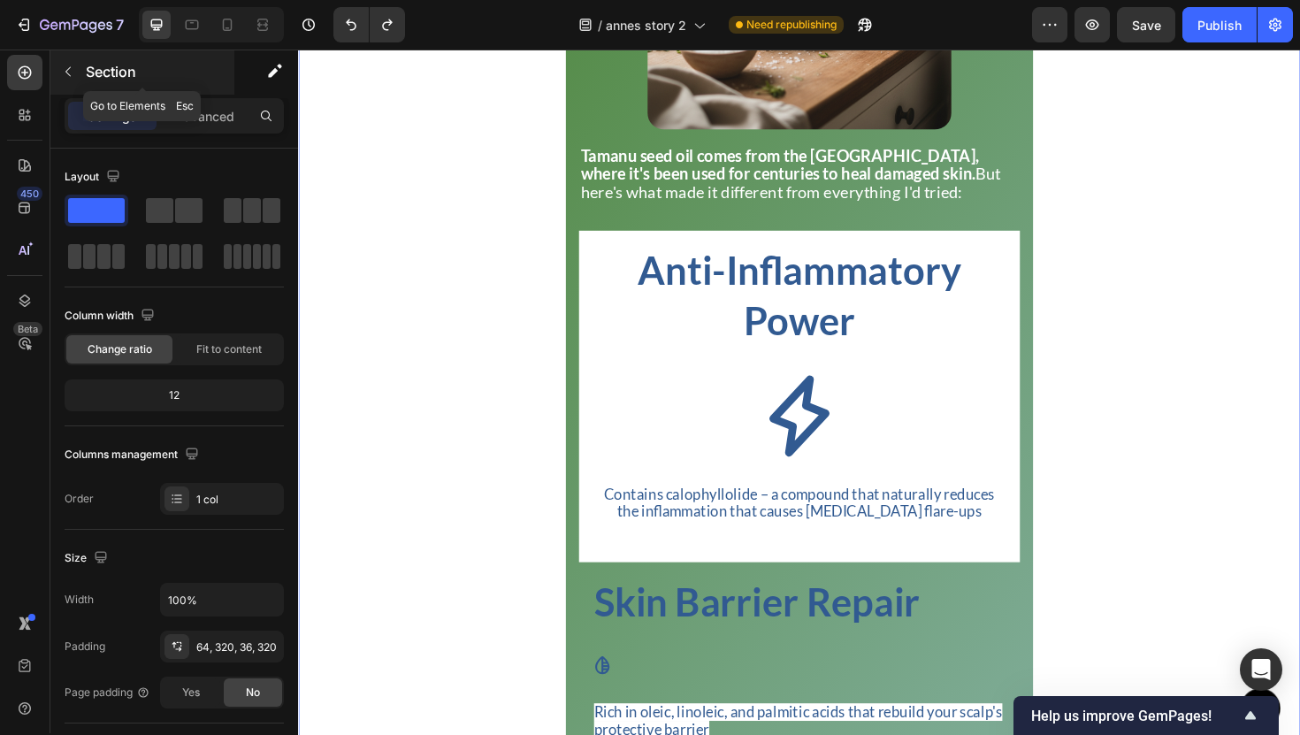
click at [57, 75] on button "button" at bounding box center [68, 71] width 28 height 28
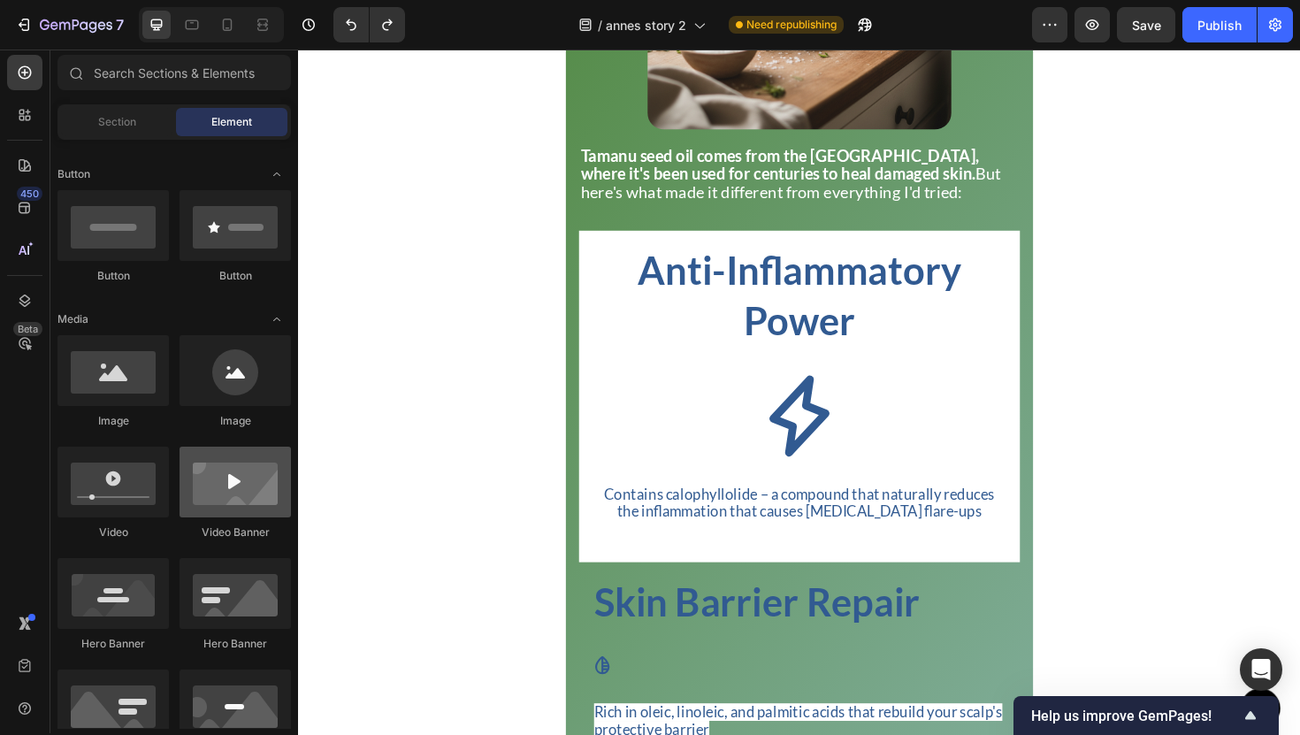
scroll to position [0, 0]
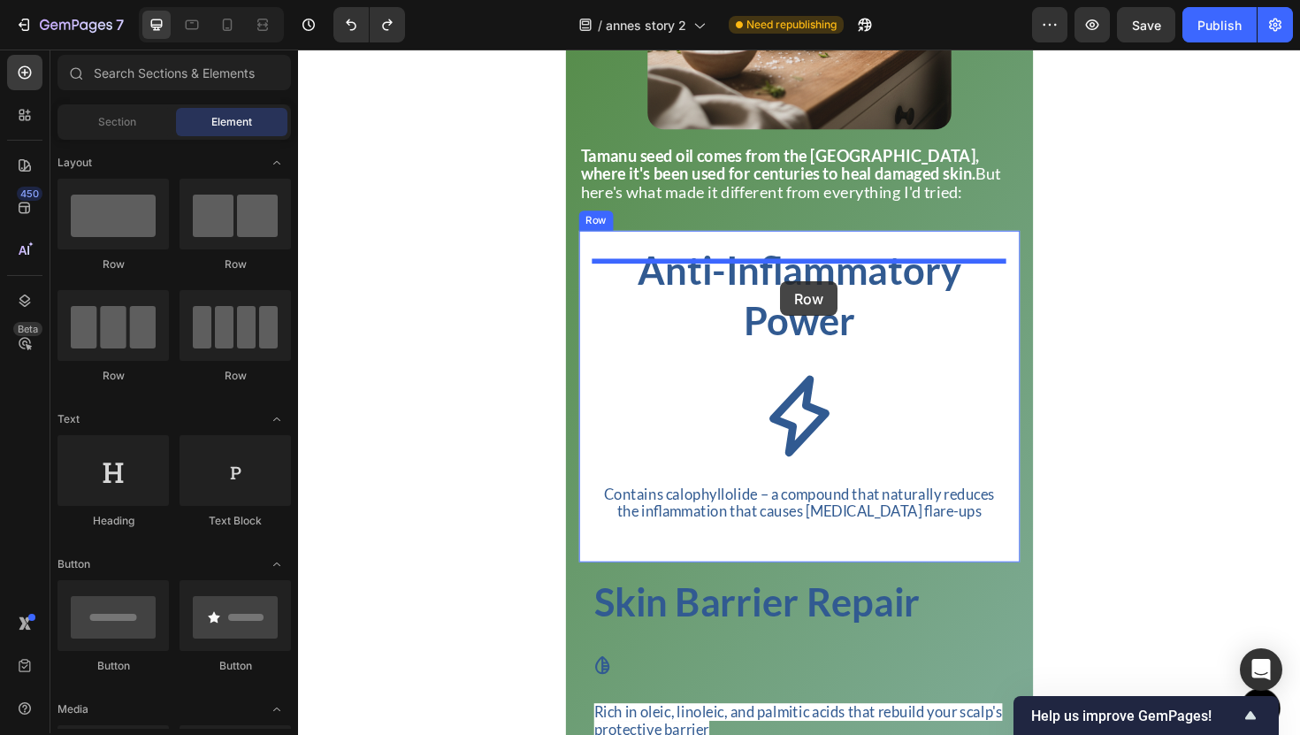
drag, startPoint x: 490, startPoint y: 299, endPoint x: 808, endPoint y: 295, distance: 318.4
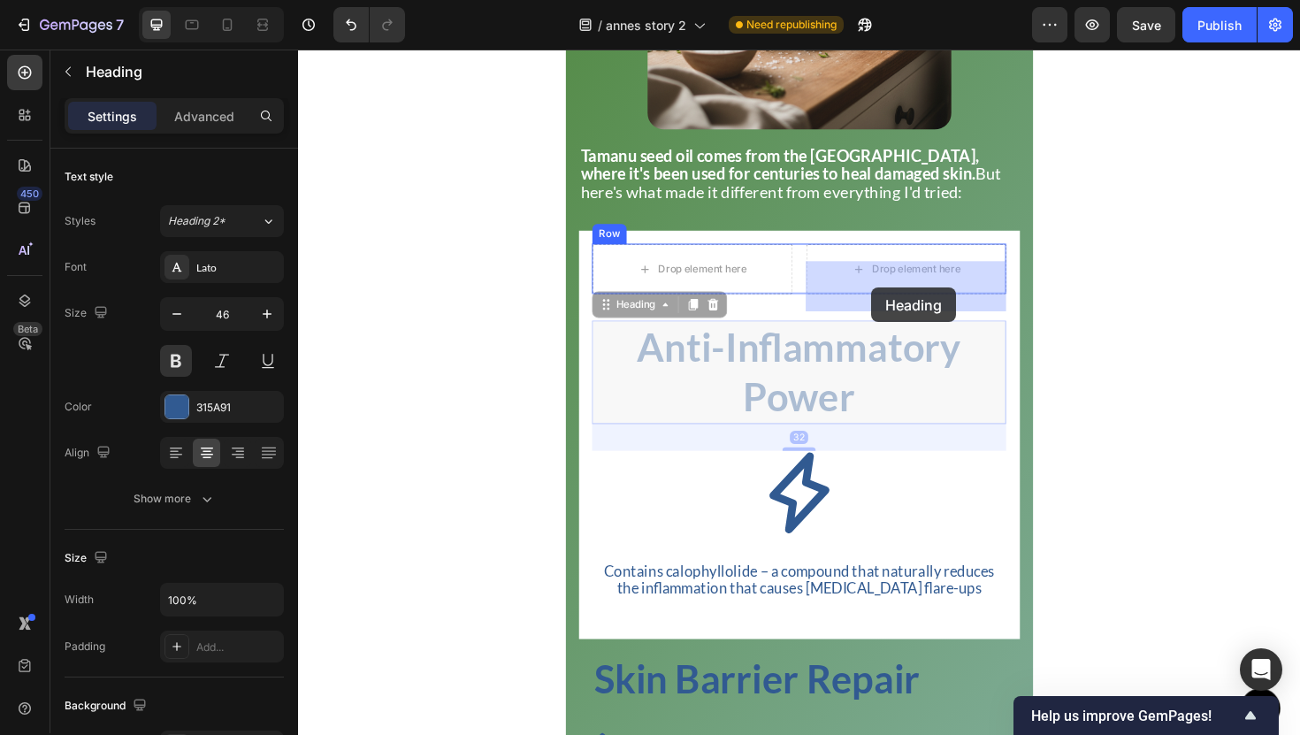
drag, startPoint x: 808, startPoint y: 405, endPoint x: 843, endPoint y: 326, distance: 85.9
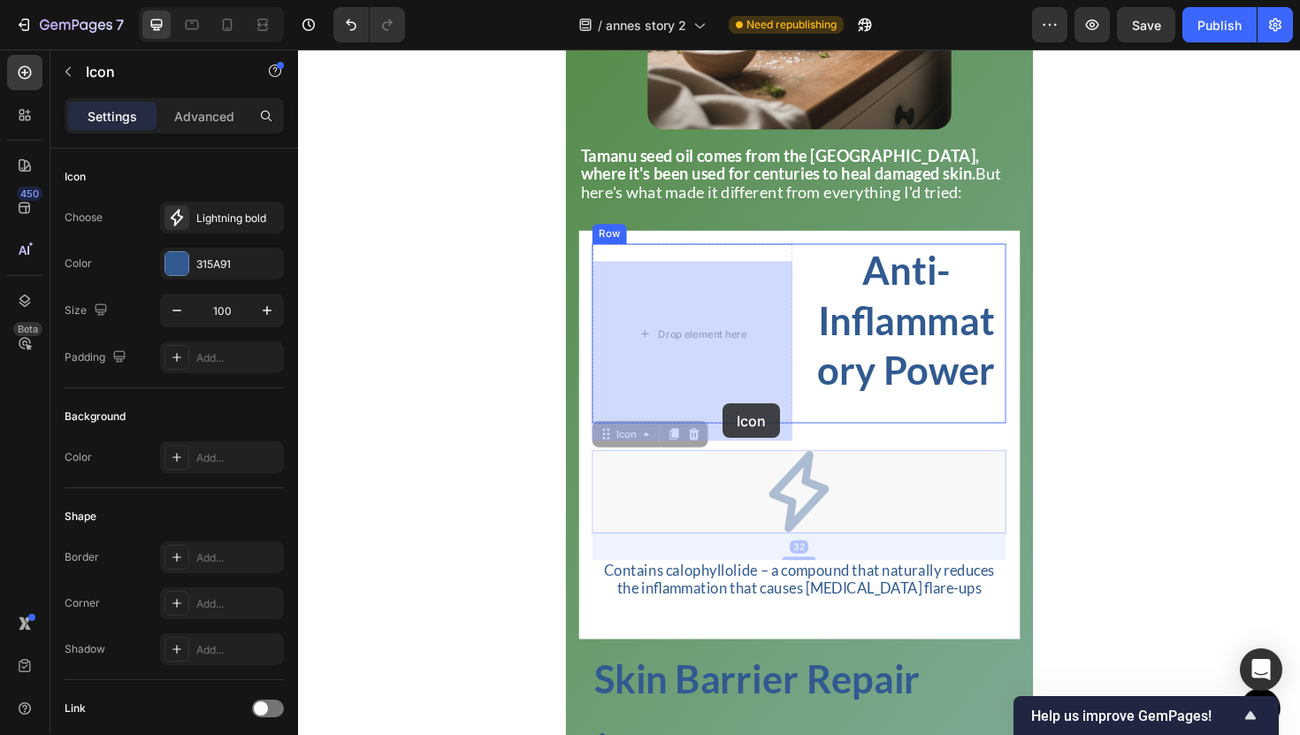
drag, startPoint x: 801, startPoint y: 541, endPoint x: 733, endPoint y: 410, distance: 147.6
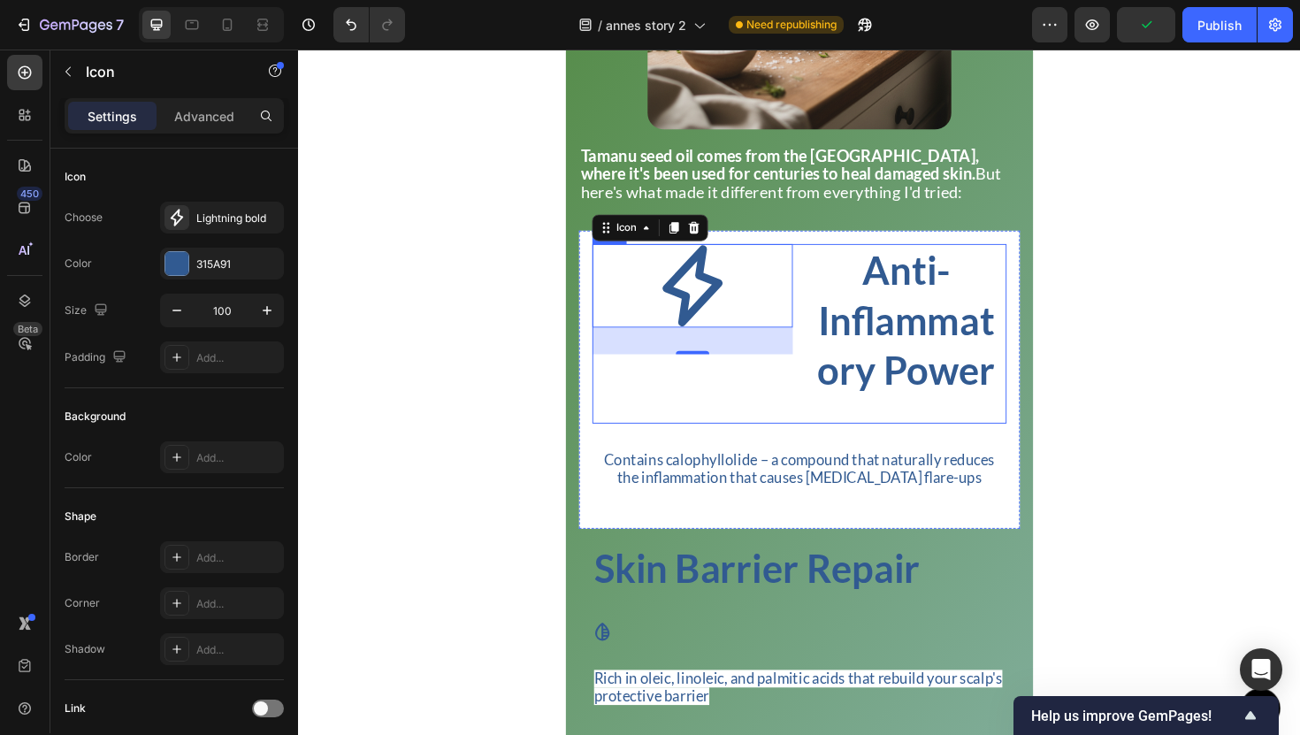
click at [792, 417] on div "Icon 32" at bounding box center [715, 351] width 212 height 190
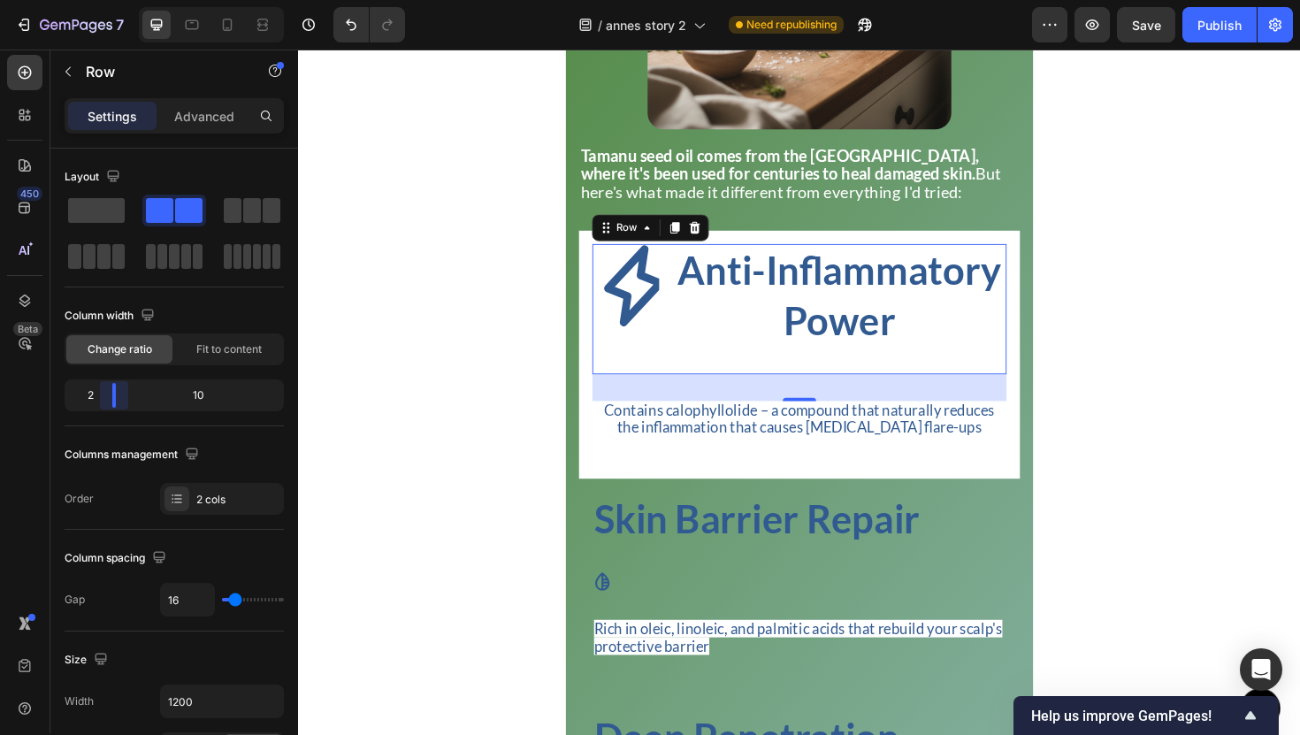
drag, startPoint x: 178, startPoint y: 394, endPoint x: 105, endPoint y: 394, distance: 72.5
click at [105, 0] on body "7 Version history / annes story 2 Need republishing Preview Save Publish 450 Be…" at bounding box center [650, 0] width 1300 height 0
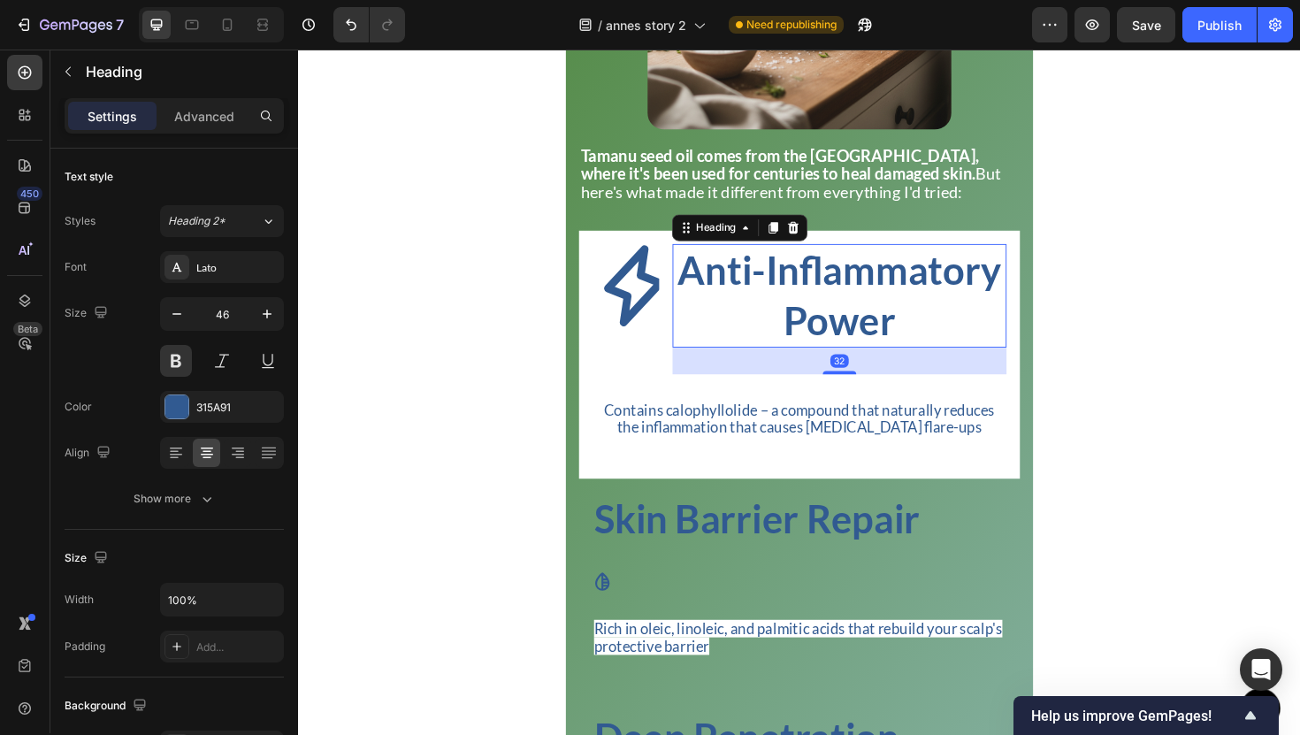
click at [786, 365] on h2 "Anti-Inflammatory Power" at bounding box center [871, 311] width 354 height 110
click at [190, 322] on button "button" at bounding box center [177, 314] width 32 height 32
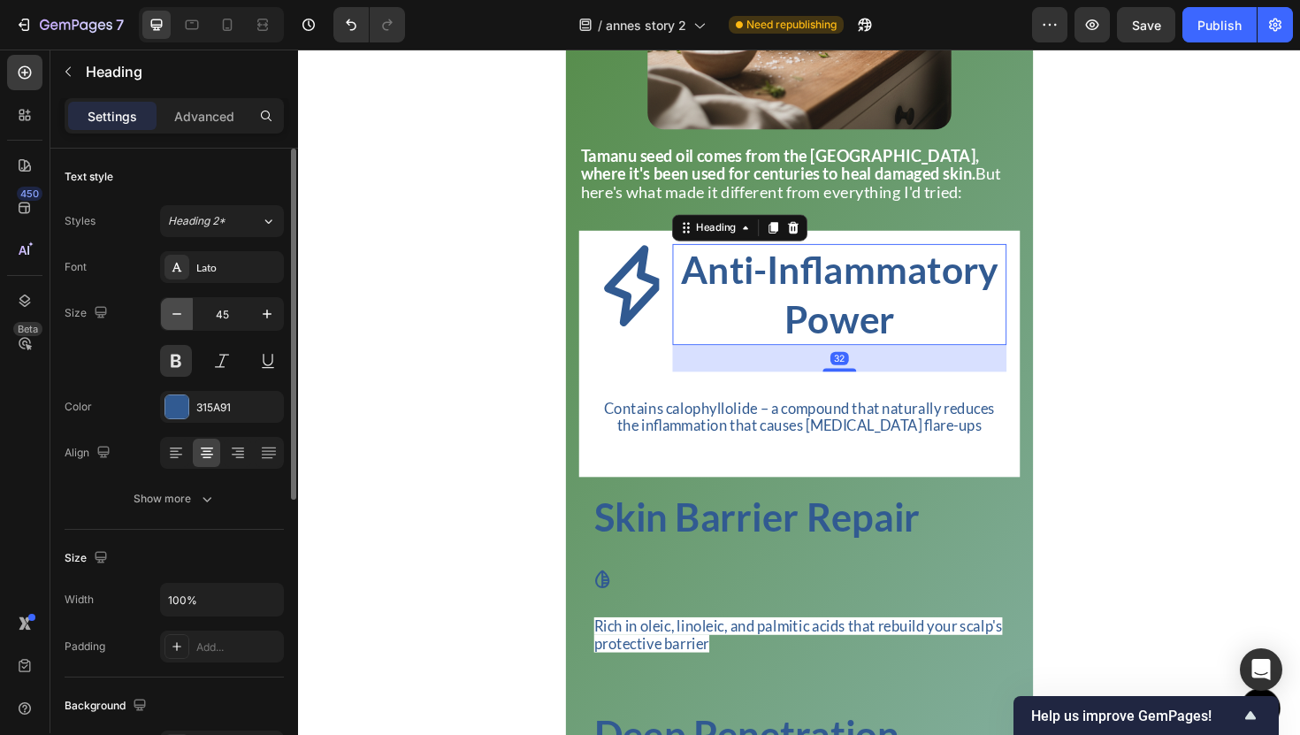
click at [190, 322] on button "button" at bounding box center [177, 314] width 32 height 32
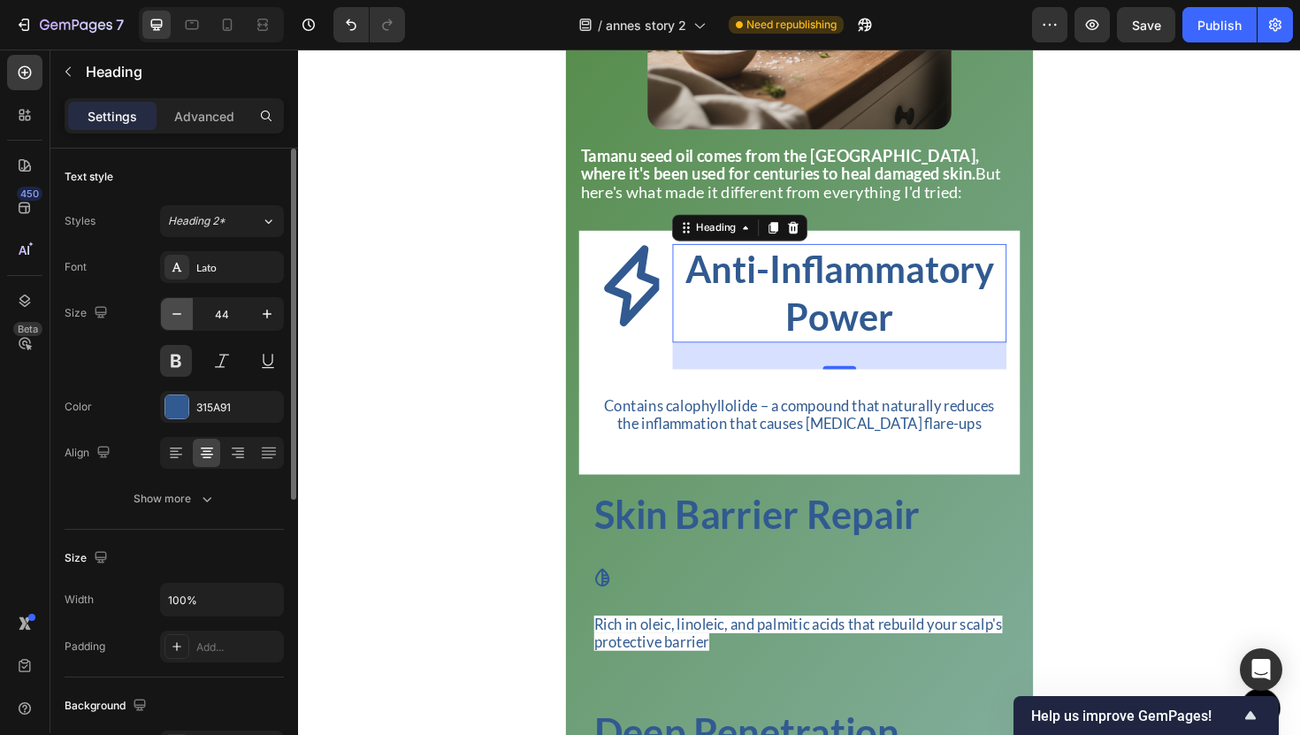
click at [190, 322] on button "button" at bounding box center [177, 314] width 32 height 32
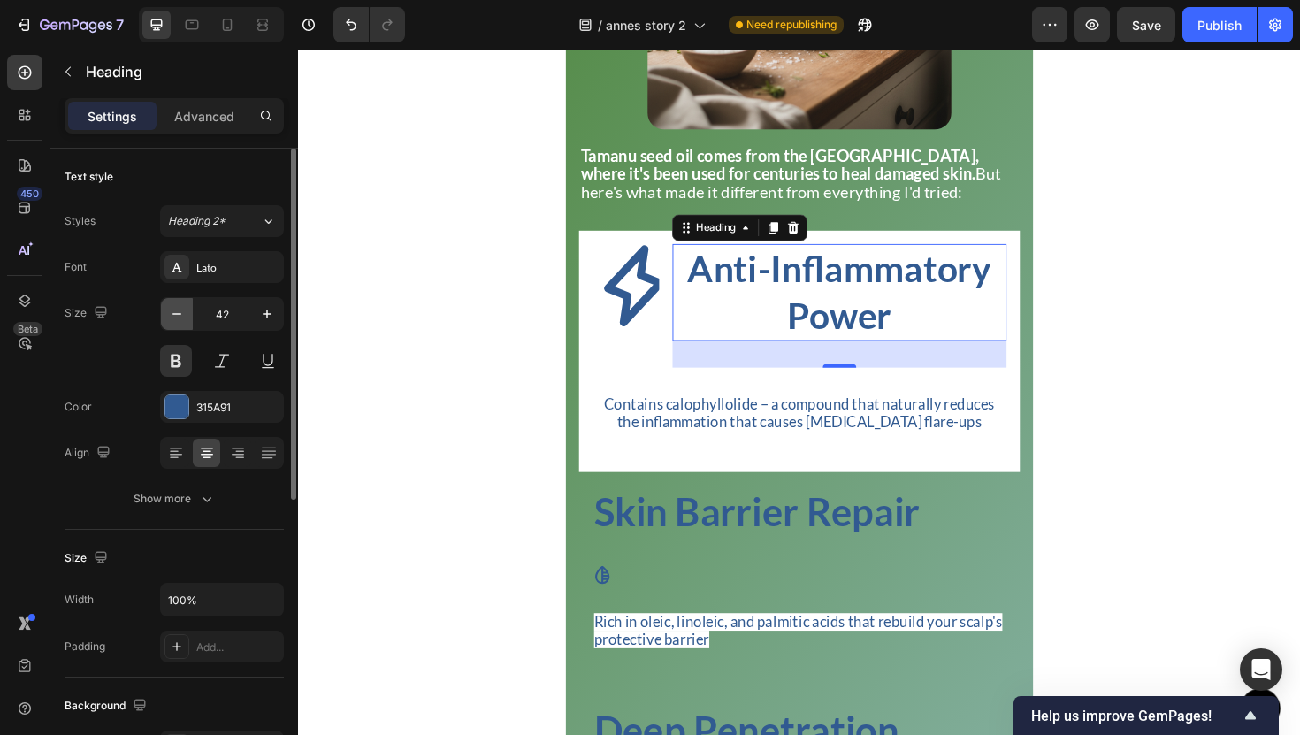
click at [190, 322] on button "button" at bounding box center [177, 314] width 32 height 32
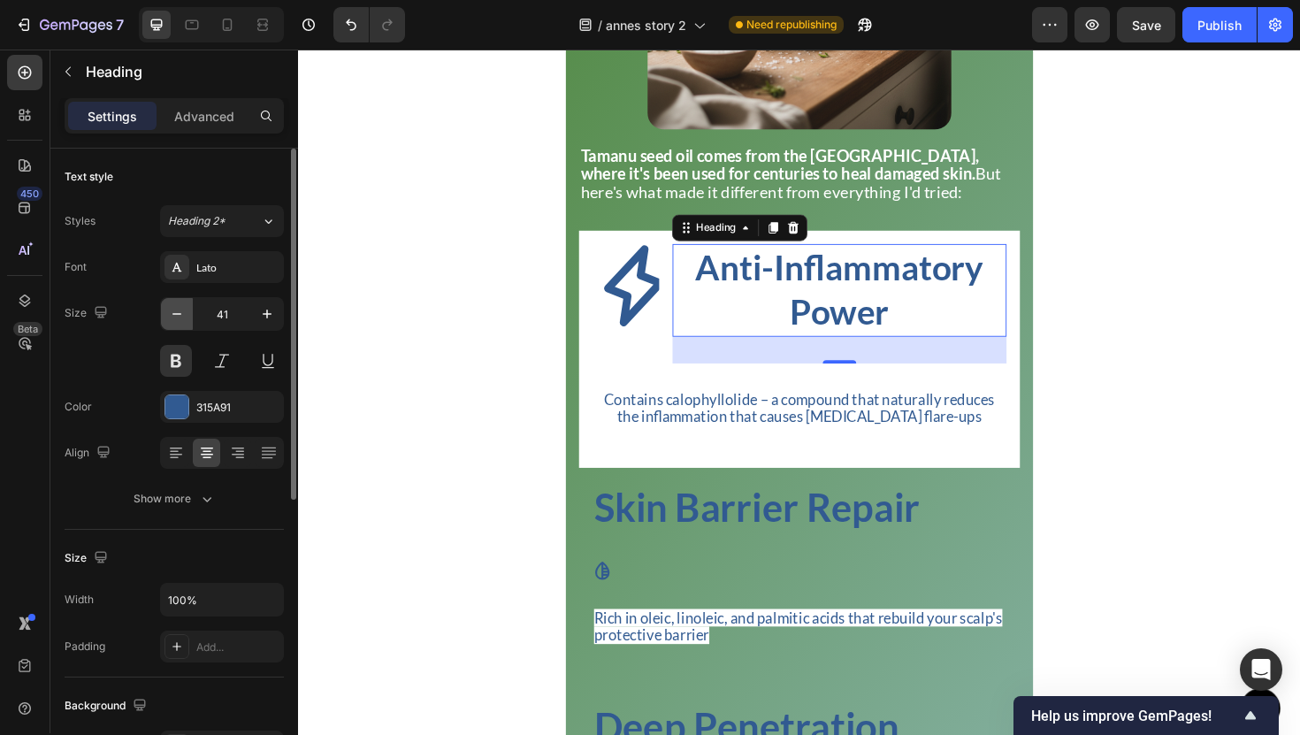
click at [190, 322] on button "button" at bounding box center [177, 314] width 32 height 32
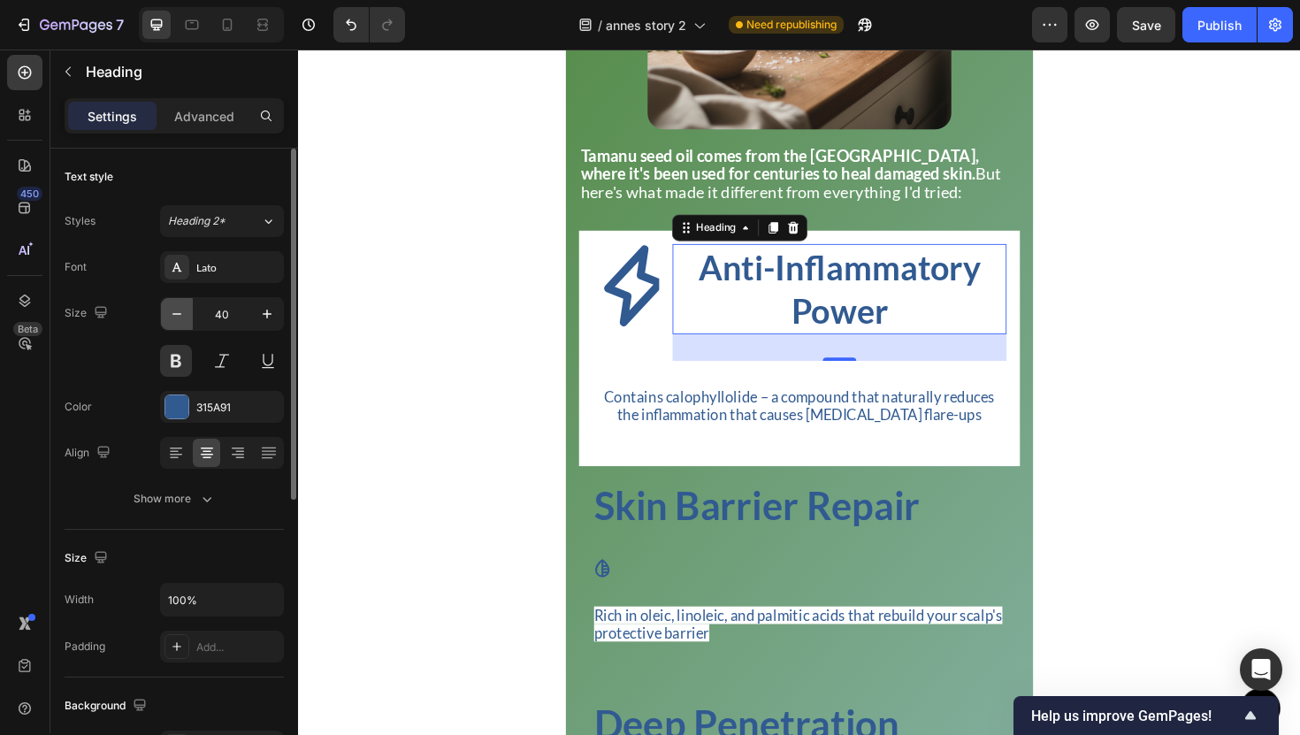
click at [190, 322] on button "button" at bounding box center [177, 314] width 32 height 32
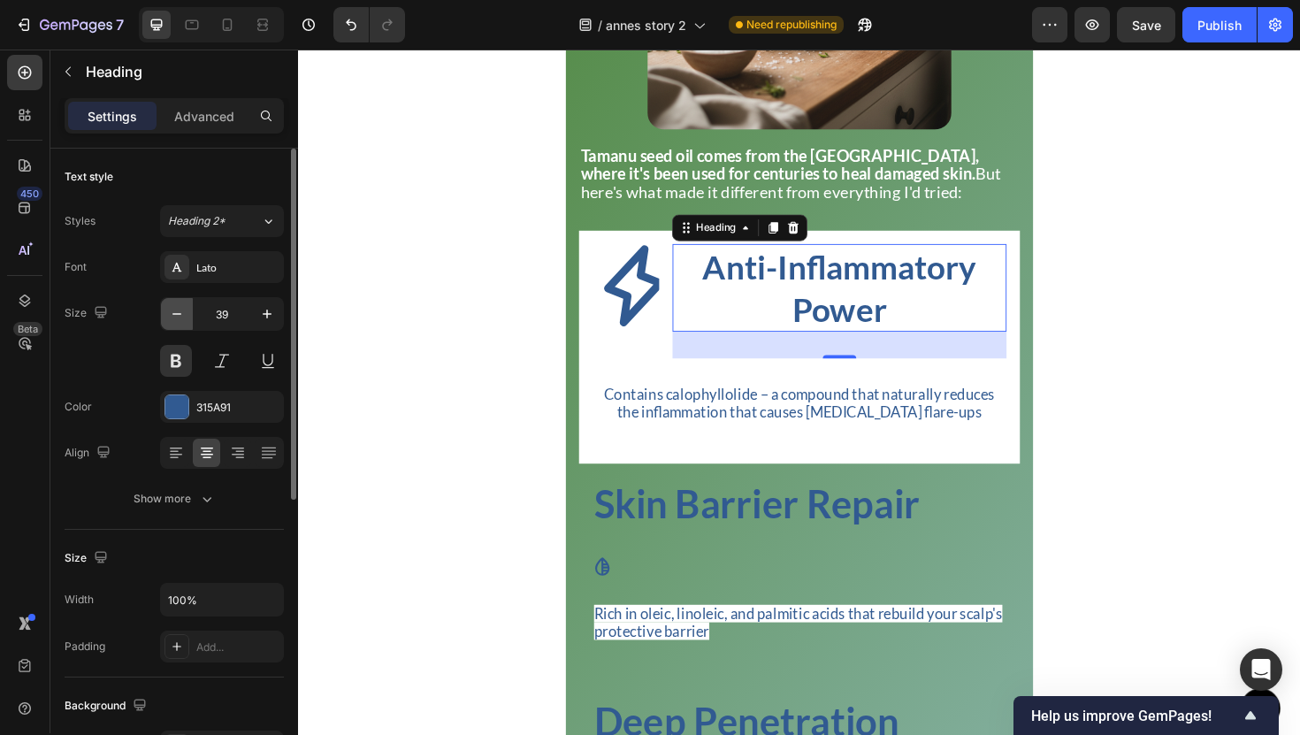
click at [190, 322] on button "button" at bounding box center [177, 314] width 32 height 32
type input "38"
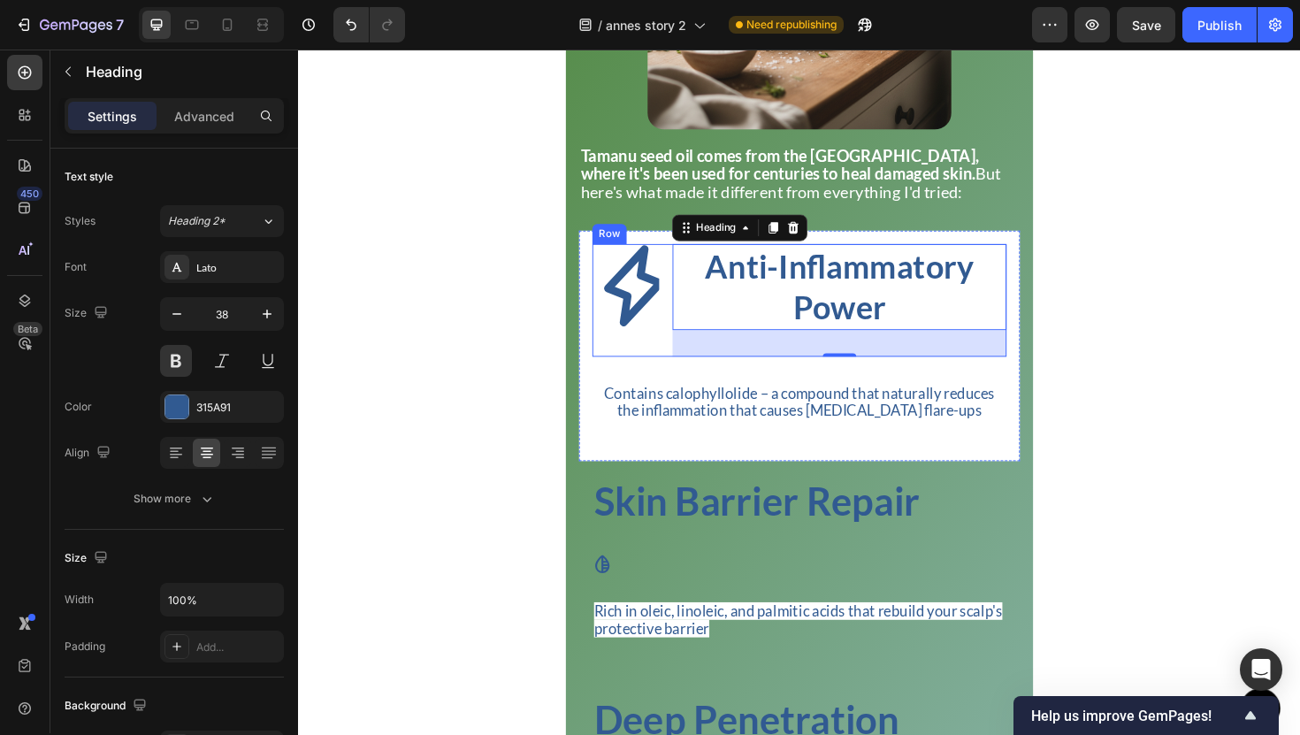
click at [675, 372] on div "Icon" at bounding box center [644, 315] width 71 height 119
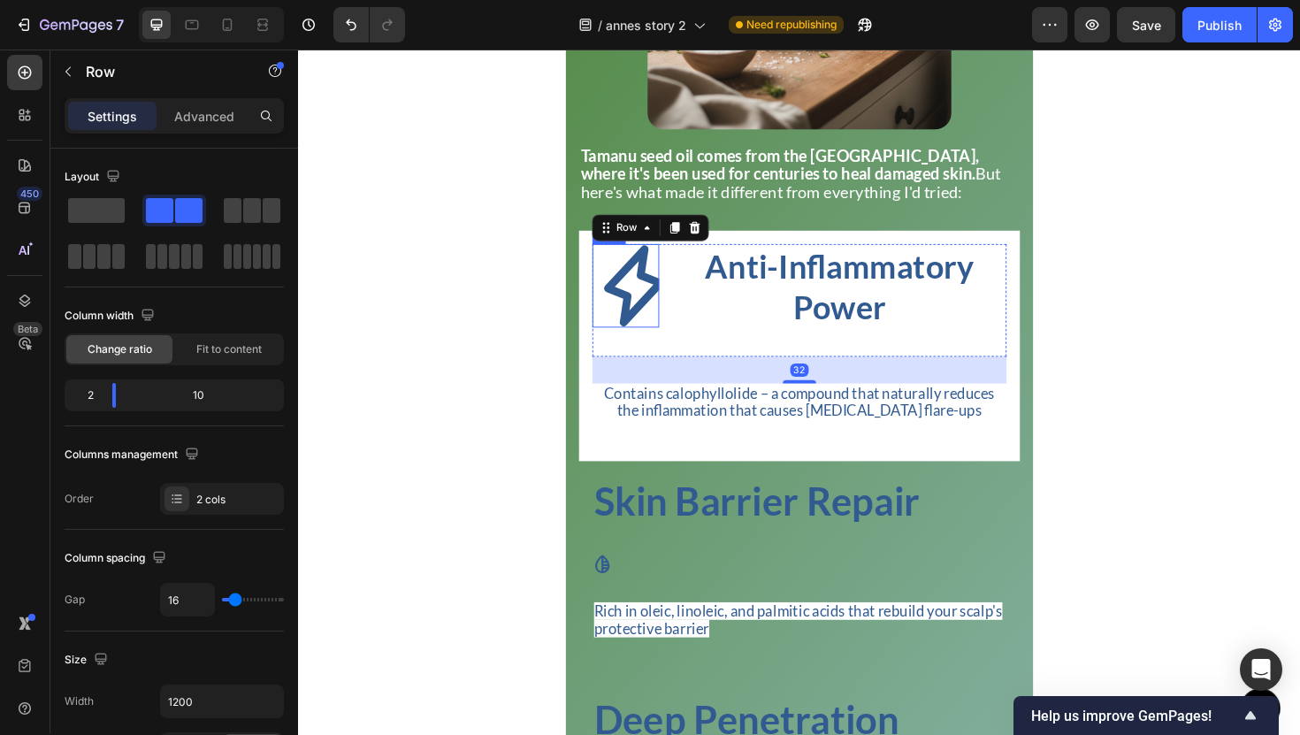
click at [647, 343] on icon at bounding box center [654, 300] width 64 height 86
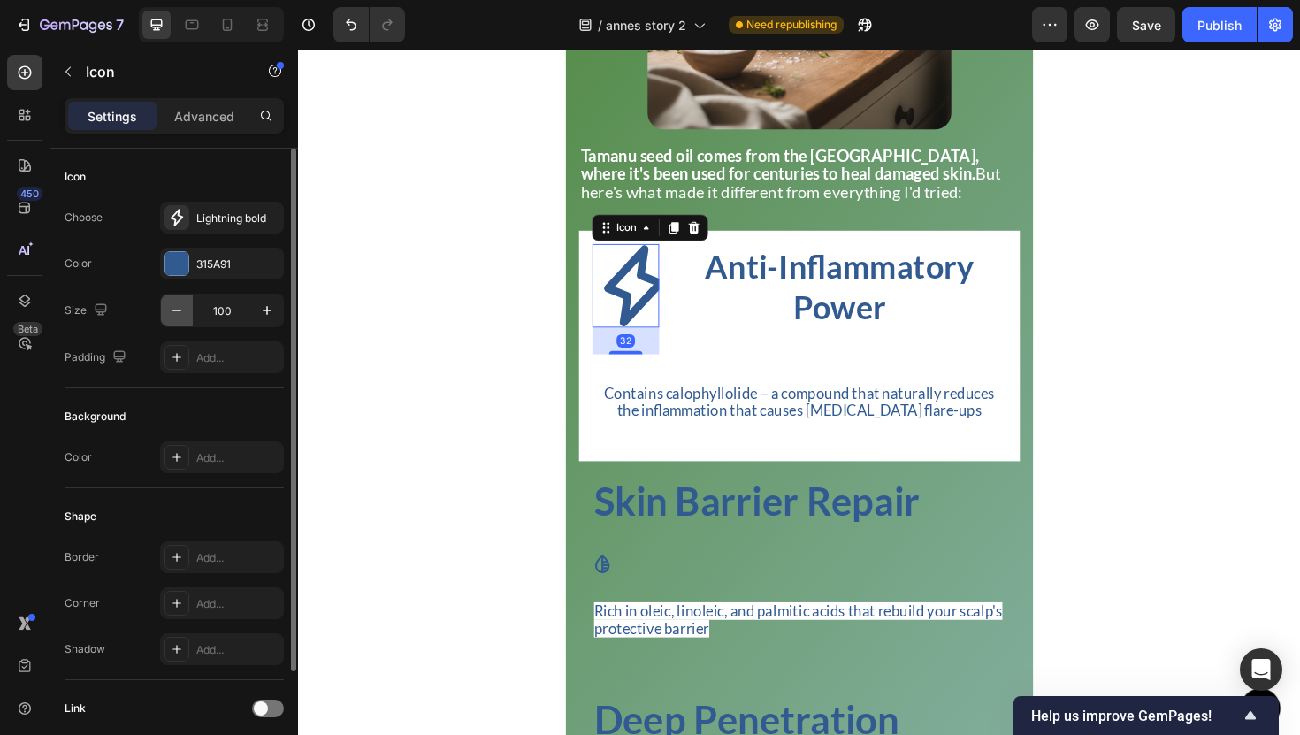
click at [172, 302] on icon "button" at bounding box center [177, 311] width 18 height 18
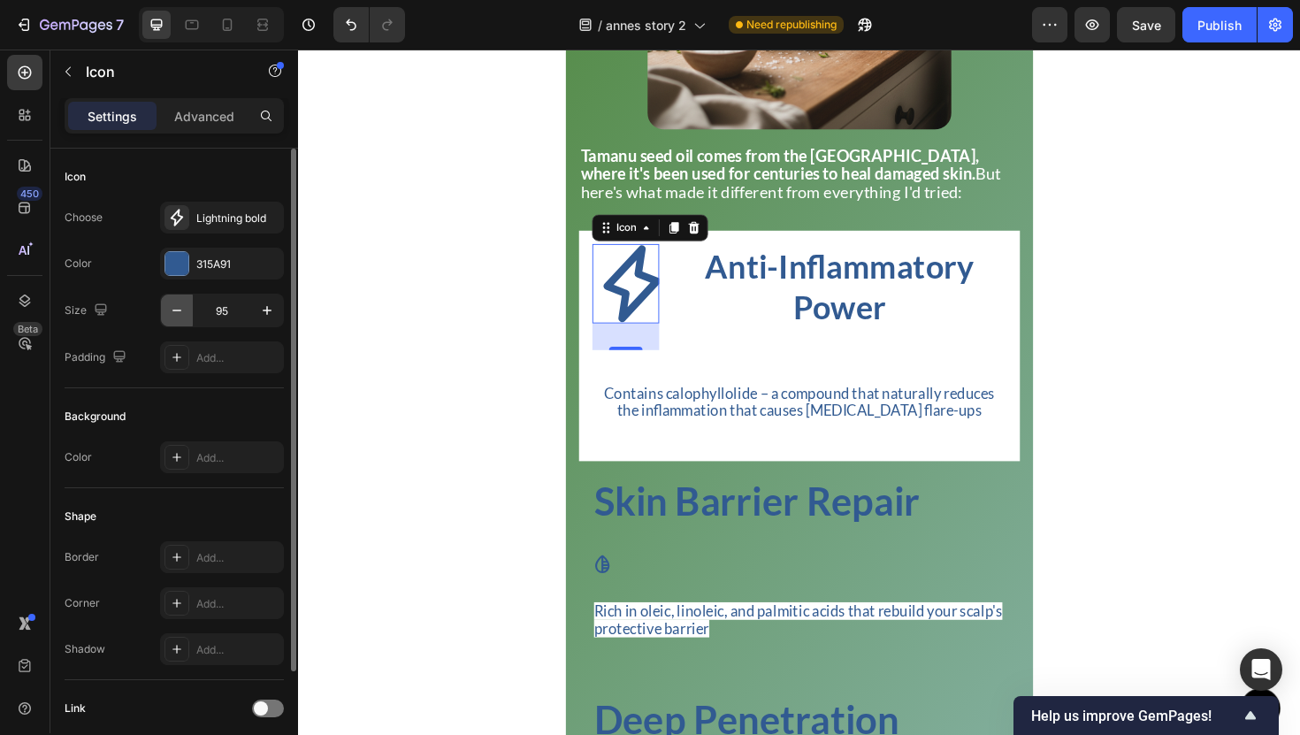
click at [172, 302] on icon "button" at bounding box center [177, 311] width 18 height 18
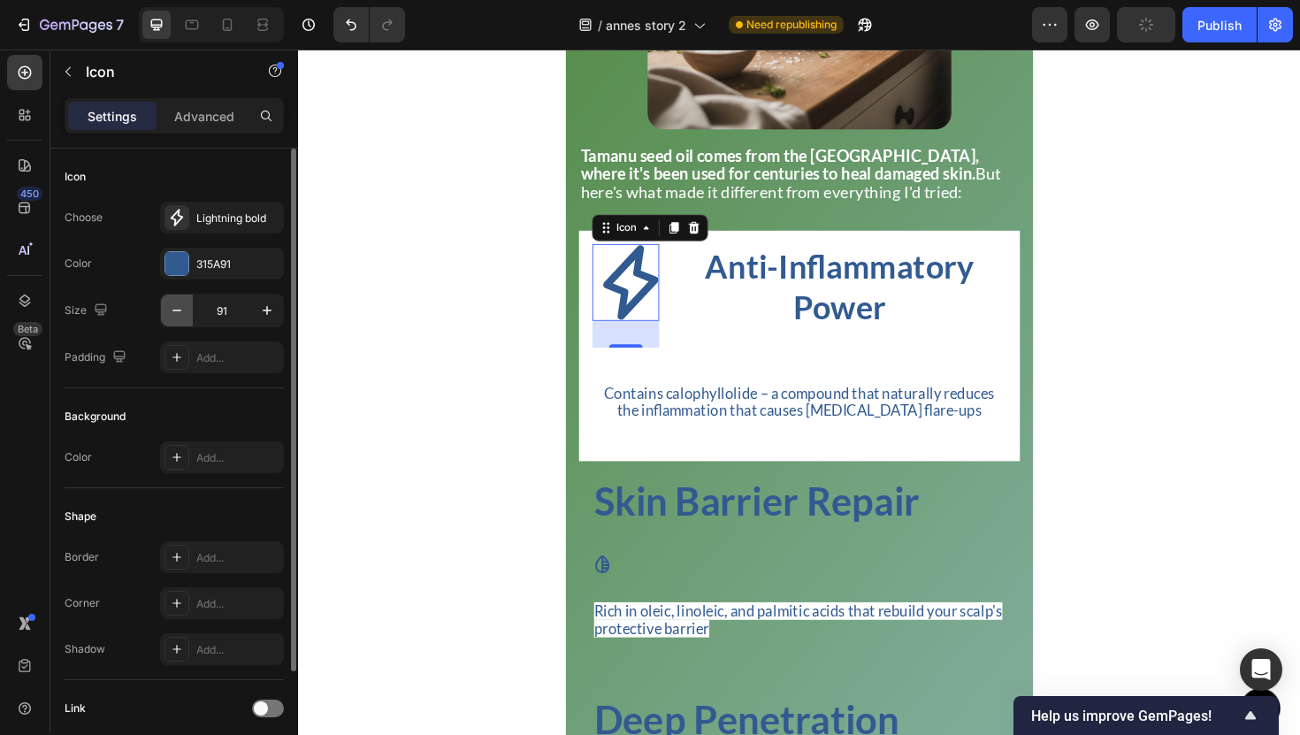
click at [172, 302] on icon "button" at bounding box center [177, 311] width 18 height 18
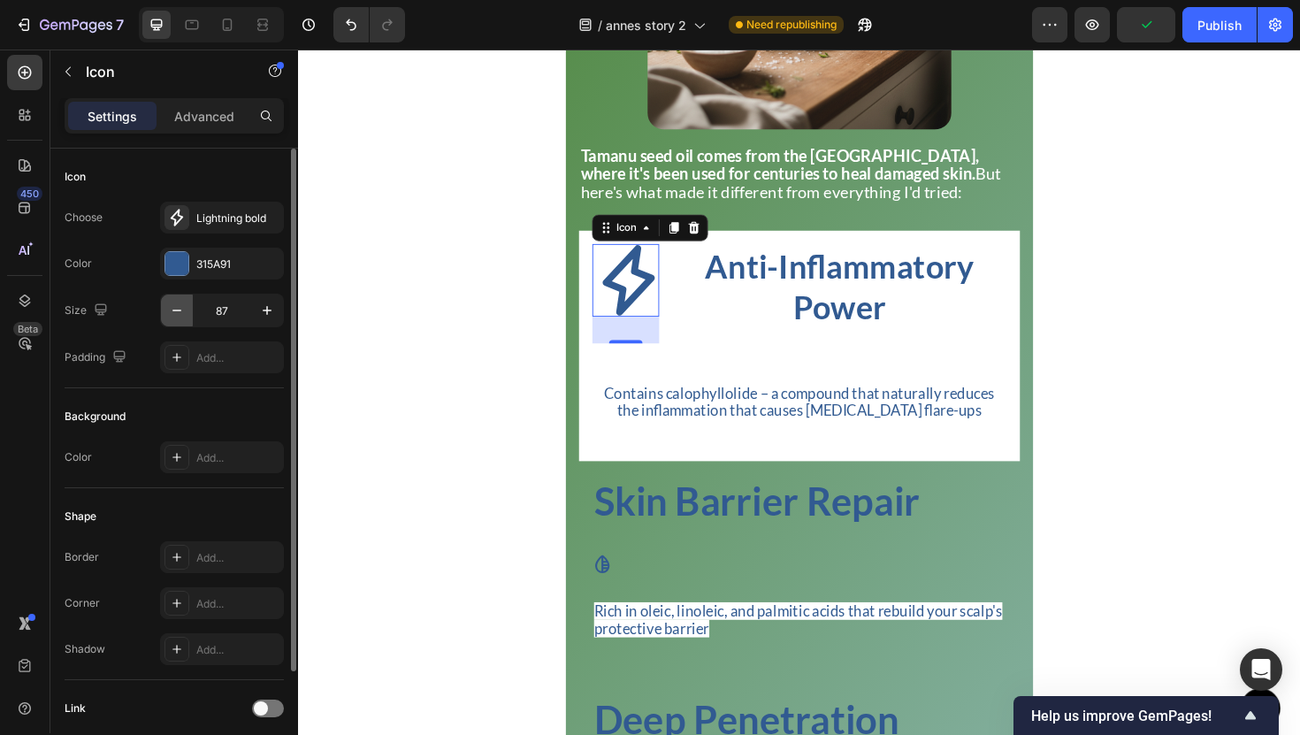
click at [172, 302] on icon "button" at bounding box center [177, 311] width 18 height 18
type input "86"
click at [84, 96] on div "Icon" at bounding box center [151, 73] width 202 height 50
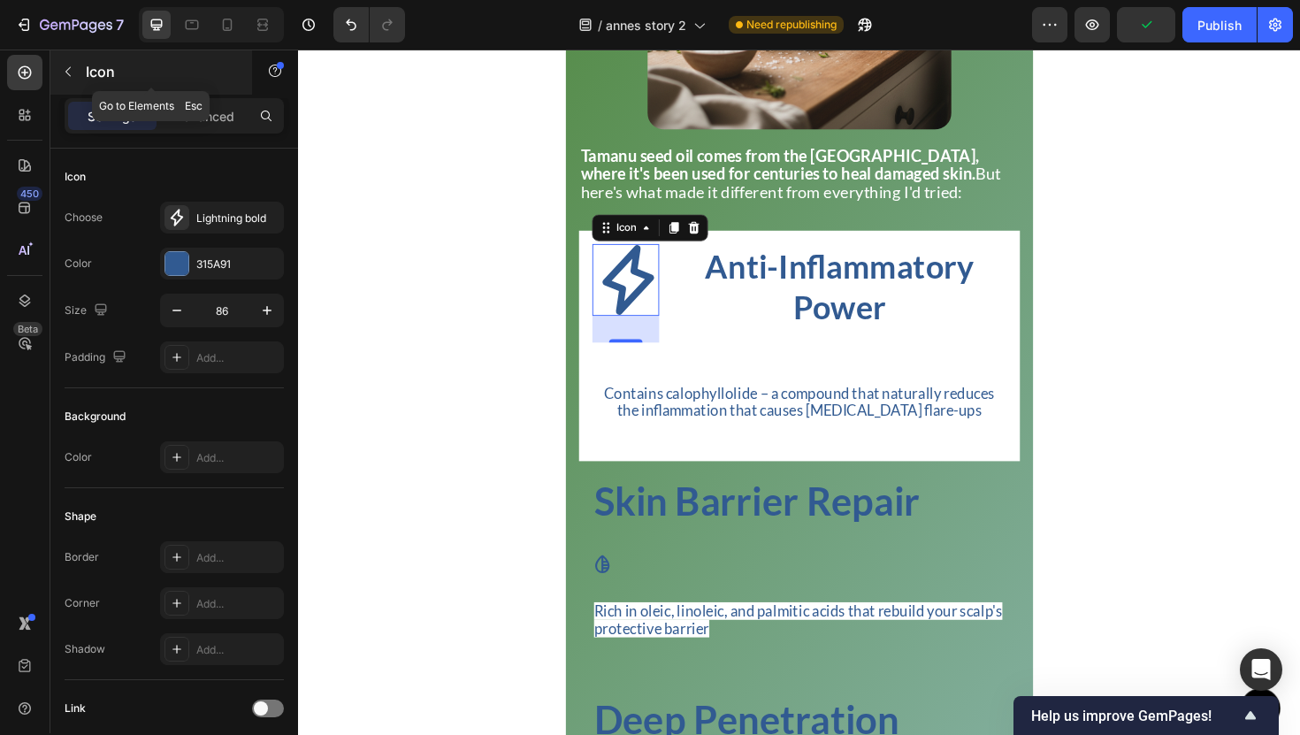
click at [81, 91] on div "Icon" at bounding box center [151, 72] width 202 height 46
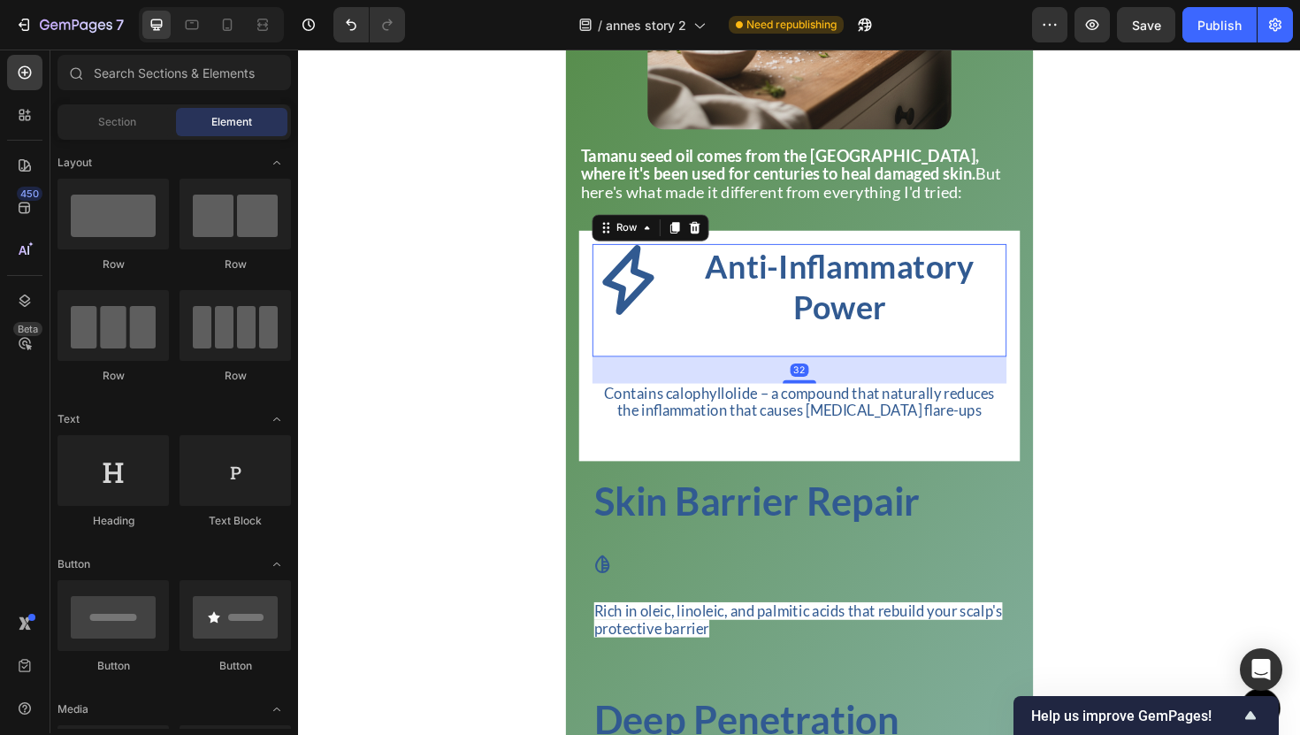
click at [690, 356] on div "Icon Anti-Inflammatory Power Heading Row 32" at bounding box center [828, 315] width 439 height 119
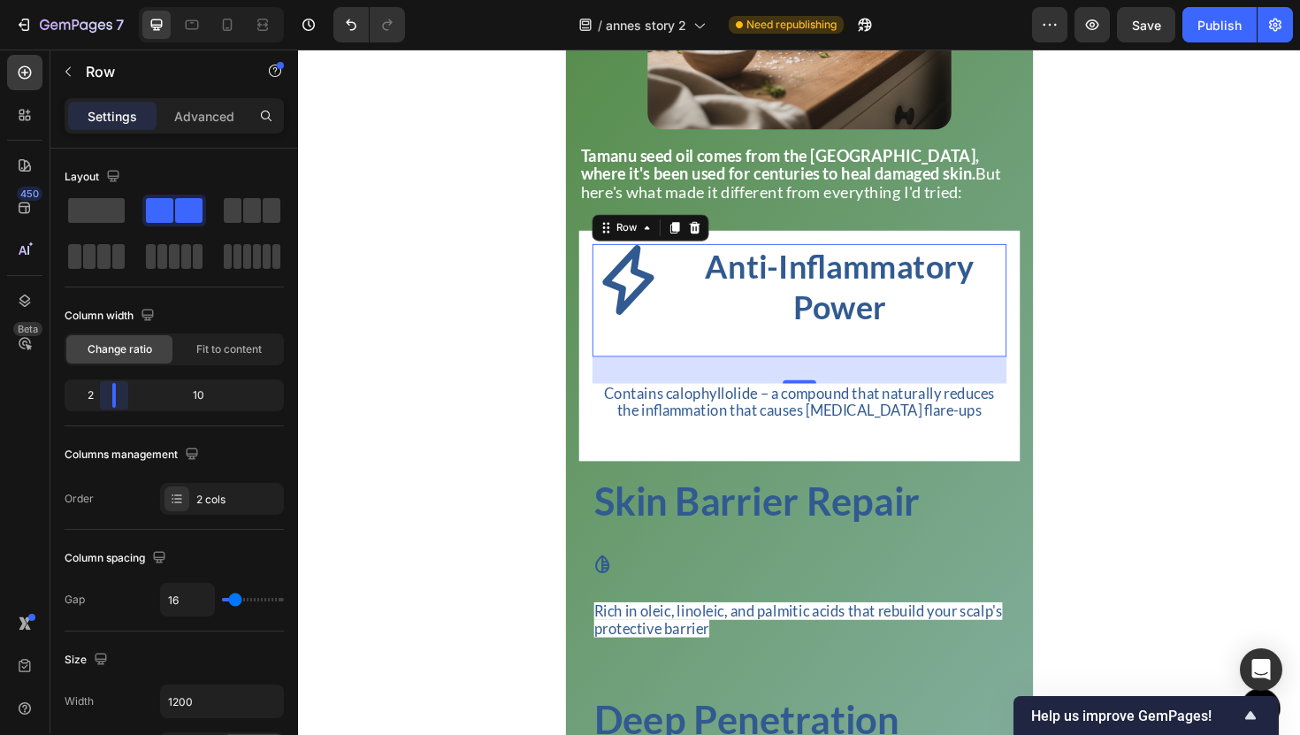
drag, startPoint x: 120, startPoint y: 402, endPoint x: 110, endPoint y: 403, distance: 10.7
click at [110, 0] on body "7 Version history / annes story 2 Need republishing Preview Save Publish 450 Be…" at bounding box center [650, 0] width 1300 height 0
type input "25"
type input "8"
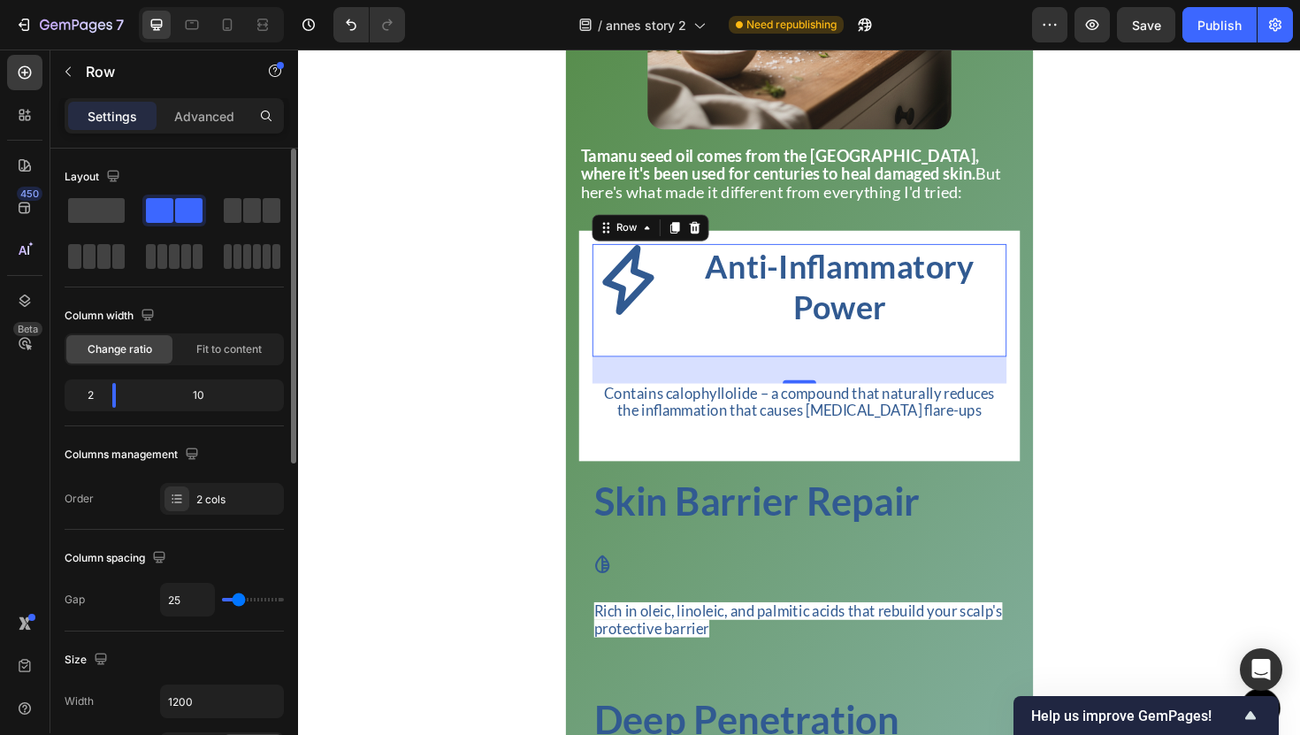
type input "8"
type input "0"
drag, startPoint x: 240, startPoint y: 598, endPoint x: 211, endPoint y: 598, distance: 29.2
type input "0"
click at [222, 598] on input "range" at bounding box center [253, 600] width 62 height 4
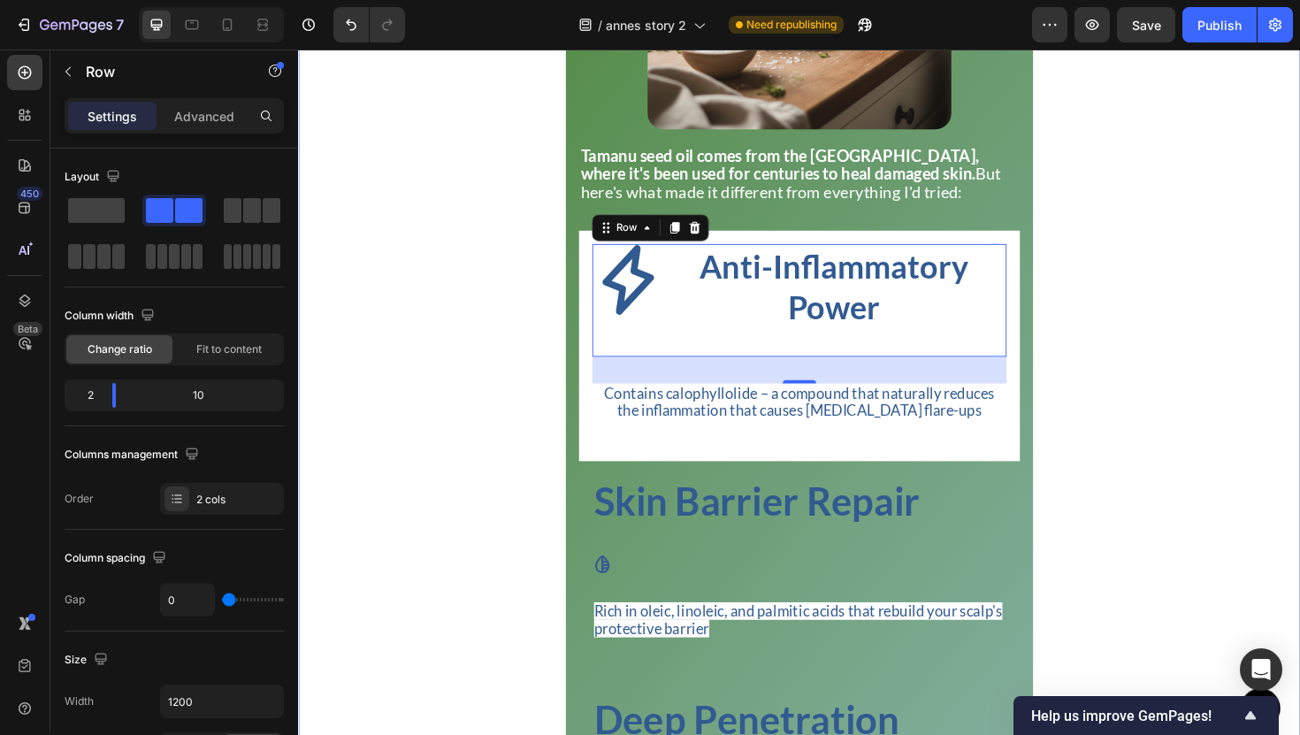
click at [1182, 341] on div "The Breaking Point Heading Title Line The real breaking point came last winter …" at bounding box center [828, 150] width 1061 height 1977
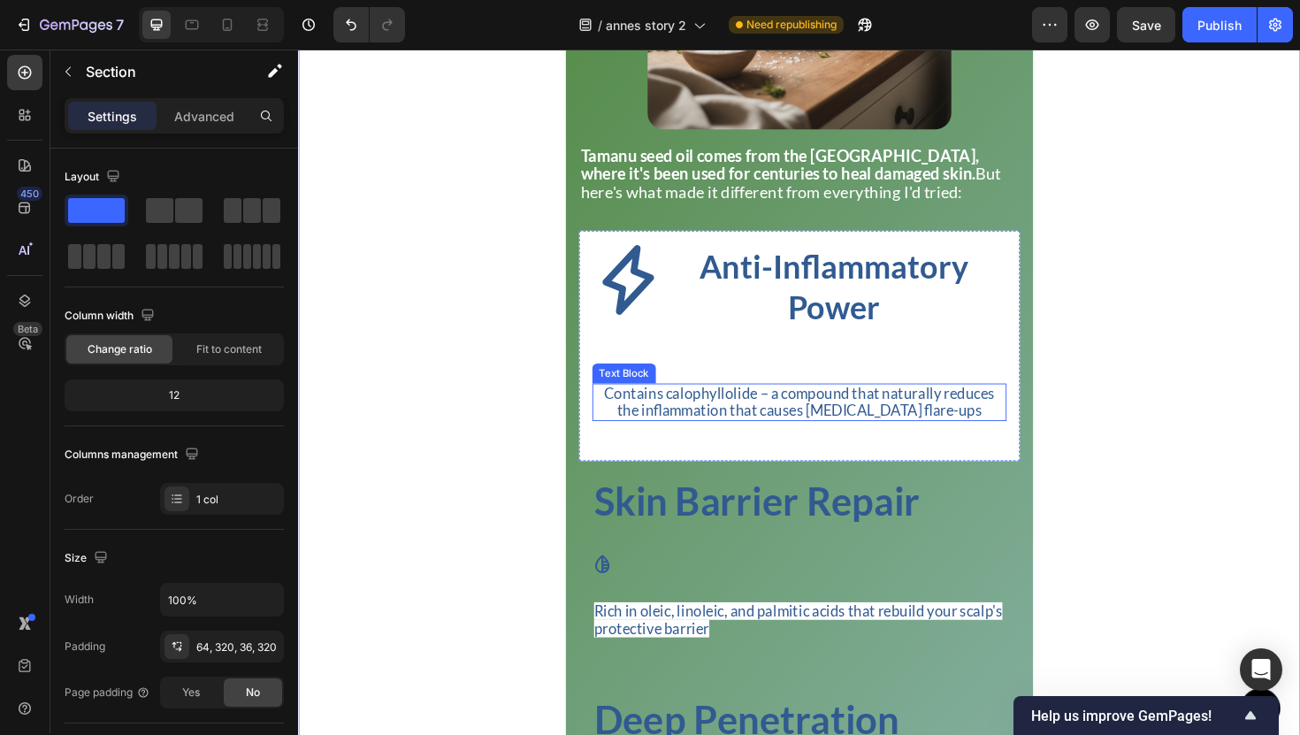
click at [969, 433] on span "Contains calophyllolide – a compound that naturally reduces the inflammation th…" at bounding box center [829, 422] width 414 height 37
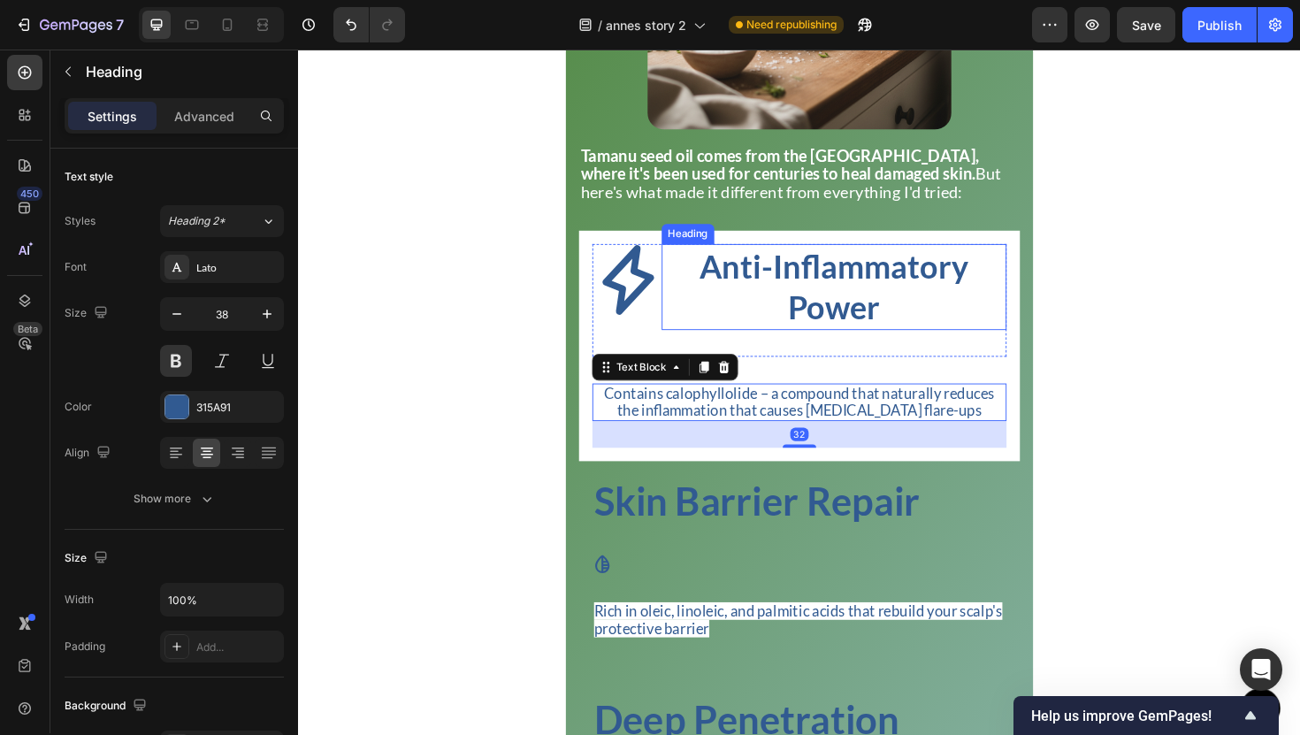
click at [905, 347] on h2 "Anti-Inflammatory Power" at bounding box center [865, 301] width 365 height 91
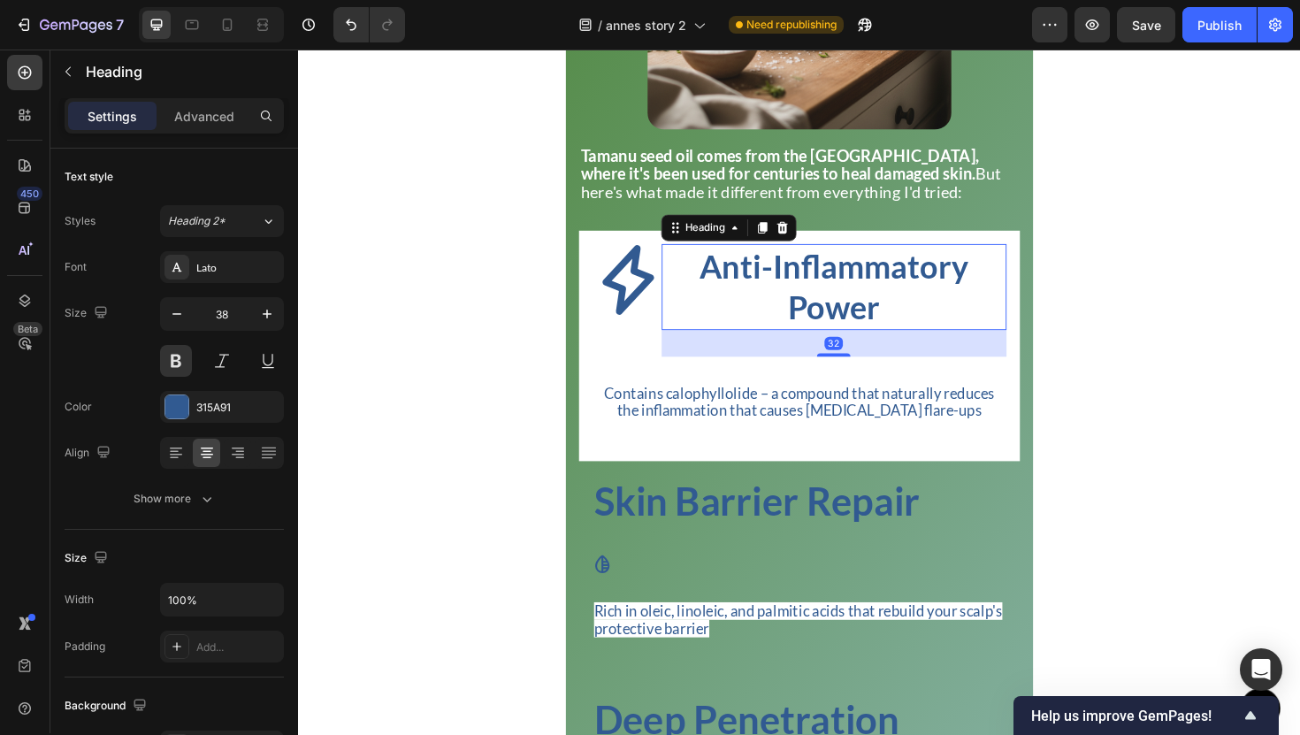
click at [899, 375] on div "32" at bounding box center [865, 361] width 365 height 28
click at [672, 375] on div "Icon" at bounding box center [645, 315] width 73 height 119
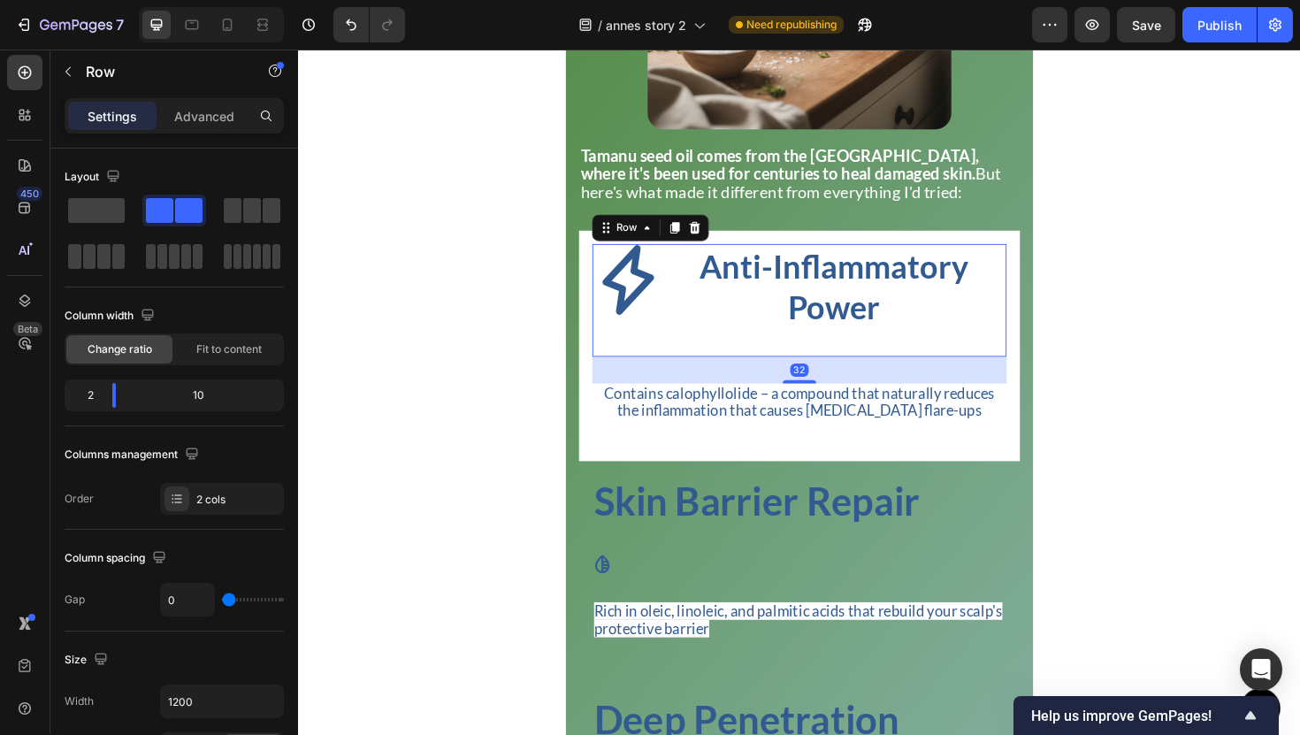
click at [670, 375] on div "Icon" at bounding box center [645, 315] width 73 height 119
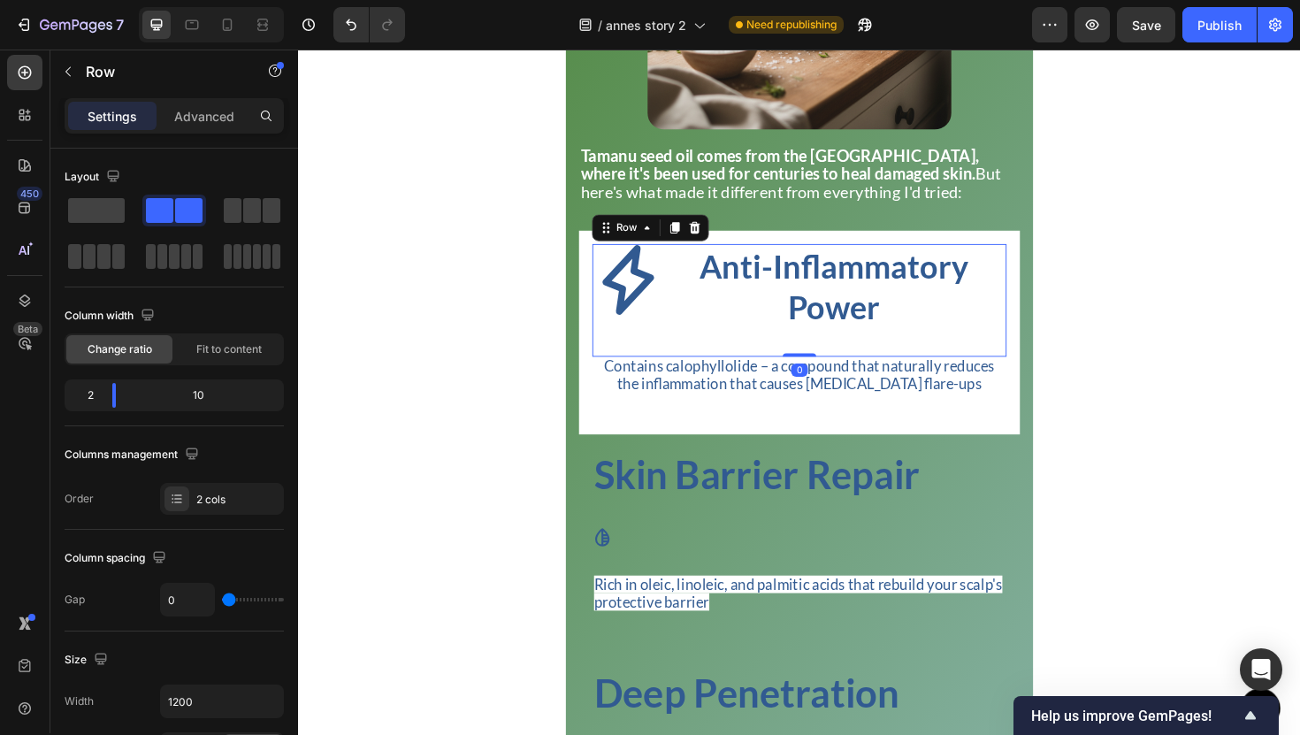
drag, startPoint x: 818, startPoint y: 418, endPoint x: 818, endPoint y: 361, distance: 57.5
click at [818, 361] on div "Icon Anti-Inflammatory Power Heading Row 0" at bounding box center [828, 315] width 439 height 119
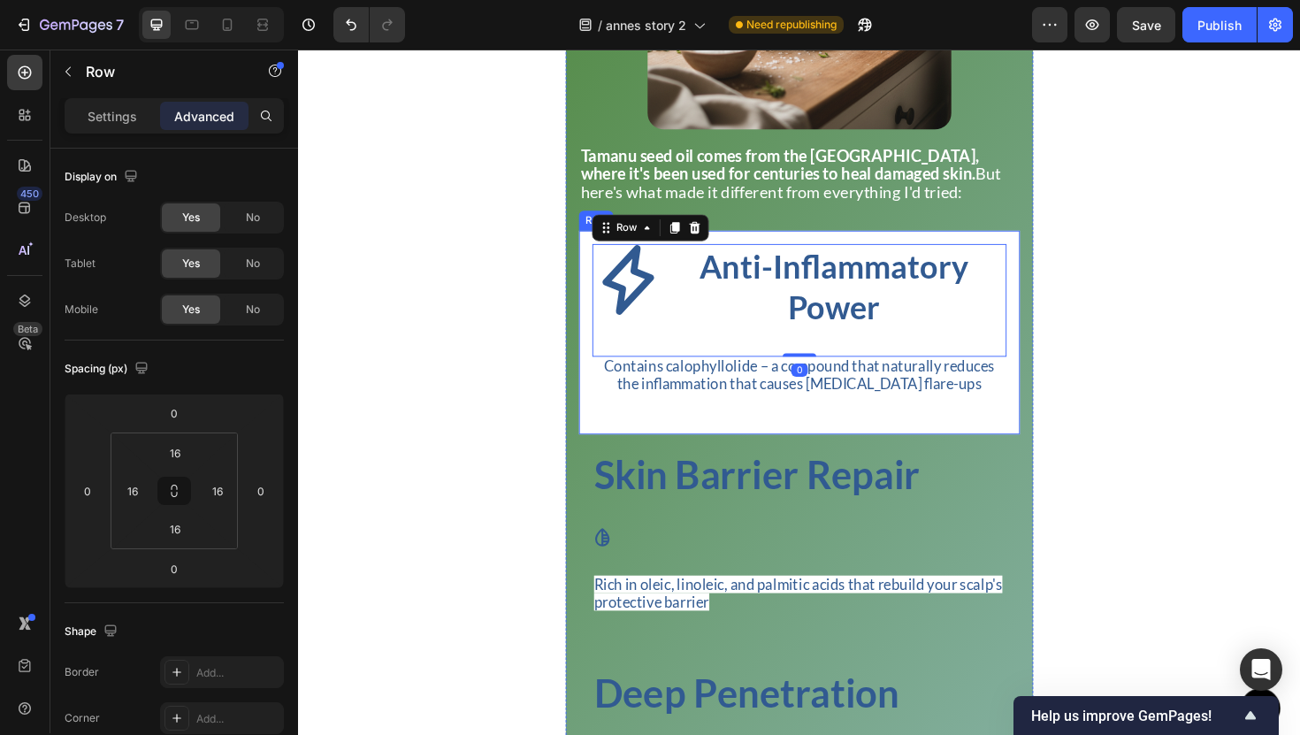
click at [1036, 443] on div "Icon Anti-Inflammatory Power Heading Row 0 Contains calophyllolide – a compound…" at bounding box center [828, 350] width 439 height 188
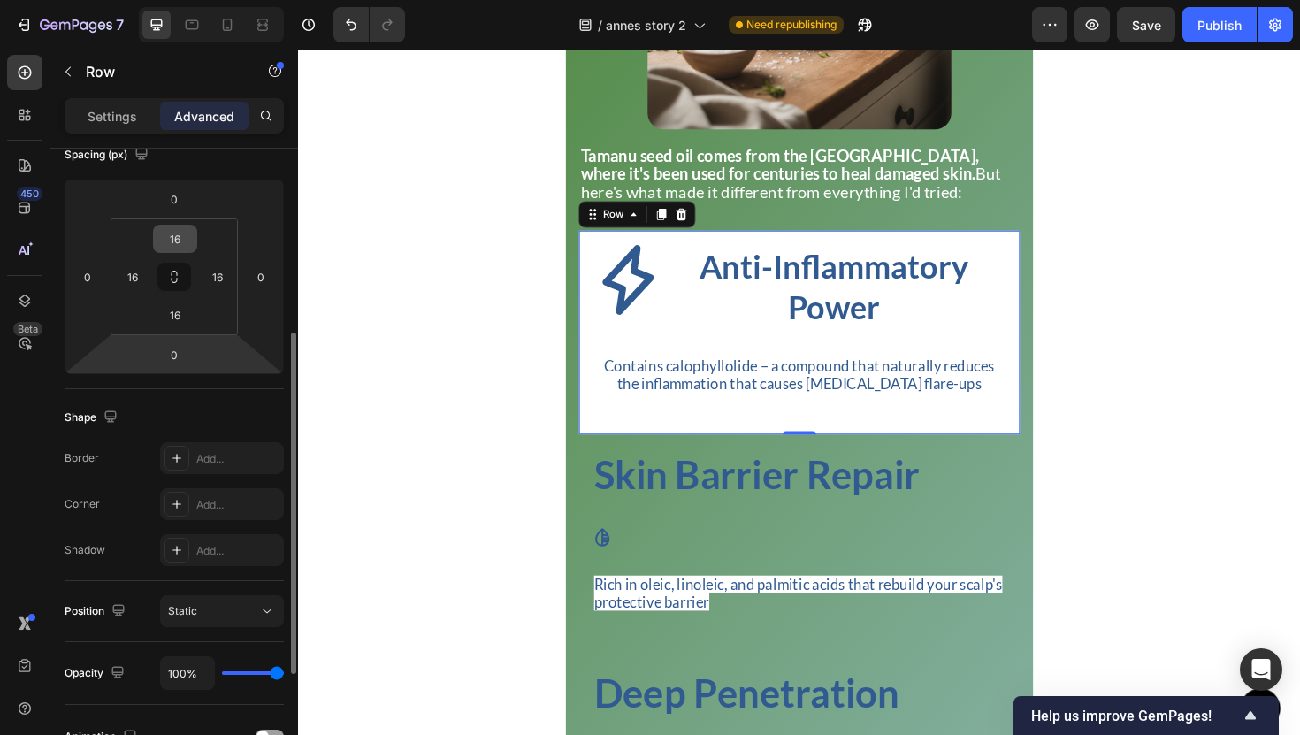
scroll to position [366, 0]
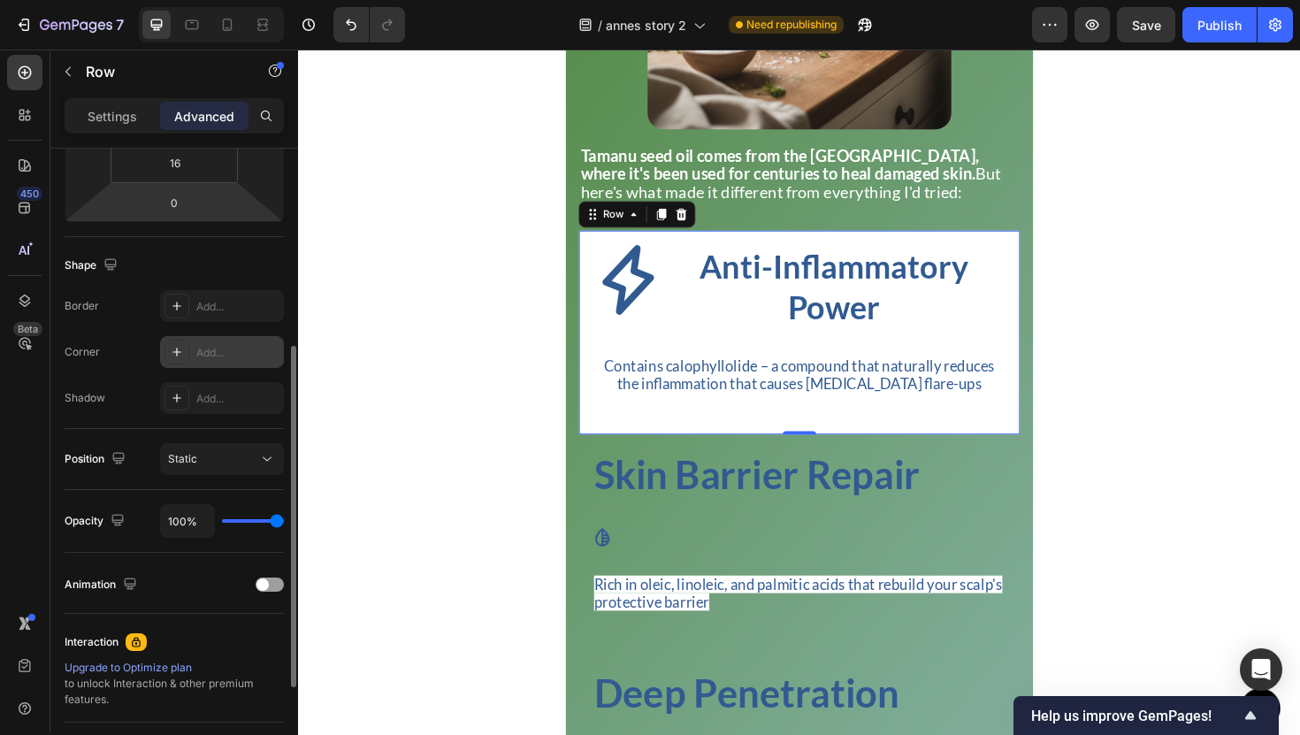
click at [212, 341] on div "Add..." at bounding box center [222, 352] width 124 height 32
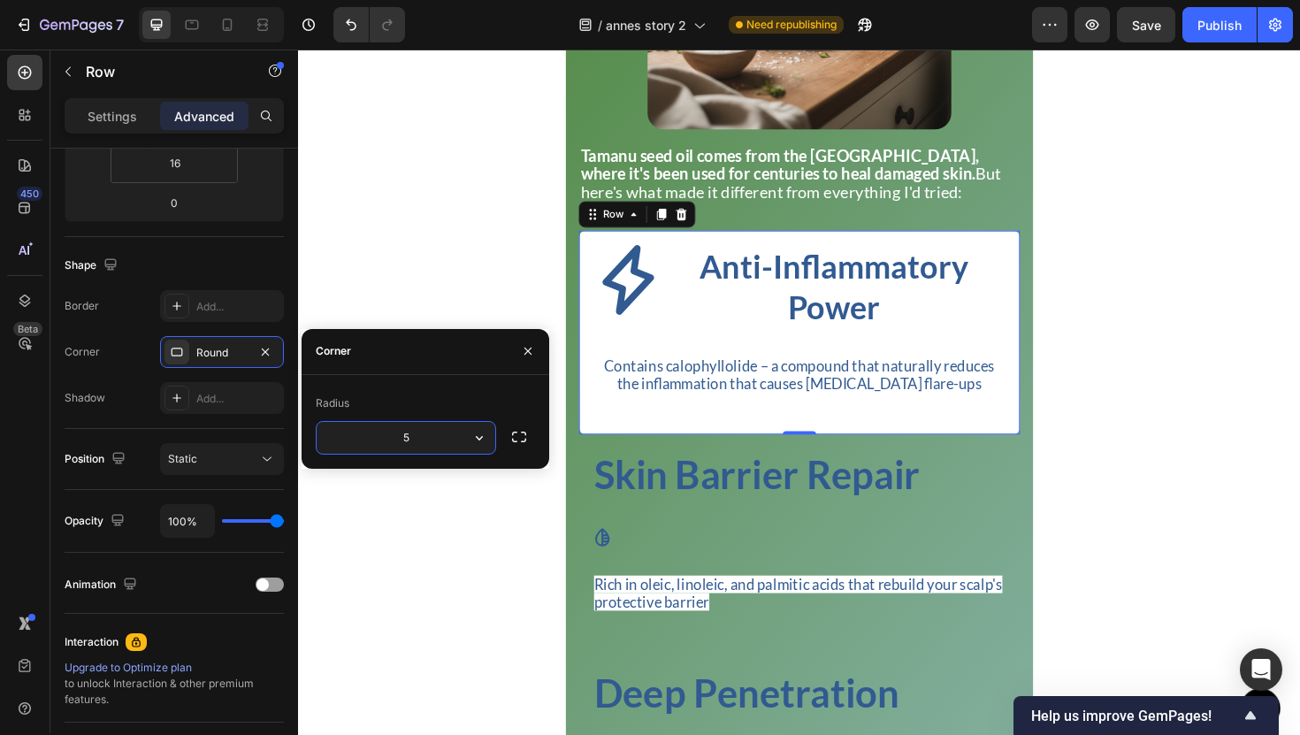
type input "50"
click at [1121, 464] on div "The Breaking Point Heading Title Line The real breaking point came last winter …" at bounding box center [828, 136] width 1061 height 1949
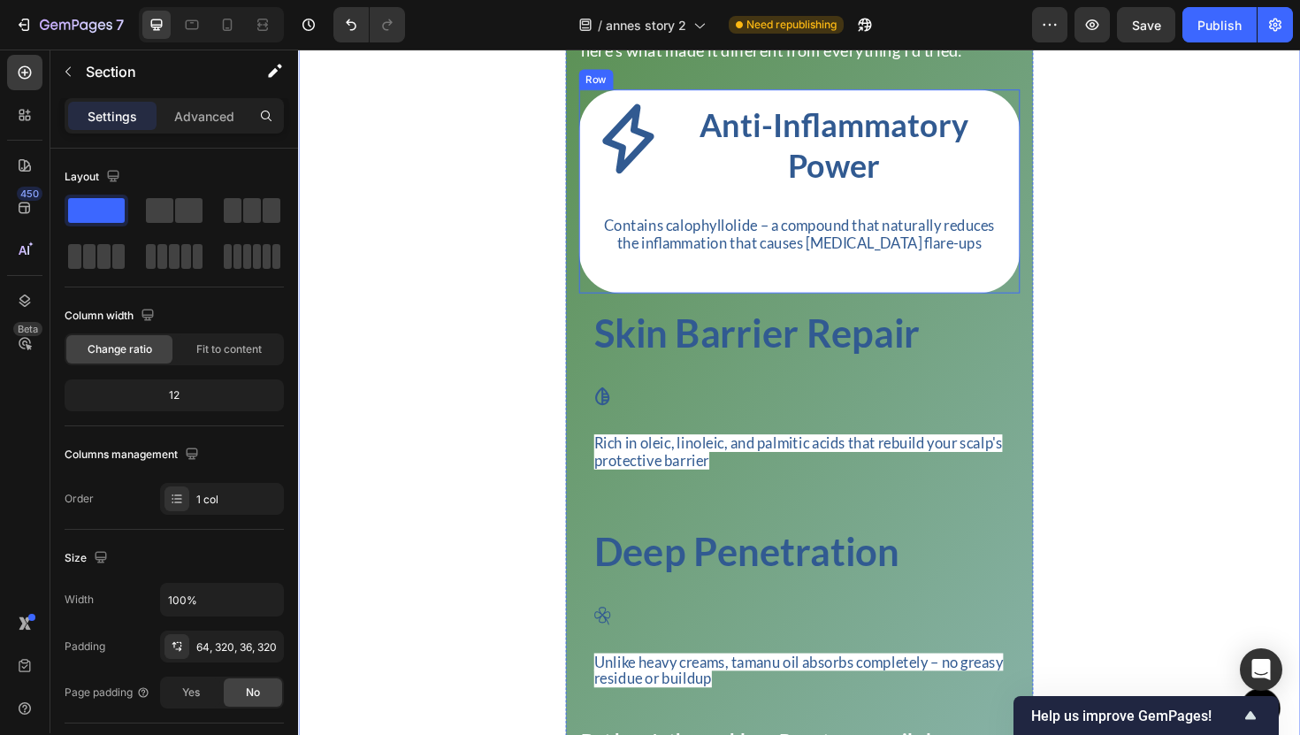
scroll to position [3411, 0]
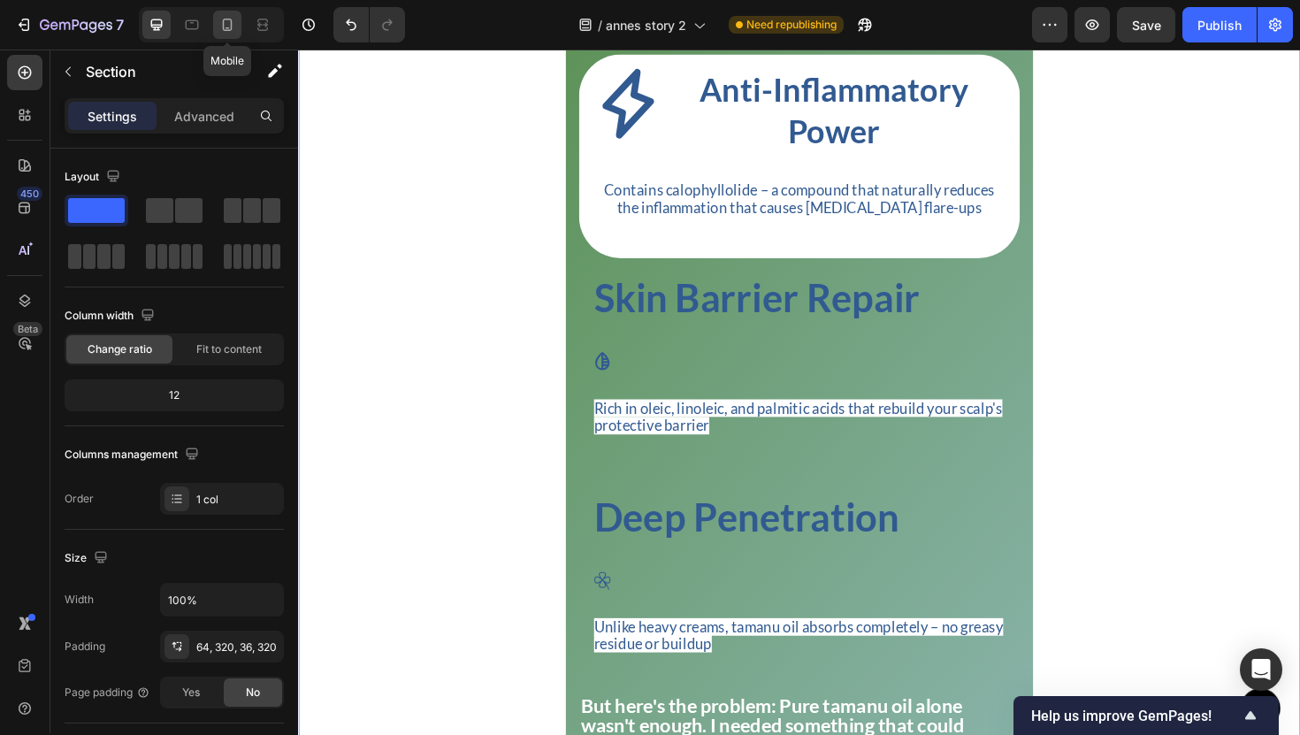
click at [230, 29] on icon at bounding box center [228, 25] width 10 height 12
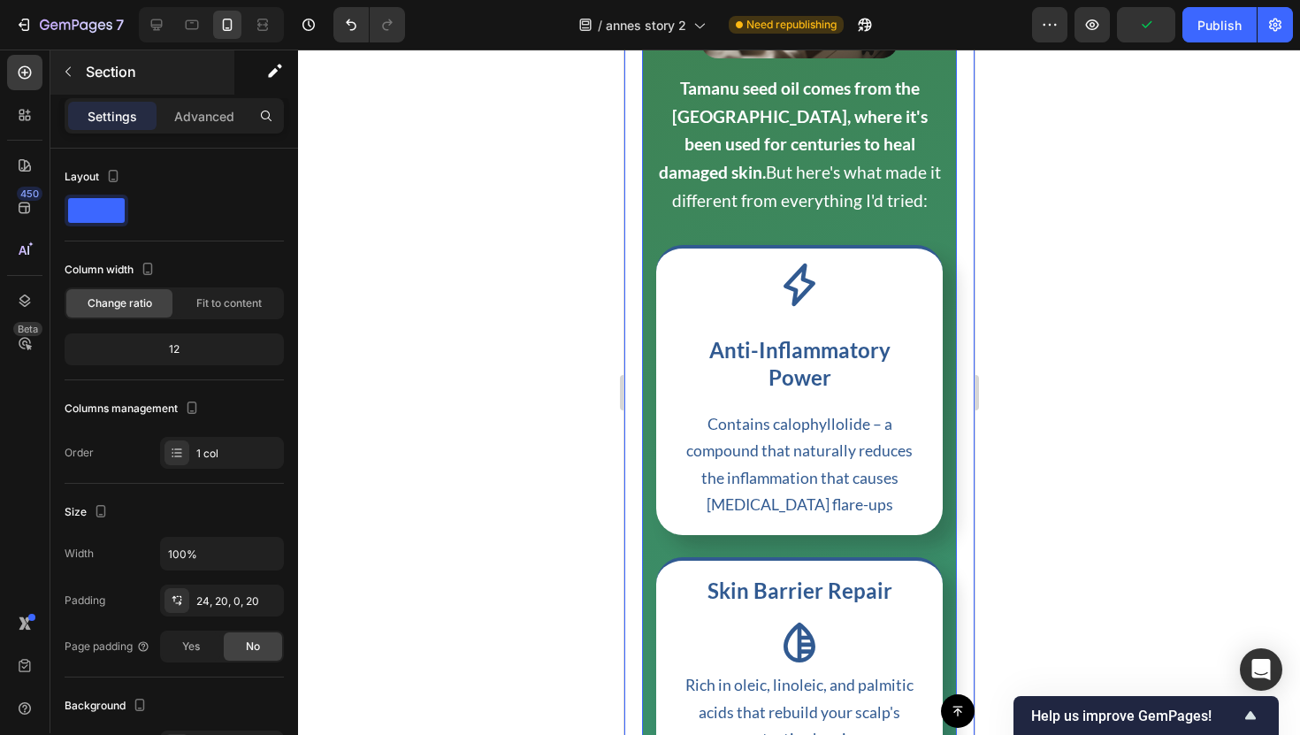
scroll to position [3301, 0]
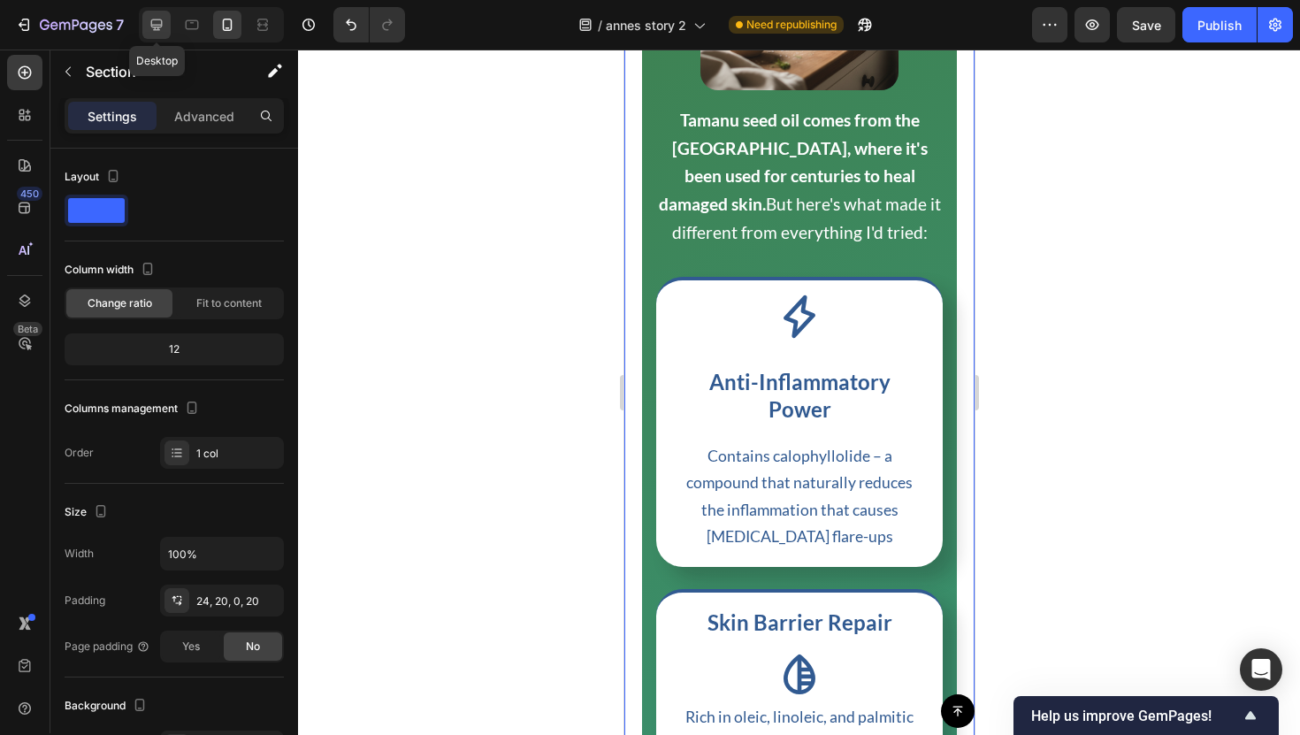
click at [154, 33] on icon at bounding box center [157, 25] width 18 height 18
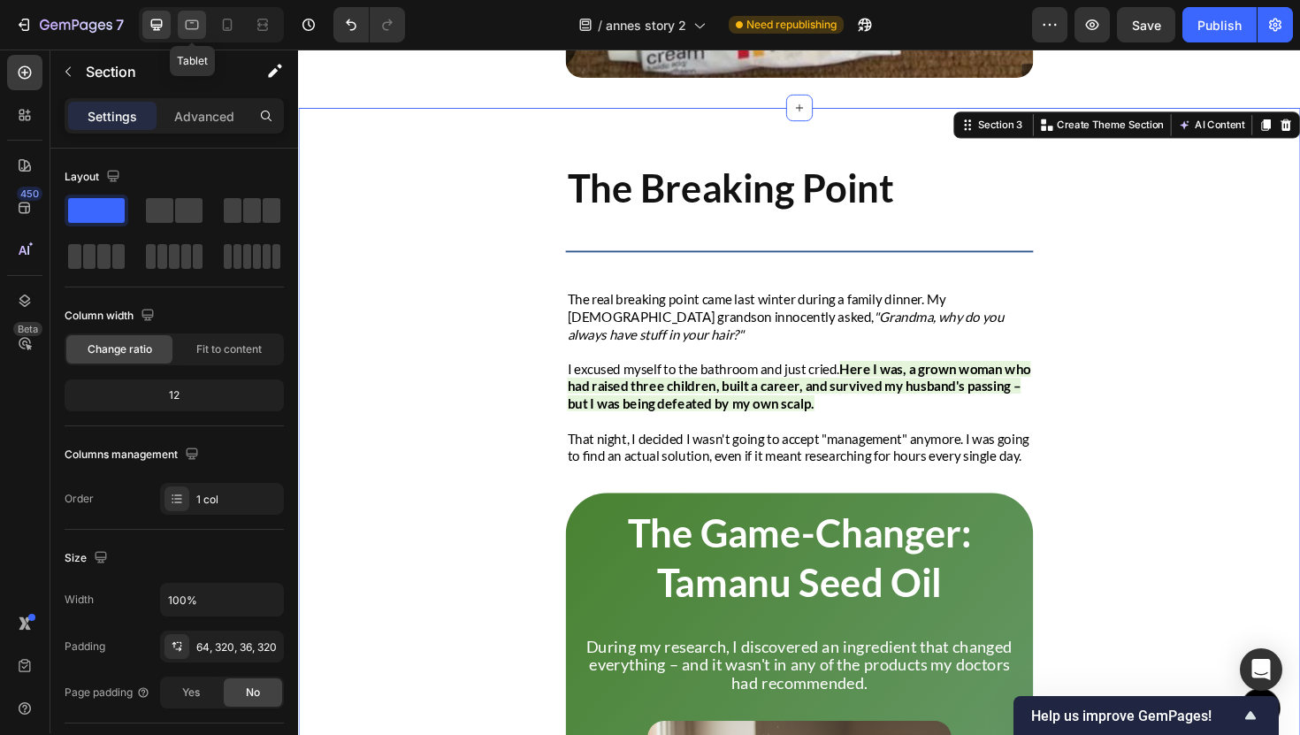
click at [186, 32] on icon at bounding box center [192, 25] width 18 height 18
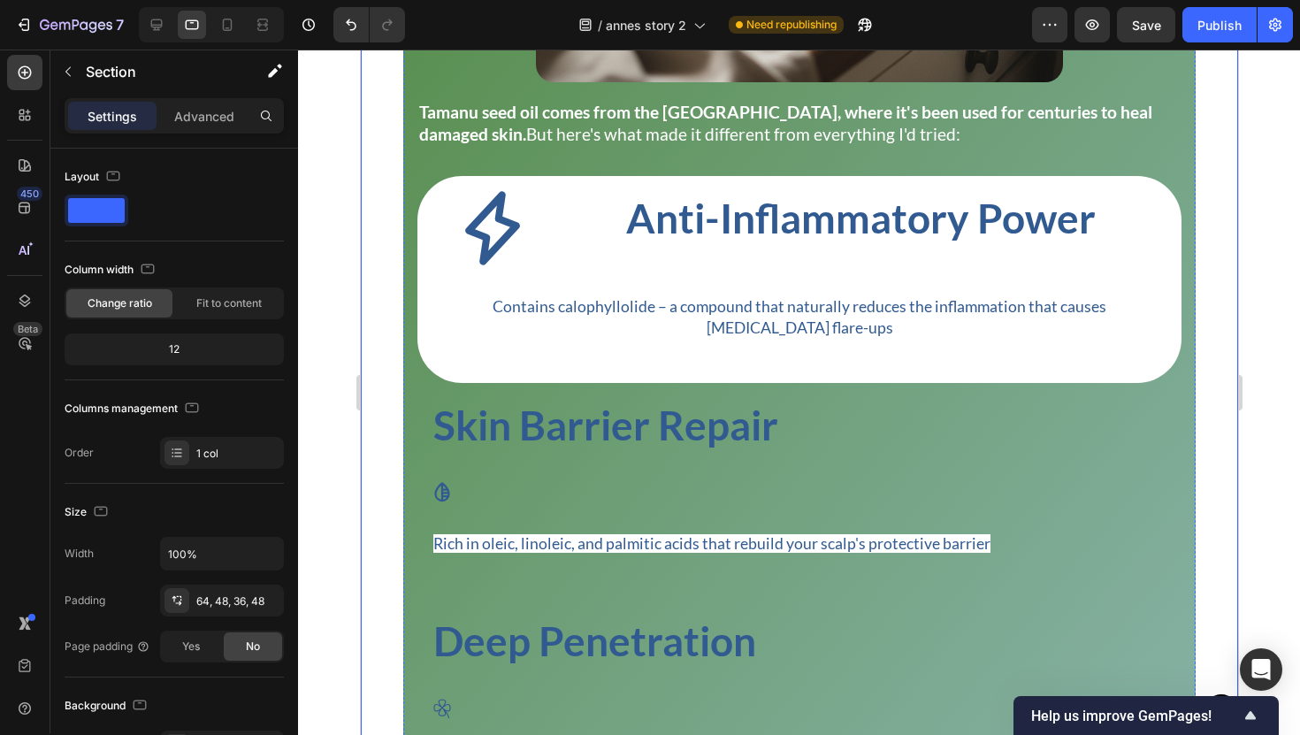
scroll to position [3396, 0]
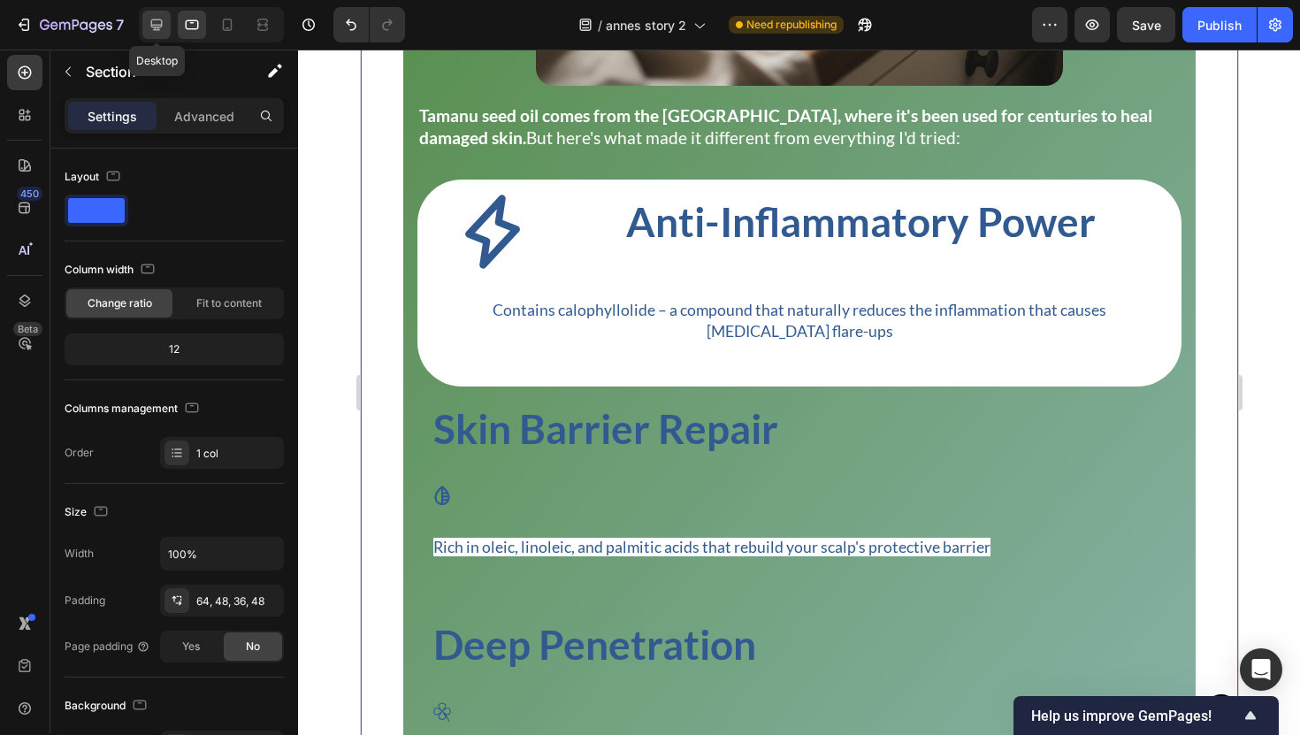
click at [157, 27] on icon at bounding box center [156, 24] width 11 height 11
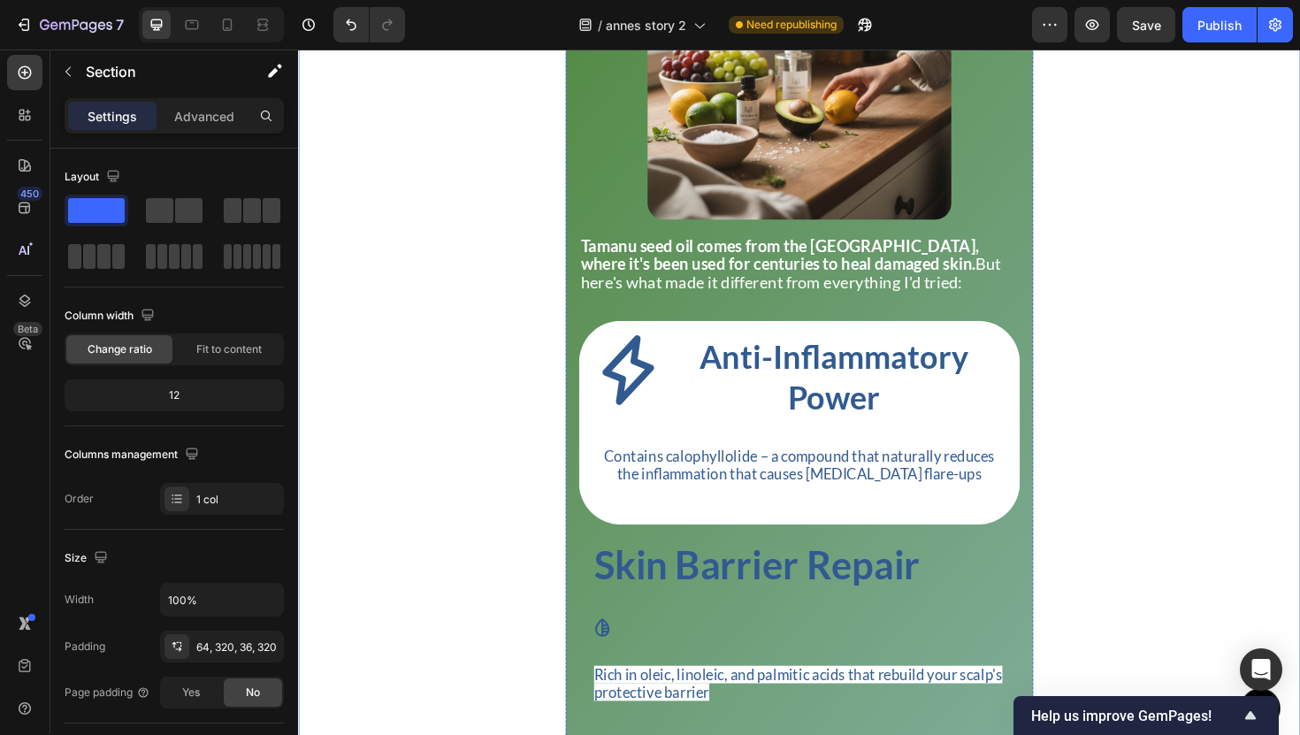
scroll to position [3142, 0]
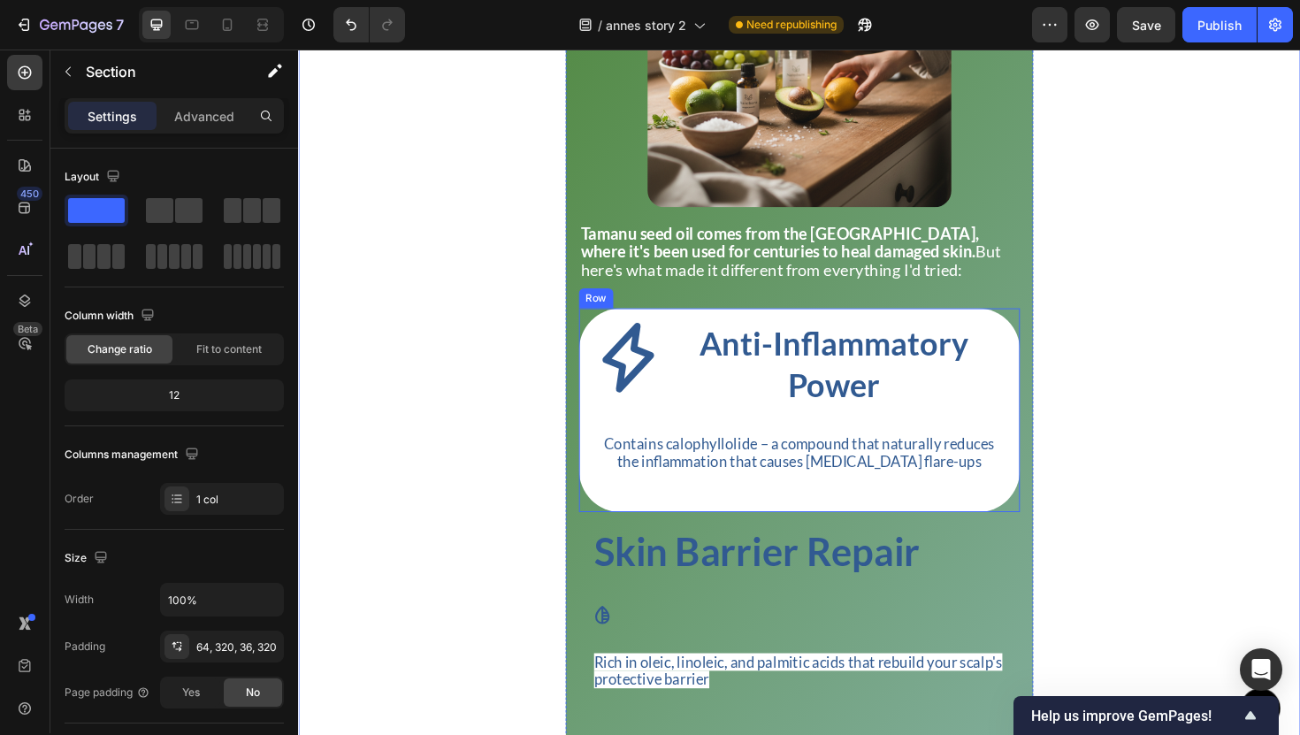
click at [974, 353] on div "Icon Anti-Inflammatory Power Heading Row Contains calophyllolide – a compound t…" at bounding box center [828, 432] width 467 height 216
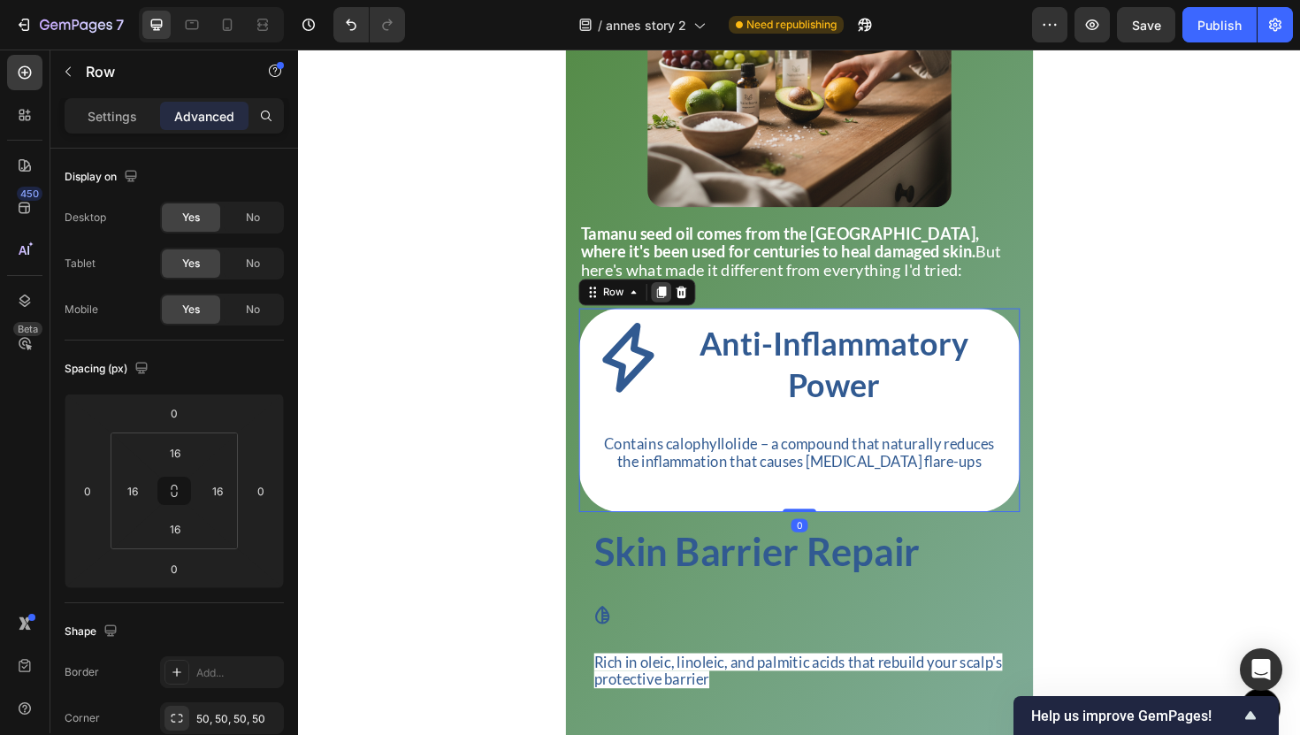
click at [679, 318] on div at bounding box center [682, 306] width 21 height 21
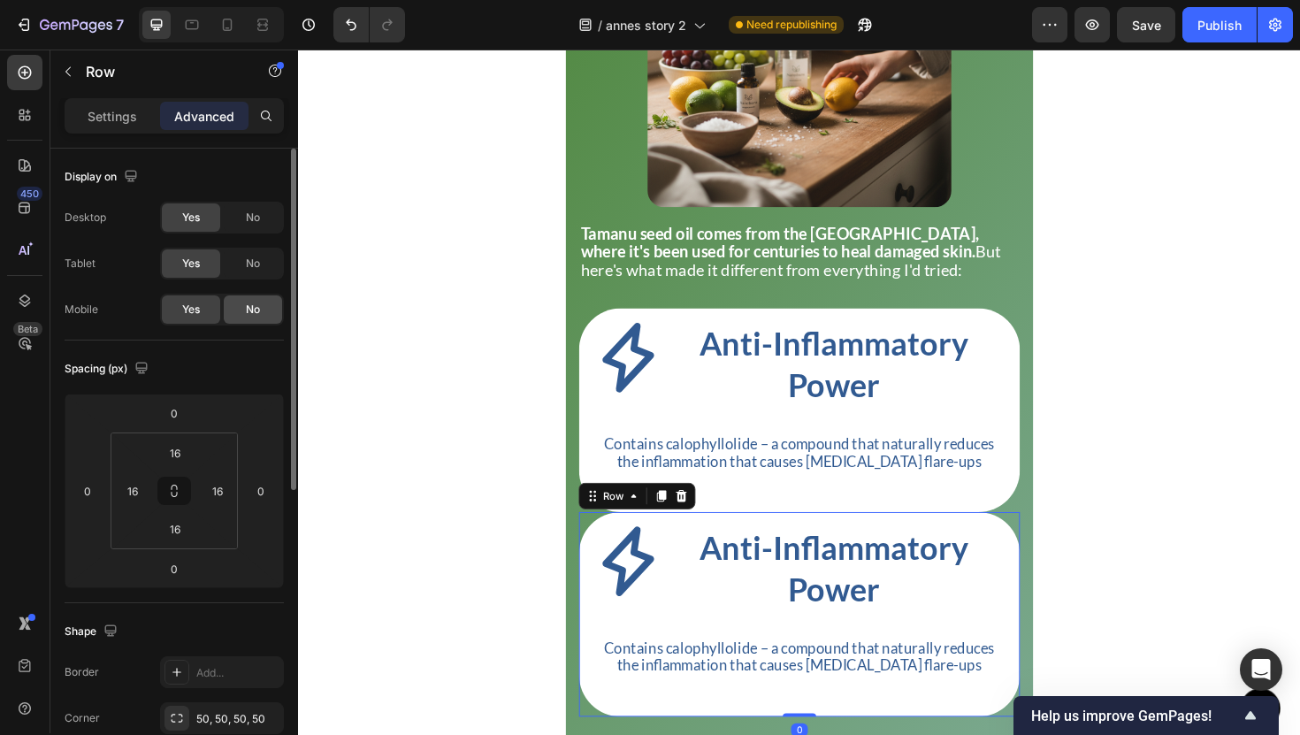
click at [243, 306] on div "No" at bounding box center [253, 309] width 58 height 28
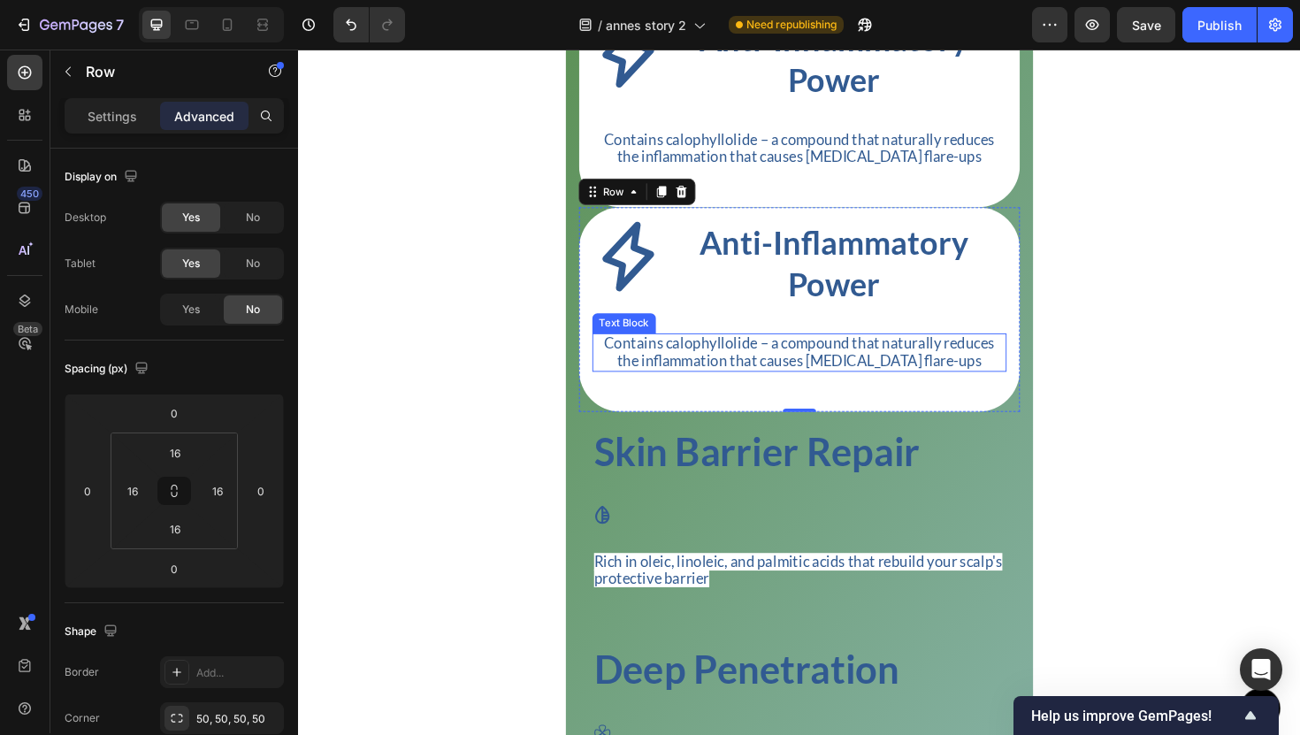
scroll to position [3488, 0]
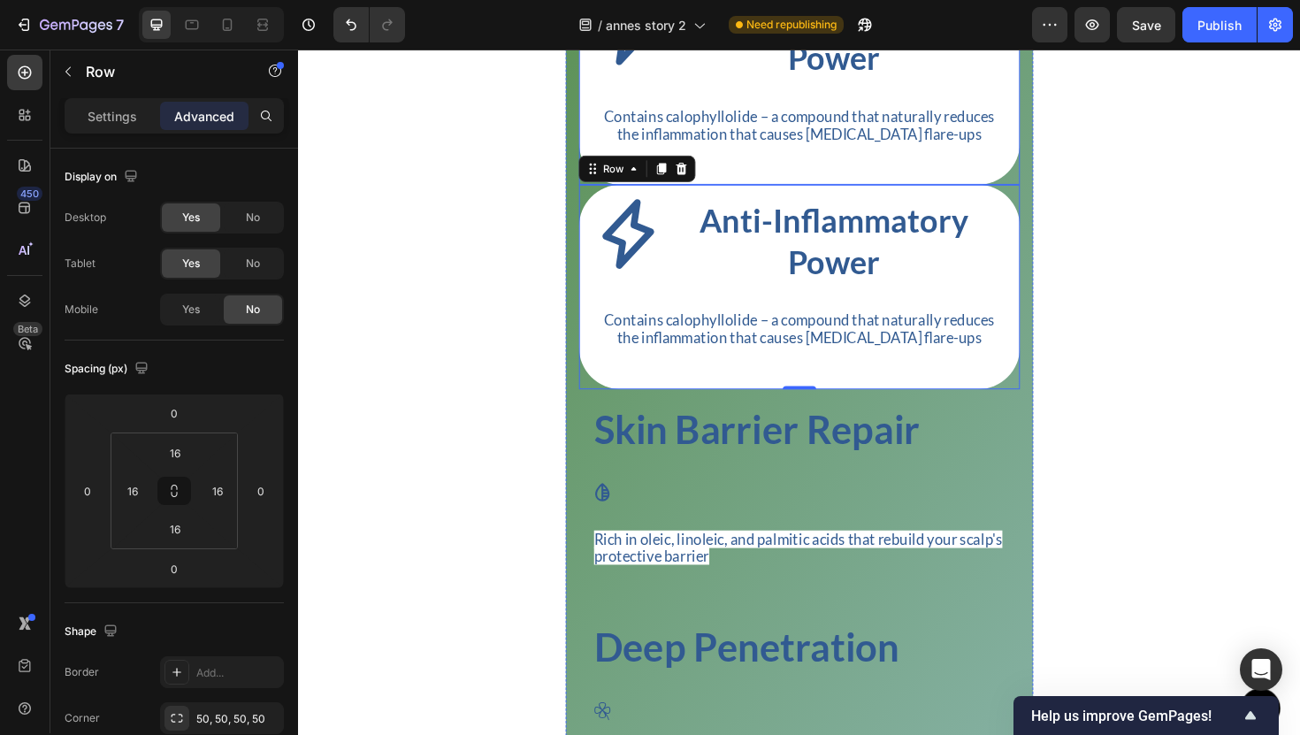
click at [788, 193] on div "Icon Anti-Inflammatory Power Heading Row Contains calophyllolide – a compound t…" at bounding box center [828, 85] width 467 height 216
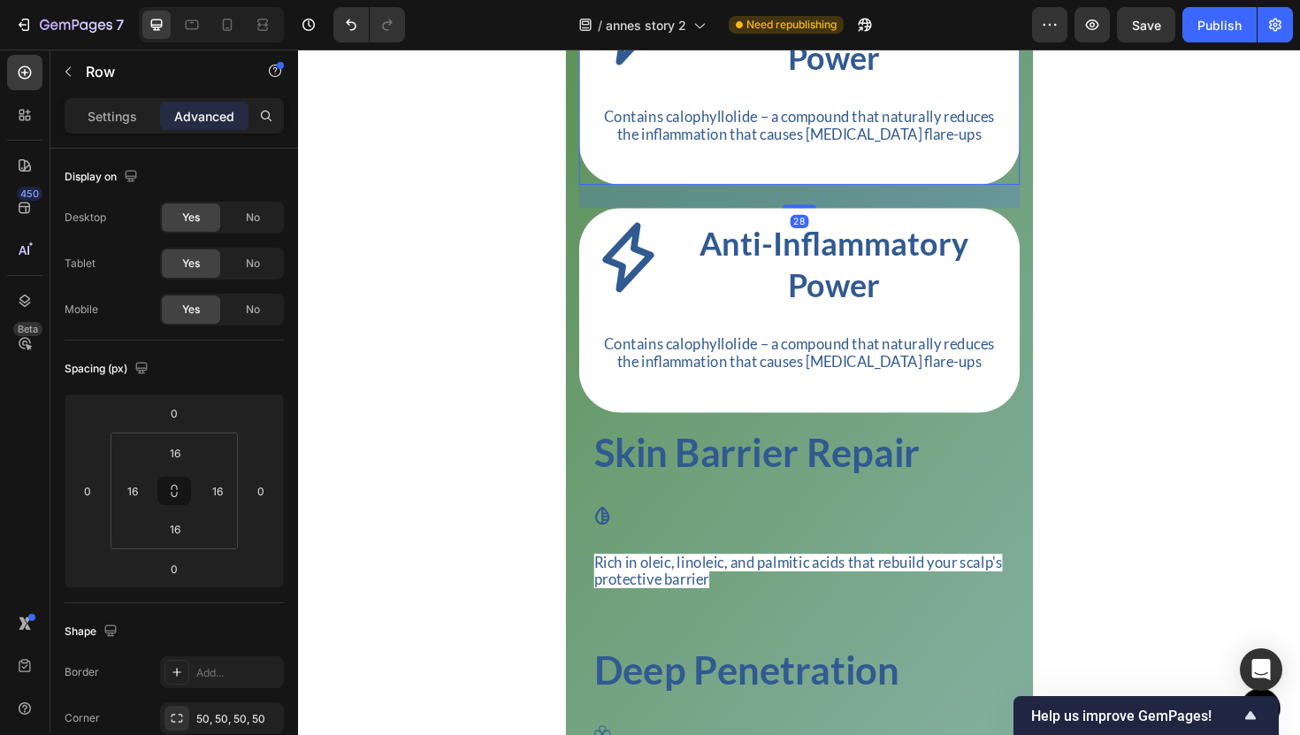
drag, startPoint x: 837, startPoint y: 211, endPoint x: 837, endPoint y: 236, distance: 24.8
click at [837, 236] on div "The Game-Changer: Tamanu Seed Oil Heading During my research, I discovered an i…" at bounding box center [828, 166] width 467 height 1692
type input "28"
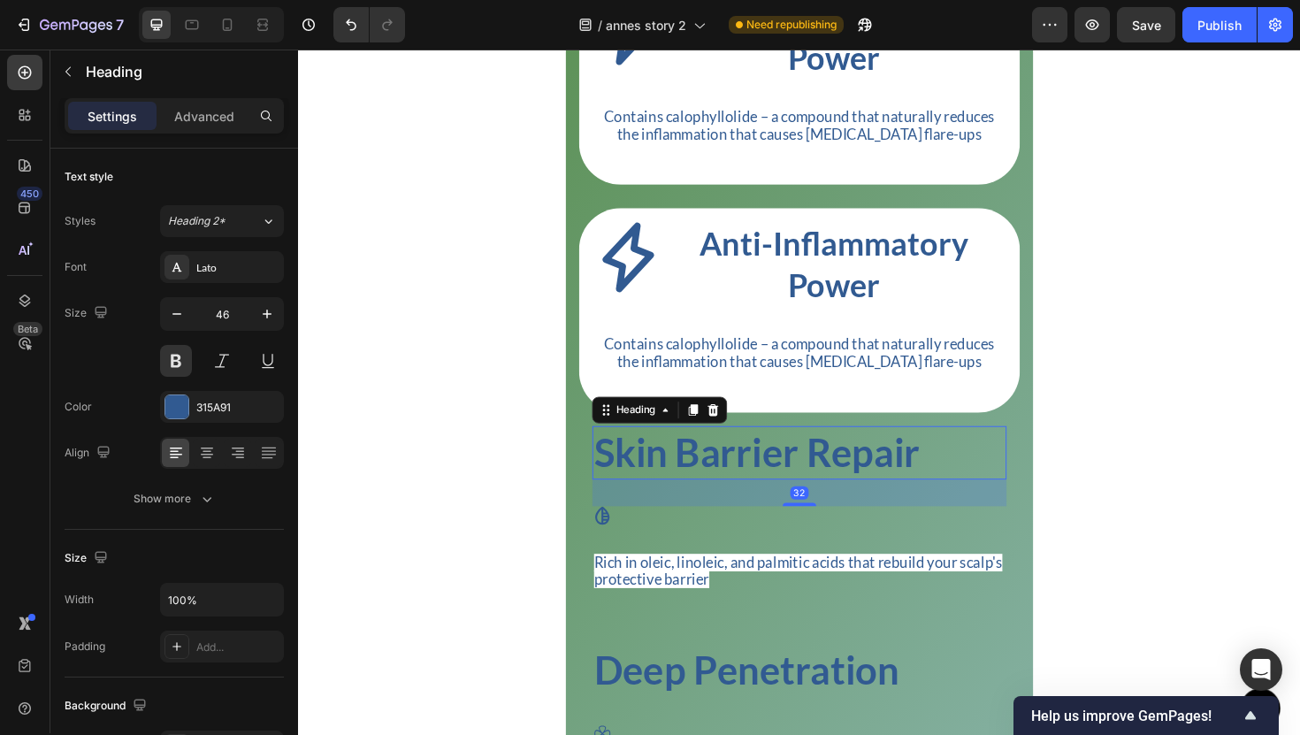
click at [765, 498] on h2 "Skin Barrier Repair" at bounding box center [828, 476] width 439 height 57
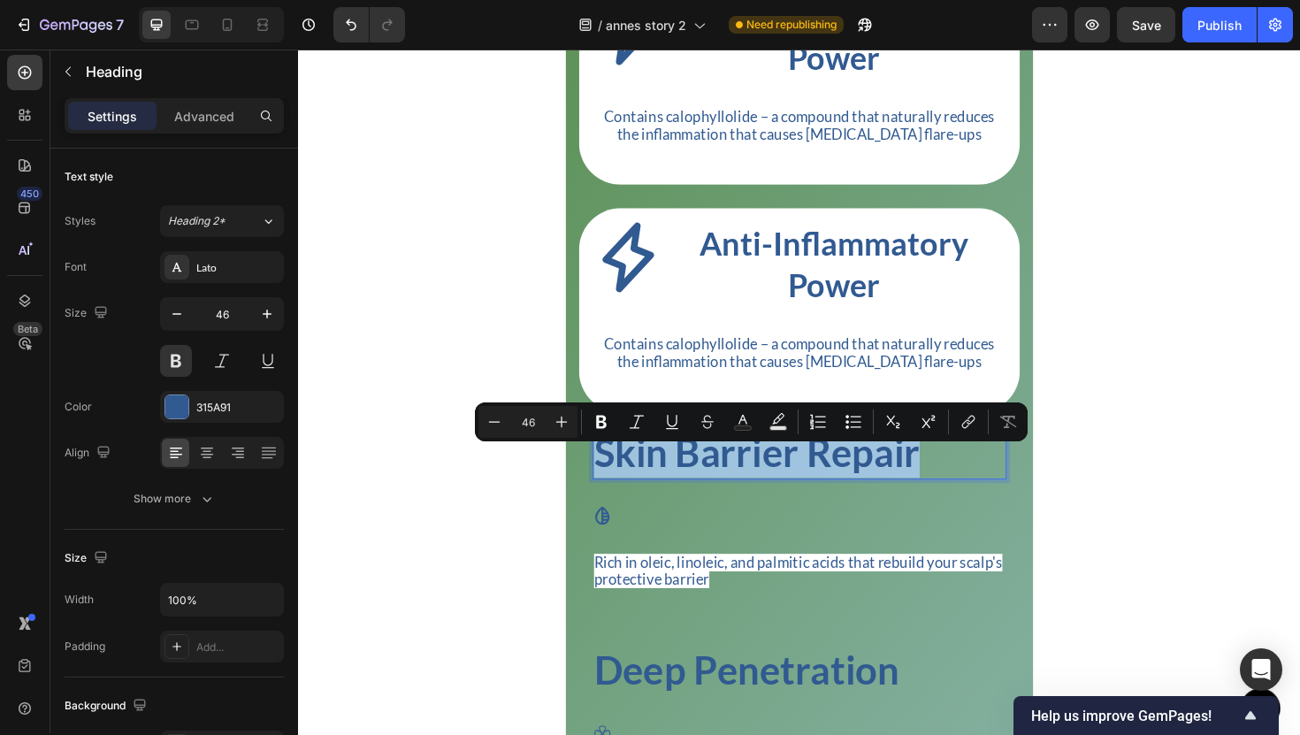
click at [765, 498] on p "Skin Barrier Repair" at bounding box center [828, 476] width 435 height 53
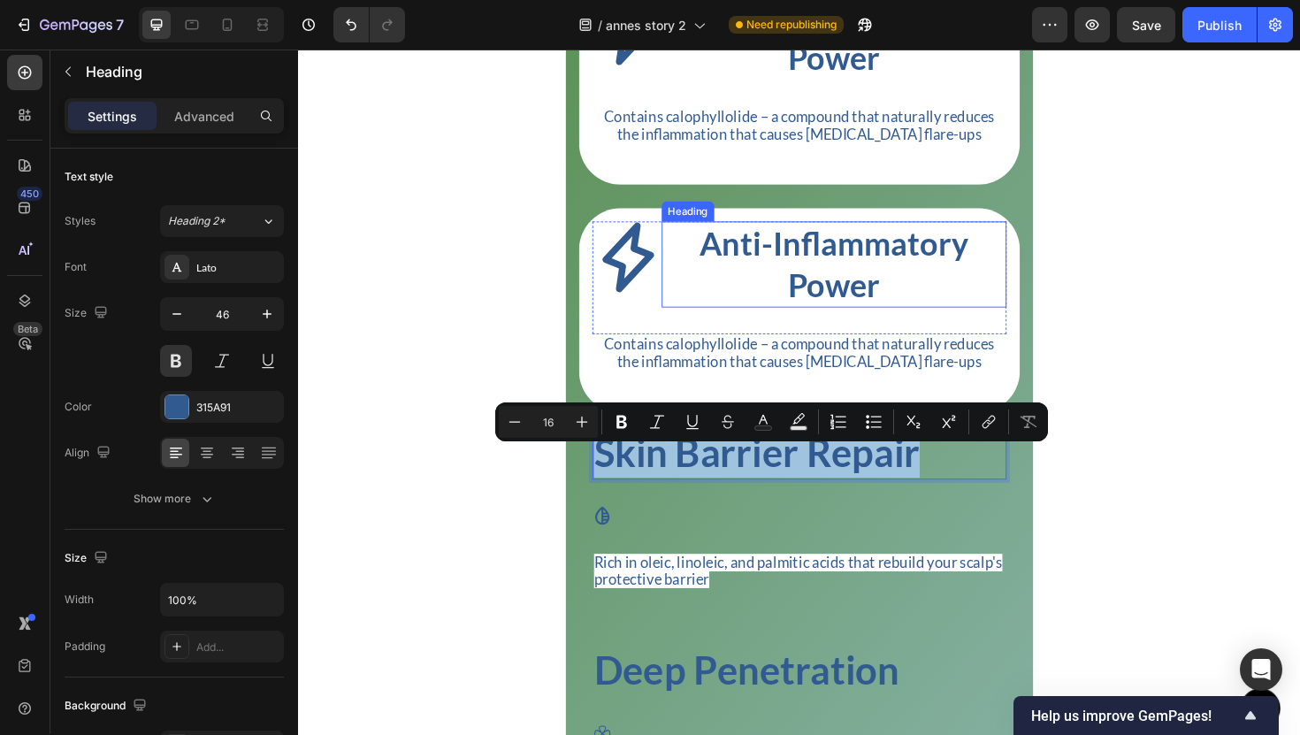
click at [875, 290] on h2 "Anti-Inflammatory Power" at bounding box center [865, 277] width 365 height 91
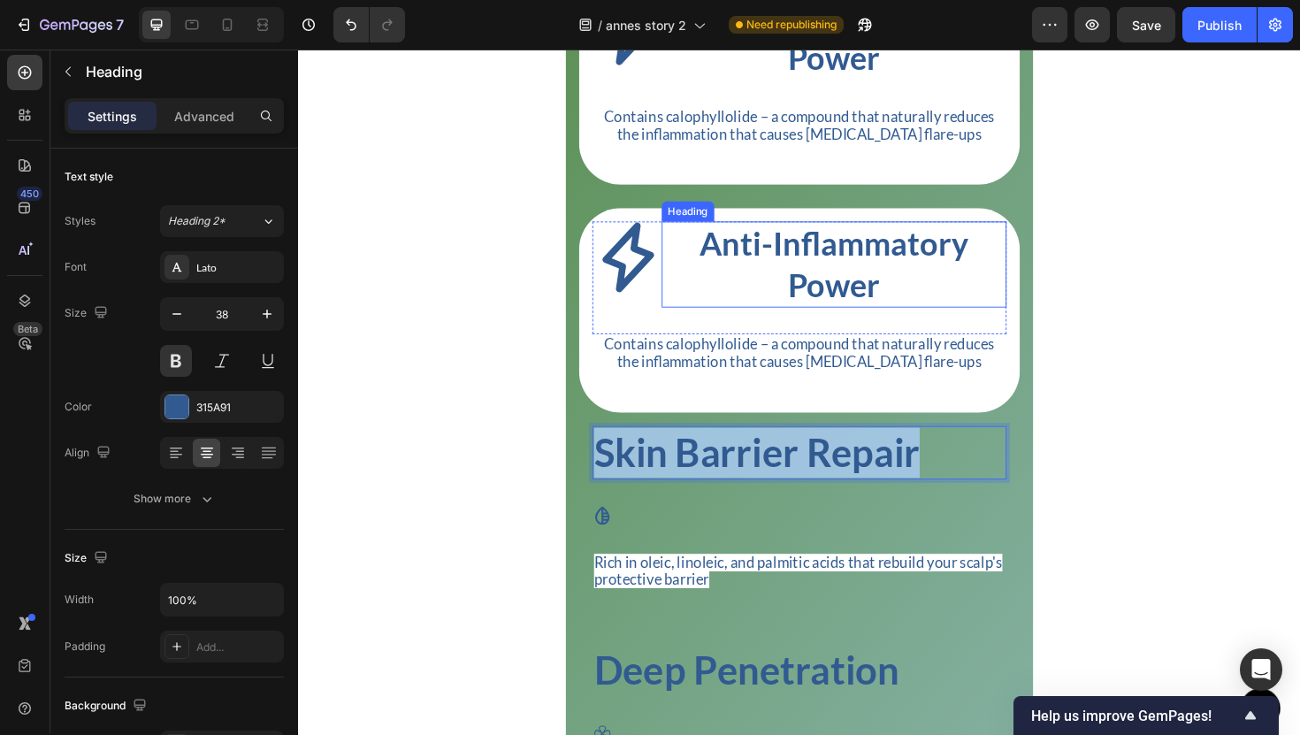
click at [875, 290] on h2 "Anti-Inflammatory Power" at bounding box center [865, 277] width 365 height 91
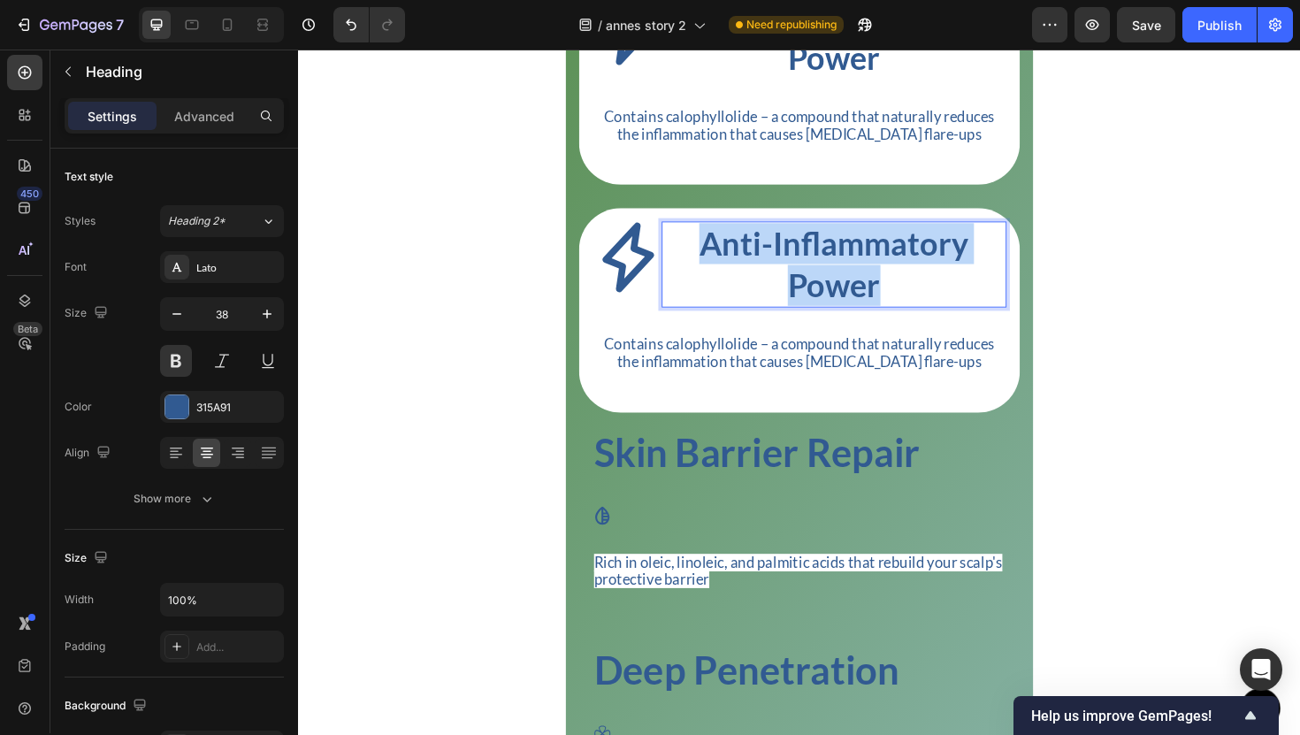
click at [875, 290] on p "Anti-Inflammatory Power" at bounding box center [866, 278] width 362 height 88
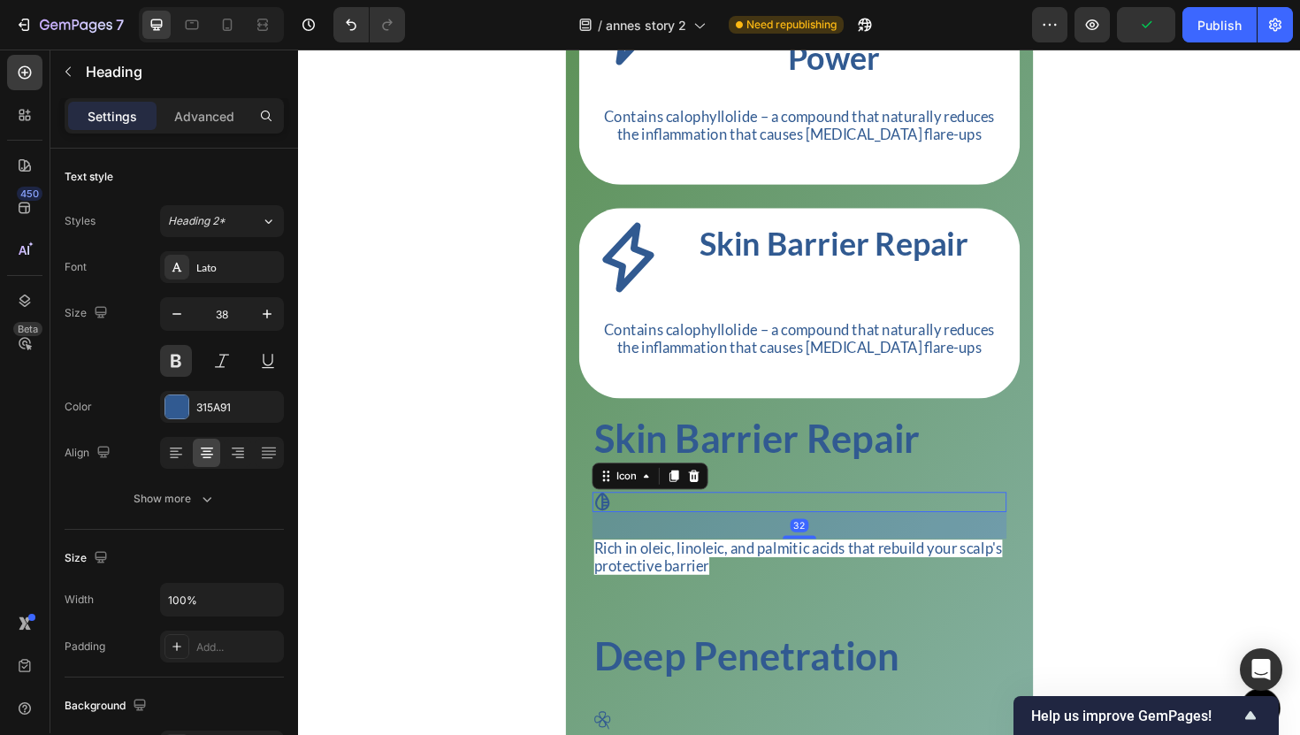
click at [623, 538] on icon at bounding box center [619, 527] width 15 height 19
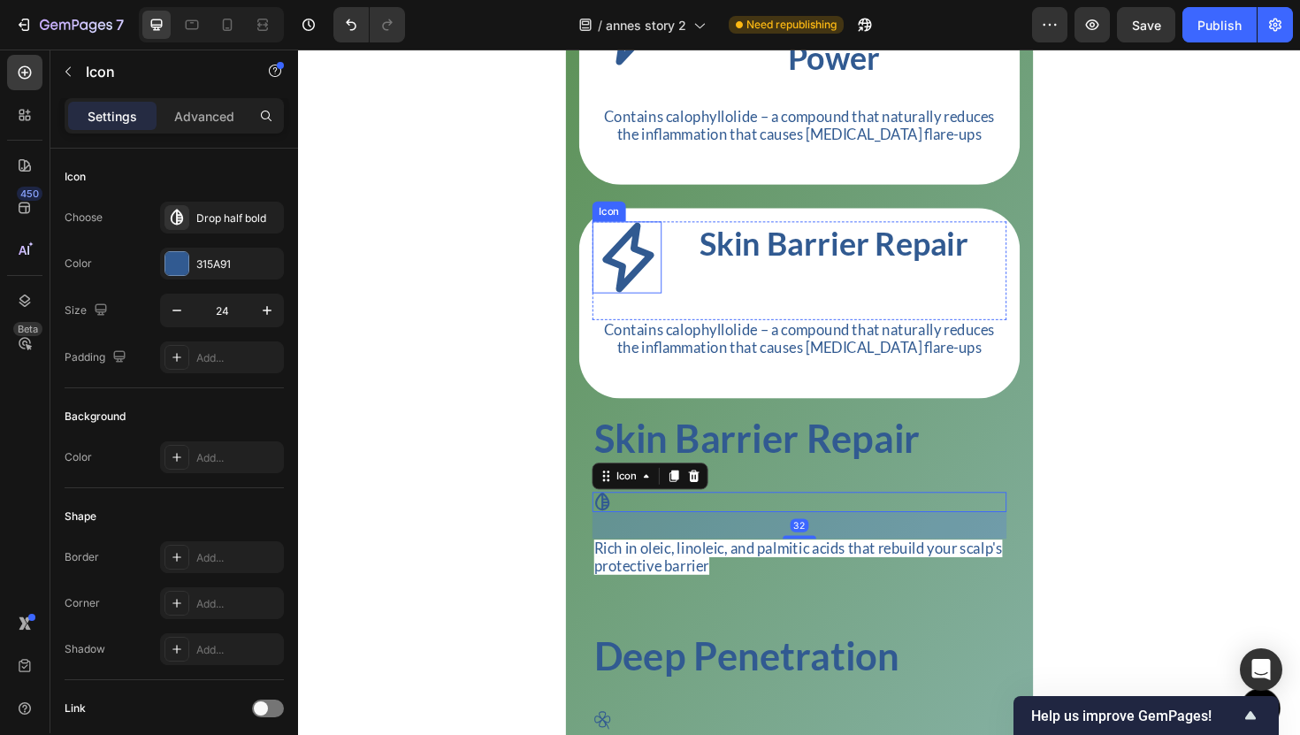
click at [643, 308] on icon at bounding box center [647, 270] width 76 height 76
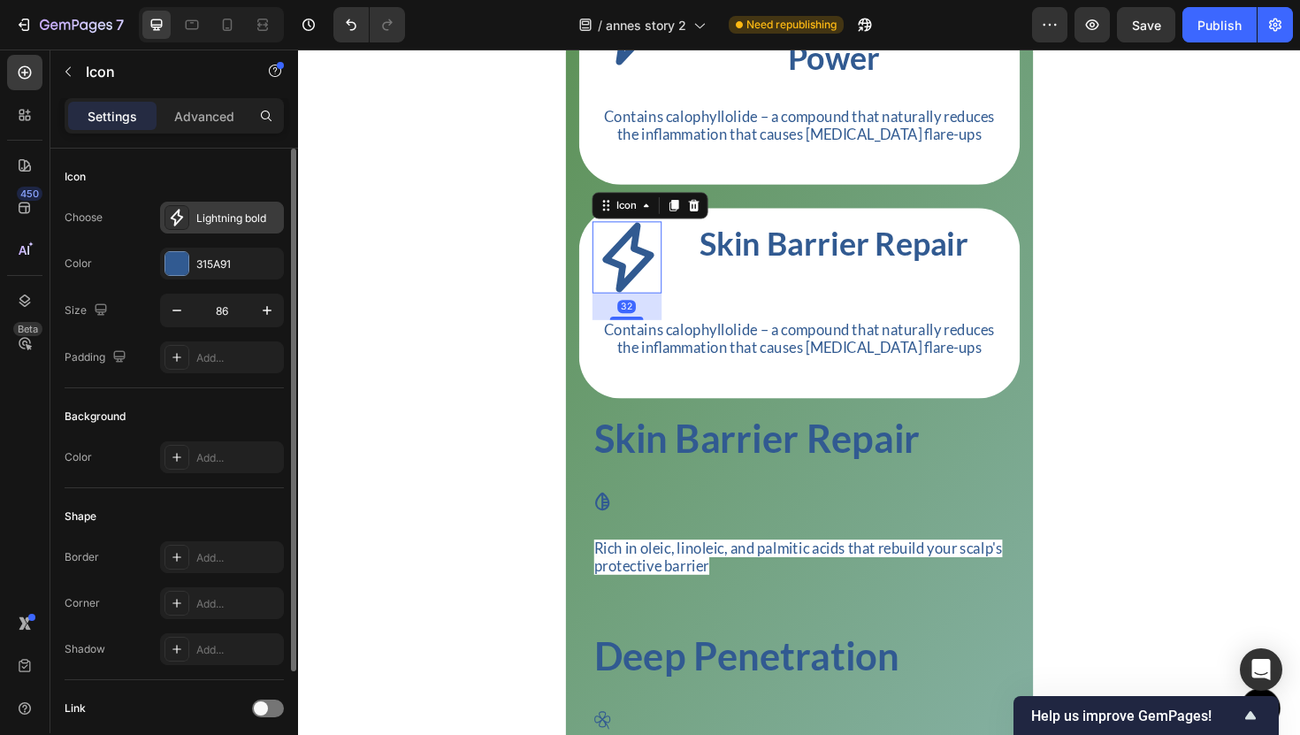
click at [238, 216] on div "Lightning bold" at bounding box center [237, 219] width 83 height 16
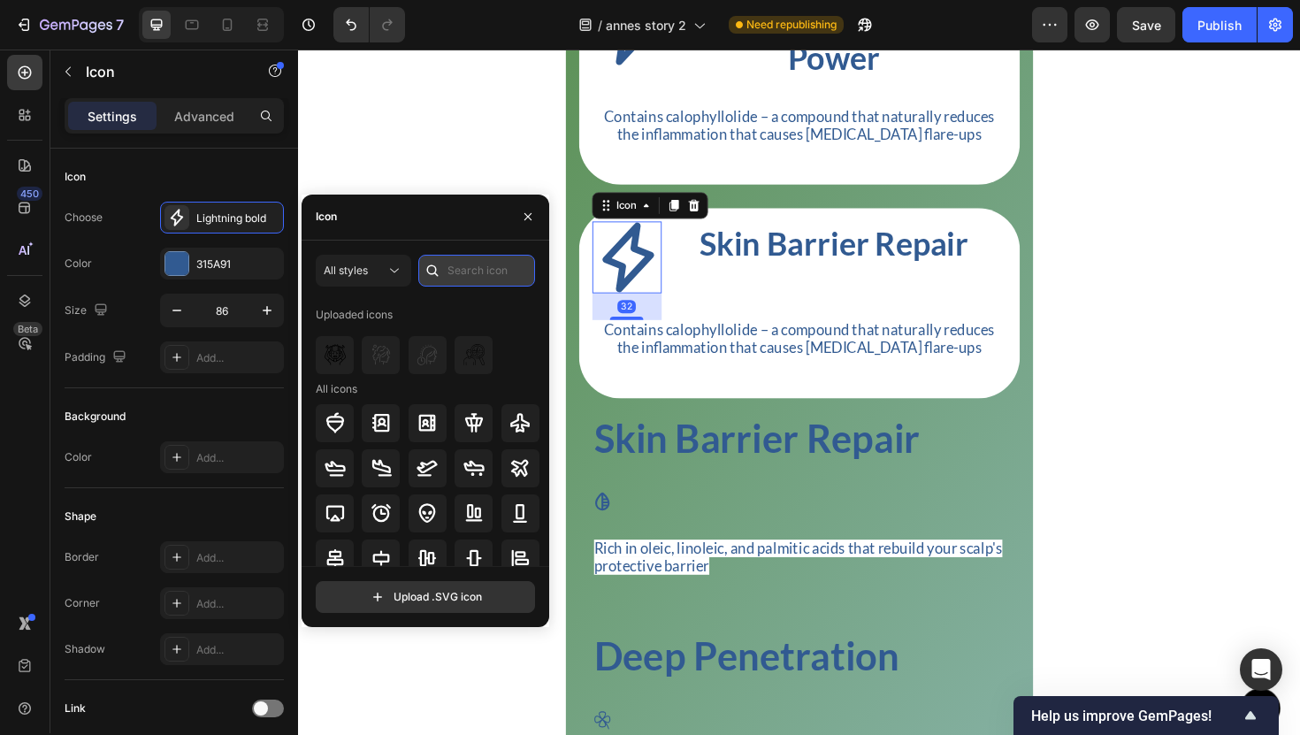
click at [447, 264] on input "text" at bounding box center [476, 271] width 117 height 32
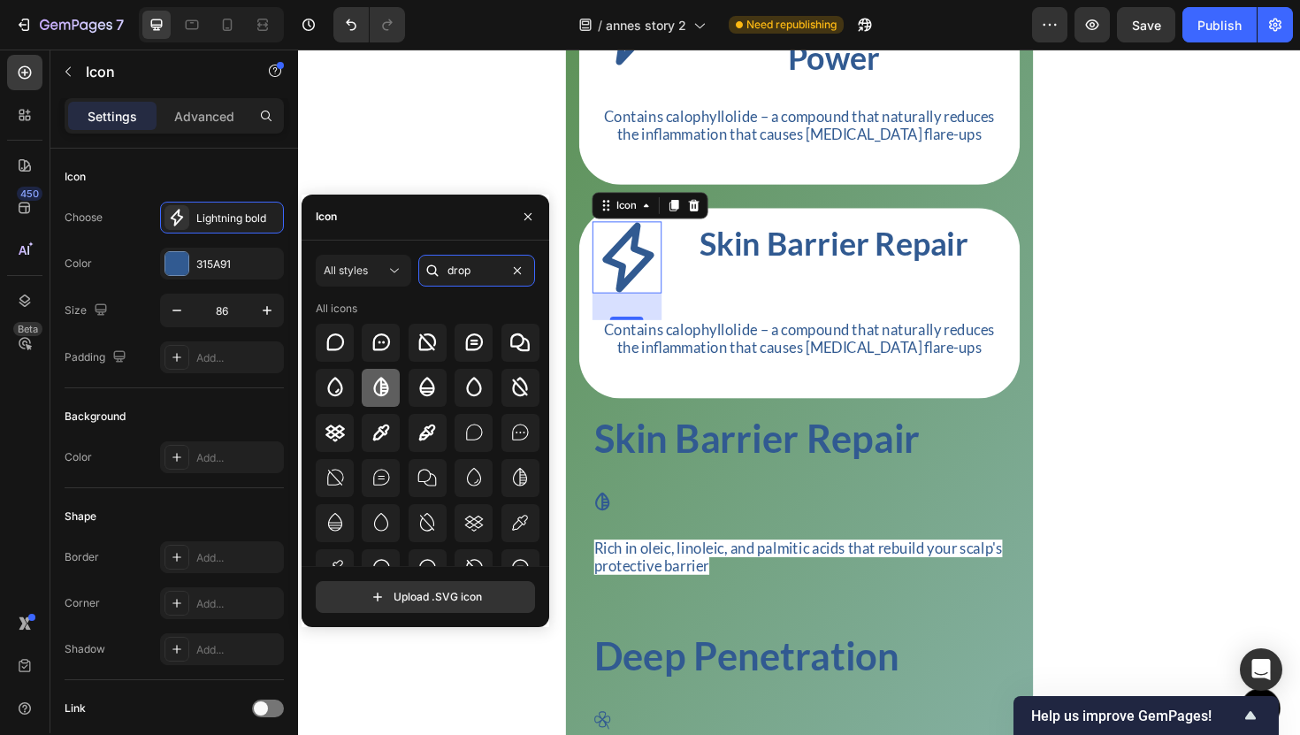
type input "drop"
click at [373, 390] on icon at bounding box center [380, 386] width 15 height 19
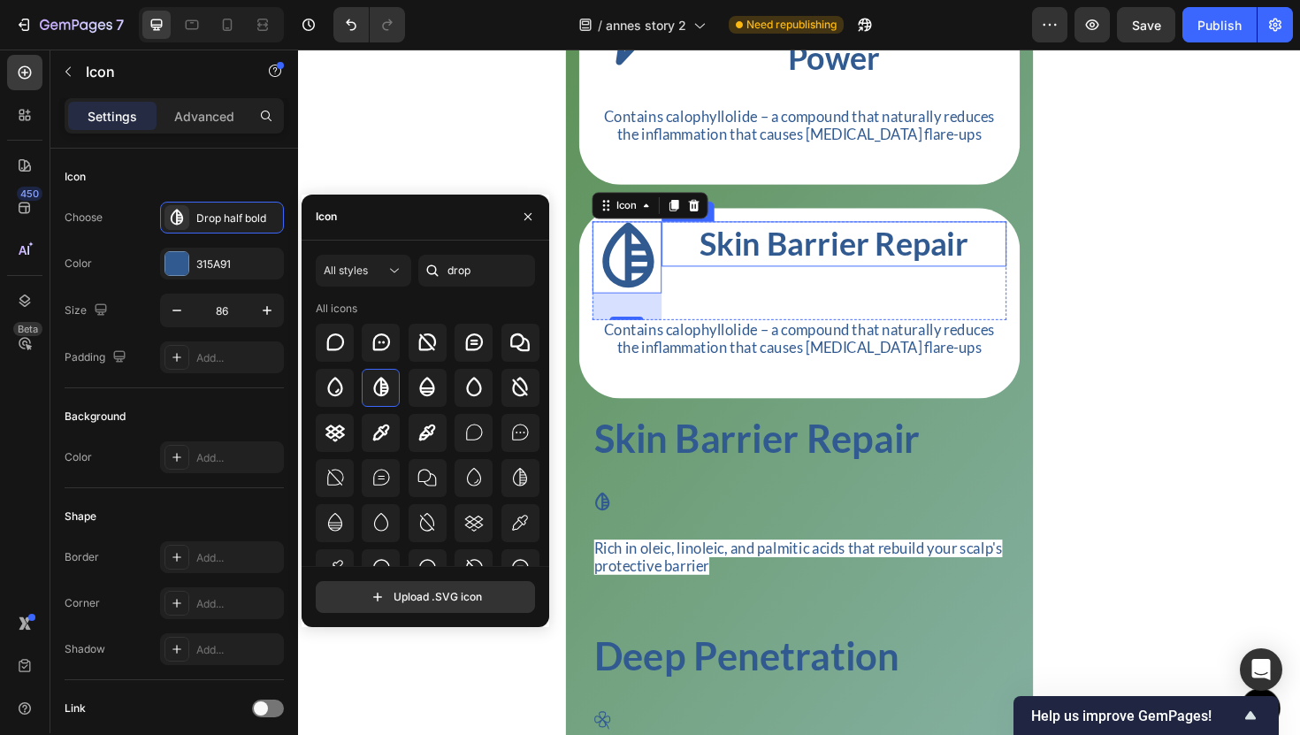
click at [838, 274] on p "Skin Barrier Repair" at bounding box center [866, 255] width 362 height 43
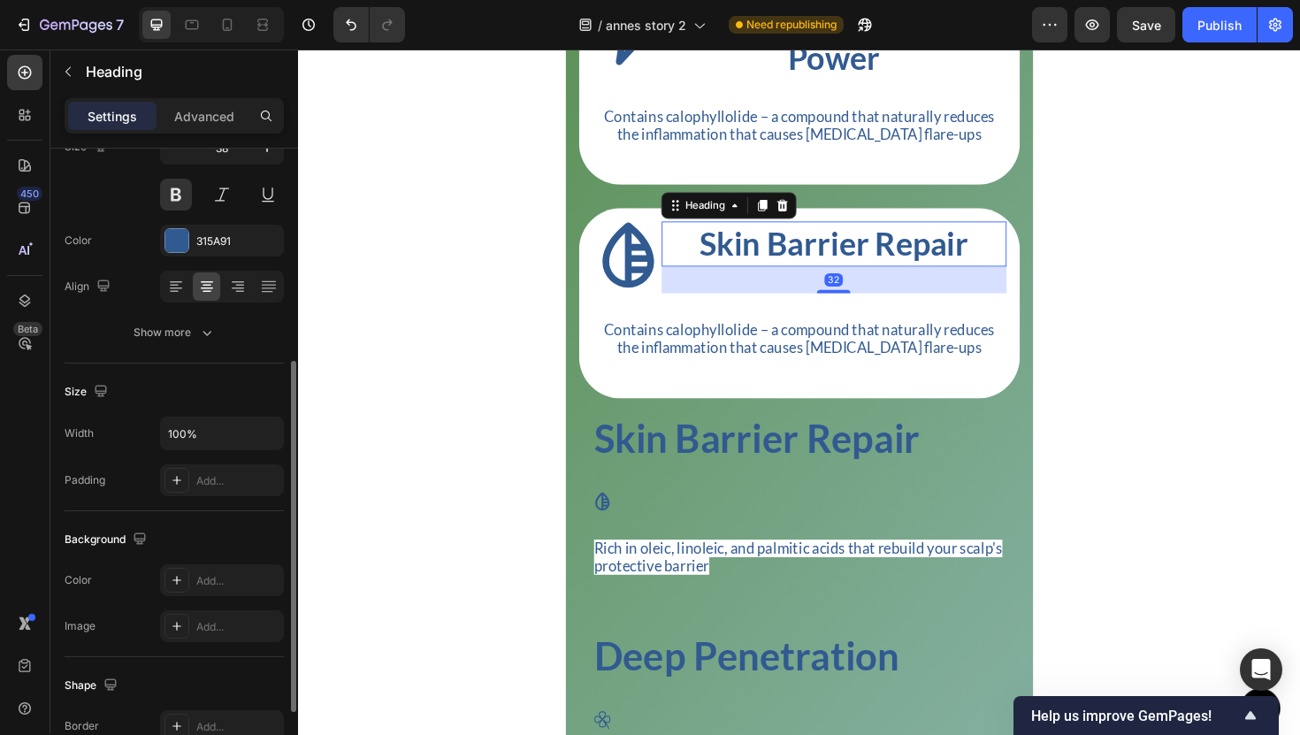
scroll to position [513, 0]
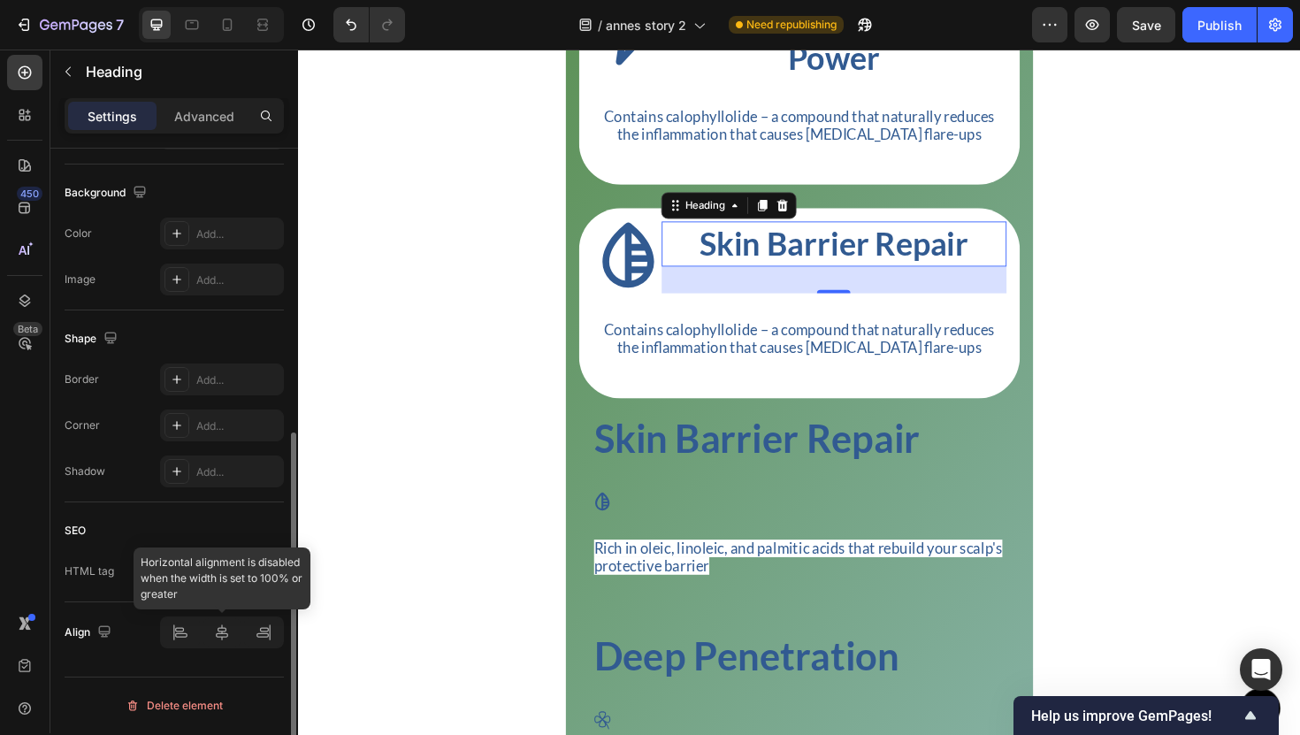
click at [214, 625] on div at bounding box center [222, 632] width 124 height 32
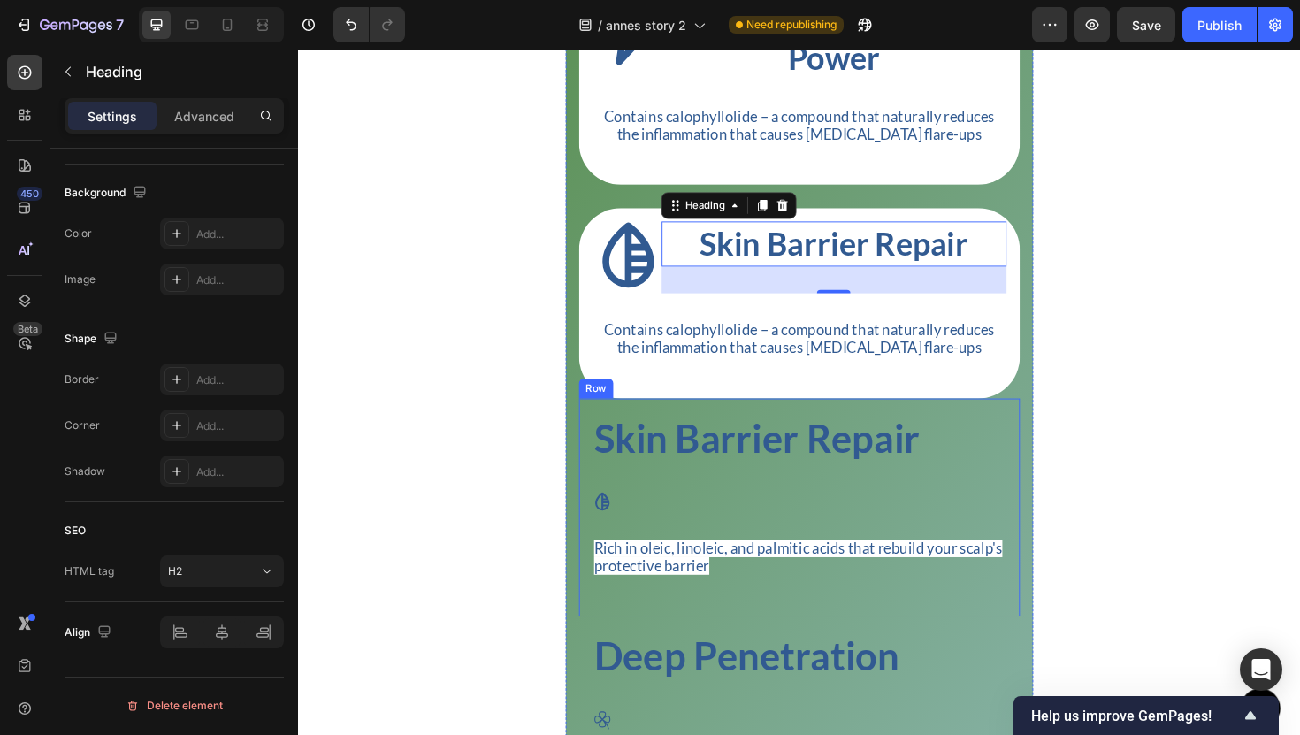
click at [733, 632] on div "Skin Barrier Repair Heading Icon Rich in oleic, linoleic, and palmitic acids th…" at bounding box center [828, 534] width 439 height 203
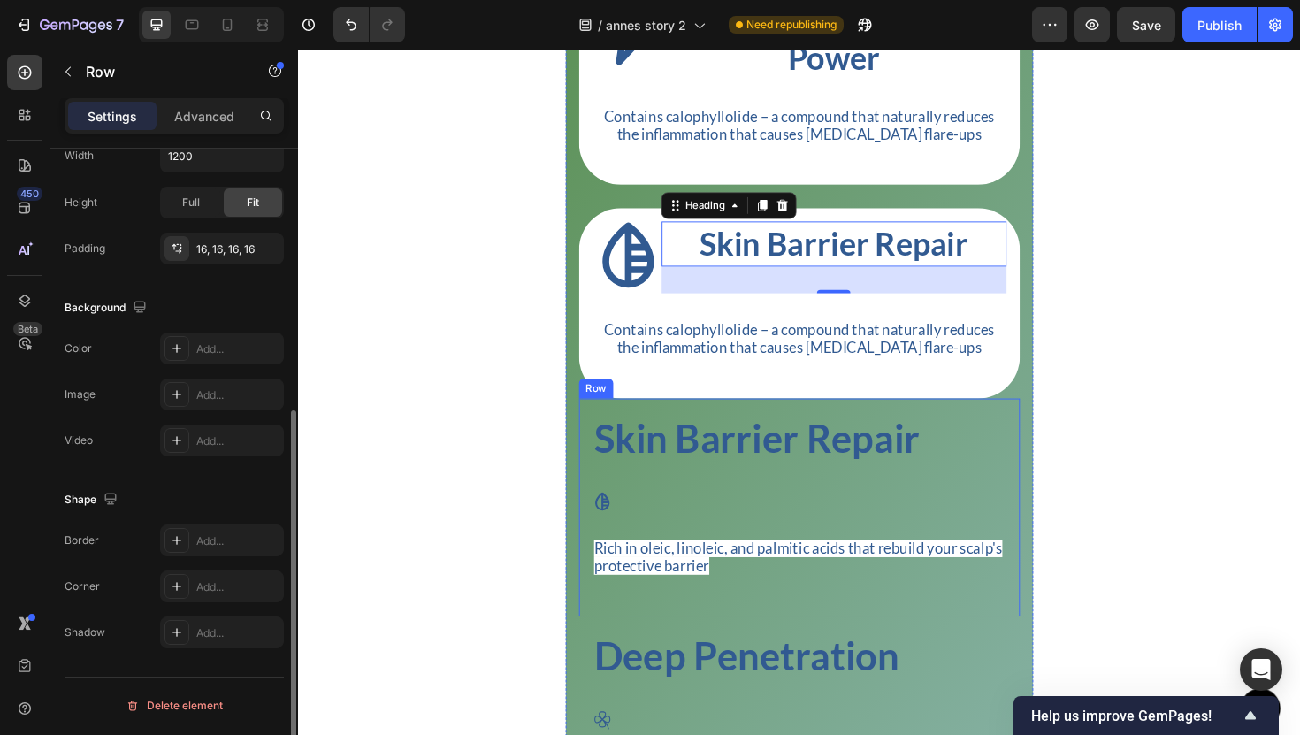
scroll to position [0, 0]
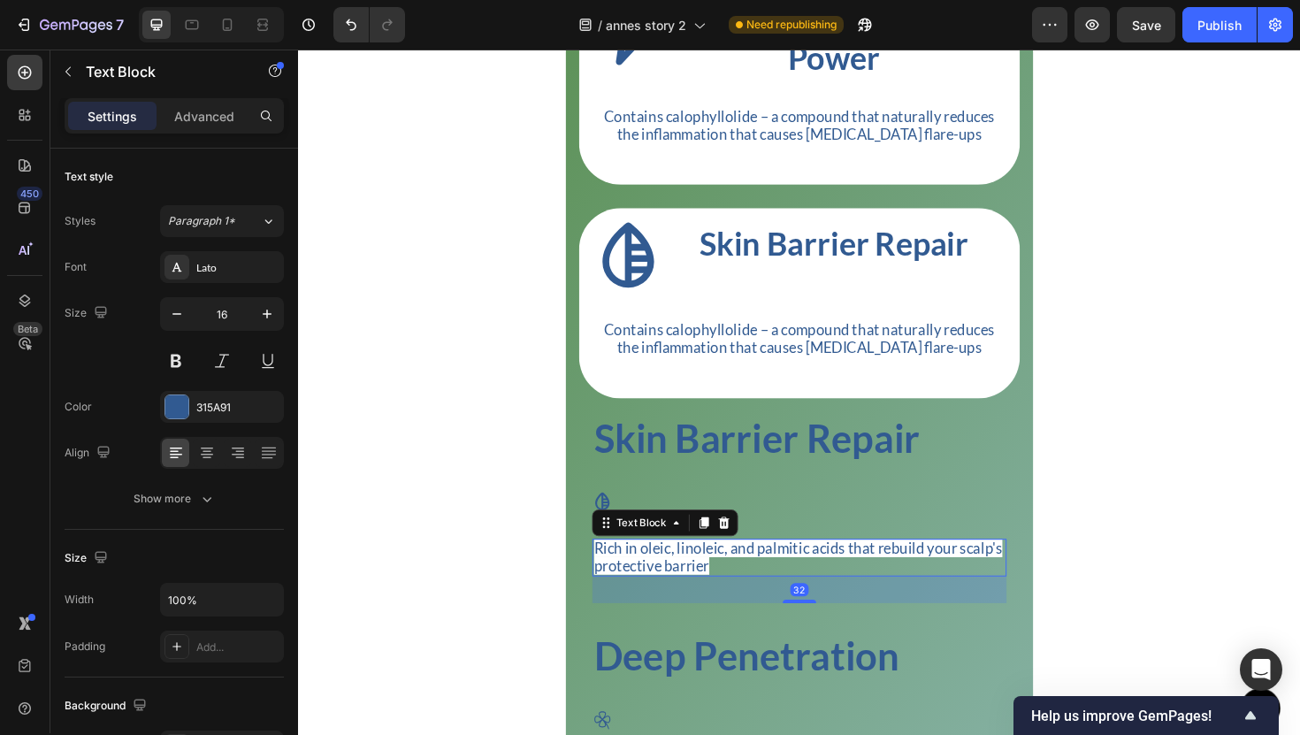
click at [732, 607] on p "Rich in oleic, linoleic, and palmitic acids that rebuild your scalp's protectiv…" at bounding box center [828, 588] width 435 height 37
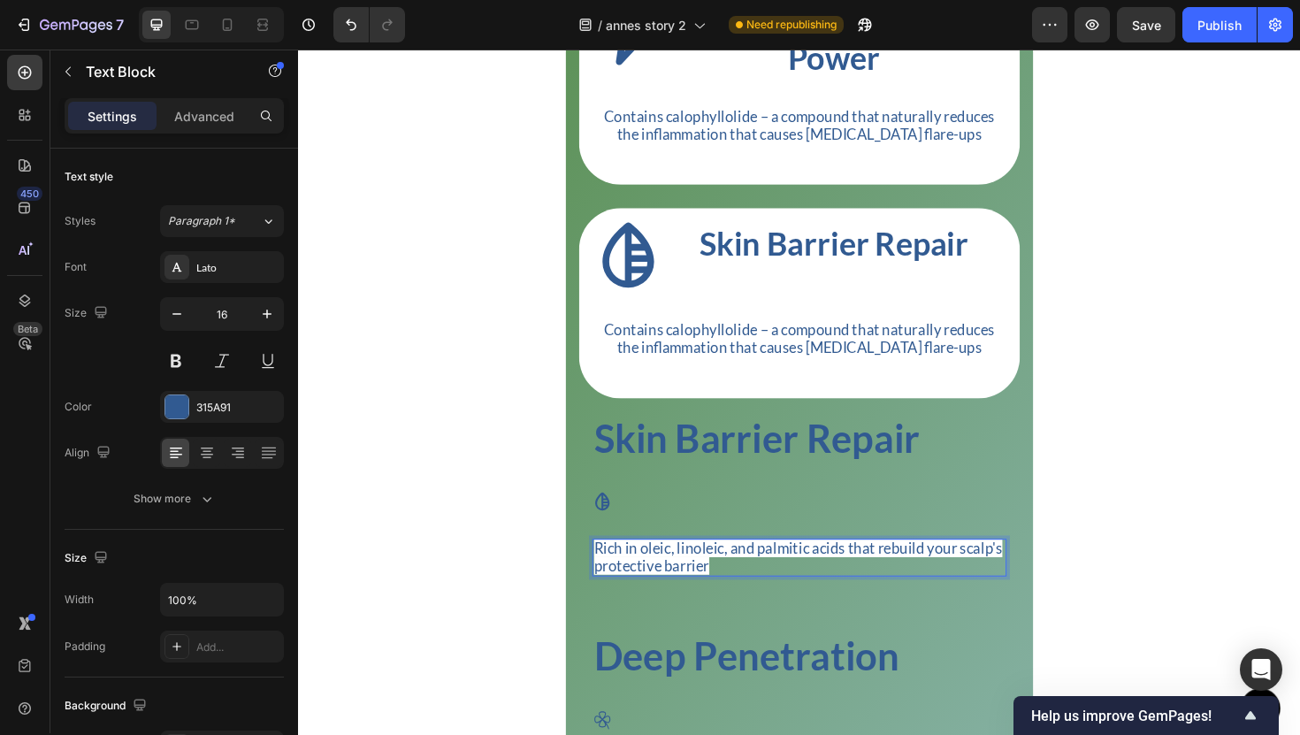
click at [732, 607] on p "Rich in oleic, linoleic, and palmitic acids that rebuild your scalp's protectiv…" at bounding box center [828, 588] width 435 height 37
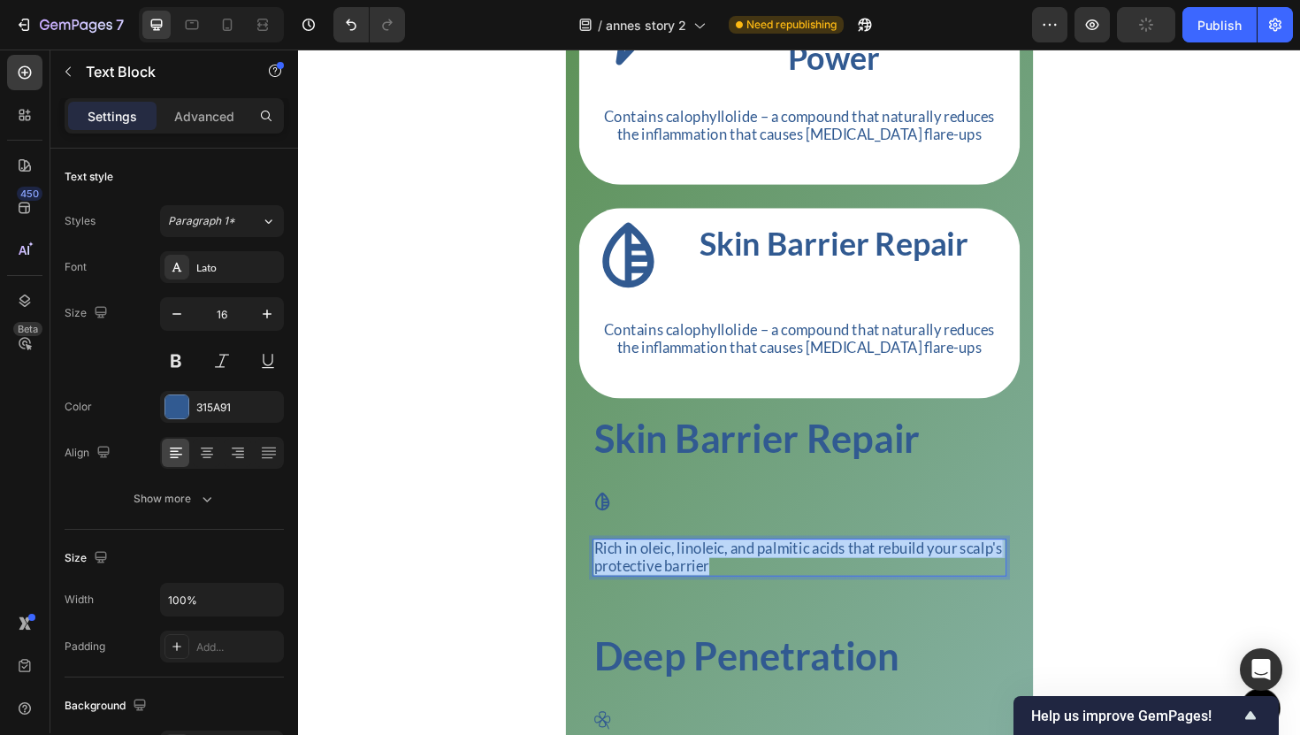
drag, startPoint x: 736, startPoint y: 621, endPoint x: 614, endPoint y: 597, distance: 124.4
click at [614, 597] on p "Rich in oleic, linoleic, and palmitic acids that rebuild your scalp's protectiv…" at bounding box center [828, 588] width 435 height 37
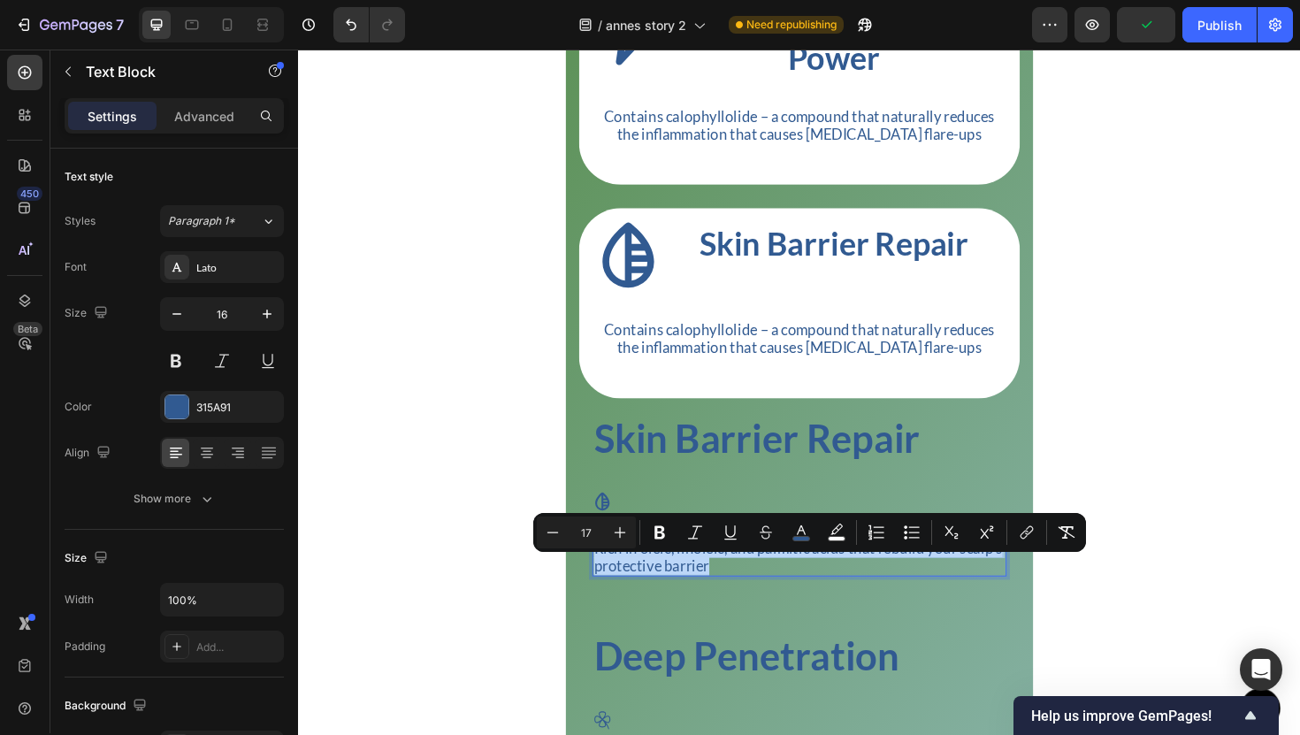
copy span "Rich in oleic, linoleic, and palmitic acids that rebuild your scalp's protectiv…"
click at [760, 377] on div "Contains calophyllolide – a compound that naturally reduces the inflammation th…" at bounding box center [828, 356] width 439 height 41
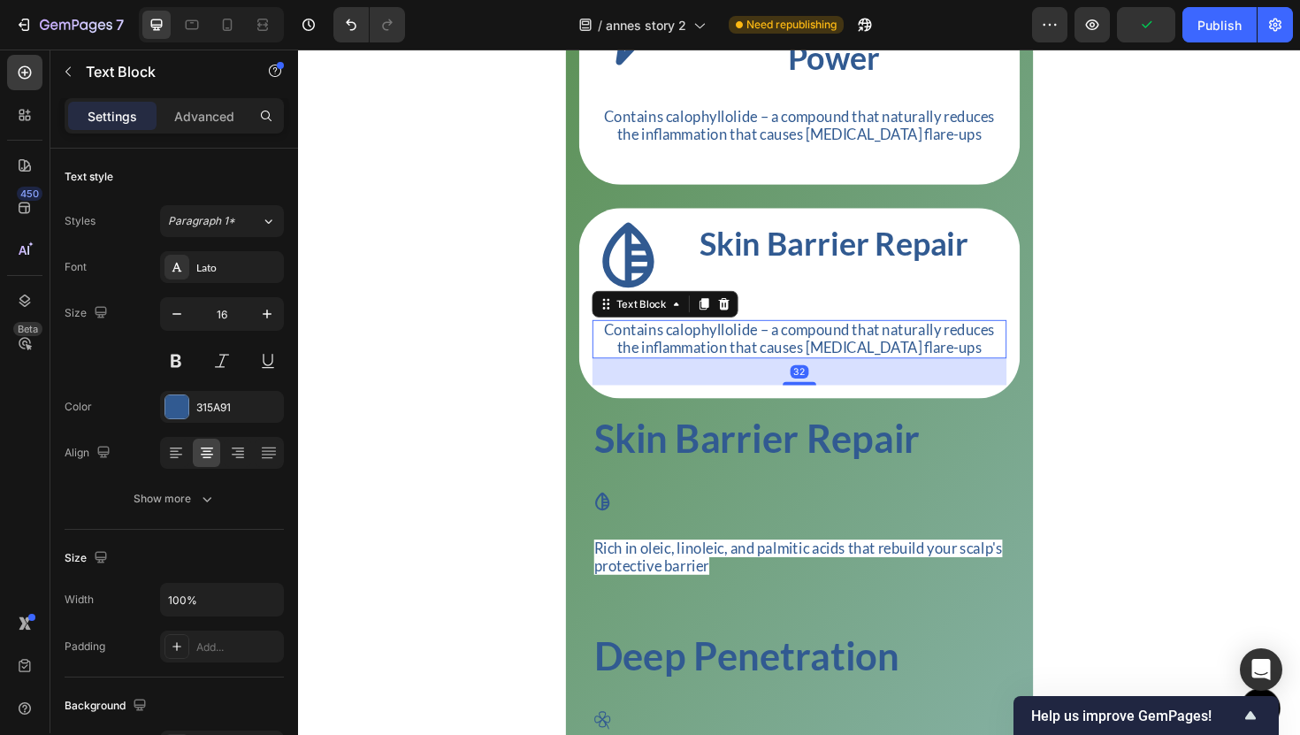
click at [760, 377] on div "Contains calophyllolide – a compound that naturally reduces the inflammation th…" at bounding box center [828, 356] width 439 height 41
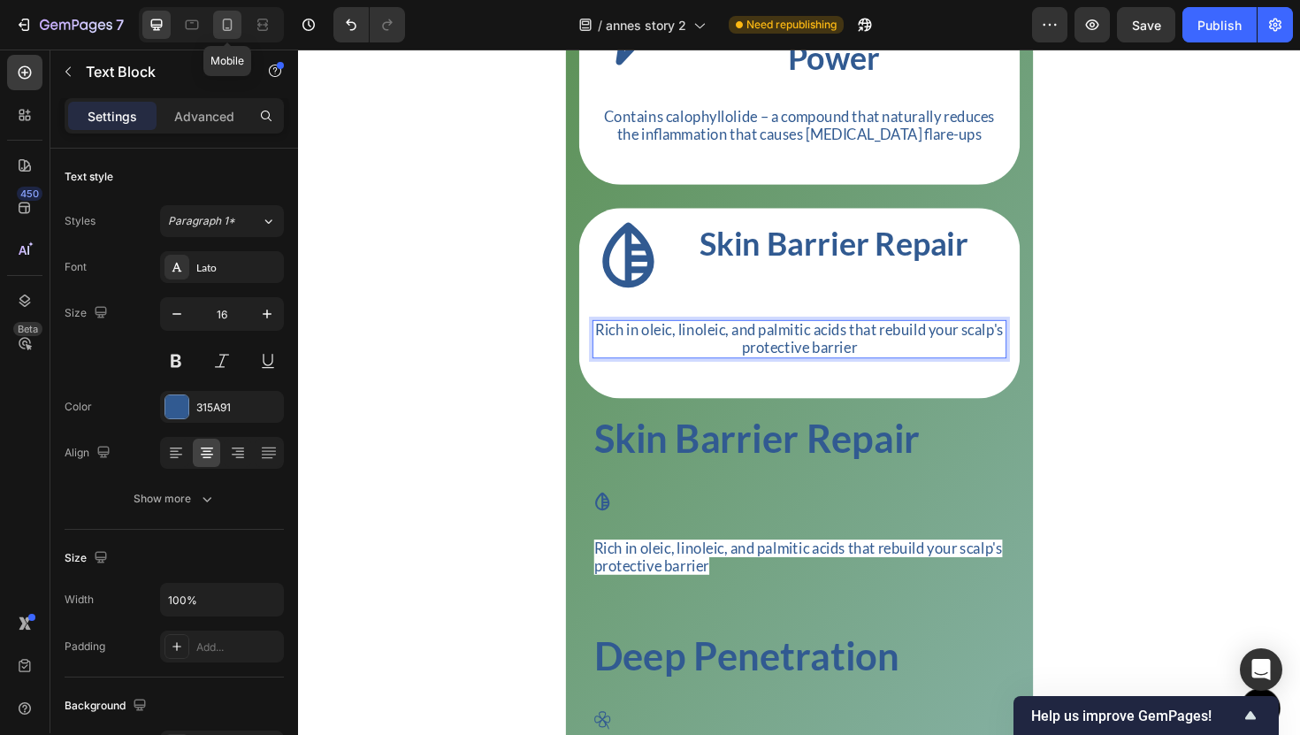
click at [236, 30] on div at bounding box center [227, 25] width 28 height 28
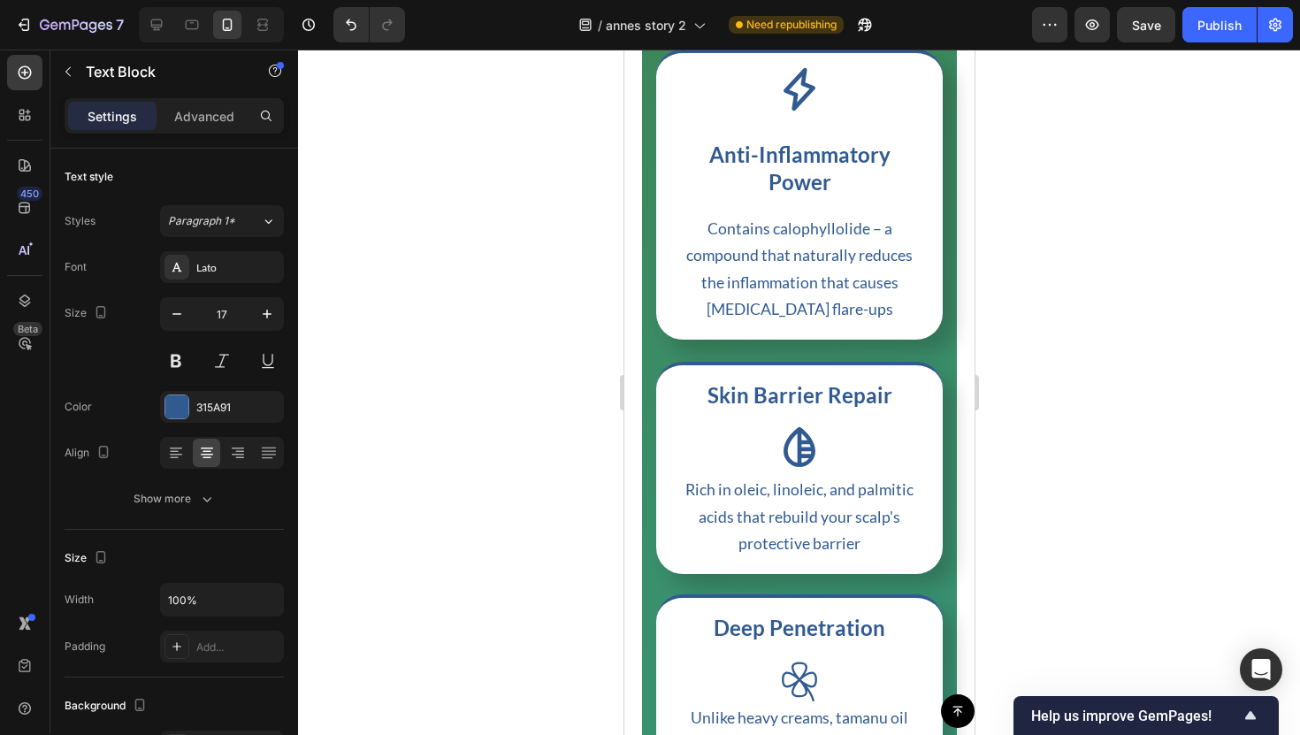
scroll to position [3528, 0]
click at [206, 34] on div at bounding box center [211, 24] width 145 height 35
click at [198, 31] on icon at bounding box center [192, 25] width 18 height 18
type input "16"
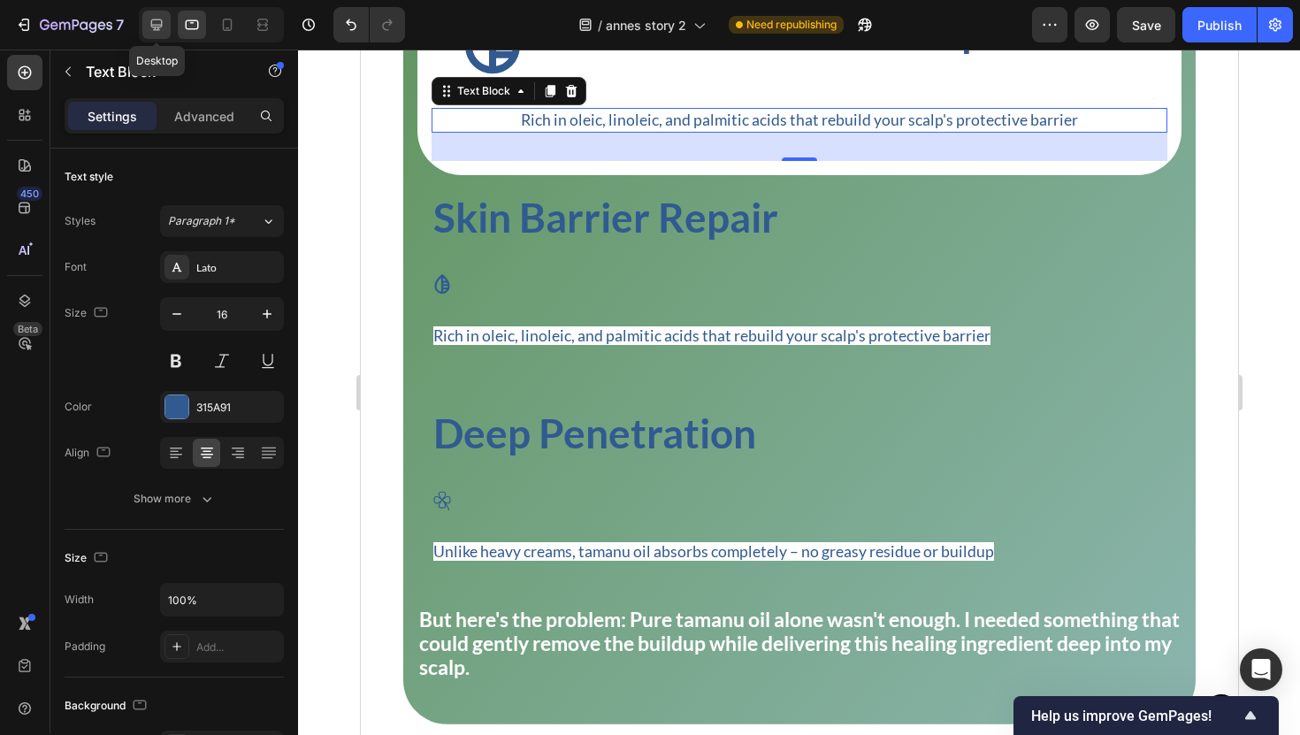
click at [163, 19] on icon at bounding box center [157, 25] width 18 height 18
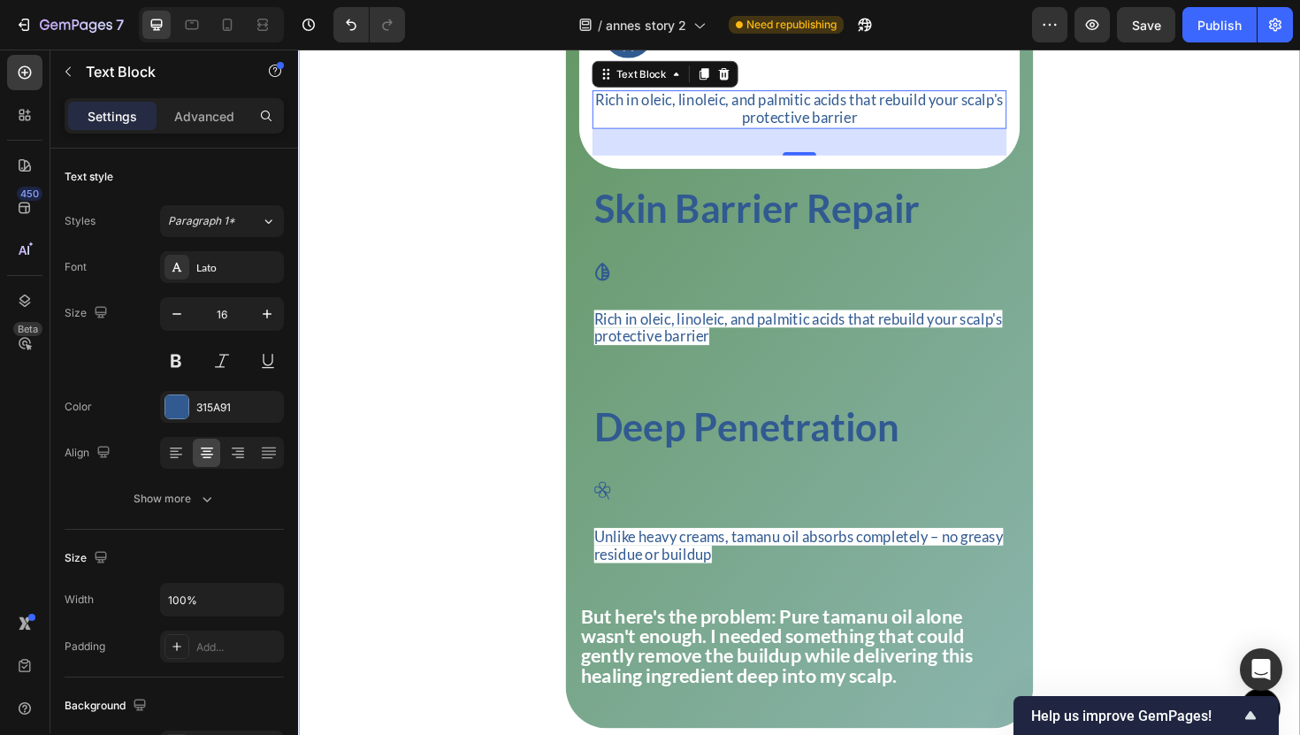
scroll to position [3733, 0]
click at [1029, 342] on div "Skin Barrier Repair Heading Icon Rich in oleic, linoleic, and palmitic acids th…" at bounding box center [828, 290] width 439 height 203
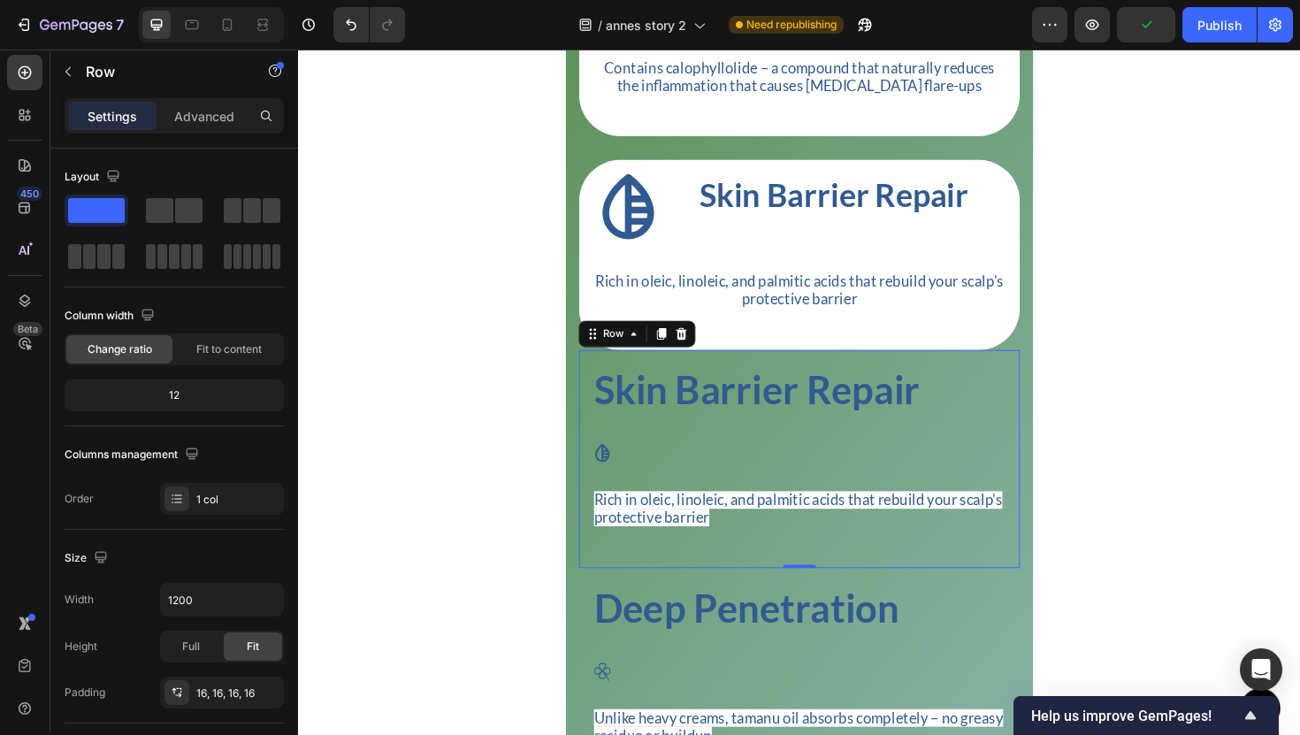
scroll to position [3576, 0]
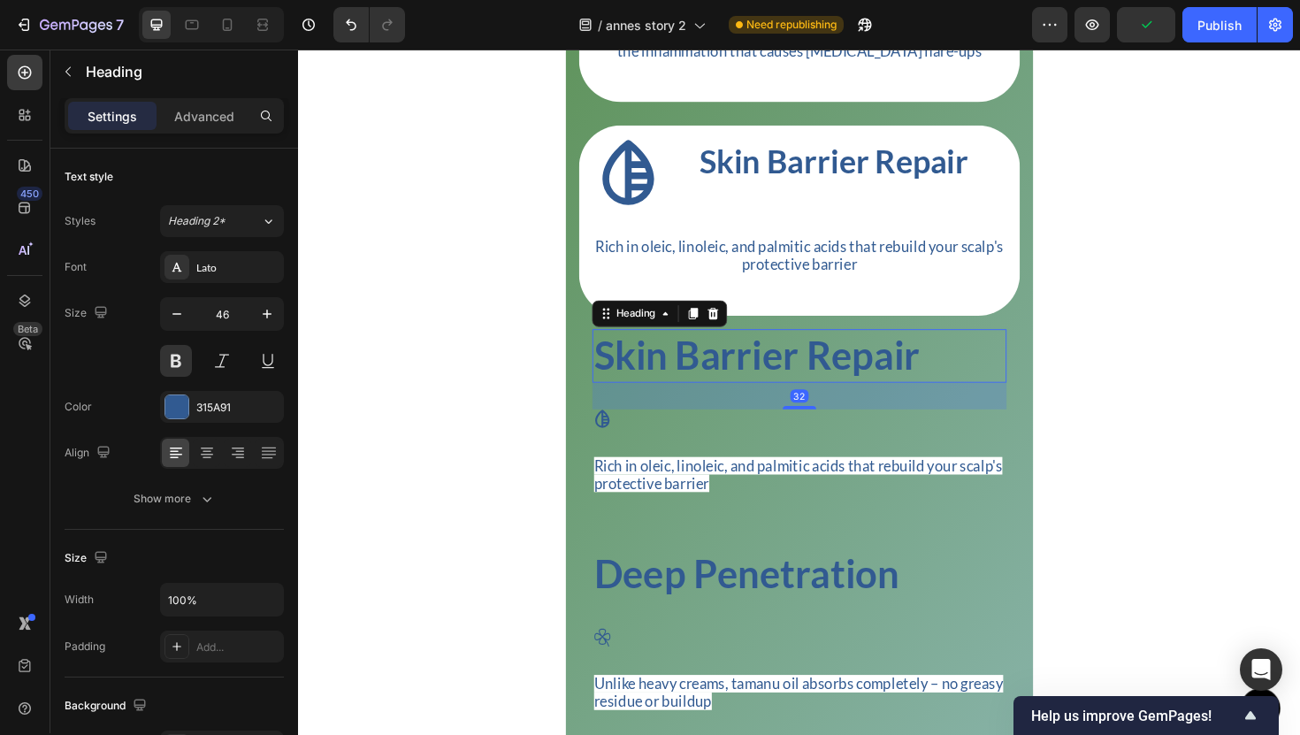
click at [1033, 368] on p "Skin Barrier Repair" at bounding box center [828, 374] width 435 height 53
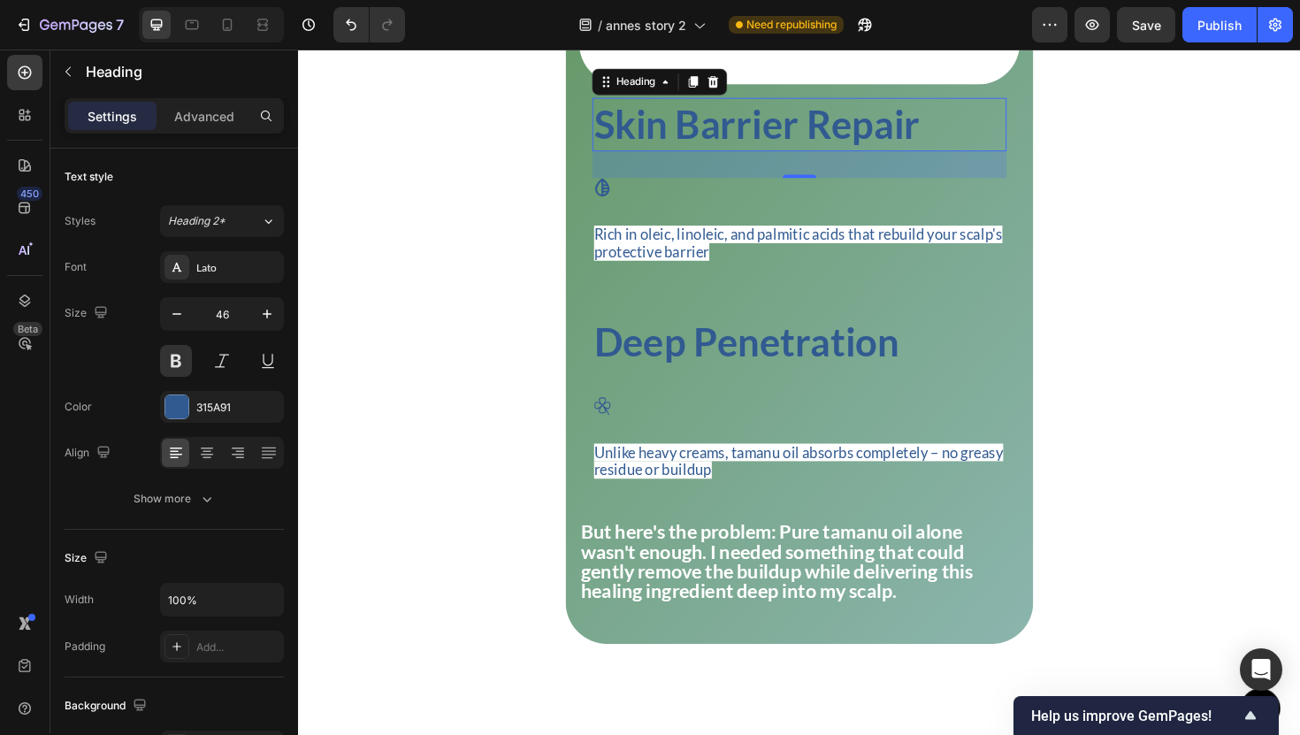
scroll to position [3771, 0]
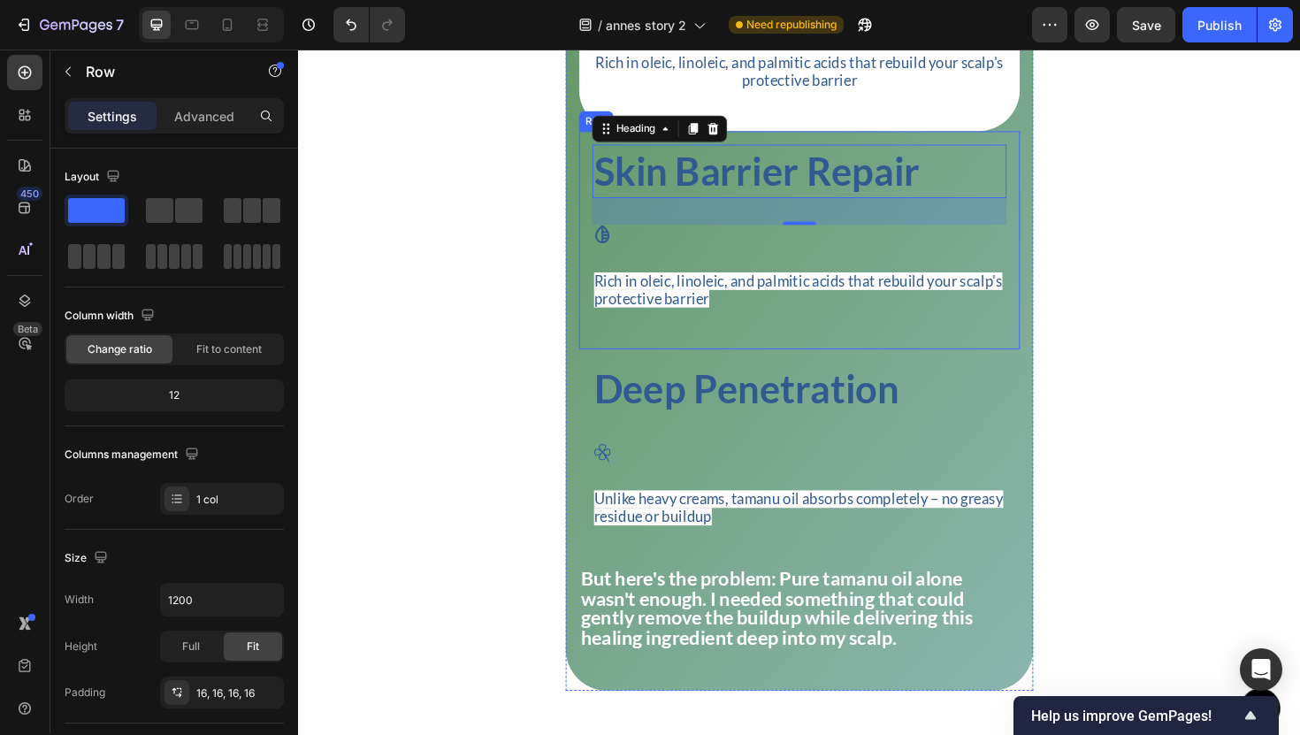
click at [1041, 291] on div "Skin Barrier Repair Heading 32 Icon Rich in oleic, linoleic, and palmitic acids…" at bounding box center [828, 251] width 439 height 203
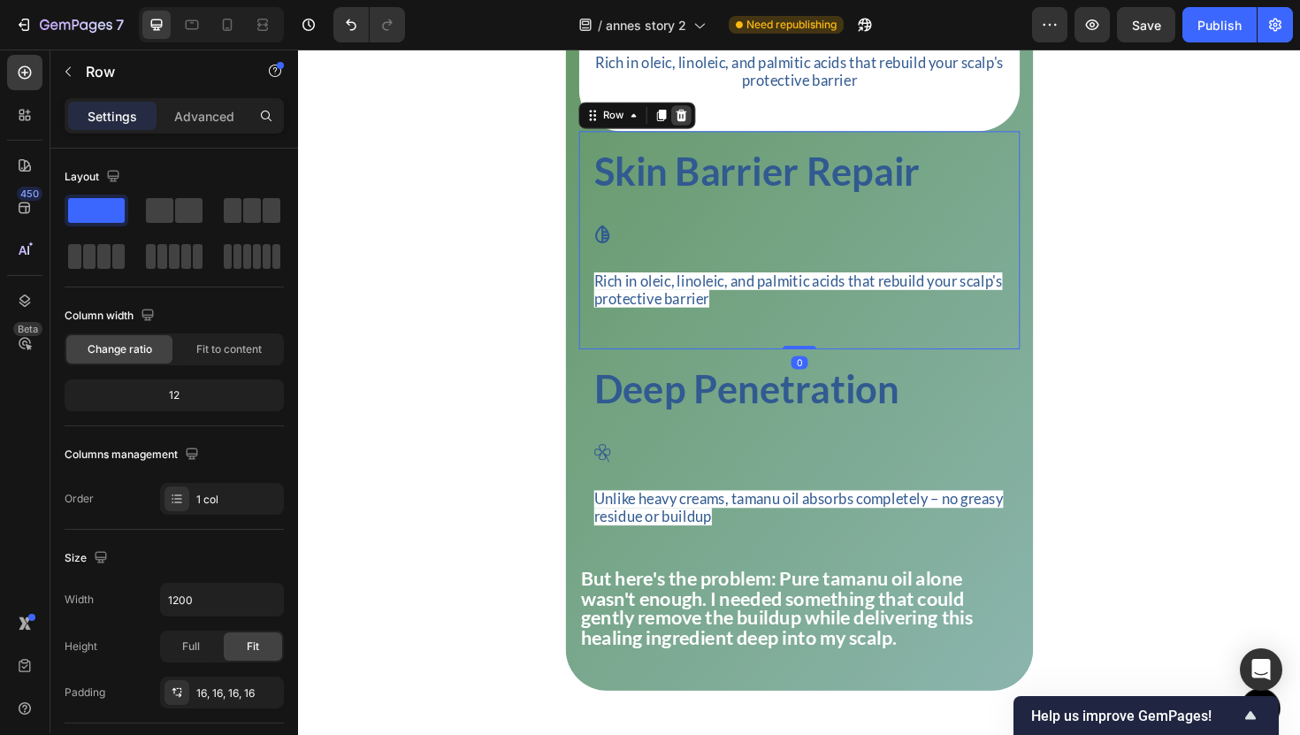
click at [697, 126] on icon at bounding box center [704, 119] width 14 height 14
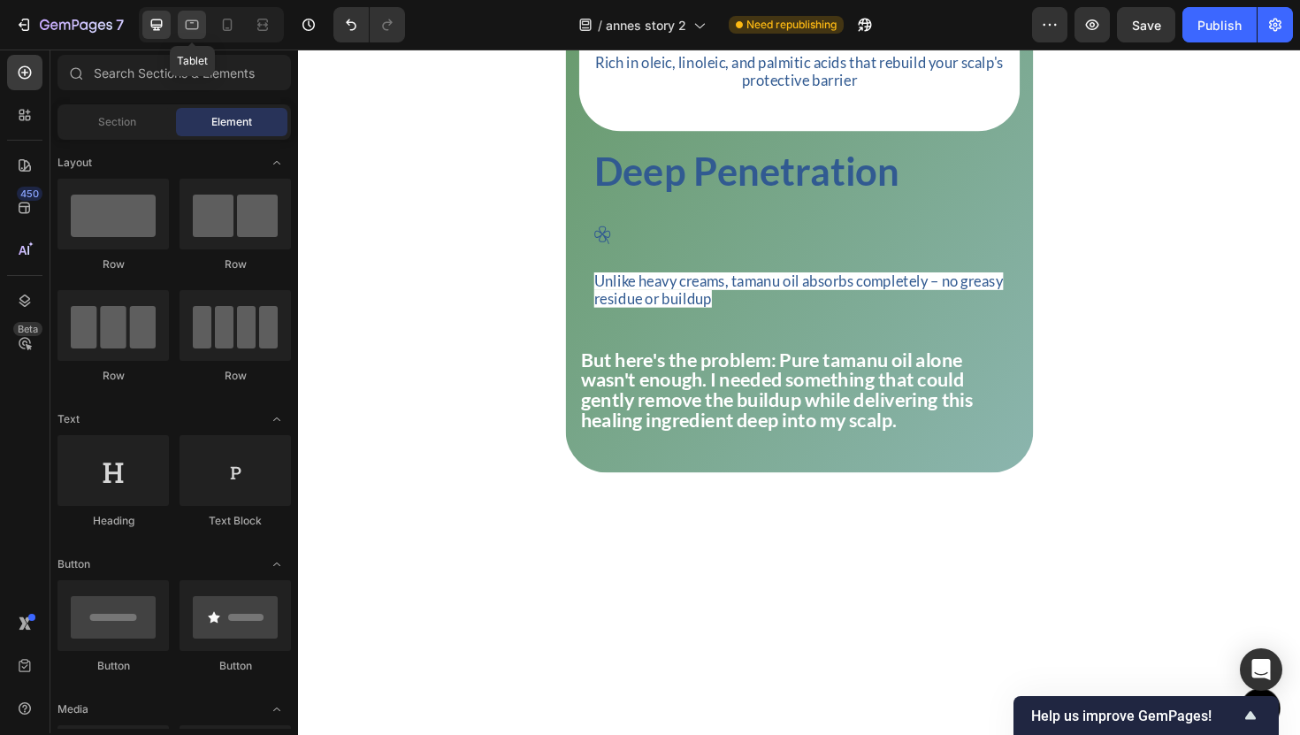
click at [205, 15] on div at bounding box center [192, 25] width 28 height 28
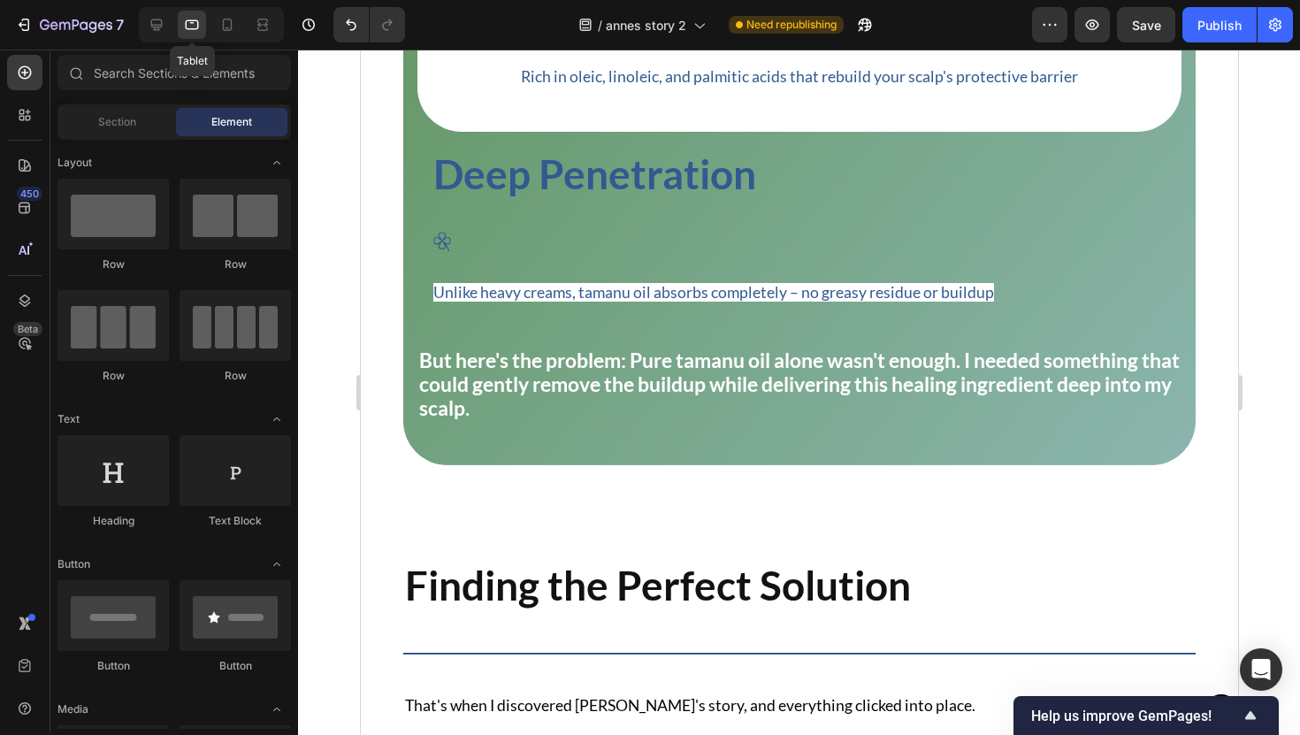
scroll to position [3879, 0]
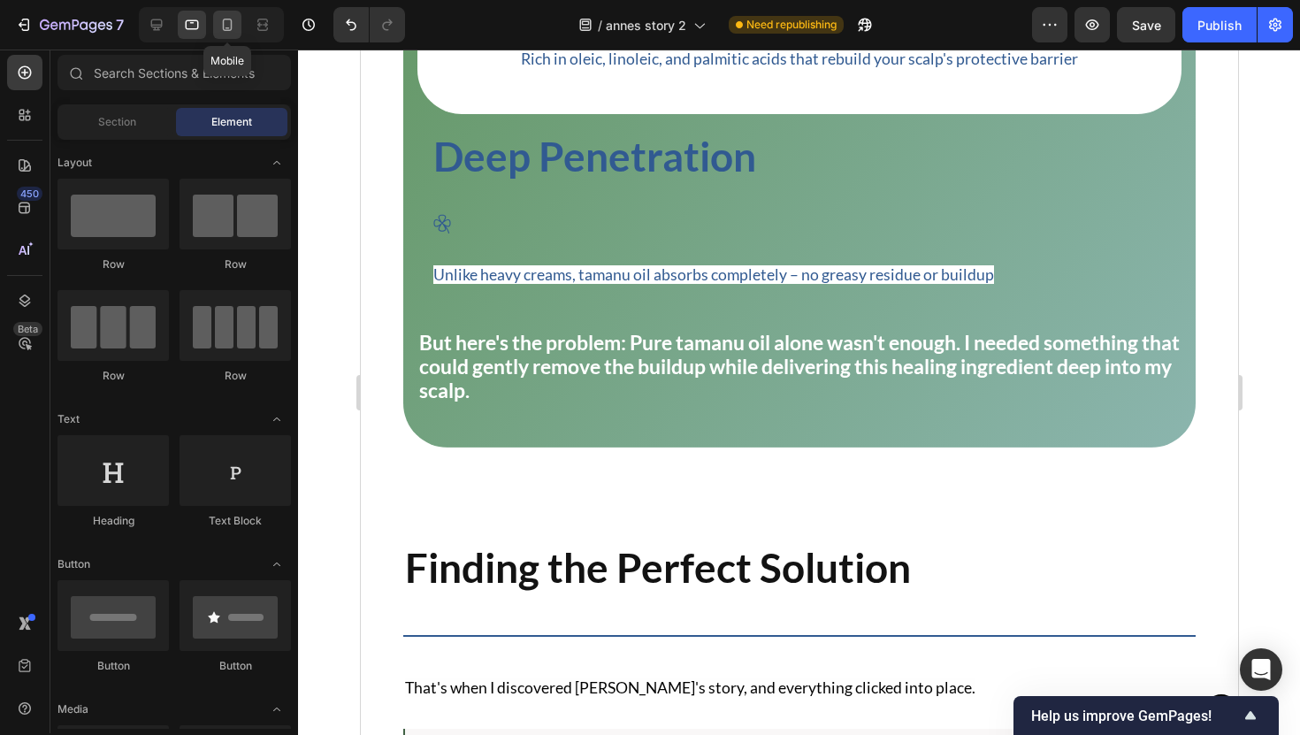
click at [232, 26] on icon at bounding box center [228, 25] width 10 height 12
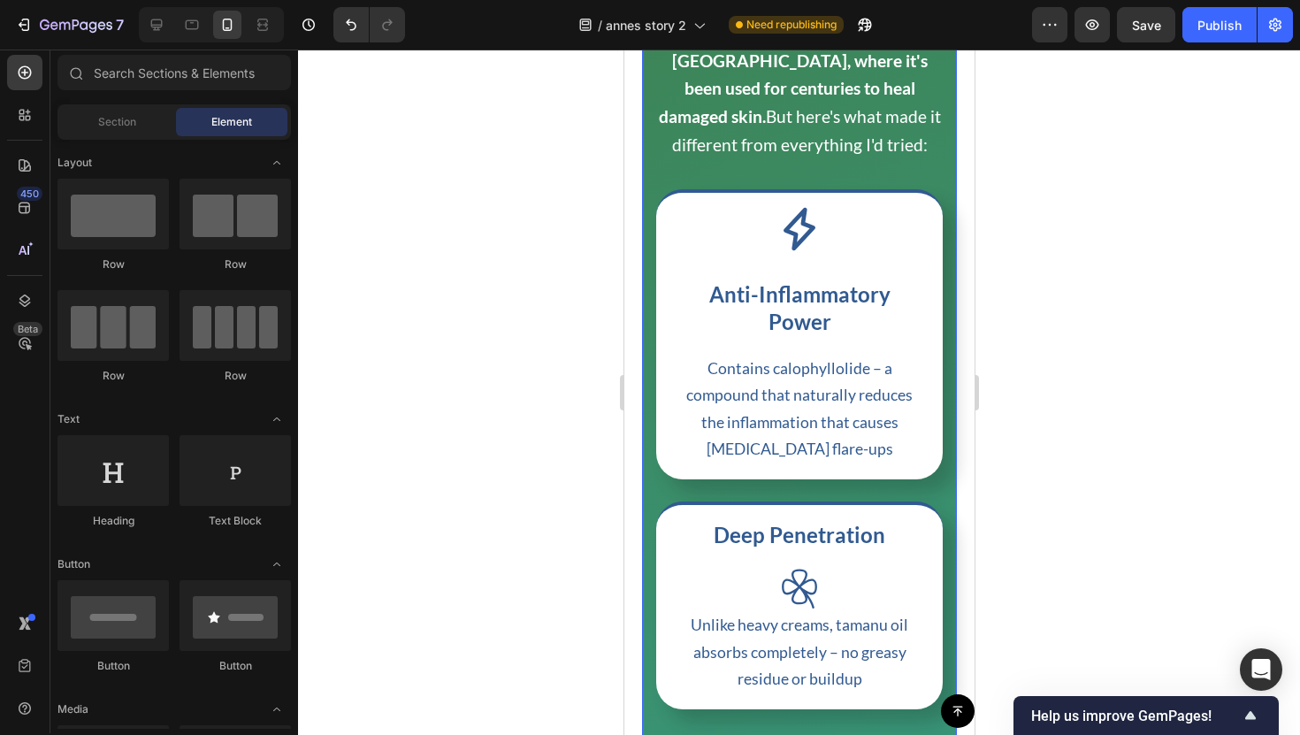
scroll to position [3420, 0]
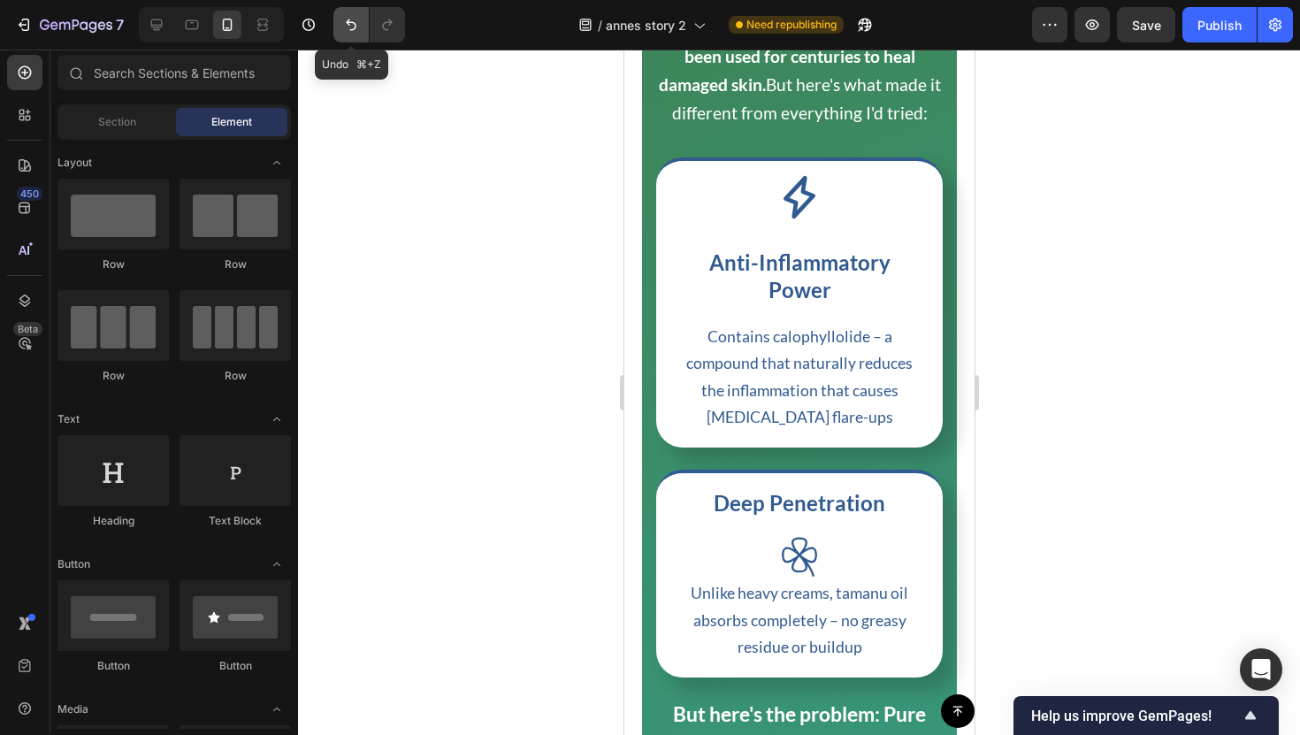
click at [348, 19] on icon "Undo/Redo" at bounding box center [351, 25] width 18 height 18
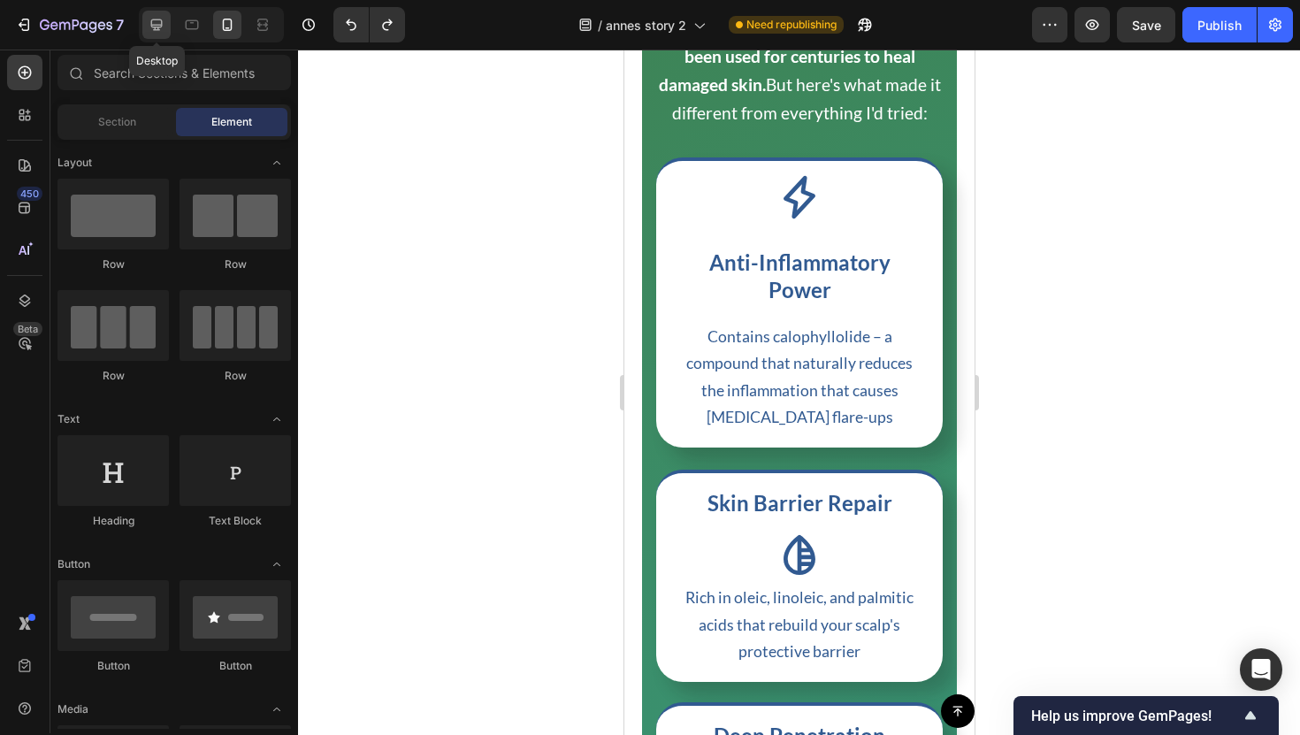
click at [154, 36] on div at bounding box center [156, 25] width 28 height 28
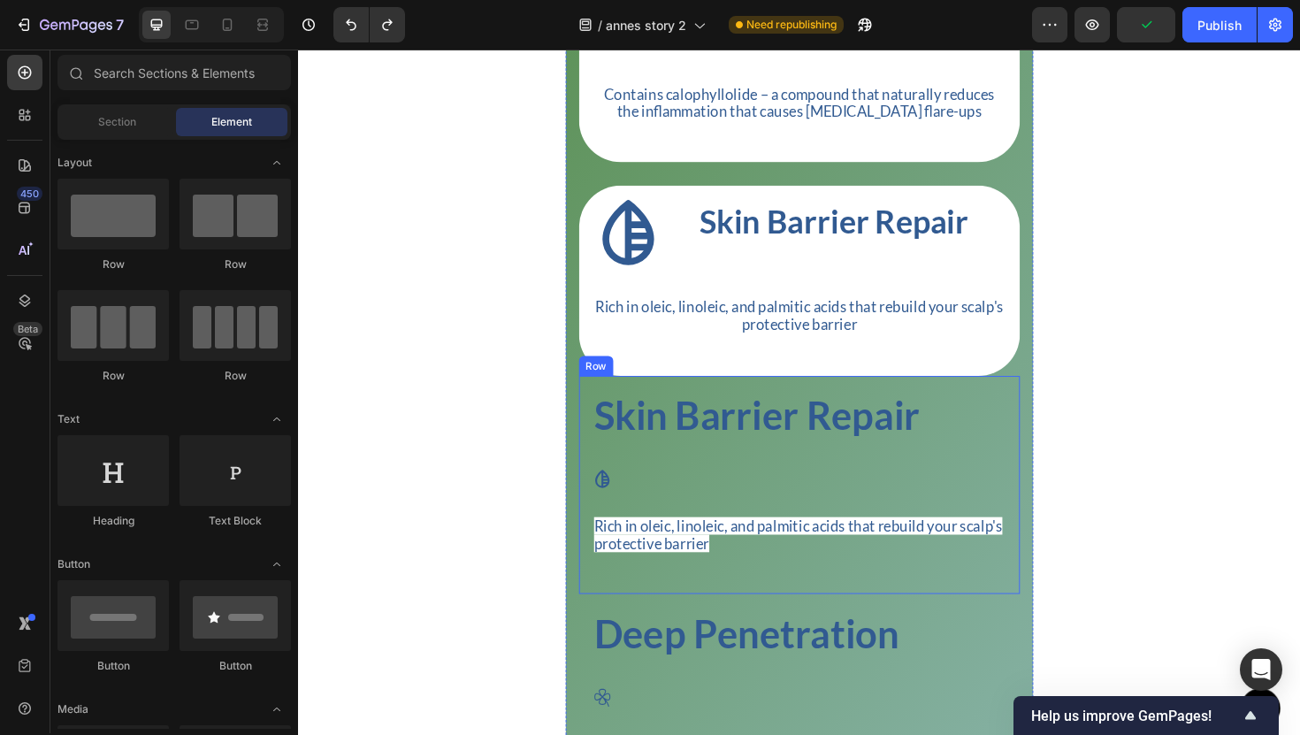
scroll to position [3518, 0]
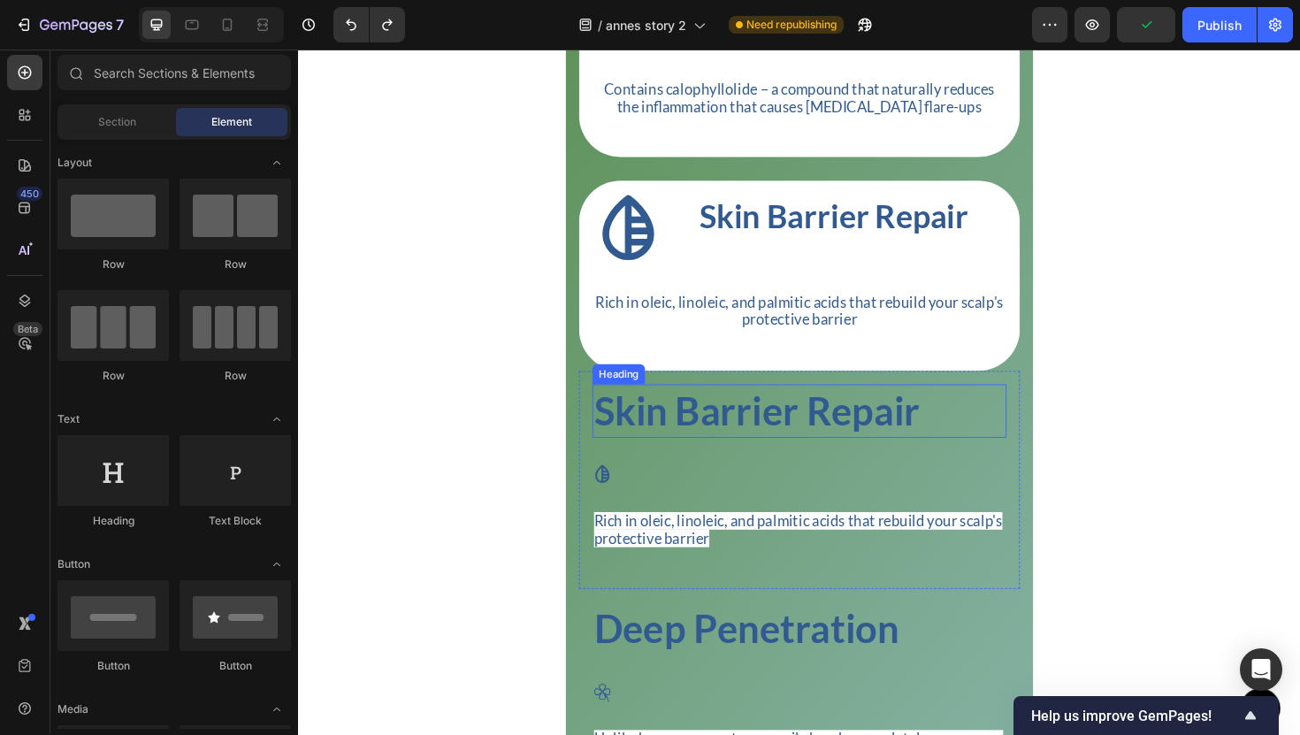
click at [1026, 461] on h2 "Skin Barrier Repair" at bounding box center [828, 432] width 439 height 57
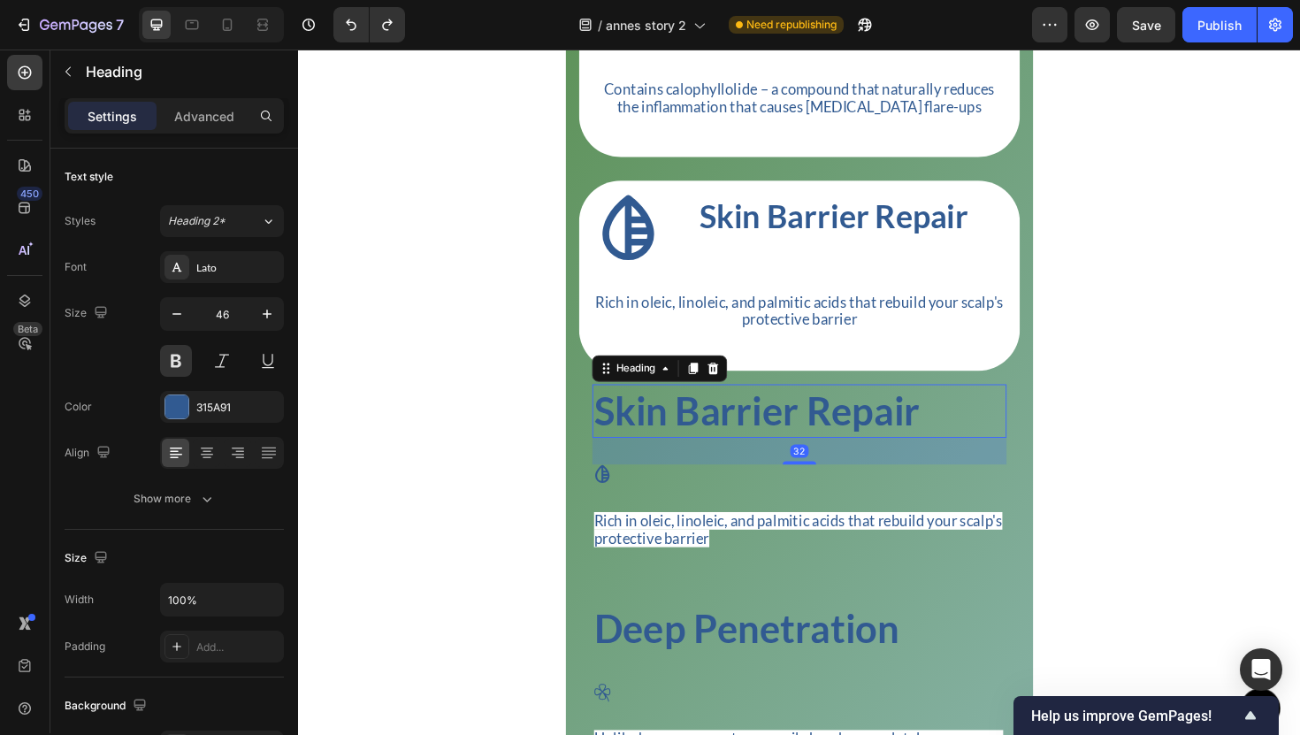
click at [1047, 461] on h2 "Skin Barrier Repair" at bounding box center [828, 432] width 439 height 57
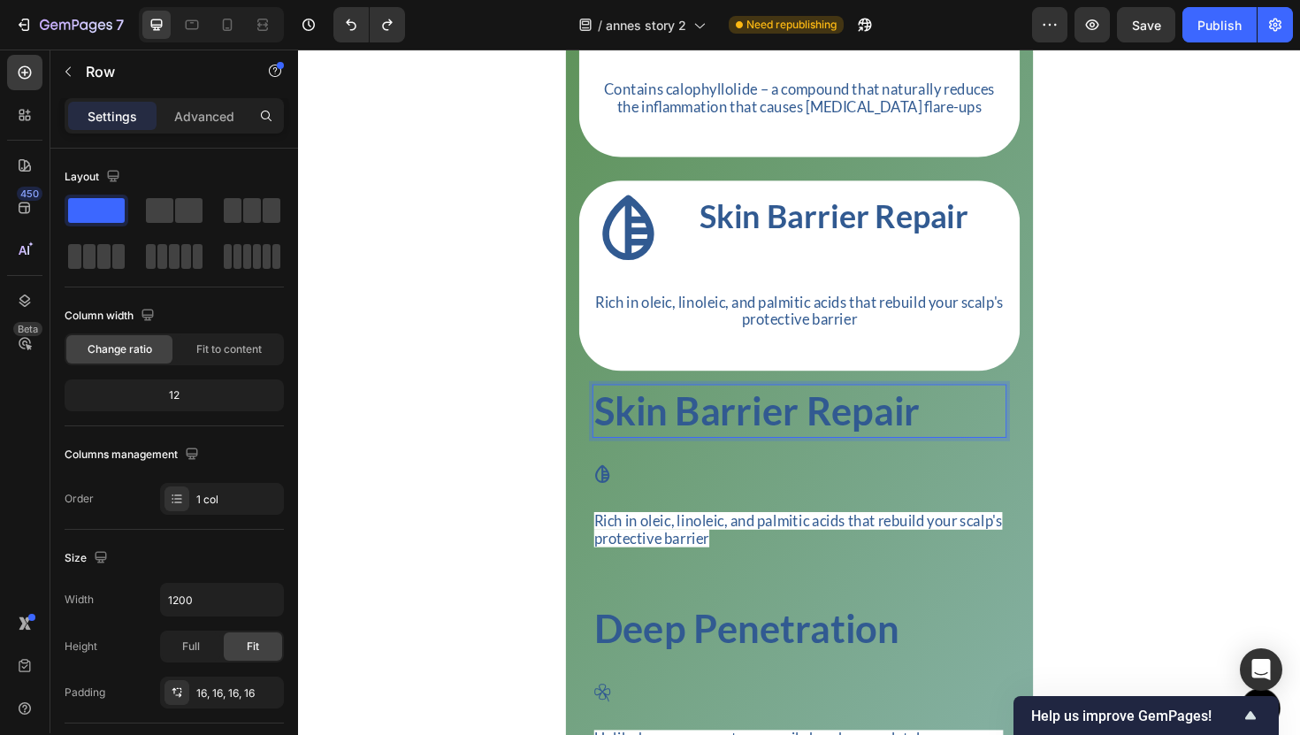
click at [1052, 479] on div "Skin Barrier Repair Heading 32 Icon Rich in oleic, linoleic, and palmitic acids…" at bounding box center [828, 505] width 467 height 231
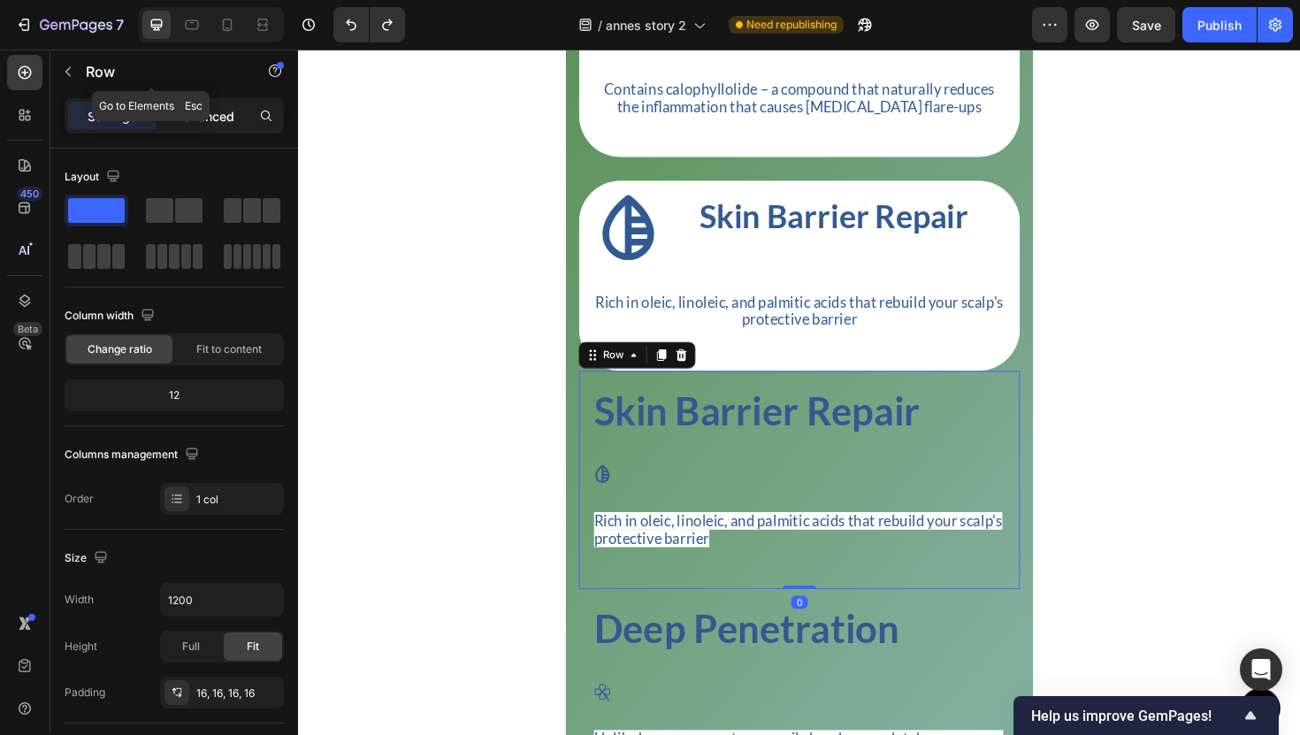
click at [234, 109] on p "Advanced" at bounding box center [204, 116] width 60 height 19
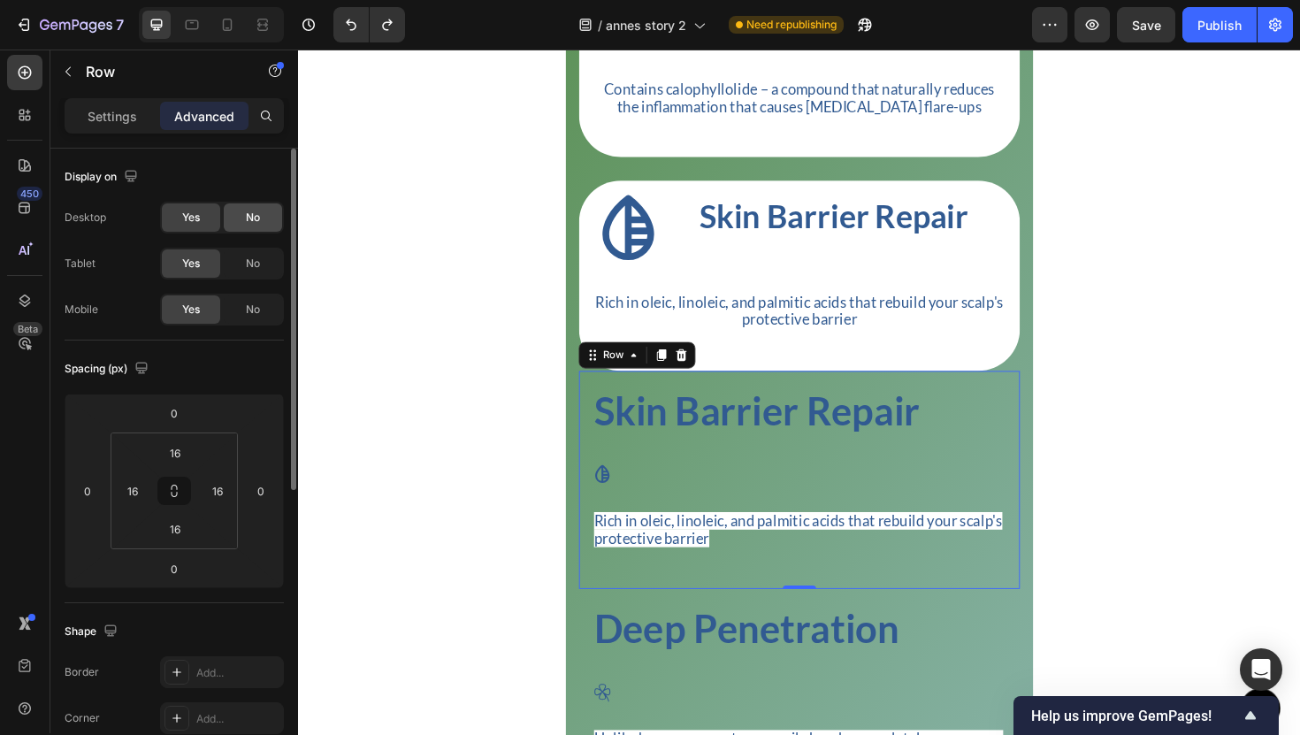
click at [236, 207] on div "No" at bounding box center [253, 217] width 58 height 28
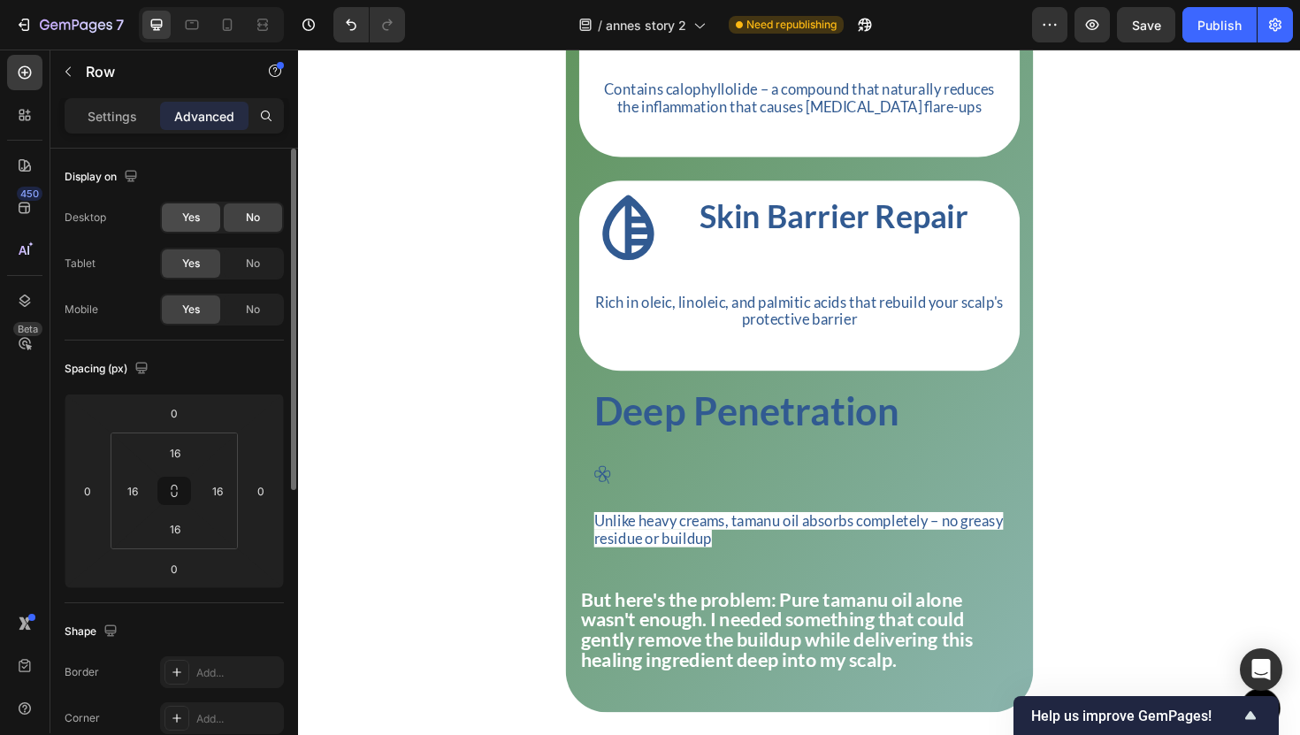
click at [192, 210] on span "Yes" at bounding box center [191, 218] width 18 height 16
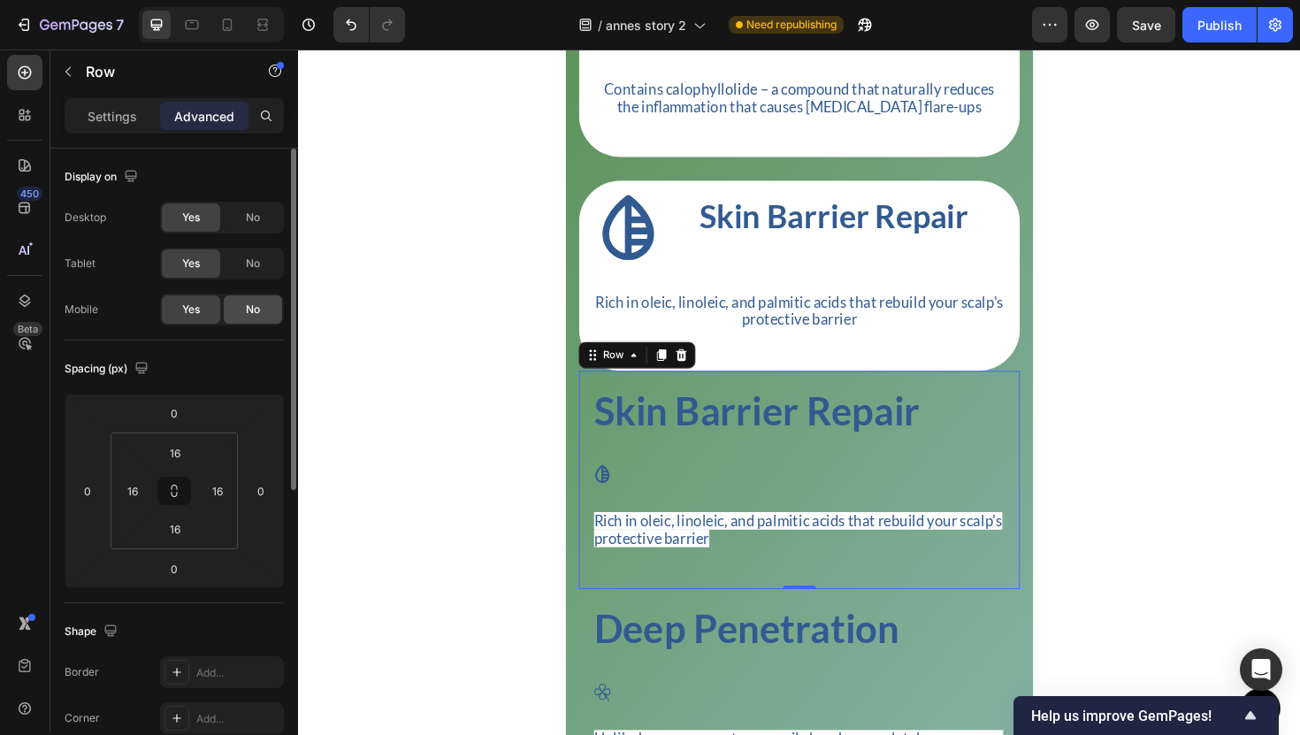
click at [238, 301] on div "No" at bounding box center [253, 309] width 58 height 28
click at [201, 310] on div "Yes" at bounding box center [191, 309] width 58 height 28
click at [231, 222] on div "No" at bounding box center [253, 217] width 58 height 28
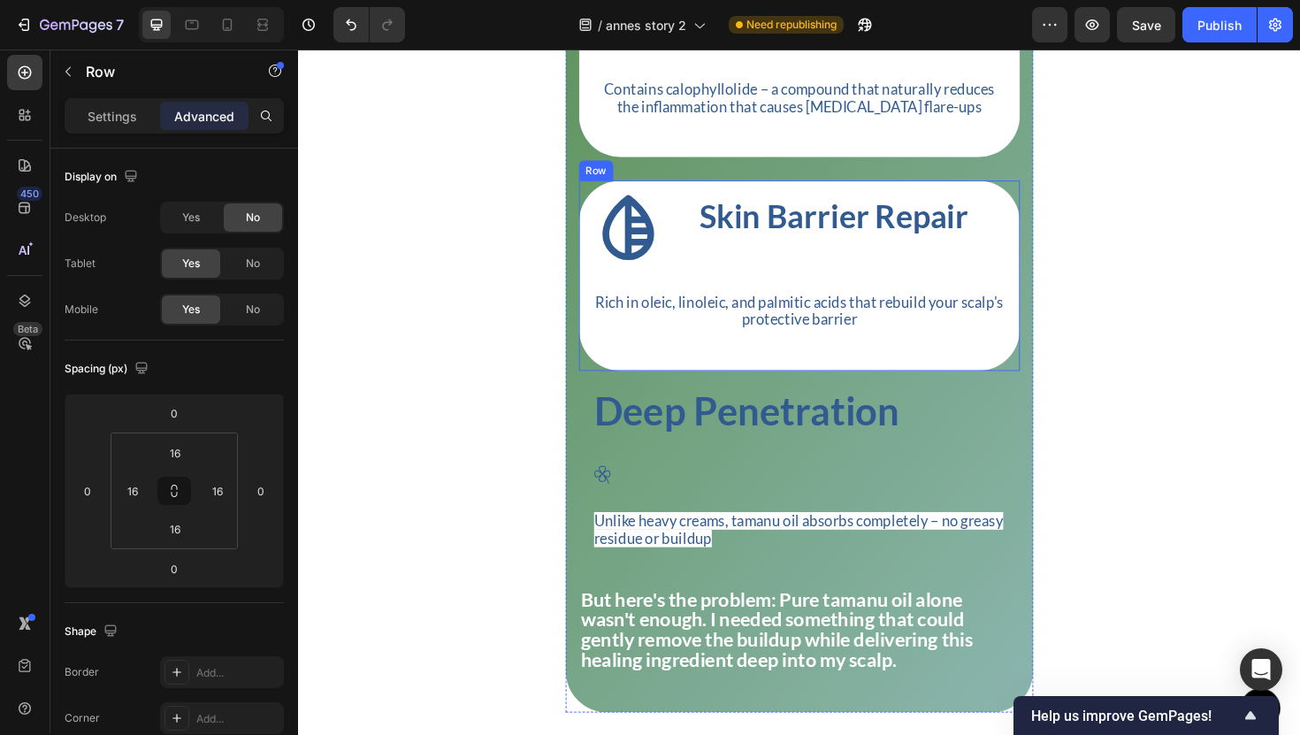
click at [1054, 256] on div "Icon Skin Barrier Repair Heading Row Rich in oleic, linoleic, and palmitic acid…" at bounding box center [828, 289] width 467 height 202
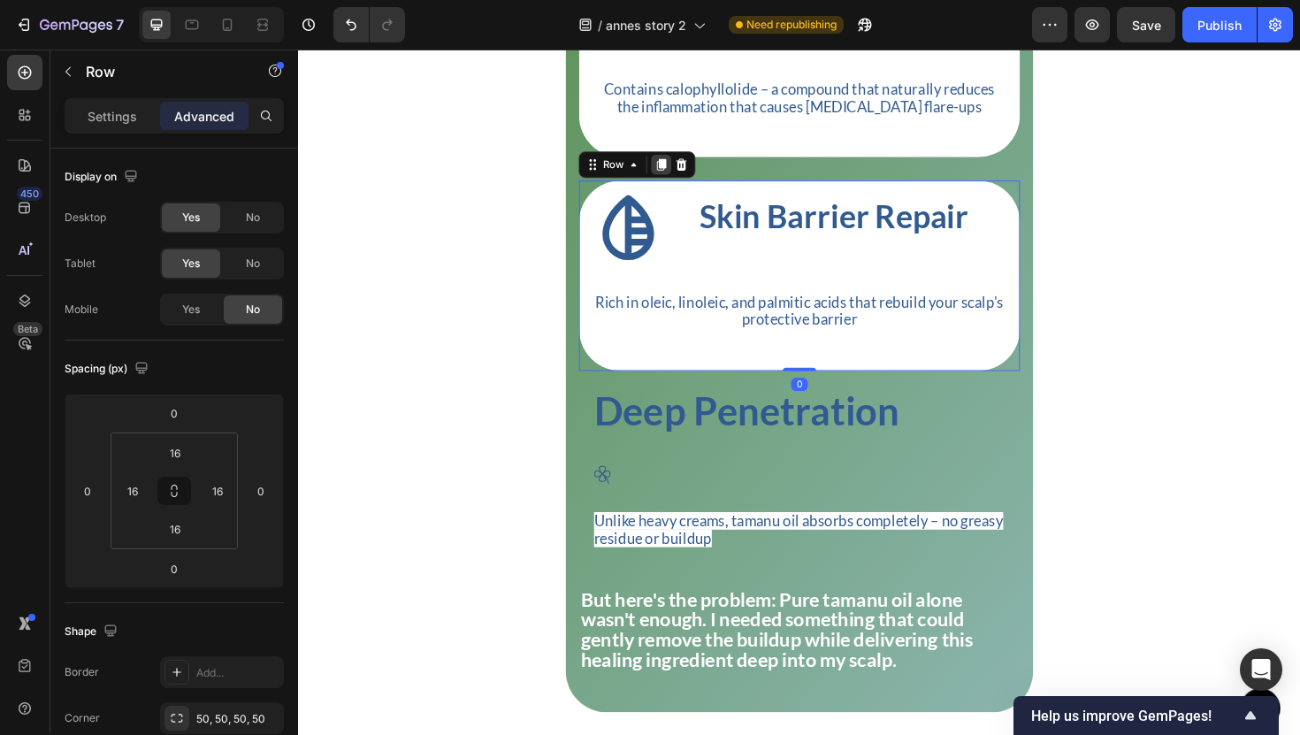
click at [682, 179] on icon at bounding box center [683, 172] width 14 height 14
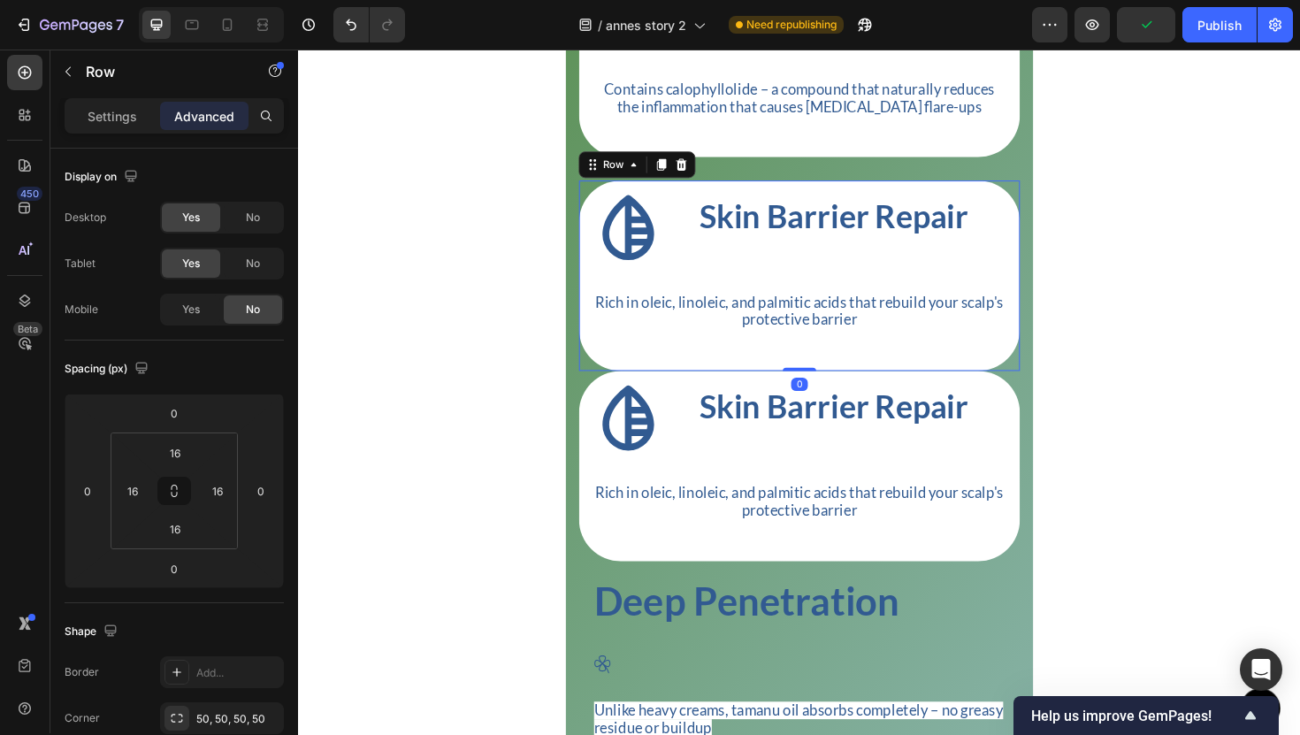
click at [813, 390] on div "Icon Skin Barrier Repair Heading Row Rich in oleic, linoleic, and palmitic acid…" at bounding box center [828, 289] width 467 height 202
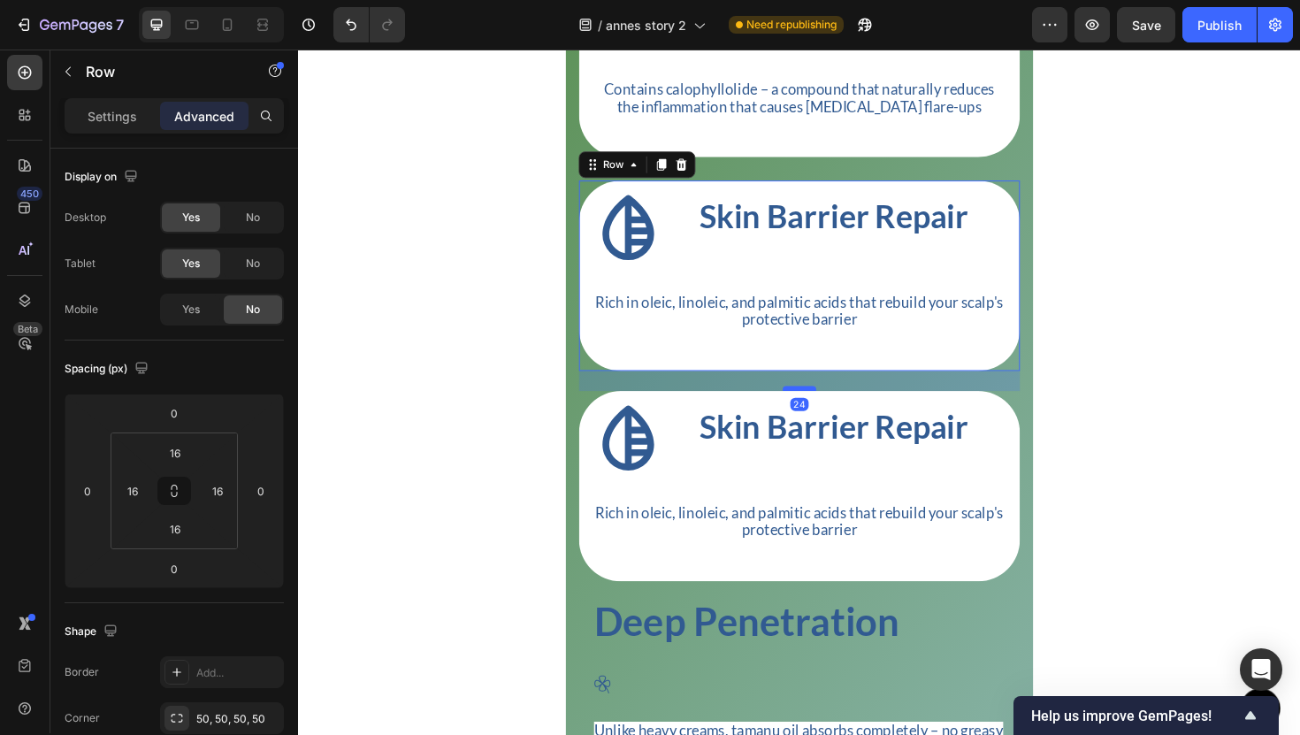
drag, startPoint x: 816, startPoint y: 409, endPoint x: 814, endPoint y: 430, distance: 21.3
click at [814, 411] on div at bounding box center [828, 408] width 35 height 5
type input "24"
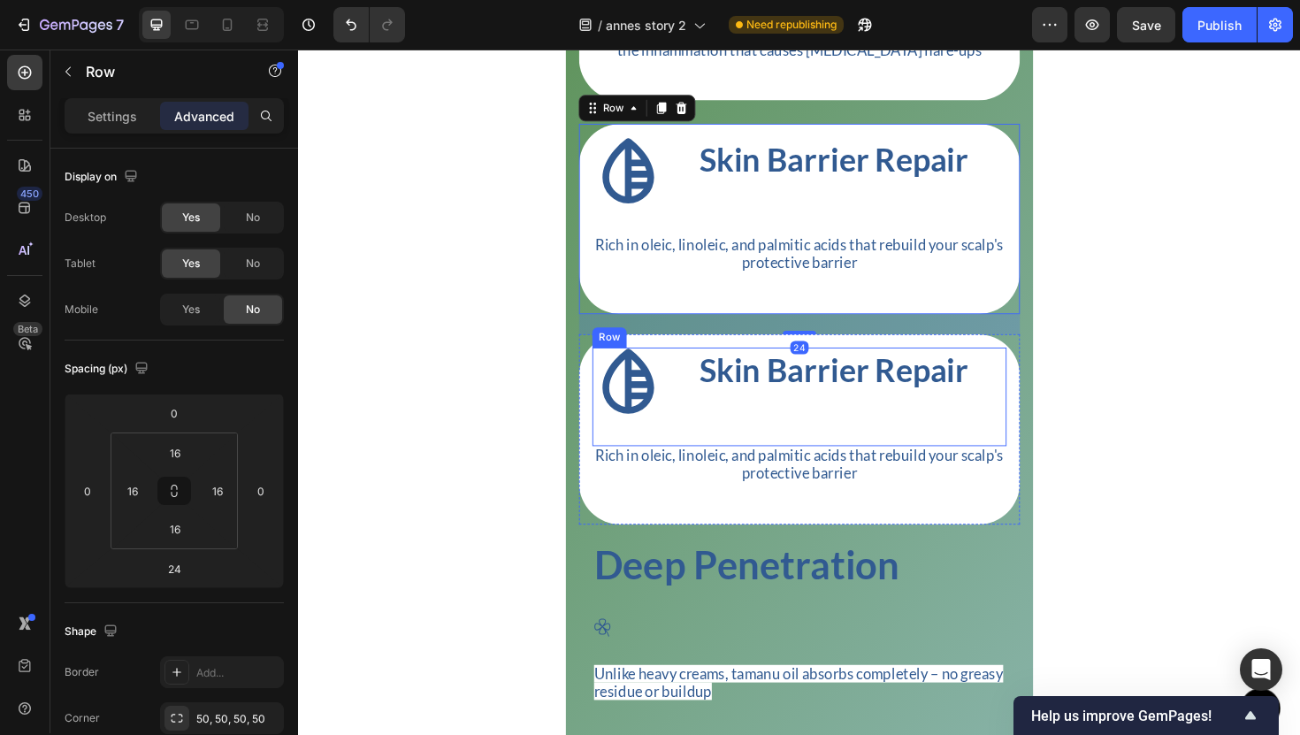
scroll to position [3658, 0]
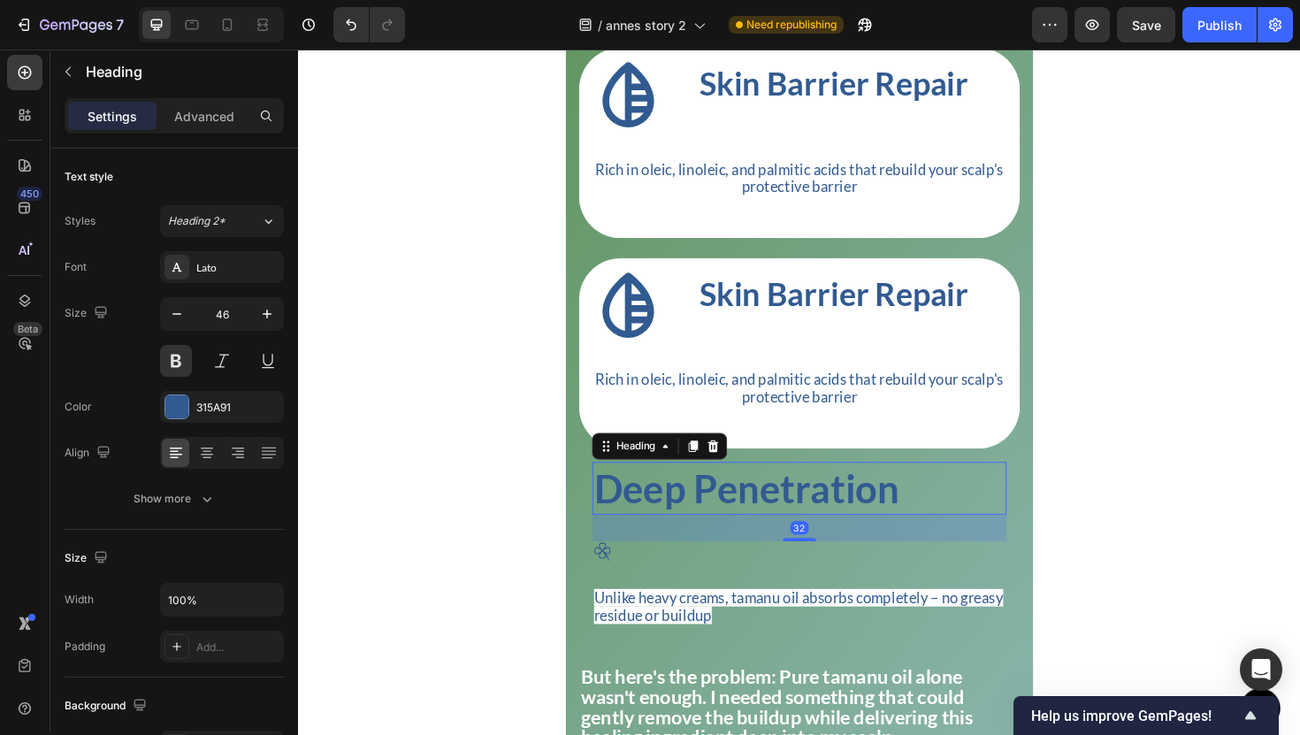
click at [838, 539] on h2 "Deep Penetration" at bounding box center [828, 514] width 439 height 57
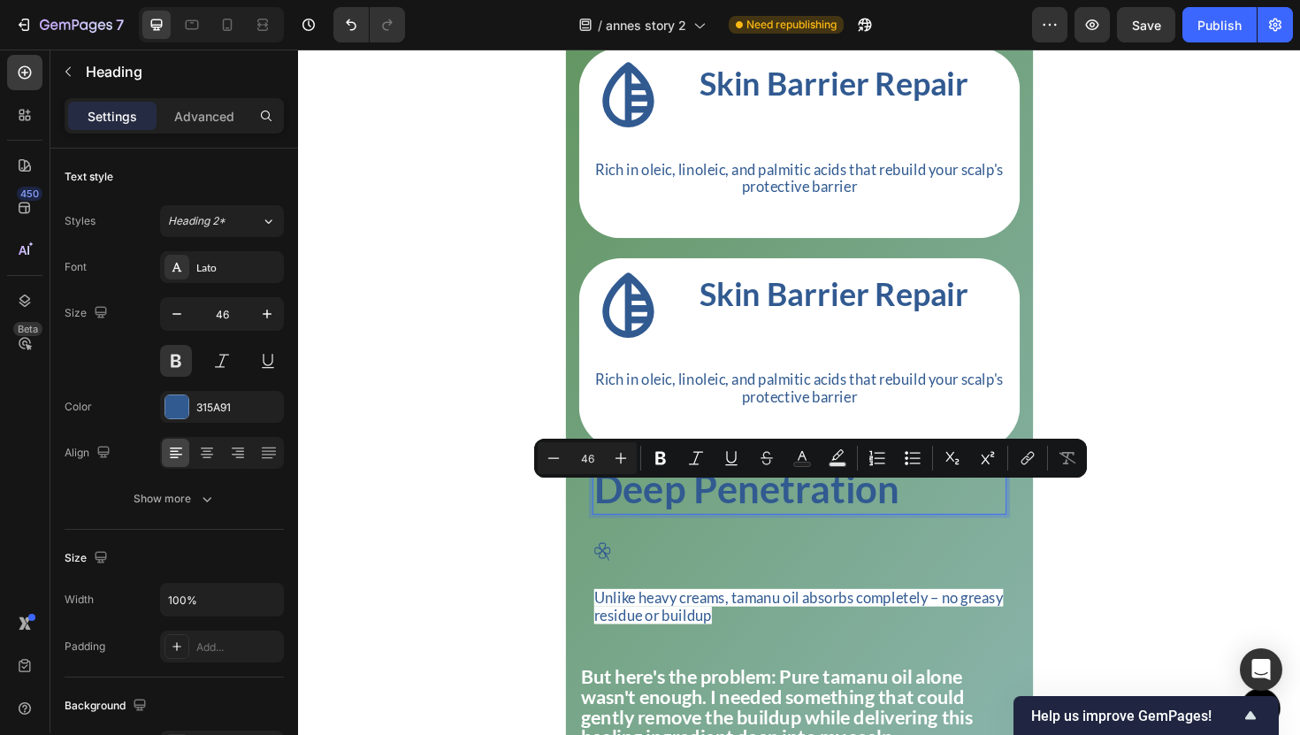
click at [838, 539] on p "Deep Penetration" at bounding box center [828, 514] width 435 height 53
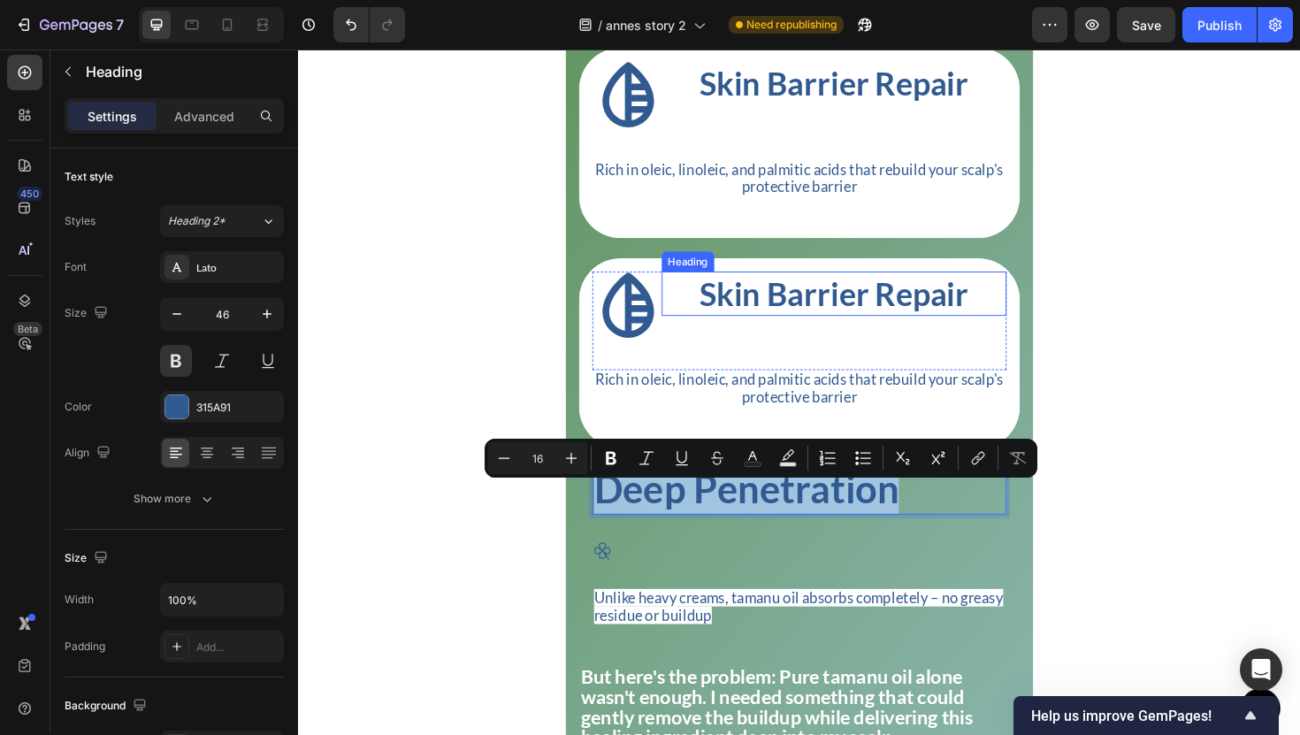
click at [816, 332] on h2 "Skin Barrier Repair" at bounding box center [865, 308] width 365 height 47
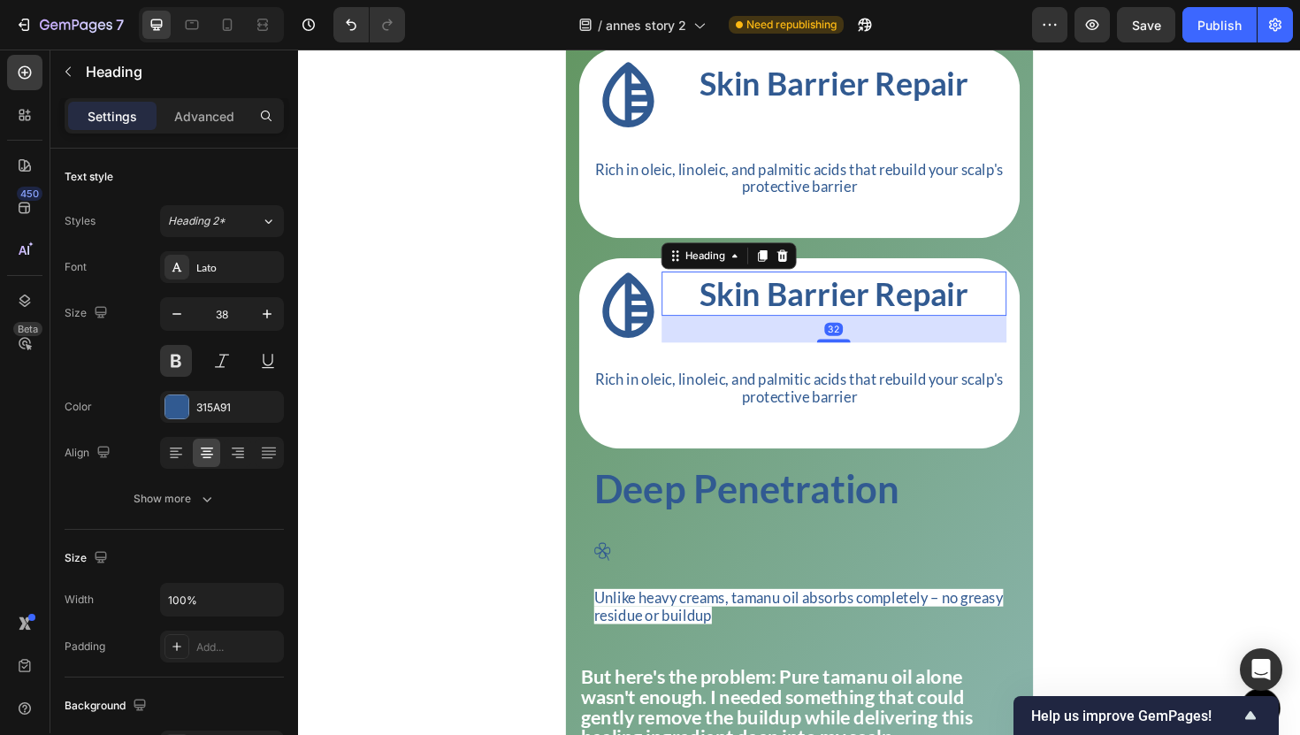
click at [816, 332] on h2 "Skin Barrier Repair" at bounding box center [865, 308] width 365 height 47
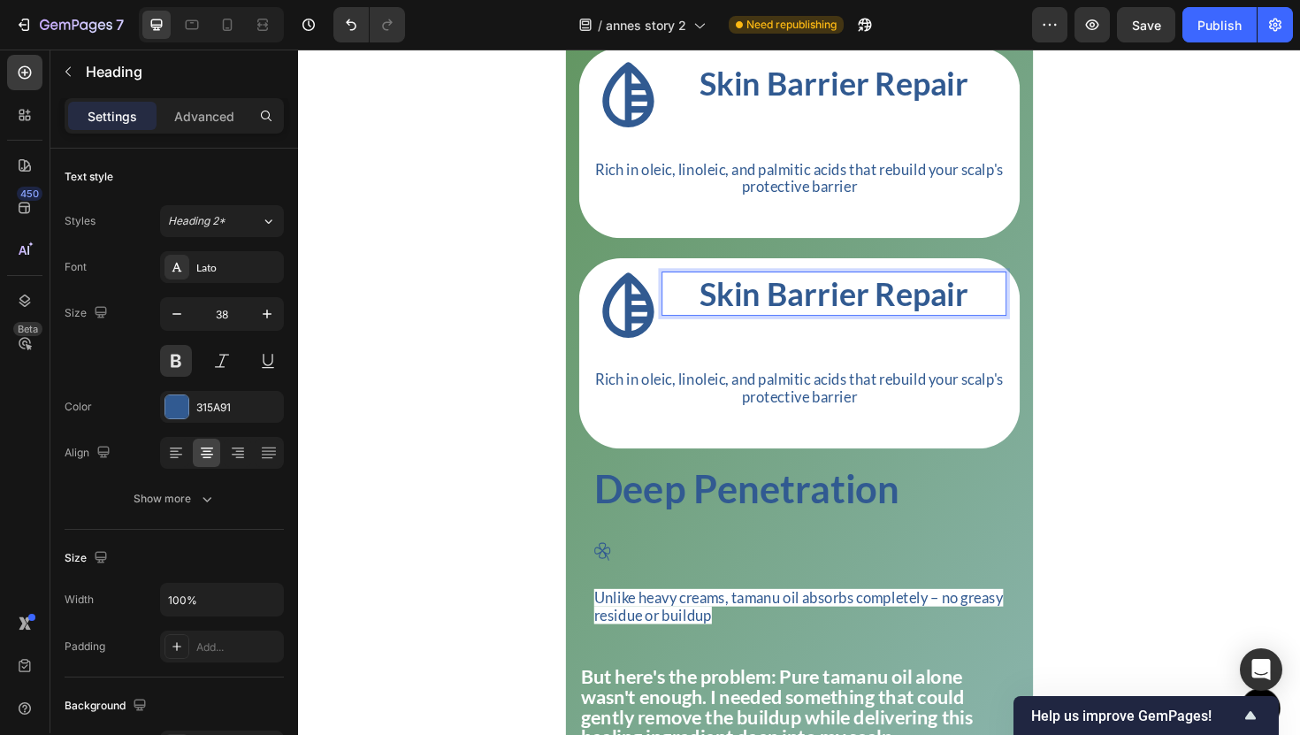
click at [816, 330] on p "Skin Barrier Repair" at bounding box center [866, 308] width 362 height 43
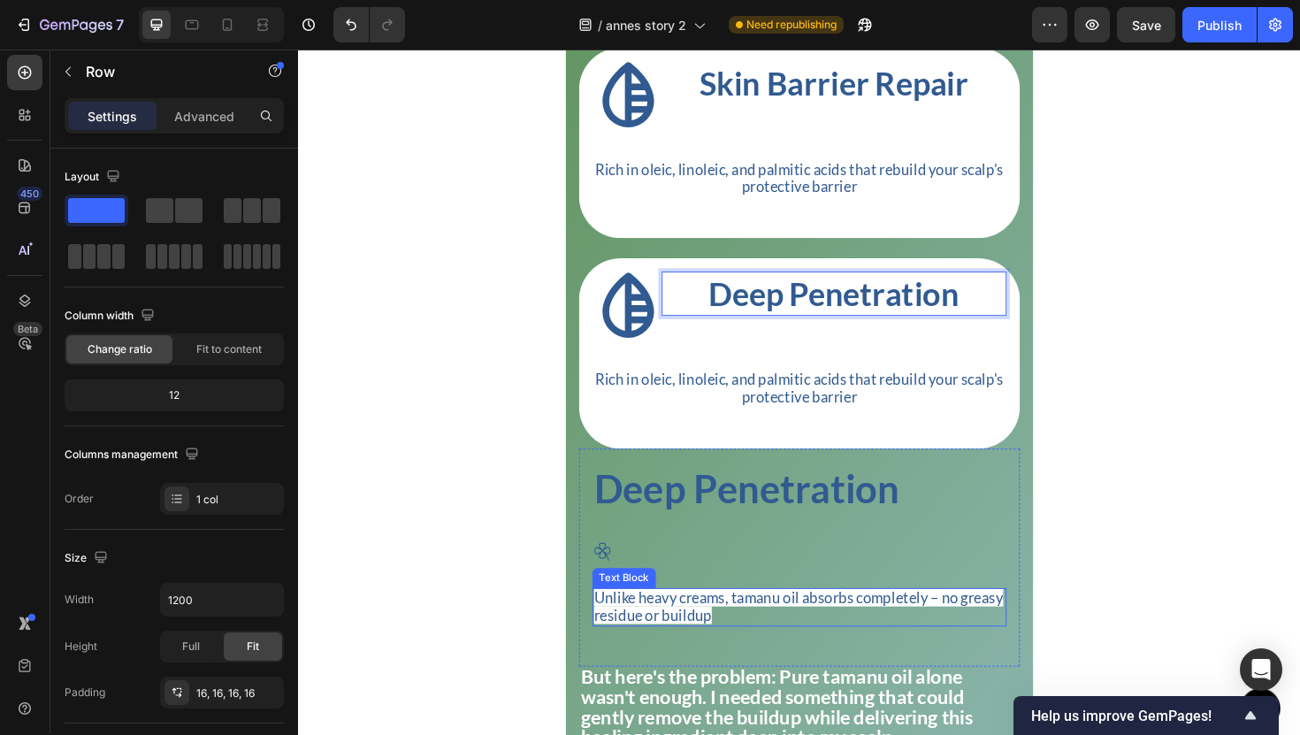
click at [731, 684] on div "Deep Penetration Heading Icon Unlike heavy creams, tamanu oil absorbs completel…" at bounding box center [828, 587] width 439 height 203
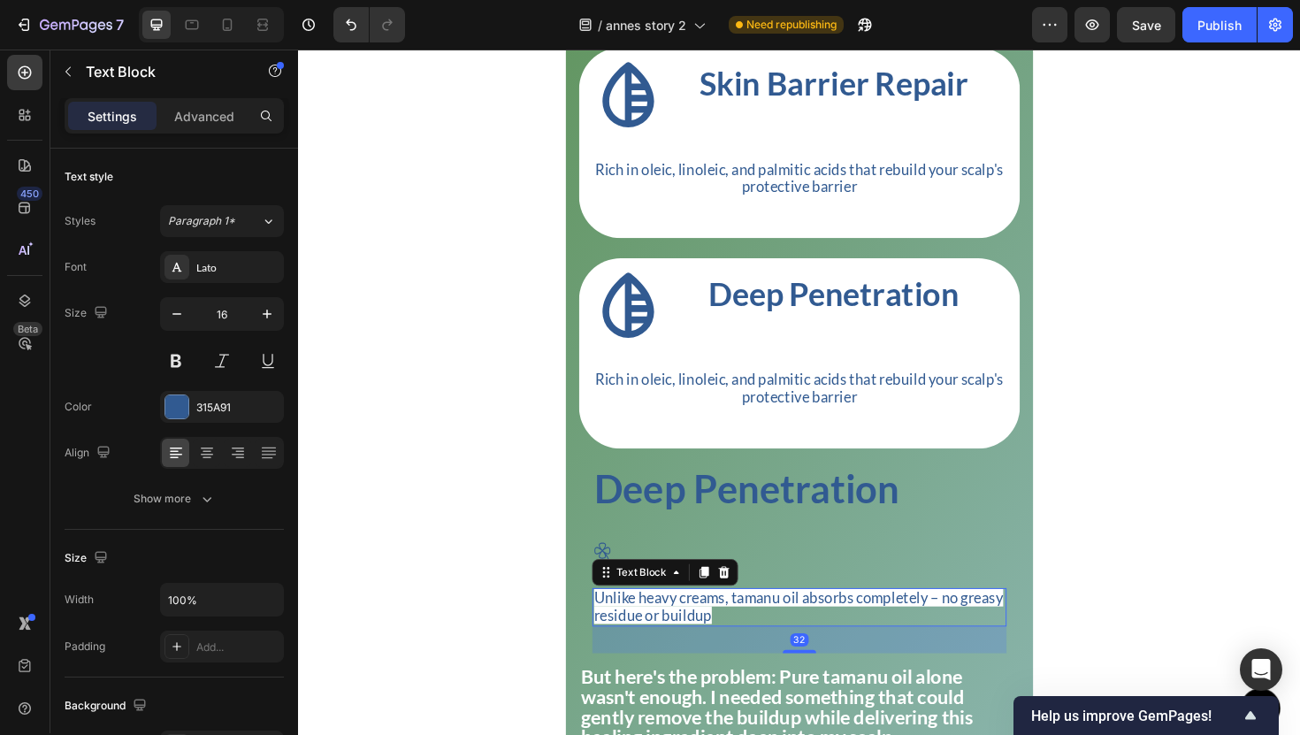
click at [743, 659] on p "Unlike heavy creams, tamanu oil absorbs completely – no greasy residue or build…" at bounding box center [828, 640] width 435 height 37
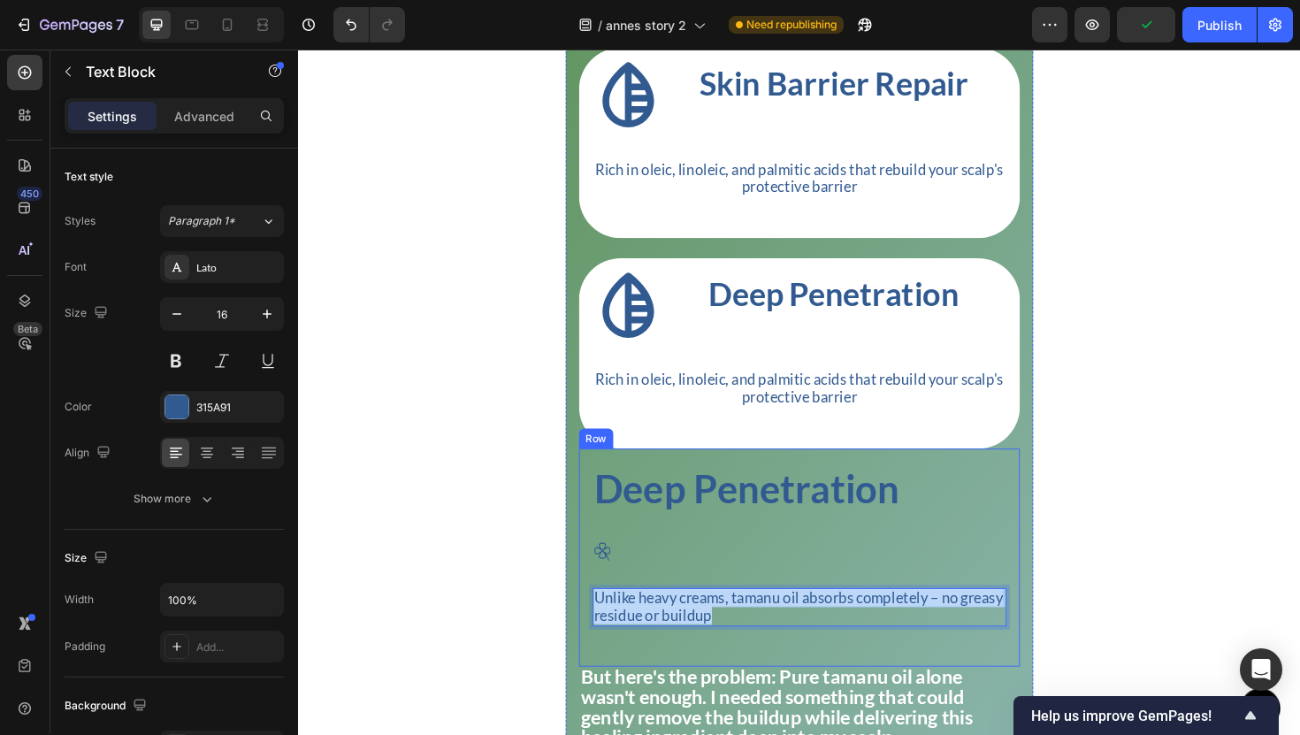
drag, startPoint x: 743, startPoint y: 670, endPoint x: 609, endPoint y: 644, distance: 136.9
click at [609, 644] on div "Deep Penetration Heading Icon Unlike heavy creams, tamanu oil absorbs completel…" at bounding box center [828, 587] width 467 height 231
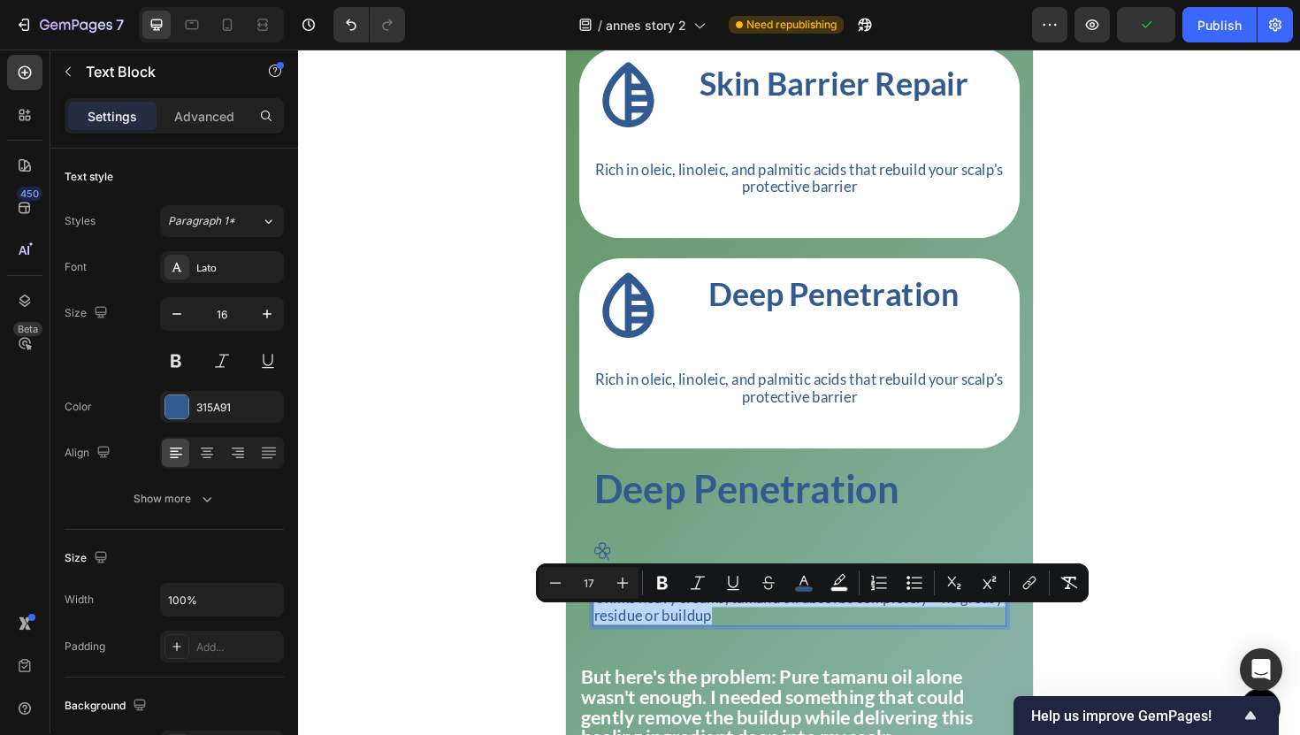
copy span "Unlike heavy creams, tamanu oil absorbs completely – no greasy residue or build…"
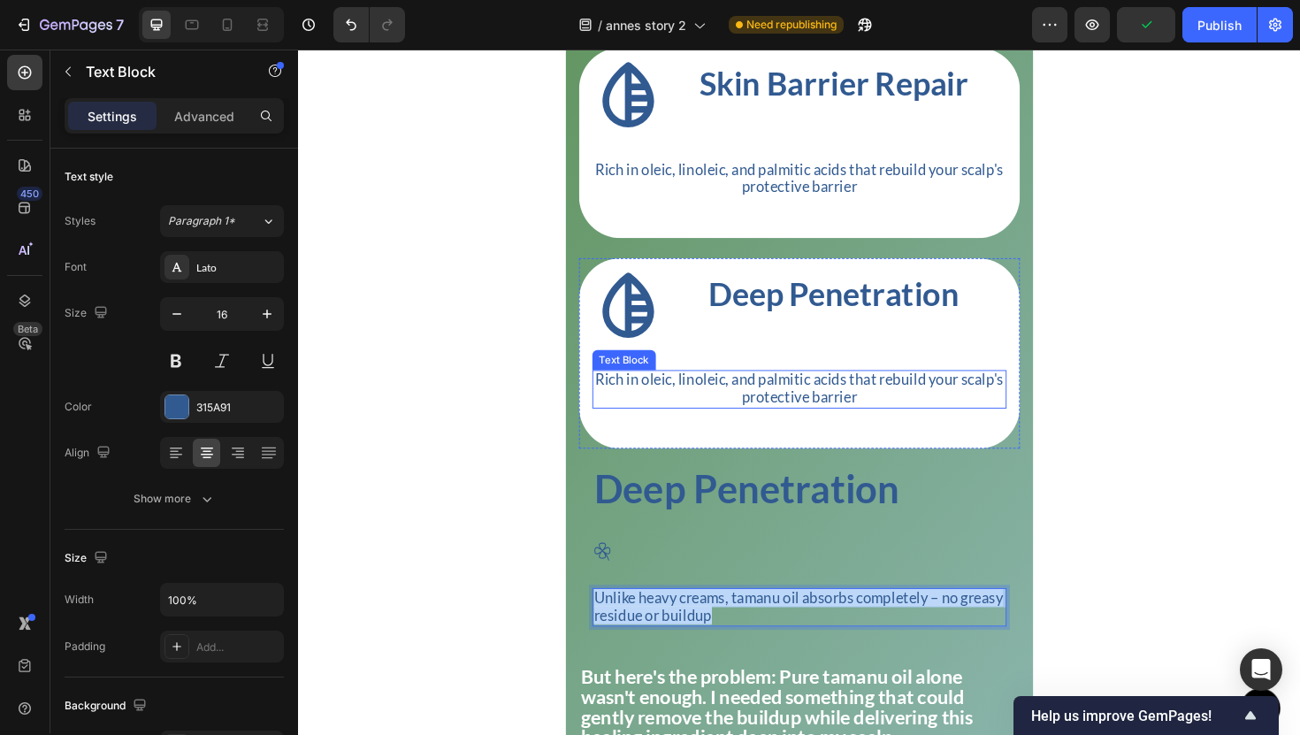
click at [722, 428] on p "Rich in oleic, linoleic, and palmitic acids that rebuild your scalp's protectiv…" at bounding box center [828, 409] width 435 height 37
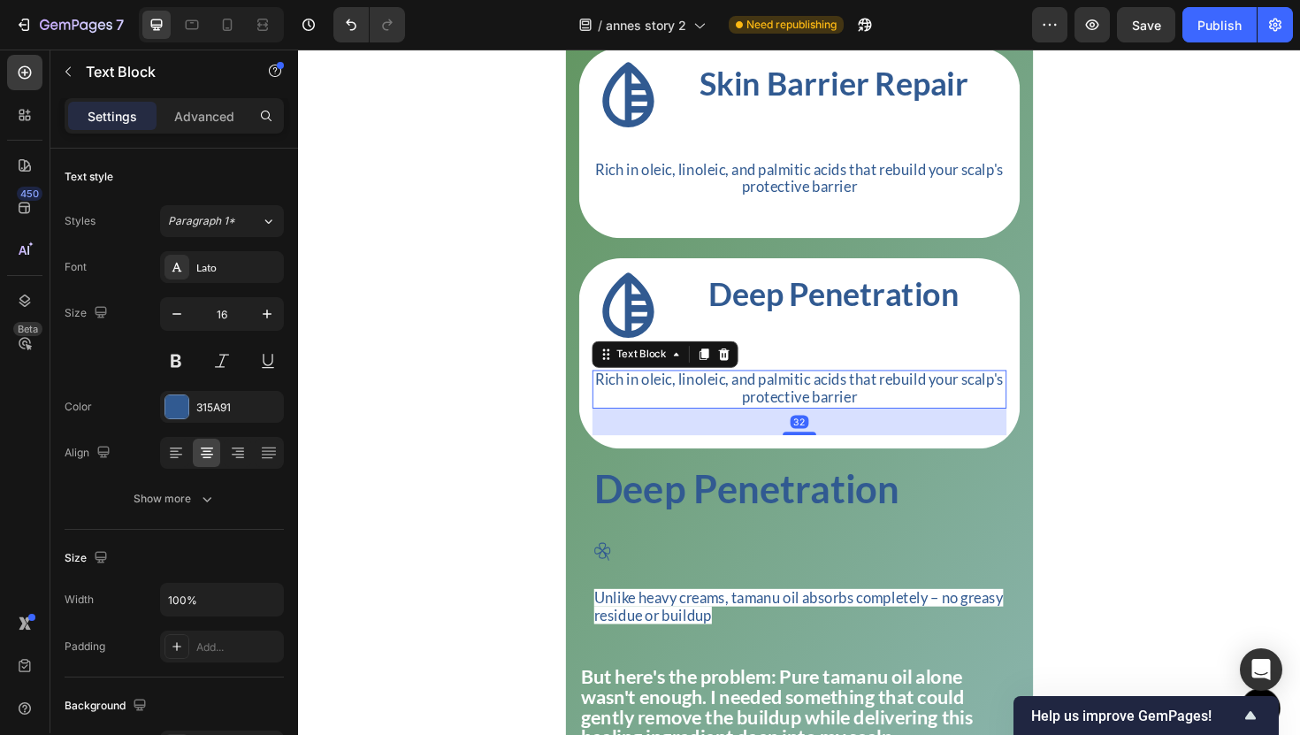
click at [722, 428] on p "Rich in oleic, linoleic, and palmitic acids that rebuild your scalp's protectiv…" at bounding box center [828, 409] width 435 height 37
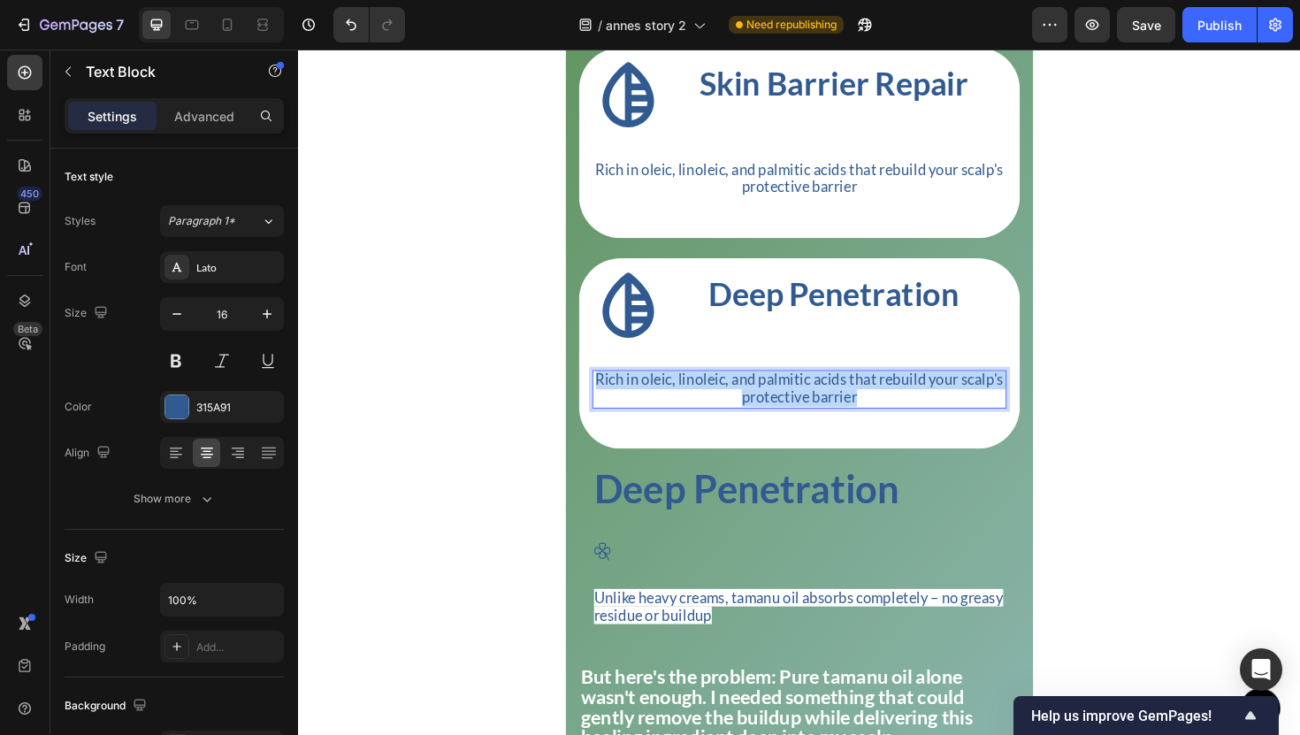
click at [722, 428] on p "Rich in oleic, linoleic, and palmitic acids that rebuild your scalp's protectiv…" at bounding box center [828, 409] width 435 height 37
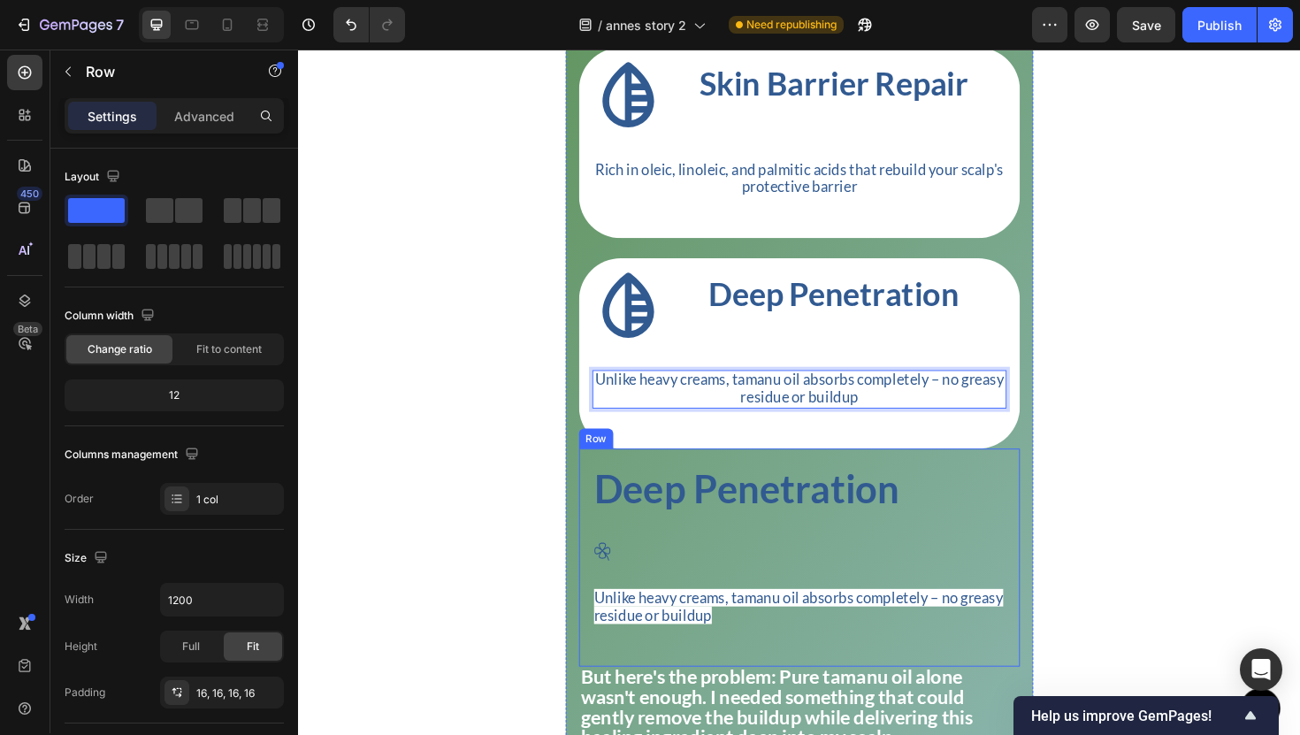
click at [620, 585] on div "Deep Penetration Heading Icon Unlike heavy creams, tamanu oil absorbs completel…" at bounding box center [828, 587] width 439 height 203
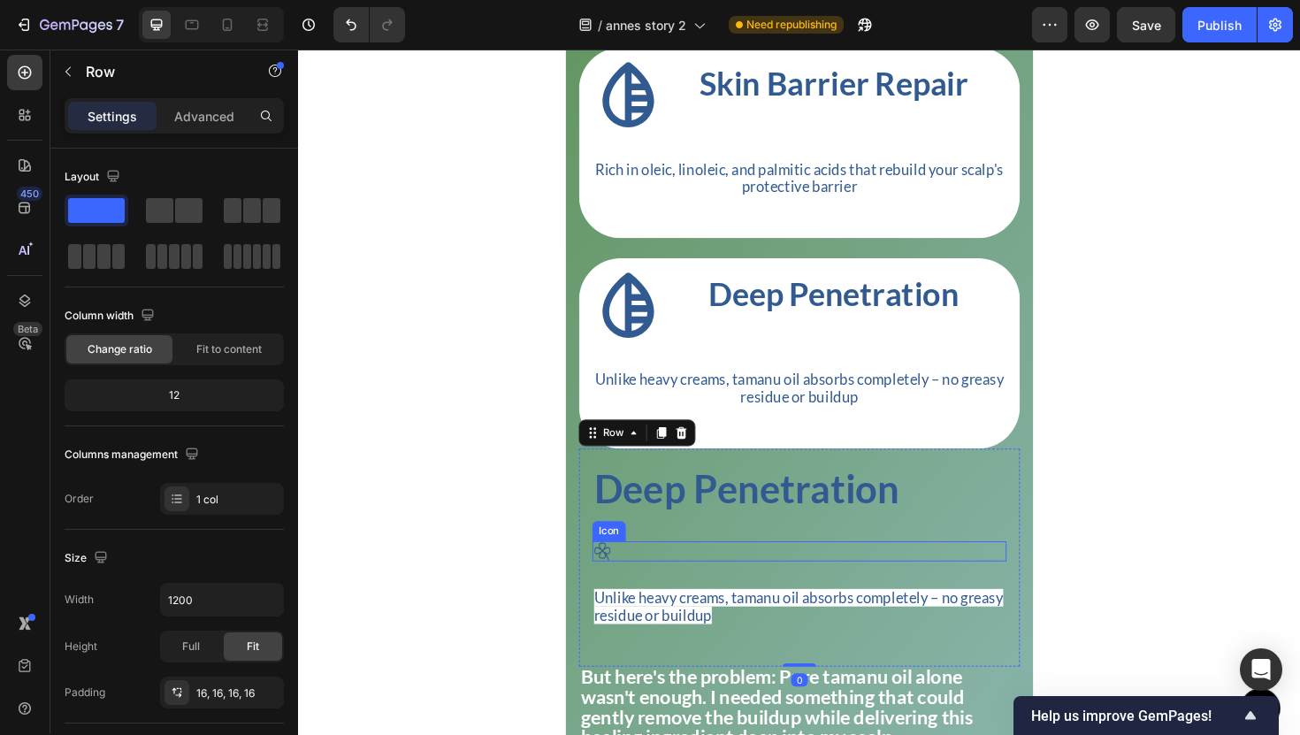
click at [620, 592] on icon at bounding box center [619, 581] width 21 height 21
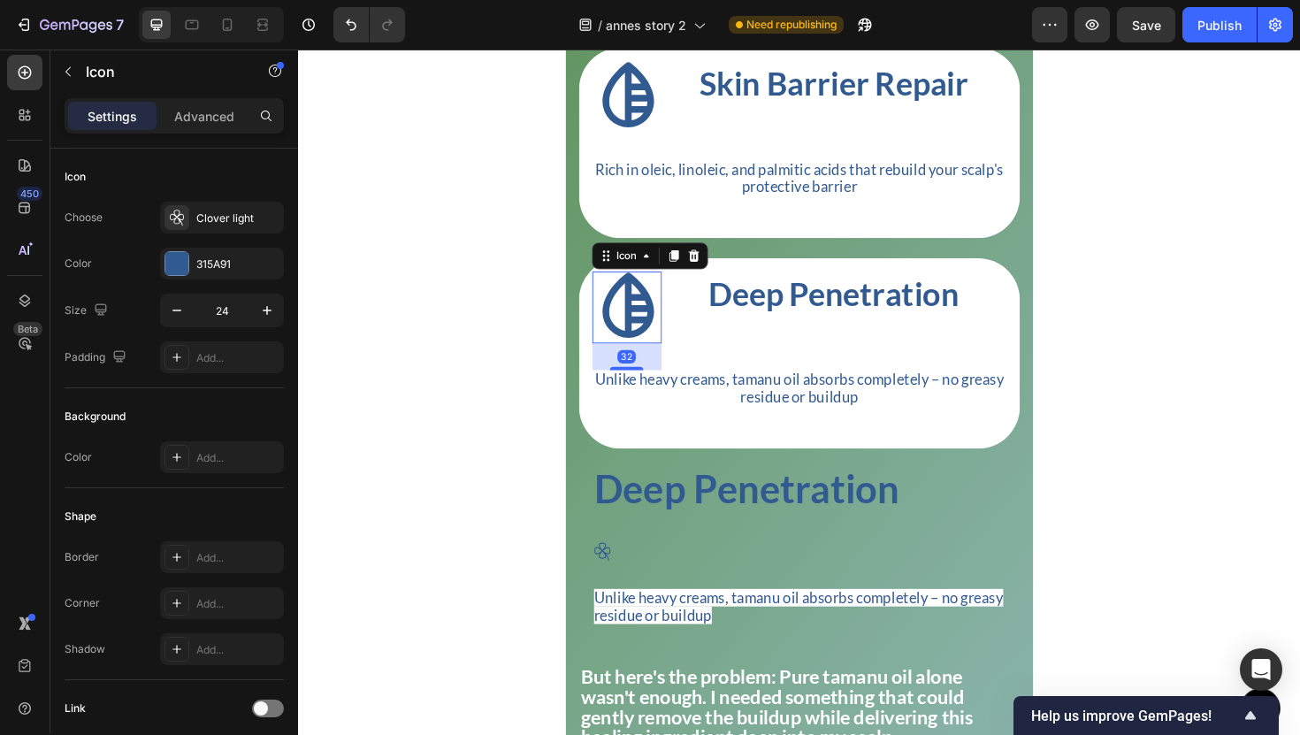
click at [625, 319] on icon at bounding box center [647, 323] width 76 height 76
click at [251, 219] on div "Drop half bold" at bounding box center [237, 219] width 83 height 16
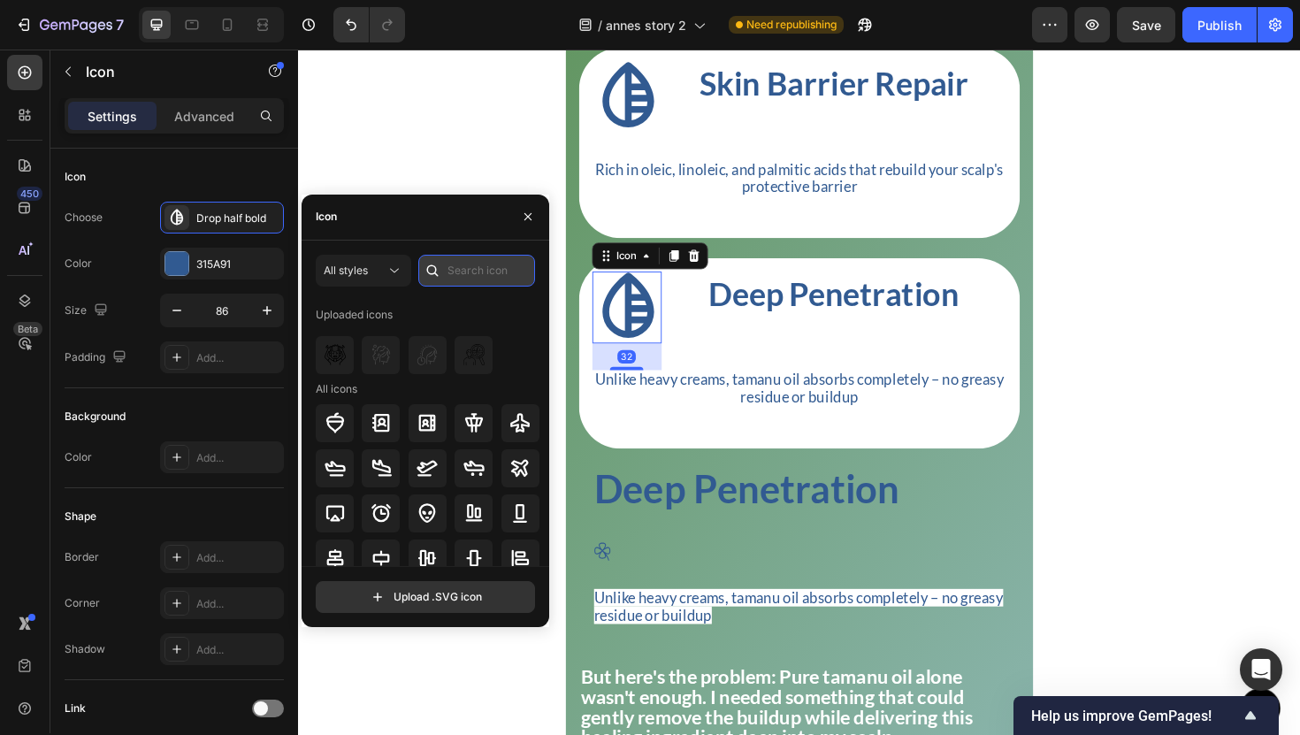
click at [451, 277] on input "text" at bounding box center [476, 271] width 117 height 32
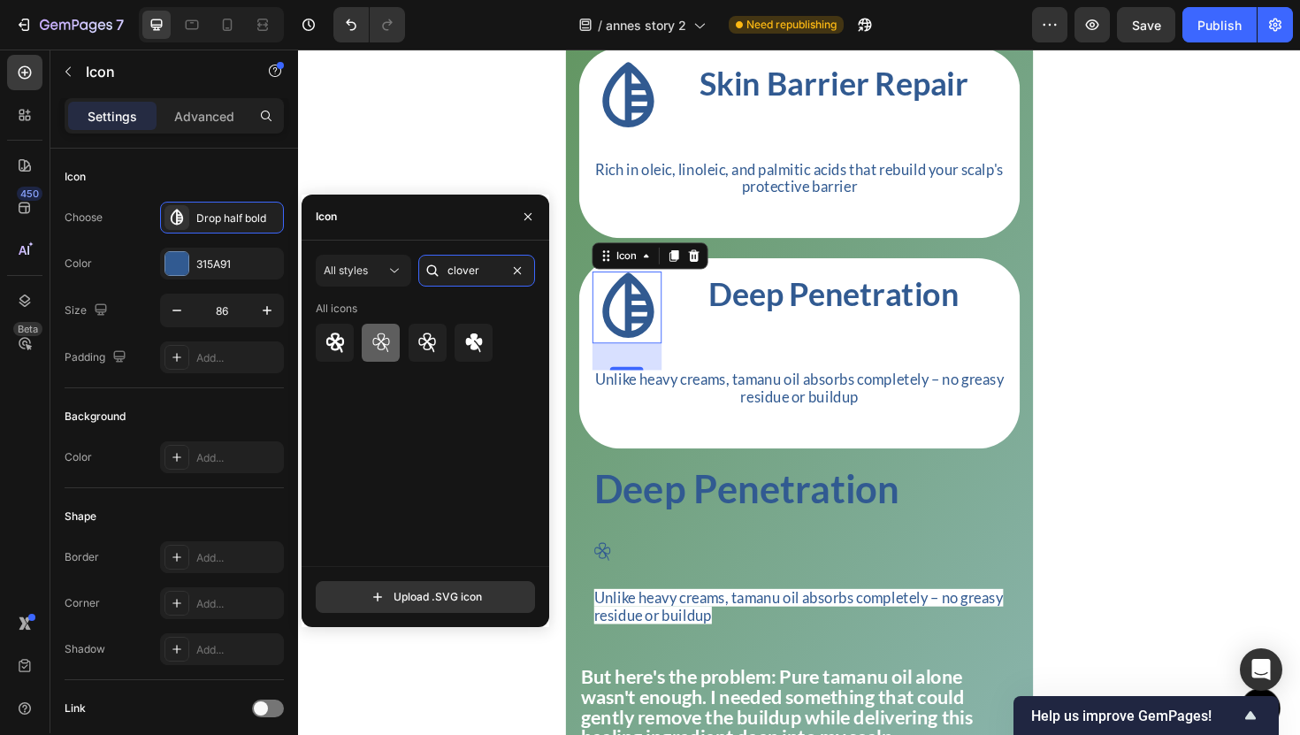
type input "clover"
click at [378, 343] on icon at bounding box center [380, 342] width 17 height 19
click at [340, 341] on icon at bounding box center [335, 342] width 21 height 21
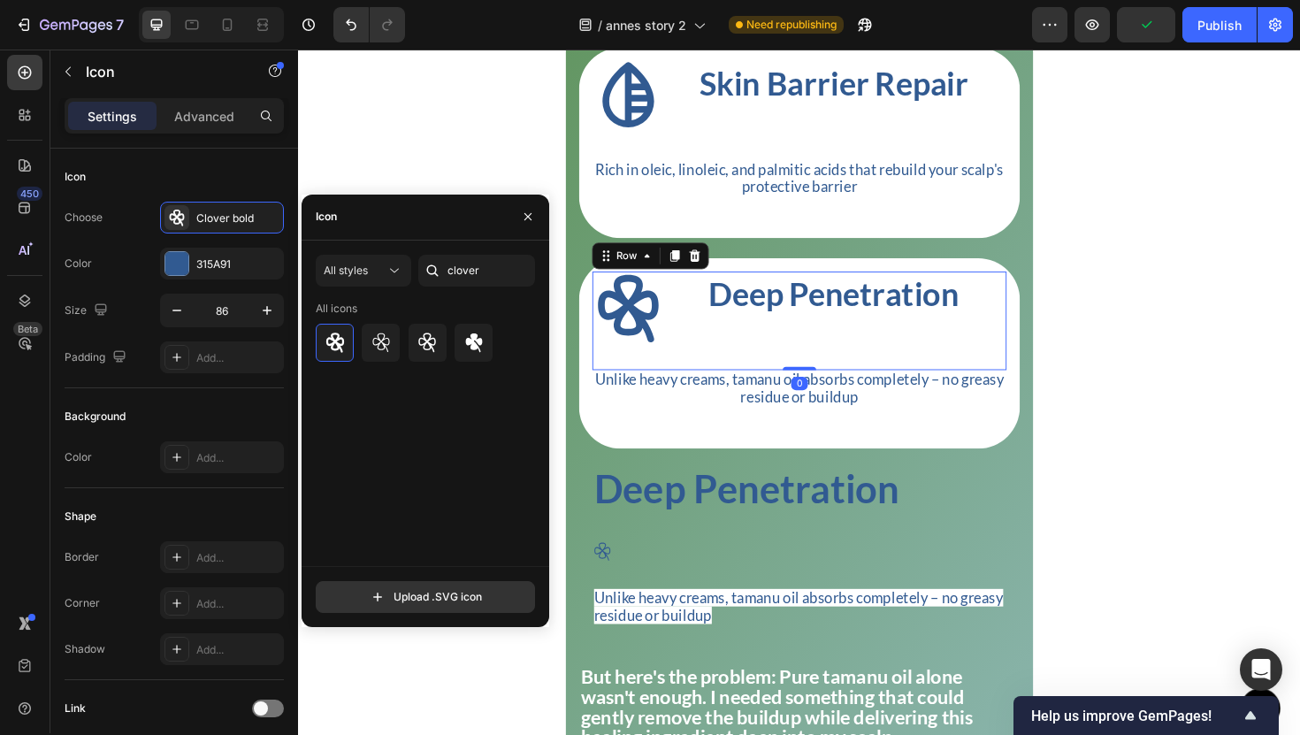
click at [785, 360] on div "Deep Penetration Heading" at bounding box center [865, 337] width 365 height 104
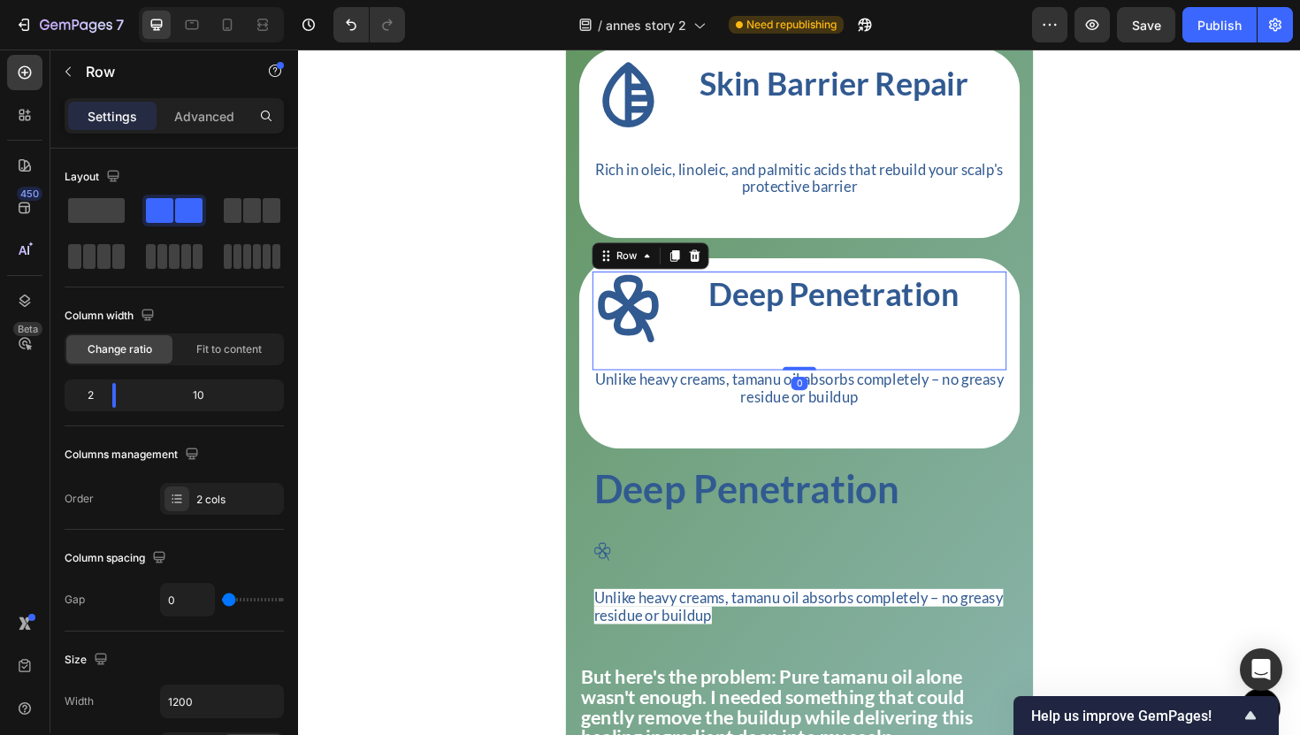
drag, startPoint x: 836, startPoint y: 407, endPoint x: 836, endPoint y: 384, distance: 23.0
click at [836, 387] on div "Icon Deep Penetration Heading Row 0" at bounding box center [828, 337] width 439 height 104
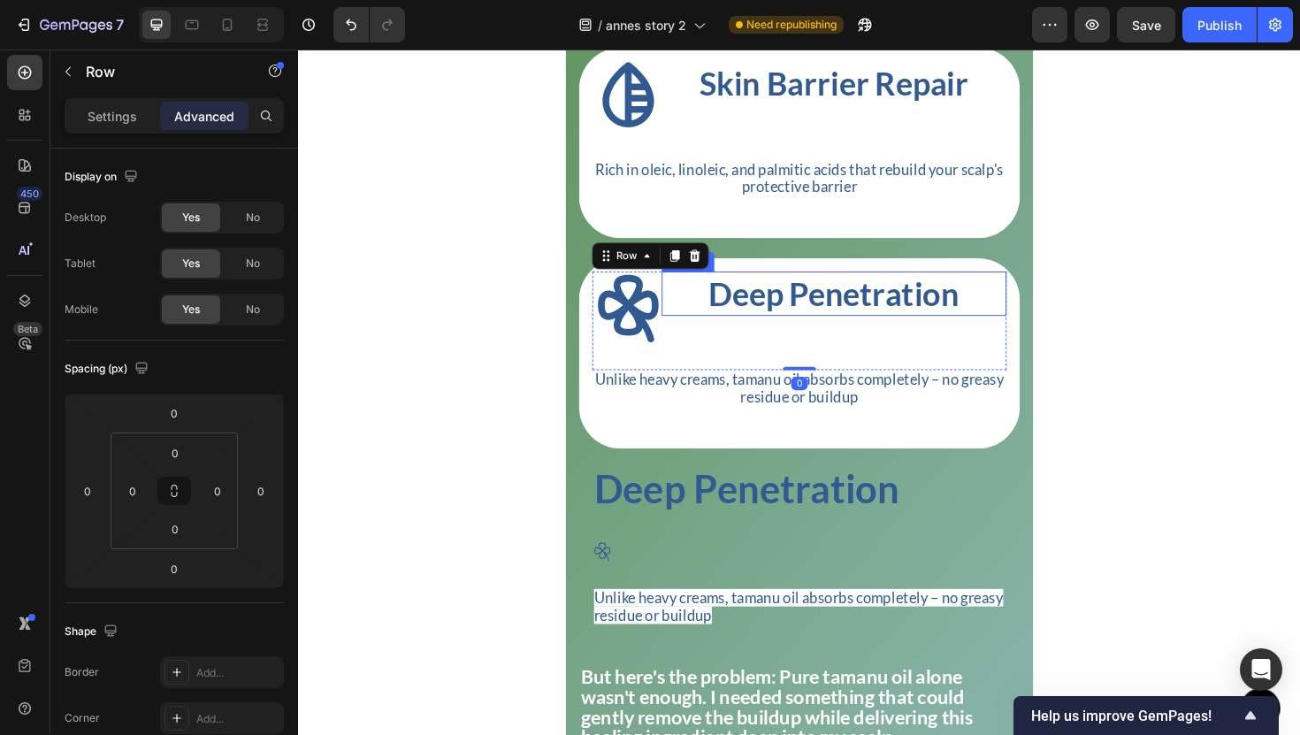
click at [851, 330] on p "Deep Penetration" at bounding box center [866, 308] width 362 height 43
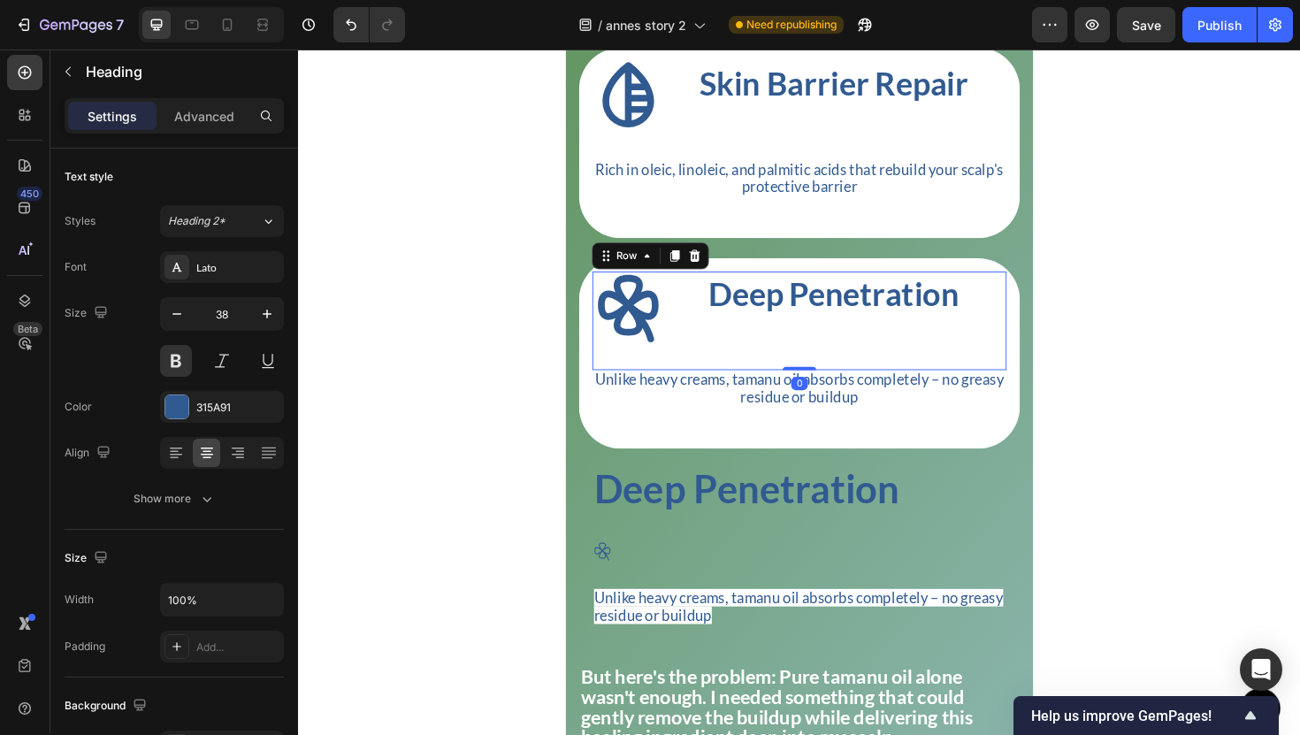
click at [689, 389] on div "Deep Penetration Heading" at bounding box center [865, 337] width 365 height 104
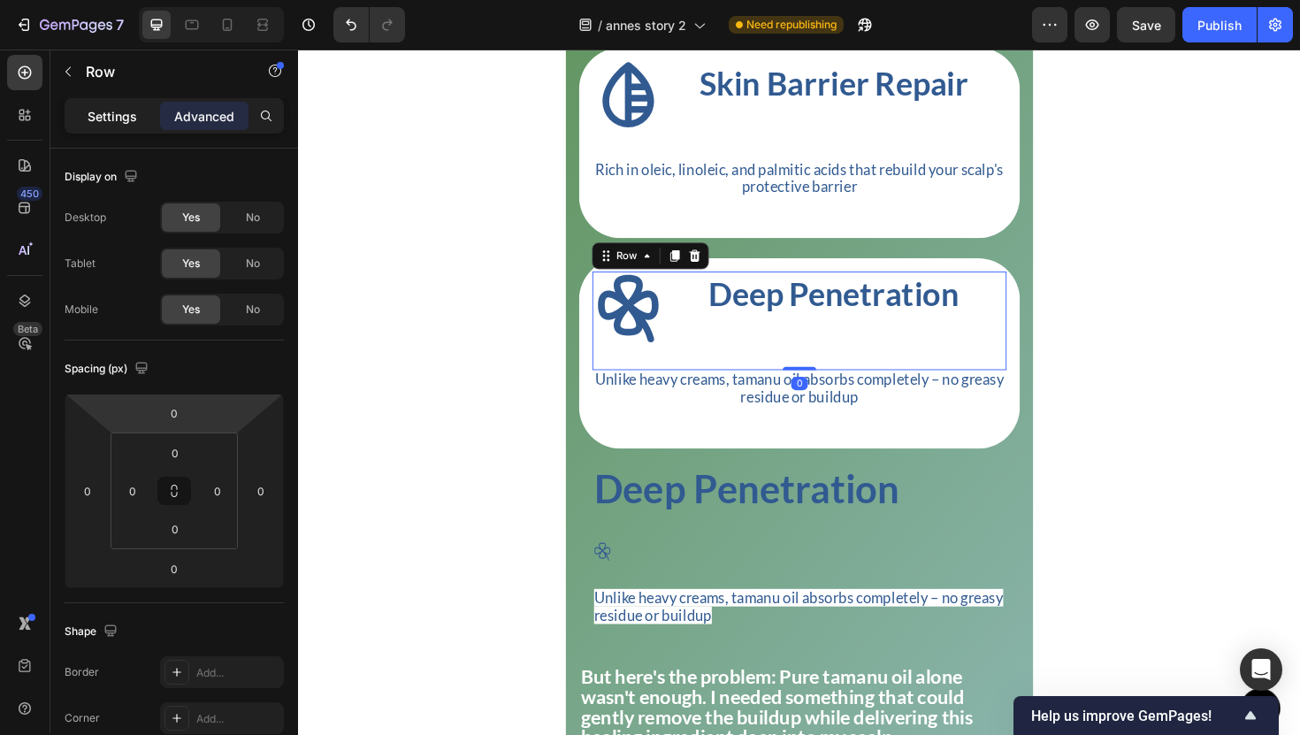
click at [111, 103] on div "Settings" at bounding box center [112, 116] width 88 height 28
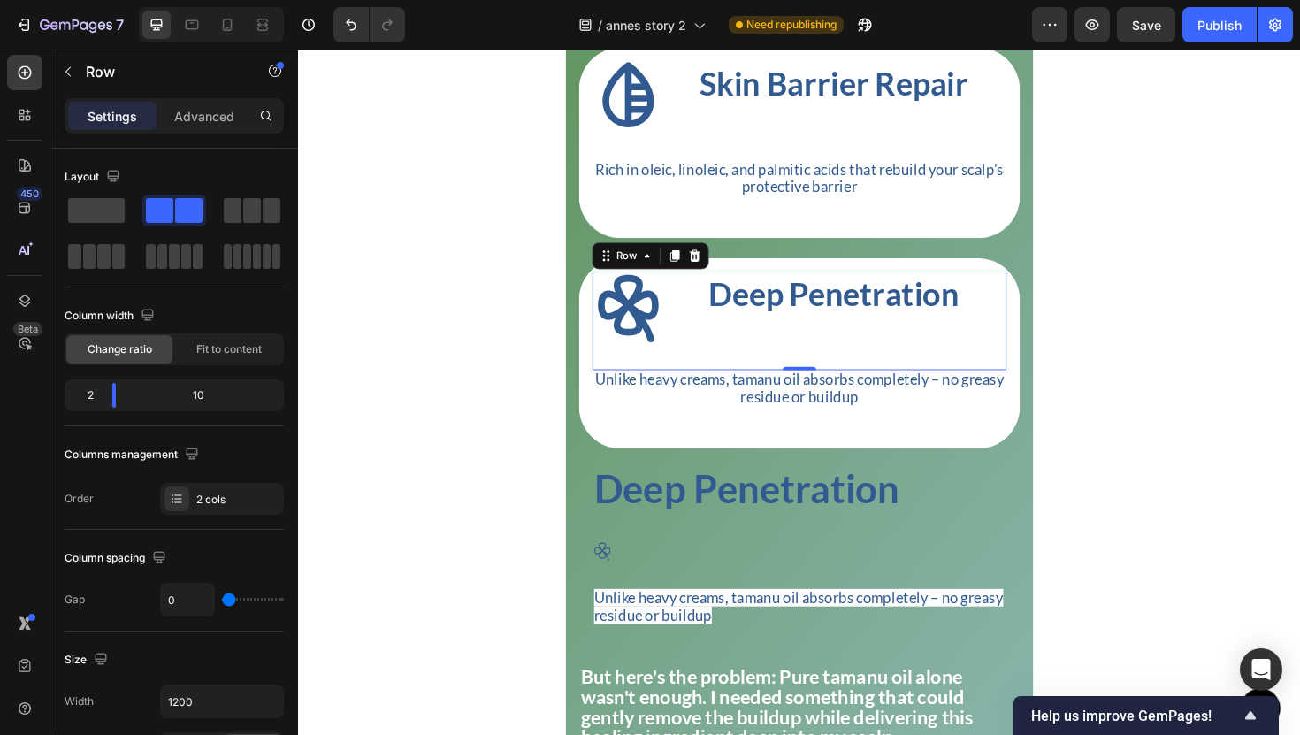
click at [113, 113] on p "Settings" at bounding box center [113, 116] width 50 height 19
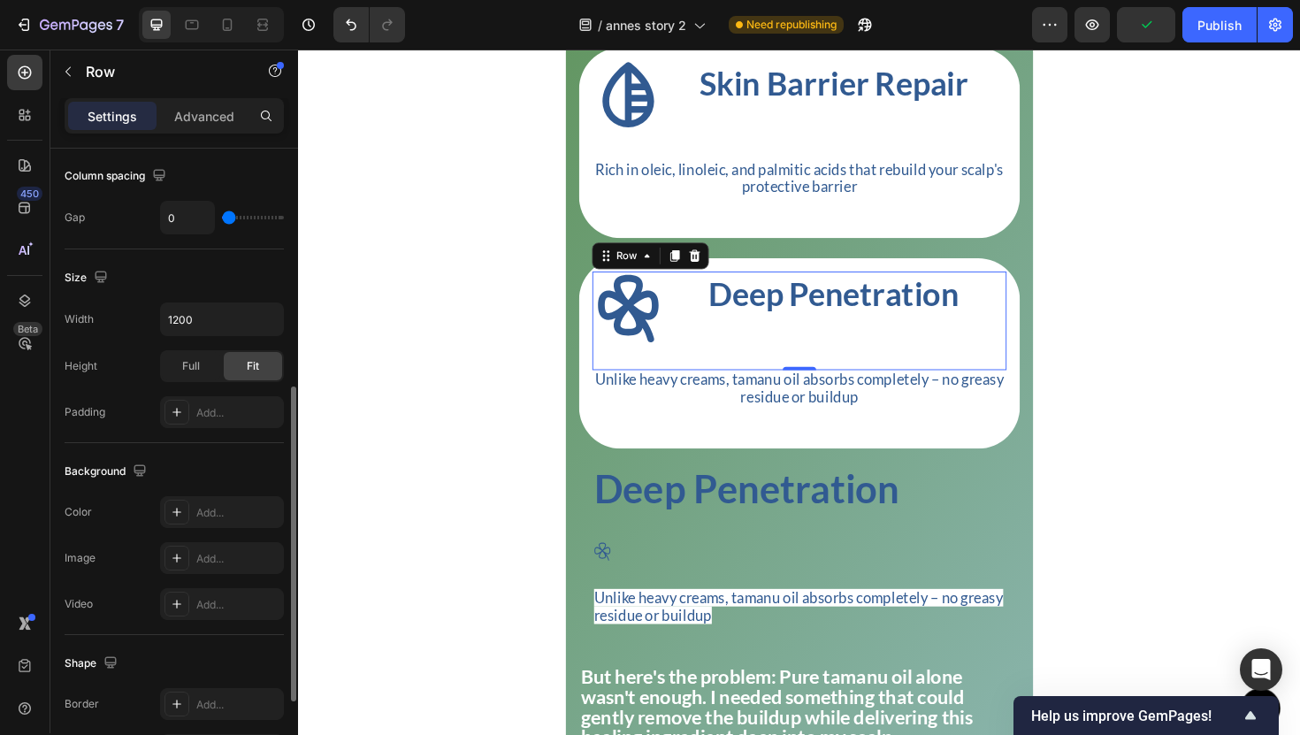
scroll to position [646, 0]
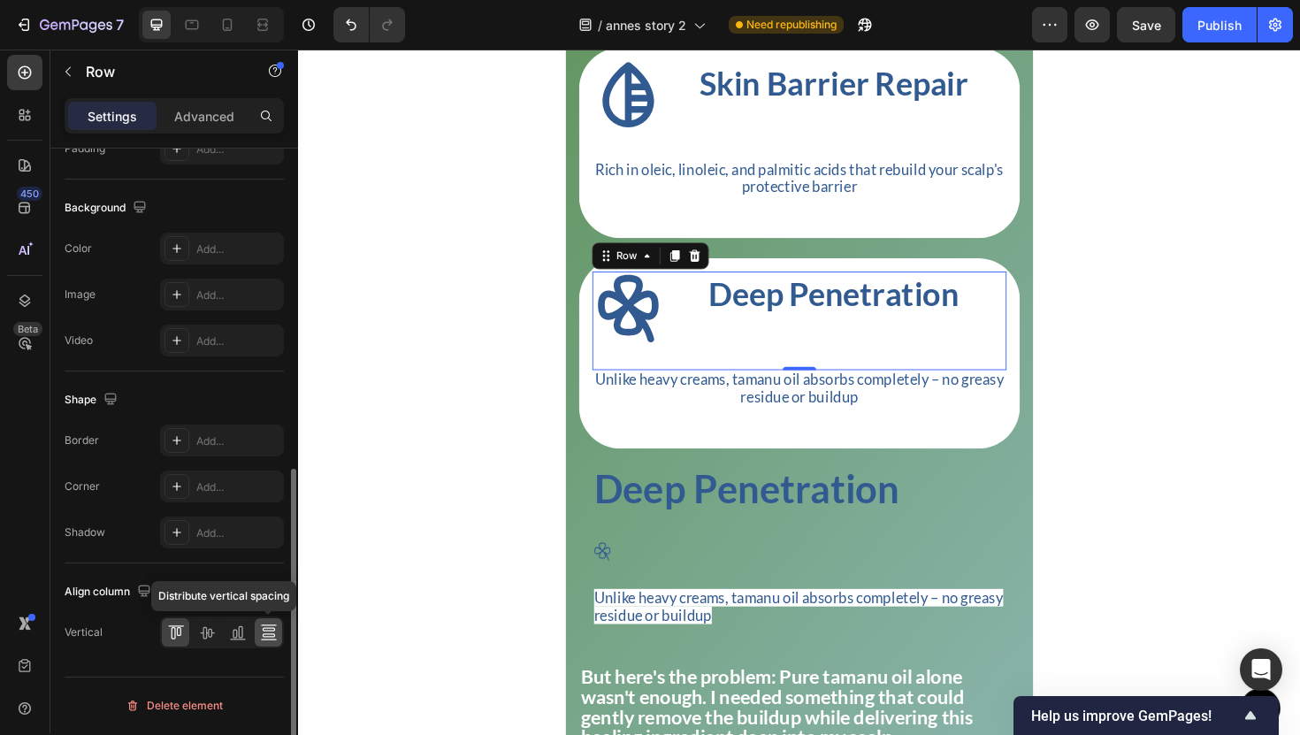
click at [262, 636] on icon at bounding box center [269, 633] width 18 height 18
click at [179, 626] on icon at bounding box center [176, 633] width 18 height 18
click at [193, 631] on div at bounding box center [206, 632] width 27 height 28
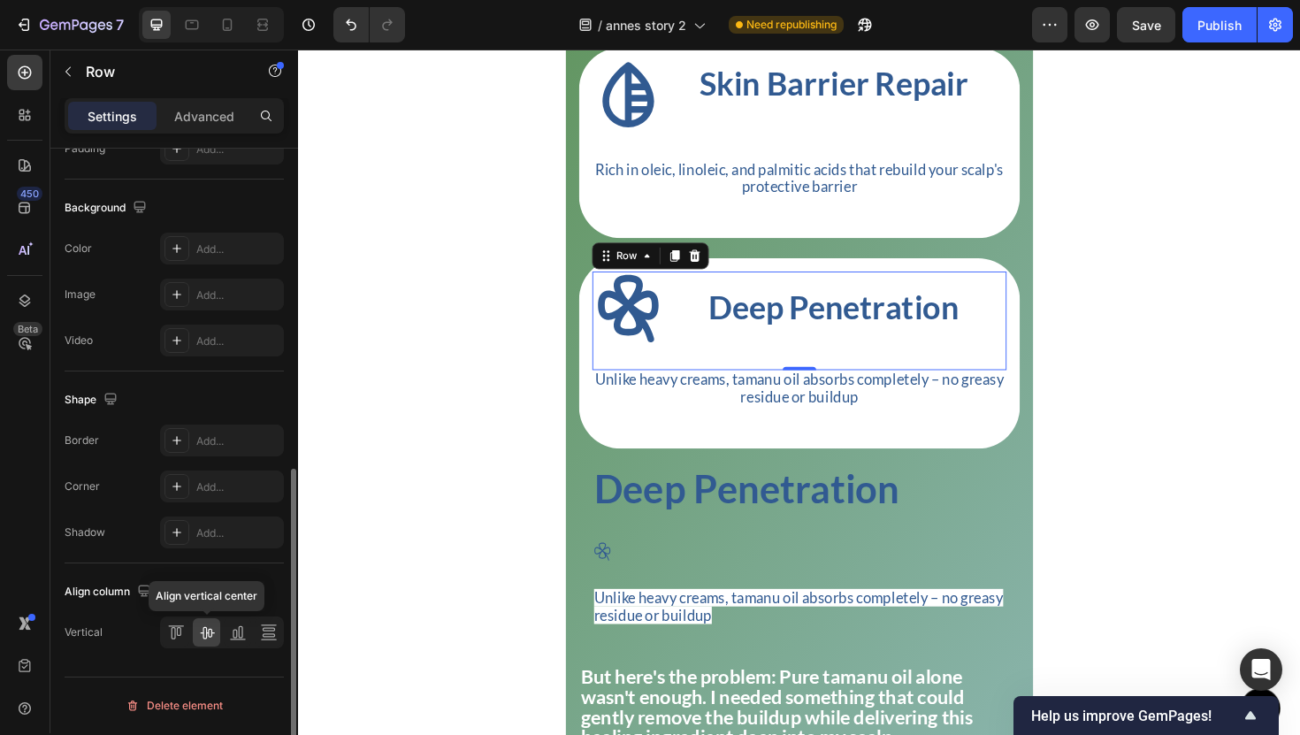
click at [217, 632] on div at bounding box center [206, 632] width 27 height 28
click at [224, 632] on div at bounding box center [237, 632] width 27 height 28
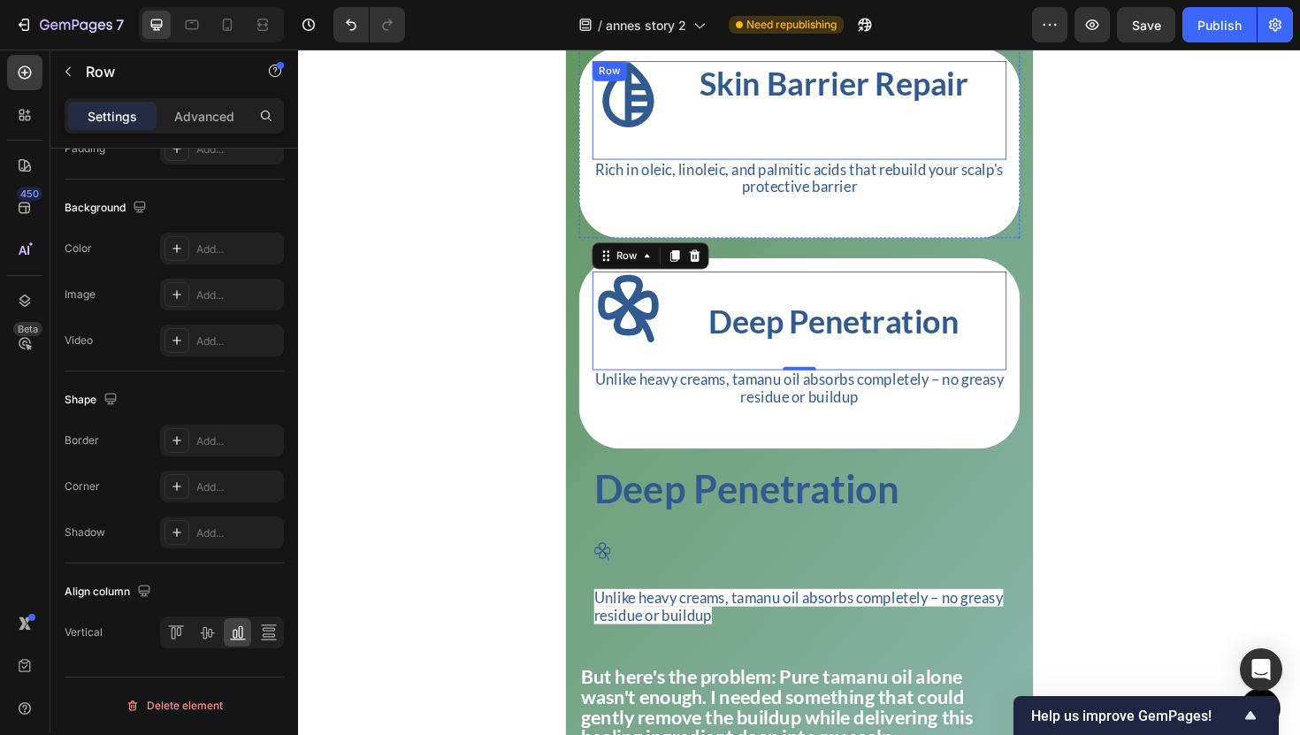
click at [683, 157] on div "Skin Barrier Repair Heading" at bounding box center [865, 114] width 365 height 104
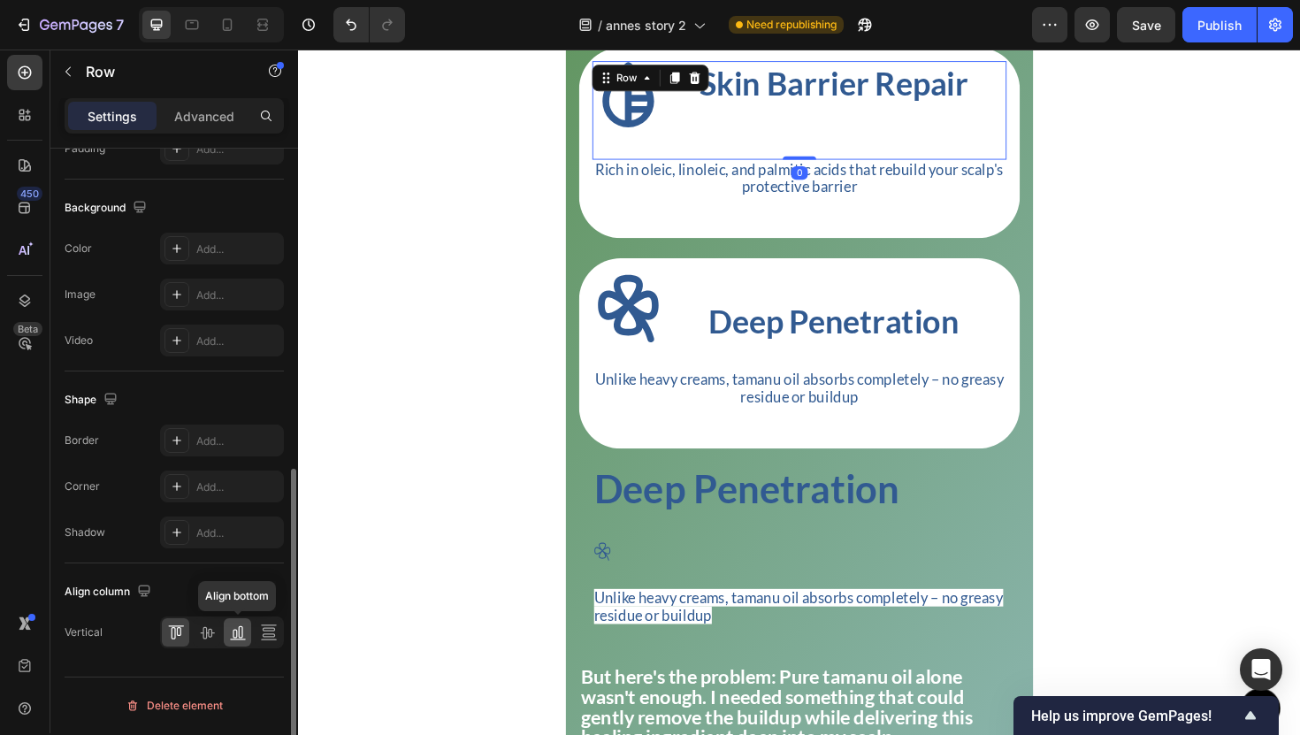
click at [230, 631] on icon at bounding box center [238, 633] width 18 height 18
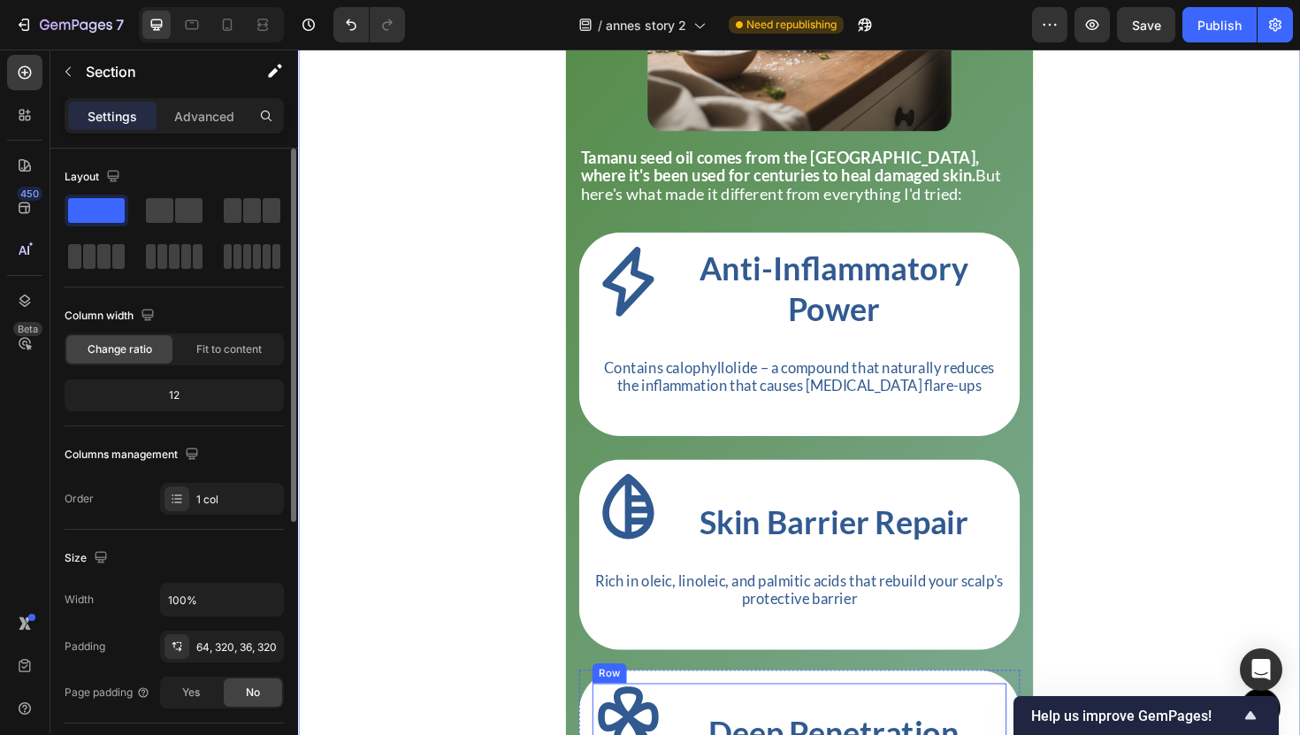
scroll to position [3205, 0]
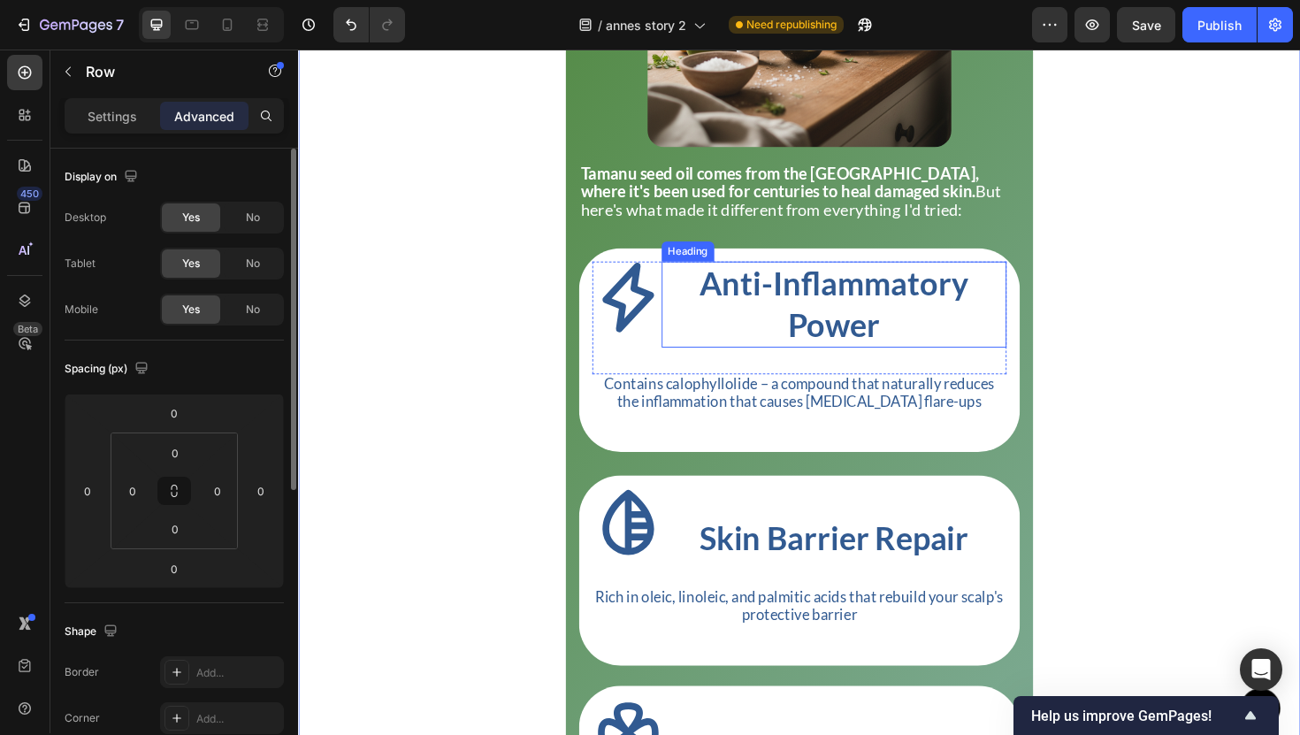
click at [678, 388] on div "Icon" at bounding box center [645, 333] width 73 height 119
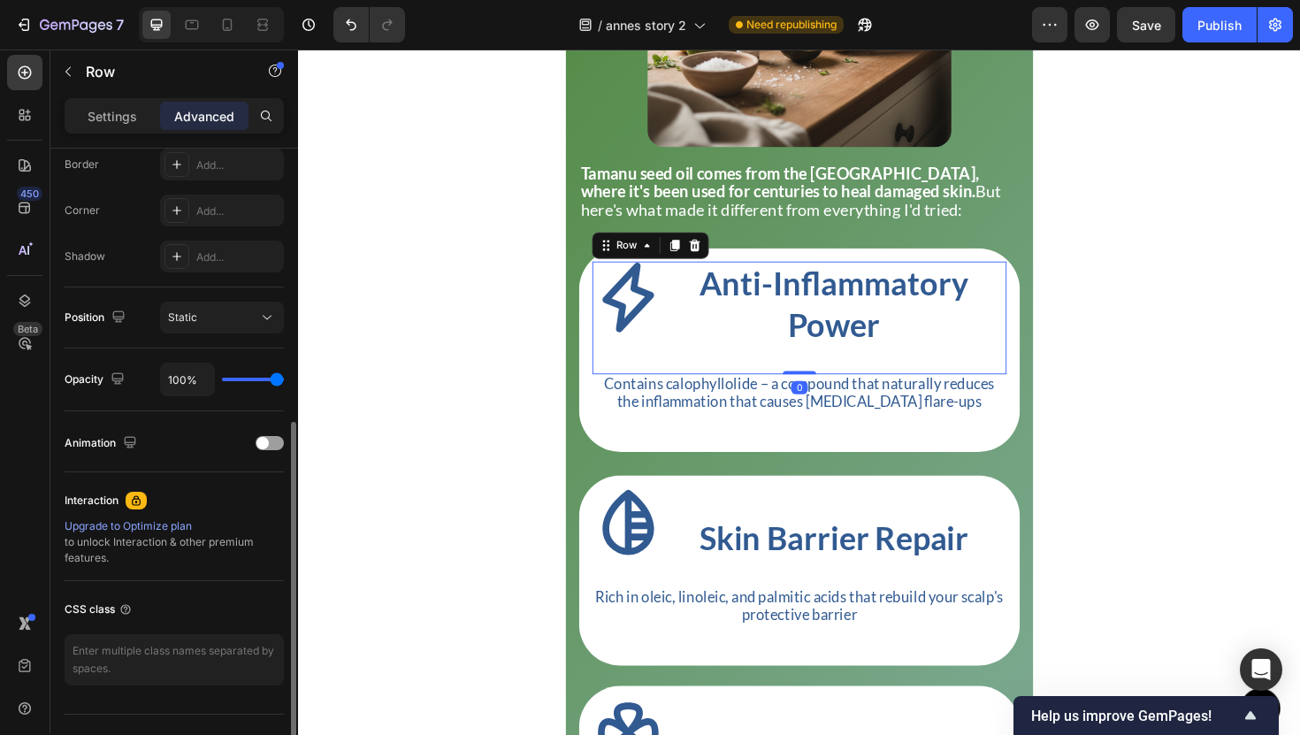
scroll to position [462, 0]
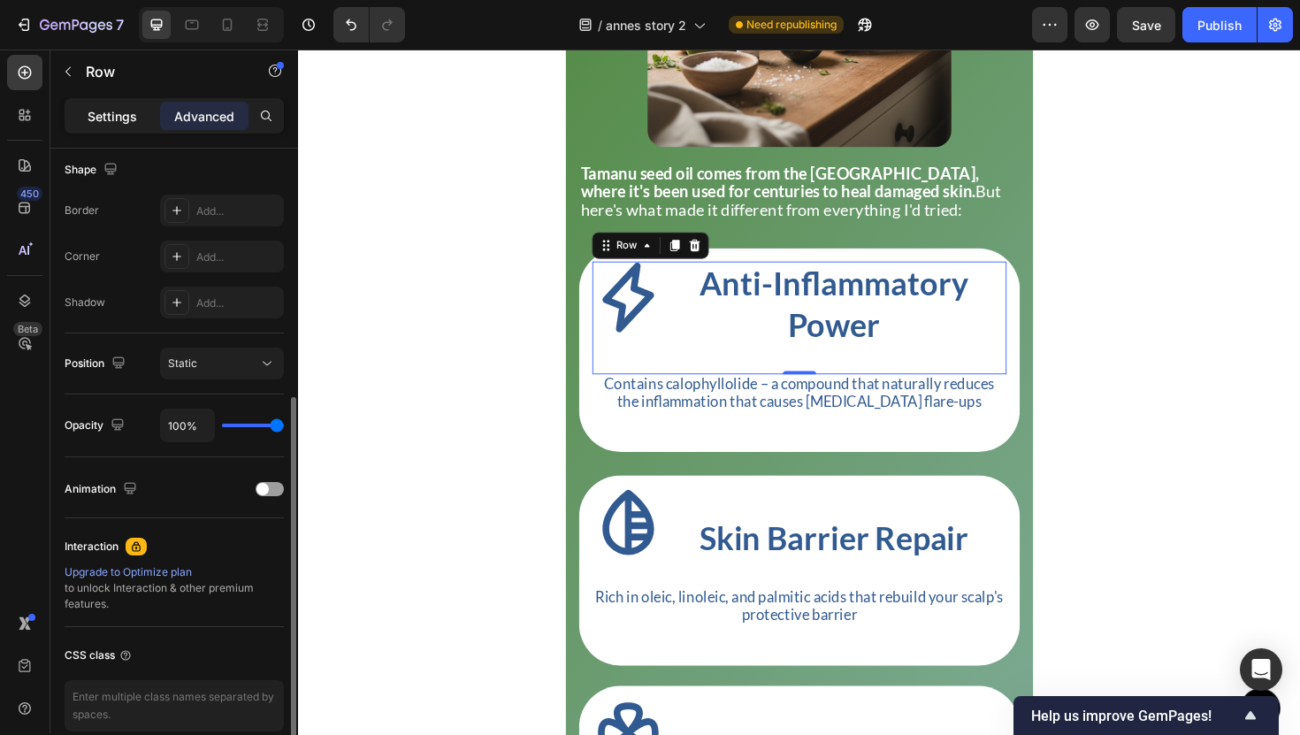
click at [119, 126] on div "Settings" at bounding box center [112, 116] width 88 height 28
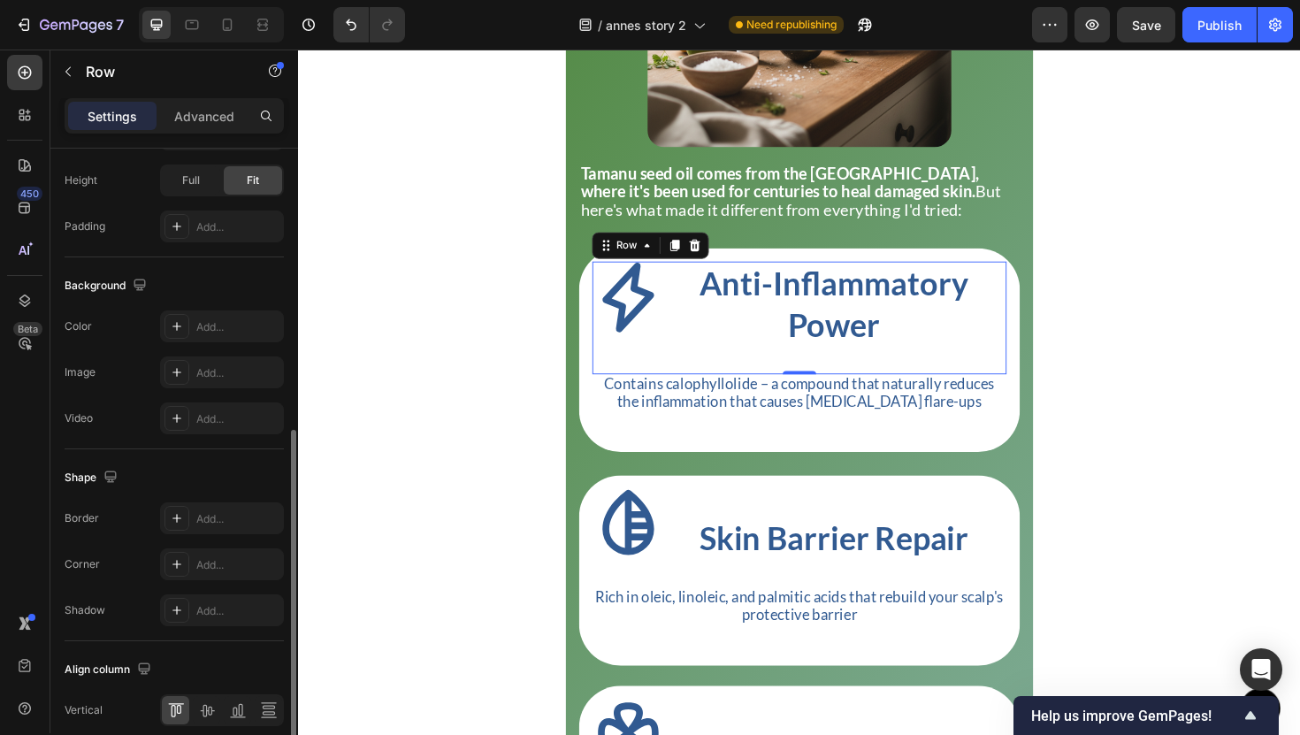
scroll to position [646, 0]
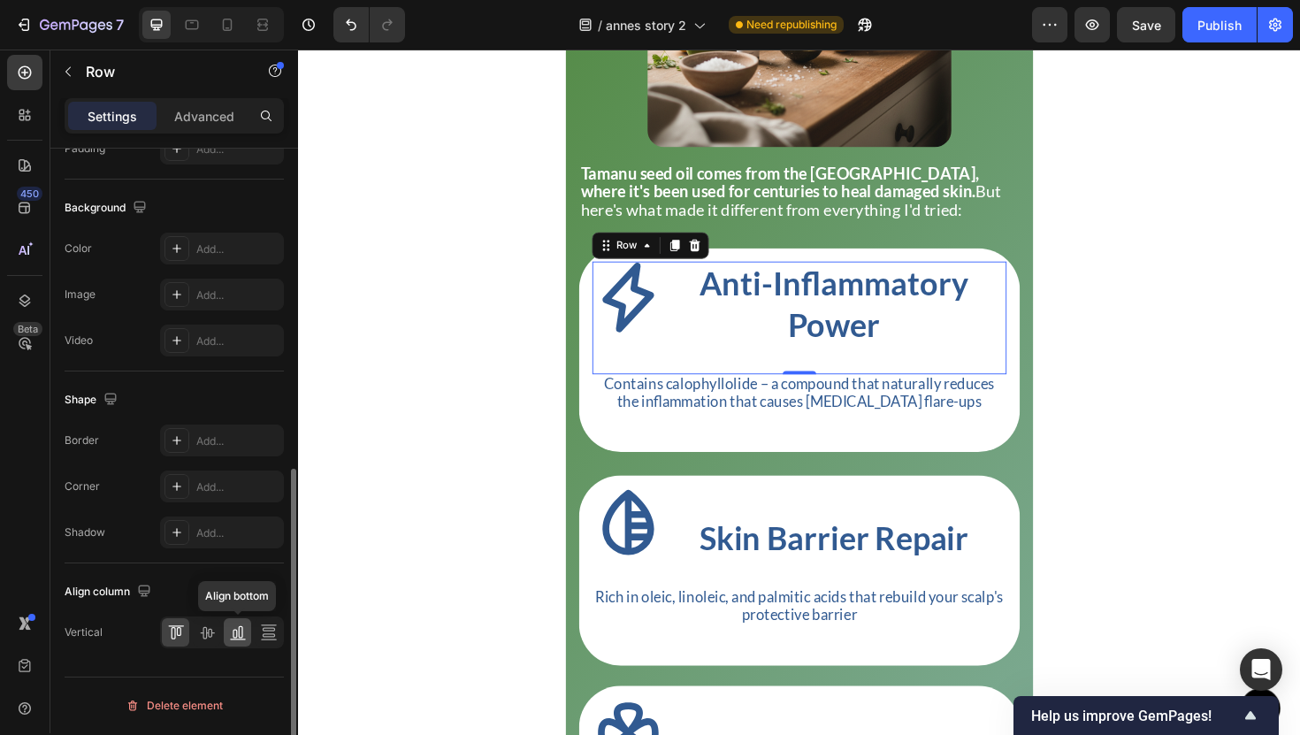
click at [232, 631] on icon at bounding box center [238, 633] width 18 height 18
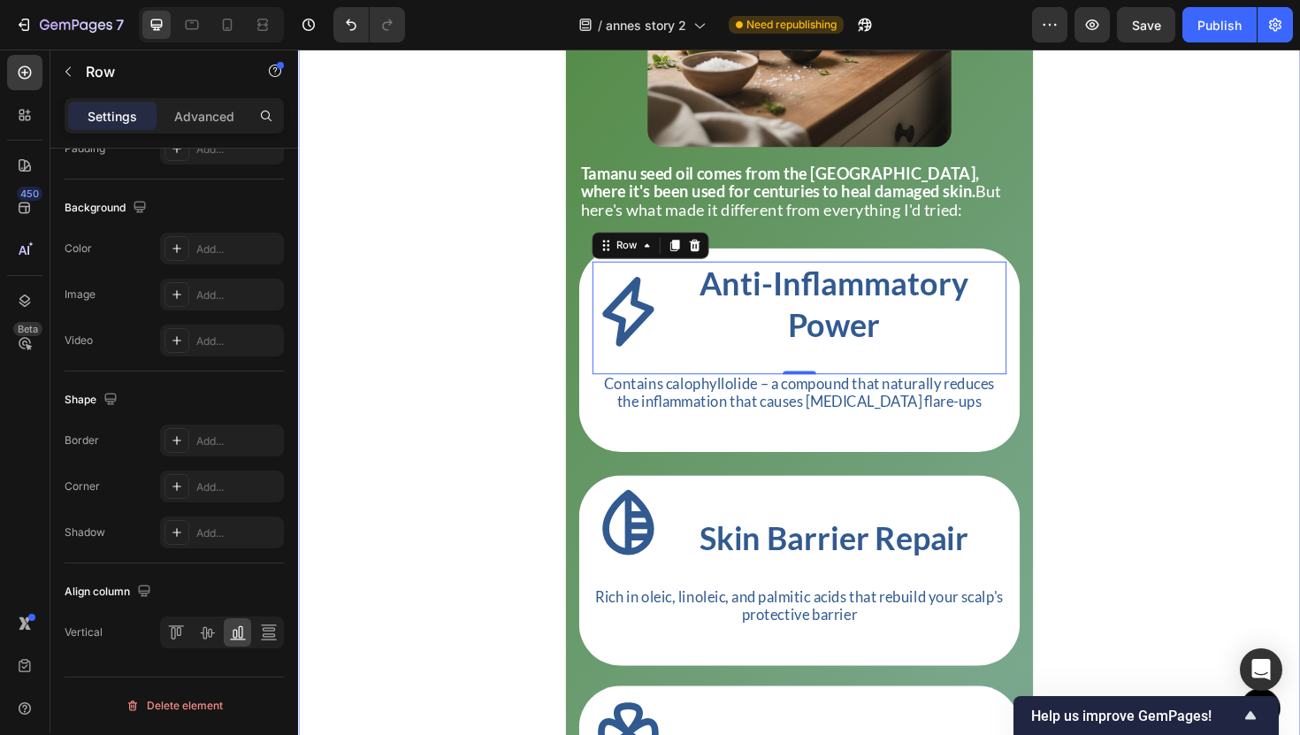
click at [1186, 457] on div "The Breaking Point Heading Title Line The real breaking point came last winter …" at bounding box center [828, 264] width 1061 height 2166
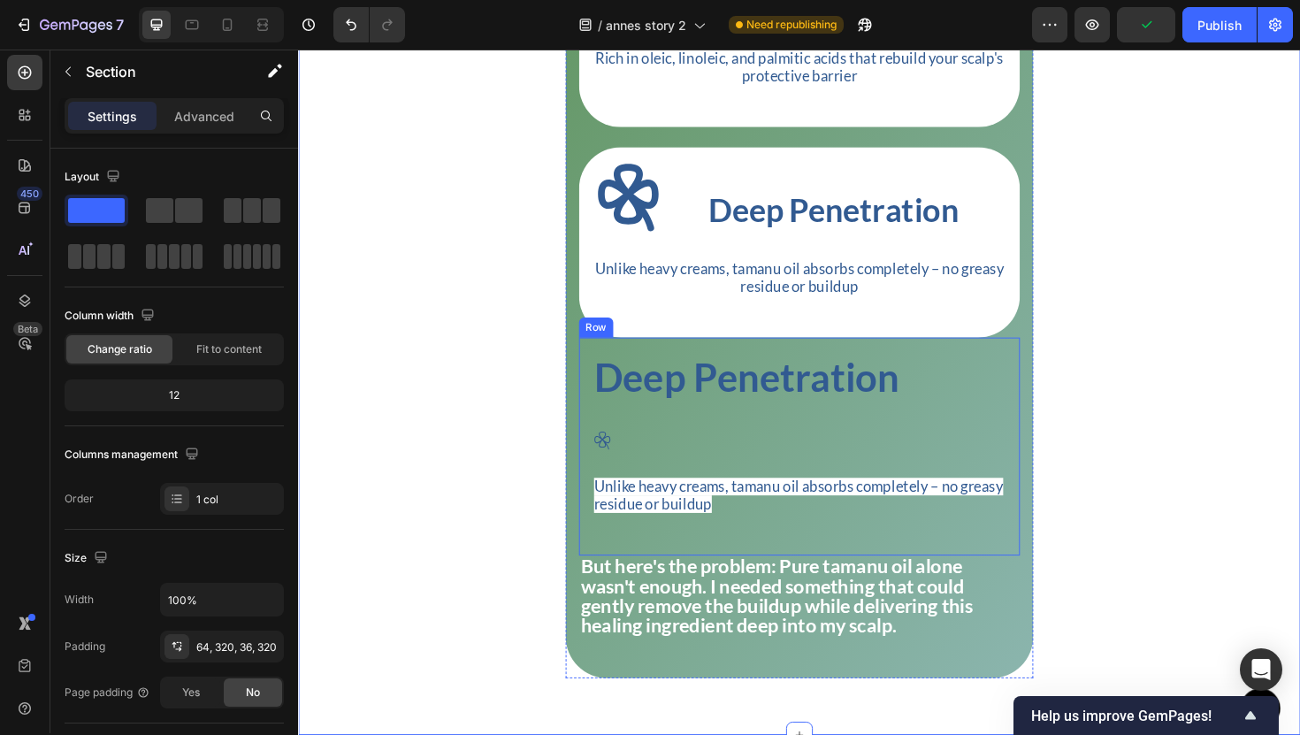
scroll to position [3814, 0]
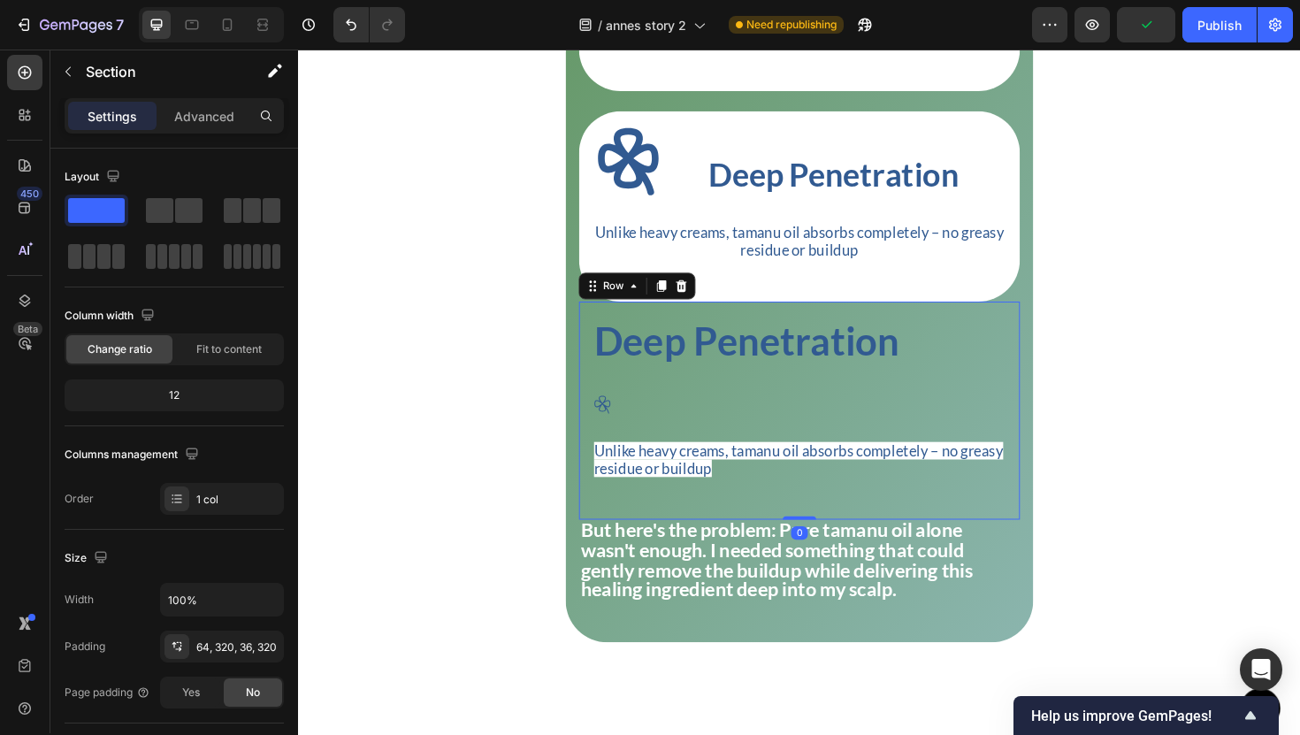
click at [1048, 433] on div "Deep Penetration Heading Icon Unlike heavy creams, tamanu oil absorbs completel…" at bounding box center [828, 432] width 467 height 231
click at [231, 104] on div "Advanced" at bounding box center [204, 116] width 88 height 28
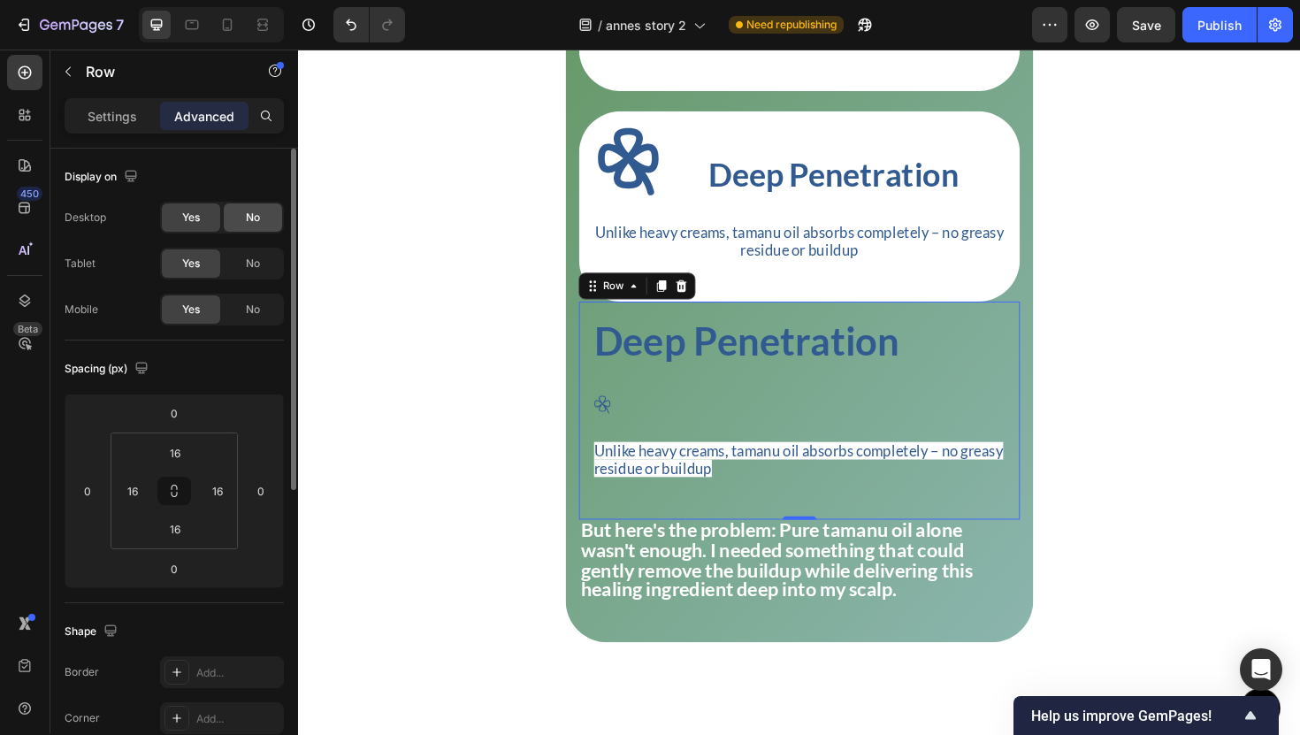
click at [247, 215] on span "No" at bounding box center [253, 218] width 14 height 16
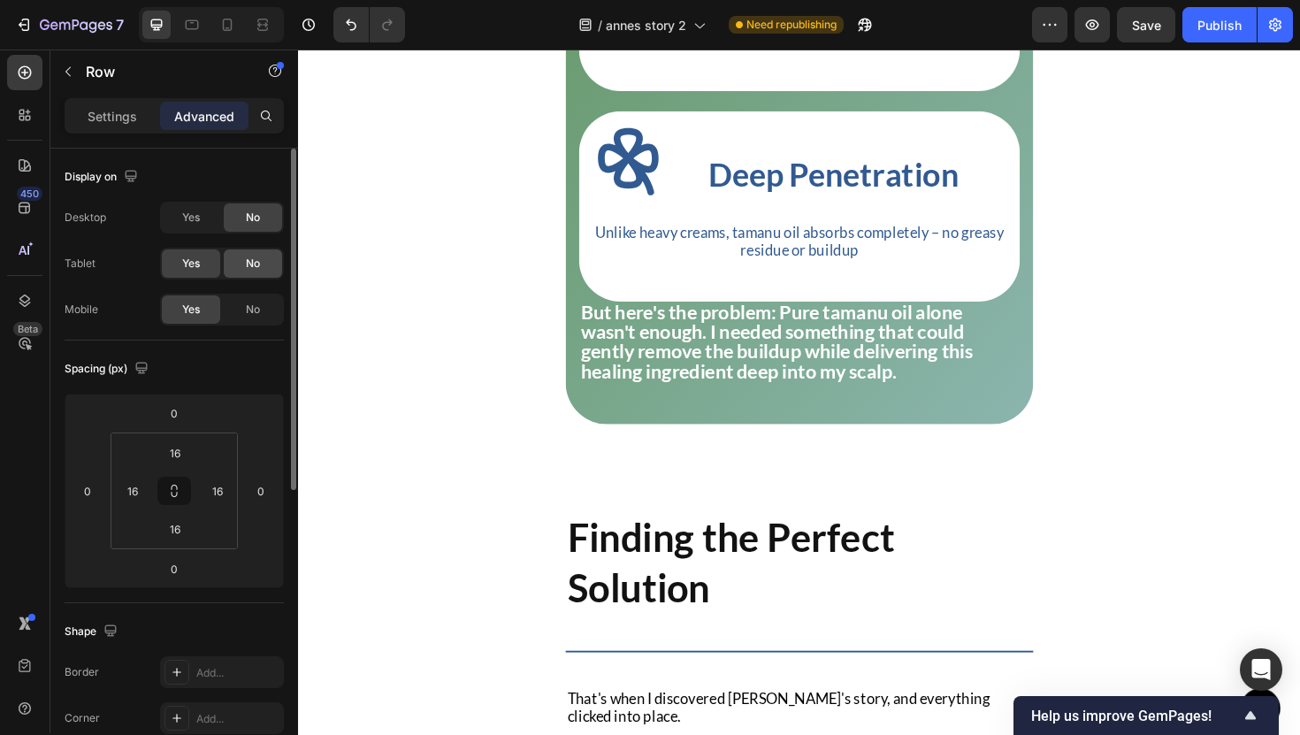
click at [242, 255] on div "No" at bounding box center [253, 263] width 58 height 28
click at [201, 32] on div at bounding box center [192, 25] width 28 height 28
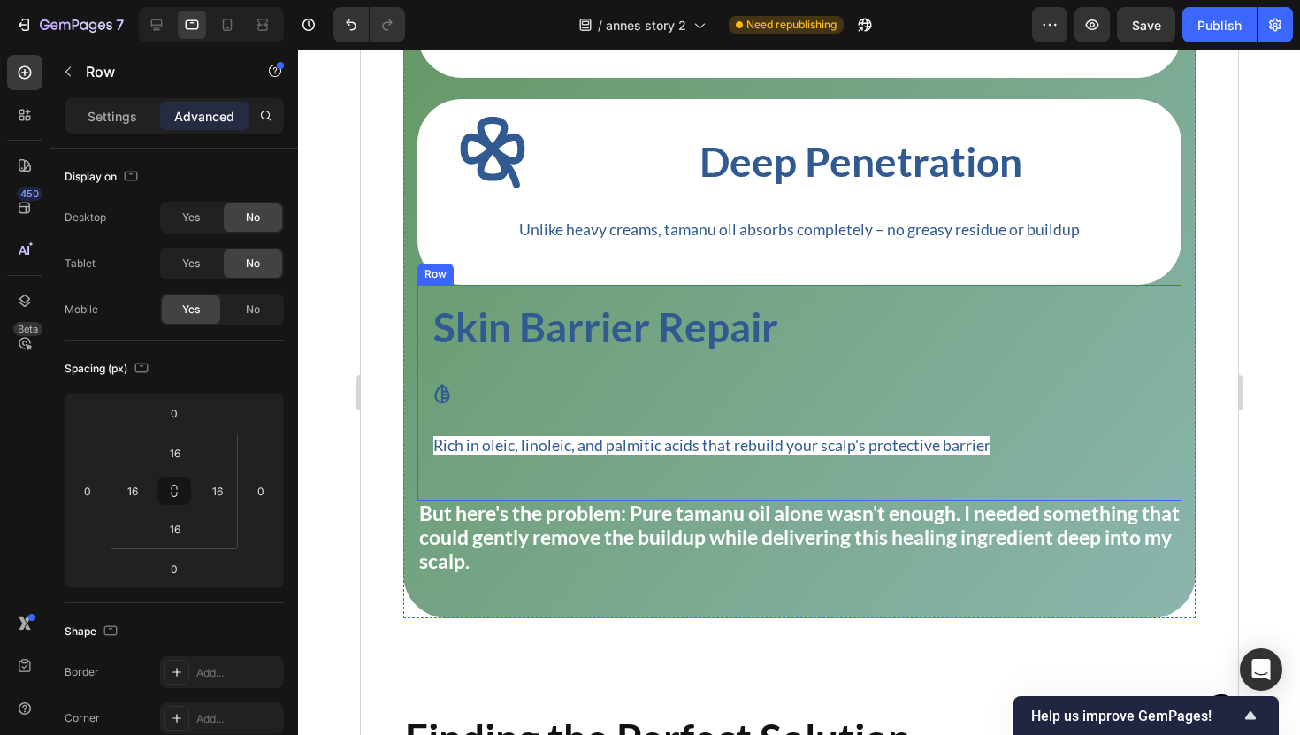
scroll to position [3916, 0]
click at [157, 18] on icon at bounding box center [157, 25] width 18 height 18
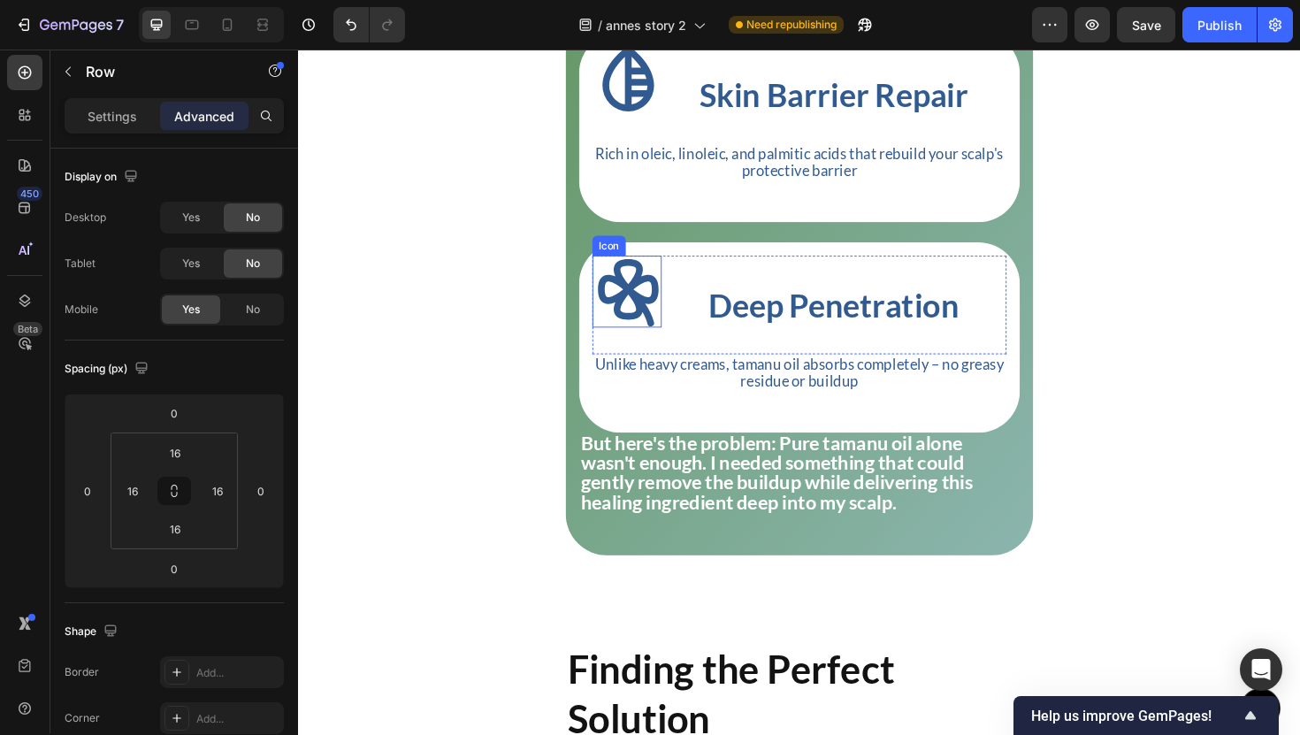
scroll to position [3634, 0]
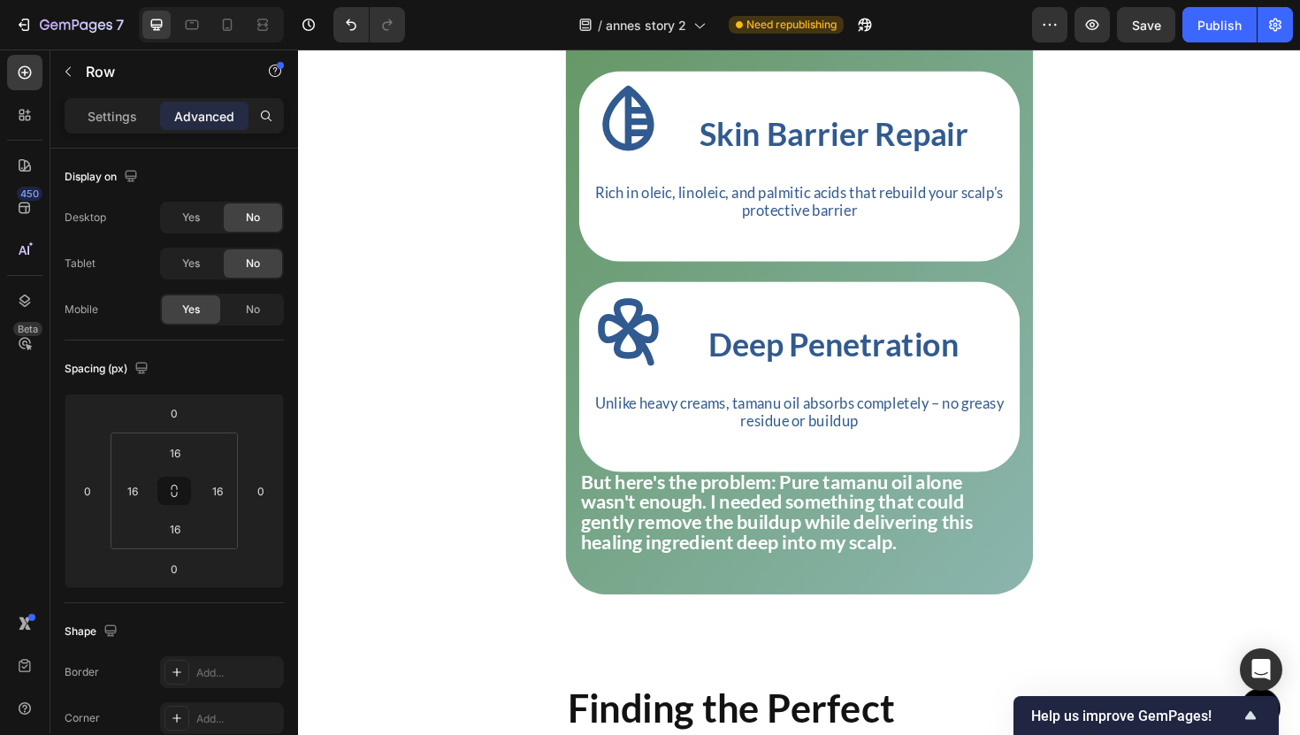
click at [243, 39] on div at bounding box center [211, 24] width 145 height 35
click at [232, 25] on icon at bounding box center [227, 25] width 18 height 18
type input "24"
type input "30"
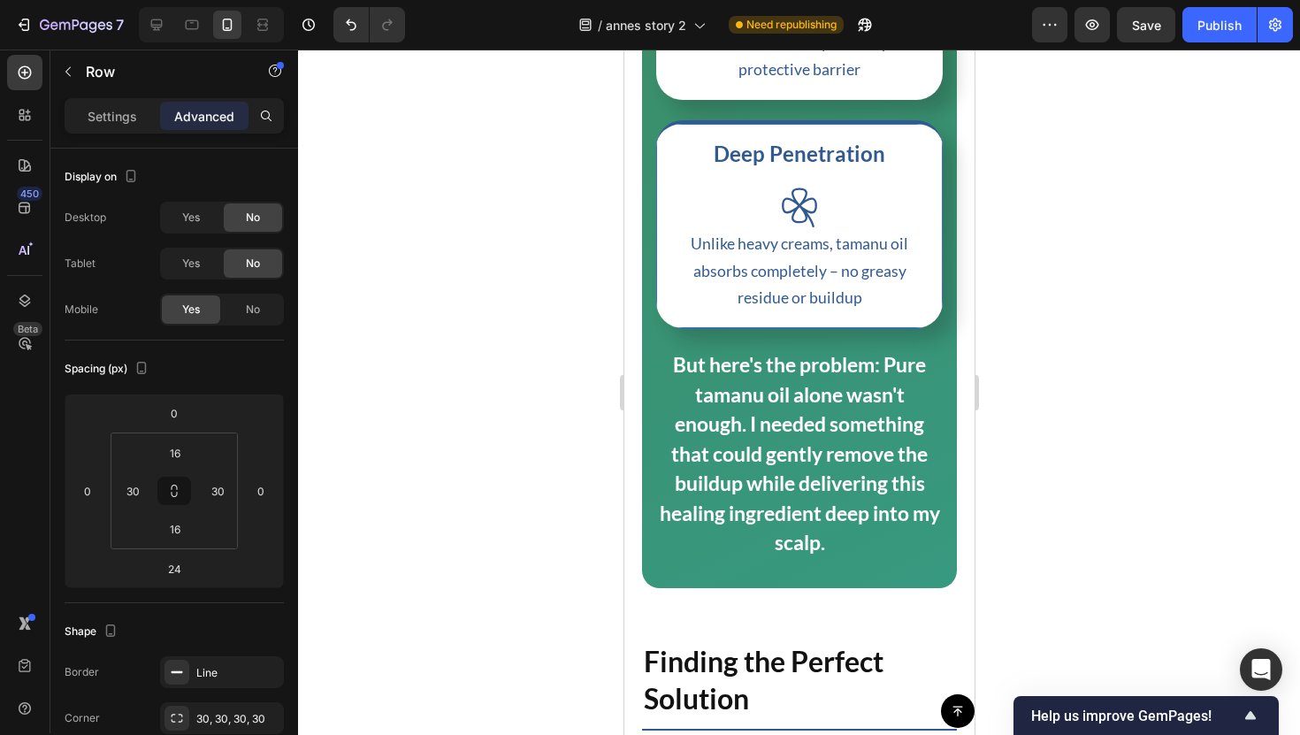
scroll to position [4007, 0]
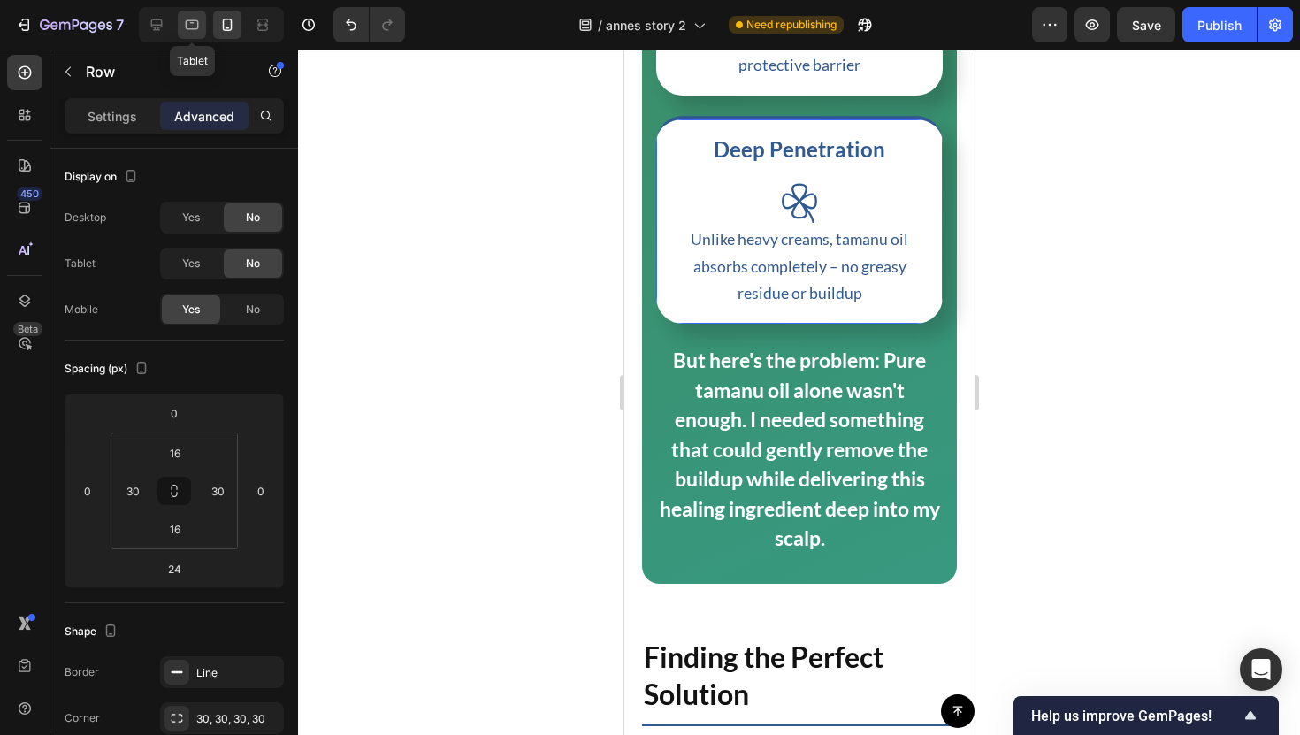
click at [180, 27] on div at bounding box center [192, 25] width 28 height 28
type input "0"
type input "16"
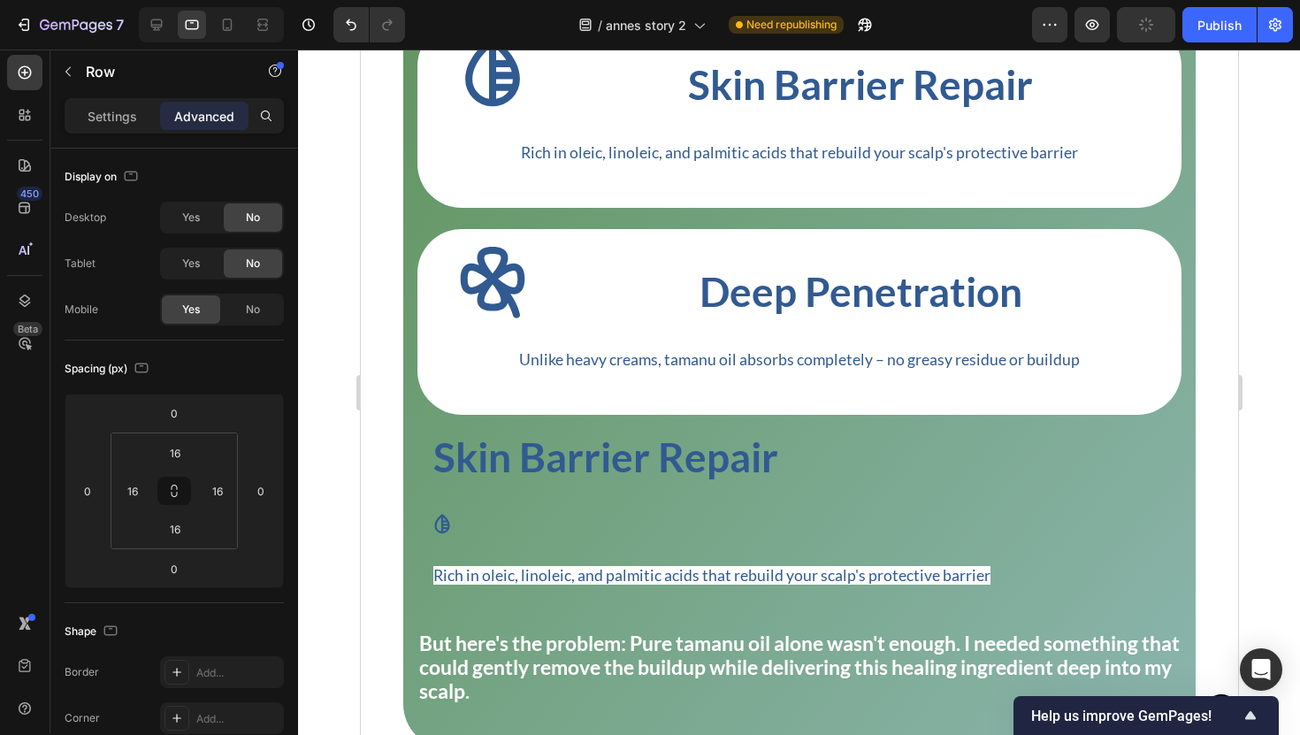
scroll to position [3783, 0]
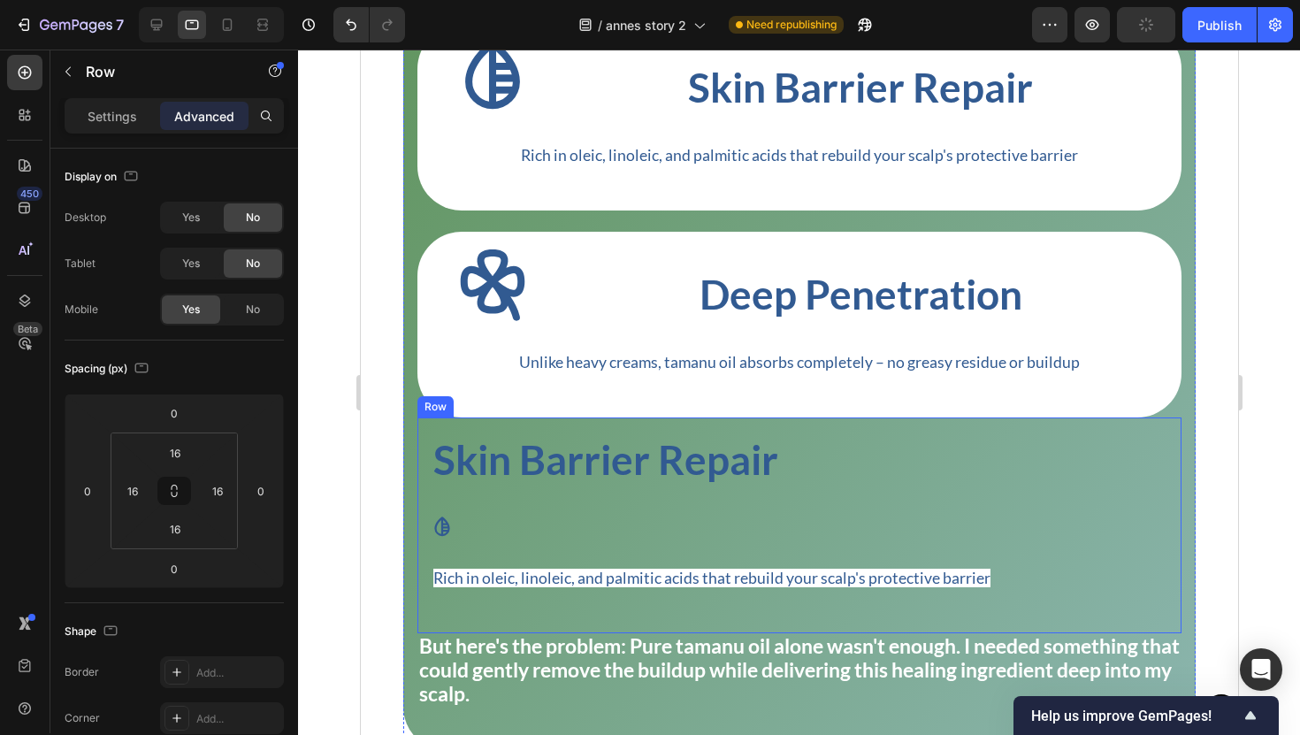
click at [716, 510] on div "Skin Barrier Repair Heading Icon Rich in oleic, linoleic, and palmitic acids th…" at bounding box center [799, 526] width 736 height 188
click at [272, 267] on div "No" at bounding box center [253, 263] width 58 height 28
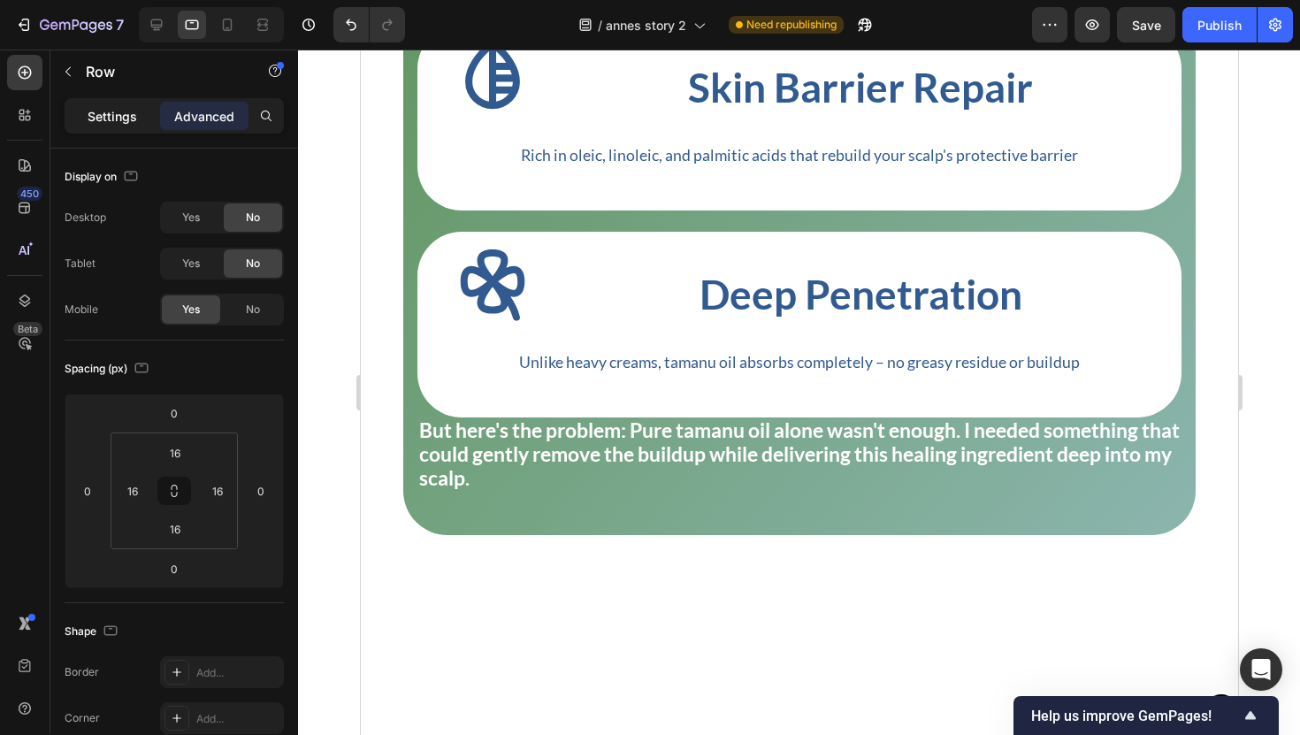
click at [129, 116] on p "Settings" at bounding box center [113, 116] width 50 height 19
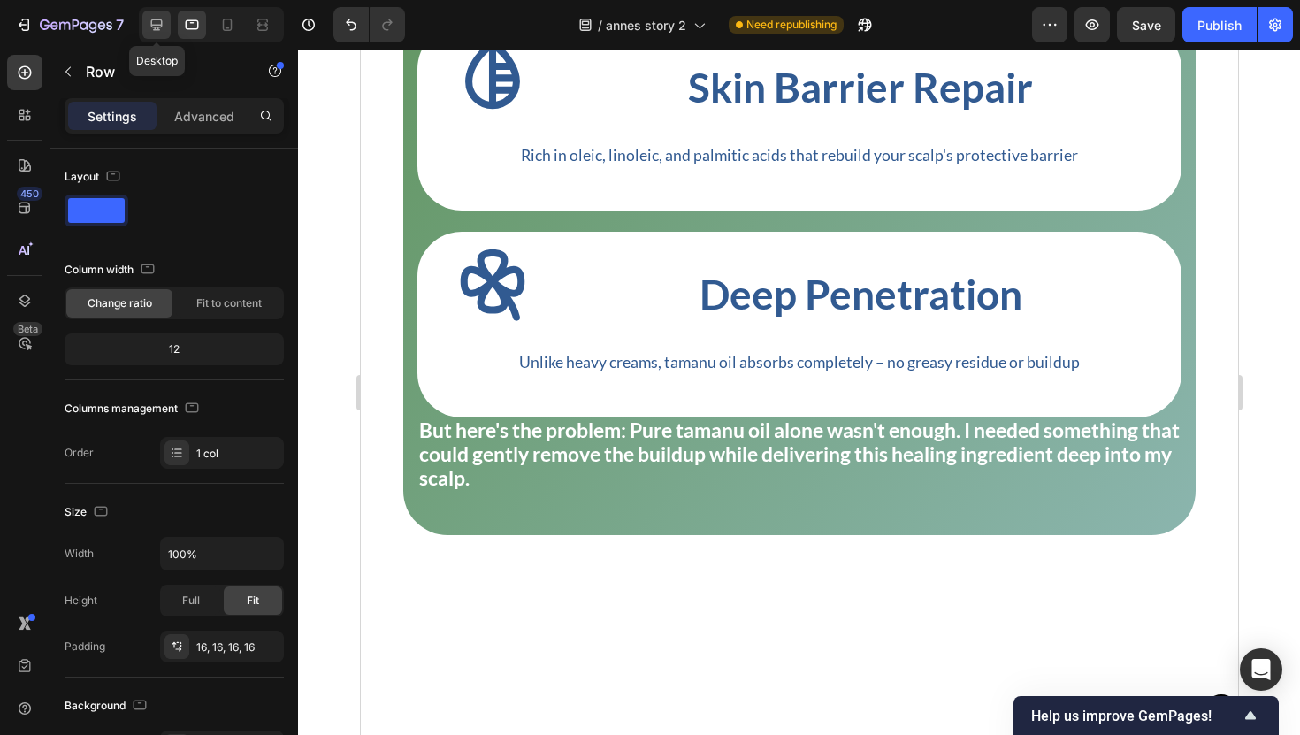
click at [157, 32] on icon at bounding box center [157, 25] width 18 height 18
type input "1200"
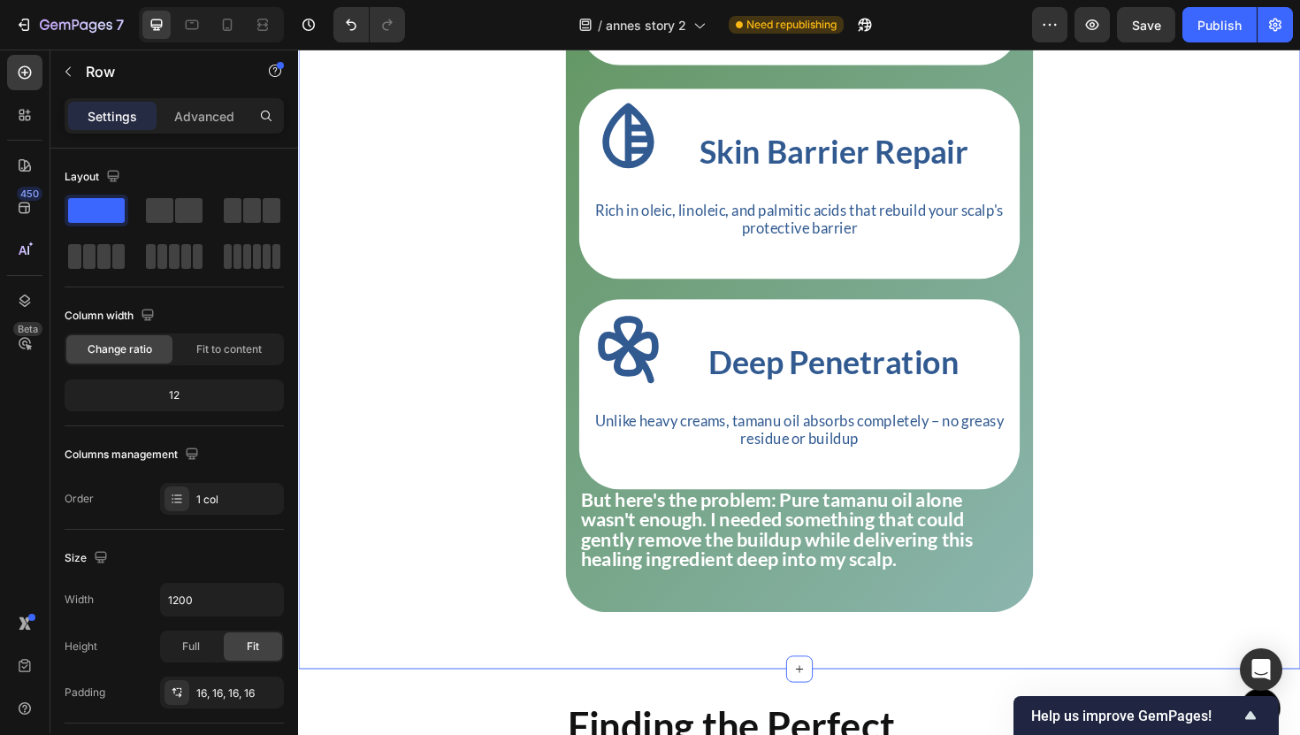
scroll to position [3614, 0]
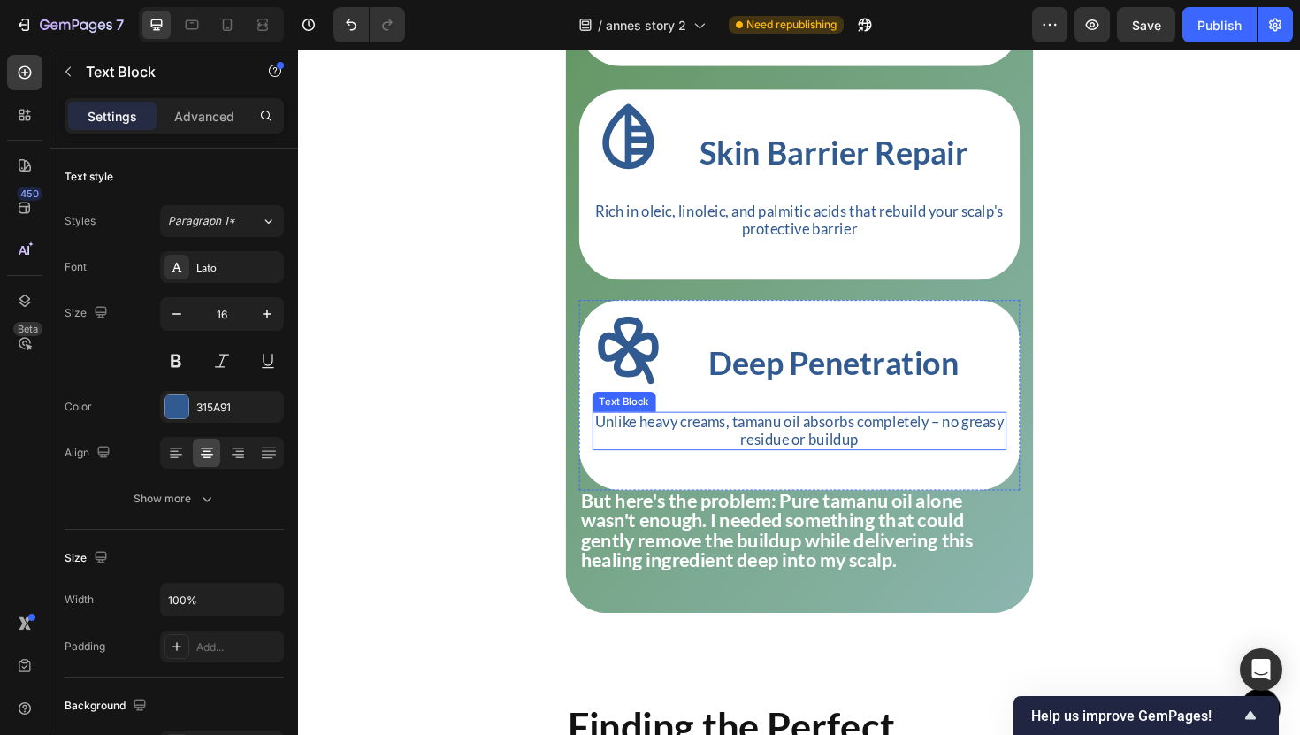
click at [643, 474] on div "Unlike heavy creams, tamanu oil absorbs completely – no greasy residue or build…" at bounding box center [828, 453] width 439 height 41
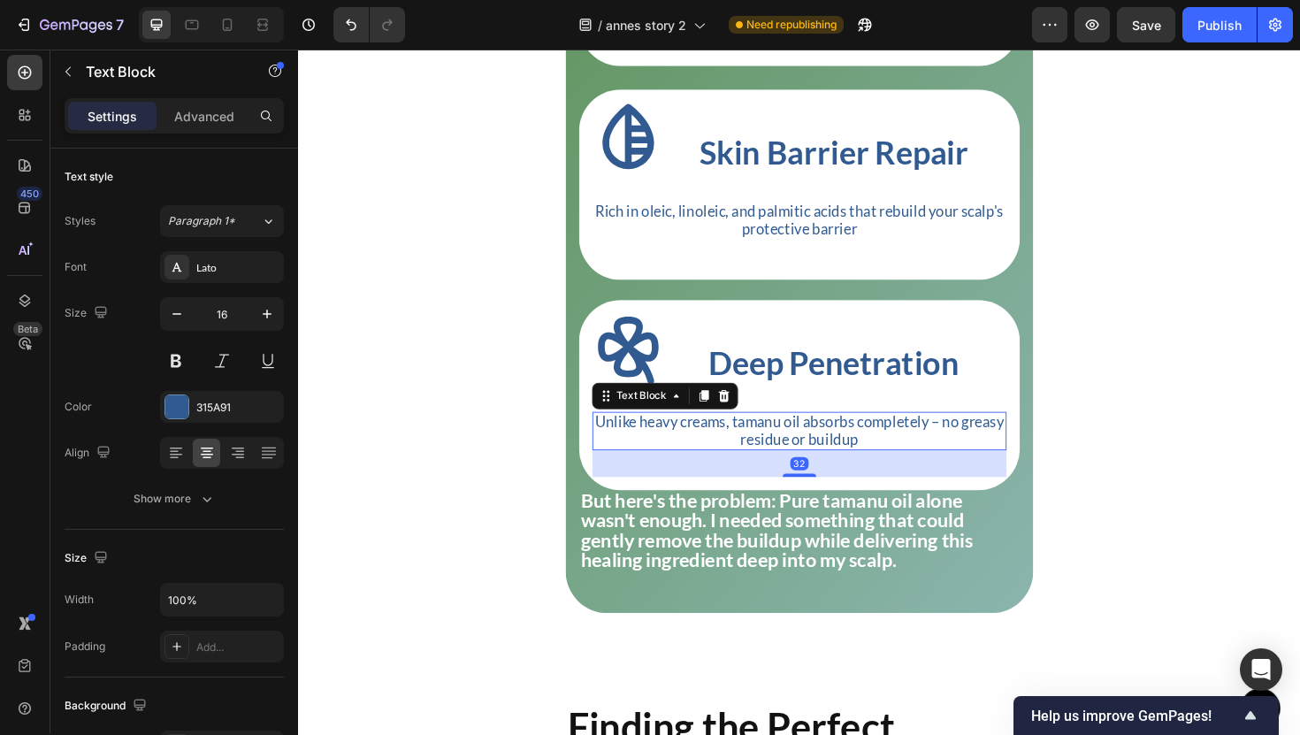
click at [660, 517] on div "Icon Deep Penetration Heading Row Unlike heavy creams, tamanu oil absorbs compl…" at bounding box center [828, 416] width 467 height 202
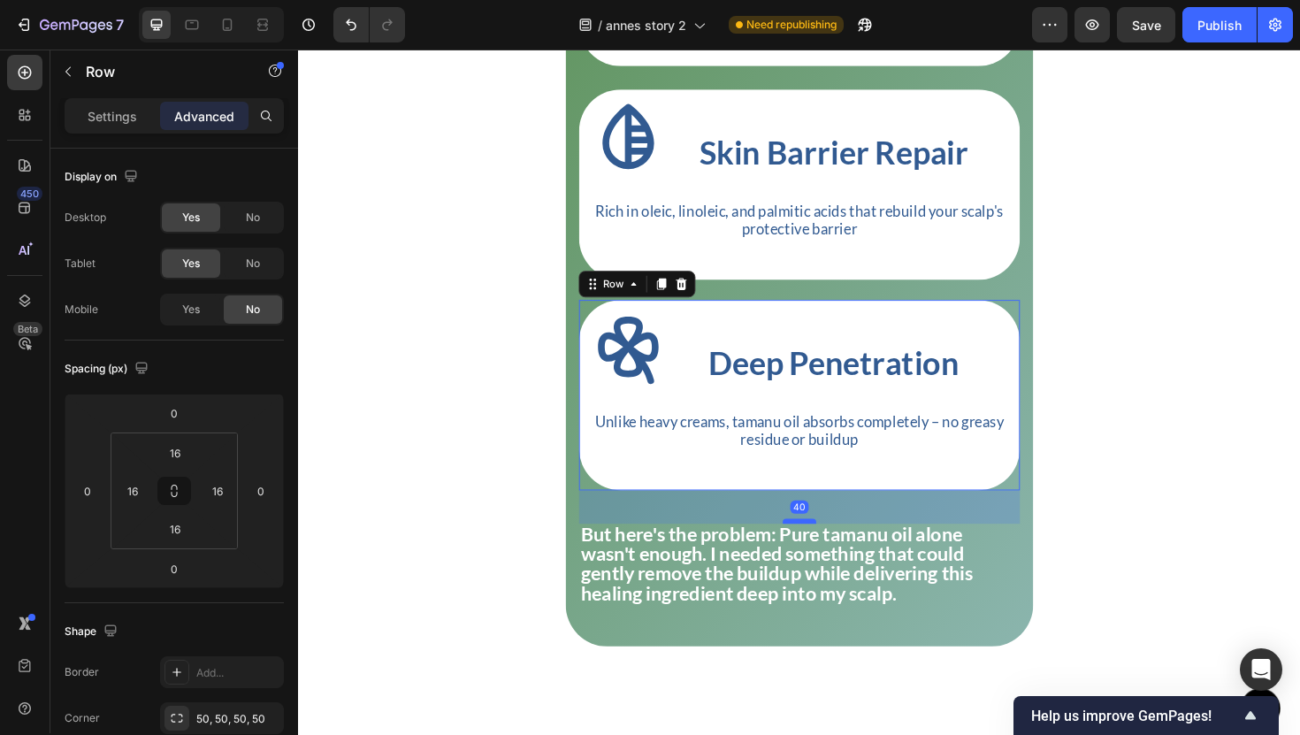
drag, startPoint x: 823, startPoint y: 535, endPoint x: 823, endPoint y: 571, distance: 35.4
click at [823, 552] on div at bounding box center [828, 549] width 35 height 5
type input "40"
click at [815, 610] on strong "But here's the problem: Pure tamanu oil alone wasn't enough. I needed something…" at bounding box center [805, 594] width 416 height 88
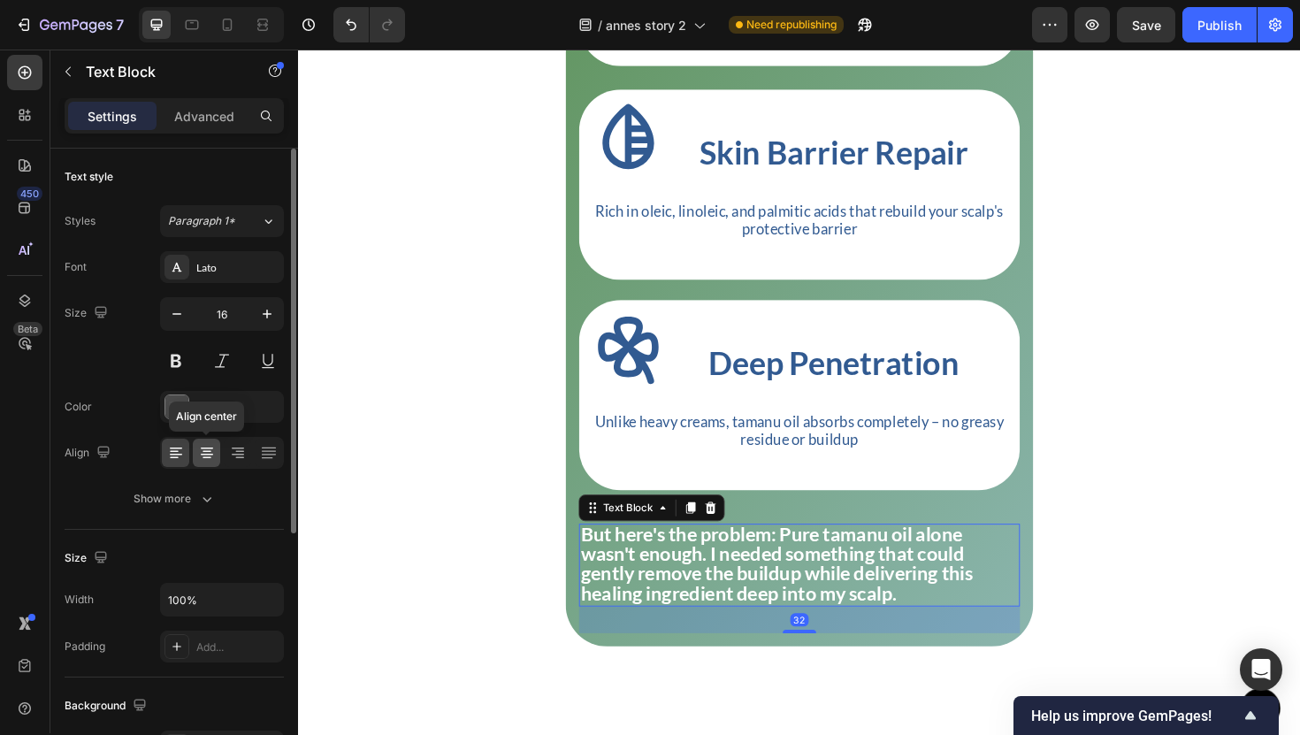
click at [198, 444] on icon at bounding box center [207, 453] width 18 height 18
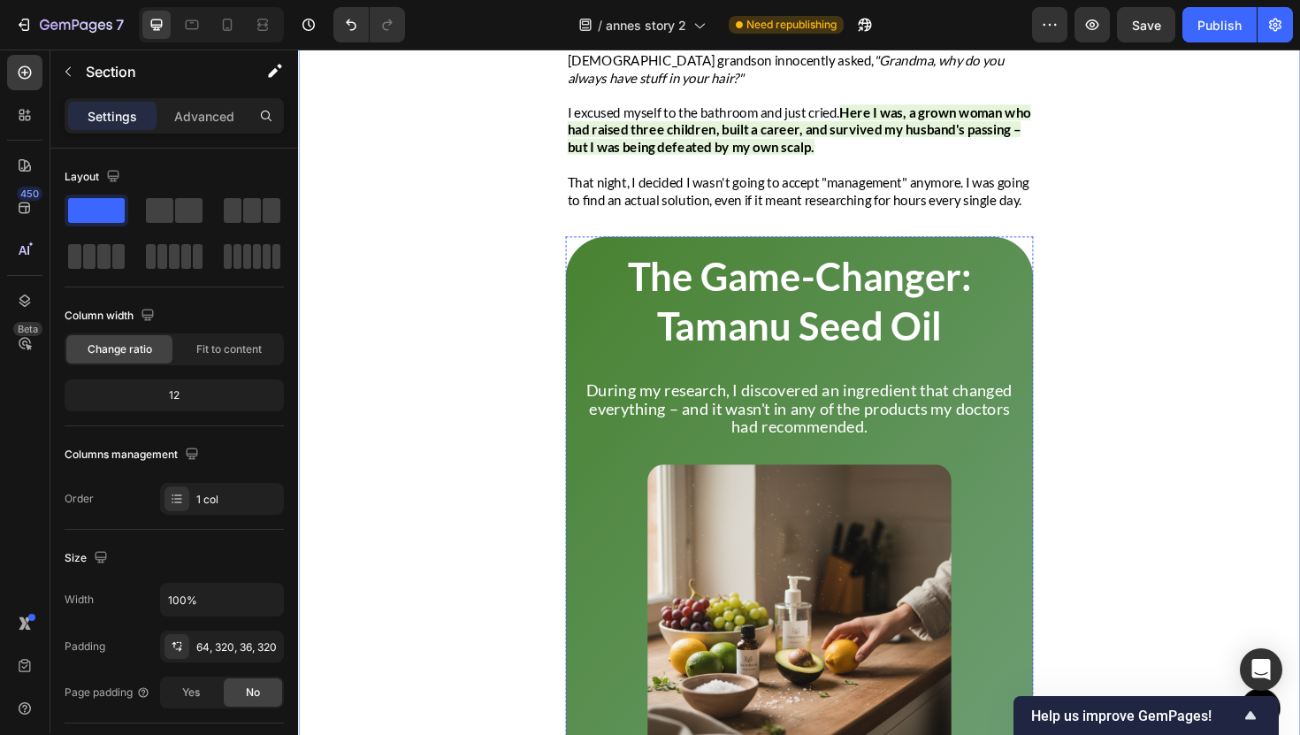
scroll to position [3067, 0]
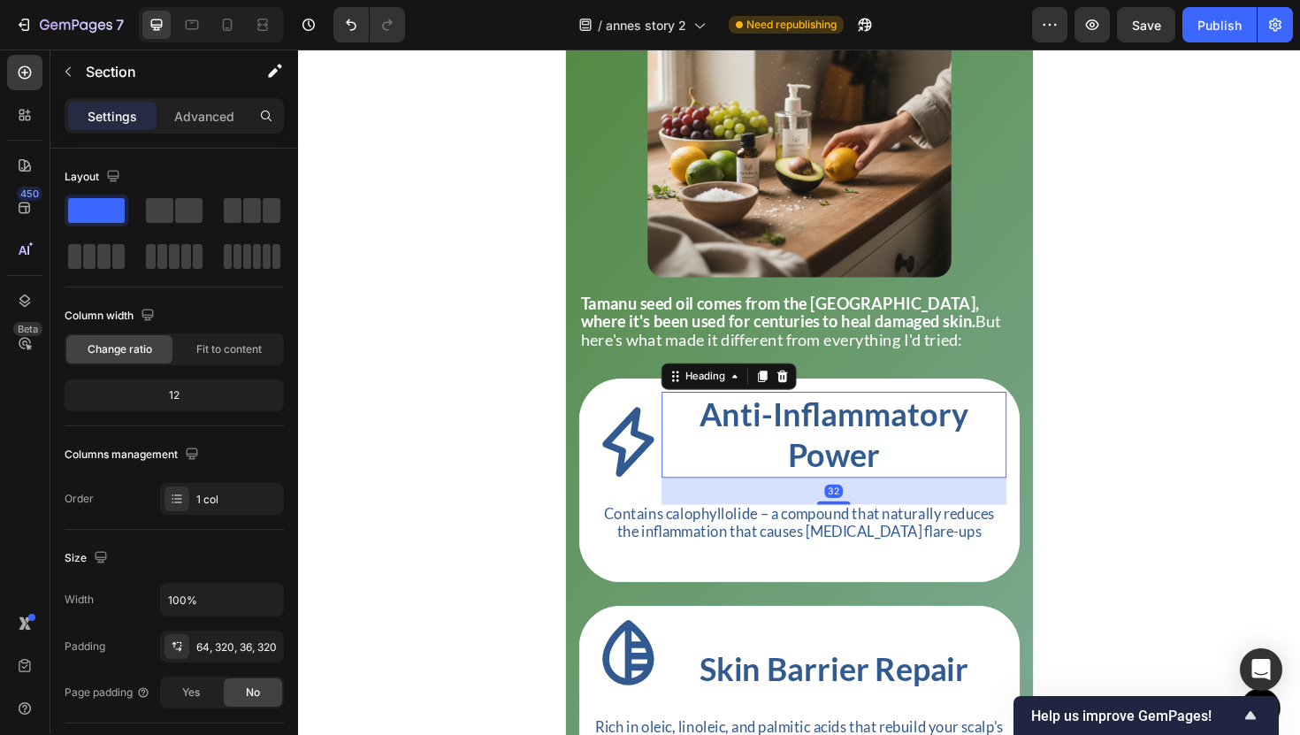
click at [766, 449] on h2 "Anti-Inflammatory Power" at bounding box center [865, 457] width 365 height 91
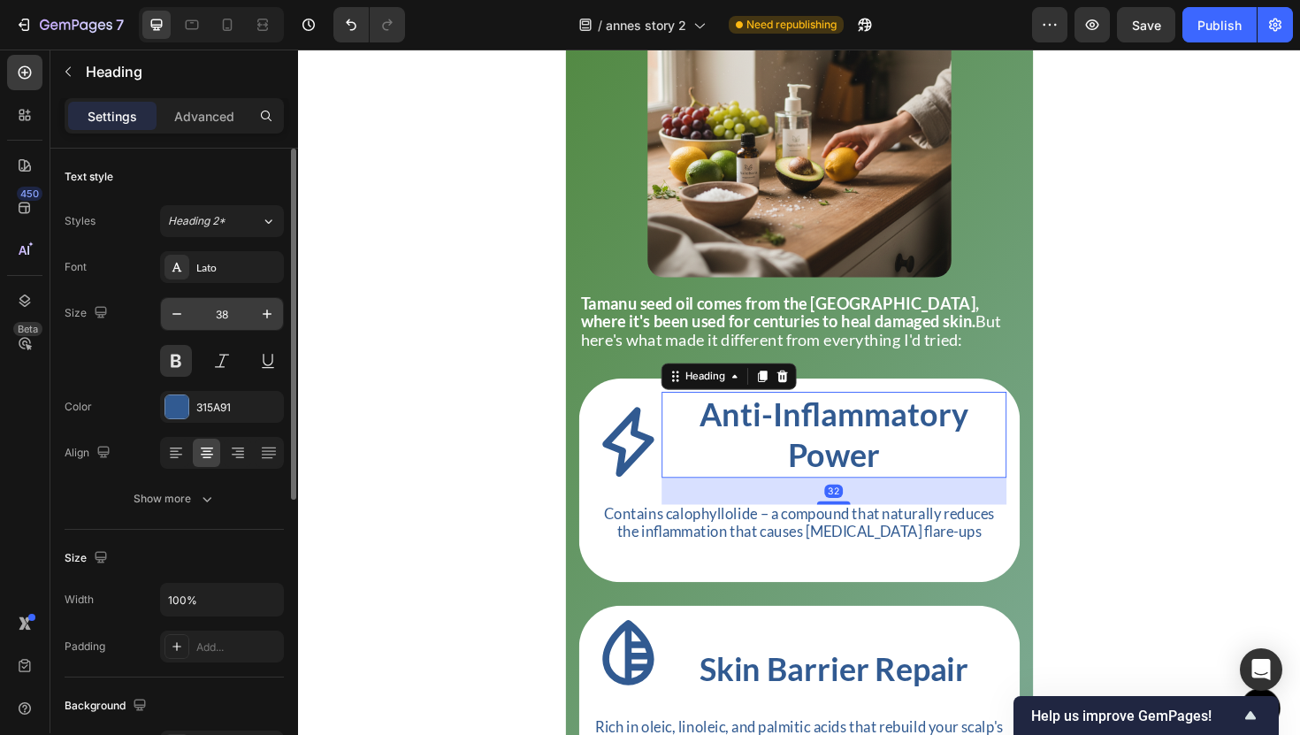
click at [223, 312] on input "38" at bounding box center [222, 314] width 58 height 32
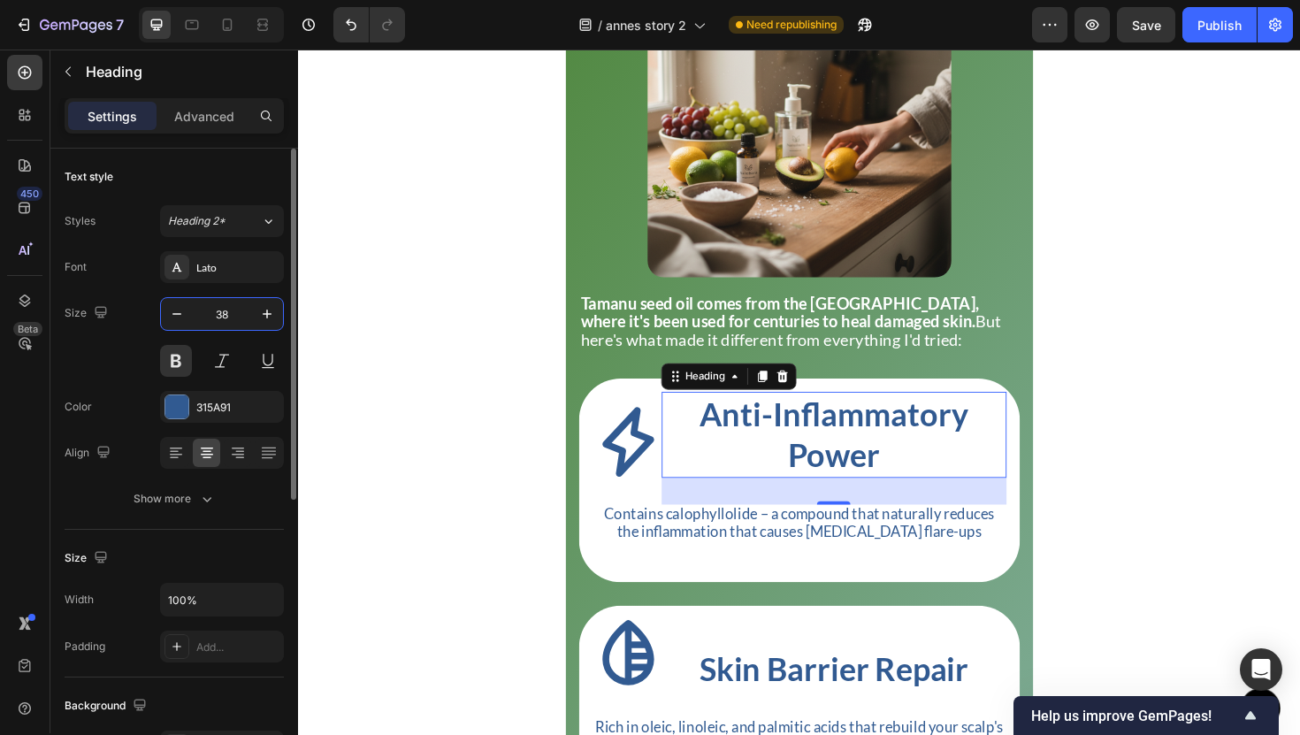
click at [223, 312] on input "38" at bounding box center [222, 314] width 58 height 32
click at [224, 312] on input "38" at bounding box center [222, 314] width 58 height 32
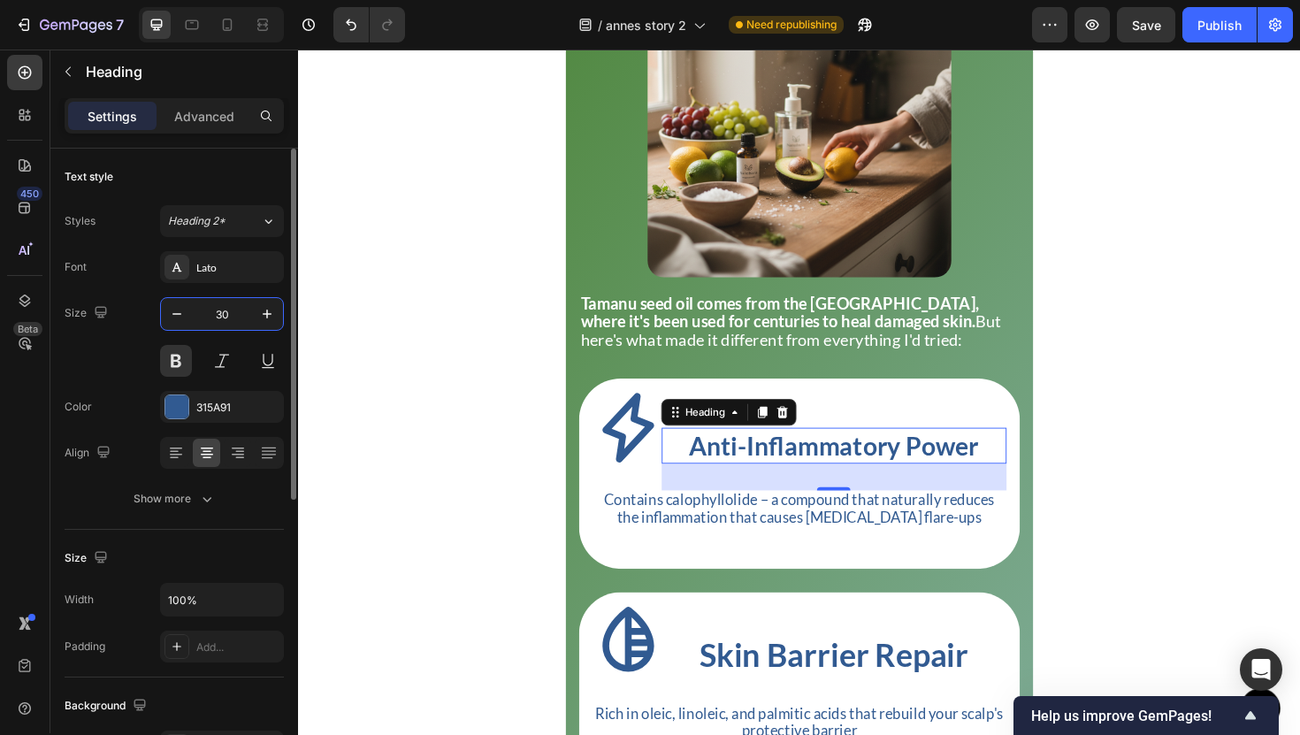
type input "3"
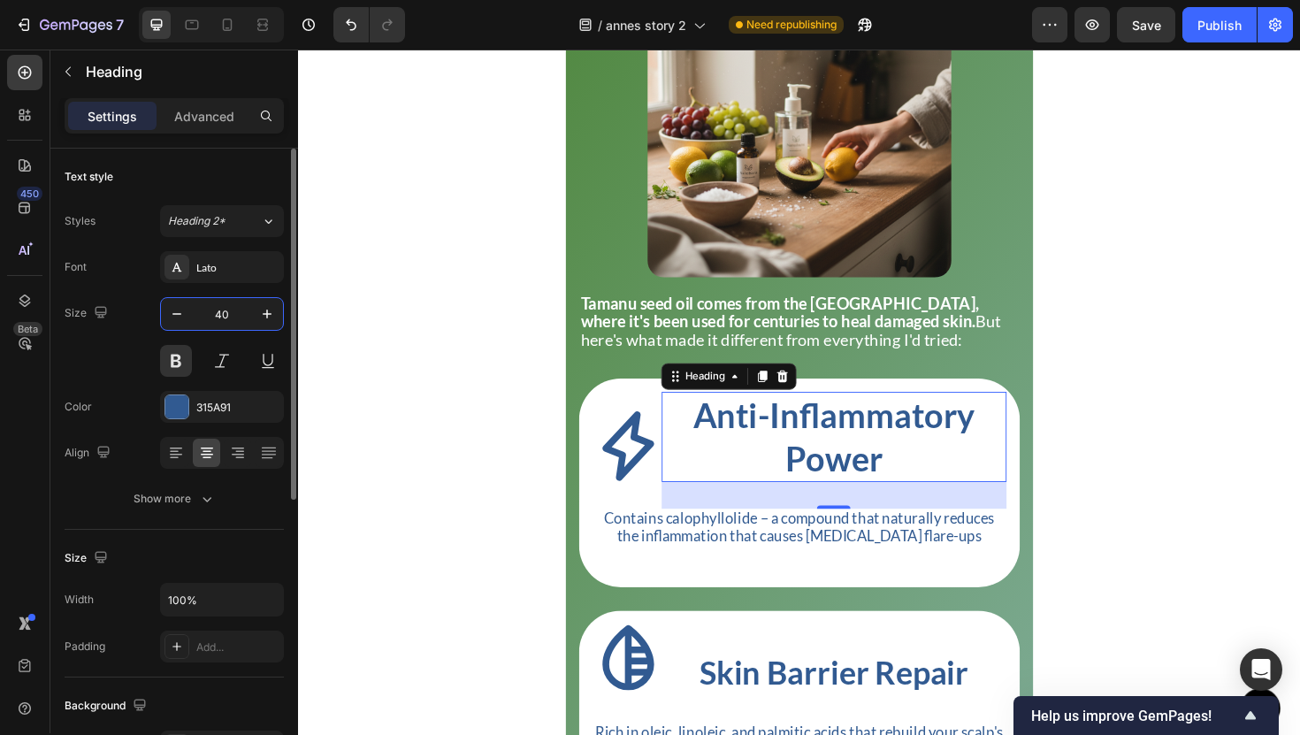
type input "4"
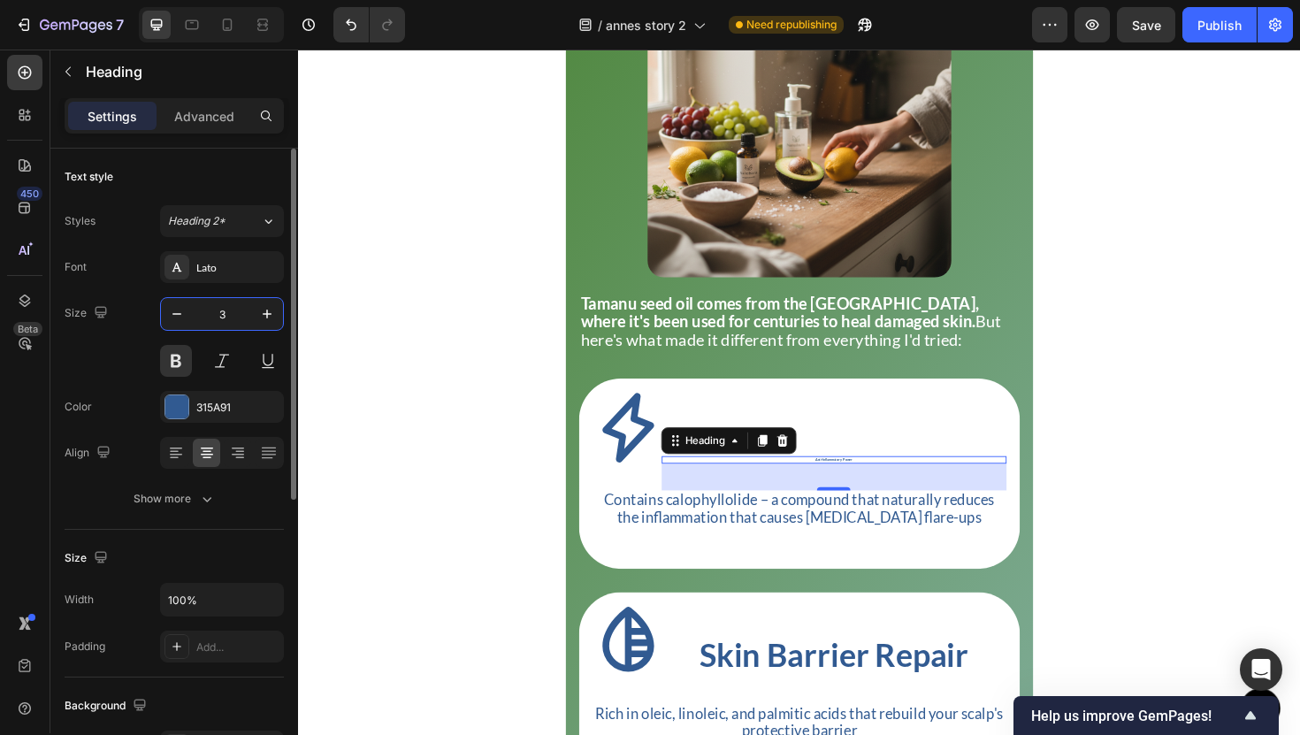
type input "30"
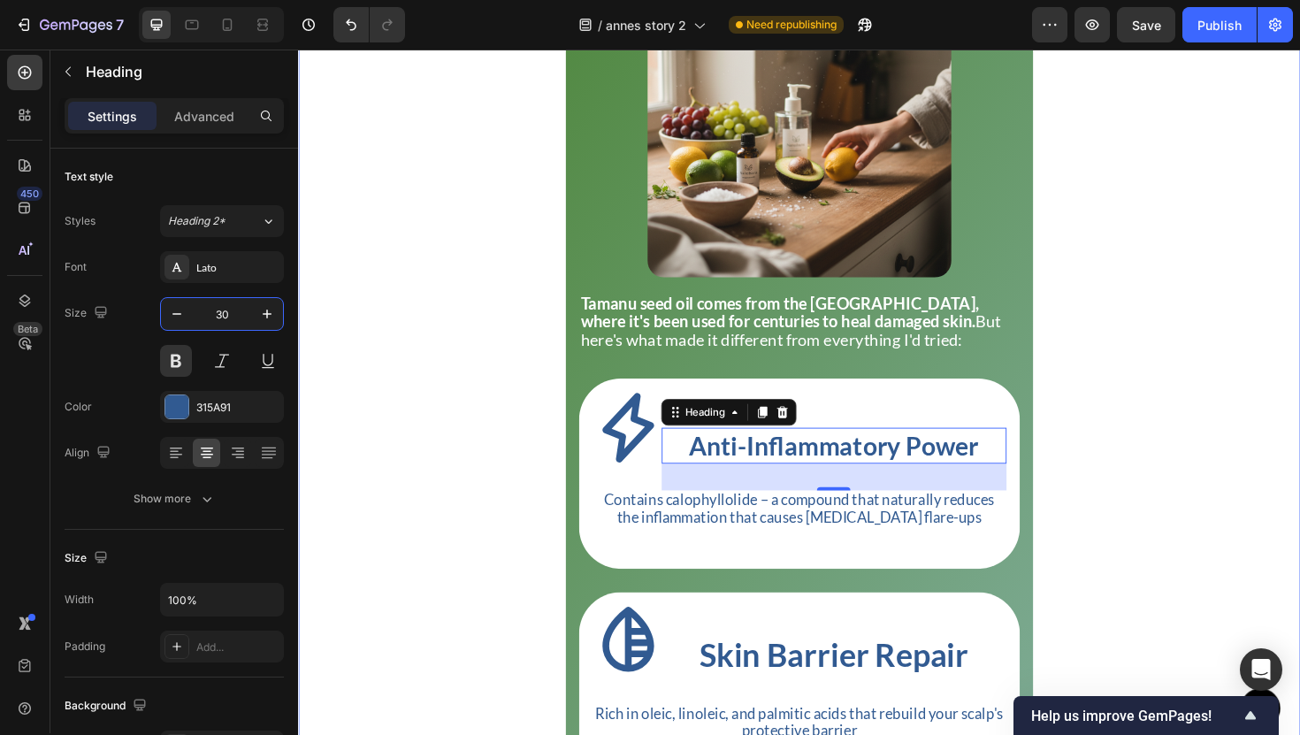
click at [439, 430] on div "The Breaking Point Heading Title Line The real breaking point came last winter …" at bounding box center [828, 296] width 1061 height 1955
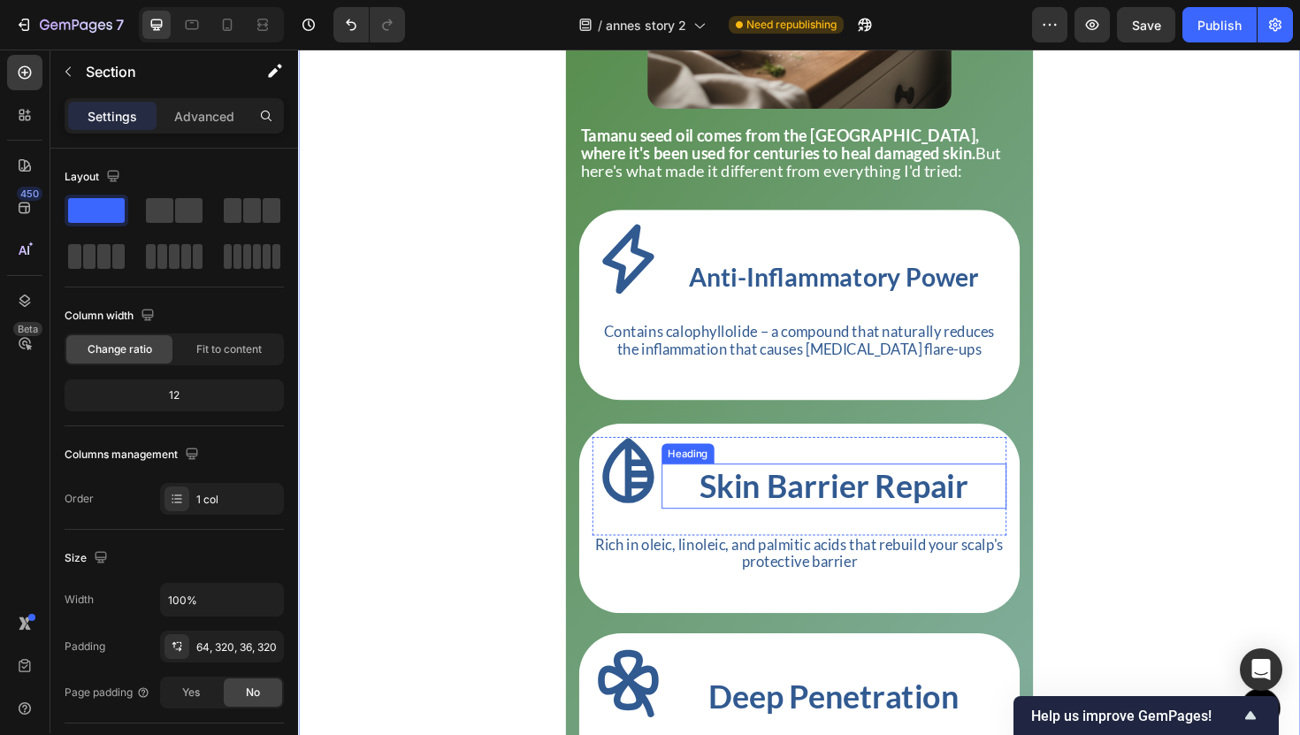
scroll to position [3261, 0]
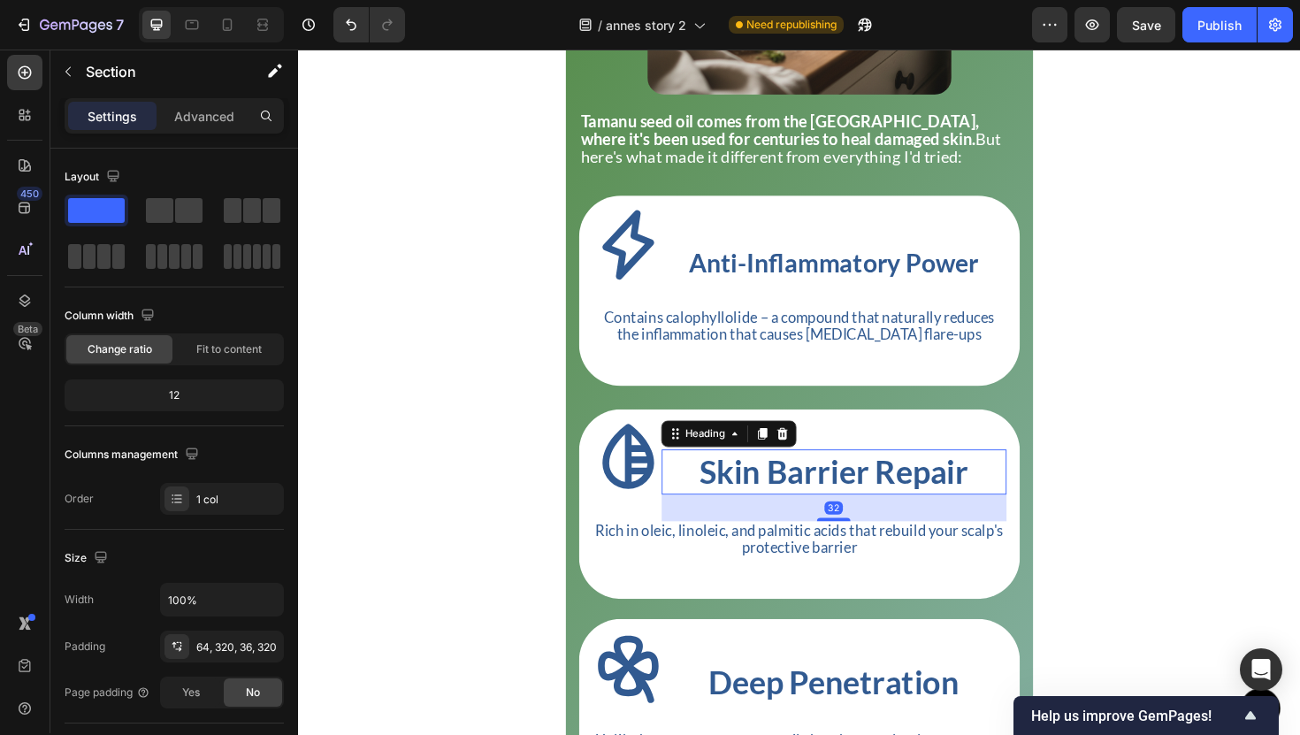
click at [762, 514] on p "Skin Barrier Repair" at bounding box center [866, 496] width 362 height 43
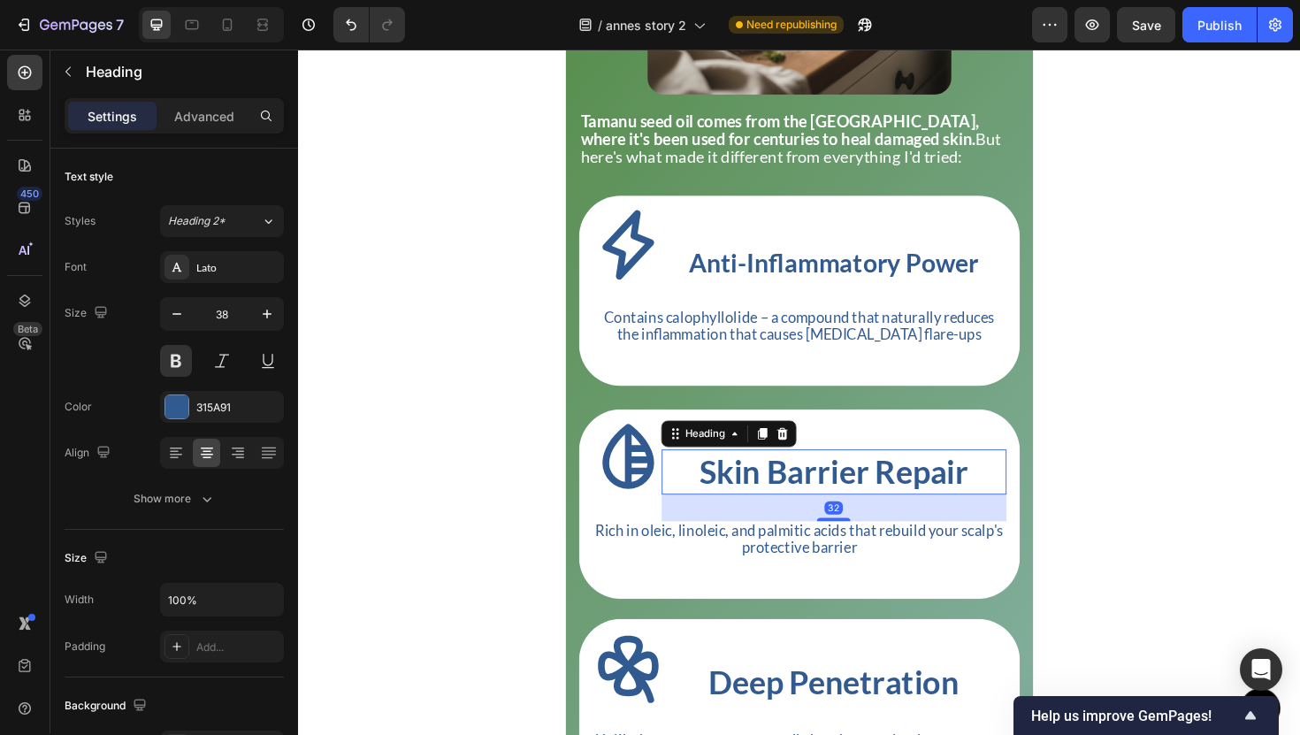
click at [341, 42] on div "7 Version history / annes story 2 Need republishing Preview Save Publish" at bounding box center [650, 25] width 1300 height 50
click at [341, 42] on button "Undo/Redo" at bounding box center [350, 24] width 35 height 35
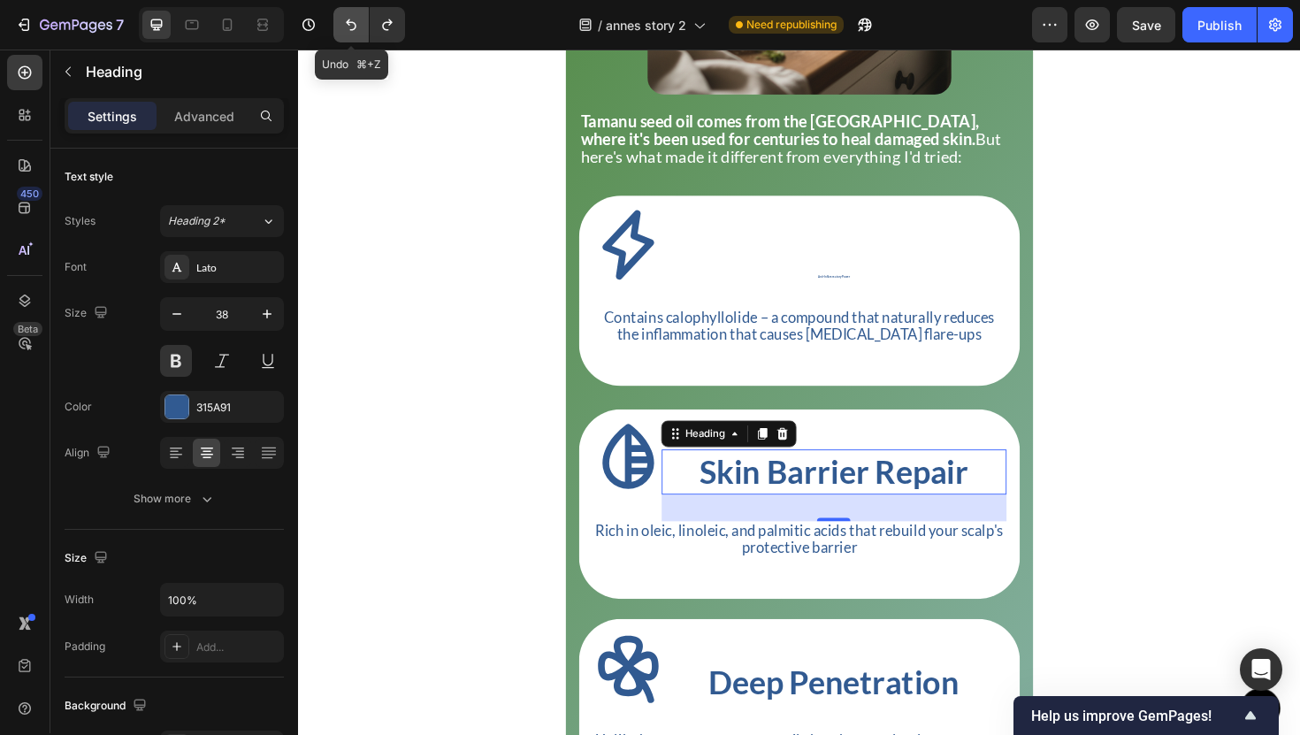
click at [341, 42] on button "Undo/Redo" at bounding box center [350, 24] width 35 height 35
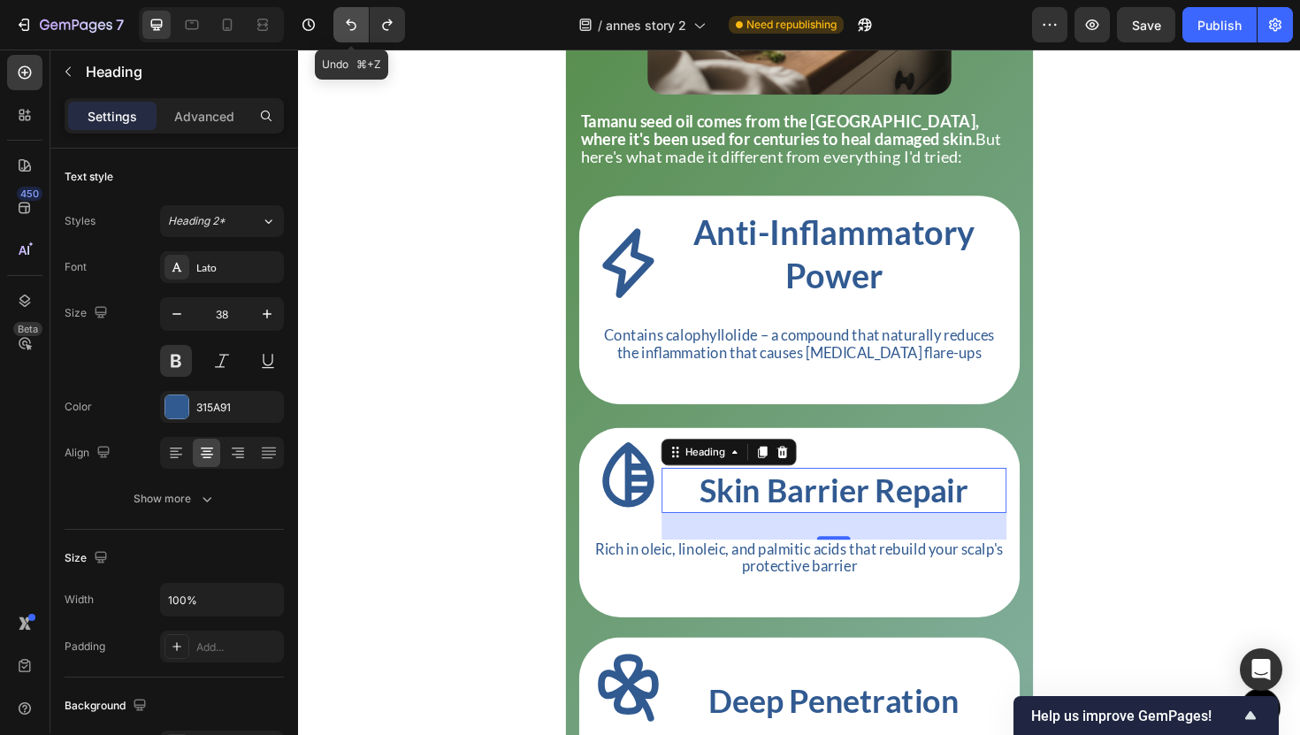
click at [354, 34] on button "Undo/Redo" at bounding box center [350, 24] width 35 height 35
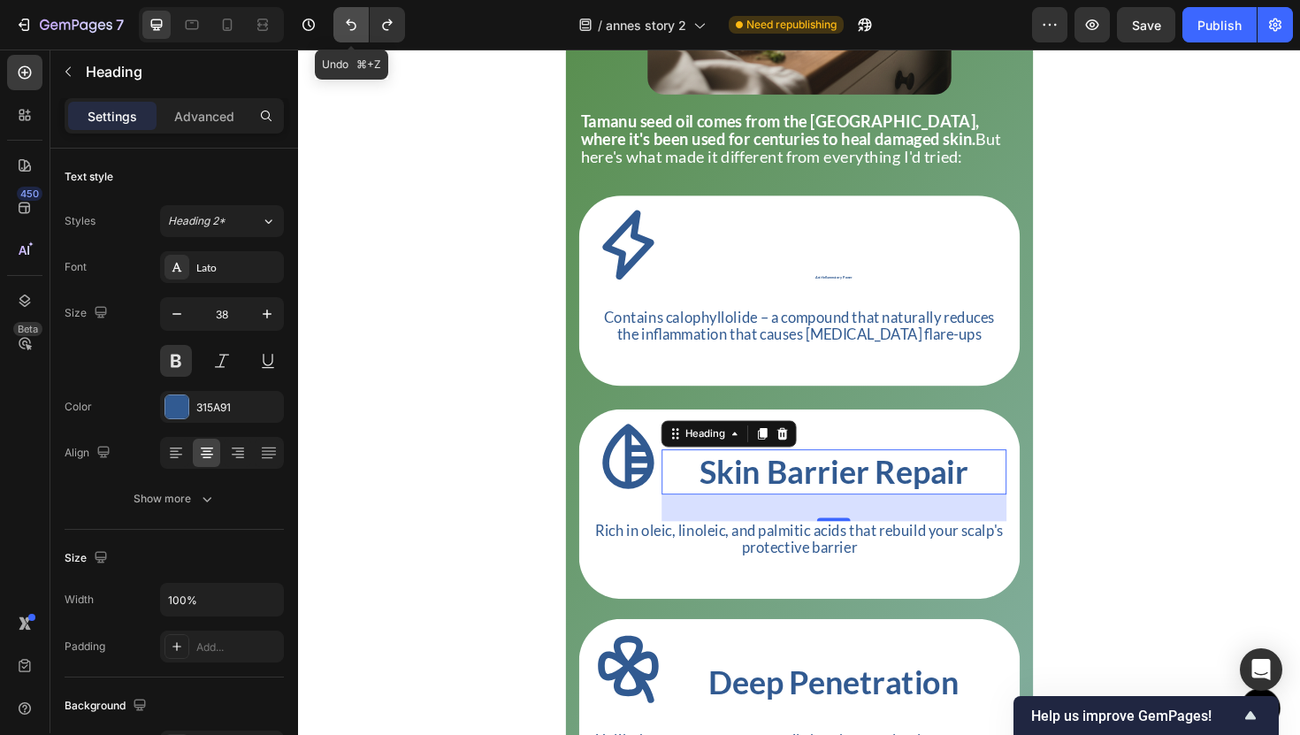
click at [354, 34] on button "Undo/Redo" at bounding box center [350, 24] width 35 height 35
click at [387, 40] on button "Undo/Redo" at bounding box center [387, 24] width 35 height 35
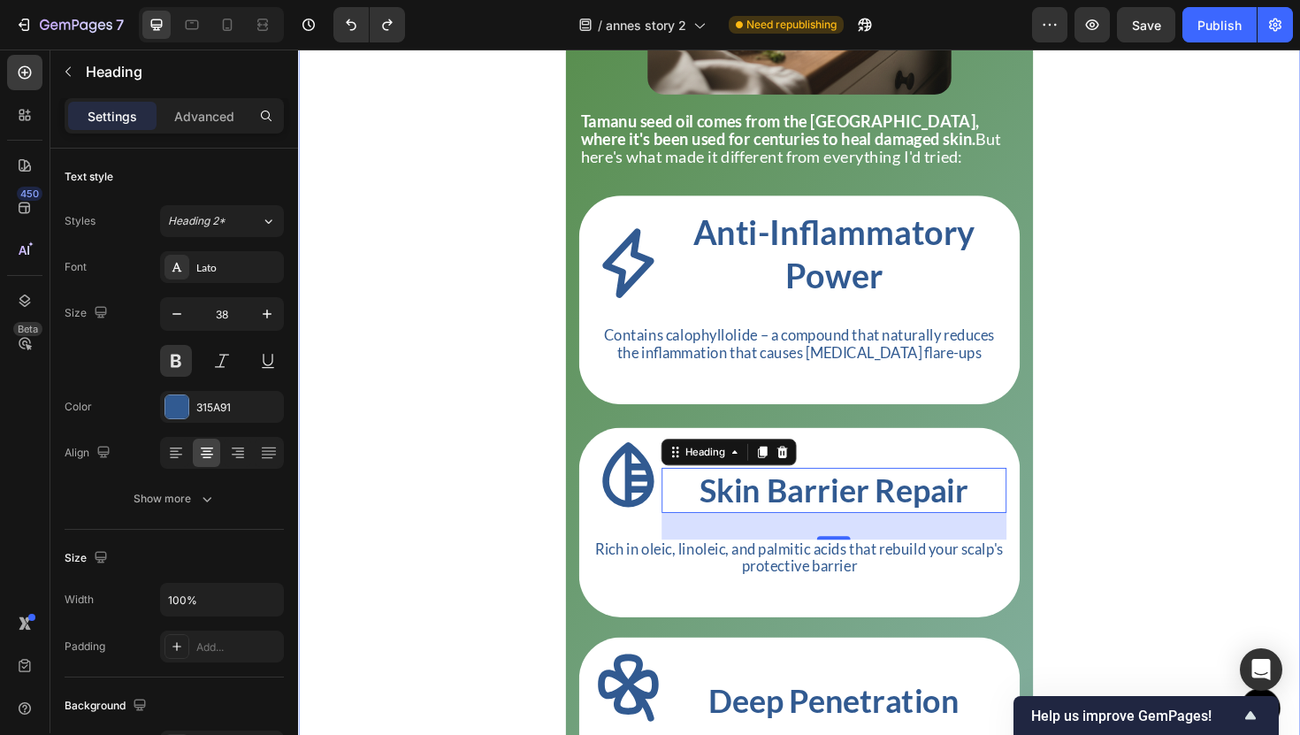
click at [388, 297] on div "The Breaking Point Heading Title Line The real breaking point came last winter …" at bounding box center [828, 112] width 1061 height 1974
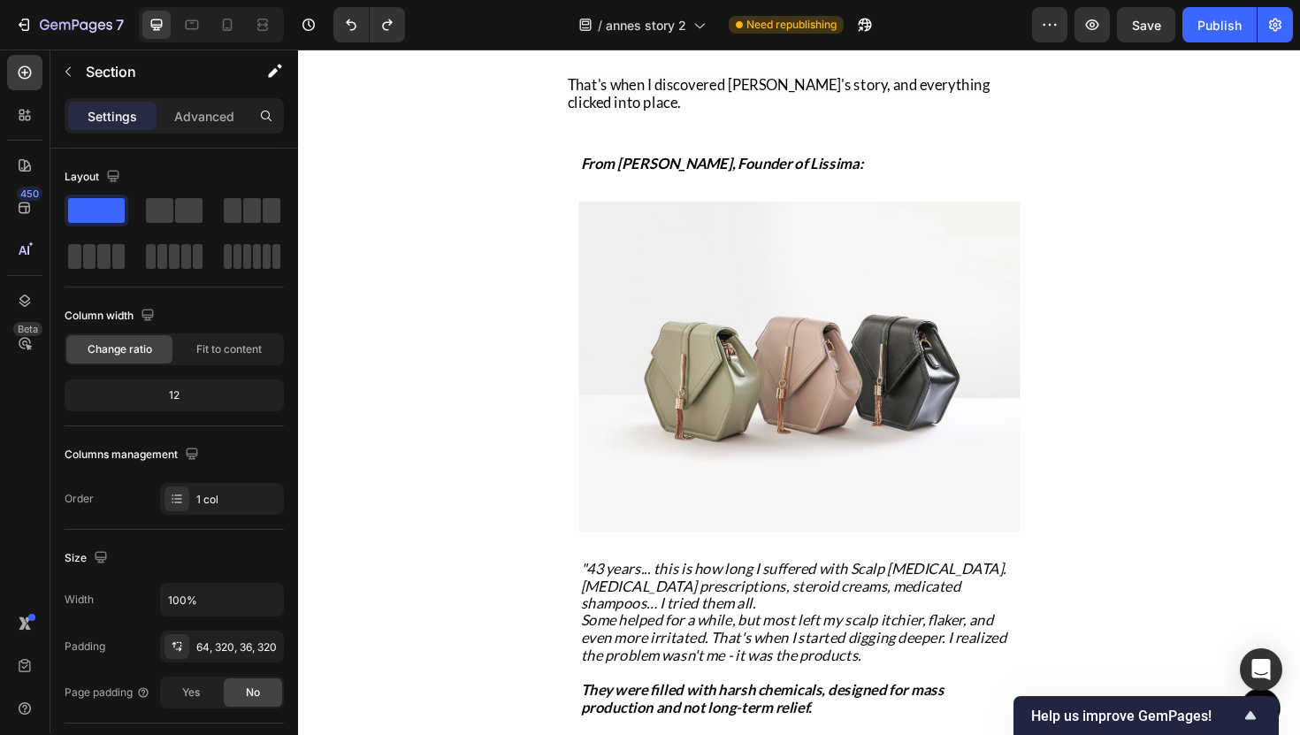
scroll to position [4468, 0]
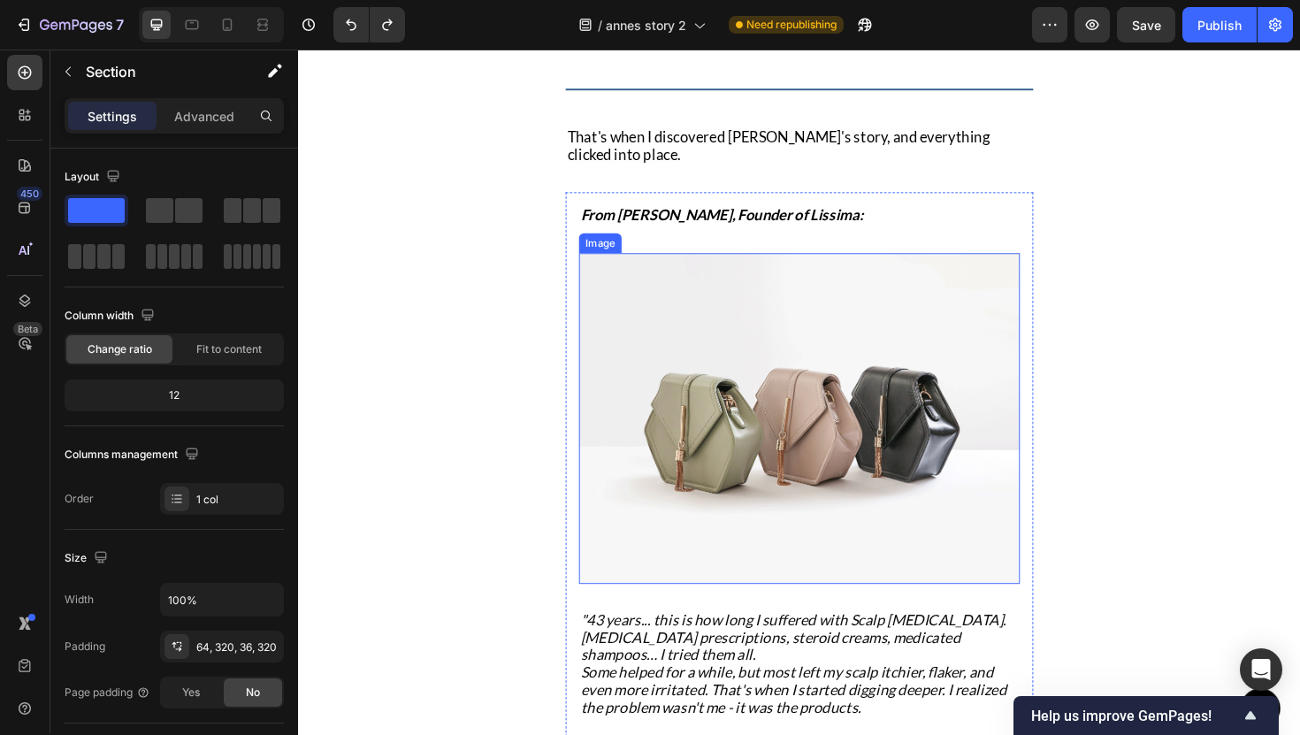
click at [669, 432] on img at bounding box center [828, 440] width 467 height 350
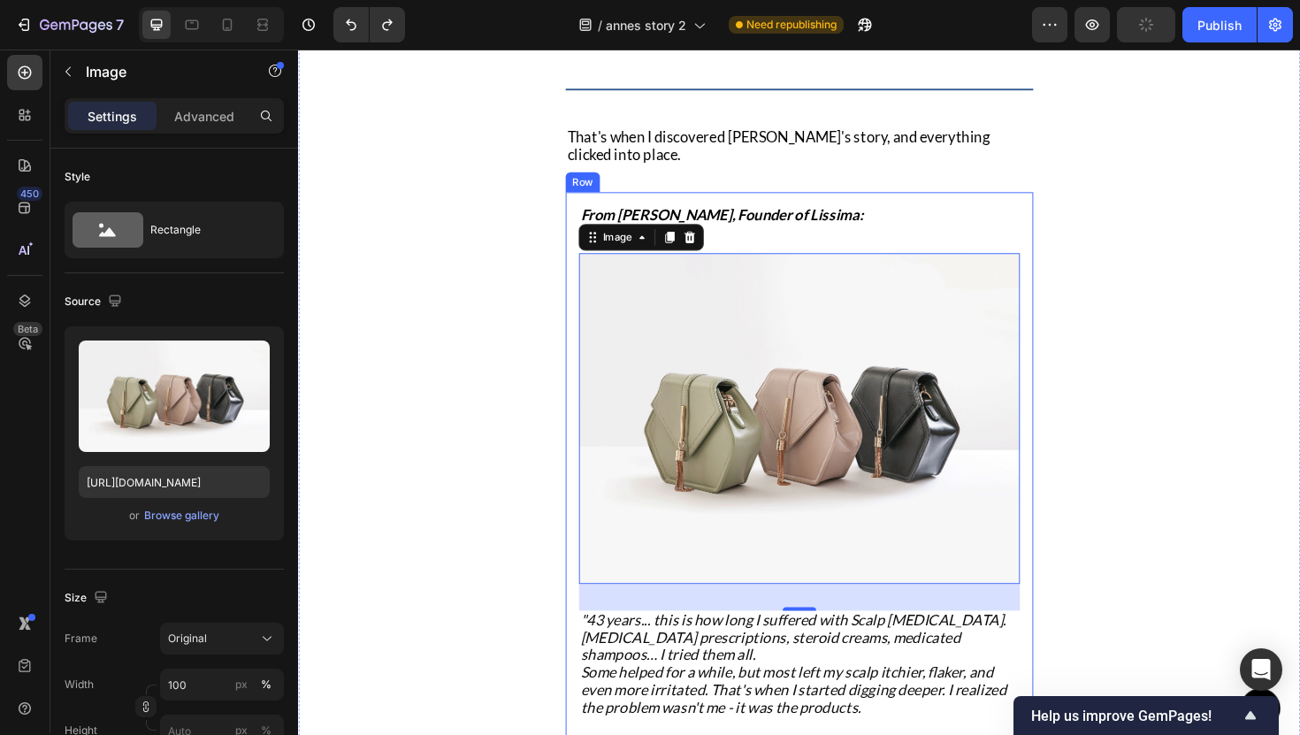
click at [581, 279] on div "From Elodie, Founder of Lissima: Text Block Image 32 "43 years... this is how l…" at bounding box center [828, 611] width 495 height 820
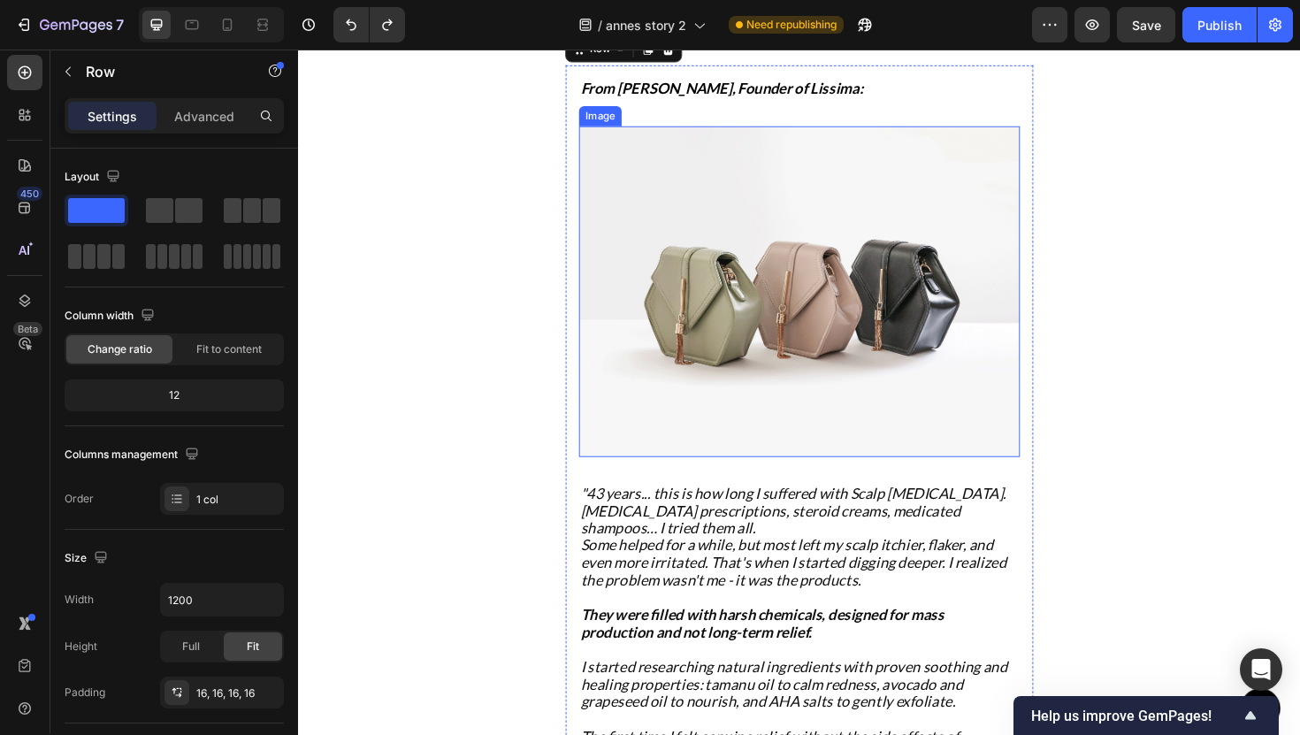
scroll to position [4564, 0]
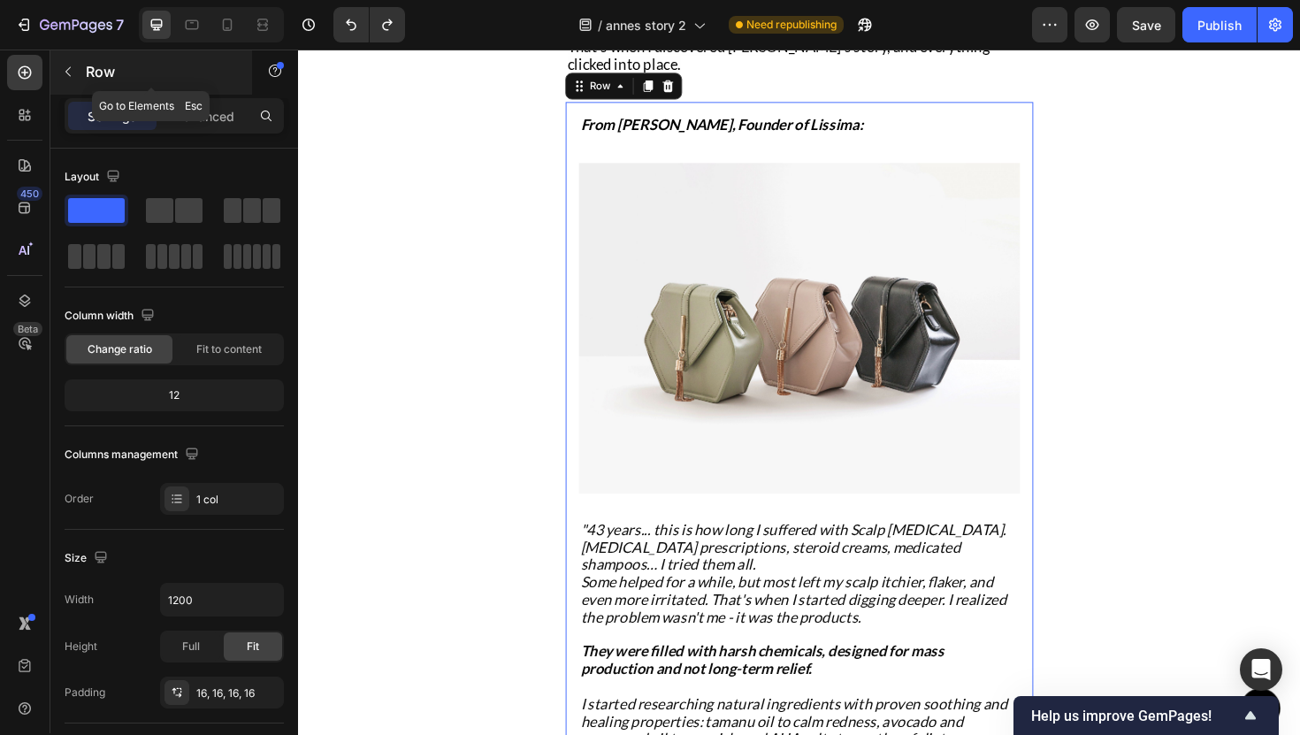
click at [76, 70] on button "button" at bounding box center [68, 71] width 28 height 28
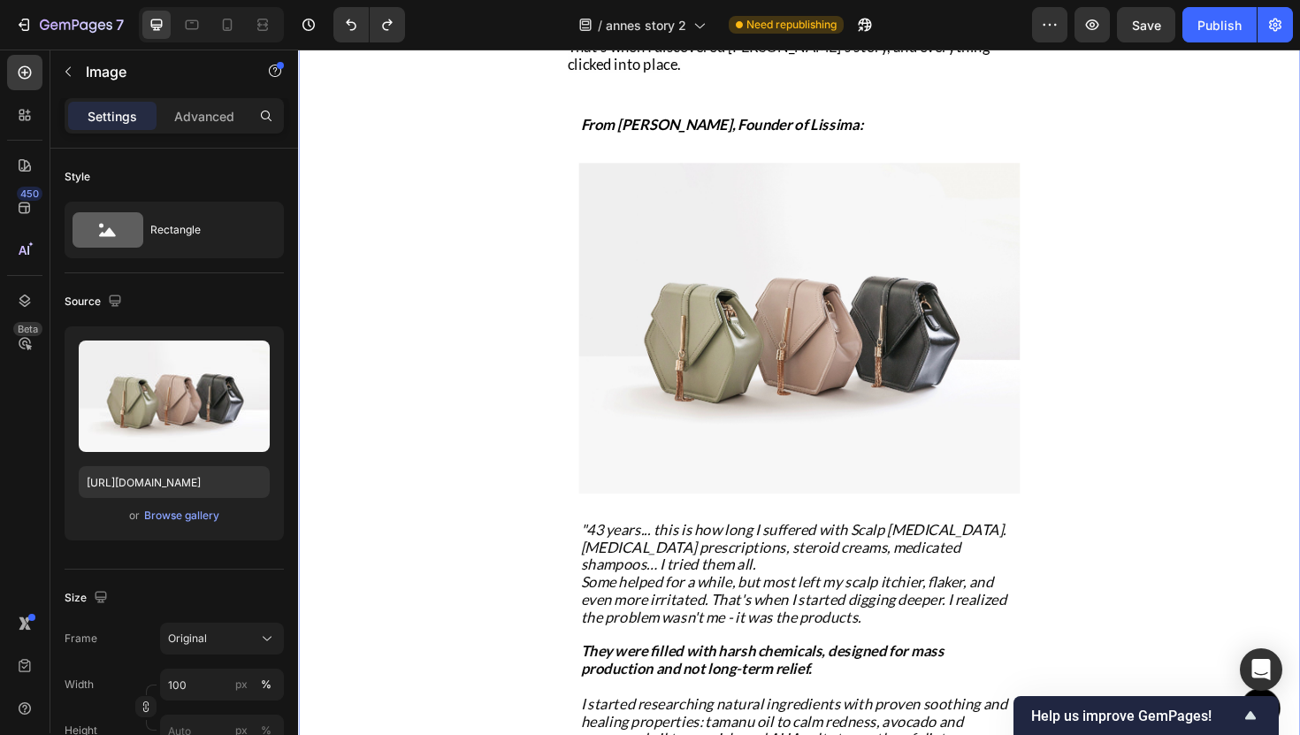
click at [663, 316] on img at bounding box center [828, 345] width 467 height 350
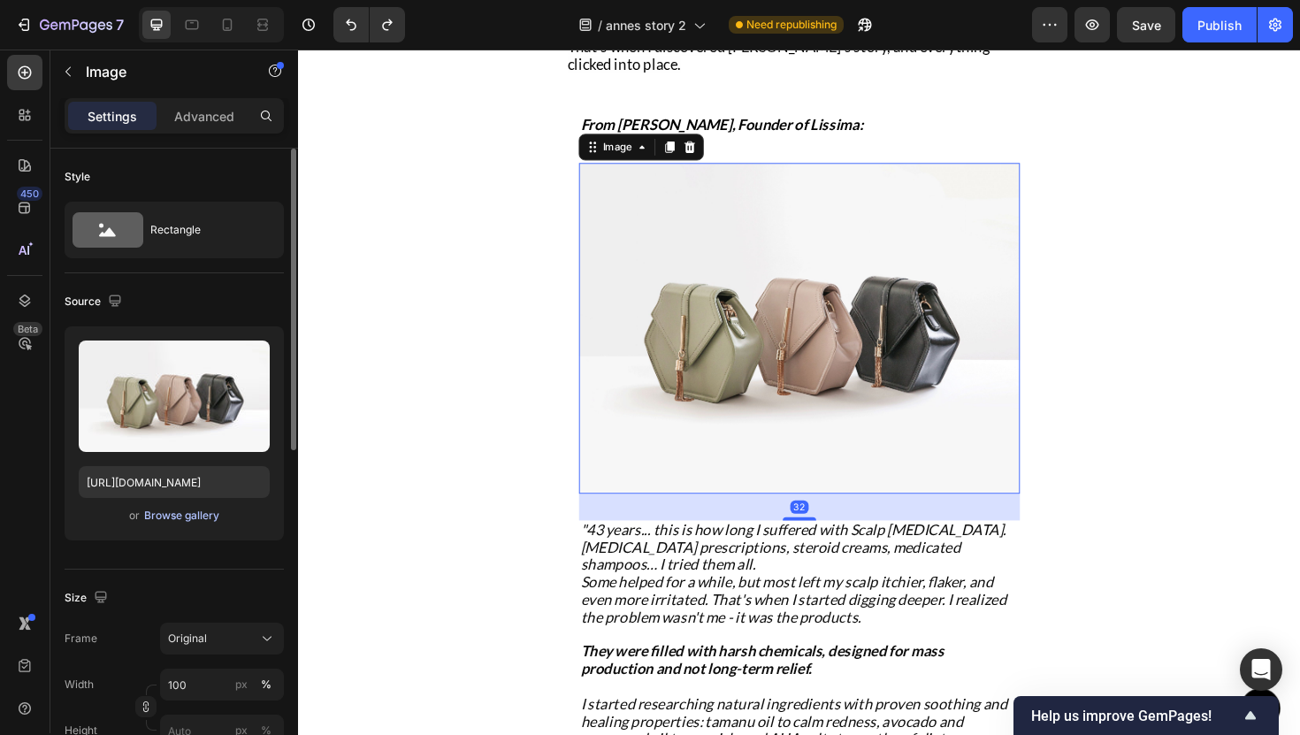
click at [211, 517] on div "Browse gallery" at bounding box center [181, 516] width 75 height 16
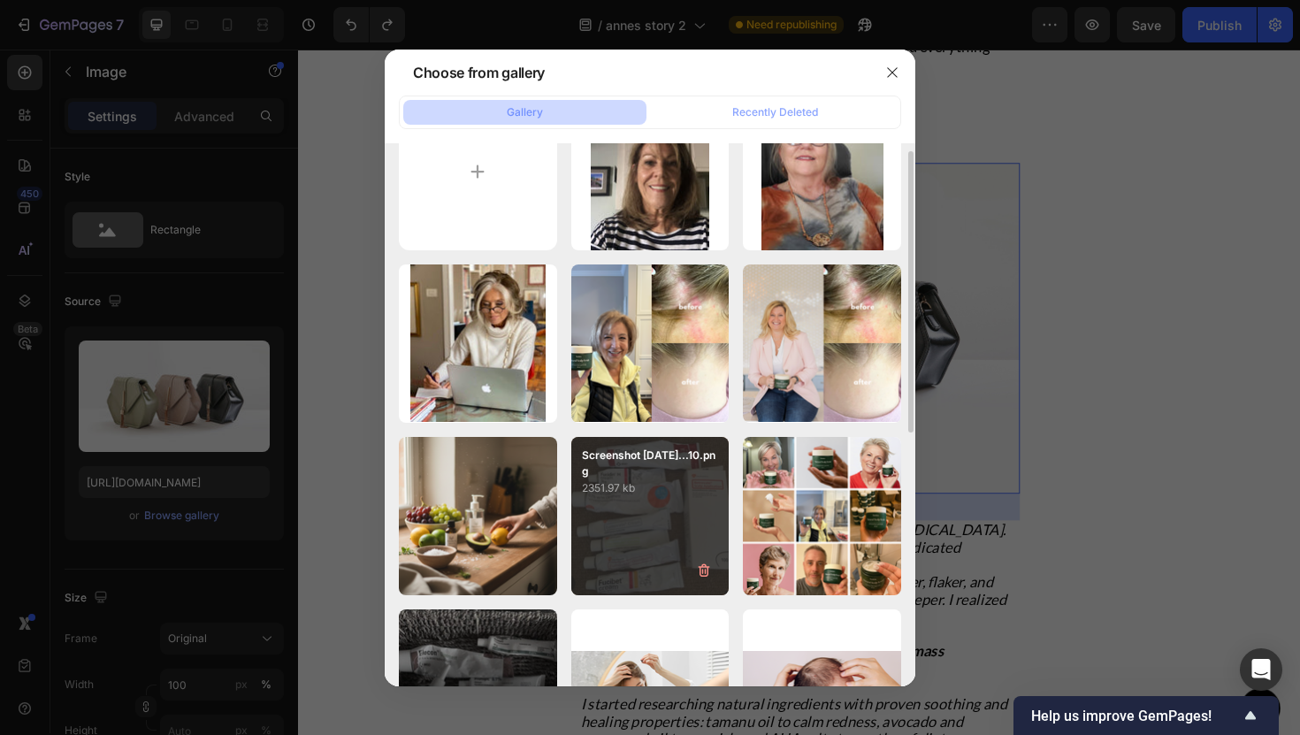
scroll to position [65, 0]
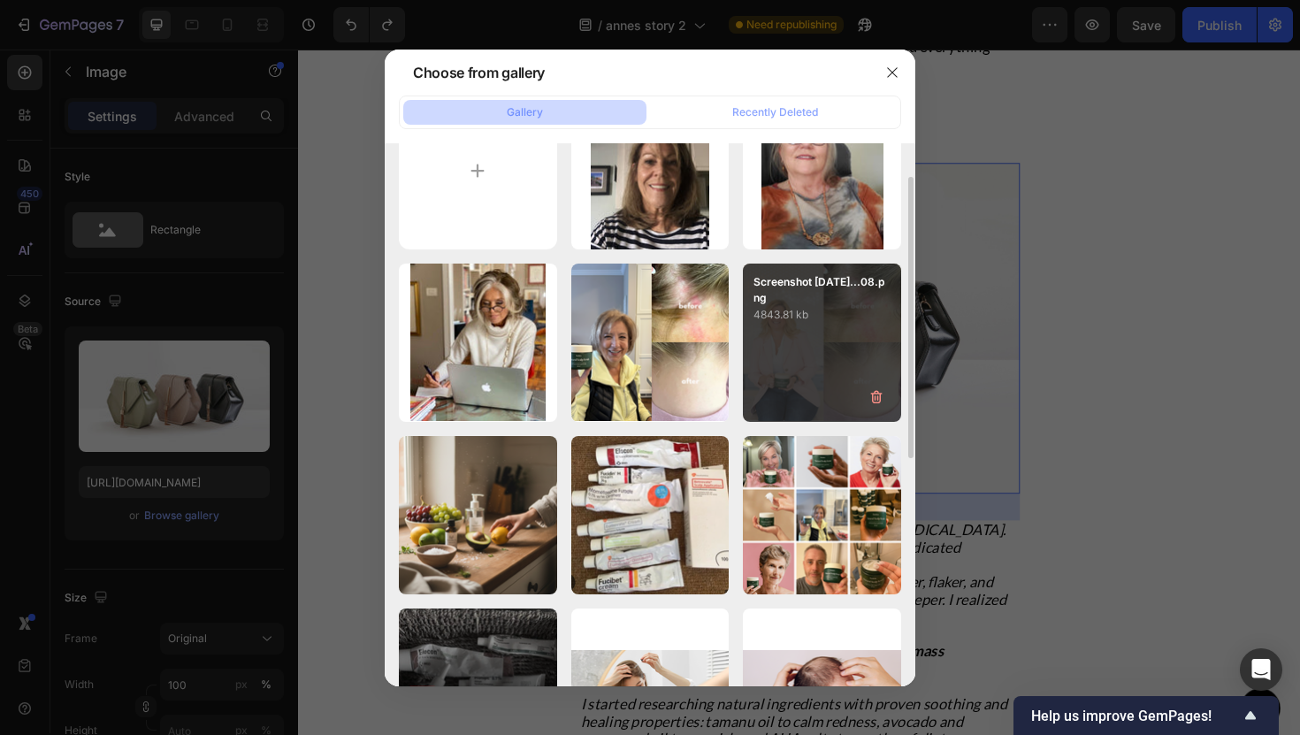
click at [819, 300] on p "Screenshot [DATE]...08.png" at bounding box center [822, 290] width 137 height 32
type input "https://cdn.shopify.com/s/files/1/0952/2102/3049/files/gempages_575005679476015…"
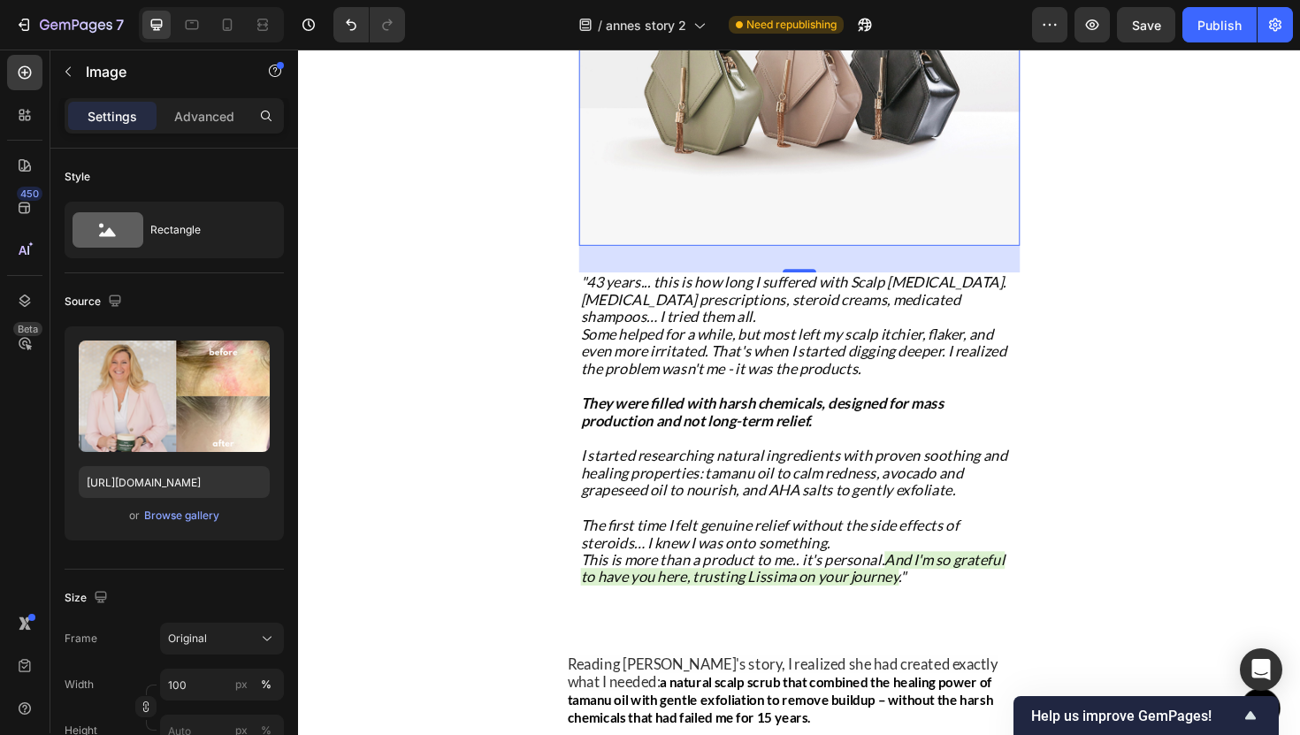
scroll to position [4828, 0]
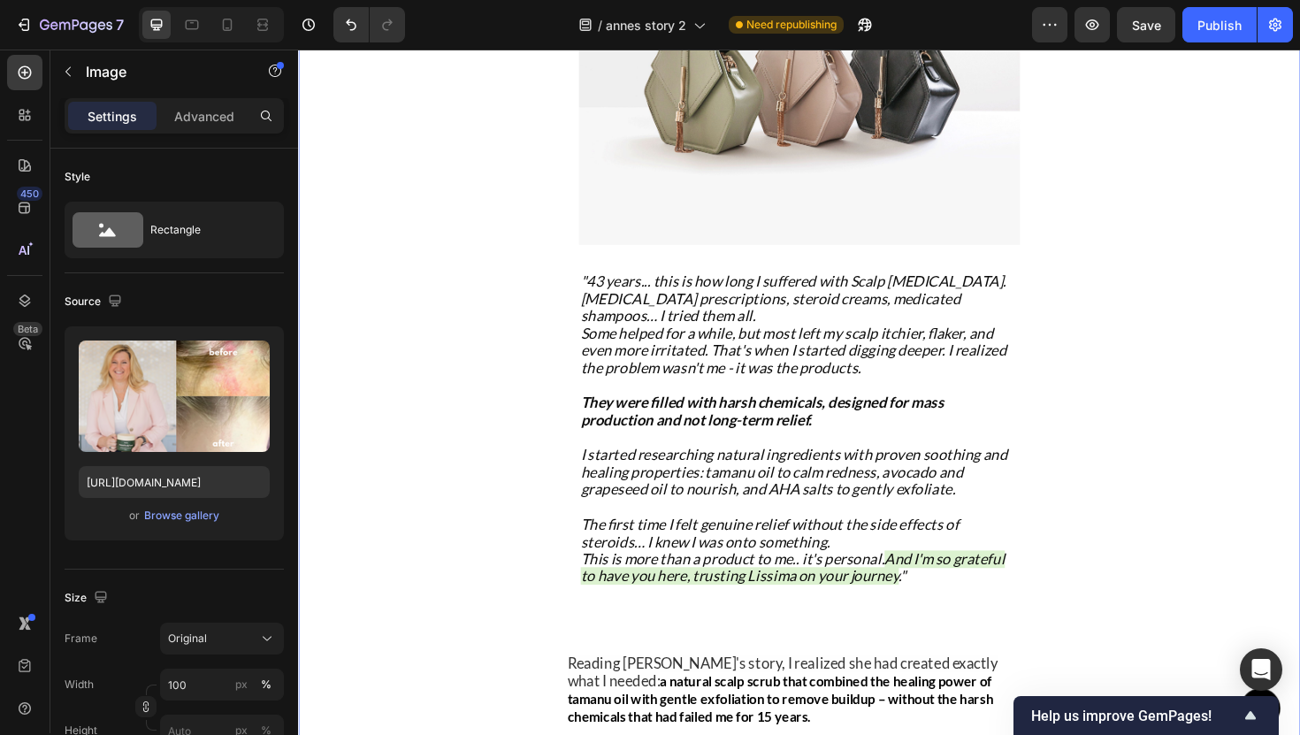
click at [1121, 368] on div "Finding the Perfect Solution Heading Title Line That's when I discovered Elodie…" at bounding box center [828, 622] width 1061 height 2140
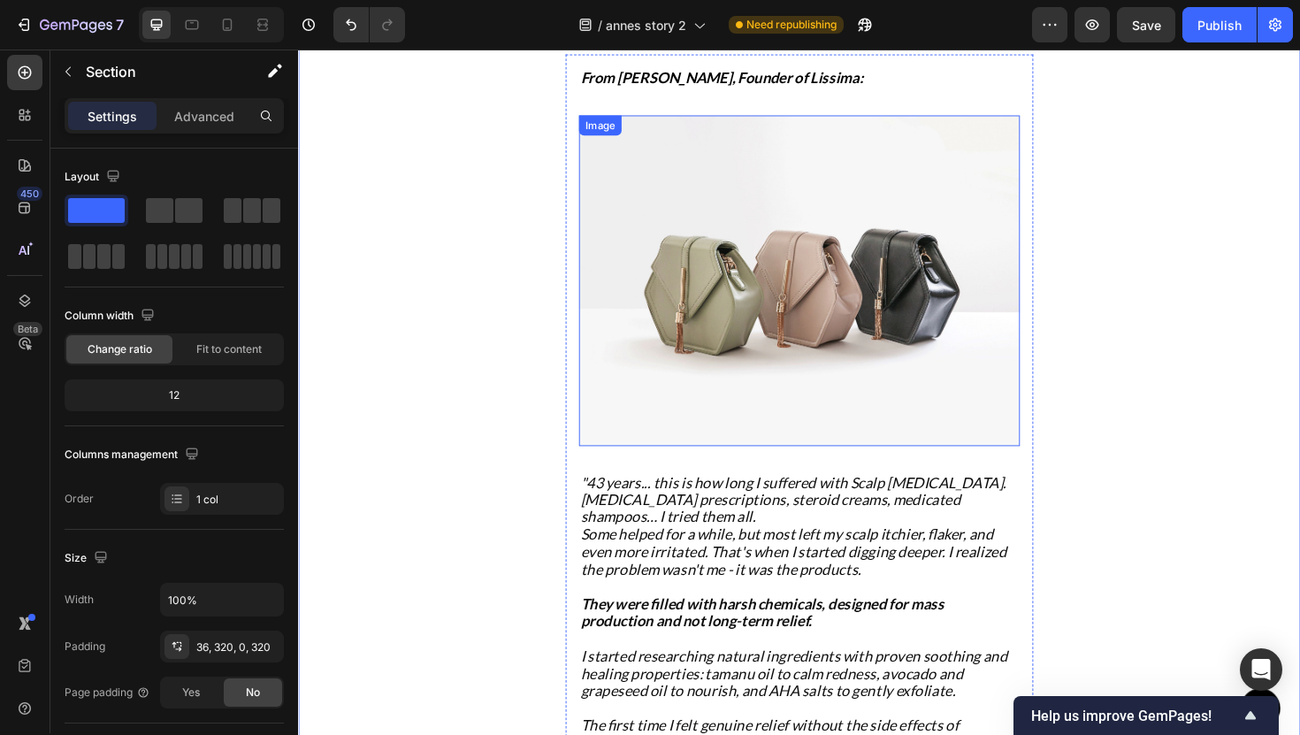
scroll to position [4612, 0]
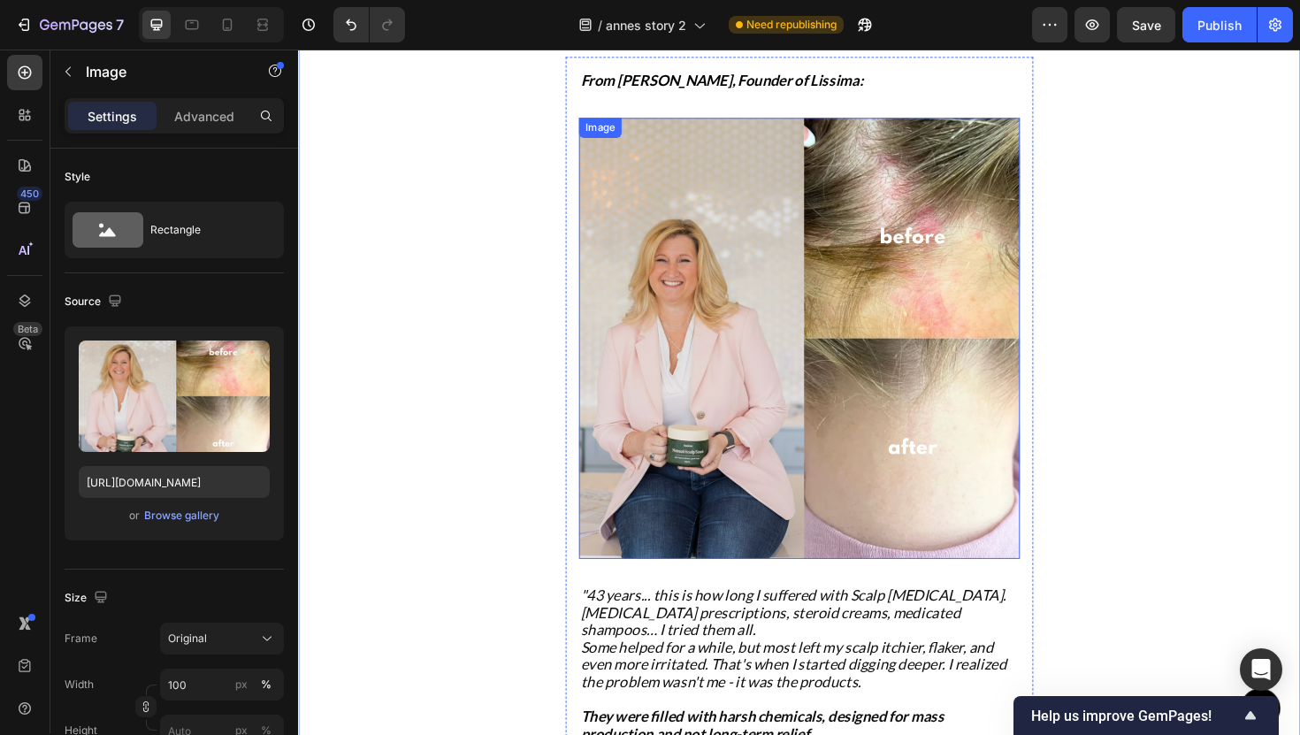
click at [942, 332] on img at bounding box center [828, 355] width 467 height 467
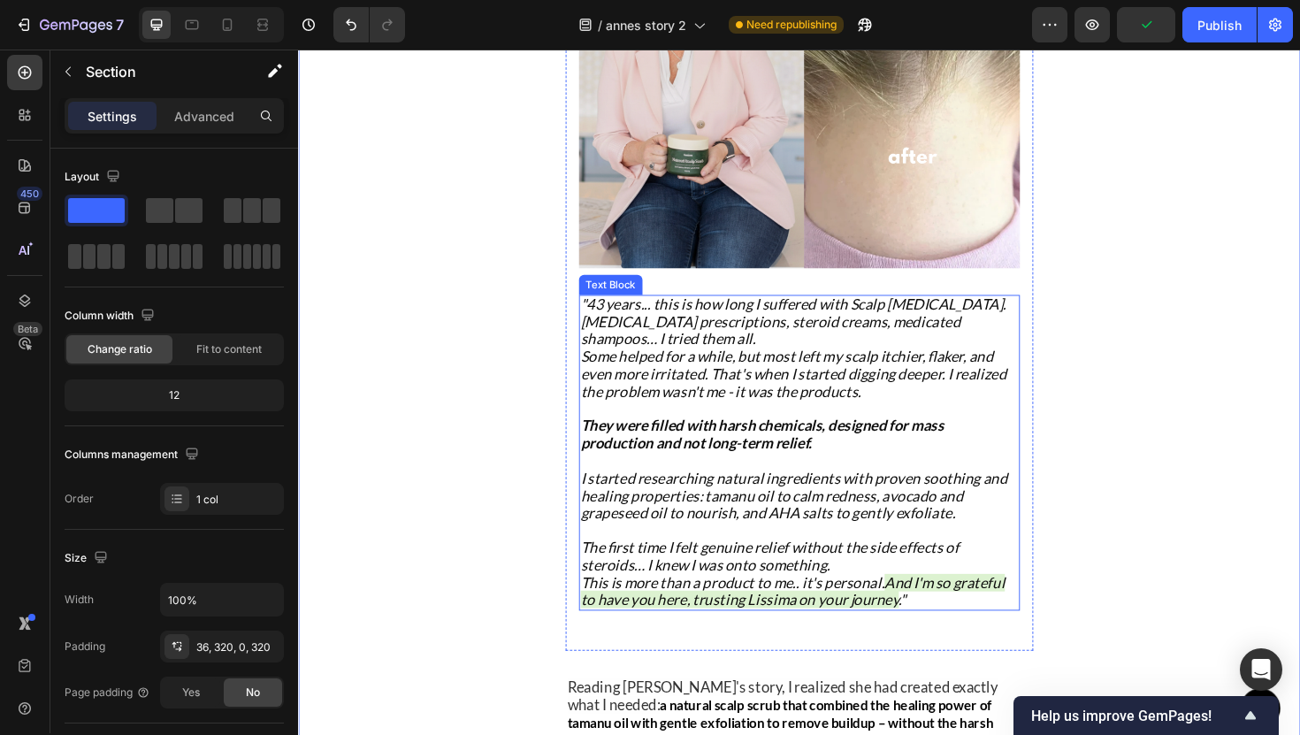
scroll to position [4922, 0]
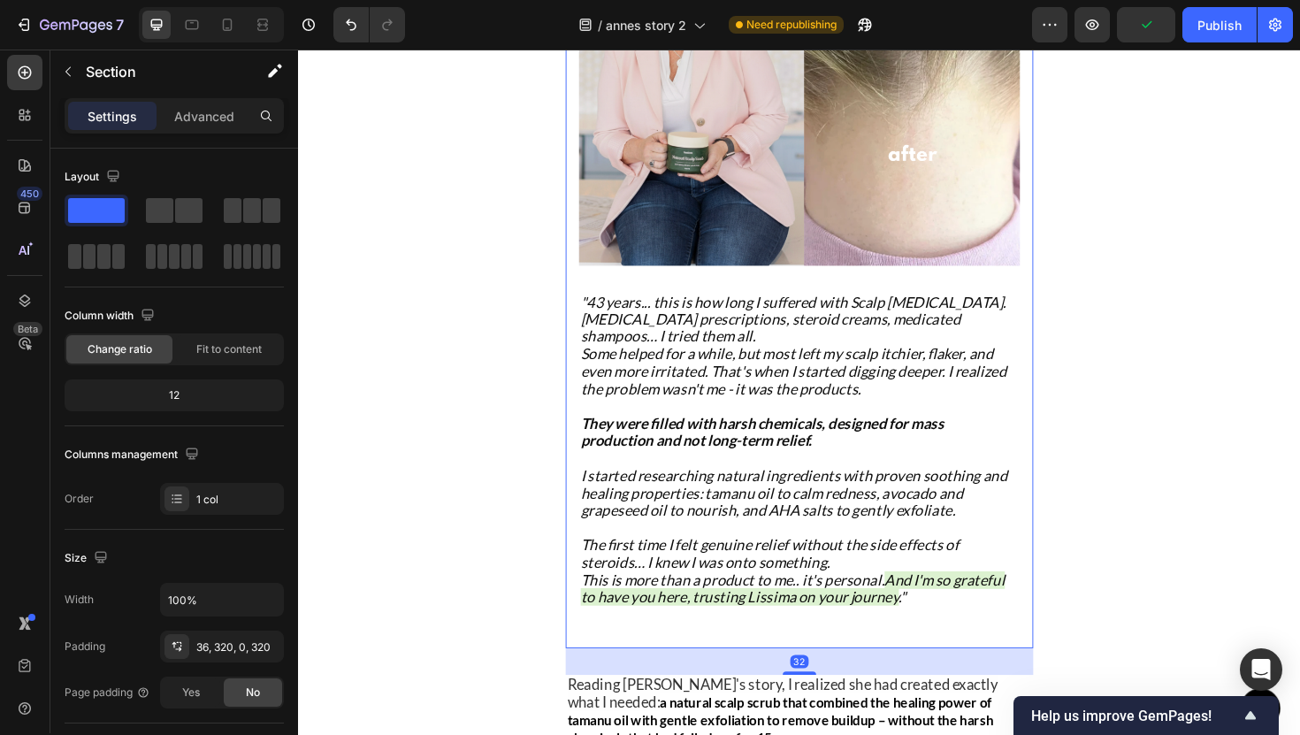
click at [590, 464] on div "From Elodie, Founder of Lissima: Text Block Image "43 years... this is how long…" at bounding box center [828, 215] width 495 height 937
click at [168, 125] on div "Advanced" at bounding box center [204, 116] width 88 height 28
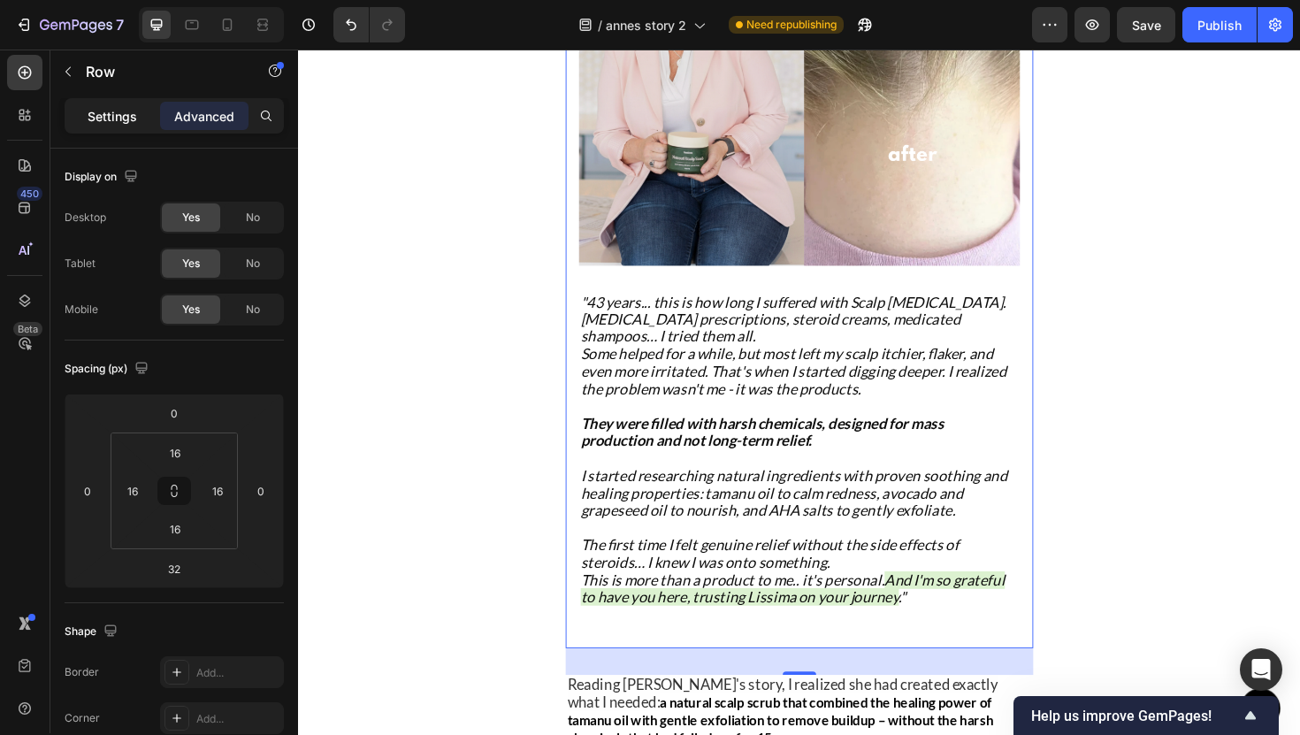
click at [108, 126] on div "Settings" at bounding box center [112, 116] width 88 height 28
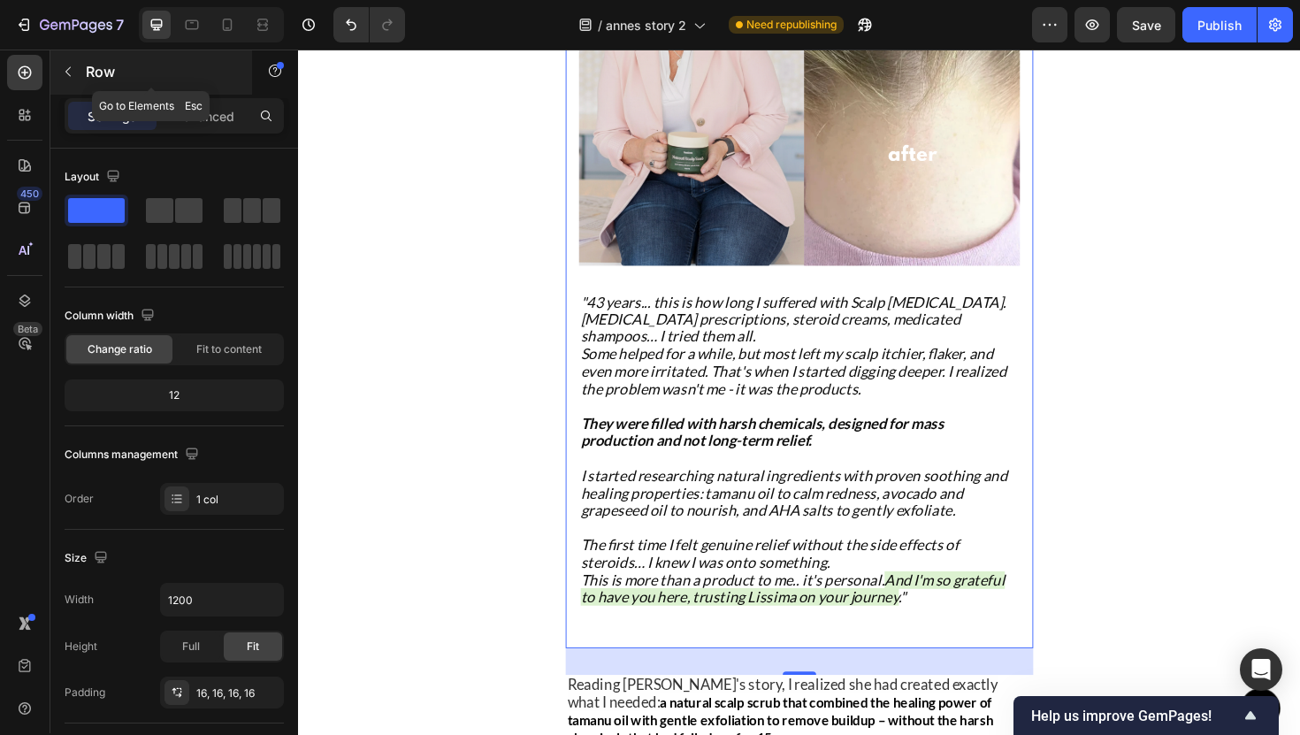
click at [62, 77] on icon "button" at bounding box center [68, 72] width 14 height 14
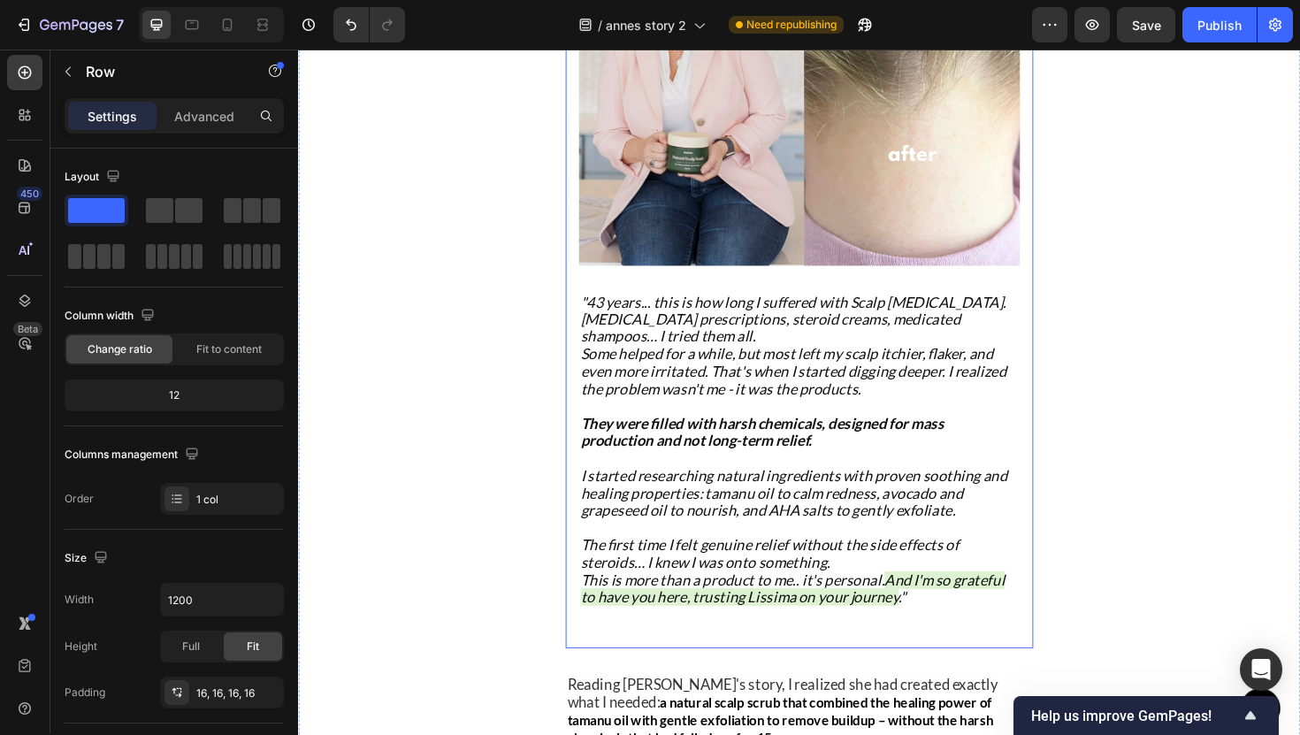
click at [592, 432] on div "From Elodie, Founder of Lissima: Text Block Image "43 years... this is how long…" at bounding box center [828, 215] width 495 height 937
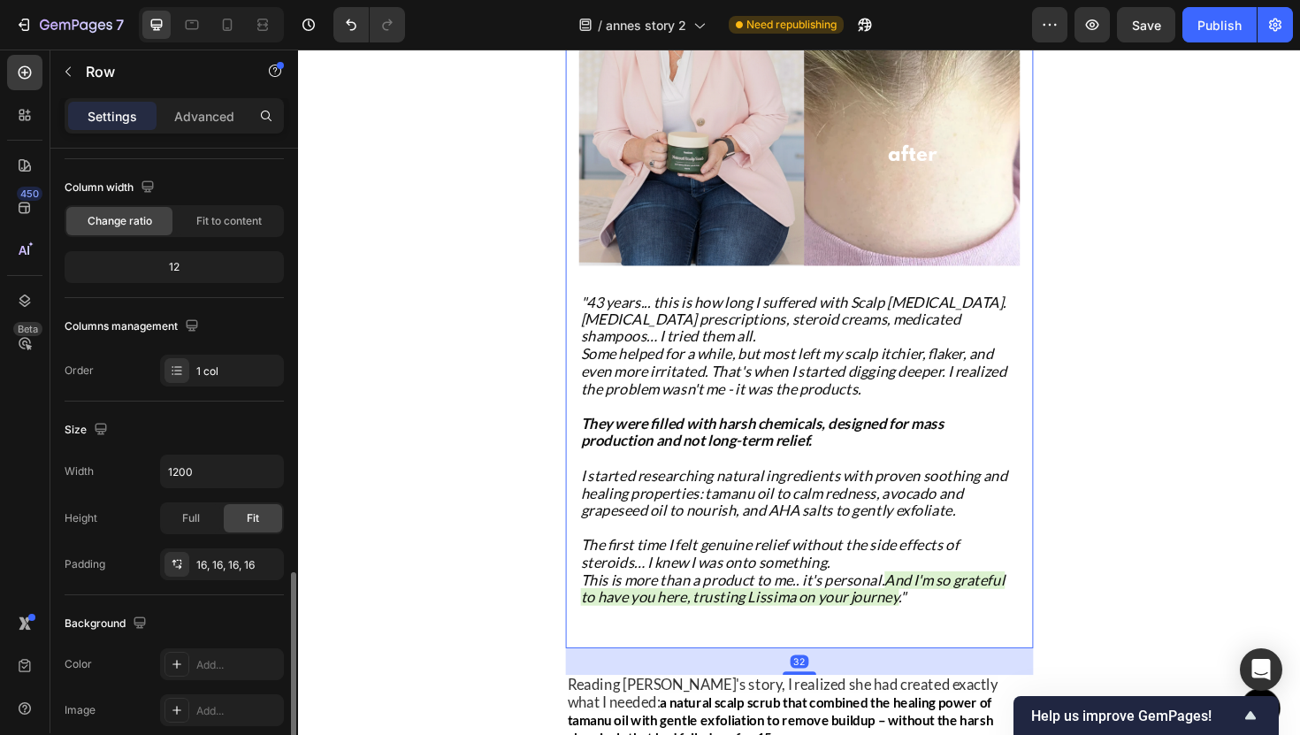
scroll to position [444, 0]
